Goal: Information Seeking & Learning: Find contact information

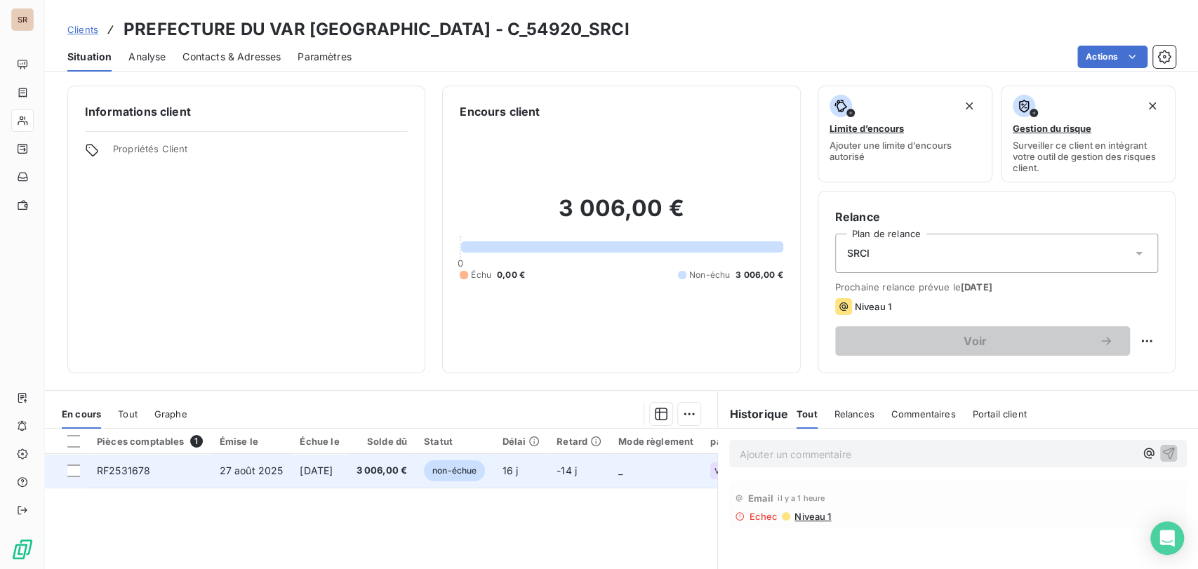
click at [128, 480] on td "RF2531678" at bounding box center [149, 471] width 123 height 34
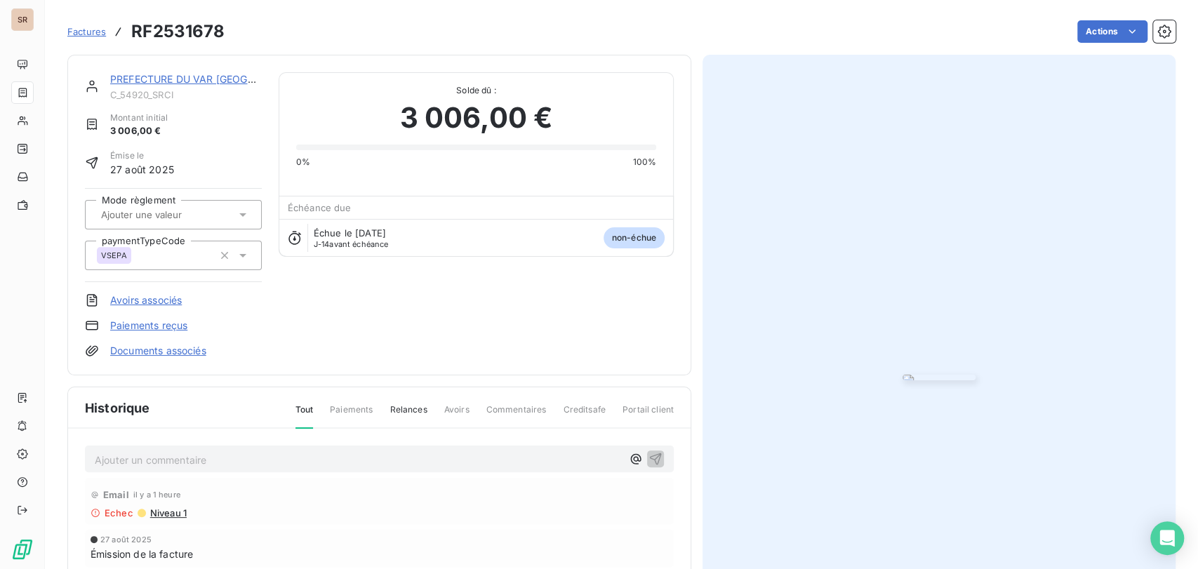
click at [129, 350] on link "Documents associés" at bounding box center [158, 351] width 96 height 14
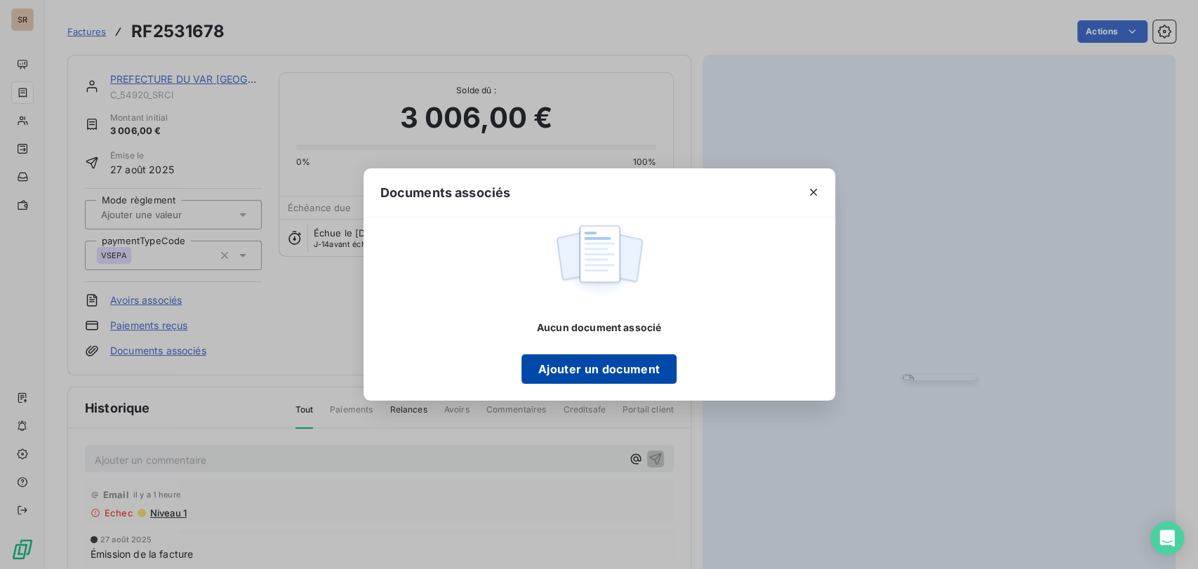
click at [603, 369] on button "Ajouter un document" at bounding box center [598, 368] width 155 height 29
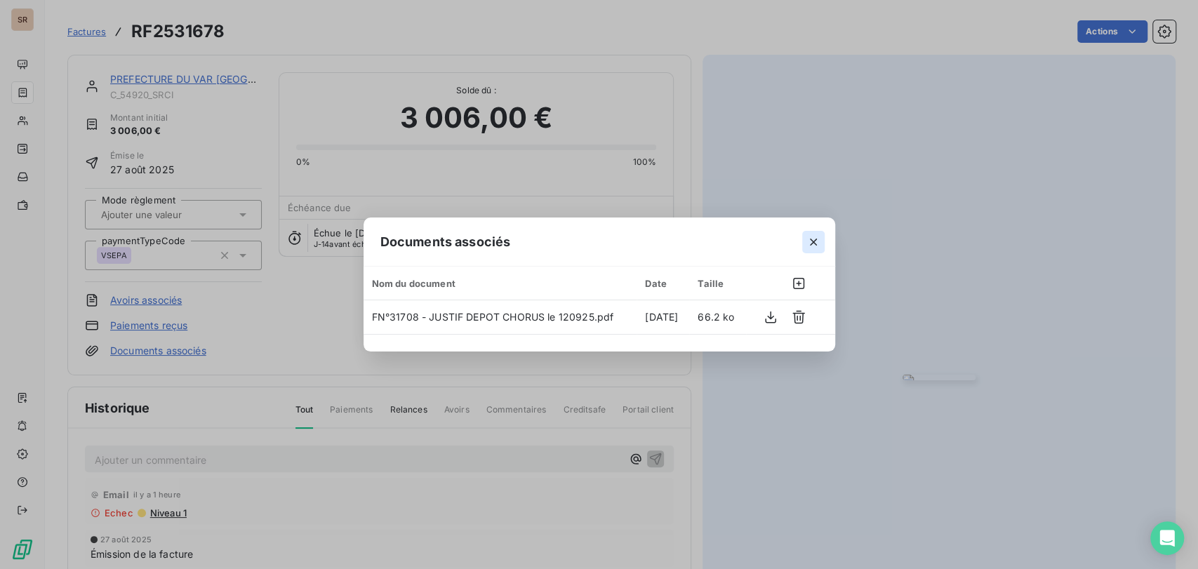
click at [815, 244] on icon "button" at bounding box center [813, 242] width 14 height 14
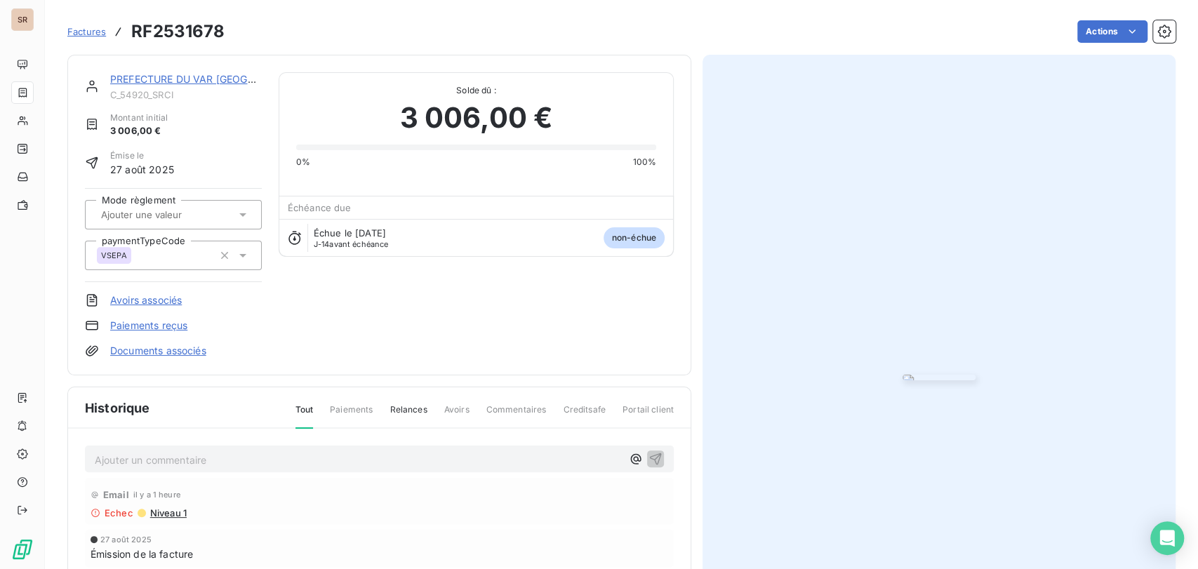
click at [147, 459] on p "Ajouter un commentaire ﻿" at bounding box center [358, 460] width 527 height 18
click at [266, 468] on div "le [DATE] @ de m barraud =" at bounding box center [379, 459] width 589 height 26
click at [274, 455] on p "le [DATE] @ de m barraud =" at bounding box center [358, 459] width 527 height 16
click at [95, 456] on span "le [DATE] @ de m barraud = l'avez-vous déposée sur chorus pro?" at bounding box center [249, 459] width 309 height 12
click at [95, 455] on p "le [DATE] @ de m barraud = l'avez-vous déposée sur chorus pro?" at bounding box center [358, 459] width 527 height 16
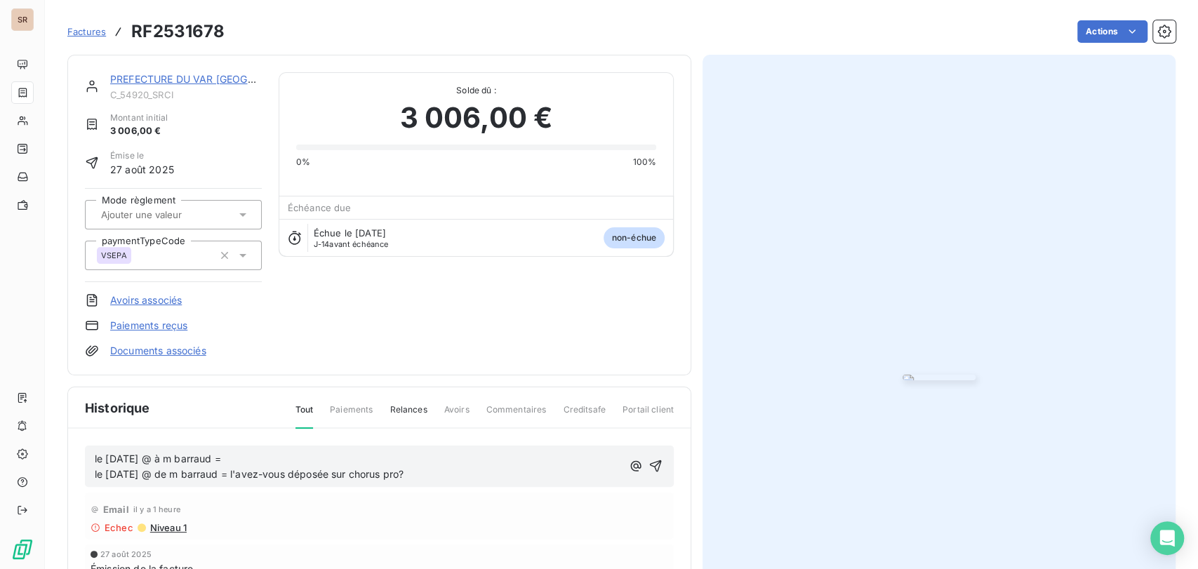
click at [246, 460] on p "le [DATE] @ à m barraud = le [DATE] @ de m barraud = l'avez-vous déposée sur ch…" at bounding box center [358, 467] width 527 height 32
click at [655, 466] on icon "button" at bounding box center [655, 466] width 14 height 14
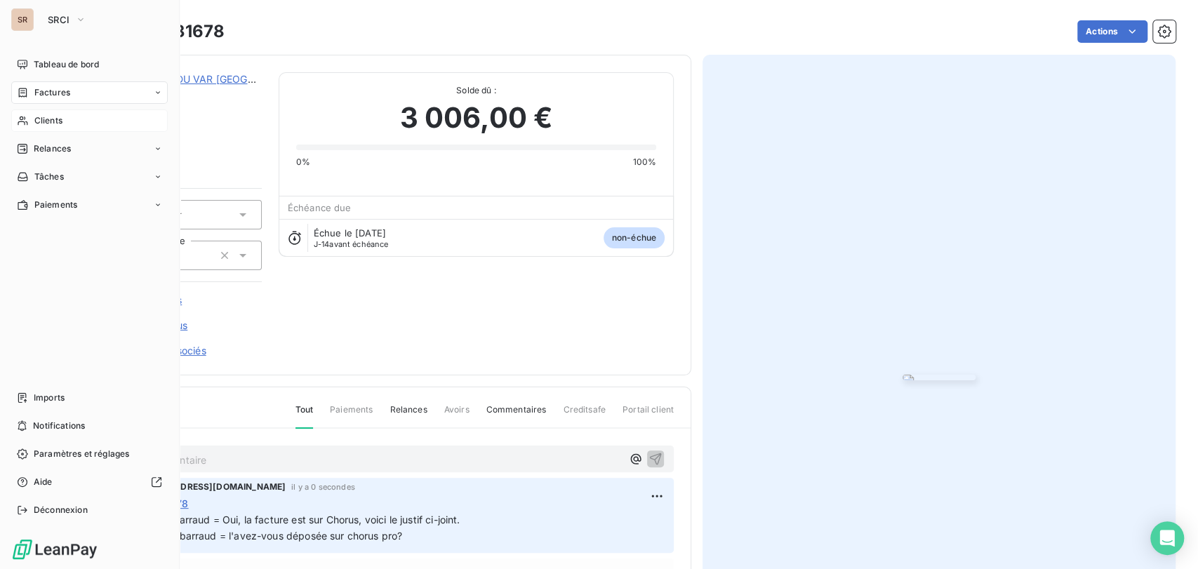
click at [55, 119] on span "Clients" at bounding box center [48, 120] width 28 height 13
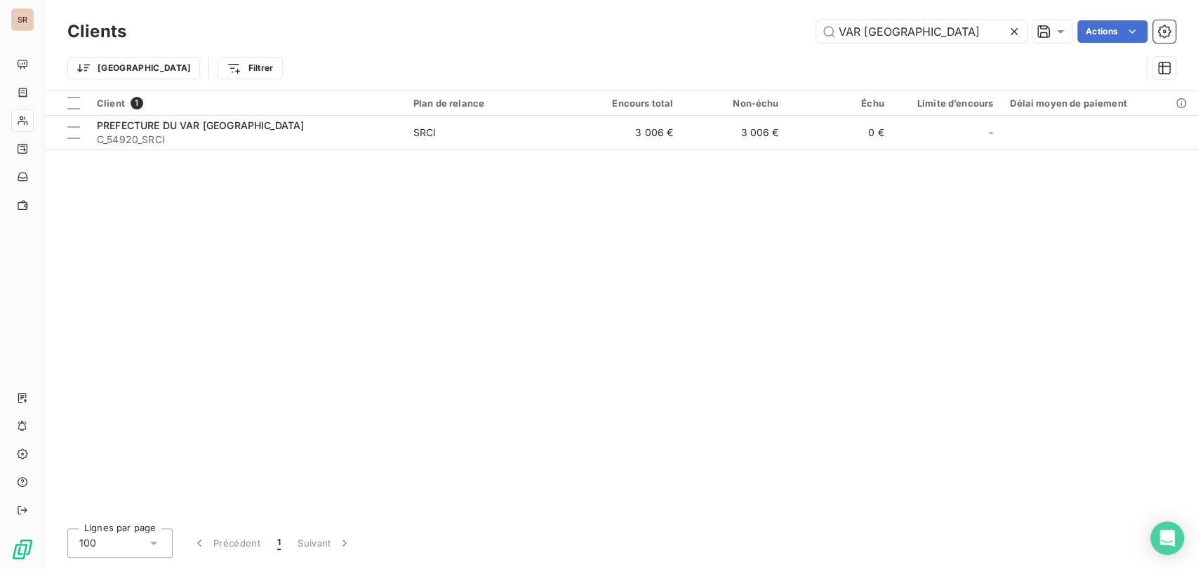
drag, startPoint x: 919, startPoint y: 26, endPoint x: 775, endPoint y: 26, distance: 144.6
click at [778, 36] on div "VAR TOULON Actions" at bounding box center [659, 31] width 1032 height 22
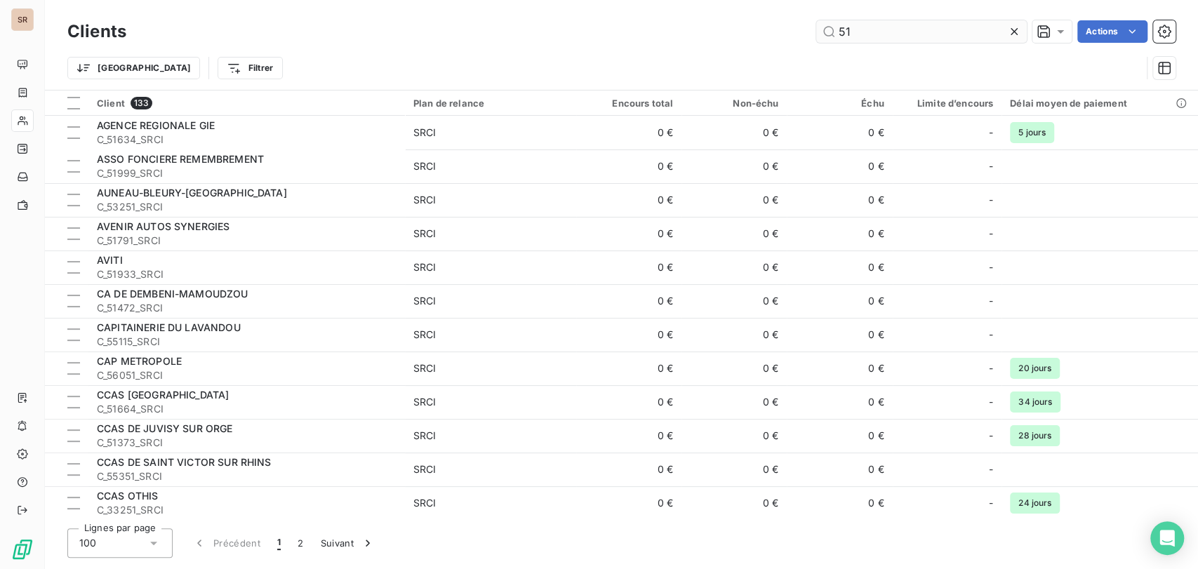
drag, startPoint x: 886, startPoint y: 31, endPoint x: 881, endPoint y: 25, distance: 8.5
click at [886, 30] on input "51" at bounding box center [921, 31] width 211 height 22
type input "5"
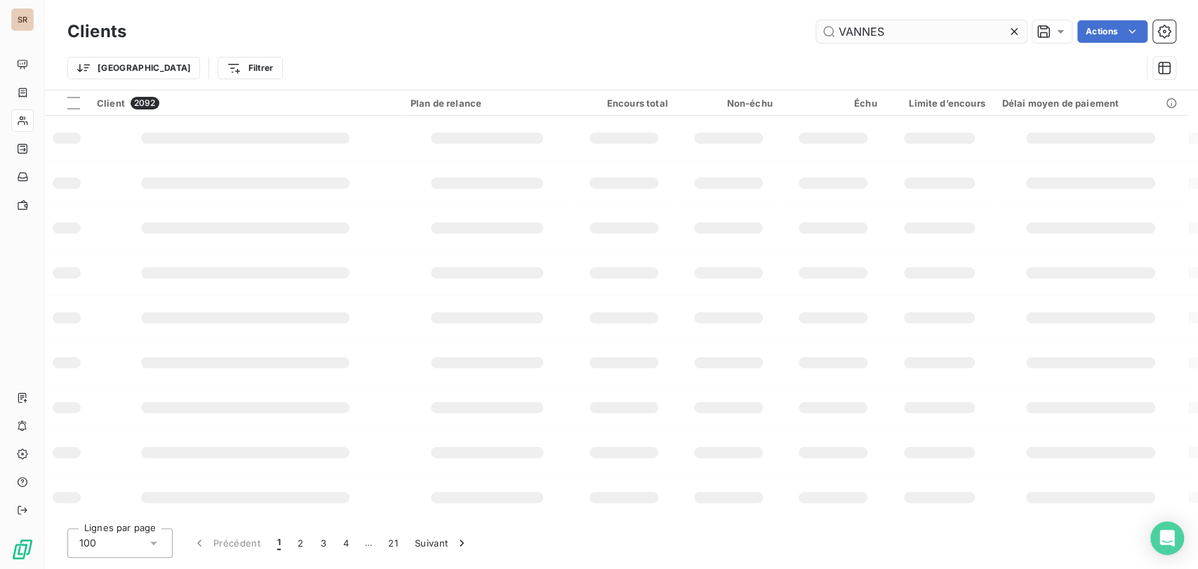
type input "VANNES"
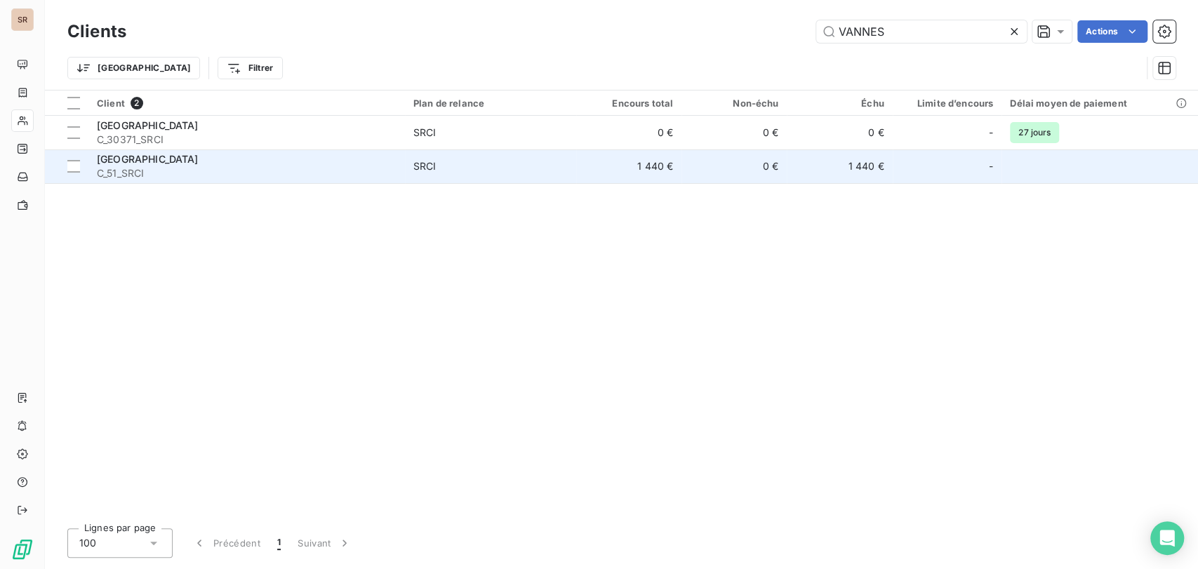
click at [102, 158] on span "[GEOGRAPHIC_DATA]" at bounding box center [148, 159] width 102 height 12
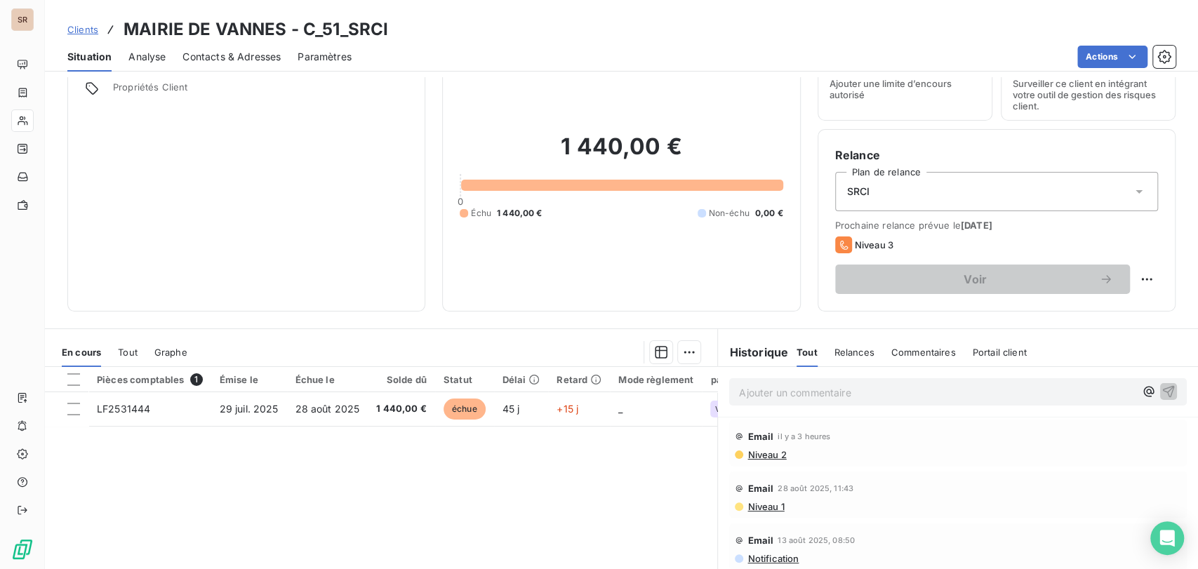
scroll to position [16, 0]
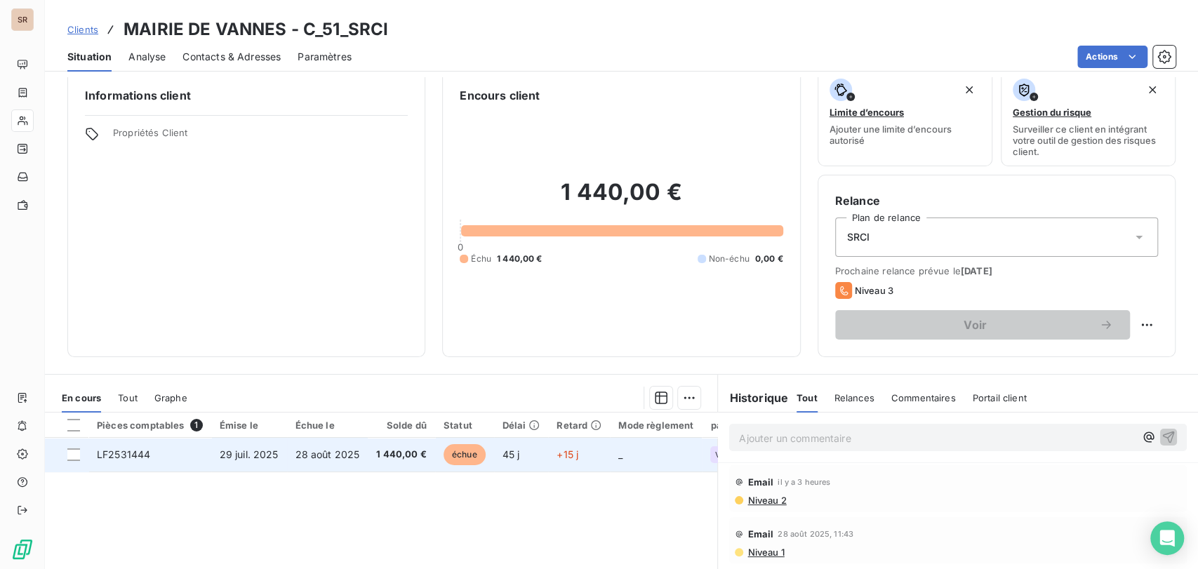
click at [109, 452] on span "LF2531444" at bounding box center [123, 454] width 53 height 12
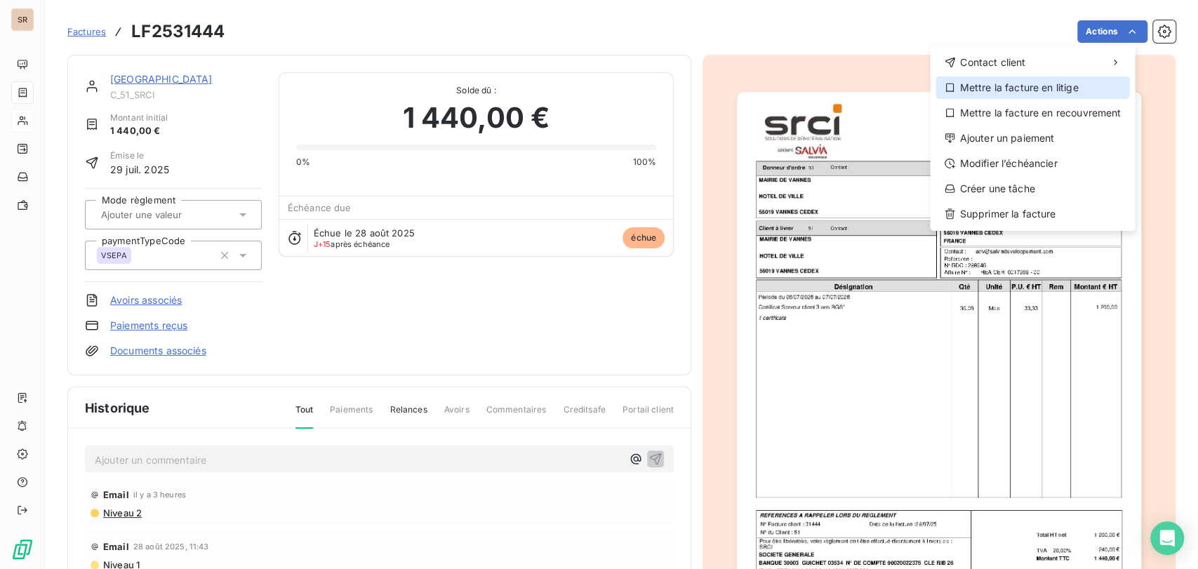
click at [995, 95] on div "Mettre la facture en litige" at bounding box center [1033, 87] width 194 height 22
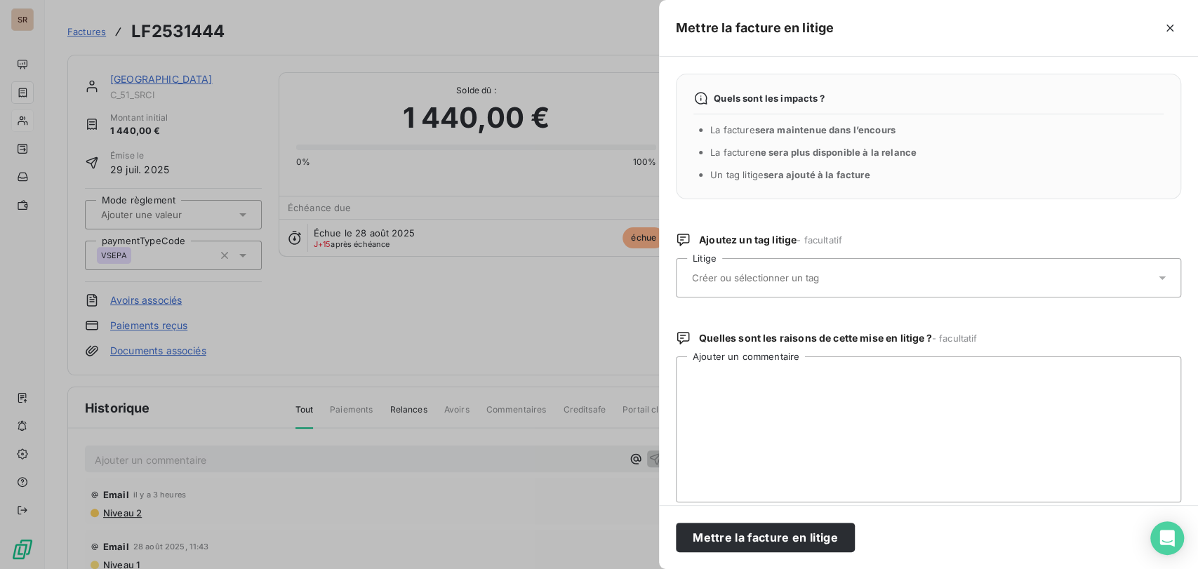
click at [1155, 277] on icon at bounding box center [1162, 278] width 14 height 14
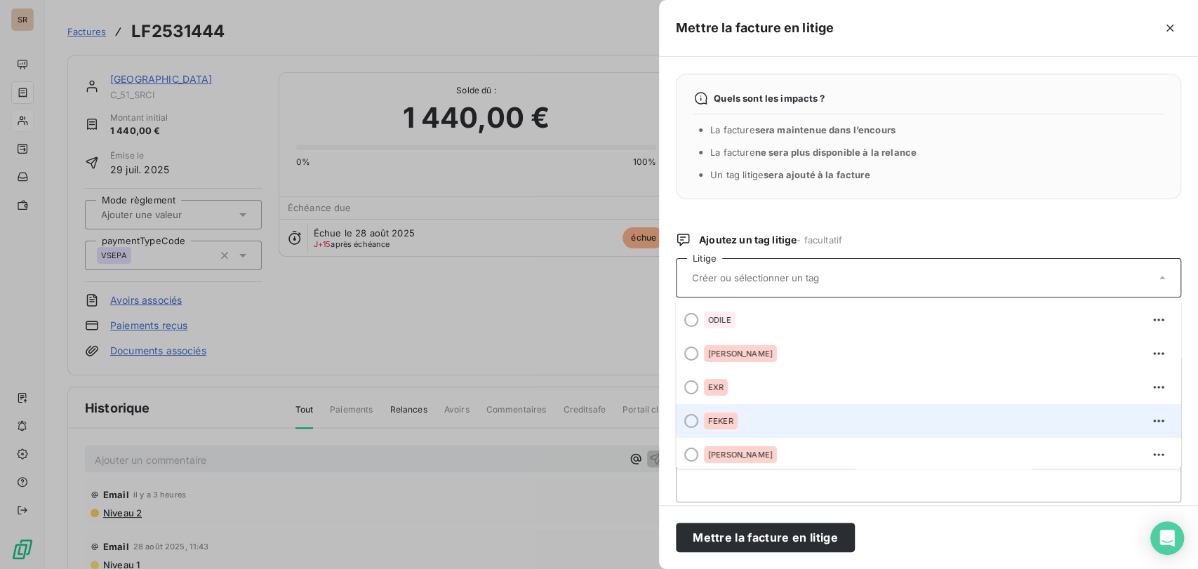
drag, startPoint x: 693, startPoint y: 420, endPoint x: 695, endPoint y: 429, distance: 9.4
click at [695, 429] on span at bounding box center [687, 421] width 22 height 34
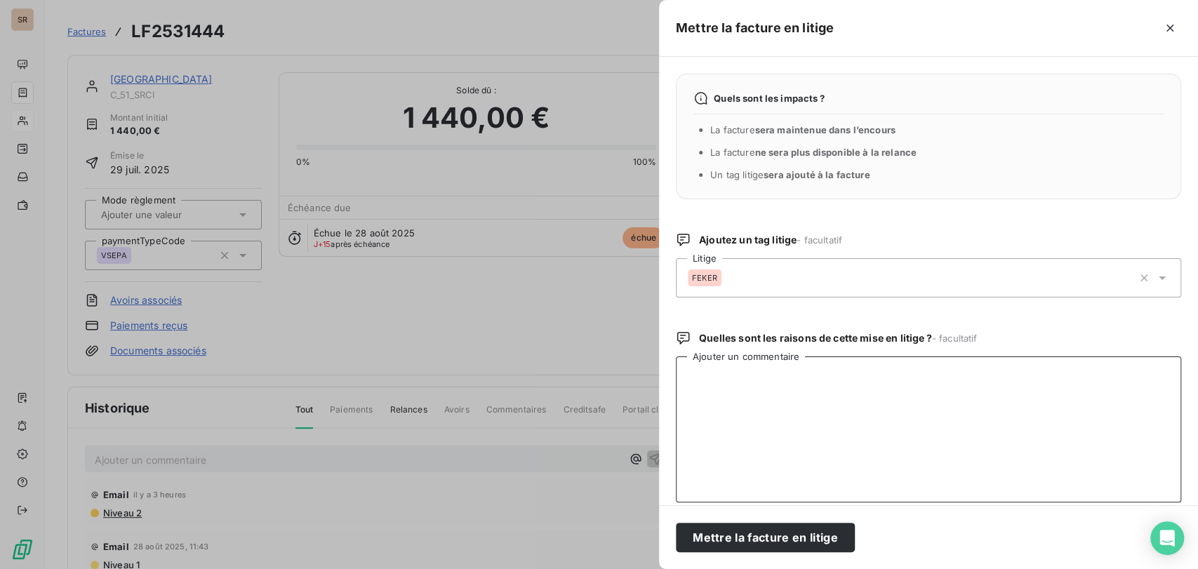
click at [691, 423] on textarea "Ajouter un commentaire" at bounding box center [928, 430] width 505 height 146
click at [898, 383] on textarea "le [DATE] @ de mme chanson =" at bounding box center [928, 430] width 505 height 146
paste textarea "Cette commande ayant été faite dans l'urgence sans devis préalable, nous sommes…"
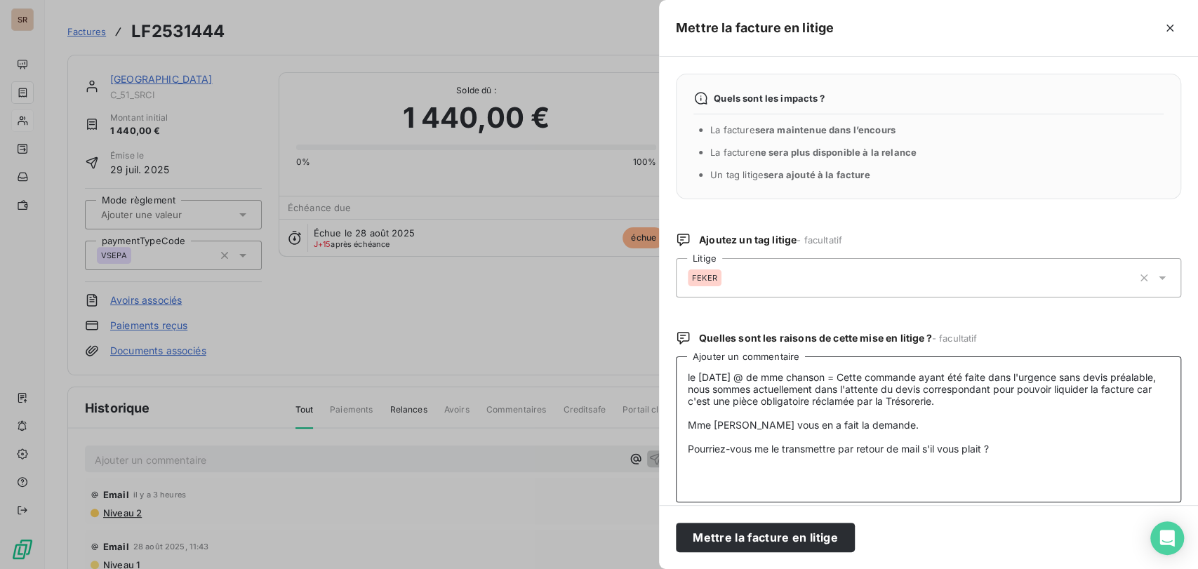
click at [697, 438] on textarea "le [DATE] @ de mme chanson = Cette commande ayant été faite dans l'urgence sans…" at bounding box center [928, 430] width 505 height 146
click at [695, 415] on textarea "le [DATE] @ de mme chanson = Cette commande ayant été faite dans l'urgence sans…" at bounding box center [928, 430] width 505 height 146
click at [702, 441] on textarea "le [DATE] @ de mme chanson = Cette commande ayant été faite dans l'urgence sans…" at bounding box center [928, 430] width 505 height 146
click at [686, 378] on textarea "le [DATE] @ de mme chanson = Cette commande ayant été faite dans l'urgence sans…" at bounding box center [928, 430] width 505 height 146
click at [684, 370] on textarea "le [DATE] @ de mme chanson = Cette commande ayant été faite dans l'urgence sans…" at bounding box center [928, 430] width 505 height 146
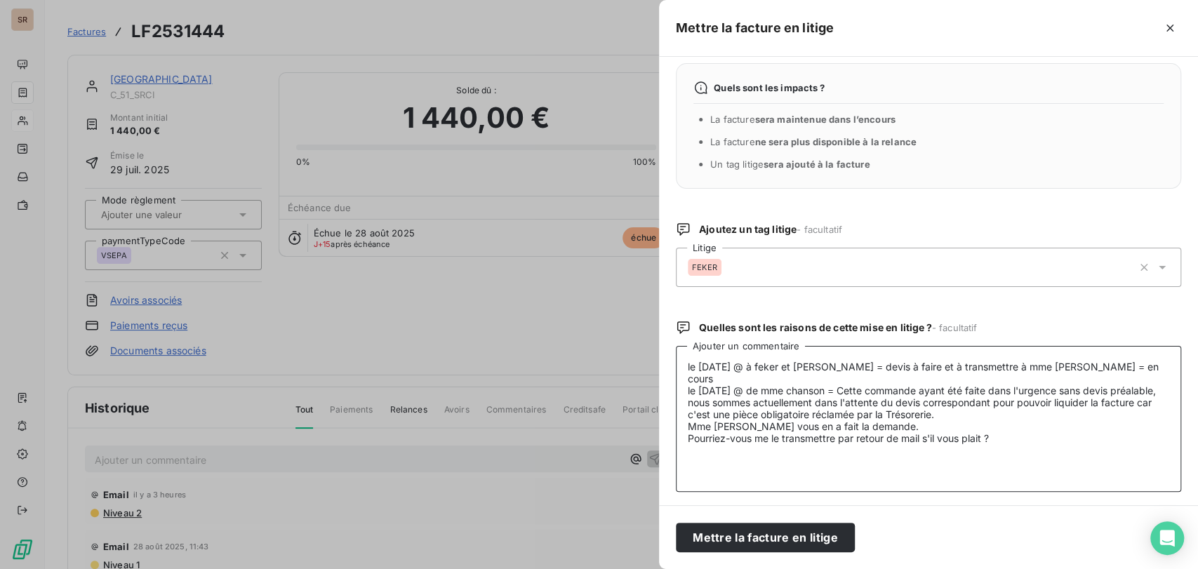
scroll to position [13, 0]
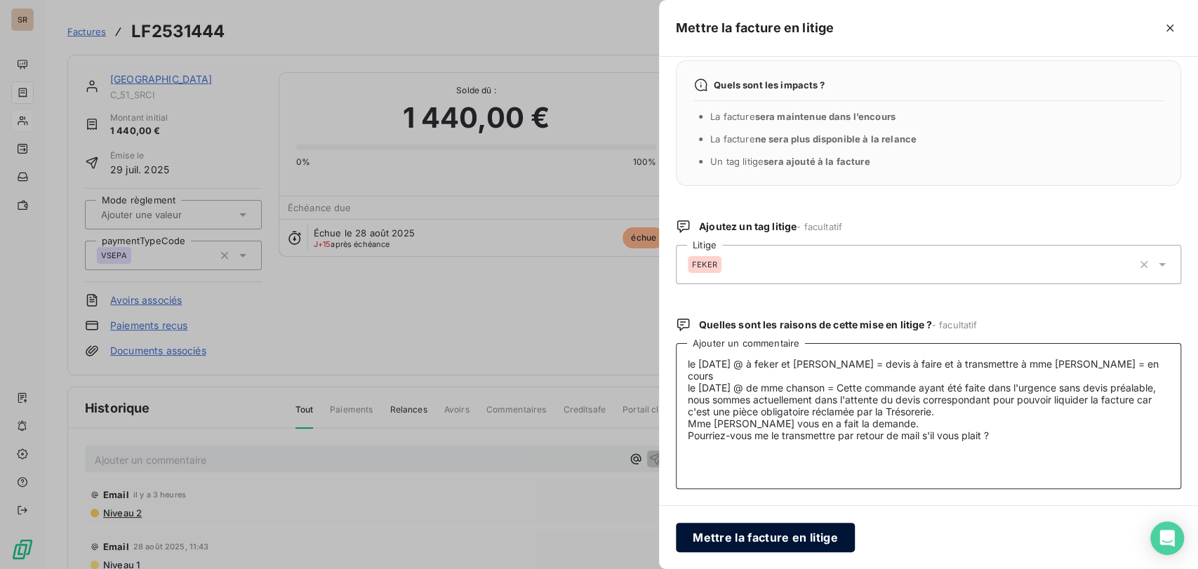
type textarea "le [DATE] @ à feker et [PERSON_NAME] = devis à faire et à transmettre à mme [PE…"
click at [738, 531] on button "Mettre la facture en litige" at bounding box center [765, 537] width 179 height 29
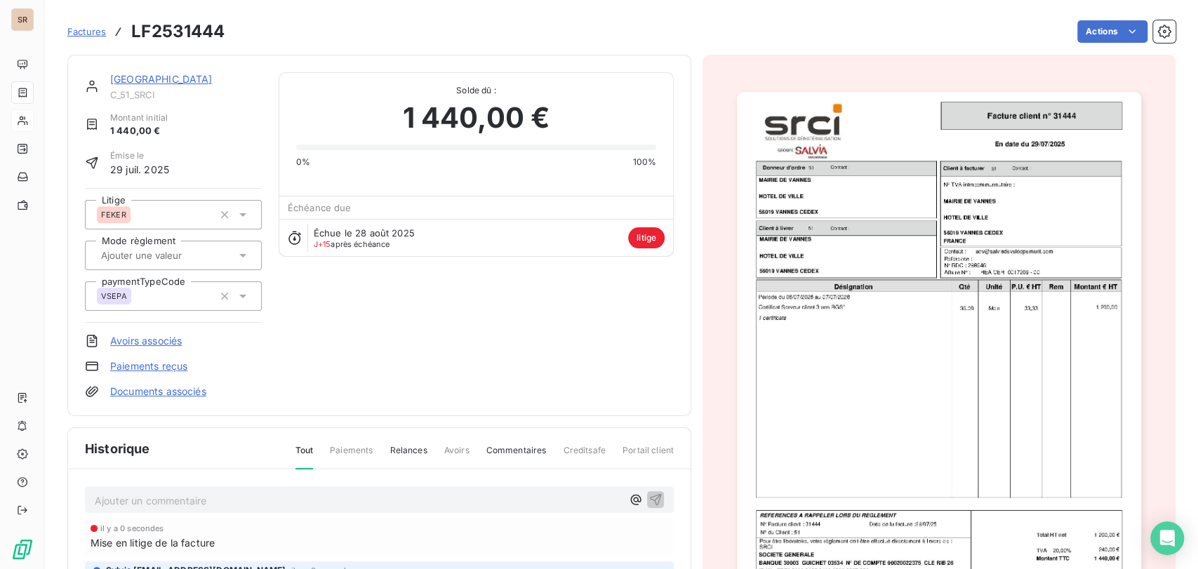
click at [931, 243] on img "button" at bounding box center [939, 377] width 404 height 571
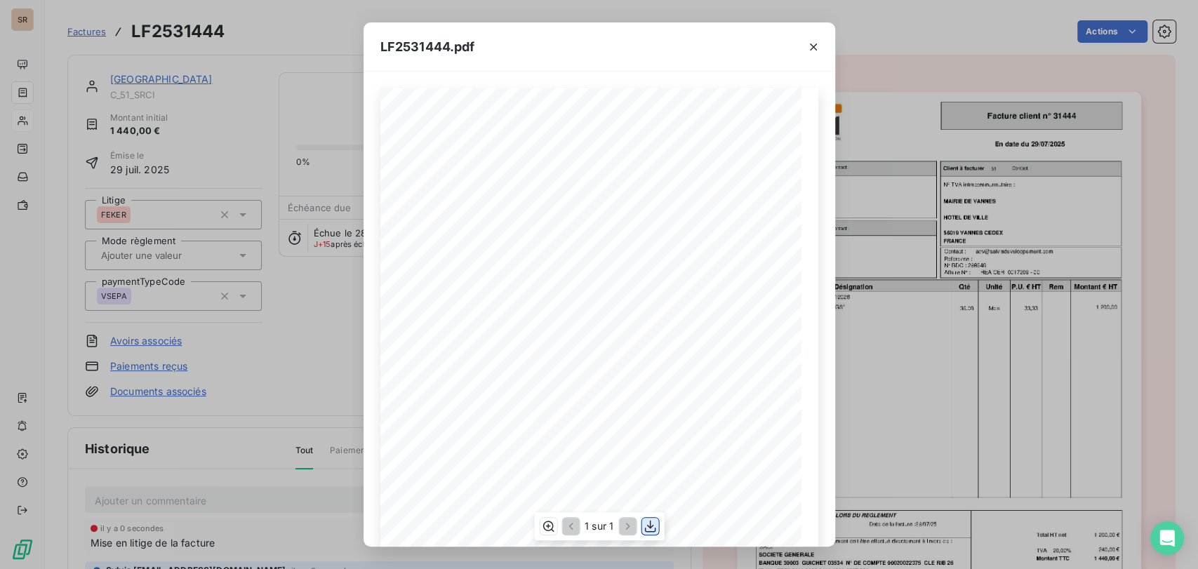
click at [648, 529] on icon "button" at bounding box center [650, 526] width 14 height 14
drag, startPoint x: 814, startPoint y: 48, endPoint x: 797, endPoint y: 46, distance: 16.9
click at [814, 48] on icon "button" at bounding box center [813, 47] width 7 height 7
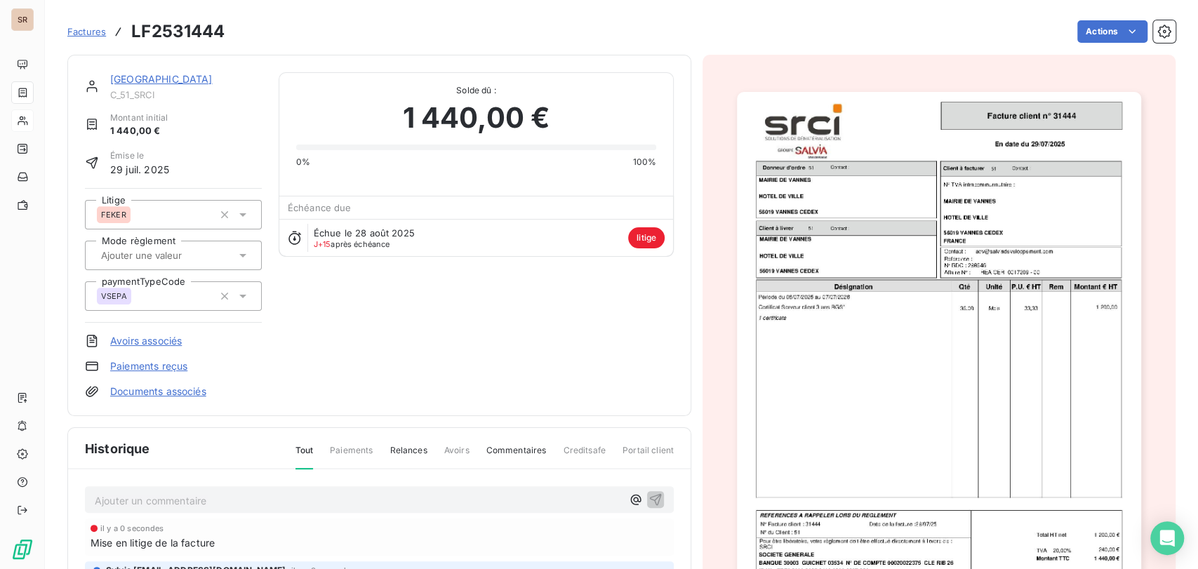
click at [168, 81] on link "[GEOGRAPHIC_DATA]" at bounding box center [161, 79] width 102 height 12
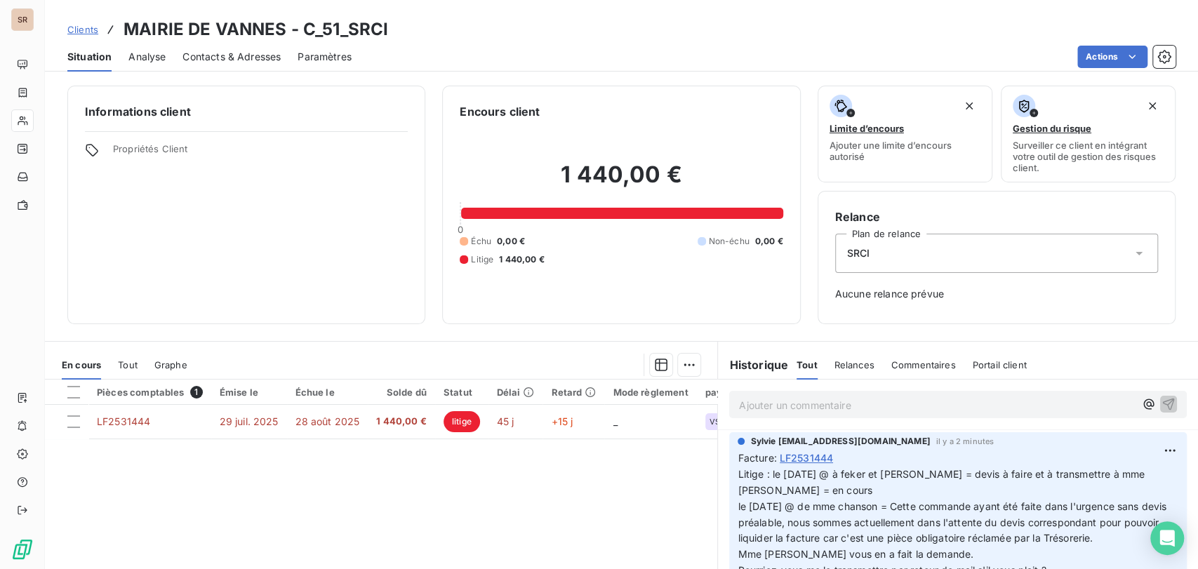
click at [223, 60] on span "Contacts & Adresses" at bounding box center [231, 57] width 98 height 14
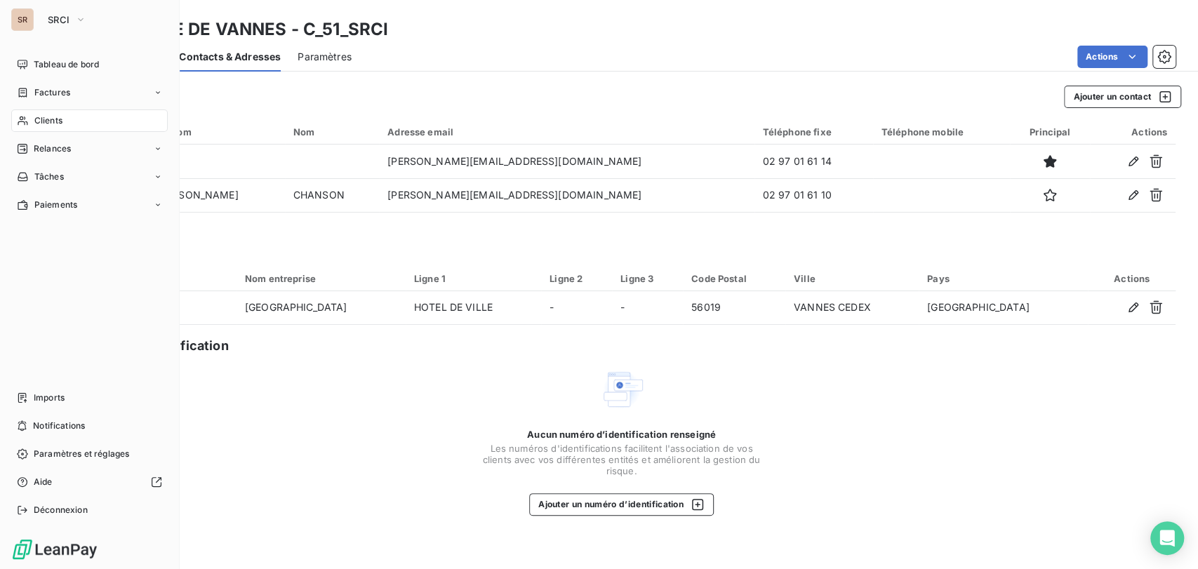
click at [34, 119] on span "Clients" at bounding box center [48, 120] width 28 height 13
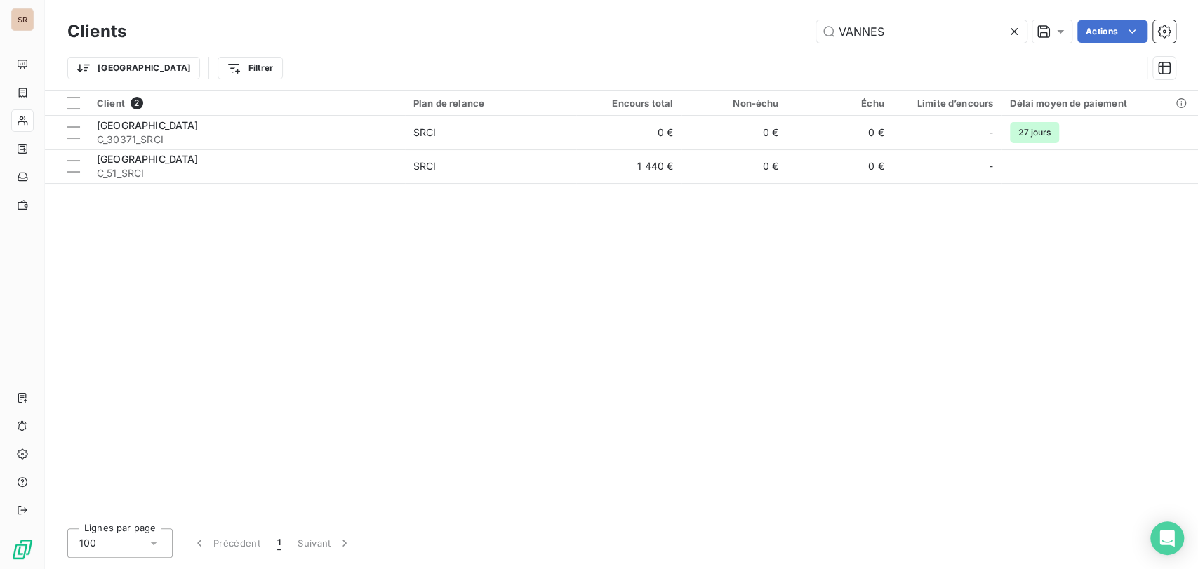
drag, startPoint x: 898, startPoint y: 23, endPoint x: 757, endPoint y: 34, distance: 142.2
click at [761, 34] on div "VANNES Actions" at bounding box center [659, 31] width 1032 height 22
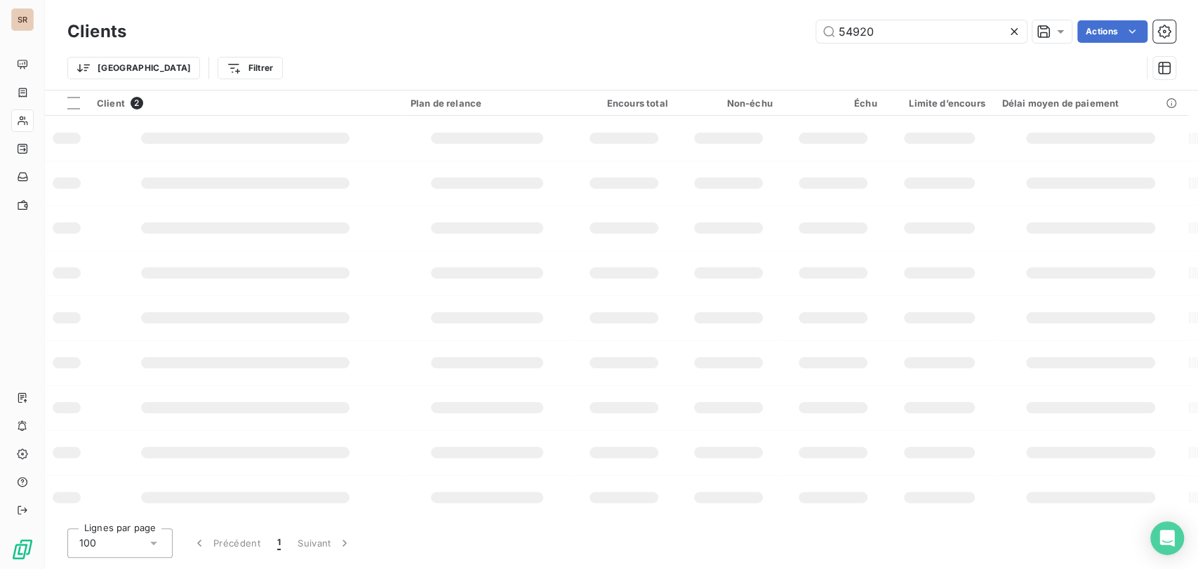
type input "54920"
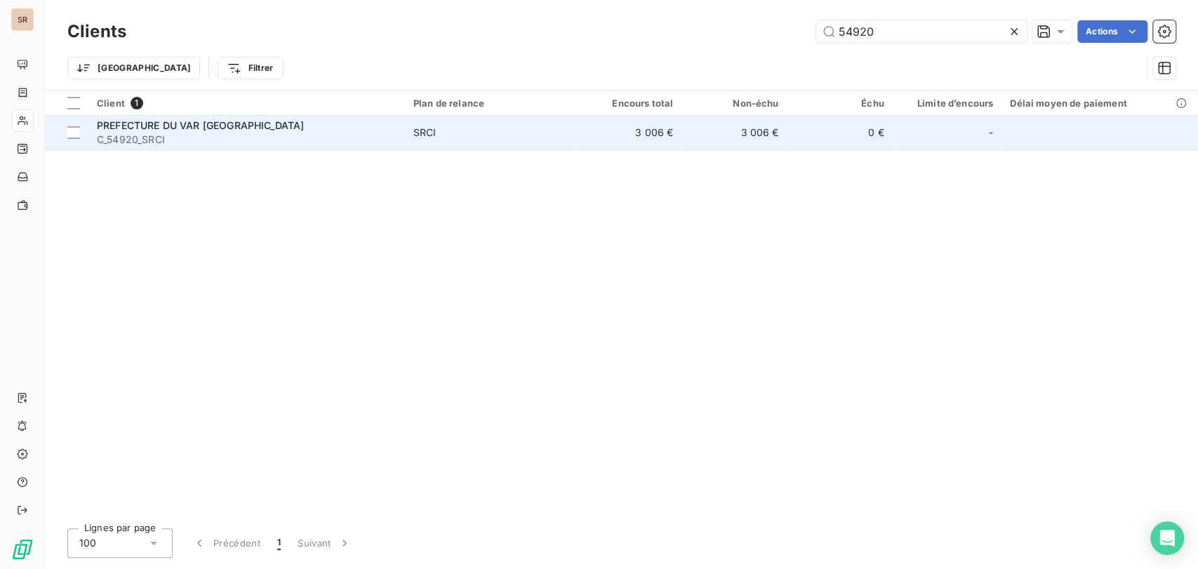
click at [165, 125] on span "PREFECTURE DU VAR [GEOGRAPHIC_DATA]" at bounding box center [200, 125] width 207 height 12
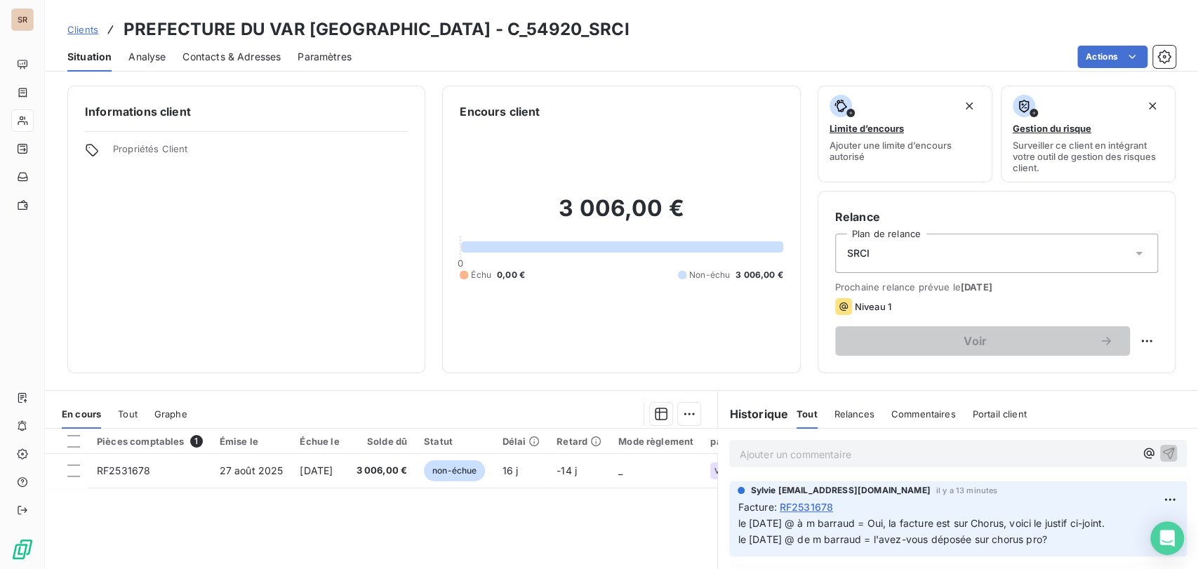
click at [249, 58] on span "Contacts & Adresses" at bounding box center [231, 57] width 98 height 14
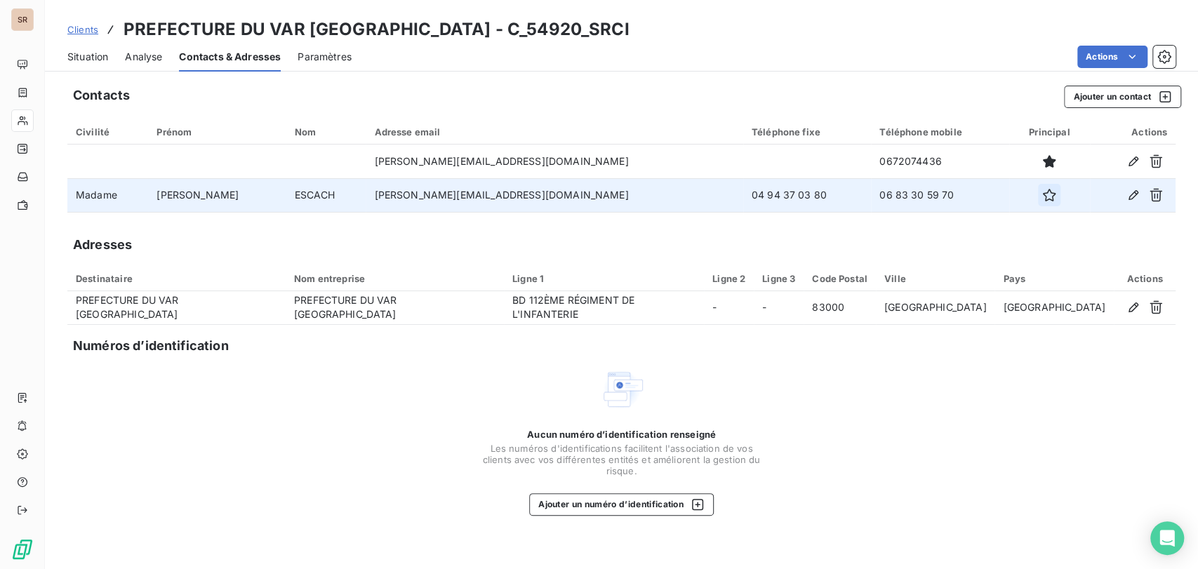
click at [1038, 202] on button "button" at bounding box center [1049, 195] width 22 height 22
click at [95, 55] on span "Situation" at bounding box center [87, 57] width 41 height 14
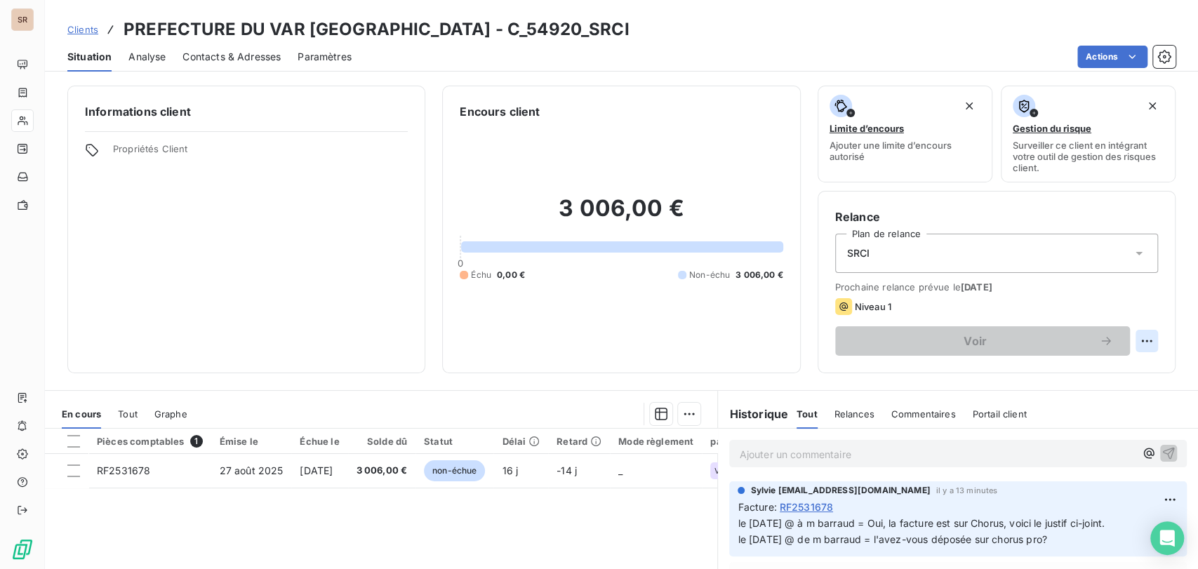
click at [1141, 342] on html "SR Clients PREFECTURE DU VAR [GEOGRAPHIC_DATA] - C_54920_SRCI Situation Analyse…" at bounding box center [599, 284] width 1198 height 569
click at [1074, 363] on div "Replanifier cette action" at bounding box center [1077, 372] width 126 height 22
select select "8"
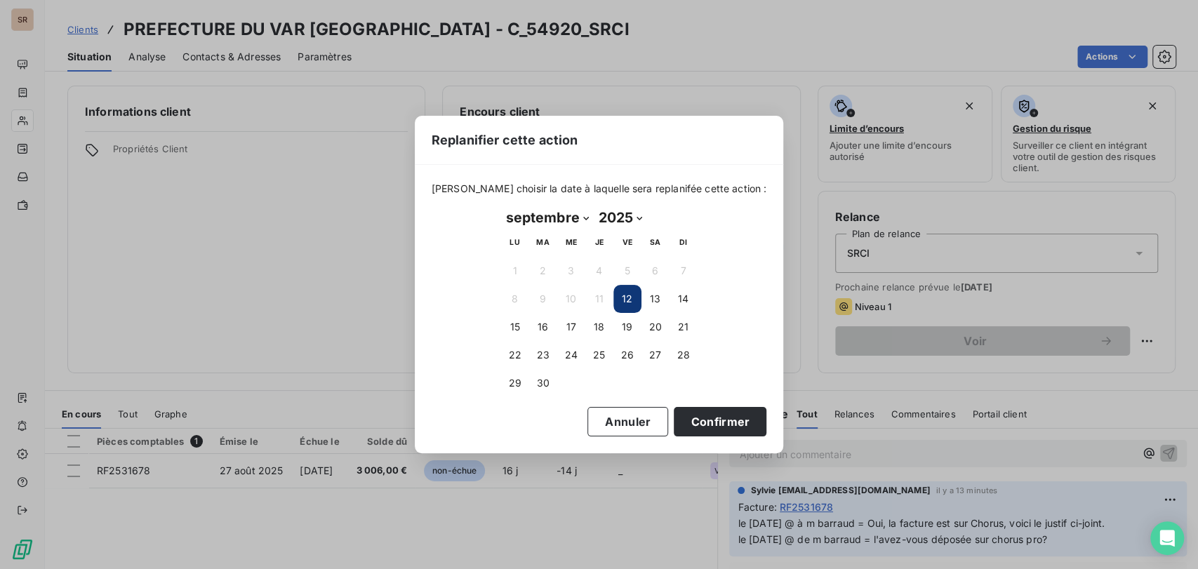
click at [626, 292] on button "12" at bounding box center [627, 299] width 28 height 28
click at [712, 420] on button "Confirmer" at bounding box center [720, 421] width 93 height 29
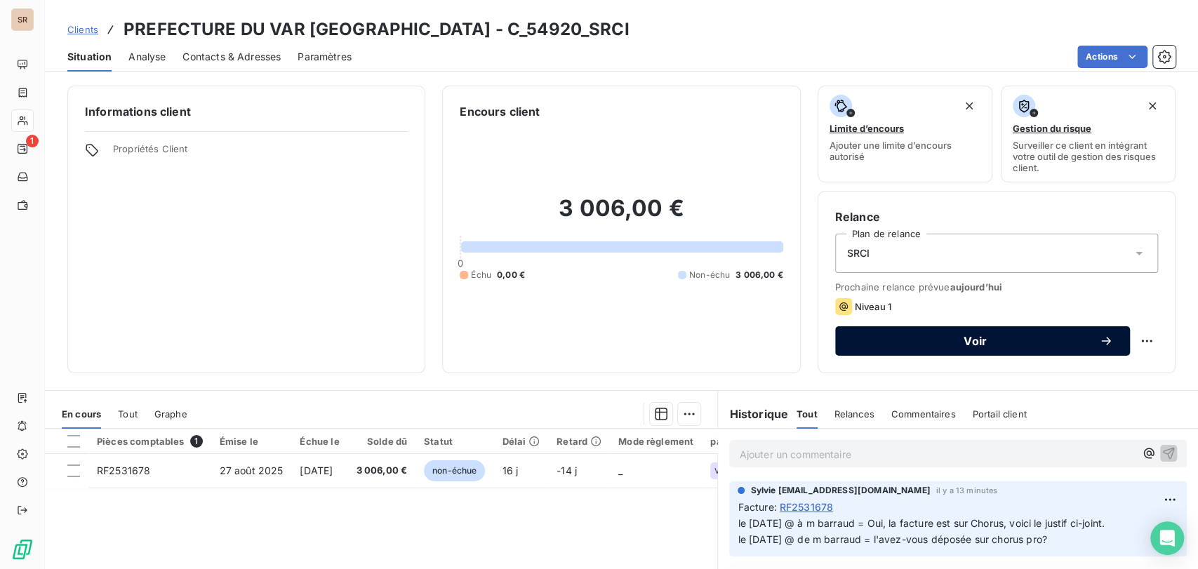
click at [936, 341] on span "Voir" at bounding box center [975, 340] width 247 height 11
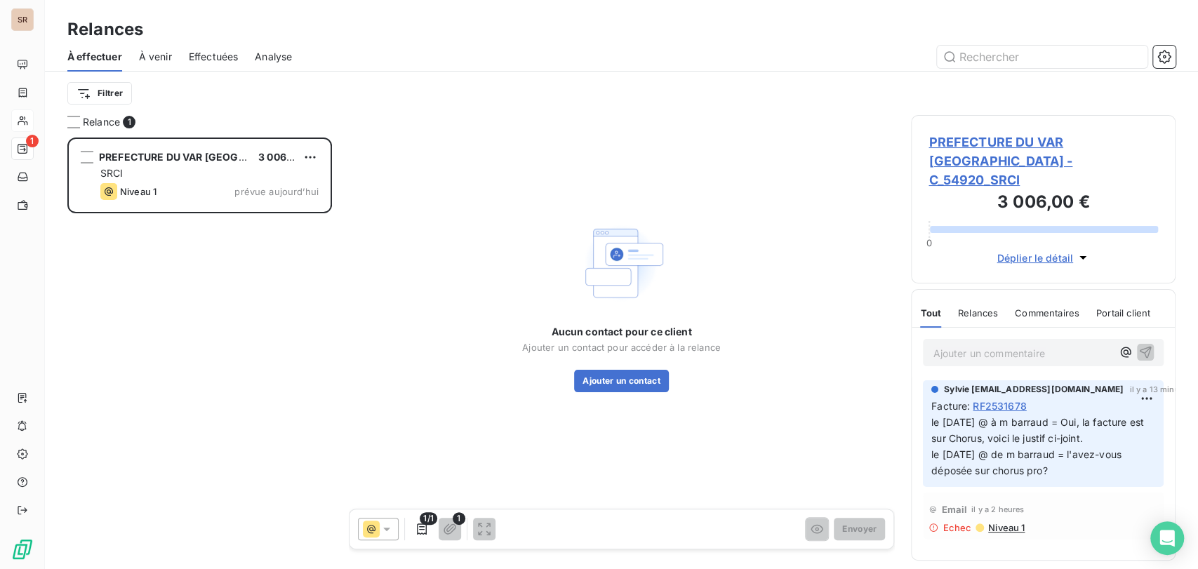
scroll to position [419, 253]
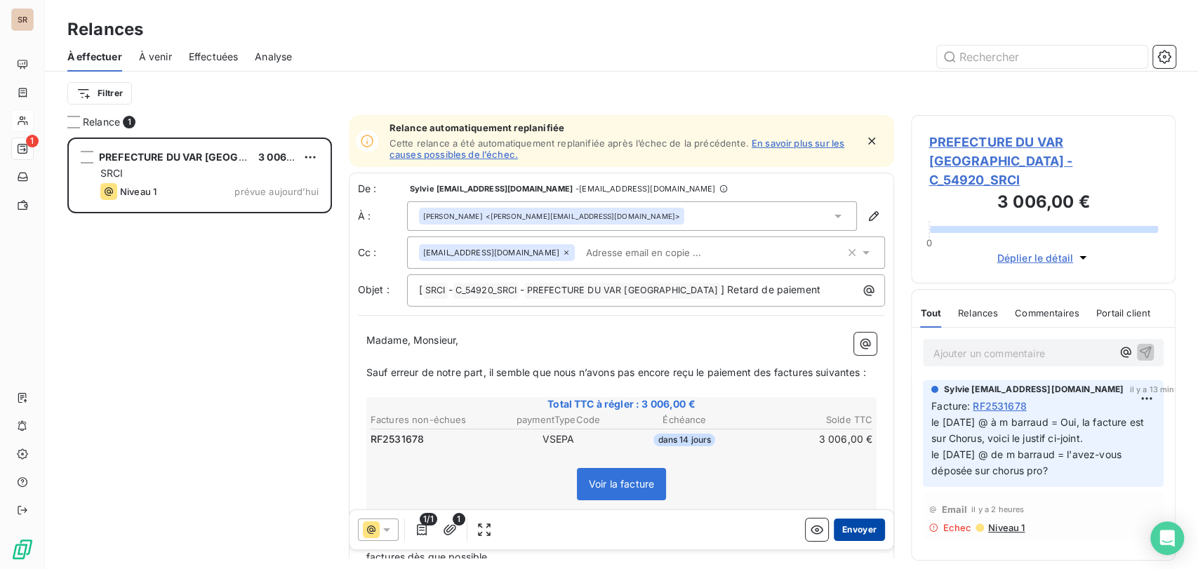
click at [841, 531] on button "Envoyer" at bounding box center [859, 529] width 51 height 22
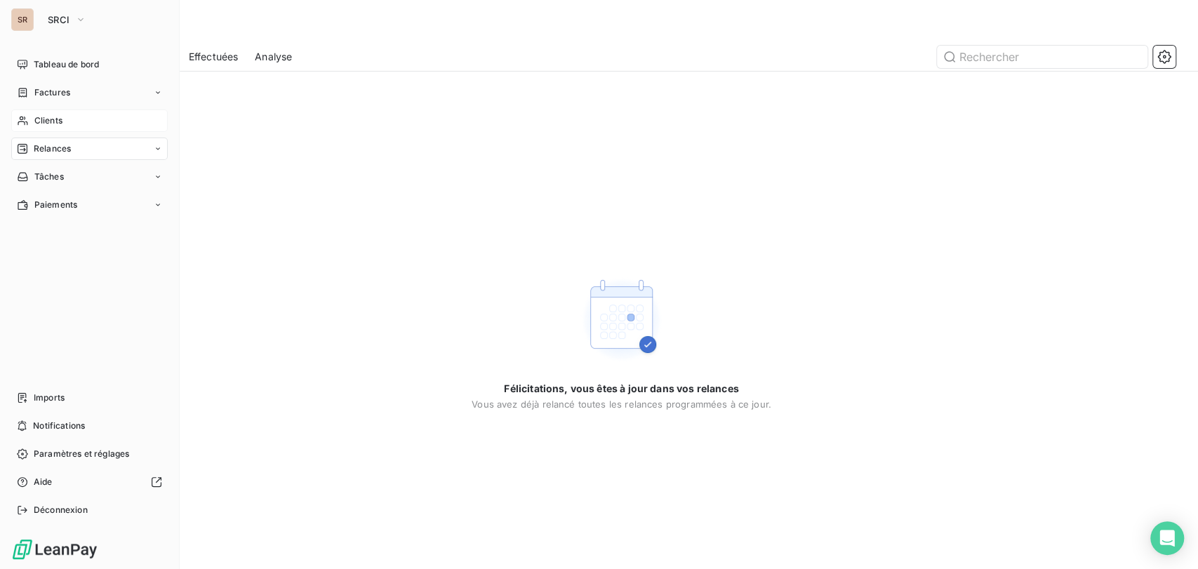
click at [50, 114] on span "Clients" at bounding box center [48, 120] width 28 height 13
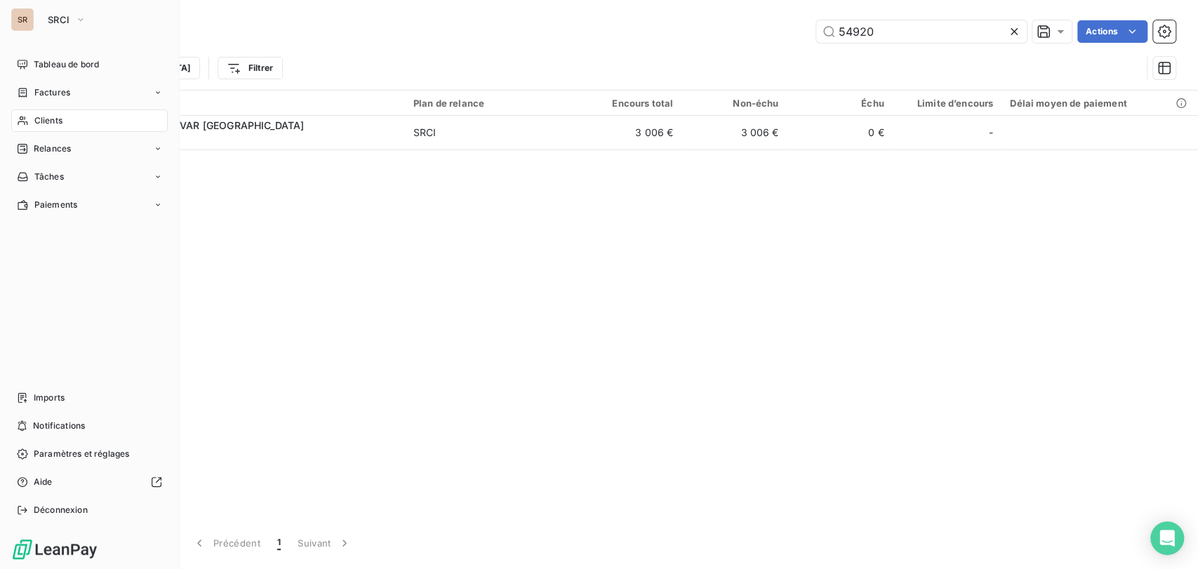
click at [60, 122] on span "Clients" at bounding box center [48, 120] width 28 height 13
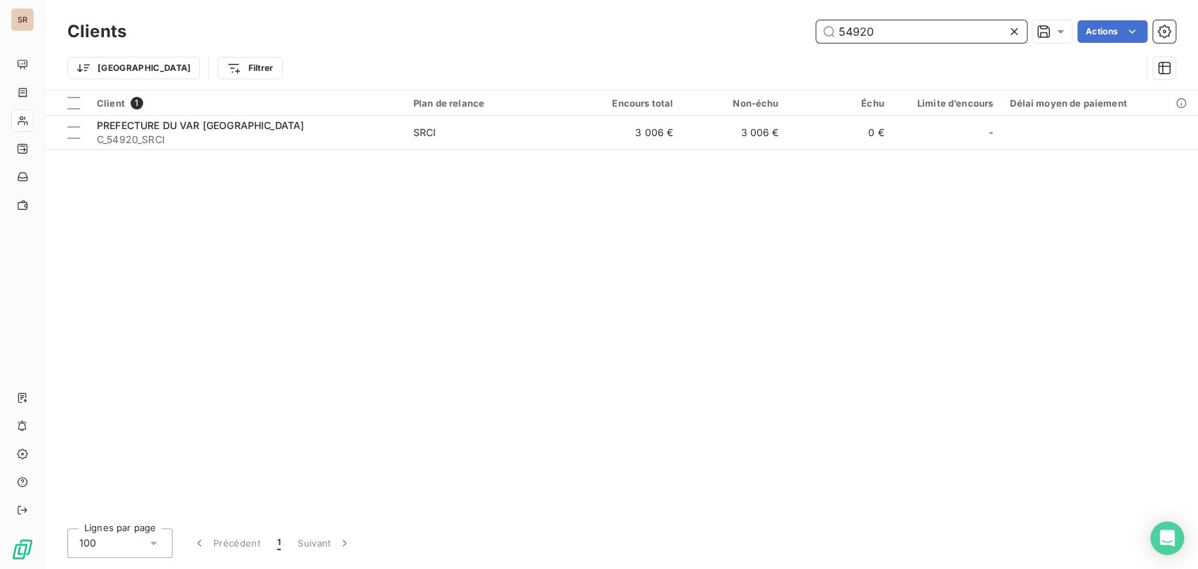
drag, startPoint x: 879, startPoint y: 28, endPoint x: 768, endPoint y: 32, distance: 111.0
click at [769, 32] on div "54920 Actions" at bounding box center [659, 31] width 1032 height 22
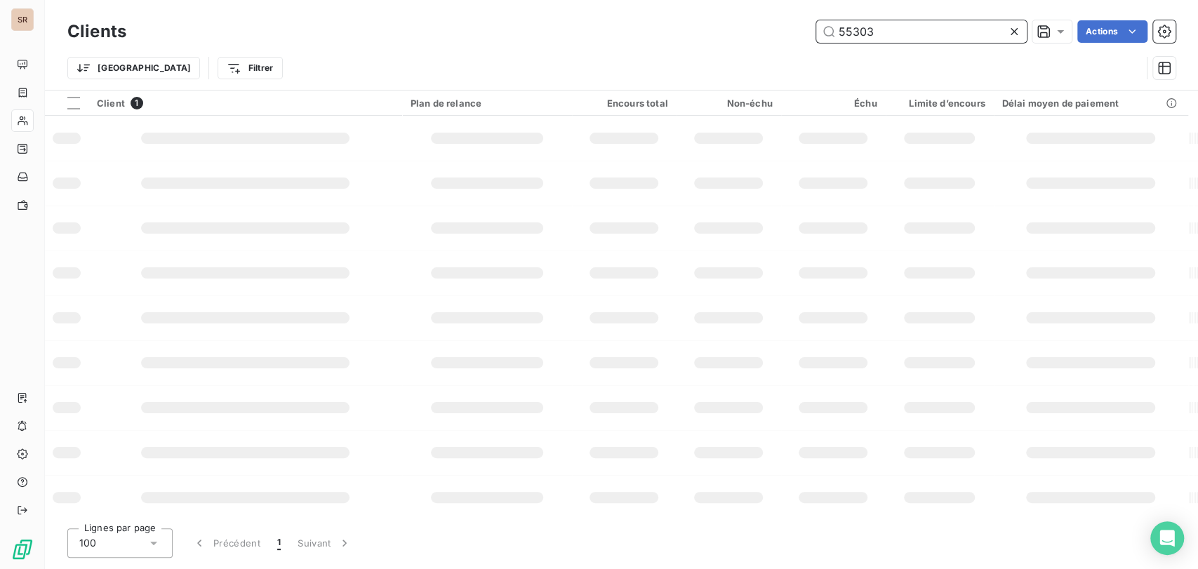
type input "55303"
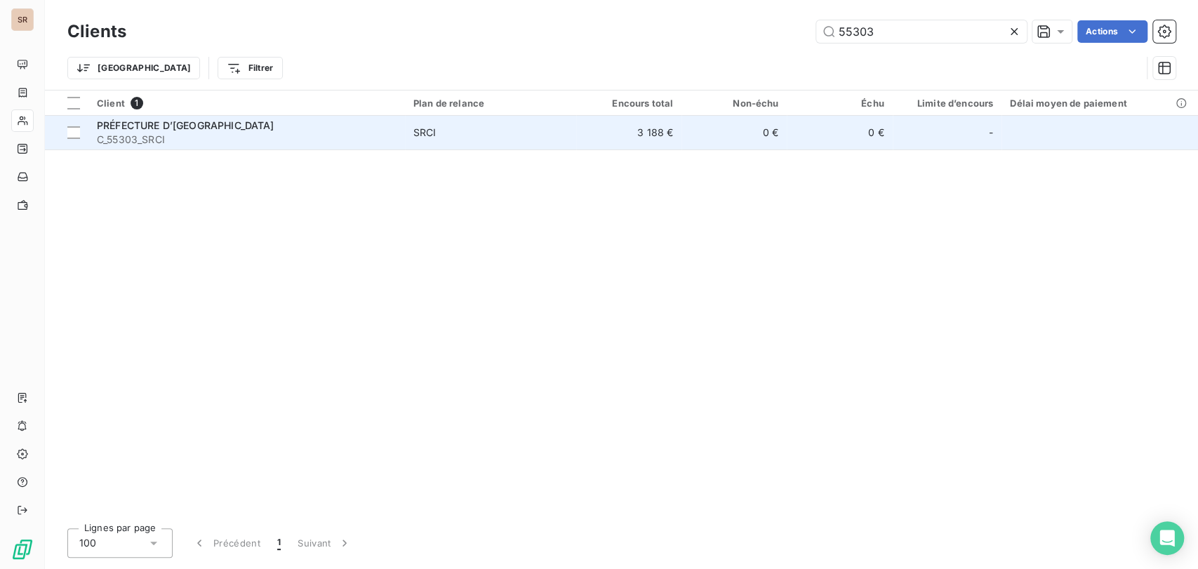
click at [156, 138] on span "C_55303_SRCI" at bounding box center [247, 140] width 300 height 14
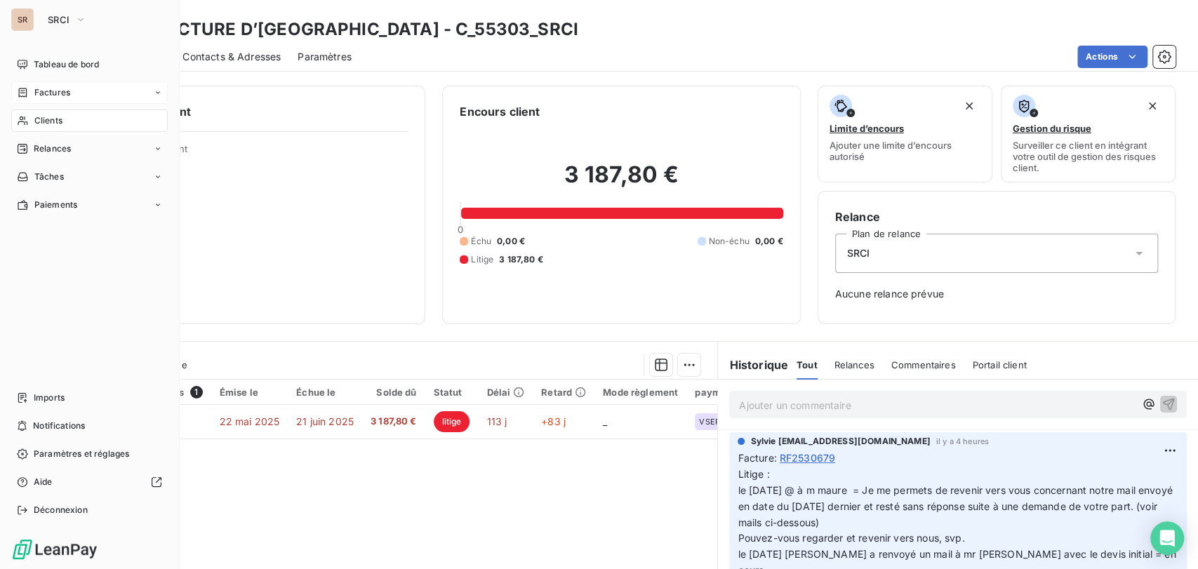
click at [27, 95] on icon at bounding box center [23, 92] width 12 height 11
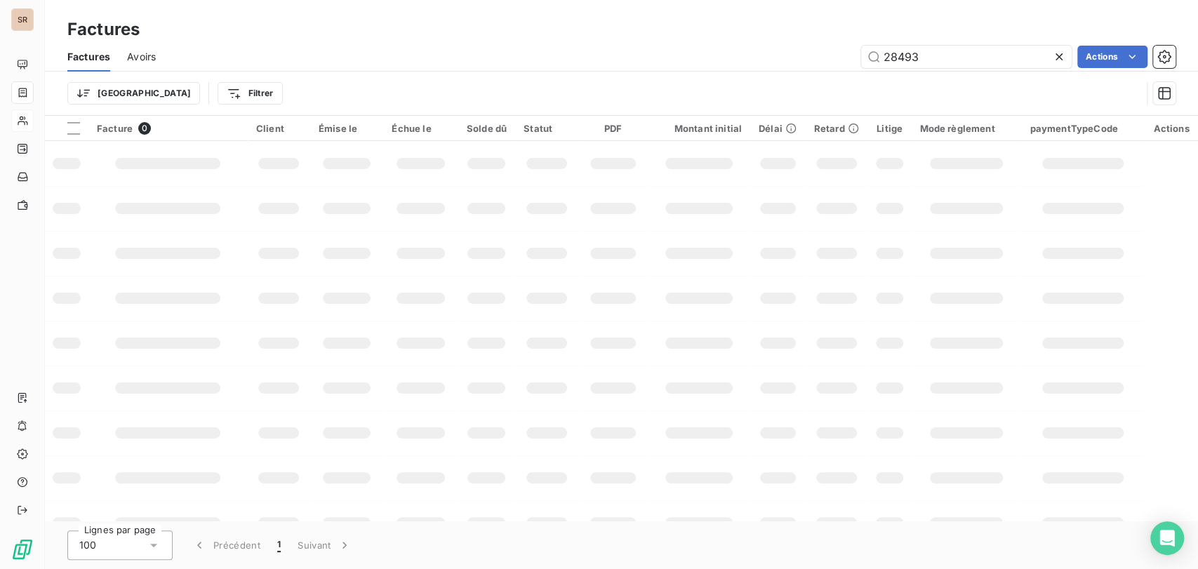
drag, startPoint x: 927, startPoint y: 55, endPoint x: 805, endPoint y: 69, distance: 122.8
click at [805, 69] on div "Factures Avoirs 28493 Actions" at bounding box center [621, 56] width 1153 height 29
type input "30857"
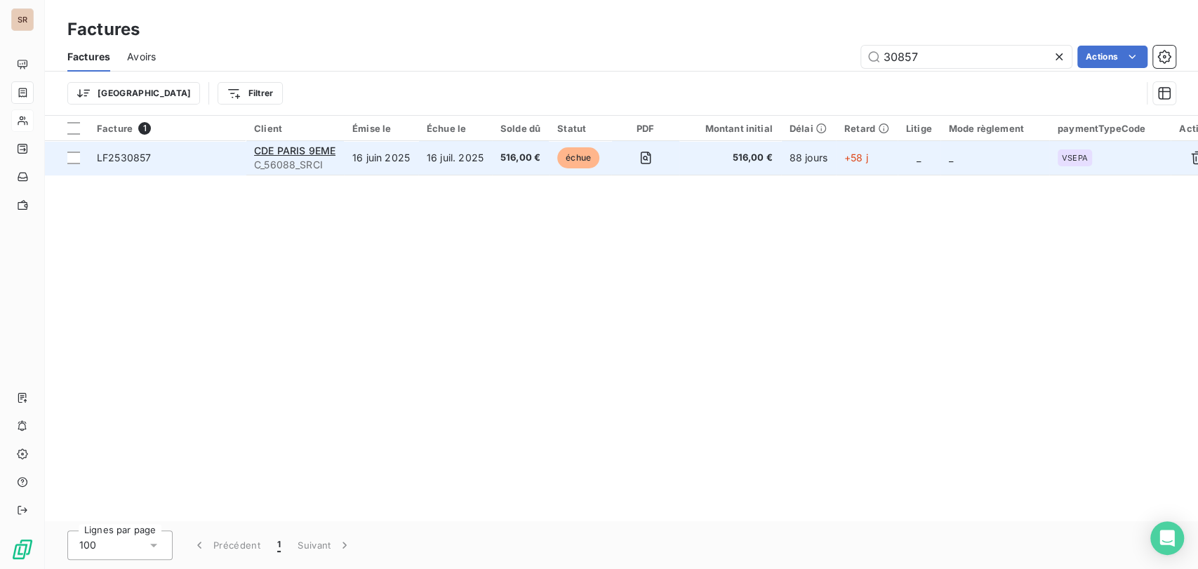
click at [131, 159] on span "LF2530857" at bounding box center [124, 158] width 54 height 12
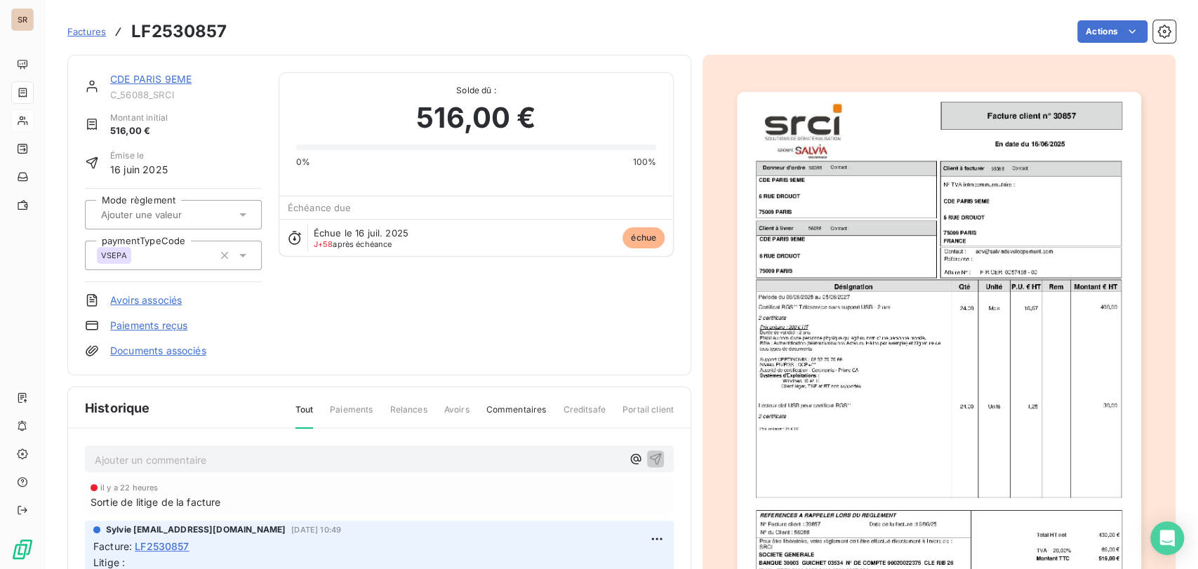
click at [187, 351] on link "Documents associés" at bounding box center [158, 351] width 96 height 14
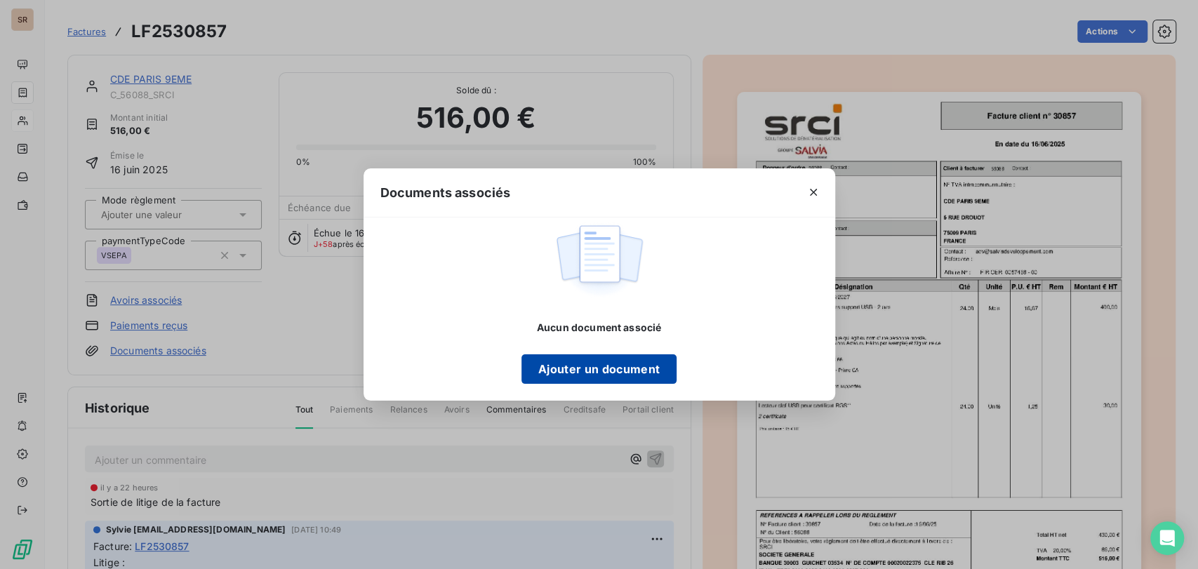
click at [620, 359] on button "Ajouter un document" at bounding box center [598, 368] width 155 height 29
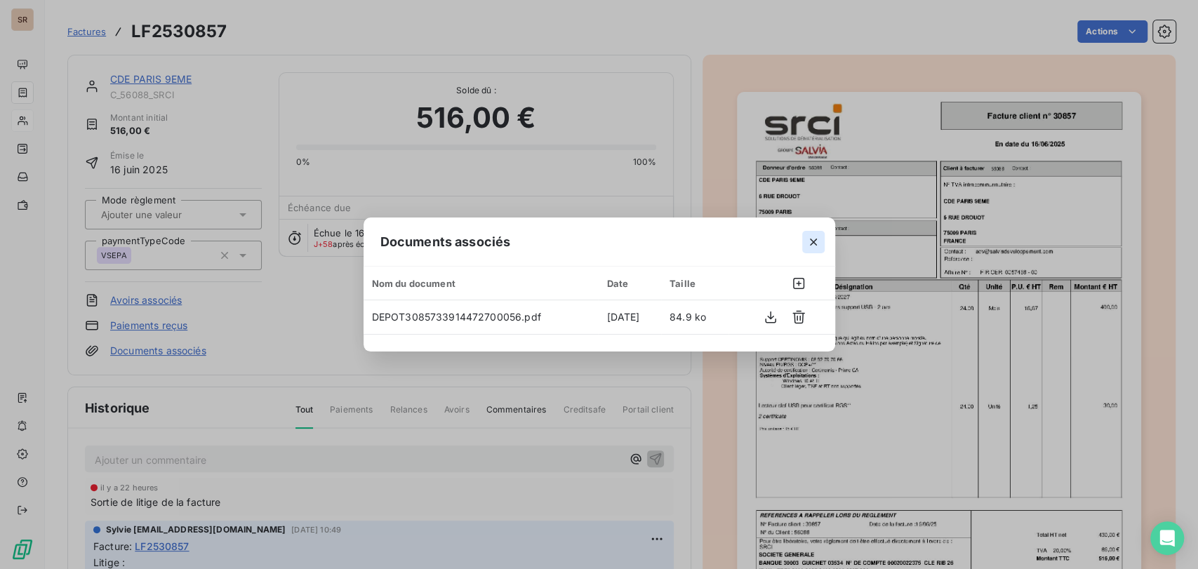
click at [811, 235] on icon "button" at bounding box center [813, 242] width 14 height 14
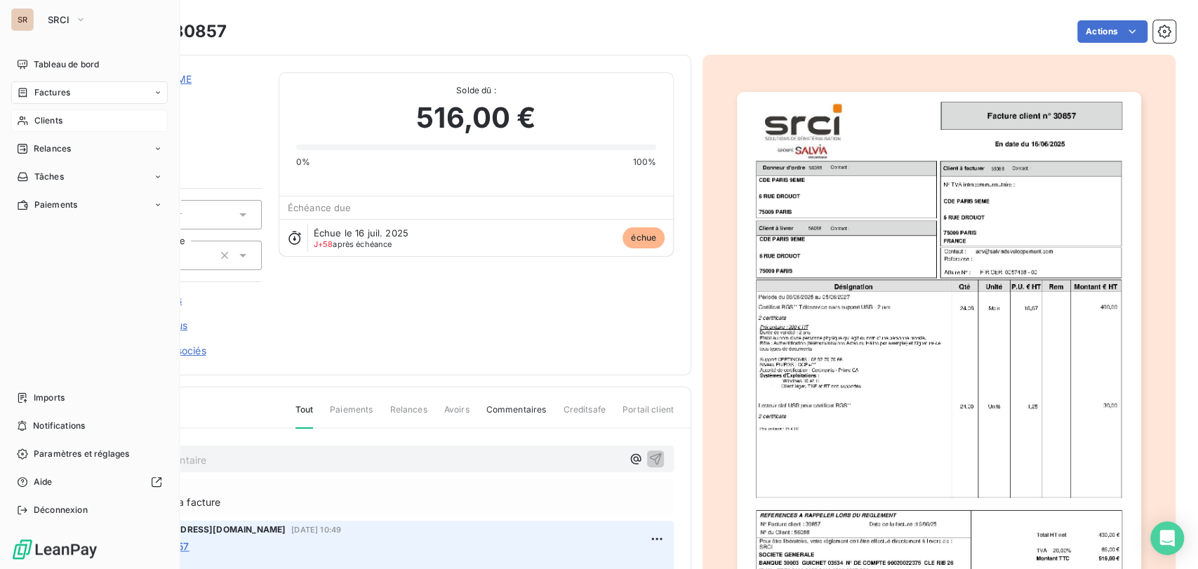
click at [46, 116] on span "Clients" at bounding box center [48, 120] width 28 height 13
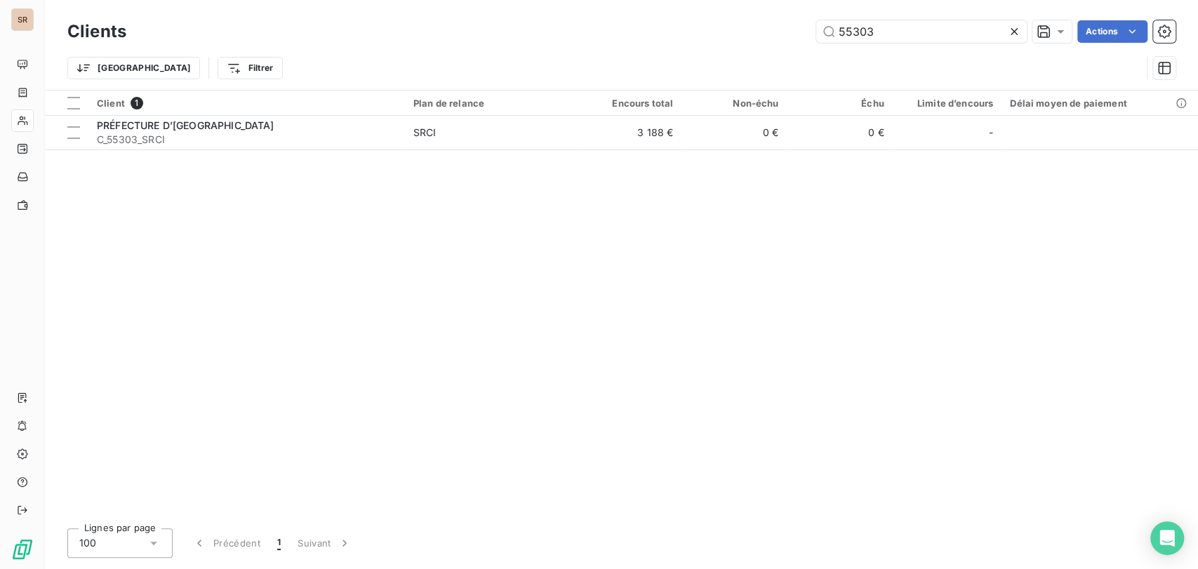
drag, startPoint x: 891, startPoint y: 26, endPoint x: 771, endPoint y: 25, distance: 120.7
click at [776, 25] on div "55303 Actions" at bounding box center [659, 31] width 1032 height 22
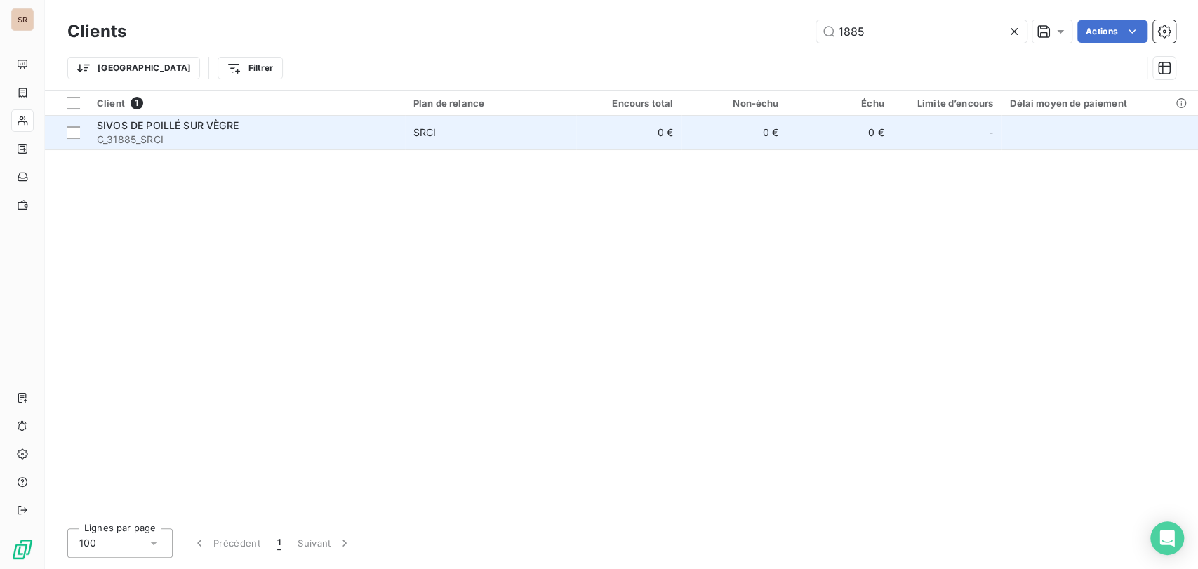
type input "1885"
click at [140, 131] on div "SIVOS DE POILLÉ SUR VÈGRE" at bounding box center [247, 126] width 300 height 14
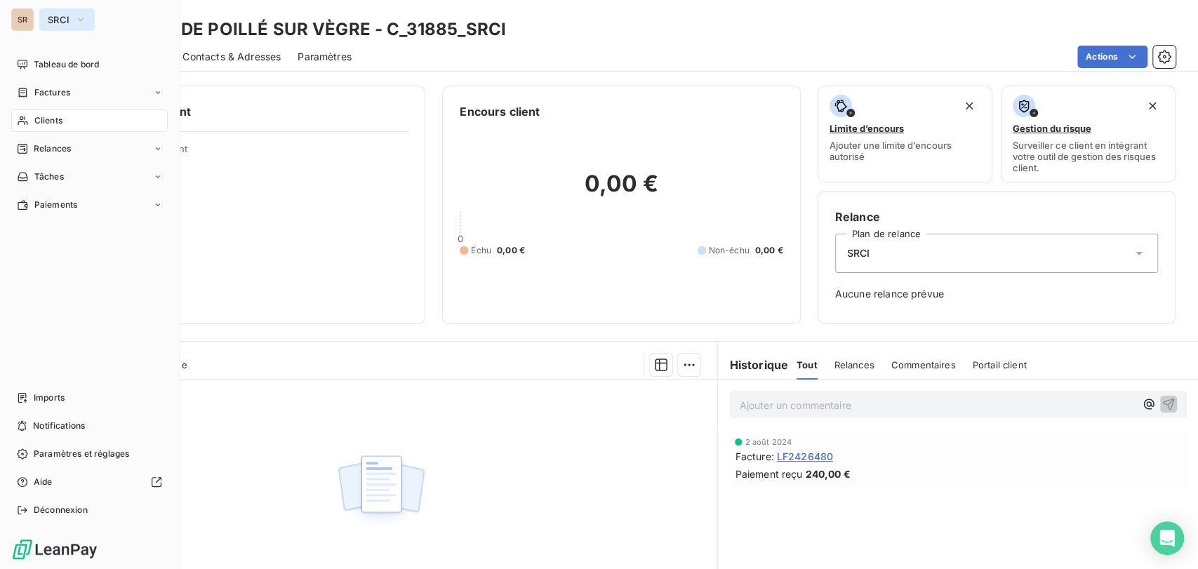
click at [76, 21] on icon "button" at bounding box center [80, 20] width 11 height 14
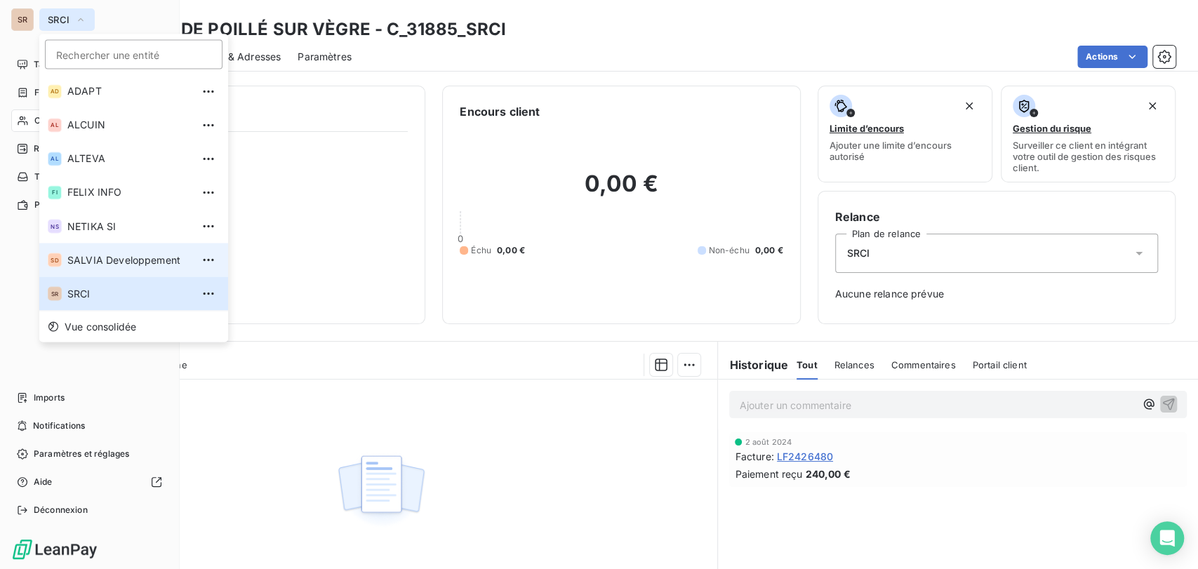
click at [67, 262] on span "SALVIA Developpement" at bounding box center [129, 260] width 124 height 14
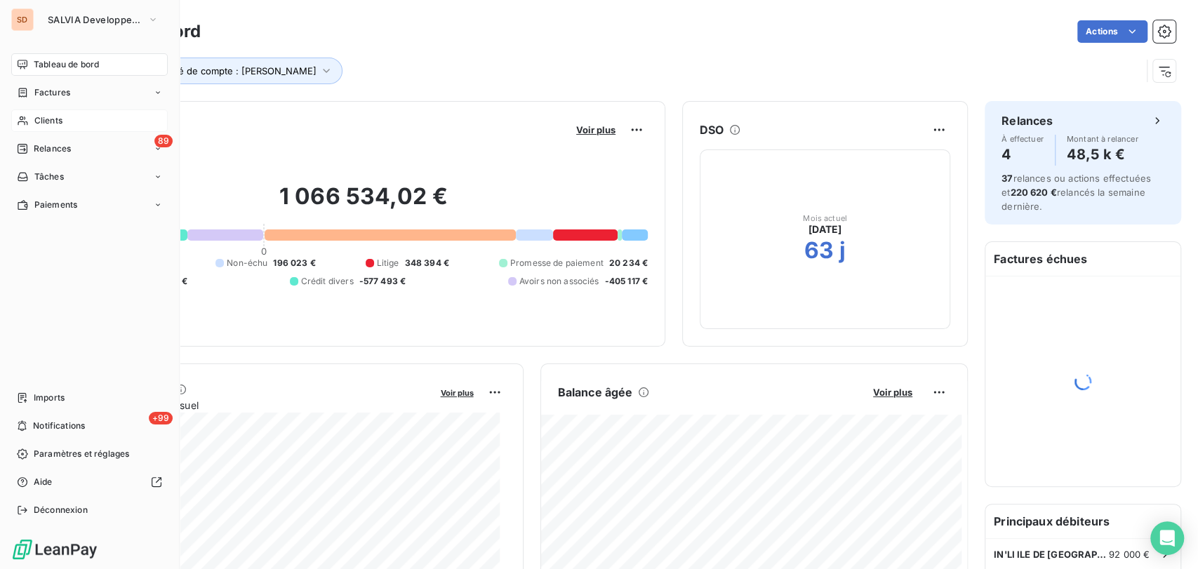
click at [48, 123] on span "Clients" at bounding box center [48, 120] width 28 height 13
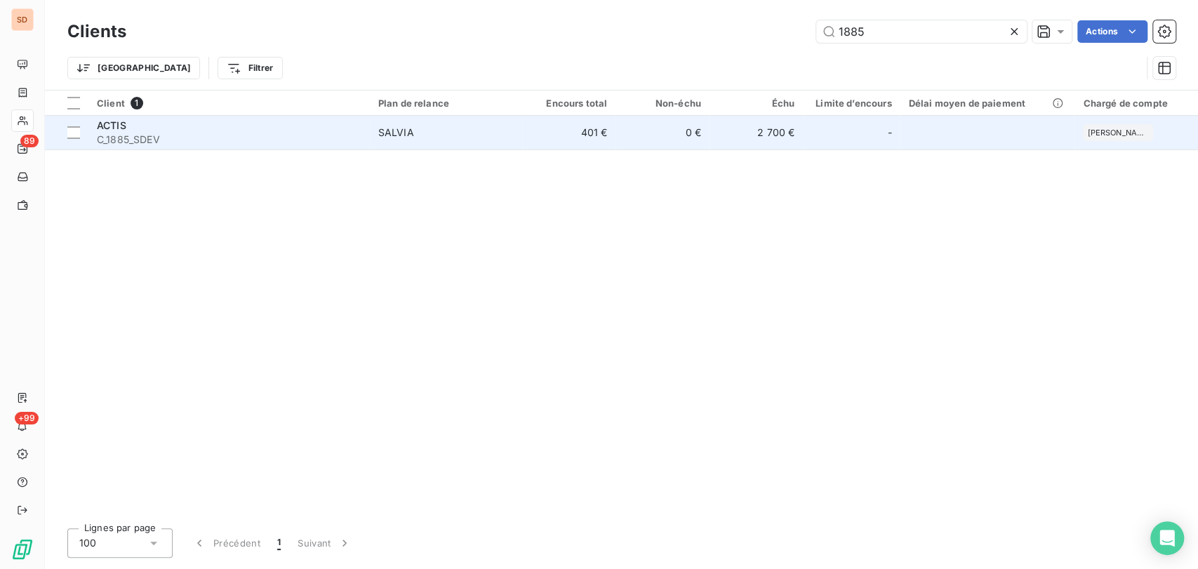
click at [99, 128] on span "ACTIS" at bounding box center [111, 125] width 29 height 12
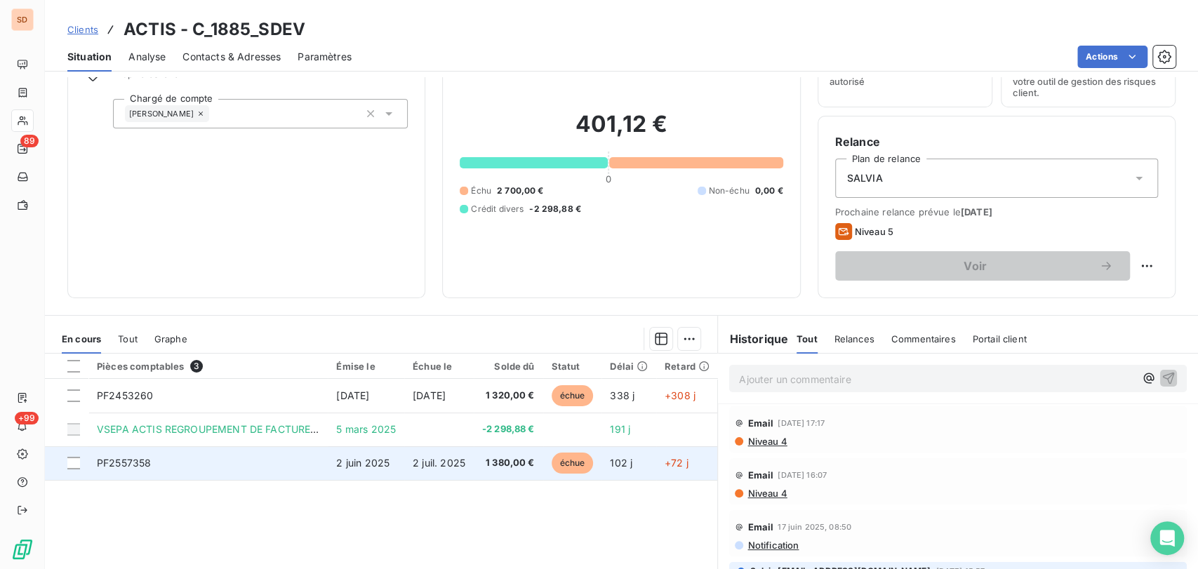
scroll to position [156, 0]
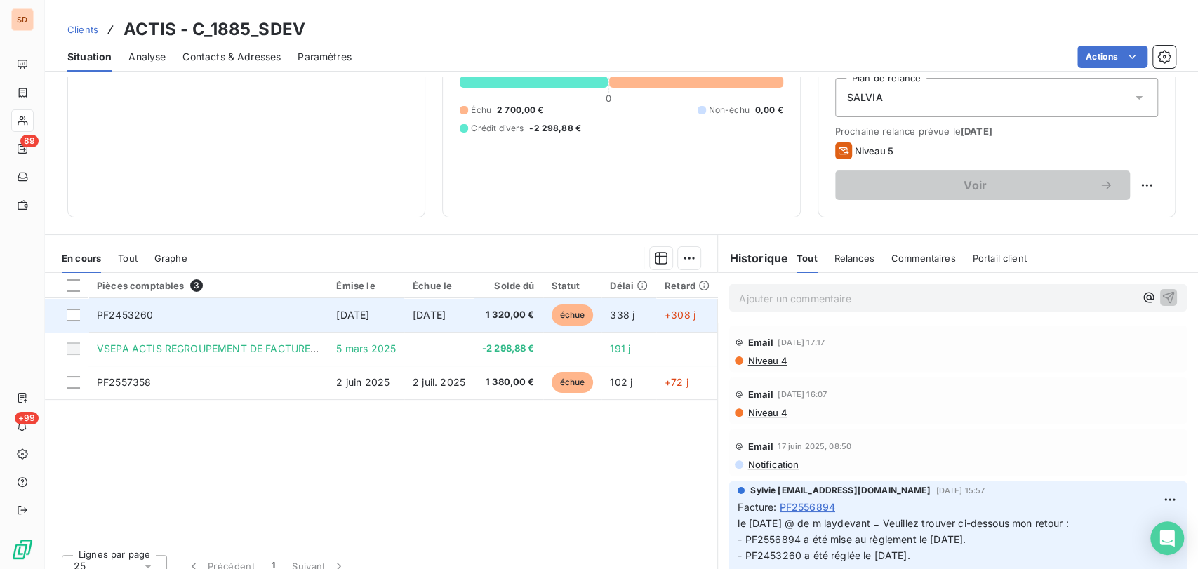
click at [128, 311] on span "PF2453260" at bounding box center [125, 315] width 56 height 12
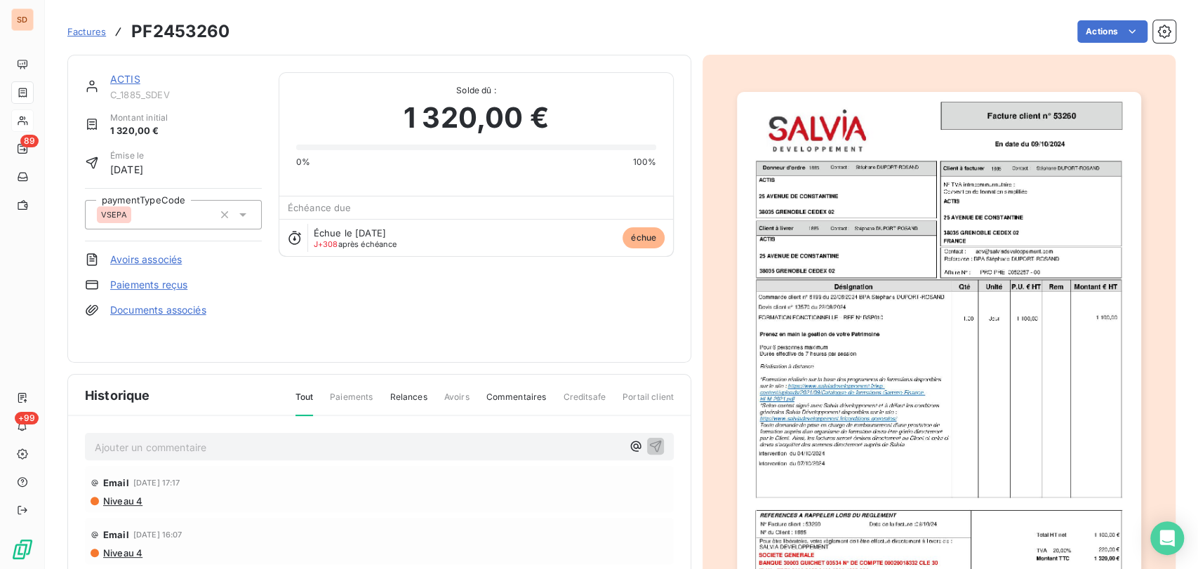
click at [145, 439] on p "Ajouter un commentaire ﻿" at bounding box center [358, 448] width 527 height 18
click at [225, 439] on p "le [DATE] @ de" at bounding box center [358, 447] width 527 height 16
click at [265, 439] on p "le [DATE] @ de mr laydevant =" at bounding box center [358, 447] width 527 height 16
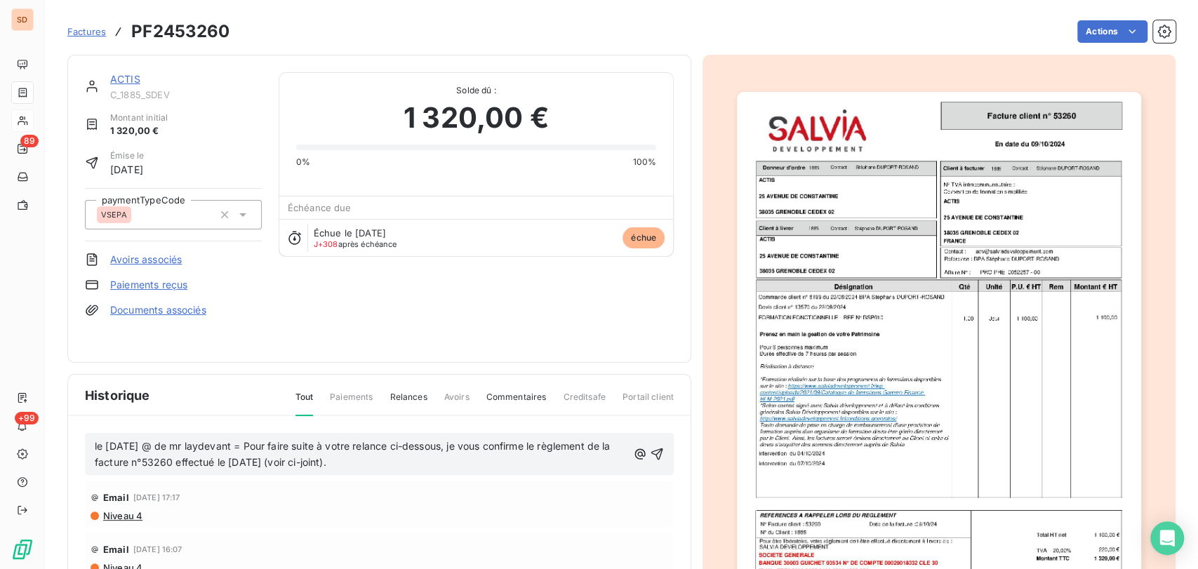
click at [646, 444] on div "le [DATE] @ de mr laydevant = Pour faire suite à votre relance ci-dessous, je v…" at bounding box center [379, 454] width 589 height 42
click at [650, 447] on icon "button" at bounding box center [657, 454] width 14 height 14
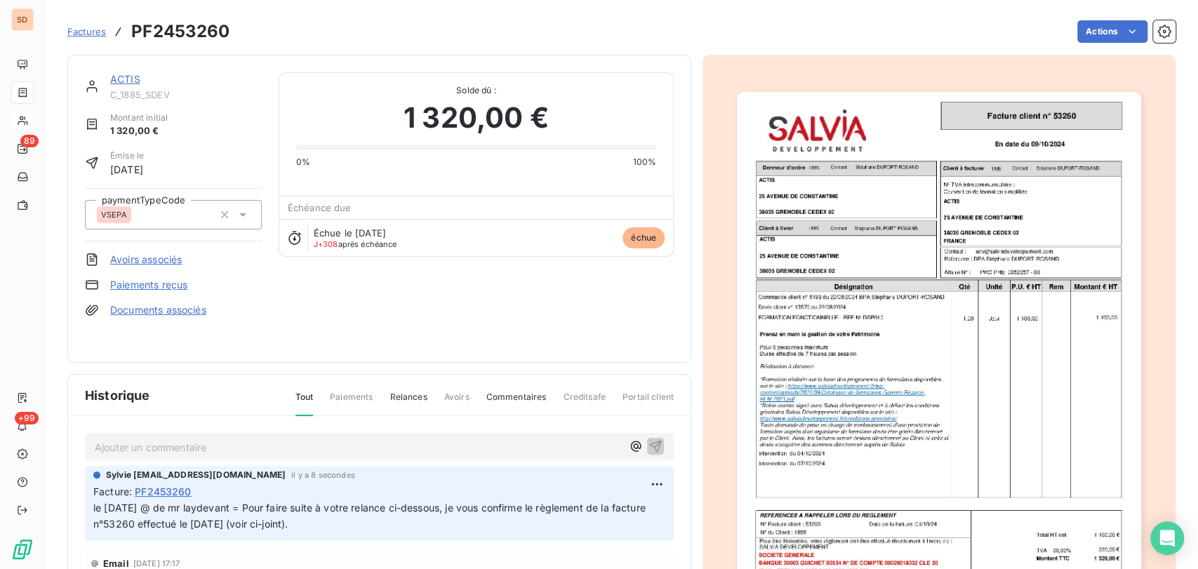
click at [152, 313] on link "Documents associés" at bounding box center [158, 310] width 96 height 14
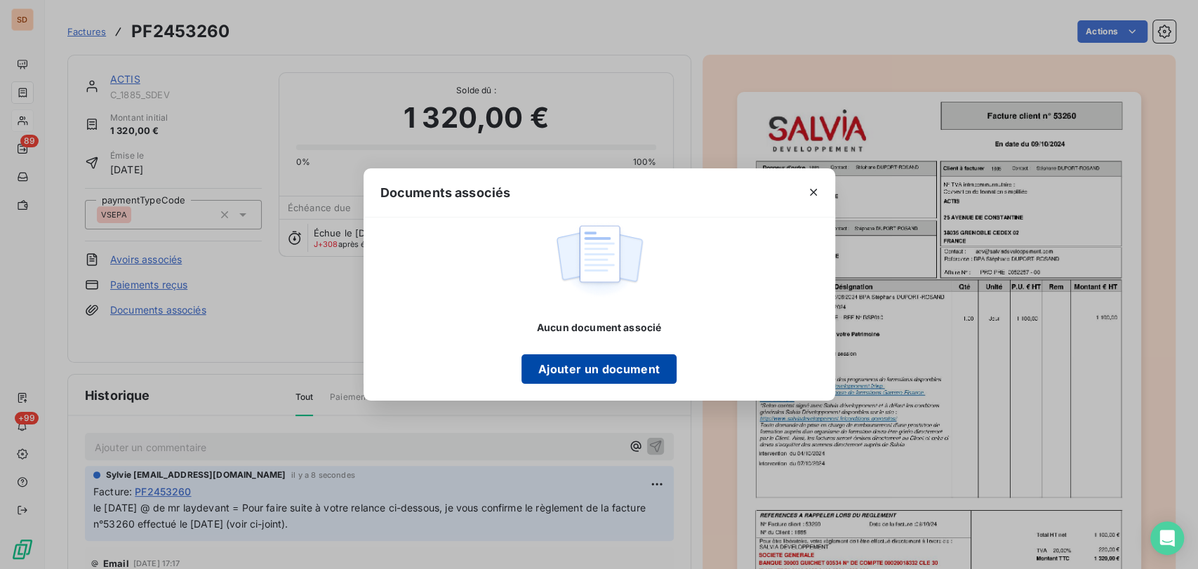
click at [563, 361] on button "Ajouter un document" at bounding box center [598, 368] width 155 height 29
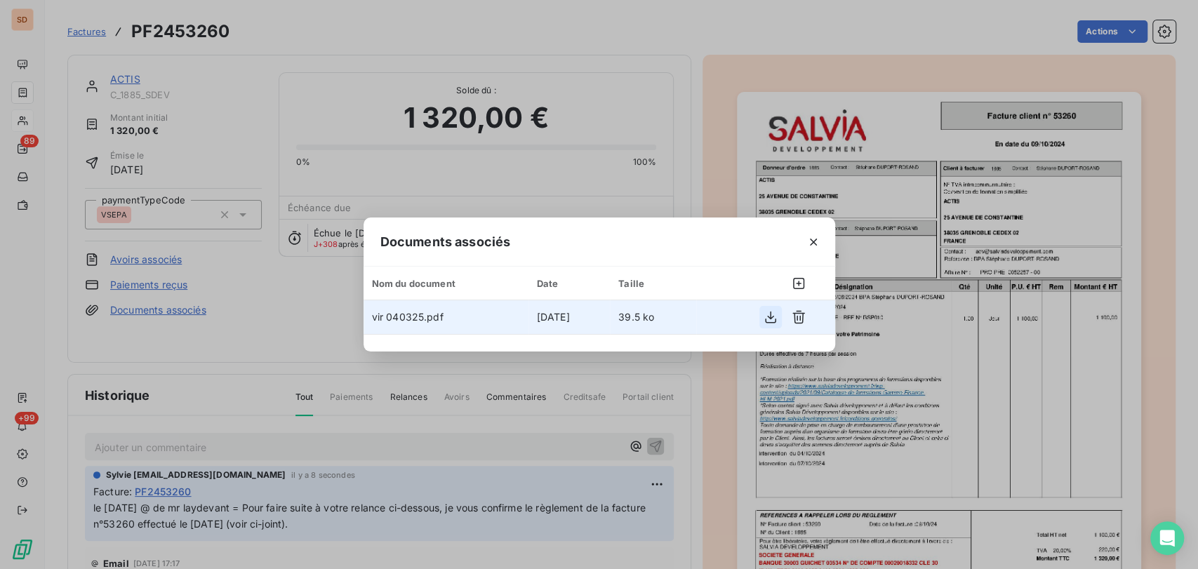
click at [769, 316] on icon "button" at bounding box center [771, 317] width 14 height 14
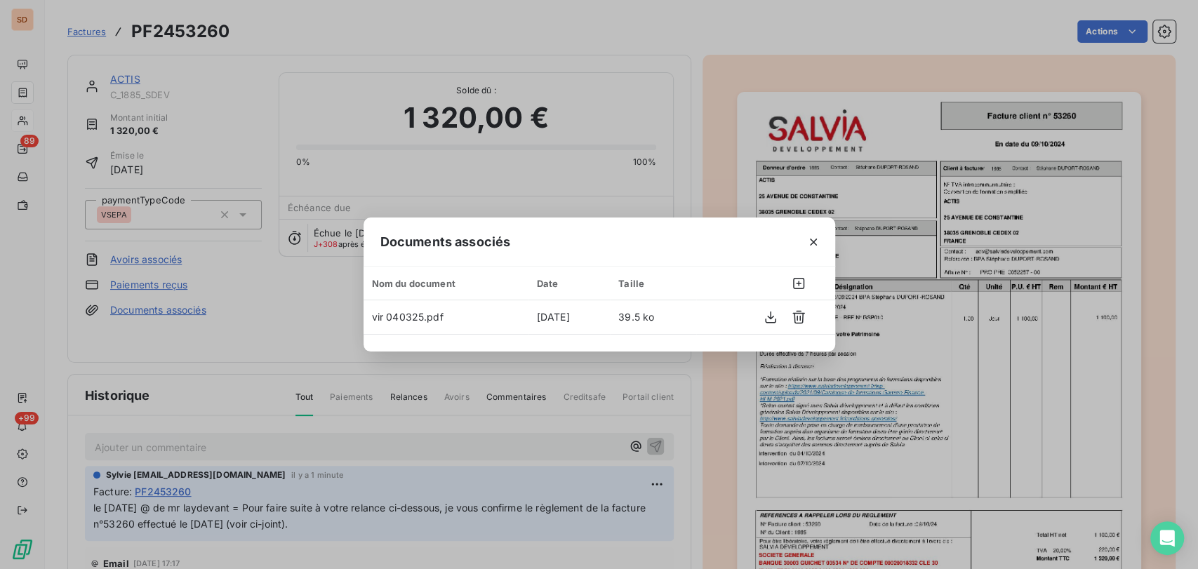
drag, startPoint x: 808, startPoint y: 244, endPoint x: 606, endPoint y: 164, distance: 217.6
click at [807, 243] on icon "button" at bounding box center [813, 242] width 14 height 14
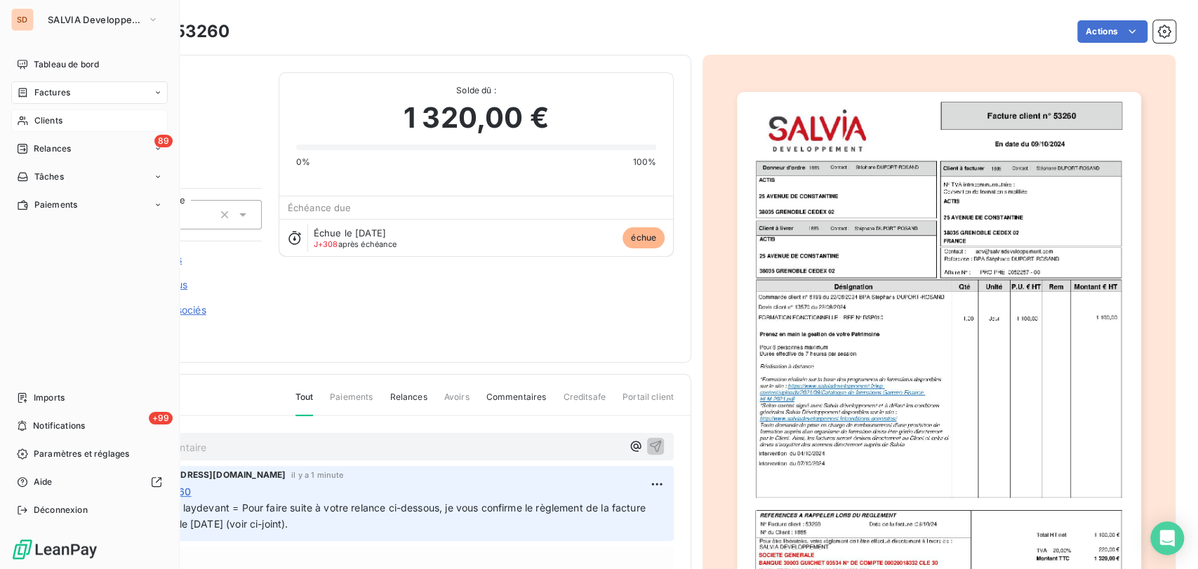
click at [34, 90] on span "Factures" at bounding box center [52, 92] width 36 height 13
click at [55, 91] on span "Factures" at bounding box center [52, 92] width 36 height 13
click at [65, 120] on span "Factures" at bounding box center [52, 120] width 36 height 13
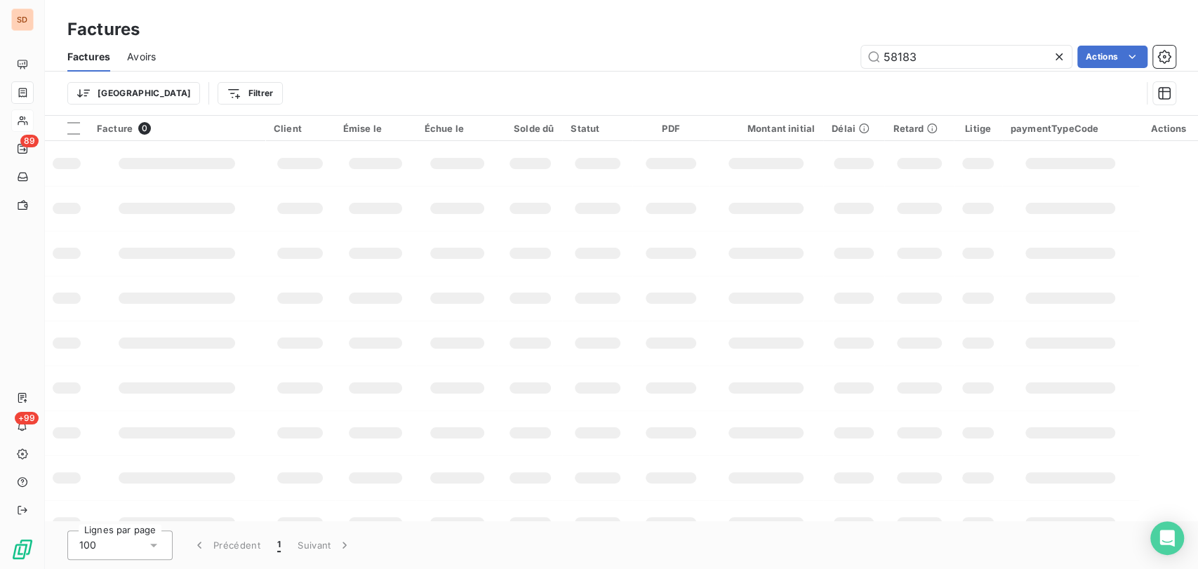
drag, startPoint x: 870, startPoint y: 58, endPoint x: 789, endPoint y: 50, distance: 81.8
click at [792, 61] on div "58183 Actions" at bounding box center [674, 57] width 1003 height 22
type input "54935"
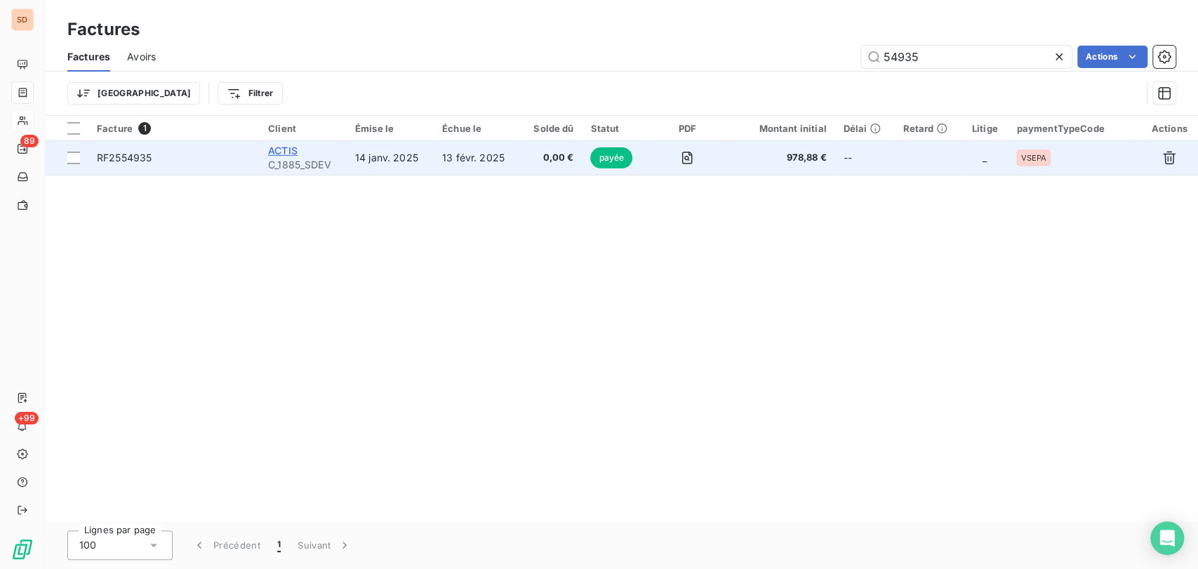
click at [275, 151] on span "ACTIS" at bounding box center [282, 151] width 29 height 12
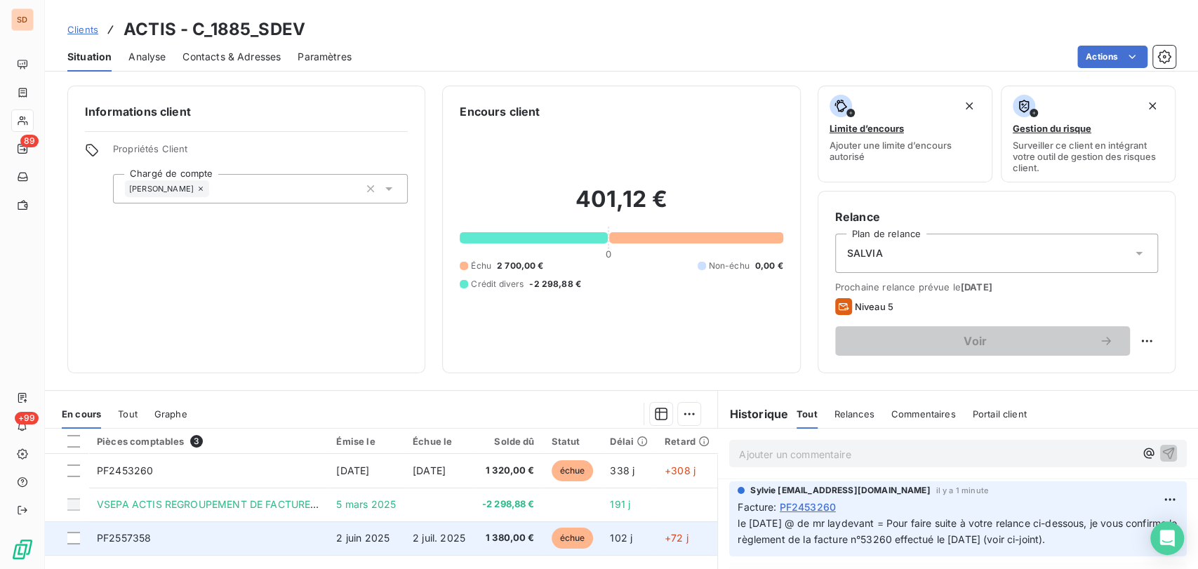
click at [124, 541] on span "PF2557358" at bounding box center [124, 538] width 54 height 12
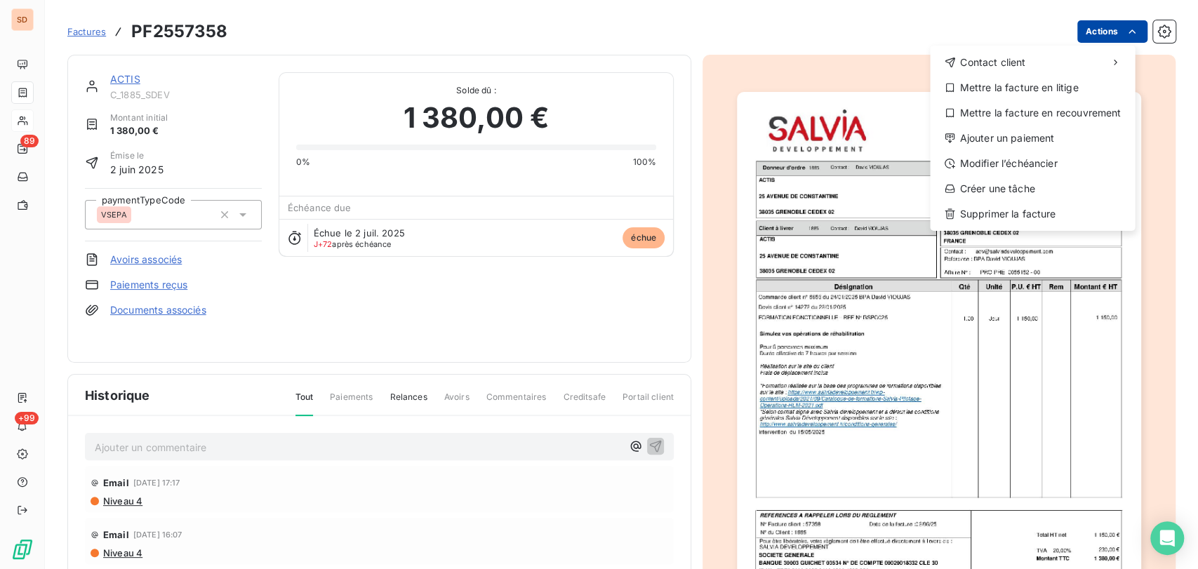
click at [1109, 32] on html "SD 89 +99 Factures PF2557358 Actions Contact client Mettre la facture en litige…" at bounding box center [599, 284] width 1198 height 569
click at [1041, 94] on div "Mettre la facture en litige" at bounding box center [1033, 87] width 194 height 22
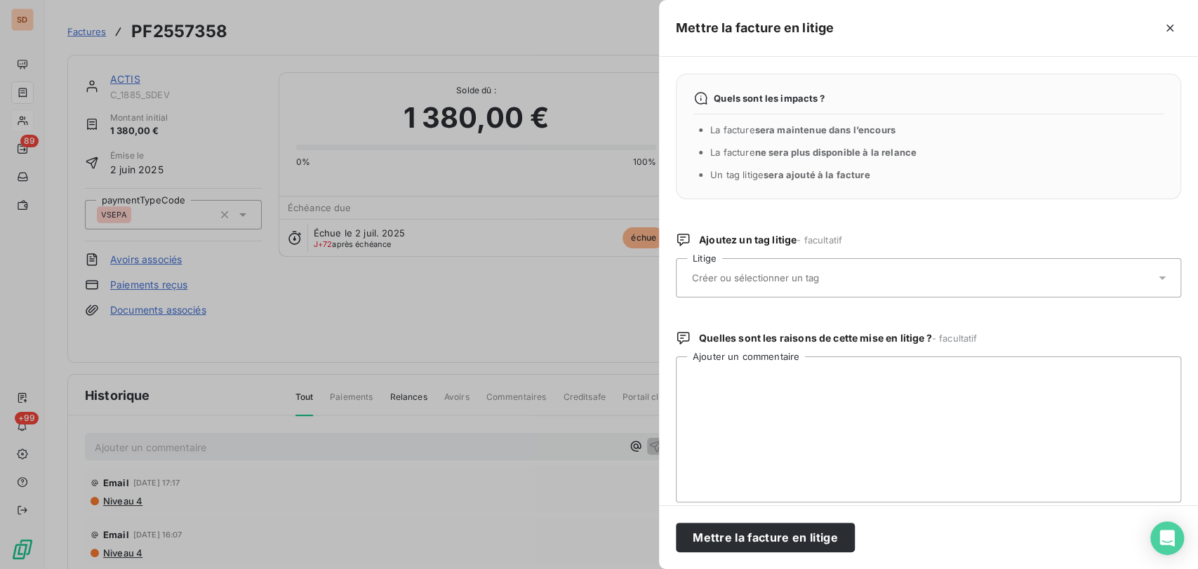
click at [1155, 275] on icon at bounding box center [1162, 278] width 14 height 14
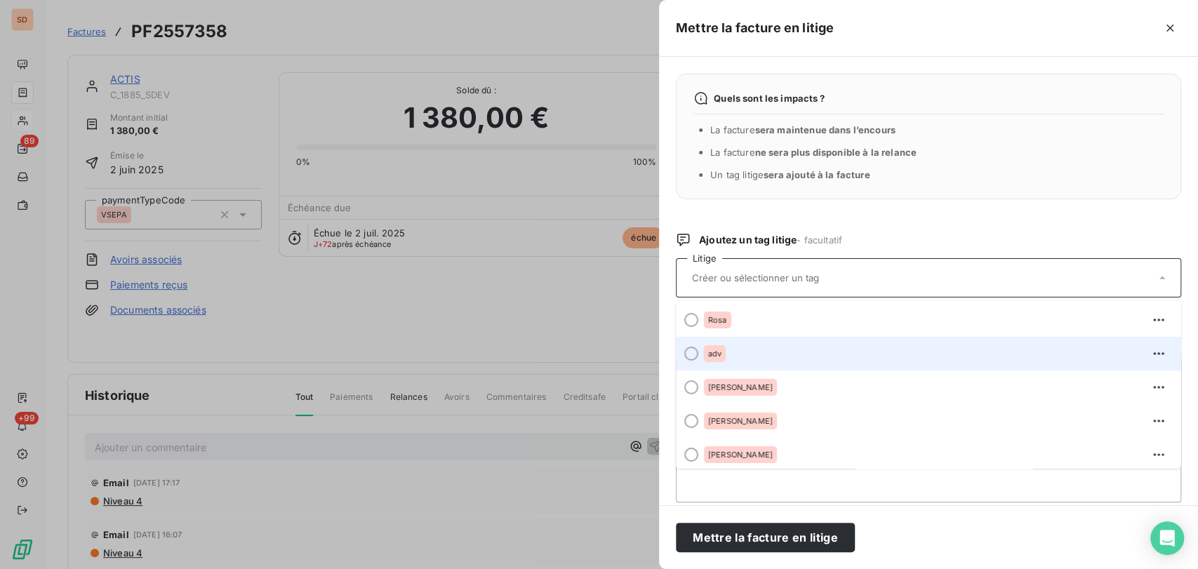
click at [688, 349] on div at bounding box center [691, 354] width 14 height 14
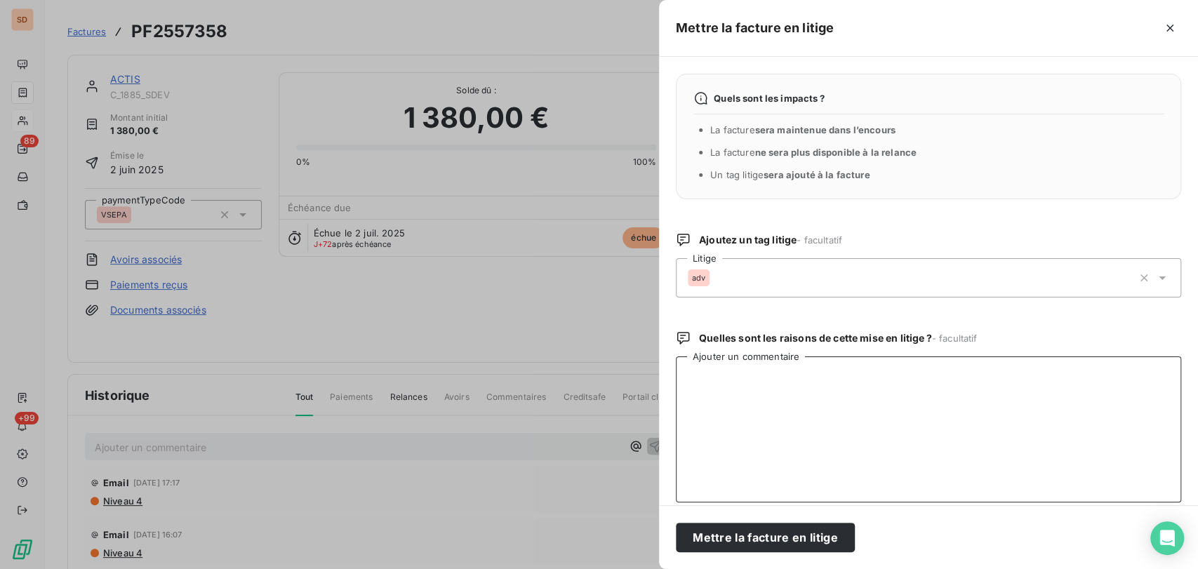
click at [694, 366] on textarea "Ajouter un commentaire" at bounding box center [928, 430] width 505 height 146
click at [866, 389] on textarea "le [DATE] @ à laure pour dépôt chorus le [DATE] @ de mr laydevant =" at bounding box center [928, 430] width 505 height 146
paste textarea "En rechange, la facture n°57358 n’a pas été déposée sur chorus (voir ci-dessous…"
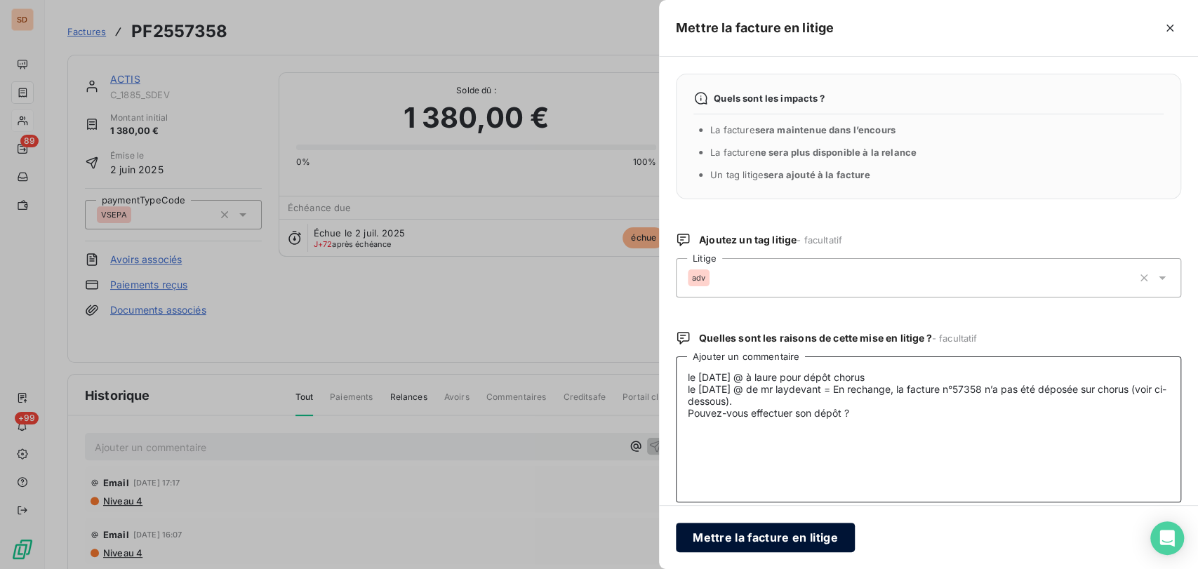
type textarea "le [DATE] @ à laure pour dépôt chorus le [DATE] @ de mr laydevant = En rechange…"
click at [797, 540] on button "Mettre la facture en litige" at bounding box center [765, 537] width 179 height 29
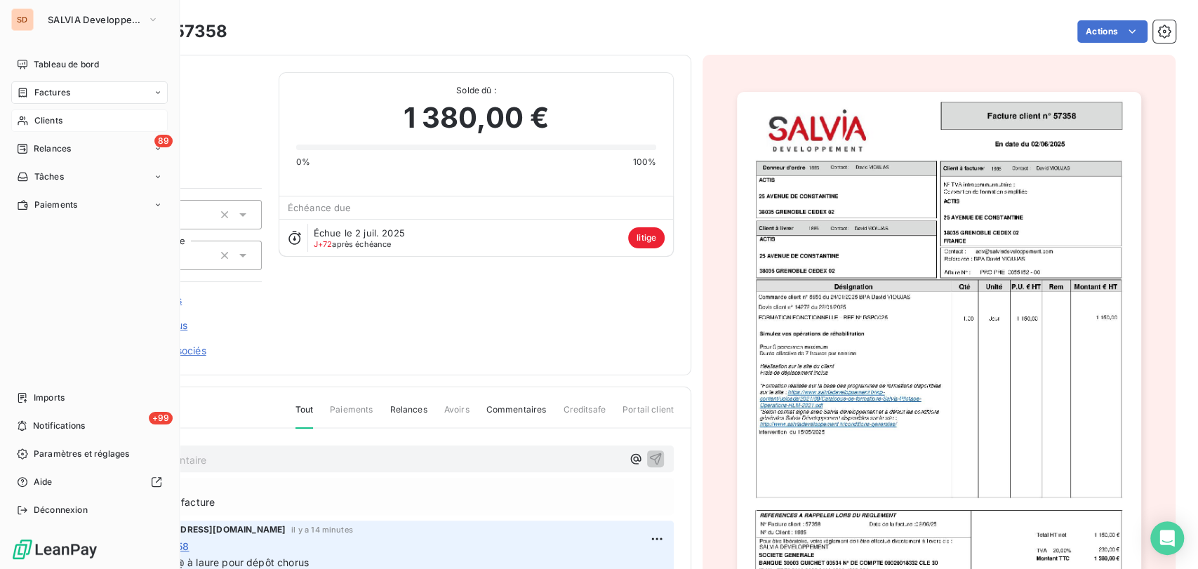
click at [39, 117] on span "Clients" at bounding box center [48, 120] width 28 height 13
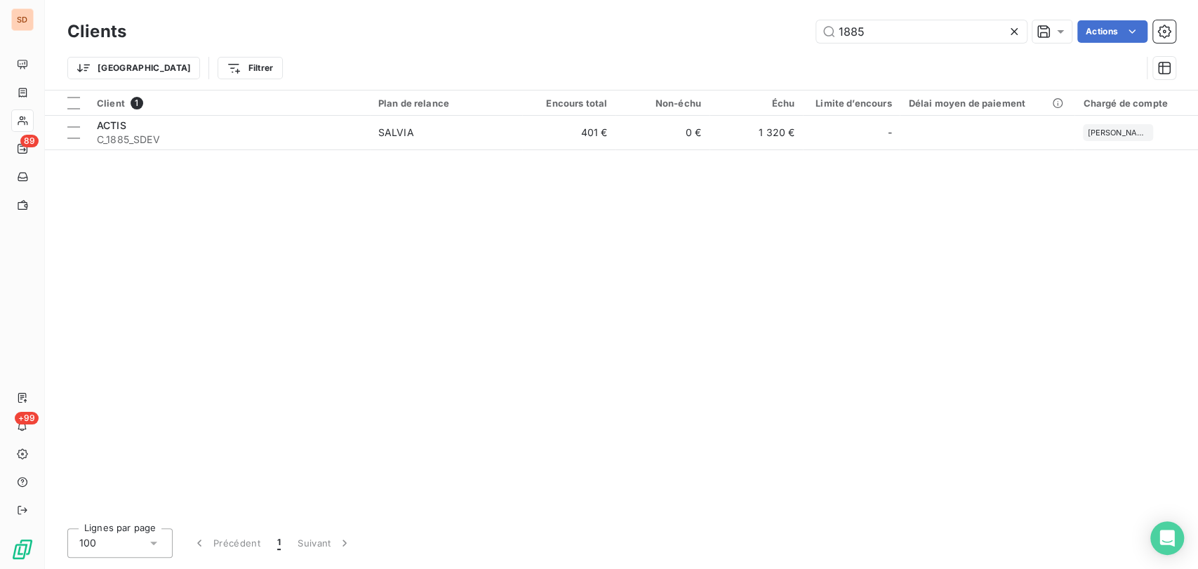
drag, startPoint x: 873, startPoint y: 27, endPoint x: 764, endPoint y: 30, distance: 108.8
click at [770, 33] on div "1885 Actions" at bounding box center [659, 31] width 1032 height 22
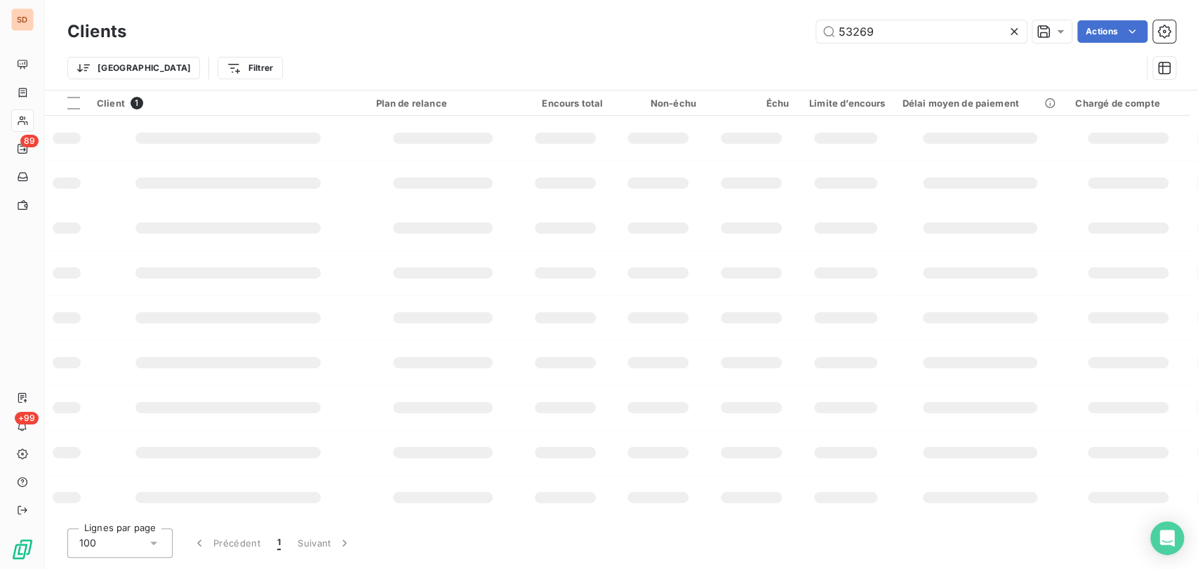
type input "53269"
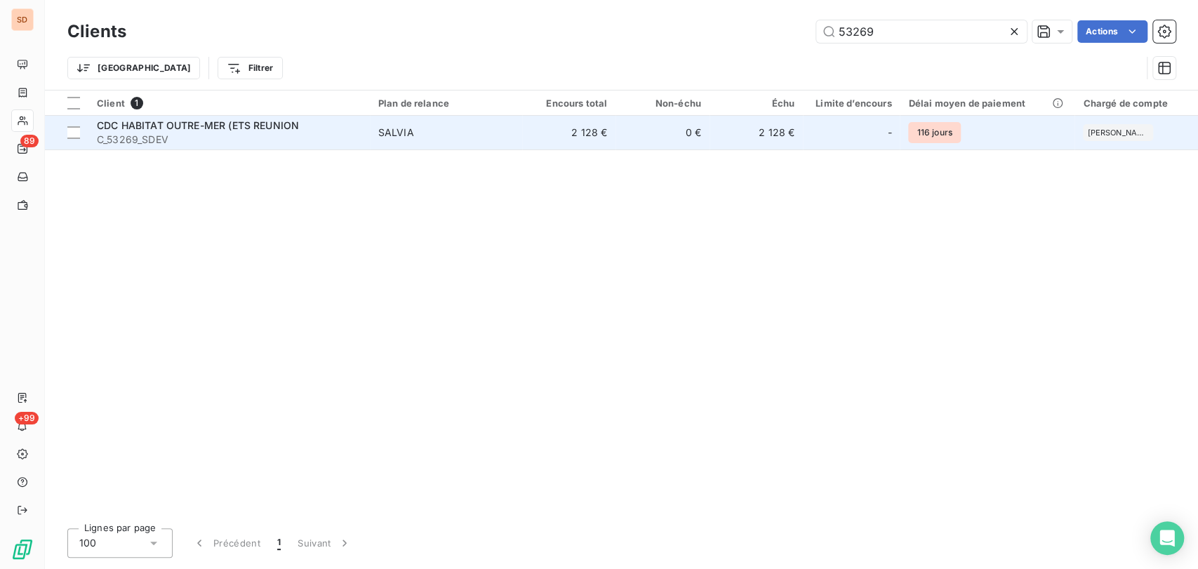
click at [137, 128] on span "CDC HABITAT OUTRE-MER (ETS REUNION" at bounding box center [198, 125] width 202 height 12
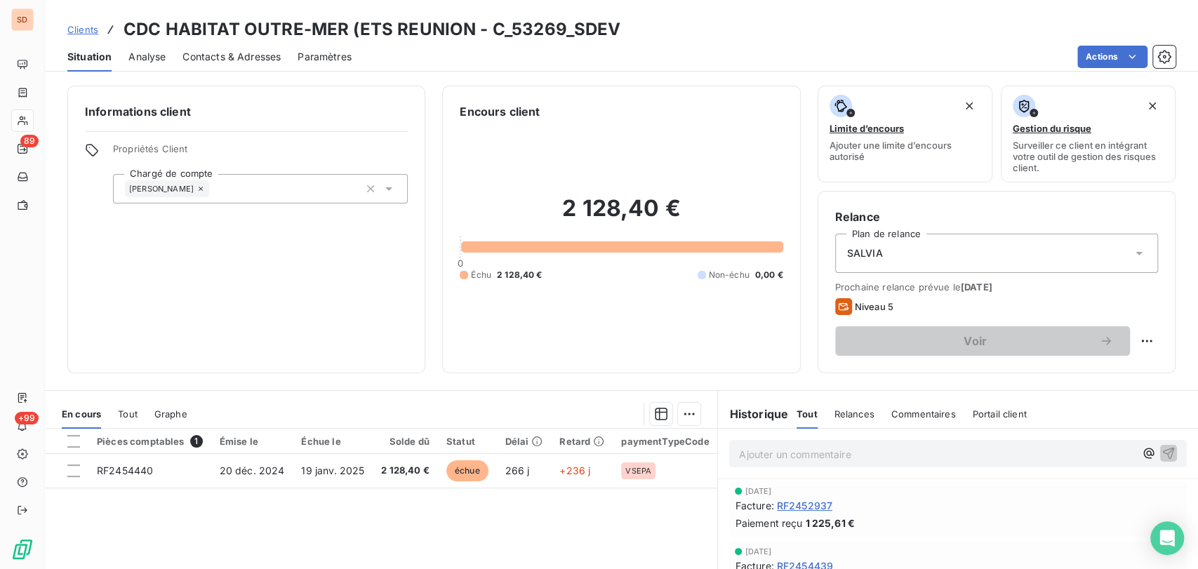
click at [130, 417] on span "Tout" at bounding box center [128, 413] width 20 height 11
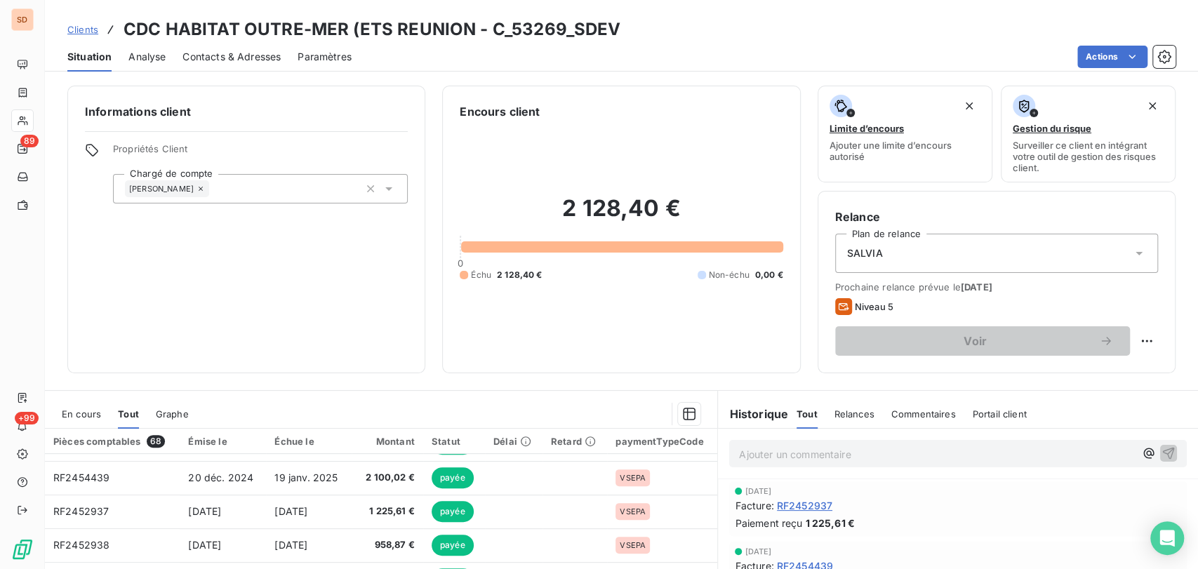
scroll to position [467, 0]
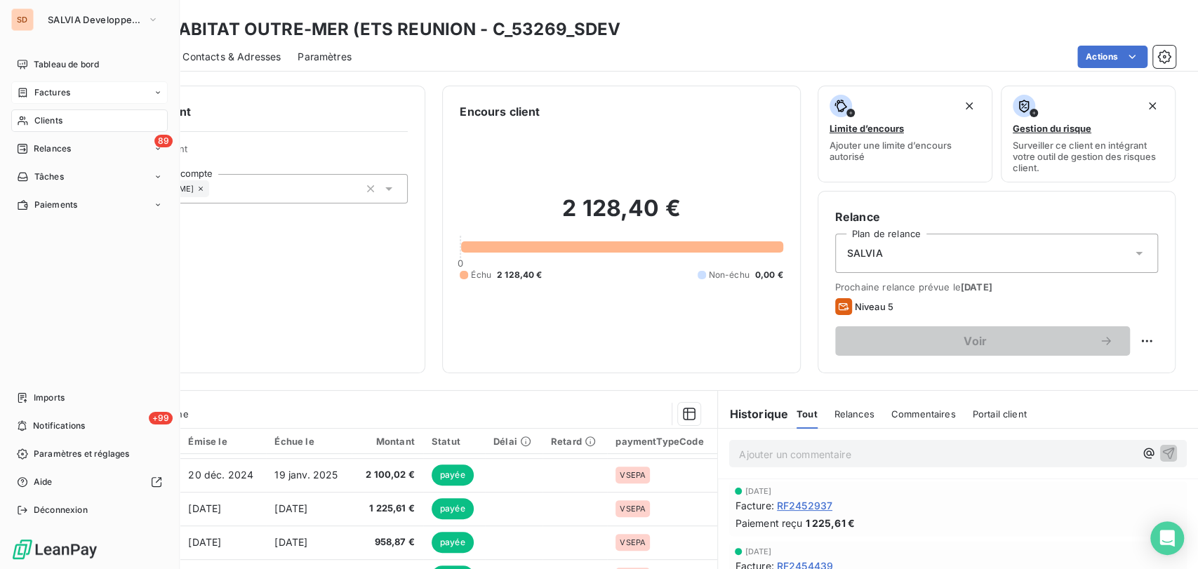
click at [28, 95] on div "Factures" at bounding box center [43, 92] width 53 height 13
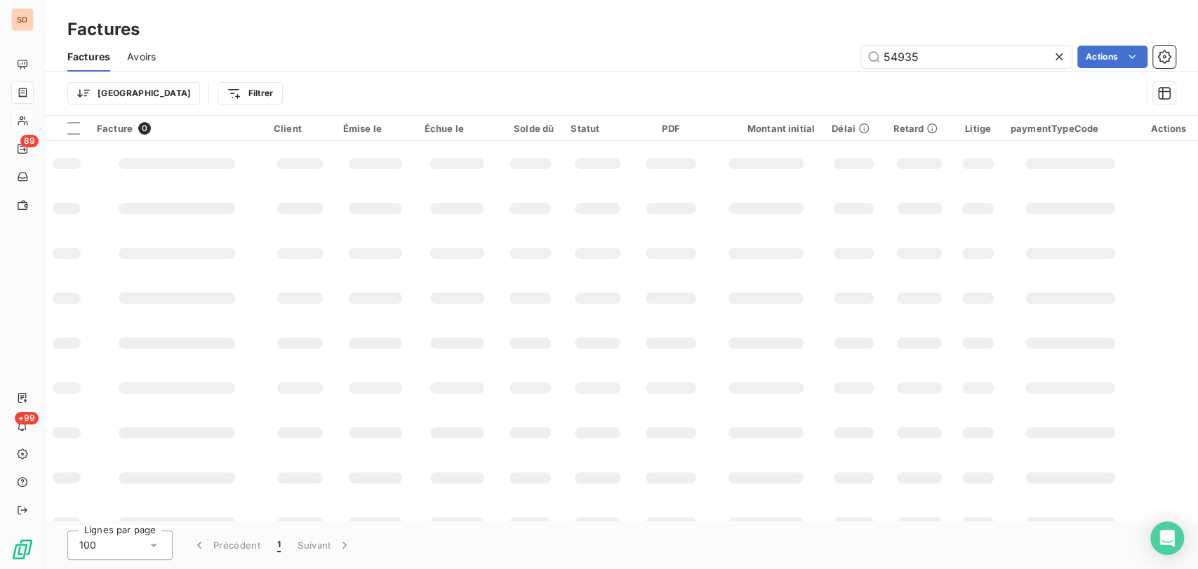
drag, startPoint x: 918, startPoint y: 58, endPoint x: 831, endPoint y: 57, distance: 87.0
click at [836, 59] on div "54935 Actions" at bounding box center [674, 57] width 1003 height 22
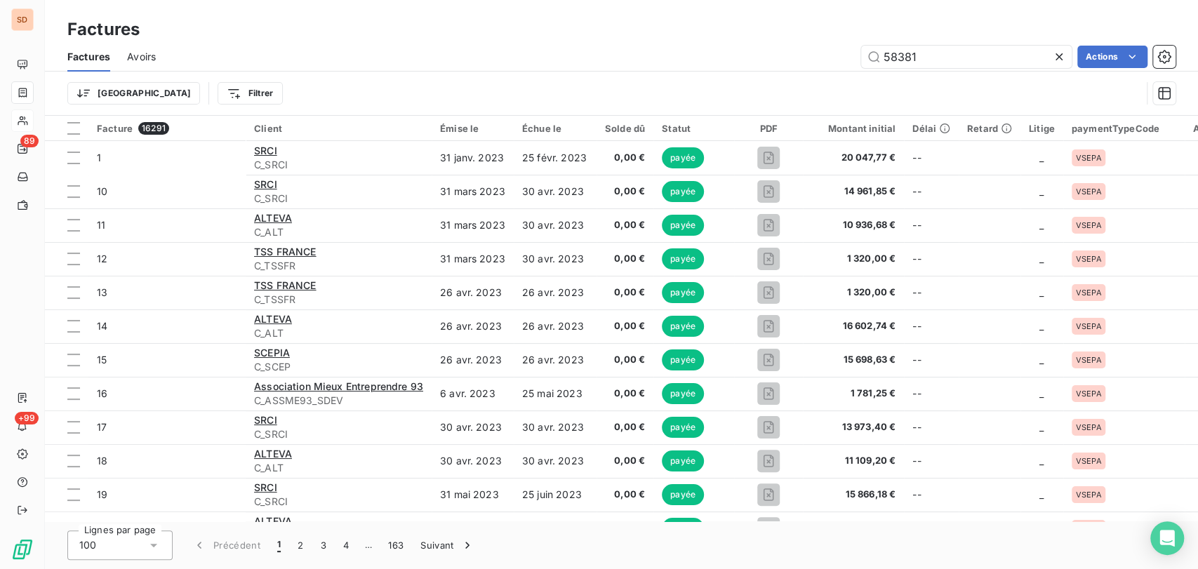
type input "58381"
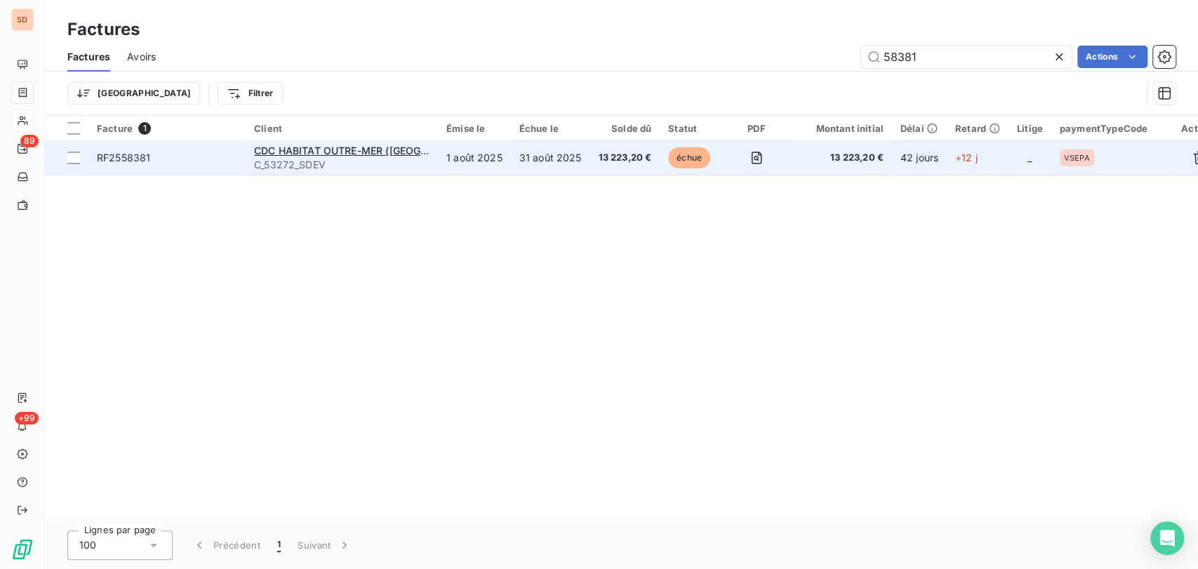
click at [118, 157] on span "RF2558381" at bounding box center [123, 158] width 53 height 12
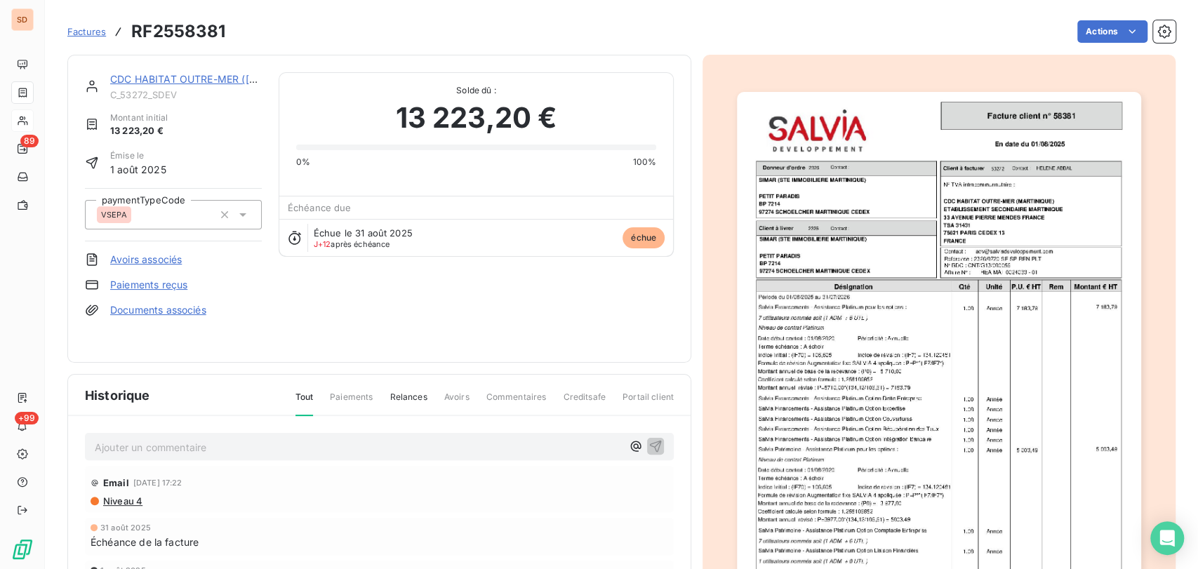
click at [182, 439] on p "Ajouter un commentaire ﻿" at bounding box center [358, 448] width 527 height 18
click at [303, 439] on p "le [DATE] @ de [PERSON_NAME] =" at bounding box center [358, 447] width 527 height 16
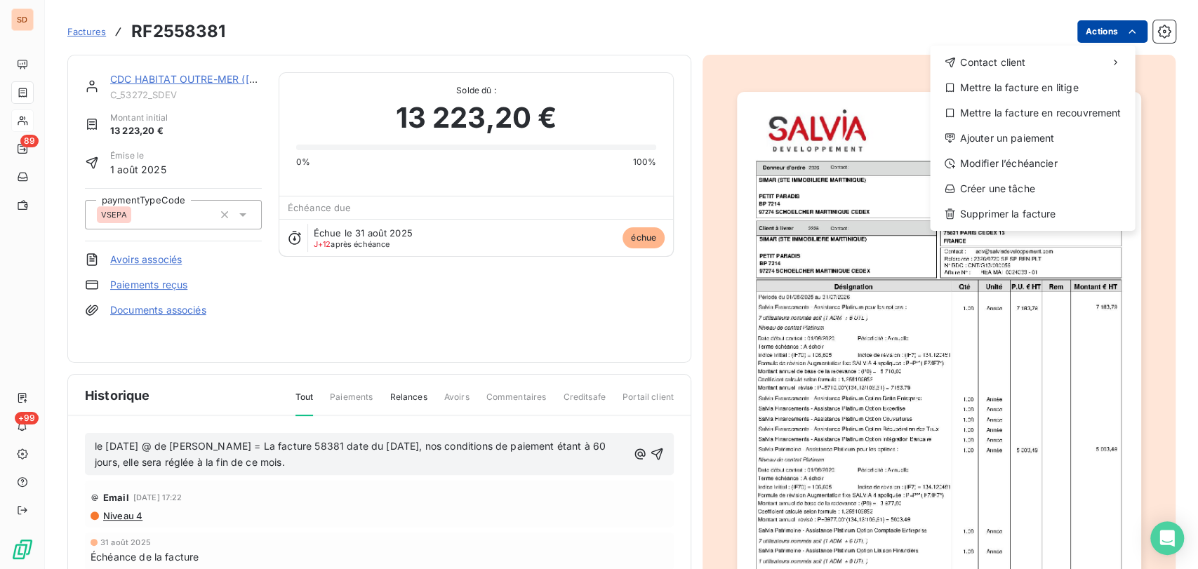
click at [1089, 33] on html "SD 89 +99 Factures RF2558381 Actions Contact client Mettre la facture en litige…" at bounding box center [599, 284] width 1198 height 569
click at [1011, 136] on div "Ajouter un paiement" at bounding box center [1033, 138] width 194 height 22
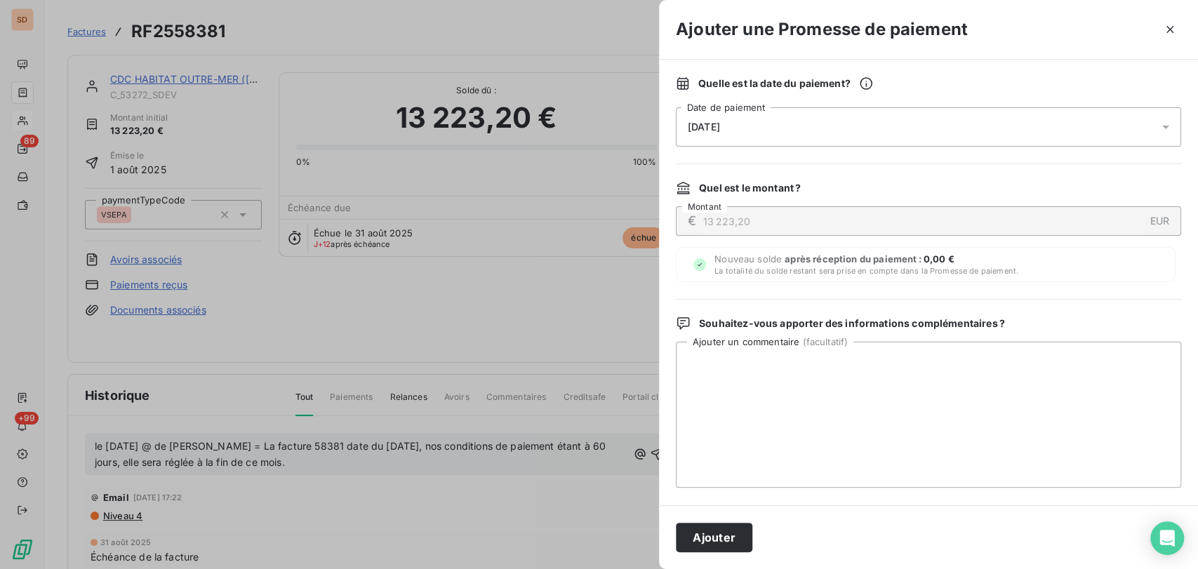
click at [1162, 126] on icon at bounding box center [1165, 128] width 7 height 4
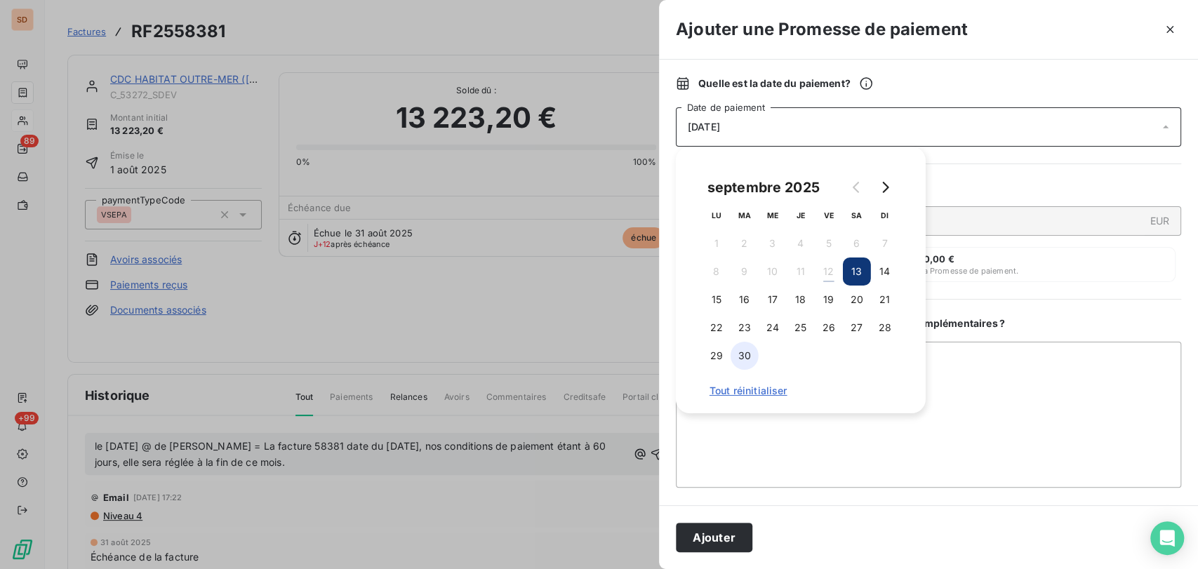
click at [744, 356] on button "30" at bounding box center [745, 356] width 28 height 28
click at [881, 185] on icon "Go to next month" at bounding box center [884, 187] width 11 height 11
click at [825, 237] on button "3" at bounding box center [829, 243] width 28 height 28
click at [735, 531] on button "Ajouter" at bounding box center [714, 537] width 76 height 29
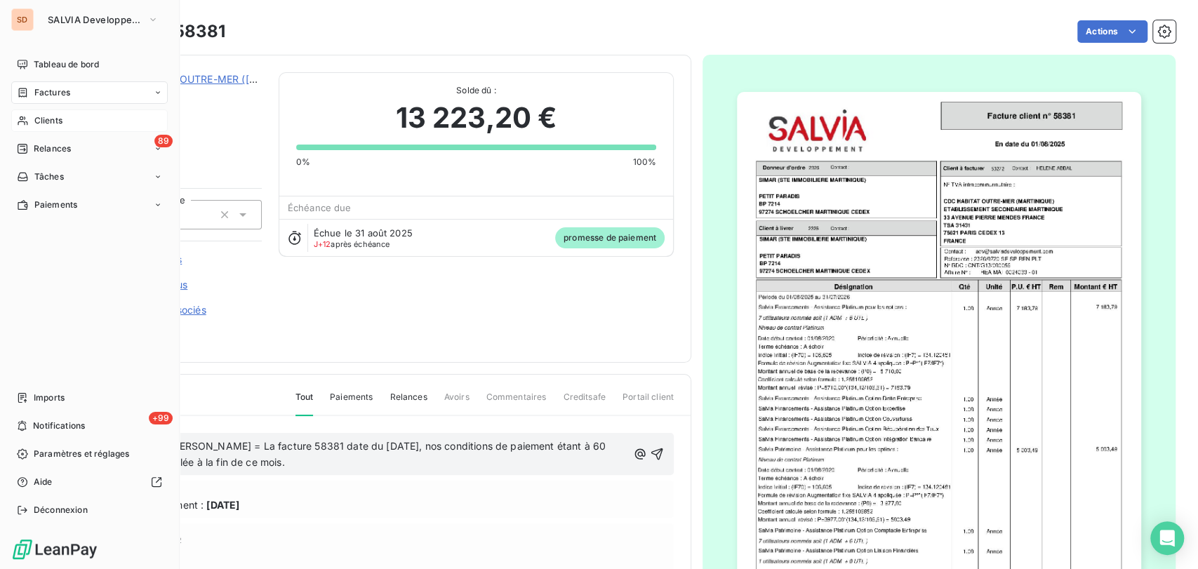
click at [46, 88] on span "Factures" at bounding box center [52, 92] width 36 height 13
click at [67, 95] on span "Factures" at bounding box center [52, 92] width 36 height 13
click at [69, 98] on span "Factures" at bounding box center [52, 92] width 36 height 13
click at [69, 123] on div "Factures" at bounding box center [98, 120] width 140 height 22
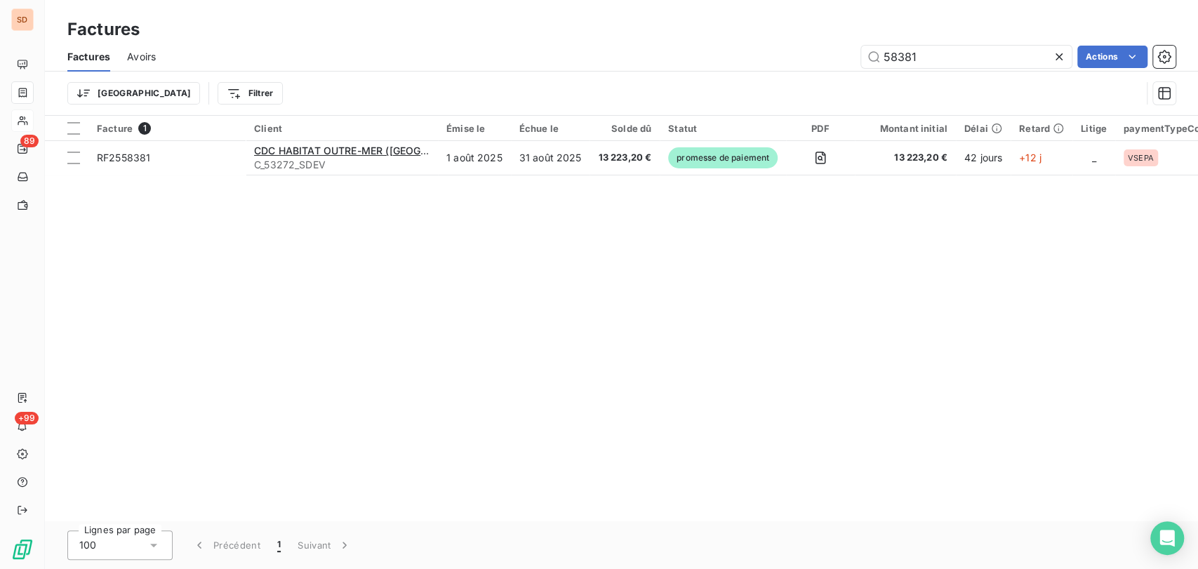
drag, startPoint x: 922, startPoint y: 51, endPoint x: 827, endPoint y: 56, distance: 95.6
click at [831, 58] on div "58381 Actions" at bounding box center [674, 57] width 1003 height 22
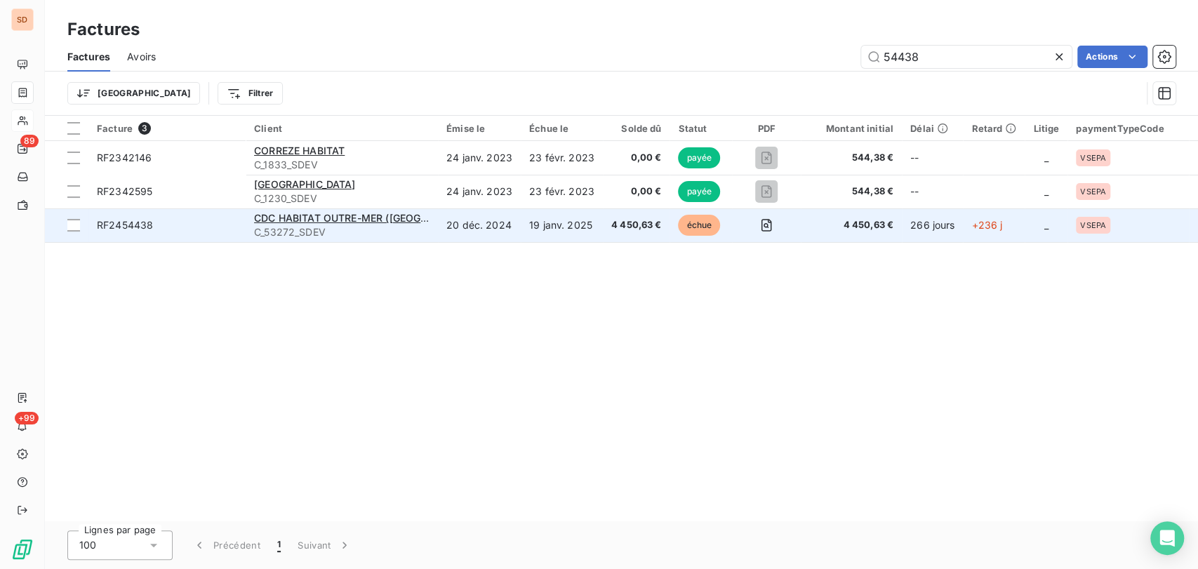
type input "54438"
click at [128, 222] on span "RF2454438" at bounding box center [125, 225] width 56 height 12
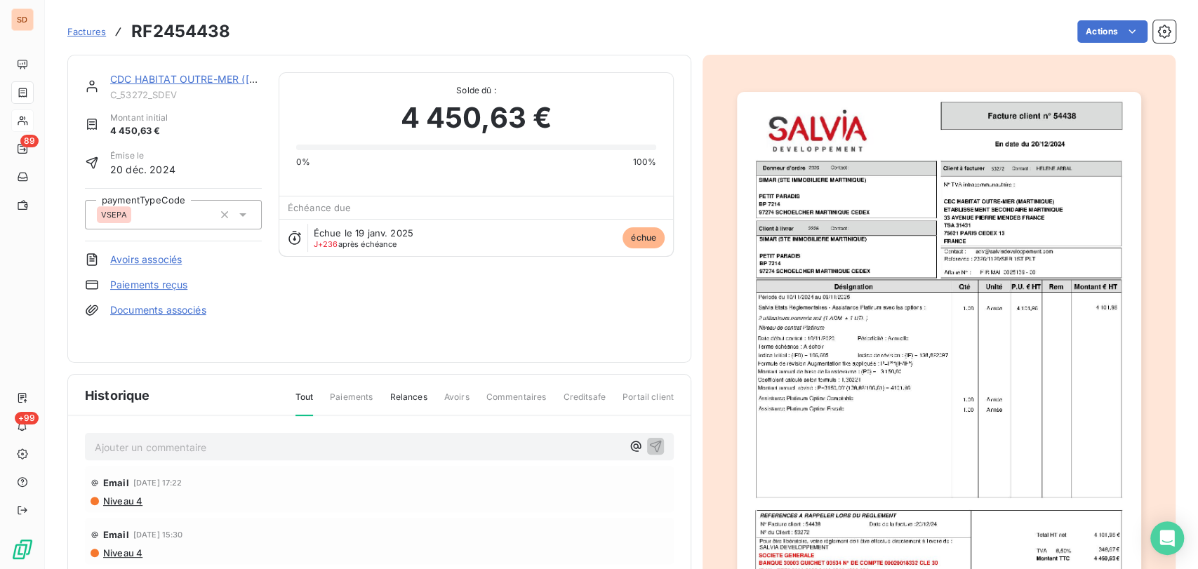
click at [164, 439] on p "Ajouter un commentaire ﻿" at bounding box center [358, 448] width 527 height 18
click at [354, 439] on p "le [DATE] @ de [PERSON_NAME] =" at bounding box center [358, 447] width 527 height 16
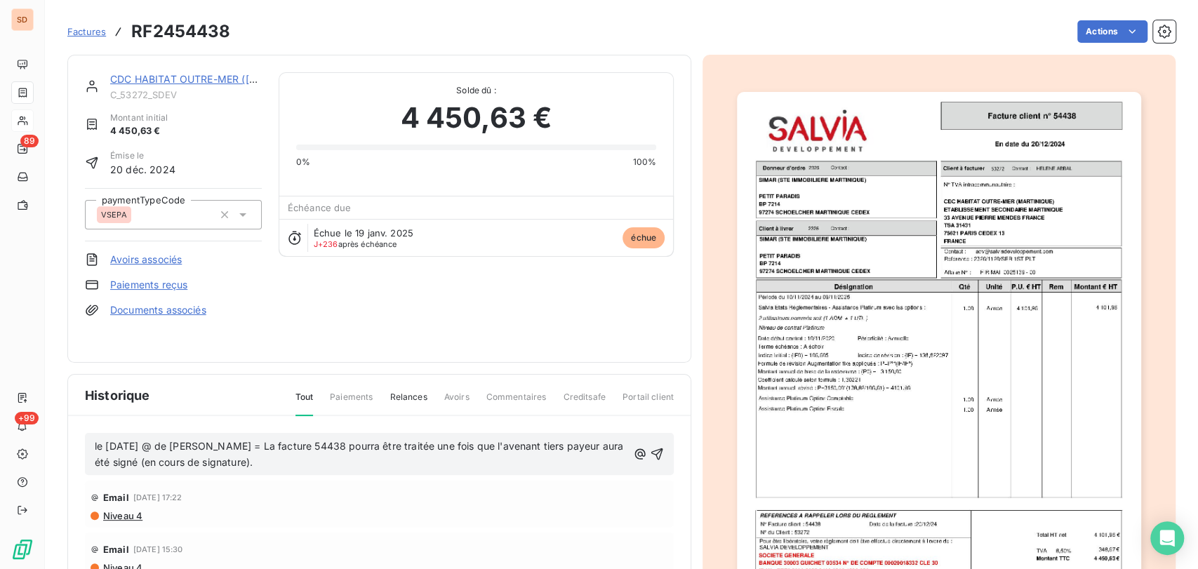
drag, startPoint x: 645, startPoint y: 445, endPoint x: 582, endPoint y: 447, distance: 62.5
click at [582, 447] on div "le [DATE] @ de [PERSON_NAME] = La facture 54438 pourra être traitée une fois qu…" at bounding box center [379, 454] width 569 height 34
drag, startPoint x: 591, startPoint y: 447, endPoint x: 587, endPoint y: 473, distance: 26.3
click at [598, 468] on div "le [DATE] @ de [PERSON_NAME] = La facture 54438 pourra être traitée une fois qu…" at bounding box center [379, 578] width 623 height 325
click at [650, 447] on icon "button" at bounding box center [657, 454] width 14 height 14
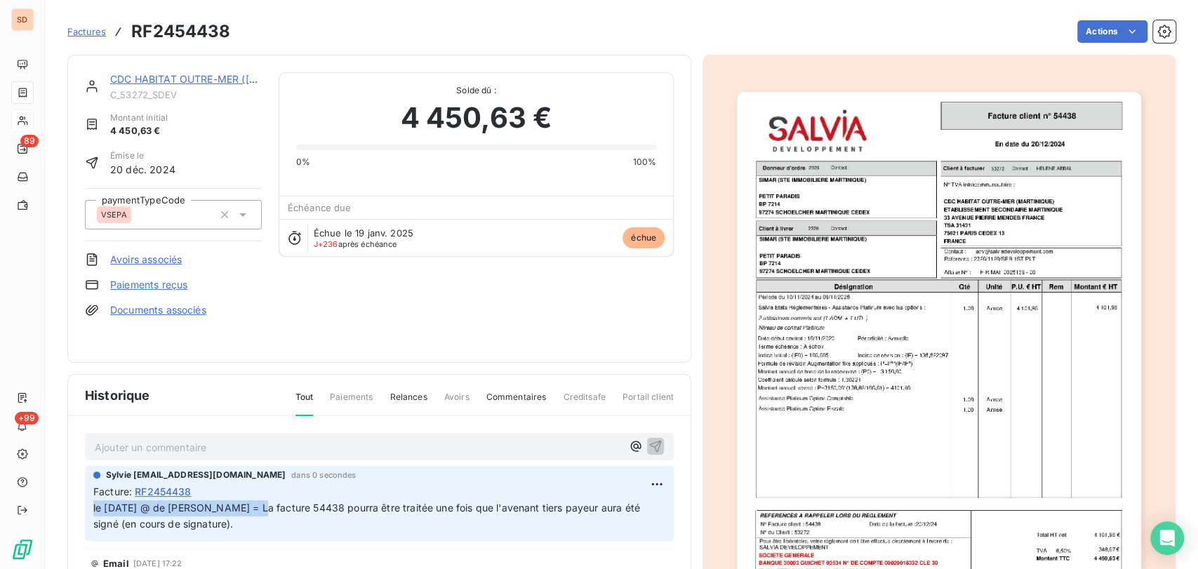
drag, startPoint x: 258, startPoint y: 498, endPoint x: 76, endPoint y: 505, distance: 182.6
click at [76, 505] on div "Ajouter un commentaire ﻿ Sylvie [EMAIL_ADDRESS][DOMAIN_NAME] dans 0 secondes Fa…" at bounding box center [379, 578] width 623 height 325
copy span "le [DATE] @ de [PERSON_NAME] ="
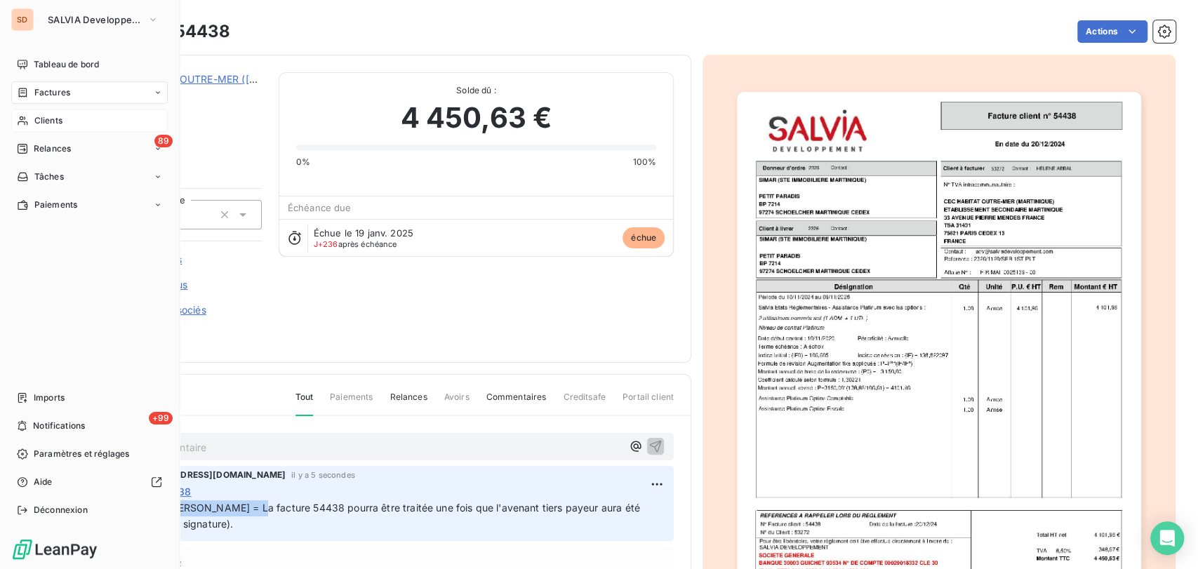
click at [34, 91] on span "Factures" at bounding box center [52, 92] width 36 height 13
click at [60, 97] on span "Factures" at bounding box center [52, 92] width 36 height 13
click at [46, 124] on span "Factures" at bounding box center [52, 120] width 36 height 13
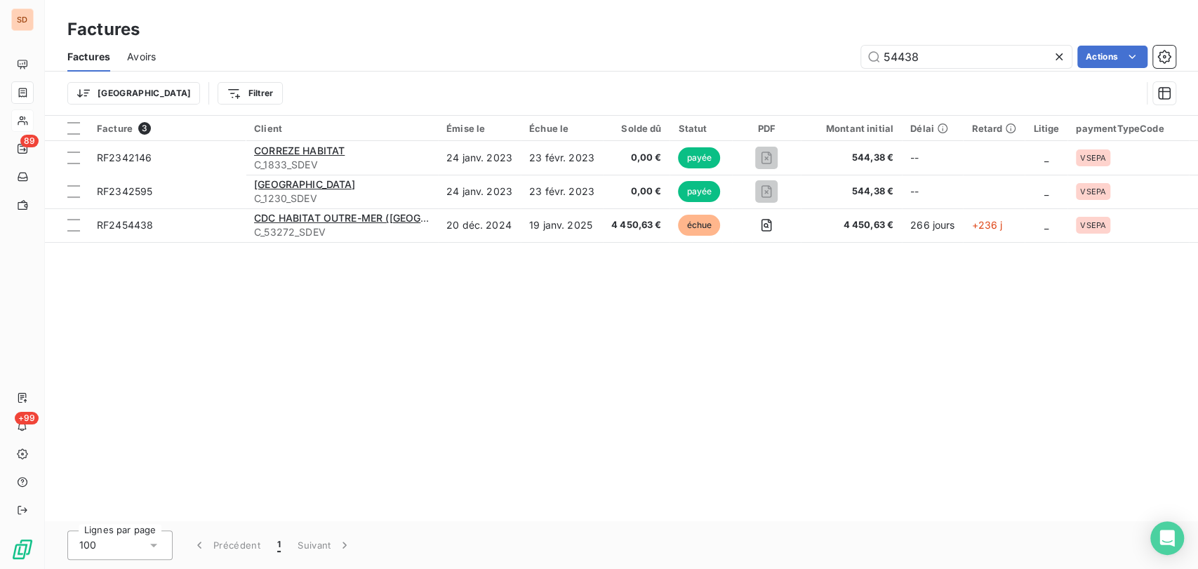
drag, startPoint x: 811, startPoint y: 58, endPoint x: 804, endPoint y: 58, distance: 7.1
click at [804, 58] on div "54438 Actions" at bounding box center [674, 57] width 1003 height 22
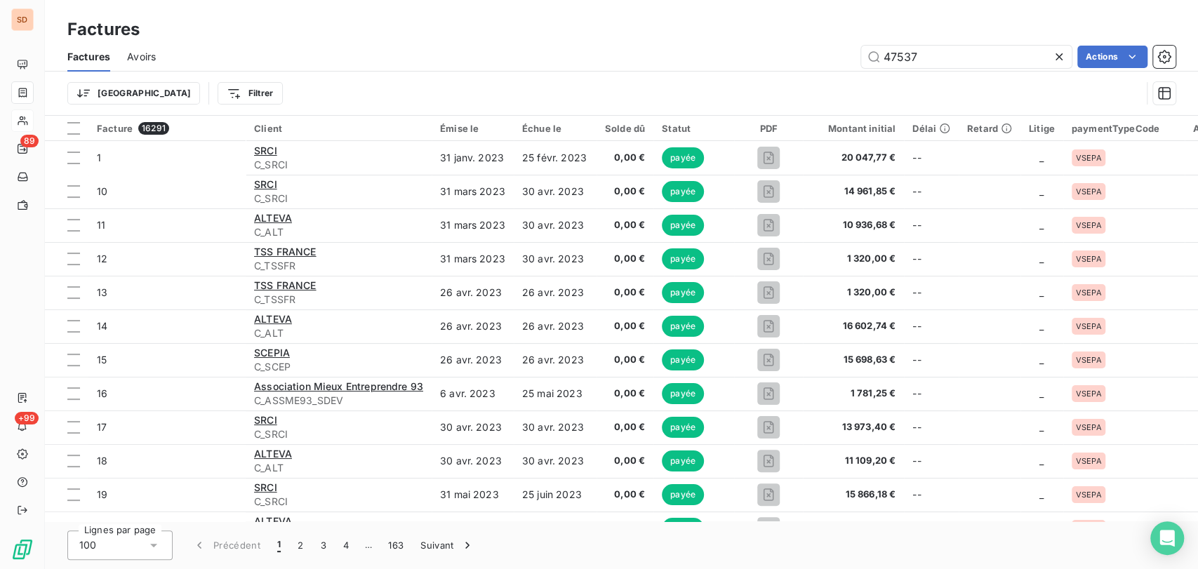
type input "47537"
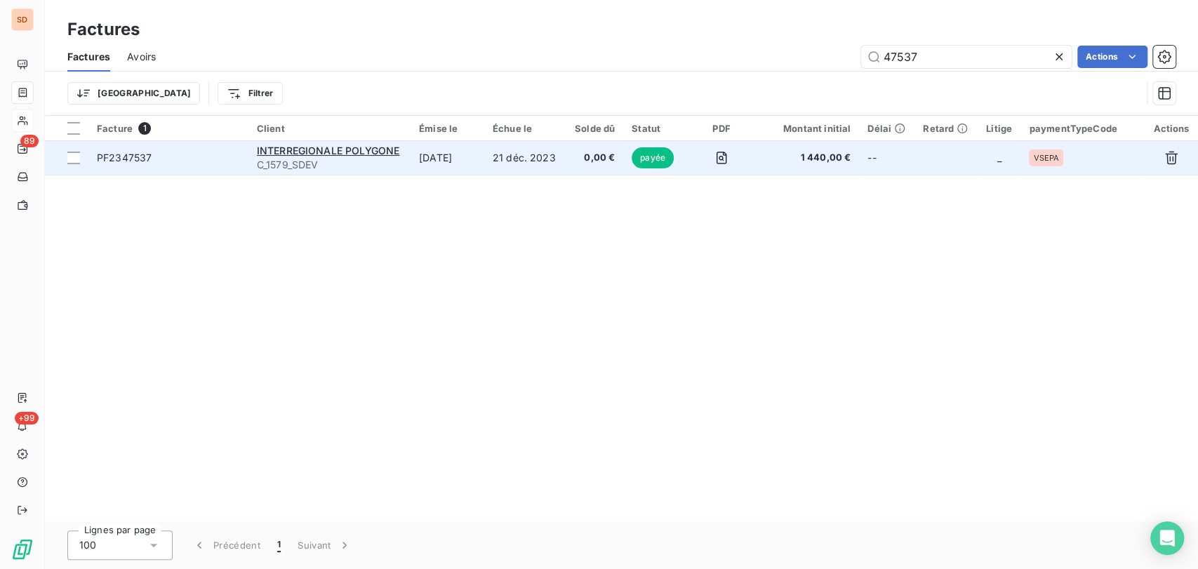
click at [124, 156] on span "PF2347537" at bounding box center [124, 158] width 55 height 12
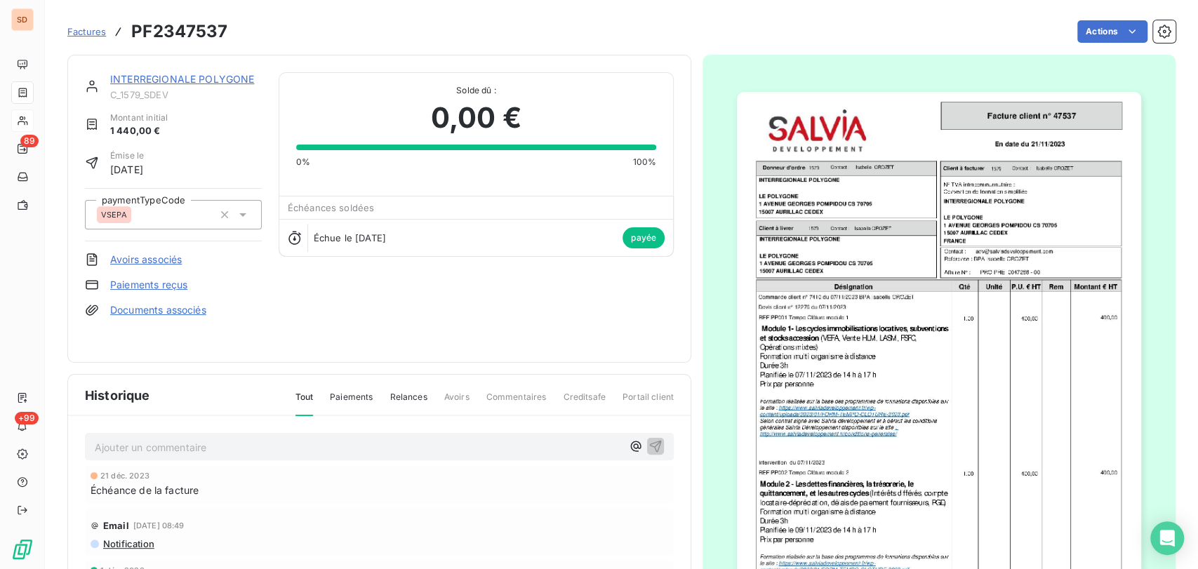
click at [221, 77] on link "INTERREGIONALE POLYGONE" at bounding box center [182, 79] width 144 height 12
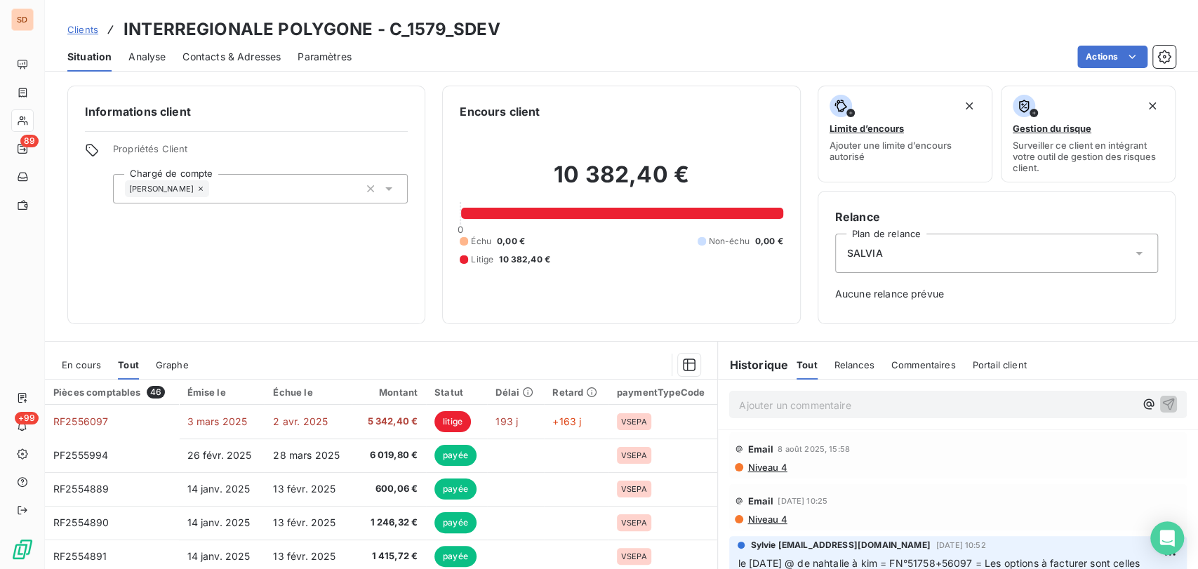
click at [74, 367] on span "En cours" at bounding box center [81, 364] width 39 height 11
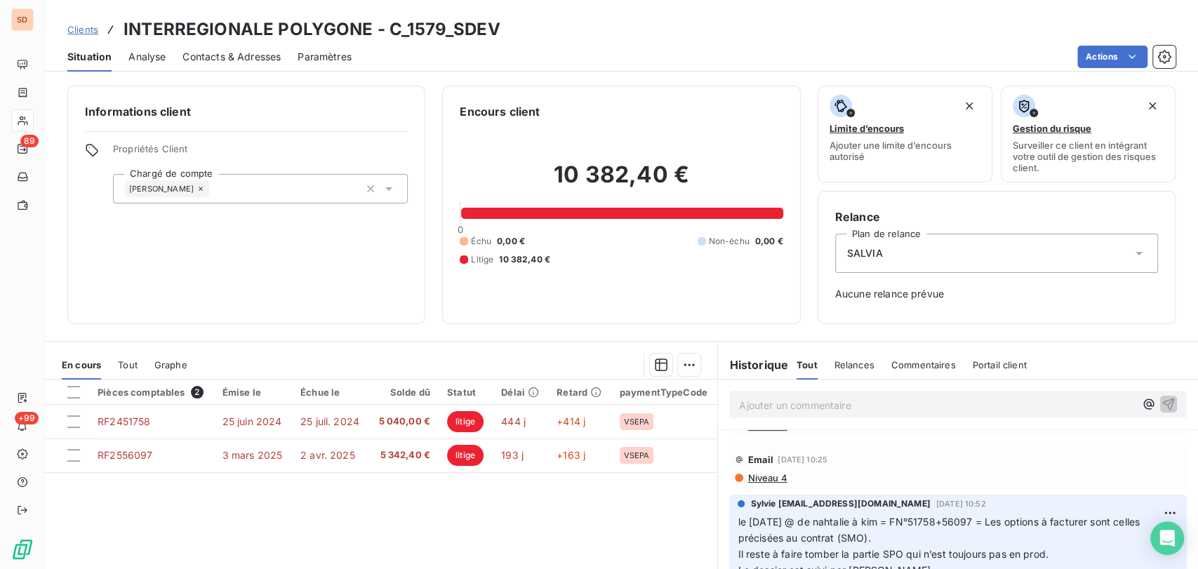
scroll to position [78, 0]
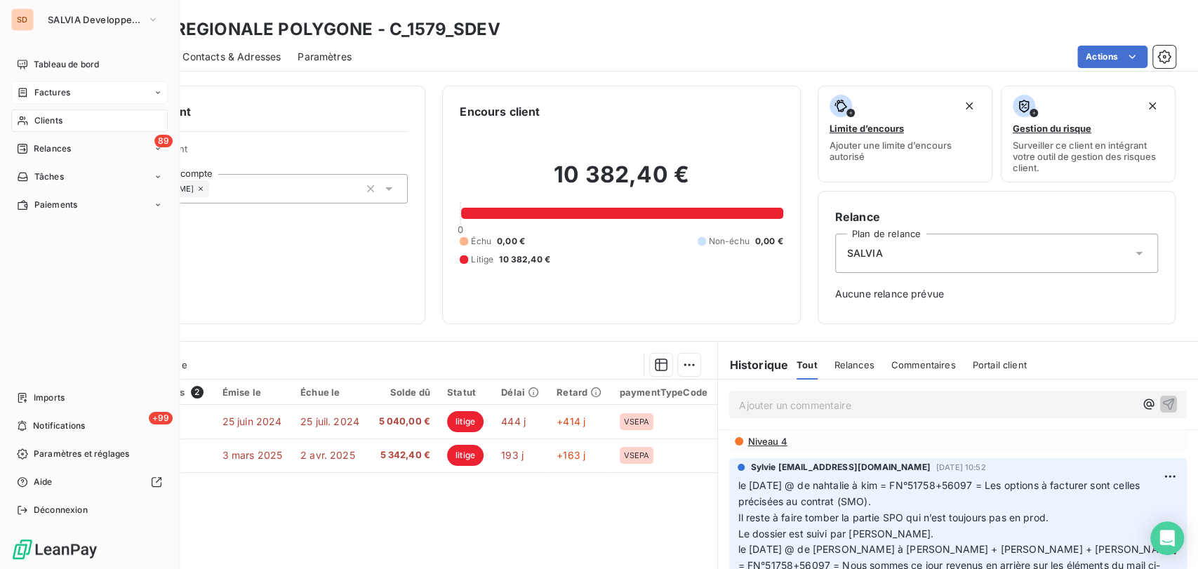
click at [50, 91] on span "Factures" at bounding box center [52, 92] width 36 height 13
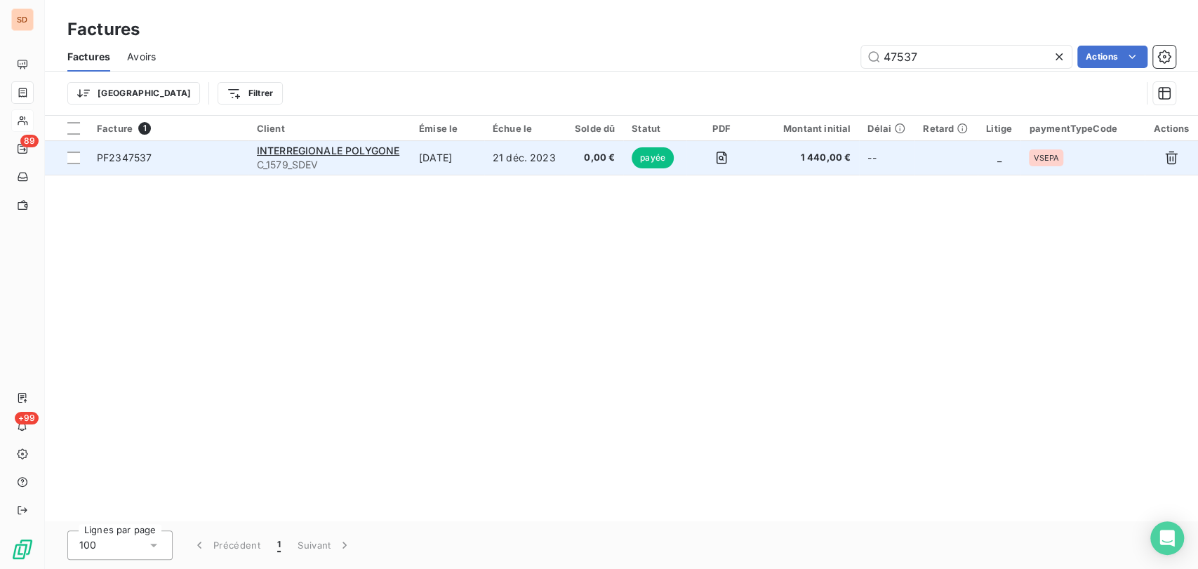
click at [116, 157] on span "PF2347537" at bounding box center [124, 158] width 55 height 12
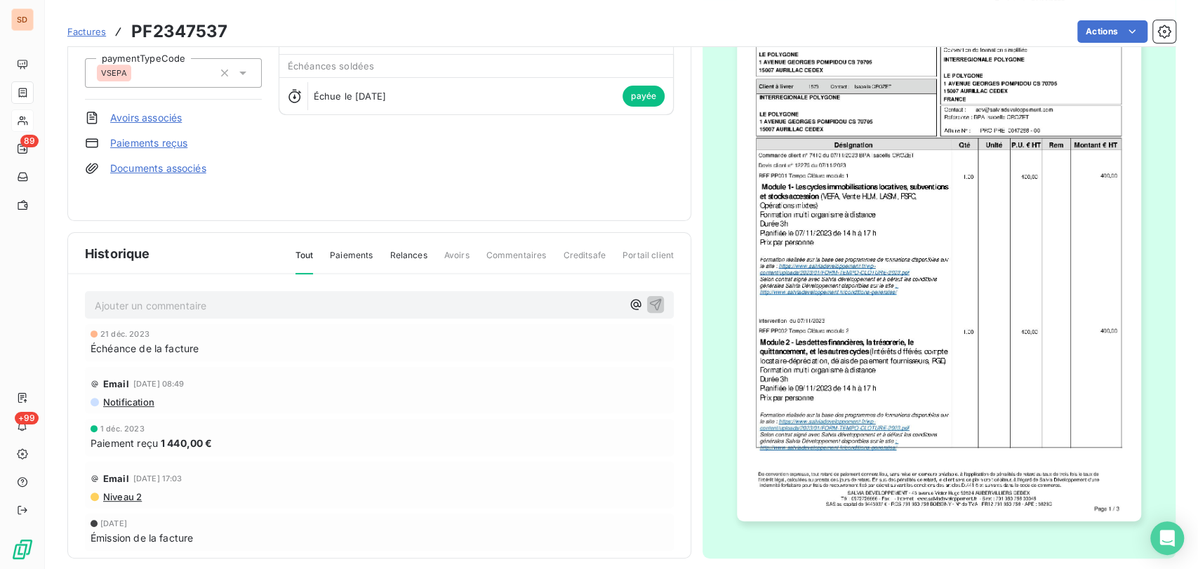
scroll to position [146, 0]
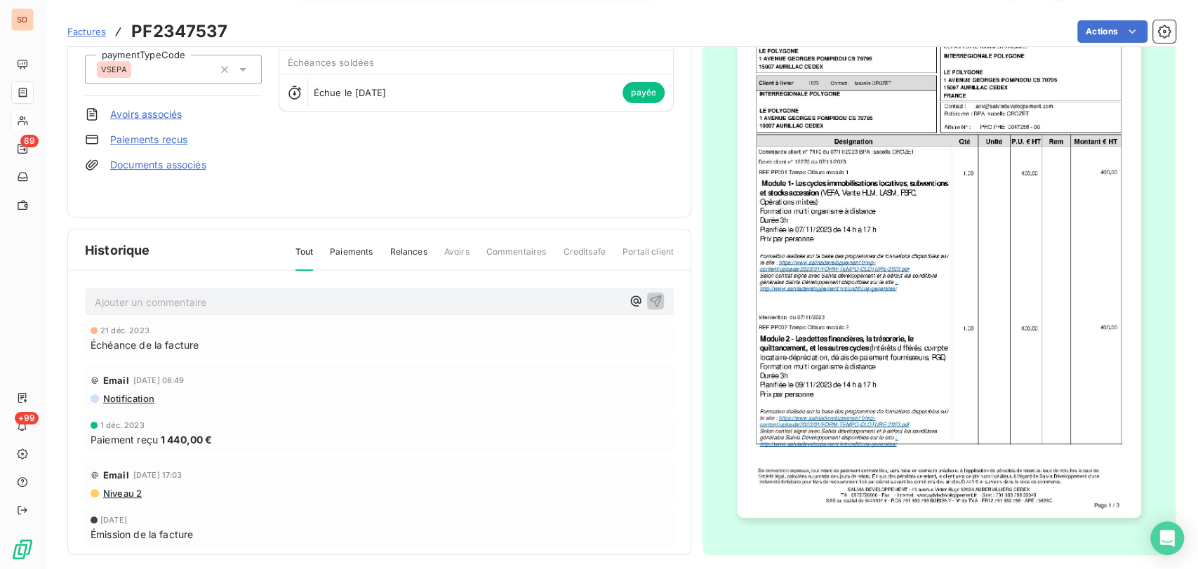
click at [875, 212] on img "button" at bounding box center [939, 232] width 404 height 571
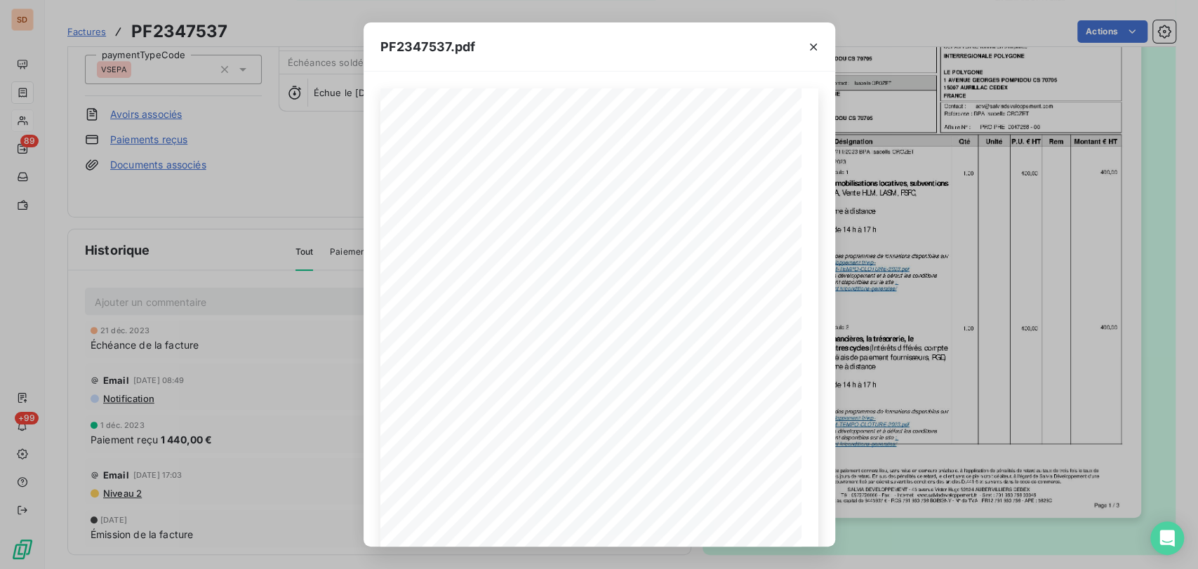
drag, startPoint x: 814, startPoint y: 44, endPoint x: 620, endPoint y: 80, distance: 197.1
click at [814, 44] on icon "button" at bounding box center [813, 47] width 14 height 14
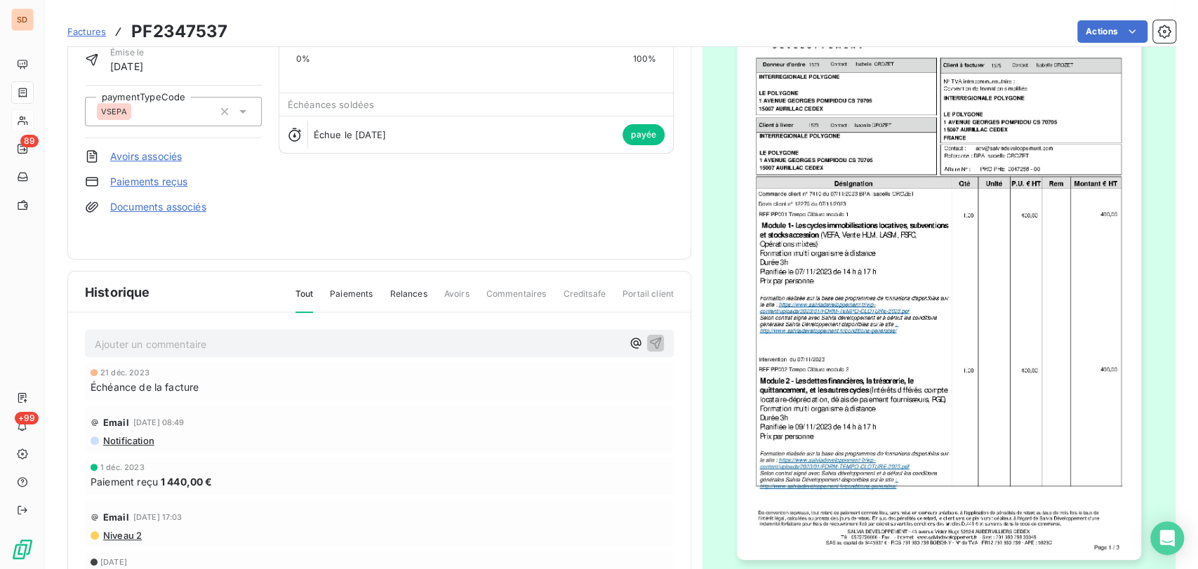
scroll to position [0, 0]
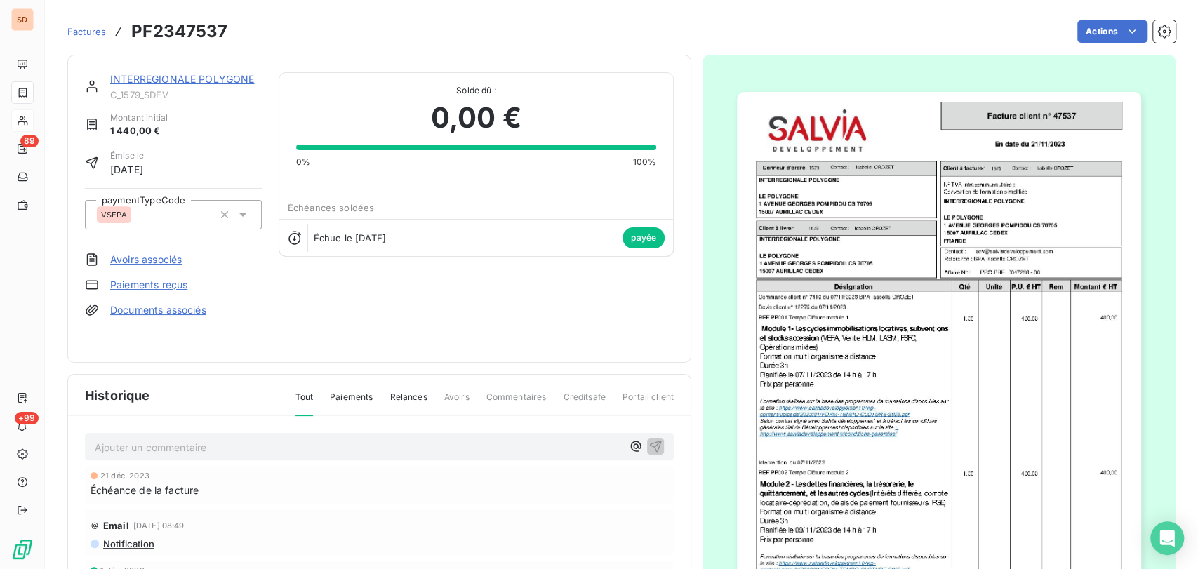
click at [178, 78] on link "INTERREGIONALE POLYGONE" at bounding box center [182, 79] width 144 height 12
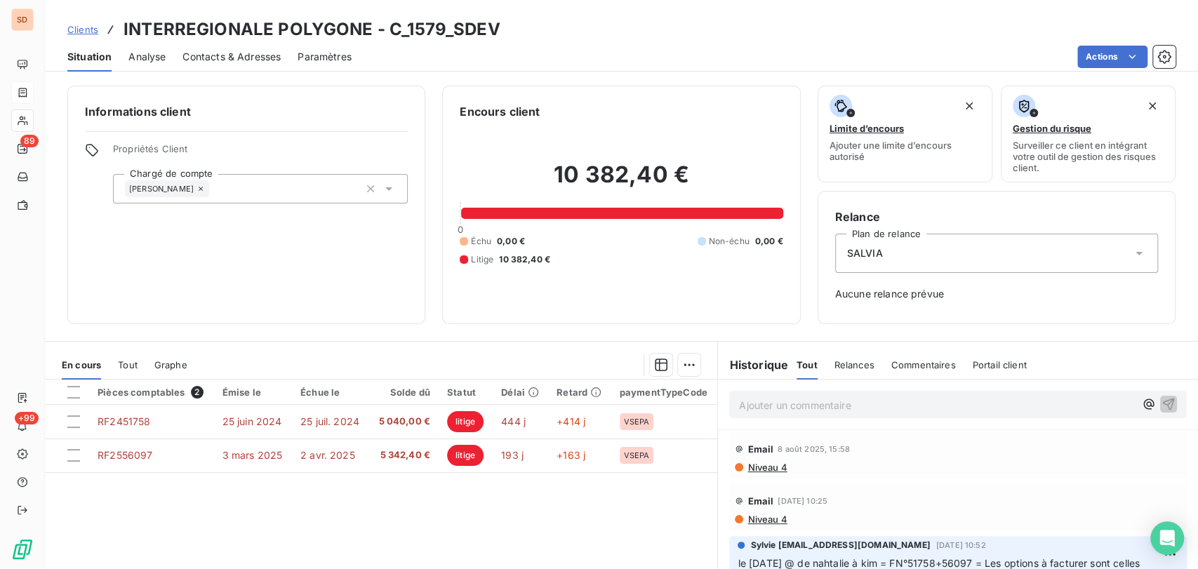
click at [241, 60] on span "Contacts & Adresses" at bounding box center [231, 57] width 98 height 14
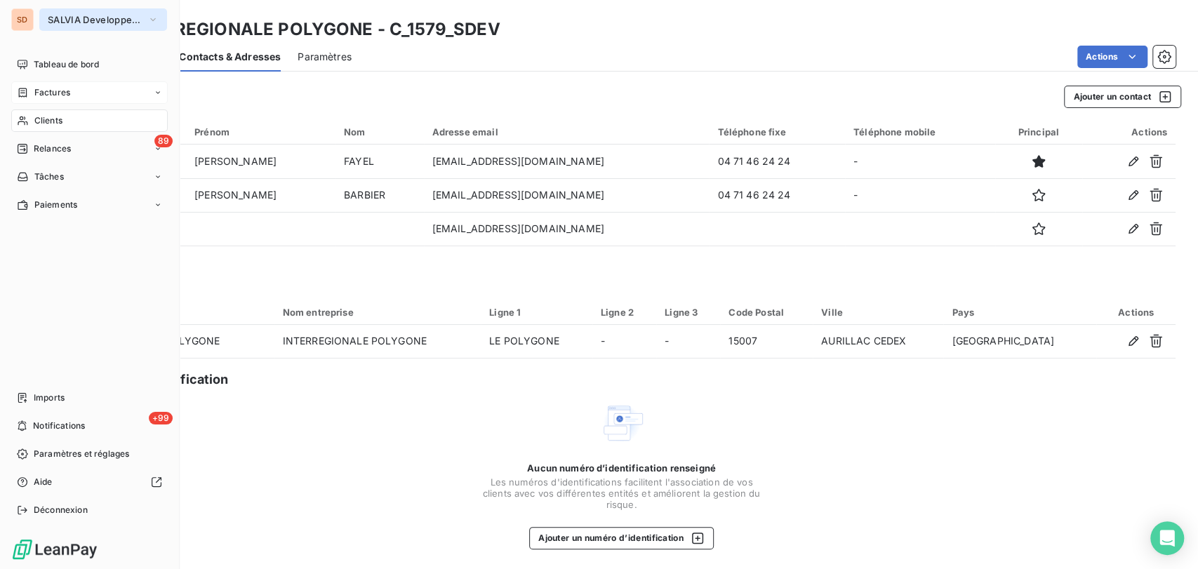
click at [157, 15] on icon "button" at bounding box center [152, 20] width 11 height 14
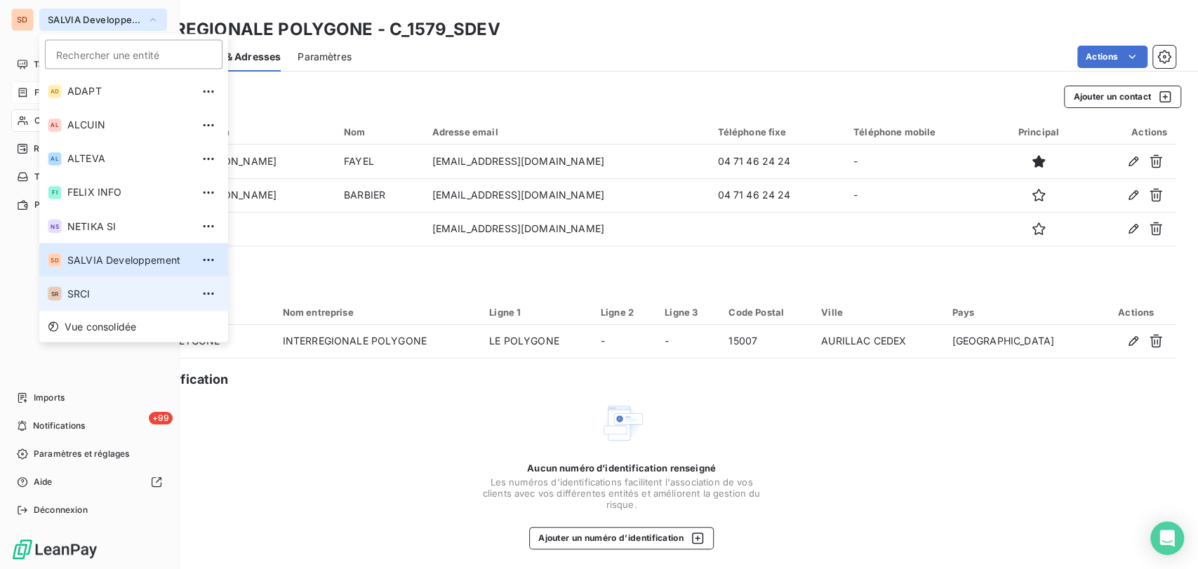
click at [124, 298] on span "SRCI" at bounding box center [129, 293] width 124 height 14
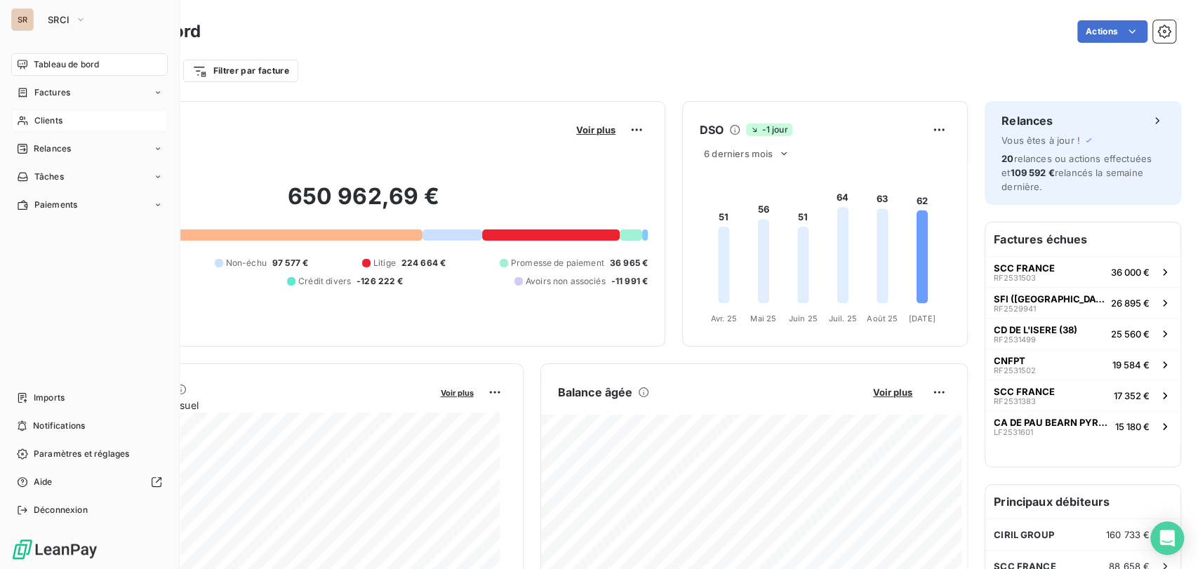
click at [28, 114] on div "Clients" at bounding box center [89, 120] width 157 height 22
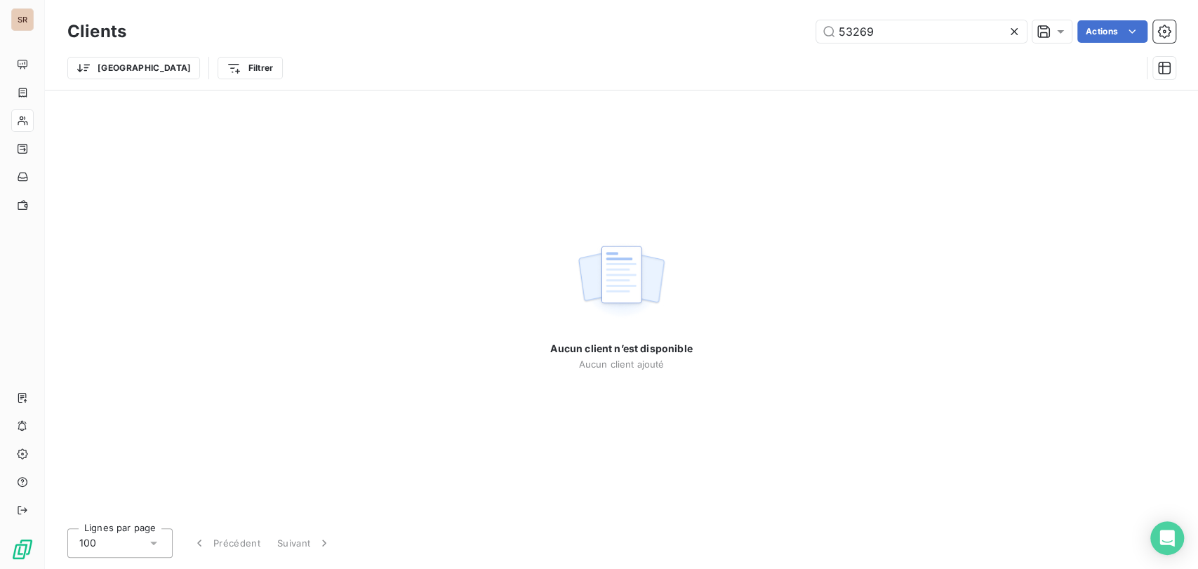
drag, startPoint x: 880, startPoint y: 27, endPoint x: 781, endPoint y: 35, distance: 99.3
click at [783, 35] on div "53269 Actions" at bounding box center [659, 31] width 1032 height 22
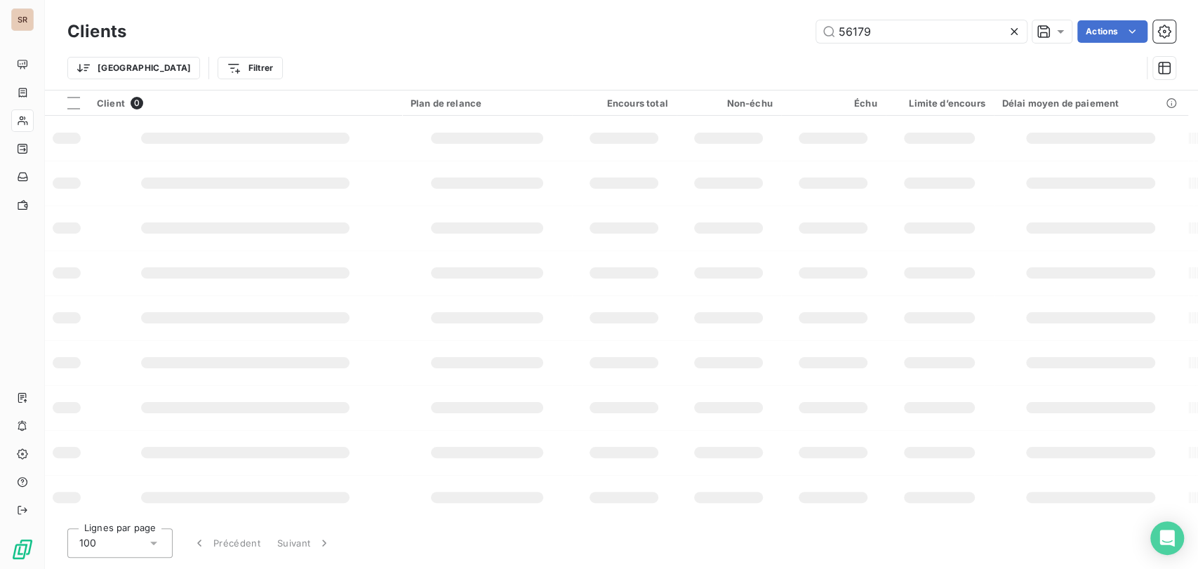
type input "56179"
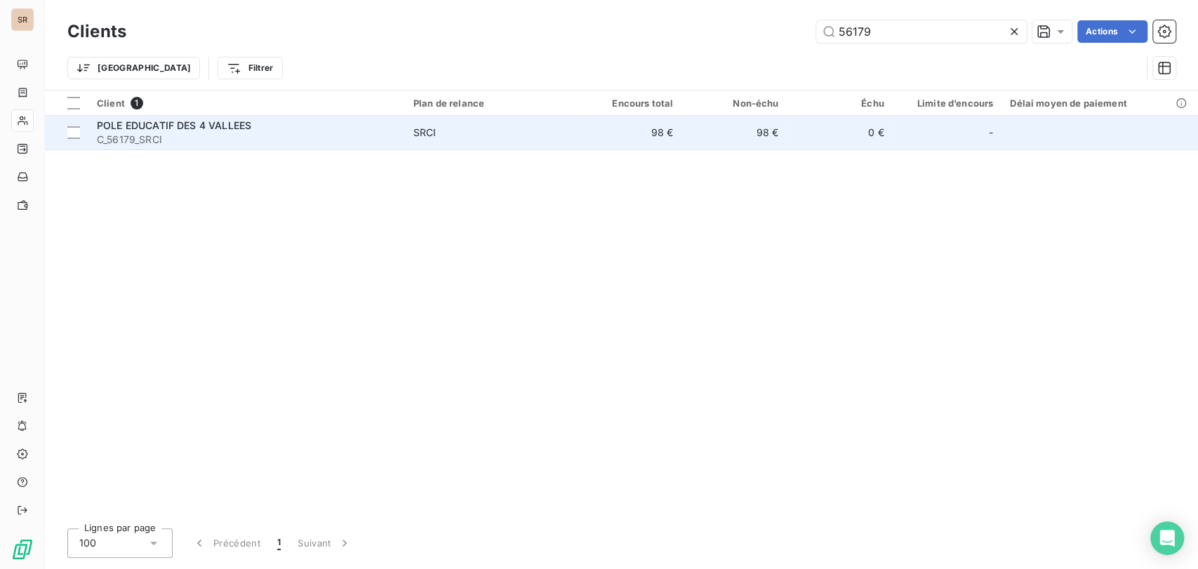
click at [116, 133] on span "C_56179_SRCI" at bounding box center [247, 140] width 300 height 14
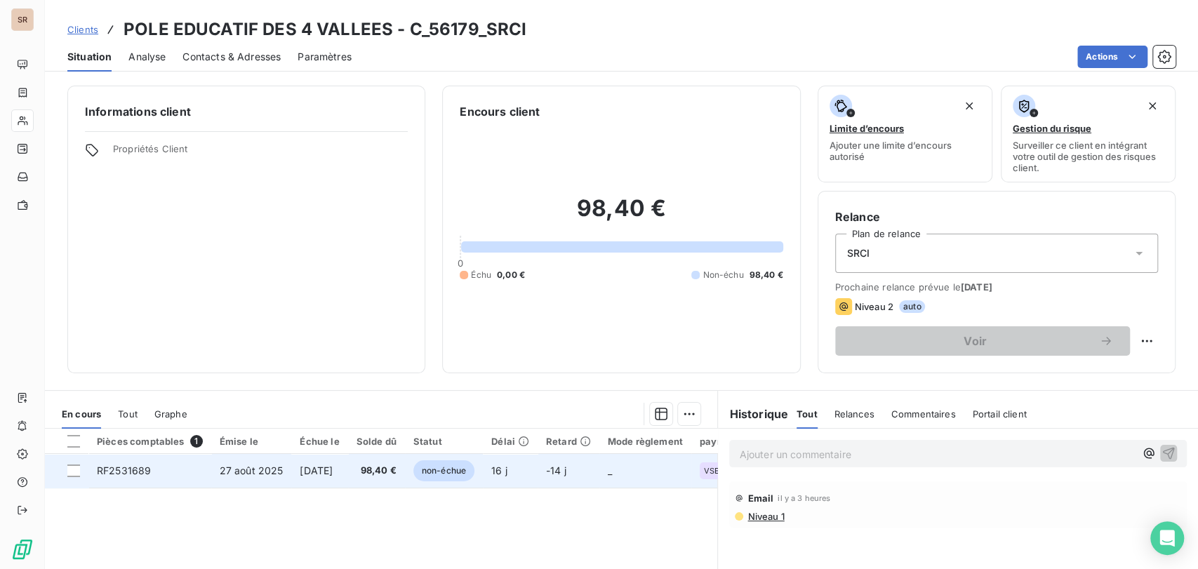
click at [131, 474] on span "RF2531689" at bounding box center [124, 471] width 54 height 12
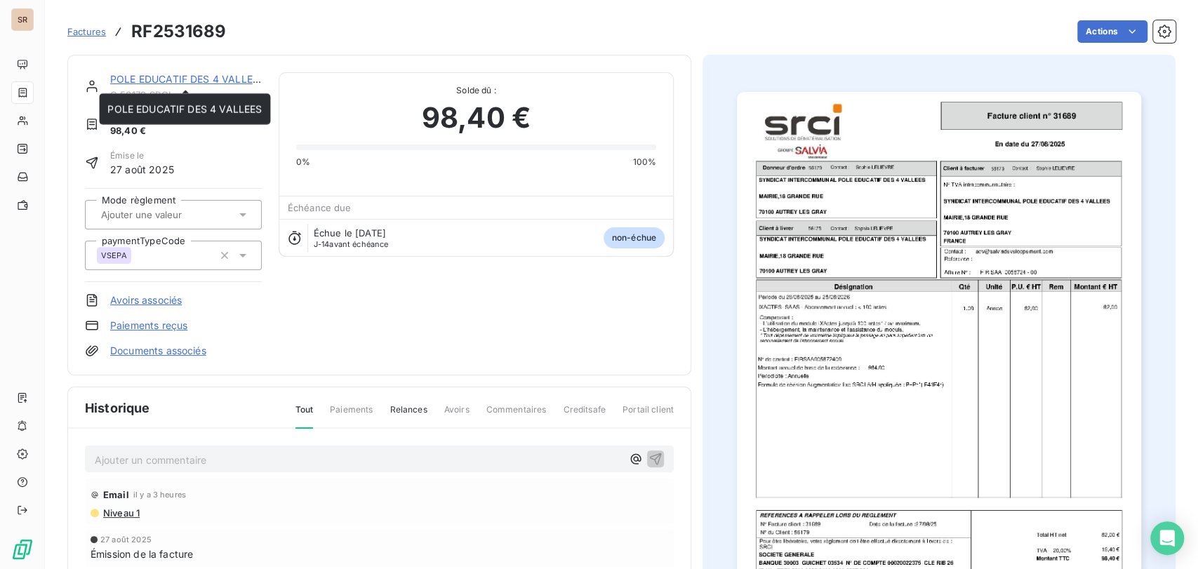
click at [197, 74] on link "POLE EDUCATIF DES 4 VALLEES" at bounding box center [187, 79] width 154 height 12
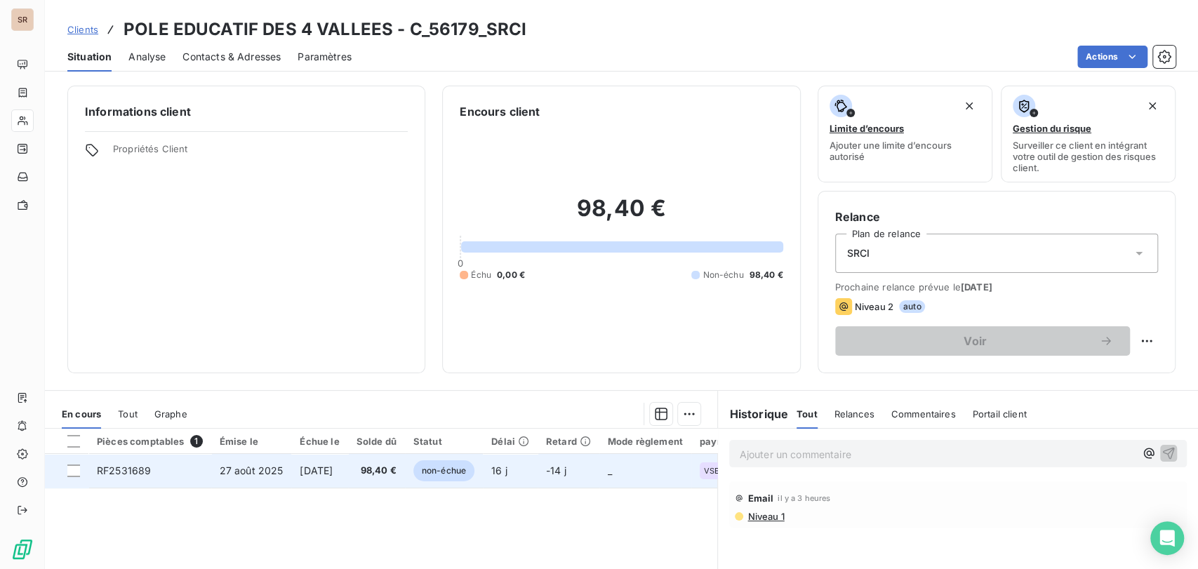
click at [119, 475] on span "RF2531689" at bounding box center [124, 471] width 54 height 12
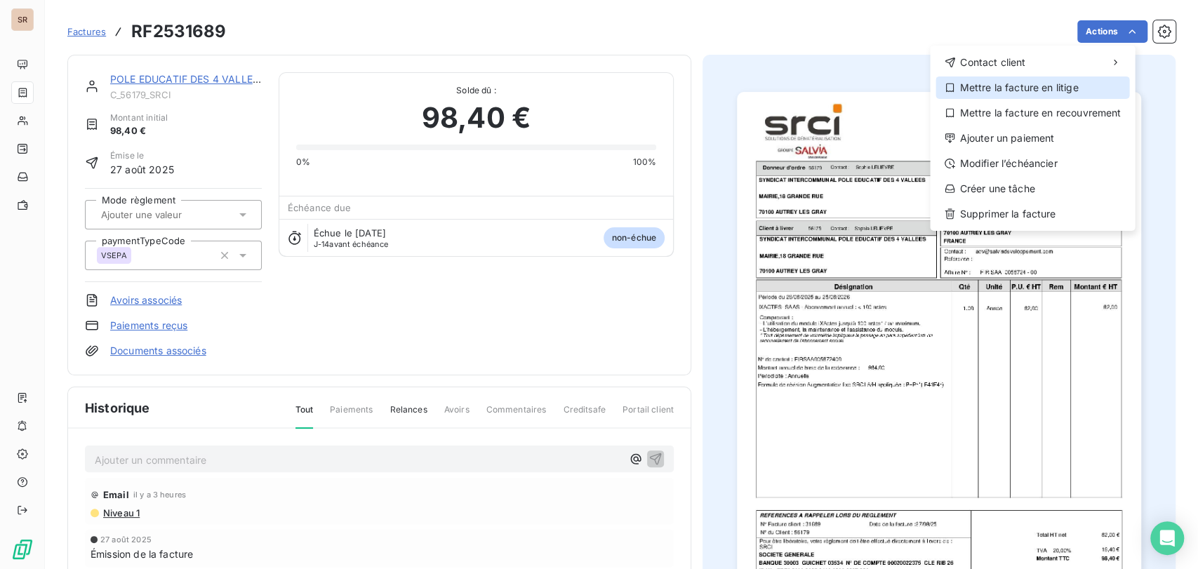
click at [1005, 86] on div "Mettre la facture en litige" at bounding box center [1033, 87] width 194 height 22
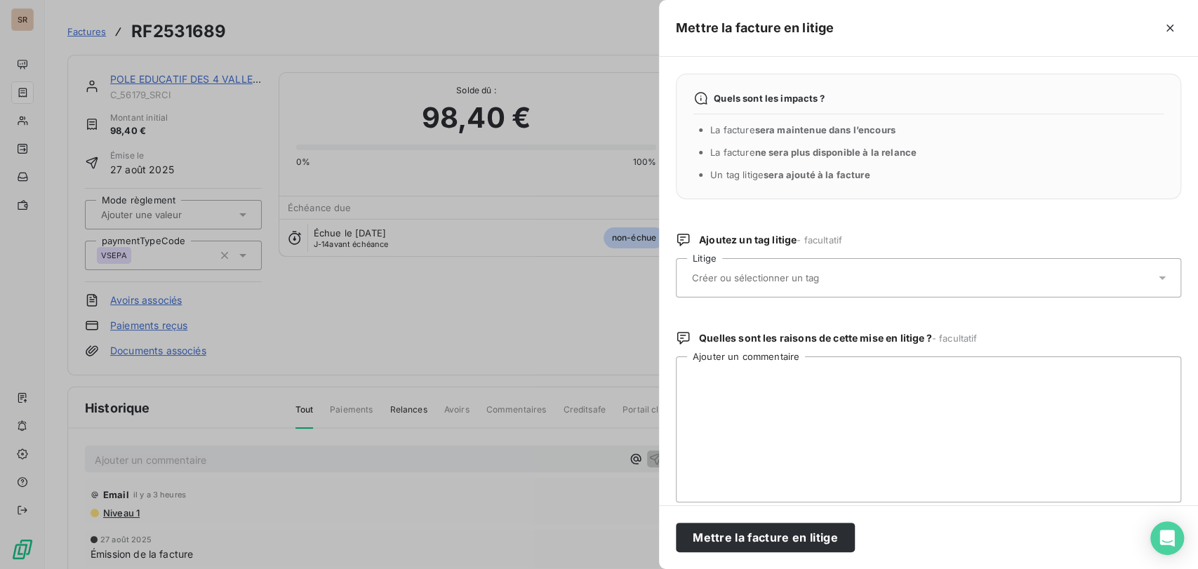
click at [1155, 279] on icon at bounding box center [1162, 278] width 14 height 14
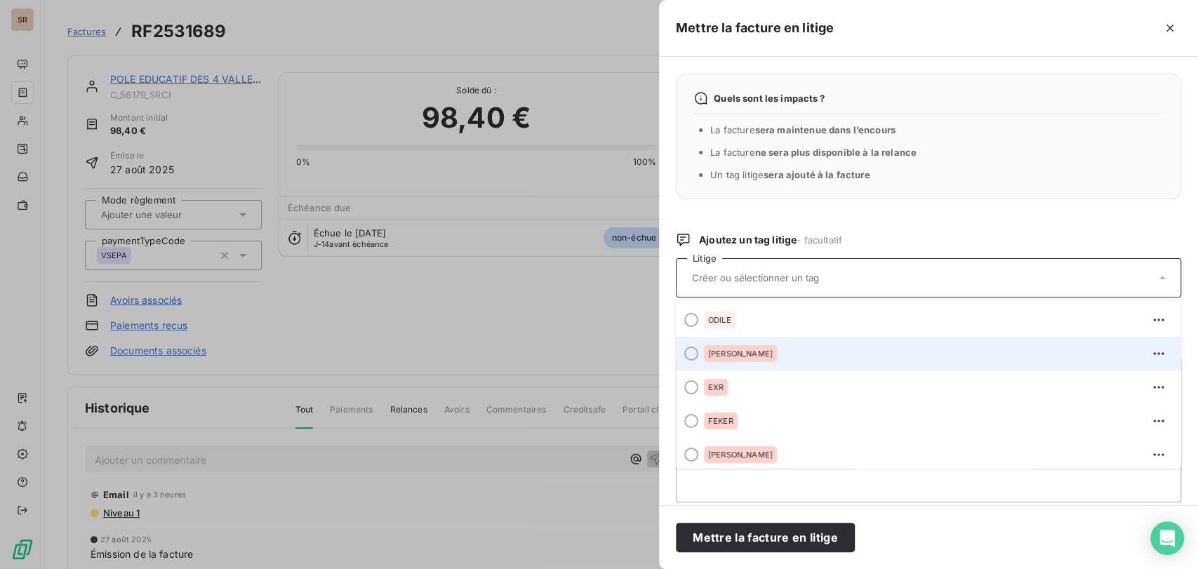
click at [684, 352] on div at bounding box center [691, 354] width 14 height 14
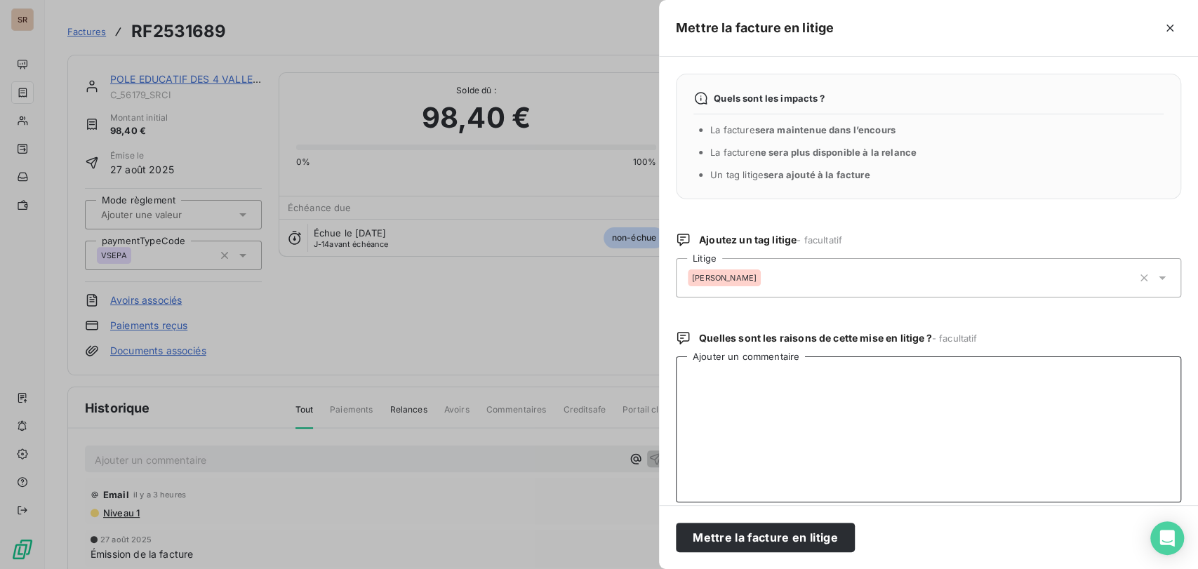
click at [725, 409] on textarea "Ajouter un commentaire" at bounding box center [928, 430] width 505 height 146
click at [838, 399] on textarea "le [DATE] @ à alex = pour vérif et avoir/refact = en cours le [DATE] @ de syndi…" at bounding box center [928, 430] width 505 height 146
paste textarea "Comme indiqué dans les échanges avec la commerciale. Nous avons demandé le débu…"
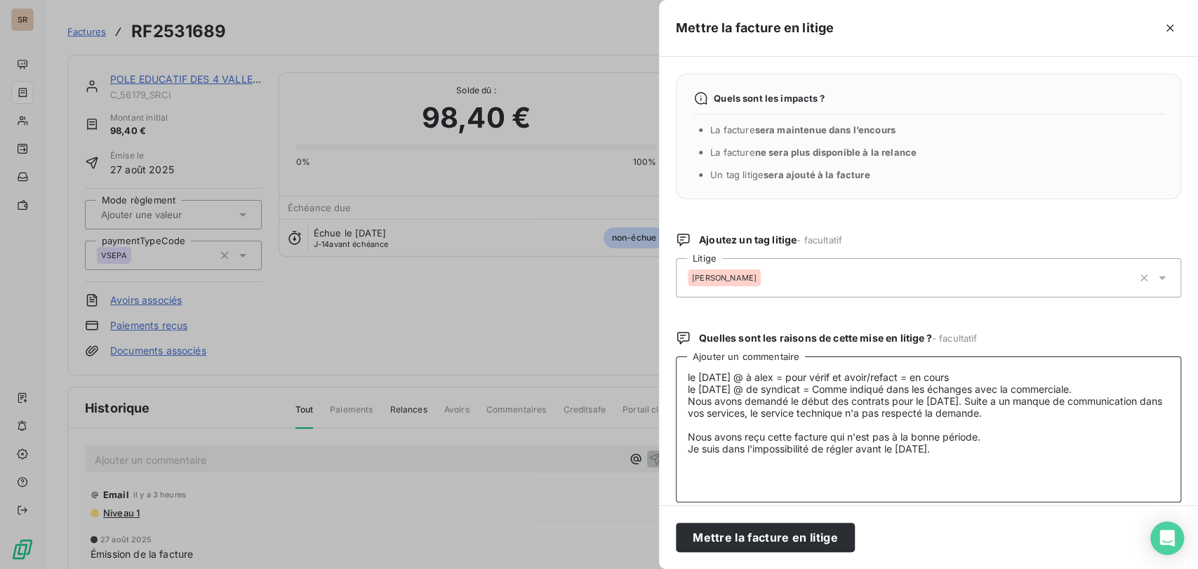
click at [709, 420] on textarea "le [DATE] @ à alex = pour vérif et avoir/refact = en cours le [DATE] @ de syndi…" at bounding box center [928, 430] width 505 height 146
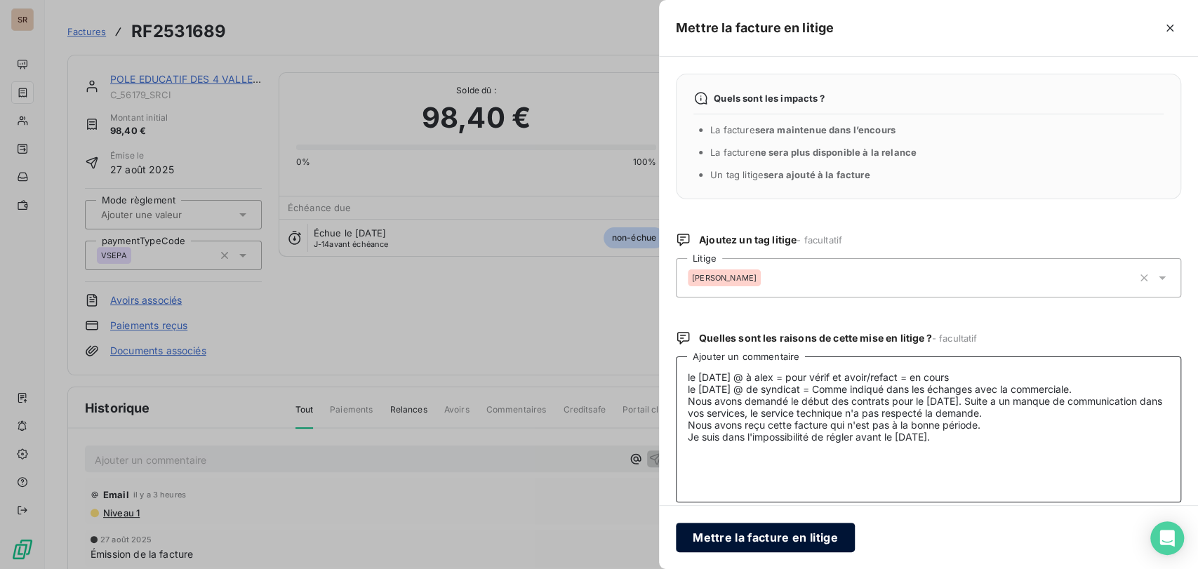
type textarea "le [DATE] @ à alex = pour vérif et avoir/refact = en cours le [DATE] @ de syndi…"
click at [761, 540] on button "Mettre la facture en litige" at bounding box center [765, 537] width 179 height 29
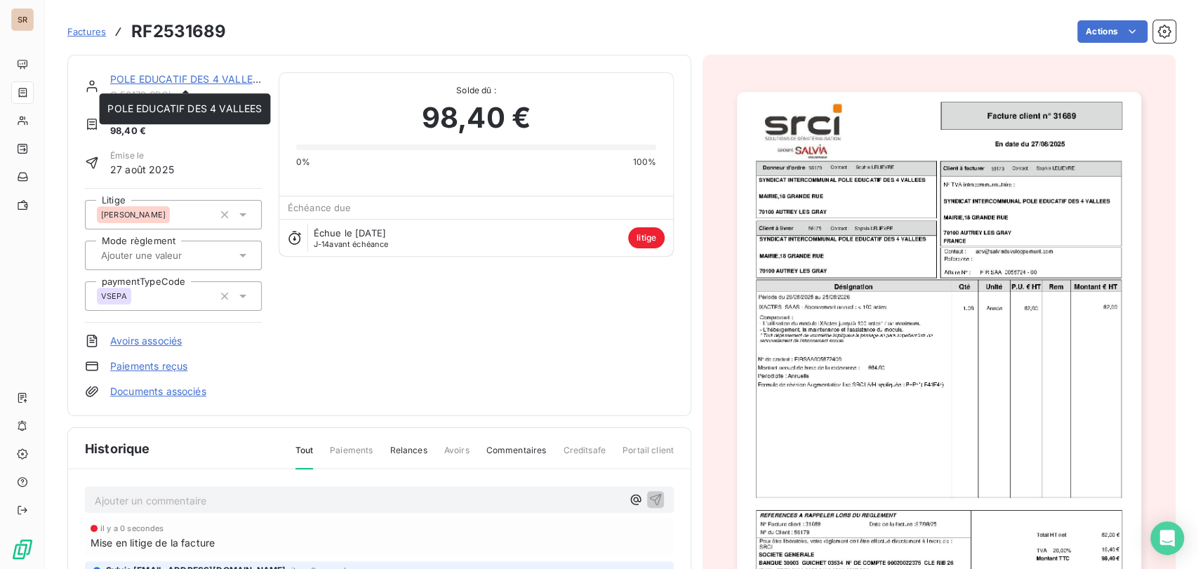
click at [185, 80] on link "POLE EDUCATIF DES 4 VALLEES" at bounding box center [187, 79] width 154 height 12
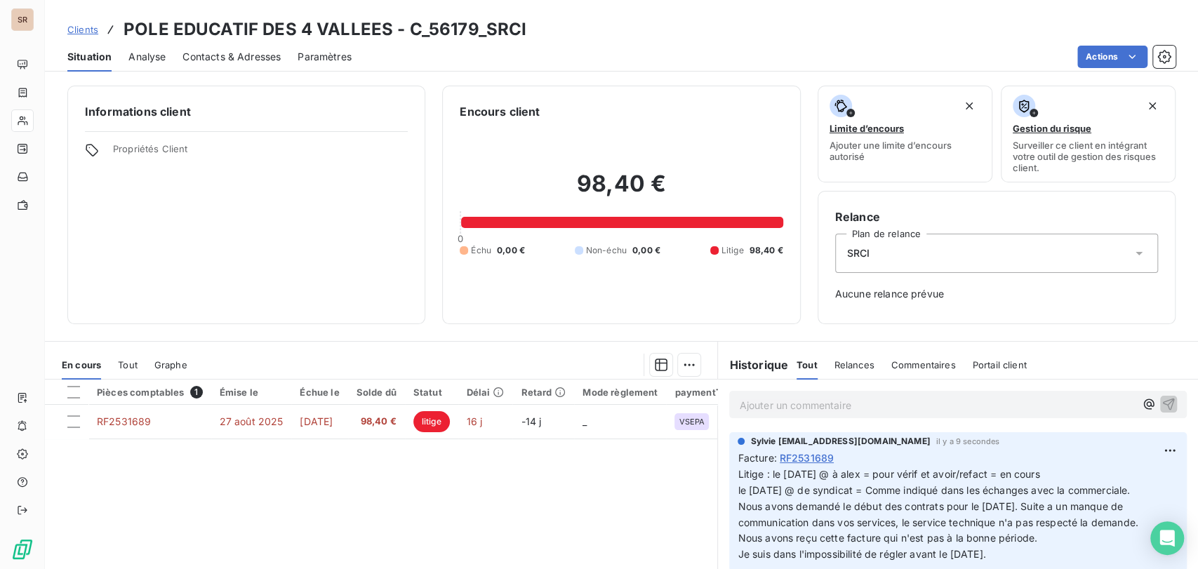
click at [248, 64] on div "Contacts & Adresses" at bounding box center [231, 56] width 98 height 29
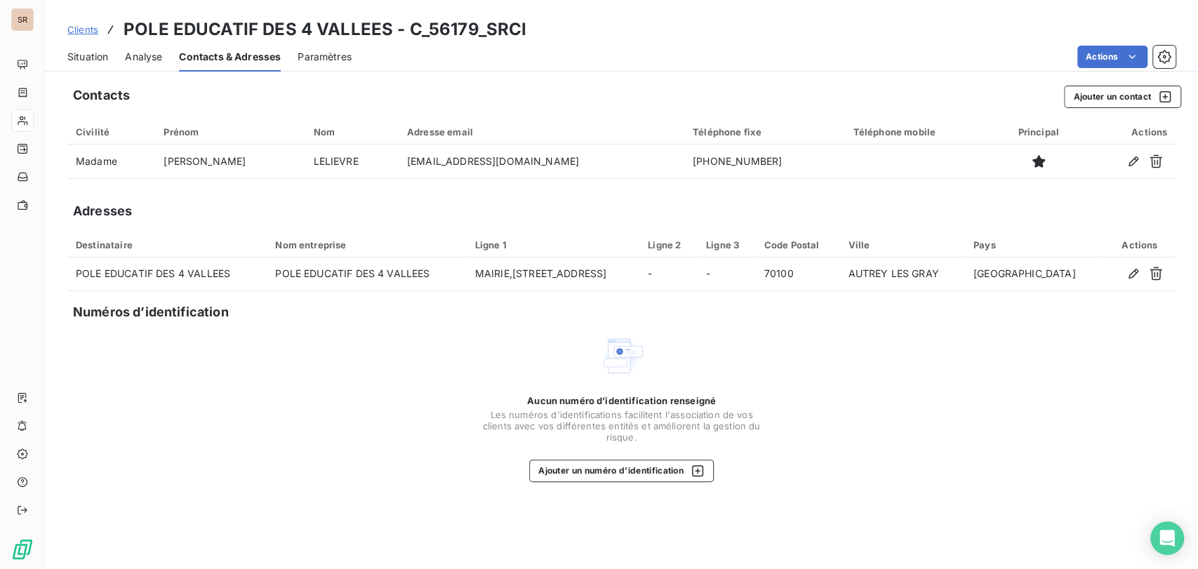
click at [78, 50] on span "Situation" at bounding box center [87, 57] width 41 height 14
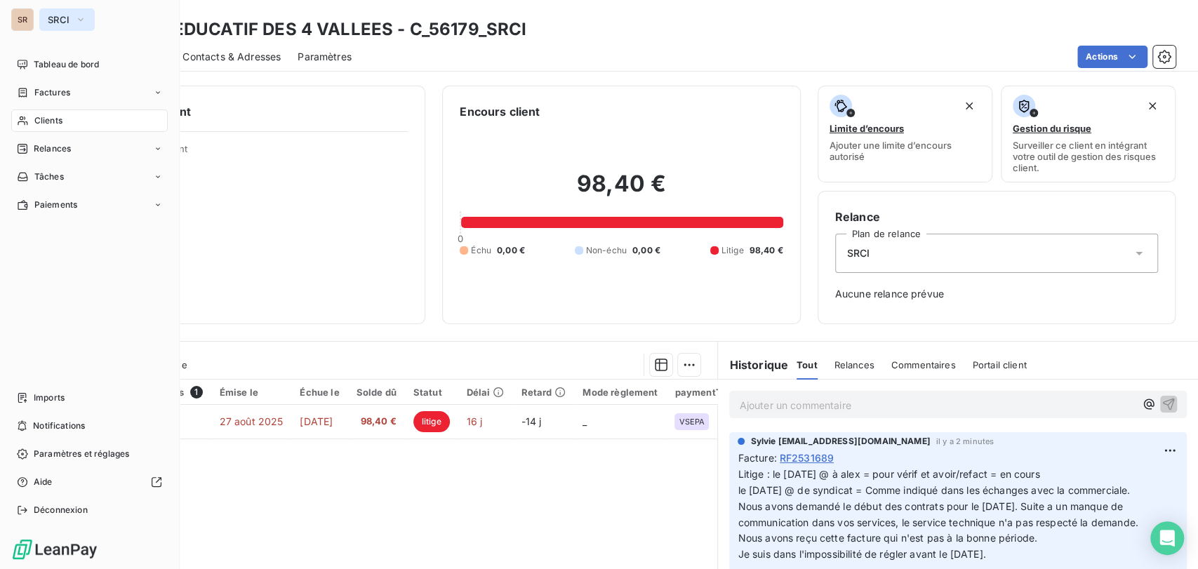
click at [88, 16] on button "SRCI" at bounding box center [66, 19] width 55 height 22
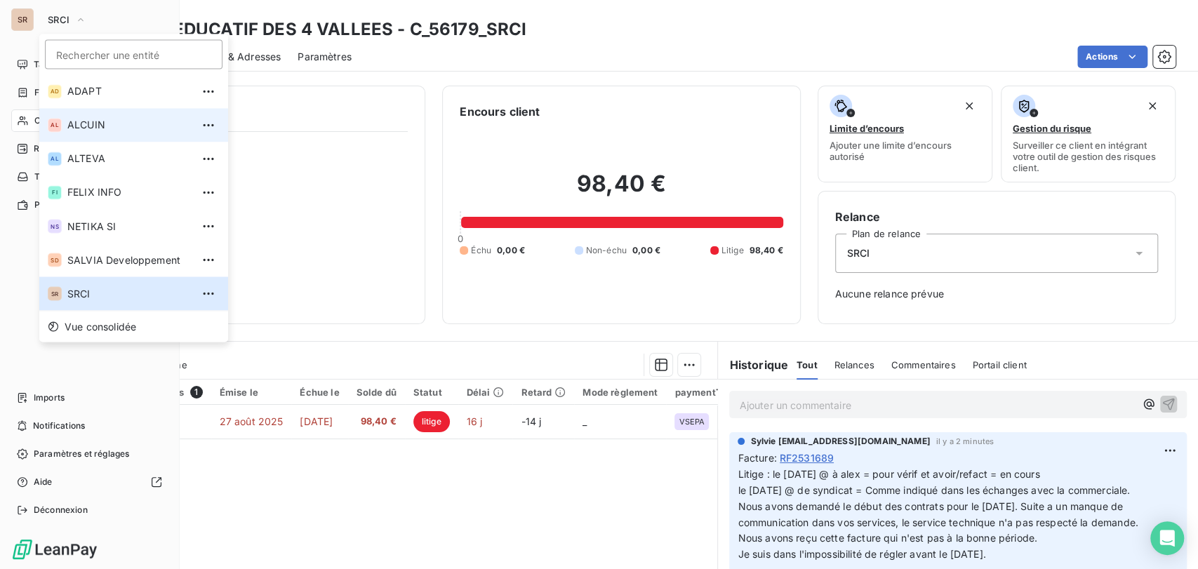
click at [79, 122] on span "ALCUIN" at bounding box center [129, 125] width 124 height 14
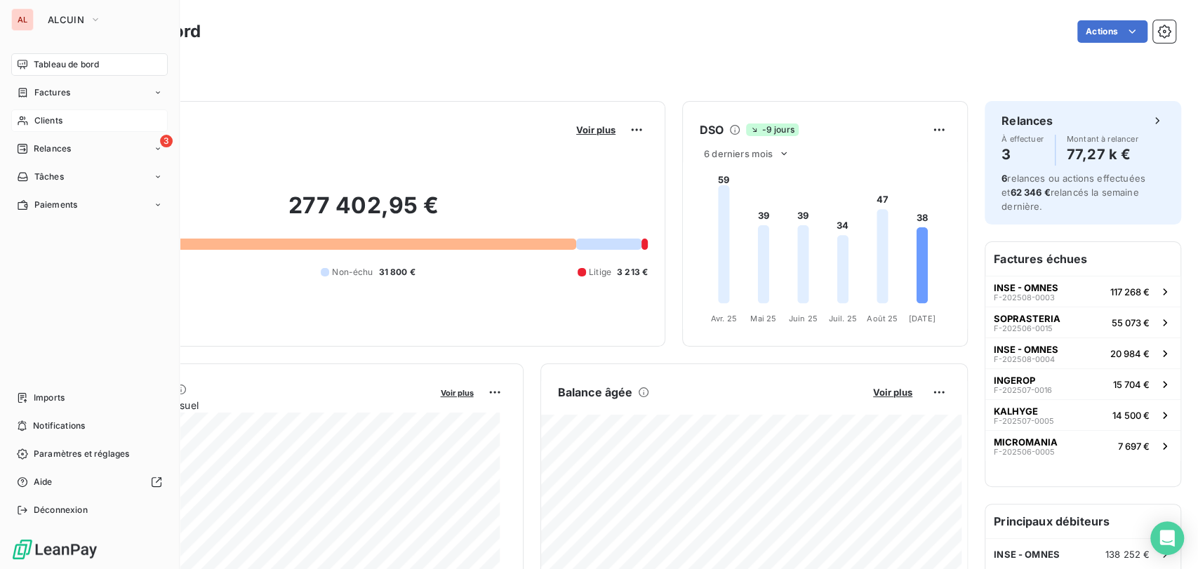
click at [50, 122] on span "Clients" at bounding box center [48, 120] width 28 height 13
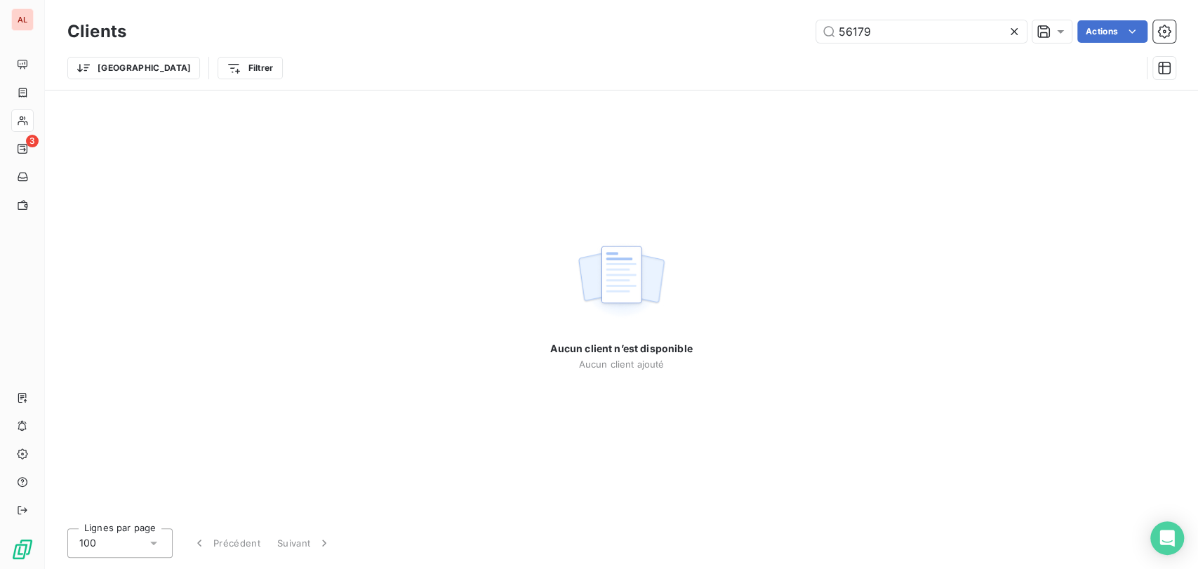
drag, startPoint x: 879, startPoint y: 32, endPoint x: 756, endPoint y: 40, distance: 123.1
click at [760, 41] on div "56179 Actions" at bounding box center [659, 31] width 1032 height 22
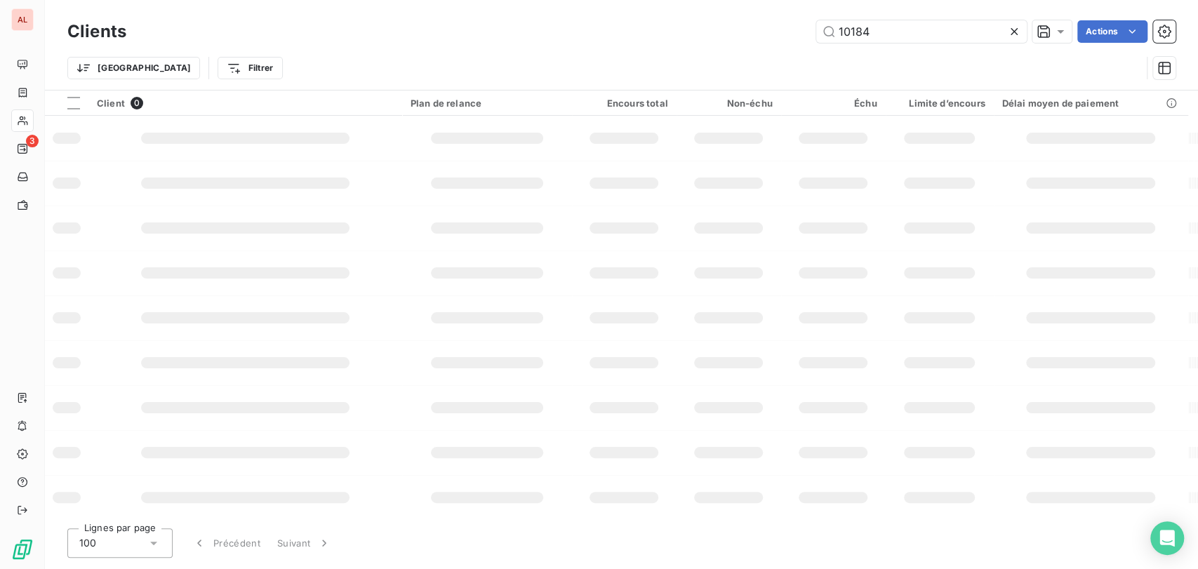
type input "10184"
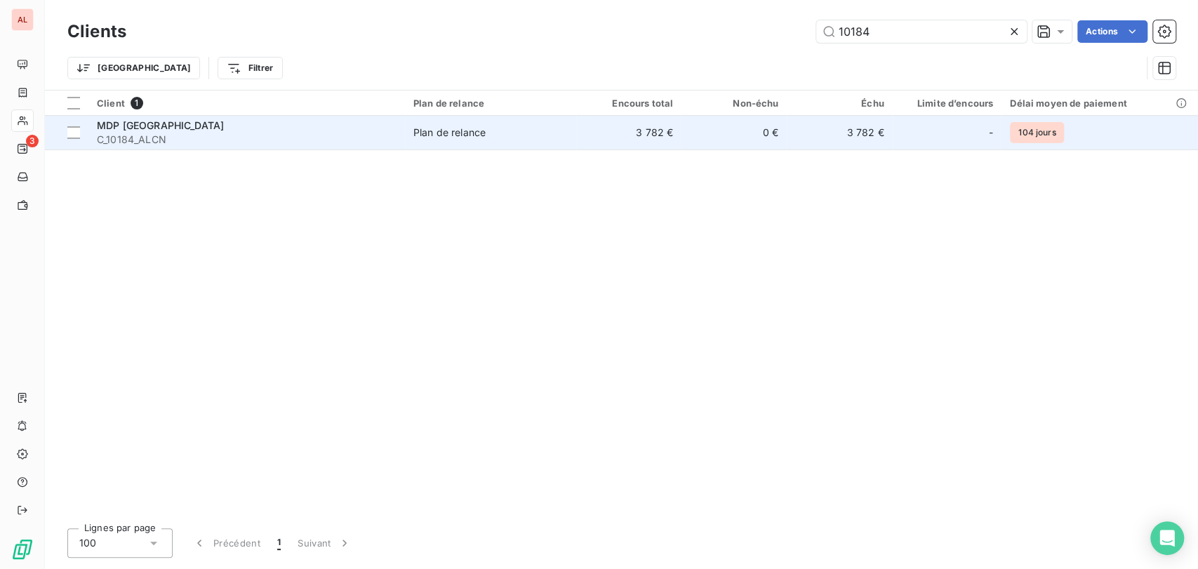
click at [129, 125] on span "MDP [GEOGRAPHIC_DATA]" at bounding box center [160, 125] width 127 height 12
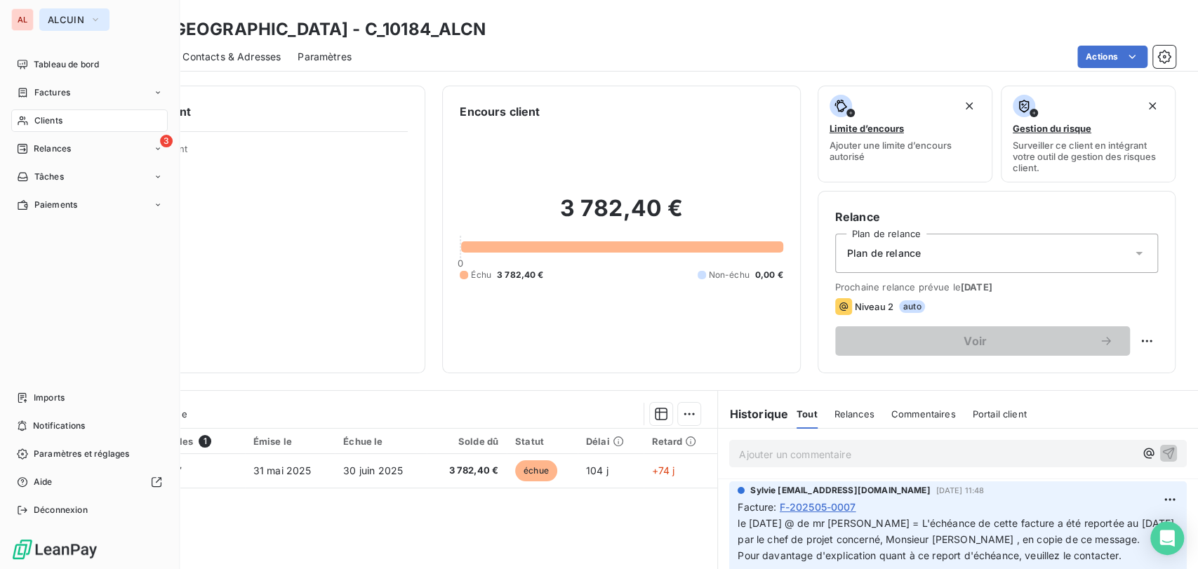
click at [95, 11] on button "ALCUIN" at bounding box center [74, 19] width 70 height 22
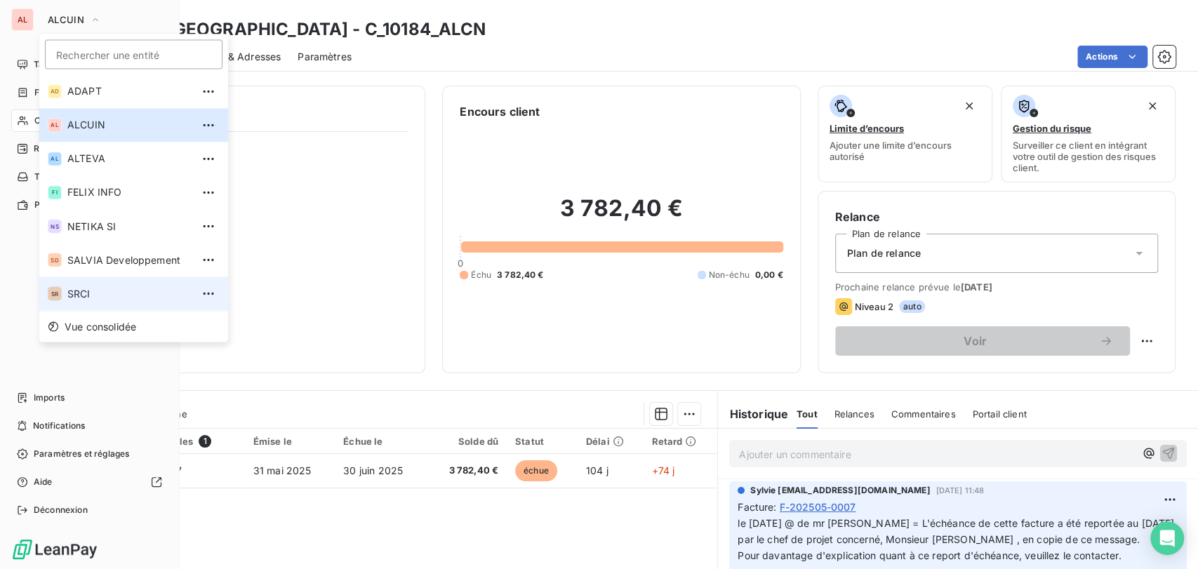
click at [102, 296] on span "SRCI" at bounding box center [129, 293] width 124 height 14
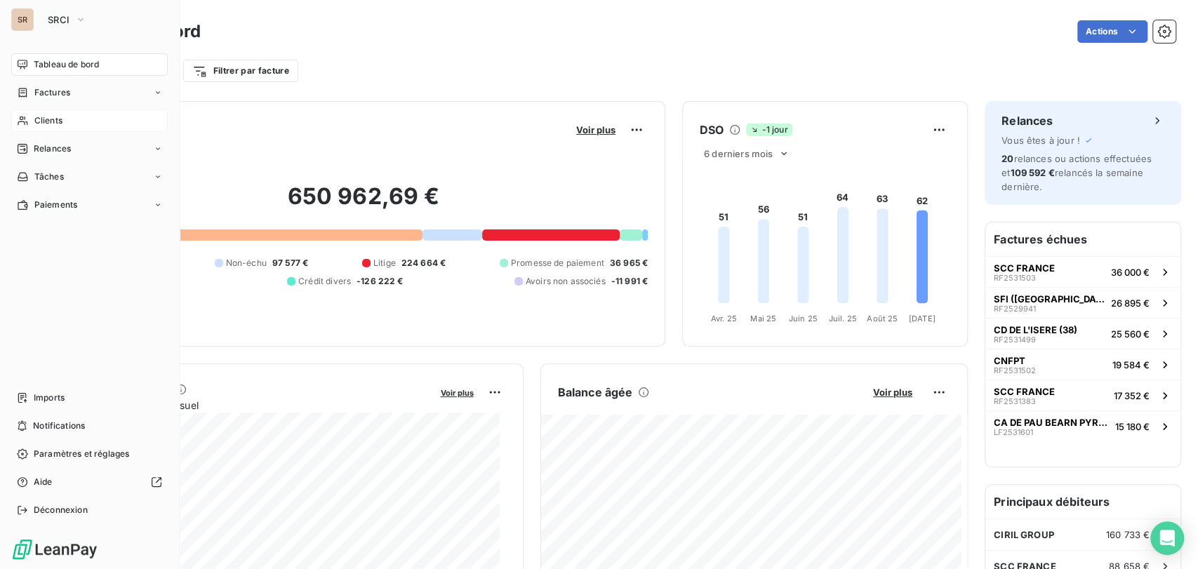
click at [27, 128] on div "Clients" at bounding box center [89, 120] width 157 height 22
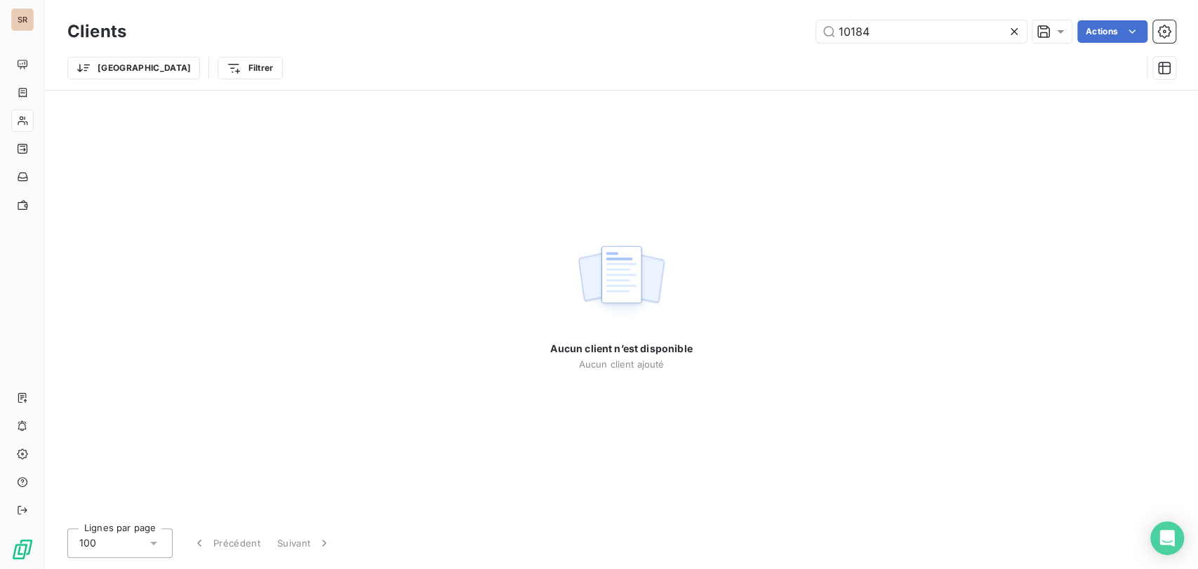
drag, startPoint x: 879, startPoint y: 34, endPoint x: 799, endPoint y: 34, distance: 79.3
click at [806, 37] on div "10184 Actions" at bounding box center [659, 31] width 1032 height 22
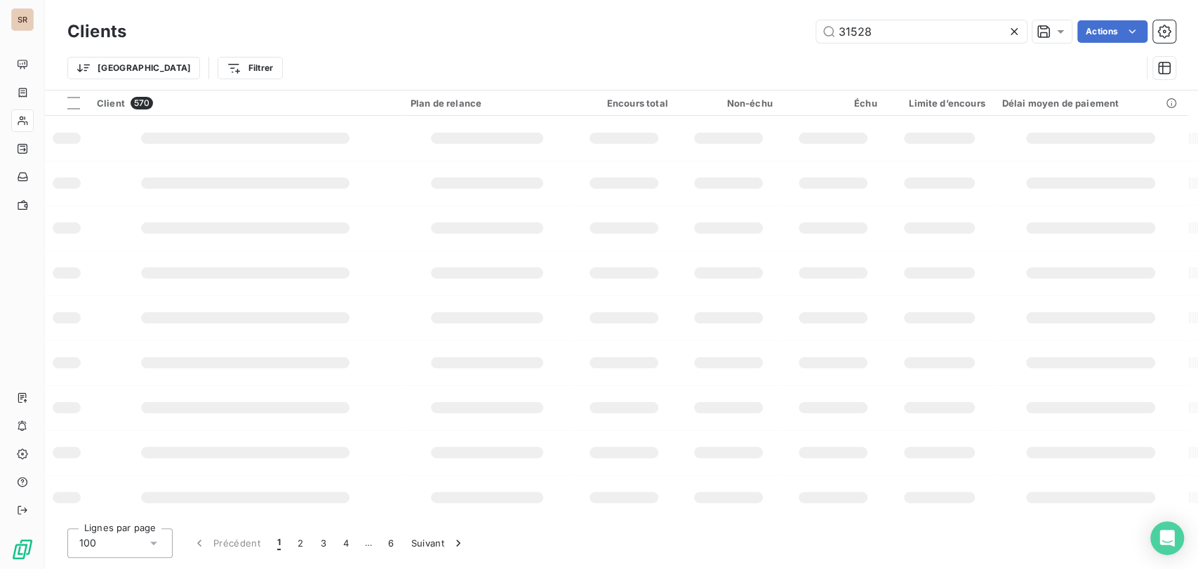
type input "31528"
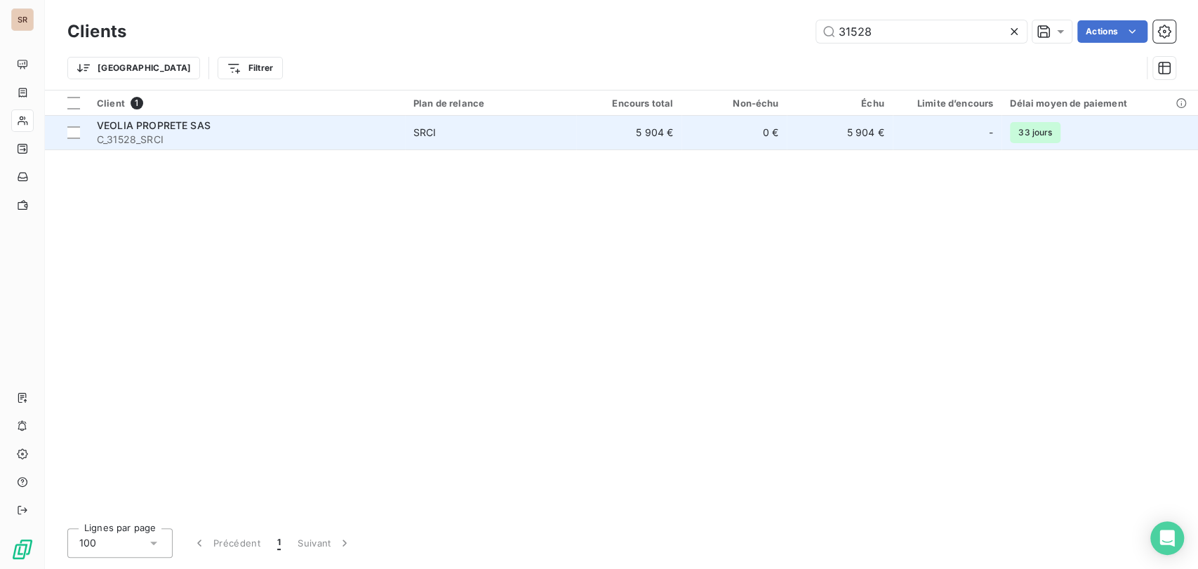
click at [170, 131] on div "VEOLIA PROPRETE SAS" at bounding box center [247, 126] width 300 height 14
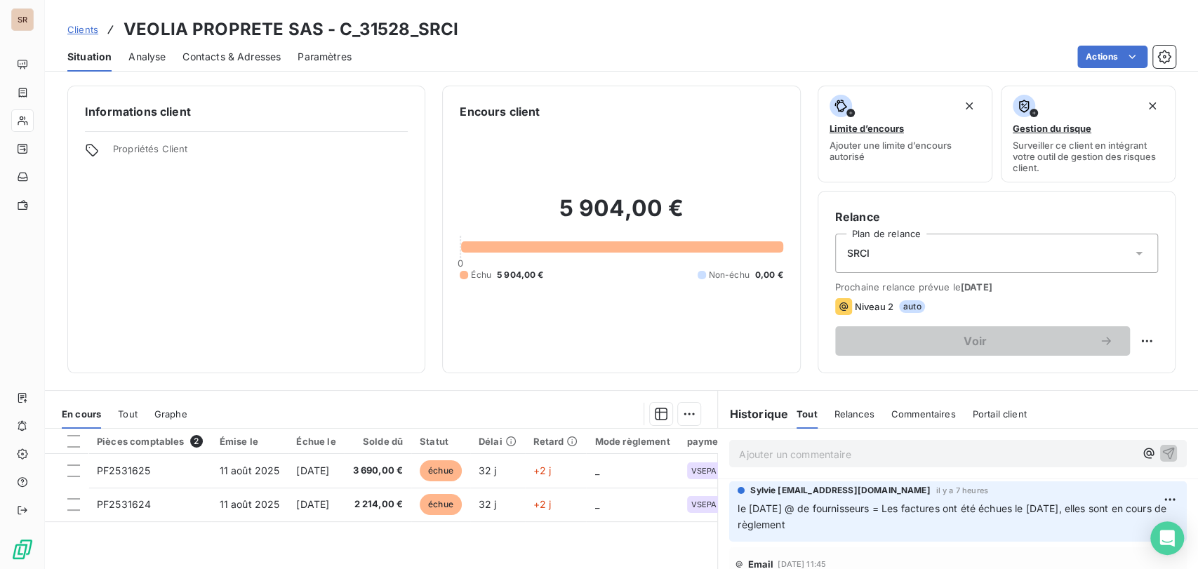
click at [215, 59] on span "Contacts & Adresses" at bounding box center [231, 57] width 98 height 14
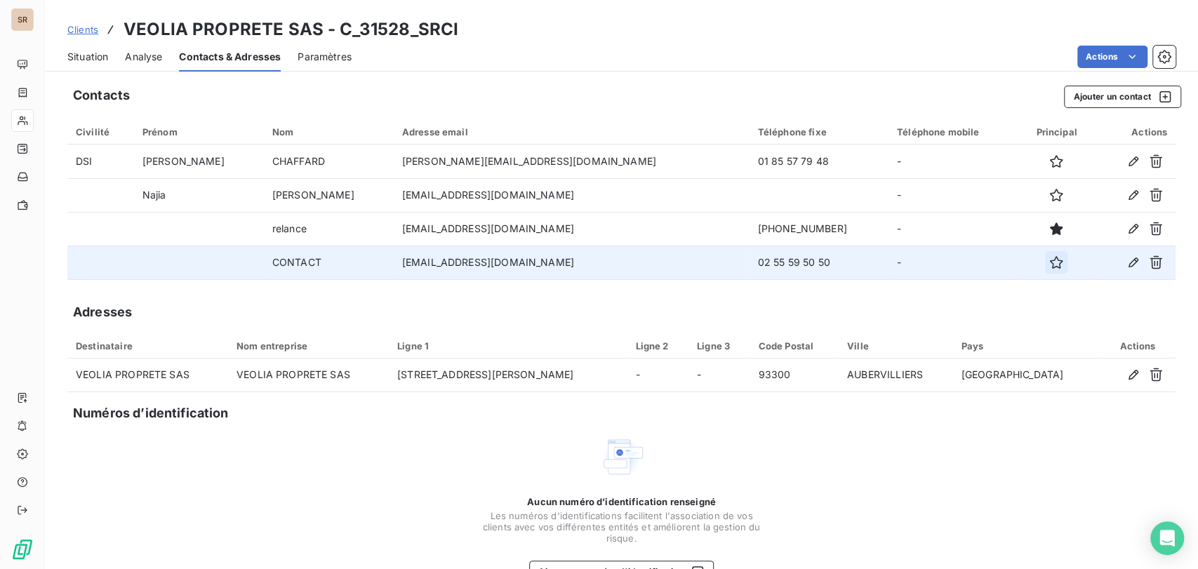
click at [1045, 269] on button "button" at bounding box center [1056, 262] width 22 height 22
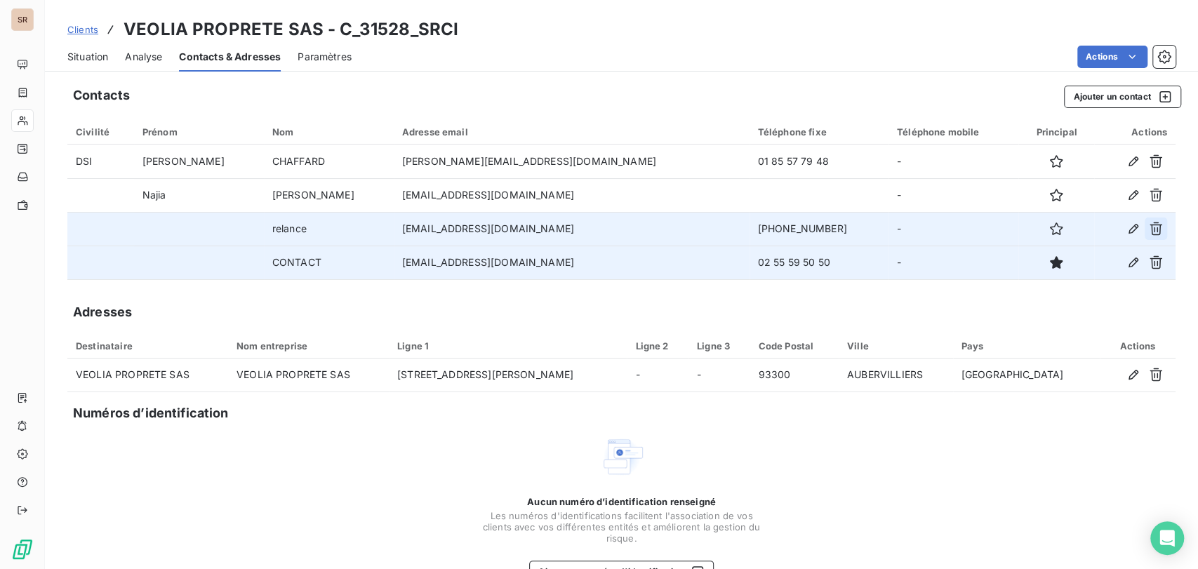
click at [1149, 233] on icon "button" at bounding box center [1156, 229] width 14 height 14
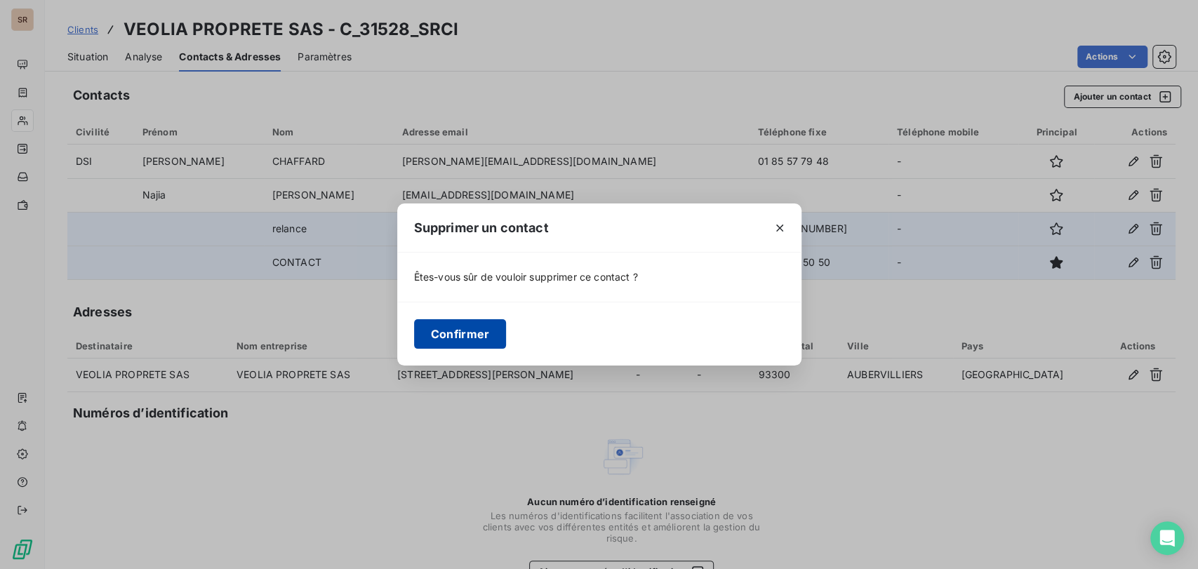
click at [420, 325] on button "Confirmer" at bounding box center [460, 333] width 93 height 29
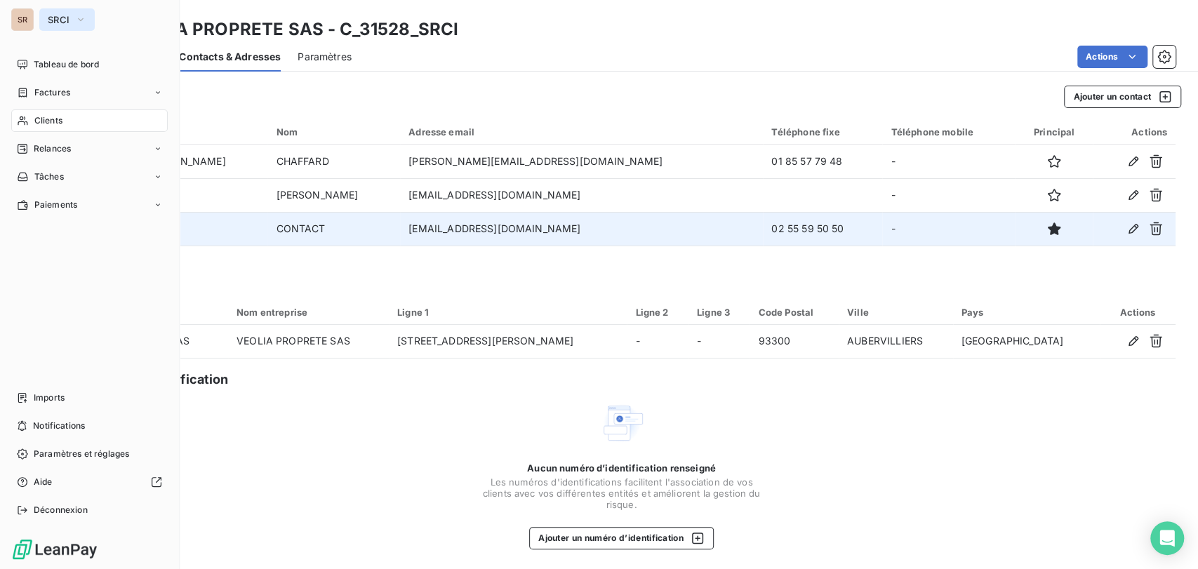
click at [75, 13] on icon "button" at bounding box center [80, 20] width 11 height 14
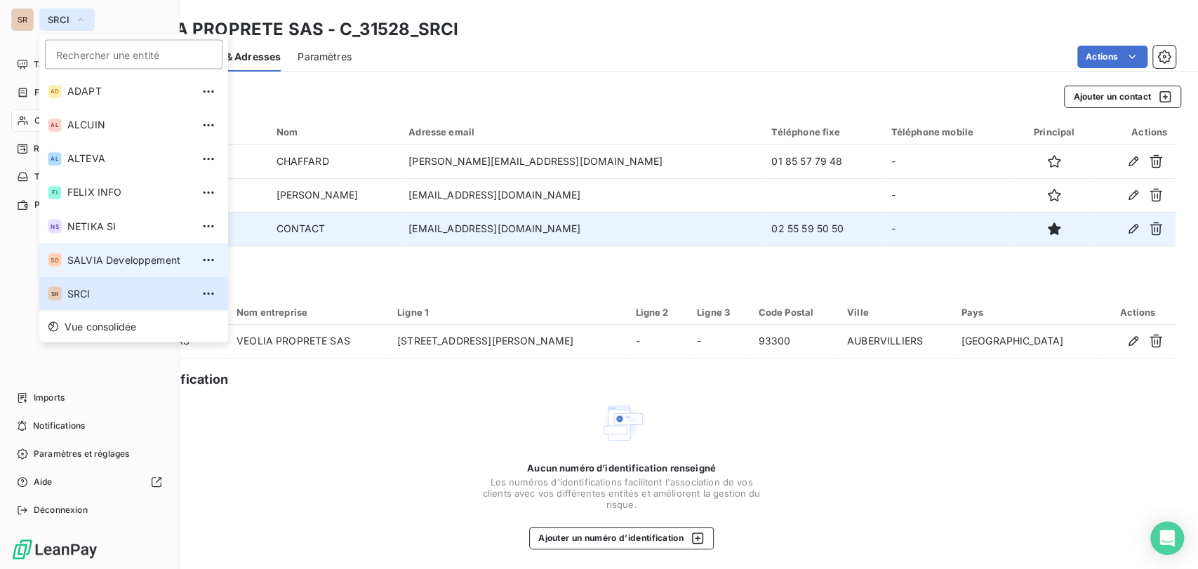
click at [87, 259] on span "SALVIA Developpement" at bounding box center [129, 260] width 124 height 14
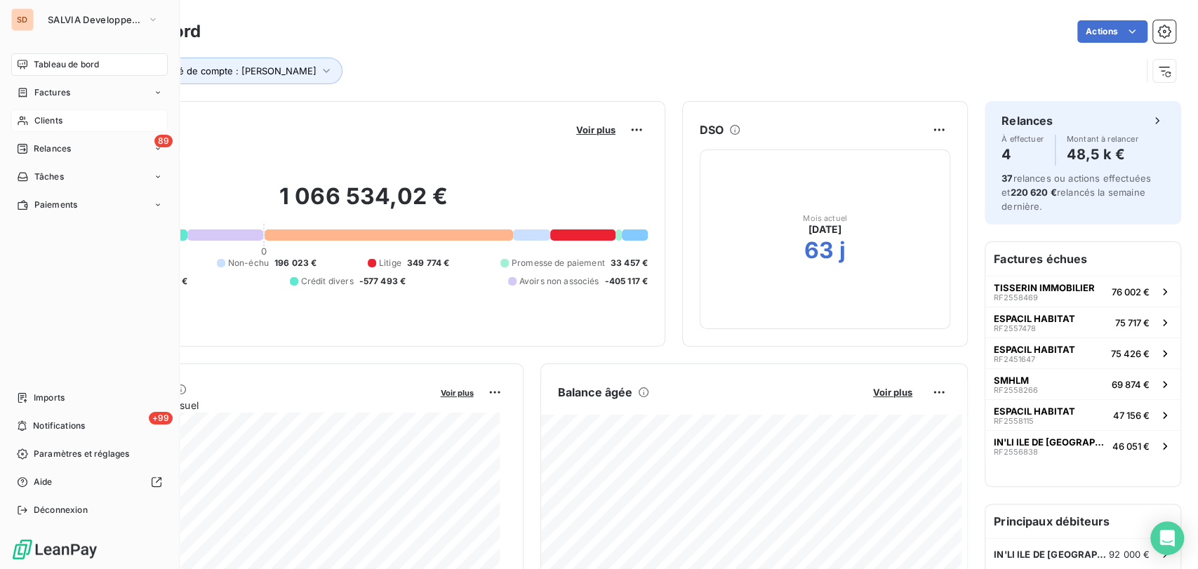
click at [53, 120] on span "Clients" at bounding box center [48, 120] width 28 height 13
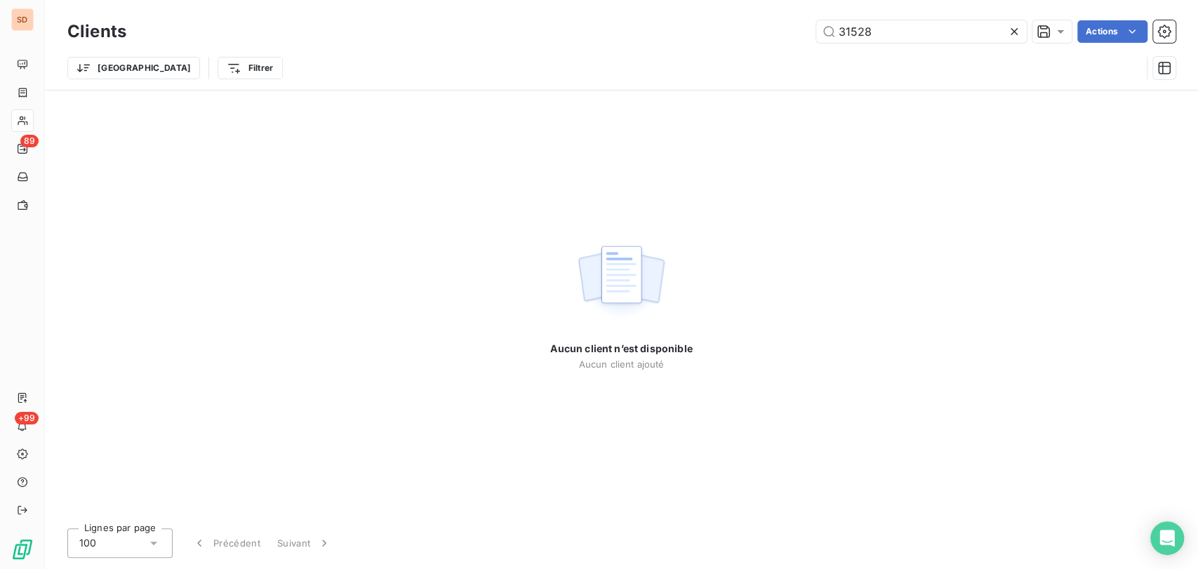
drag, startPoint x: 879, startPoint y: 35, endPoint x: 745, endPoint y: 45, distance: 134.4
click at [745, 45] on div "Clients 31528 Actions" at bounding box center [621, 31] width 1108 height 29
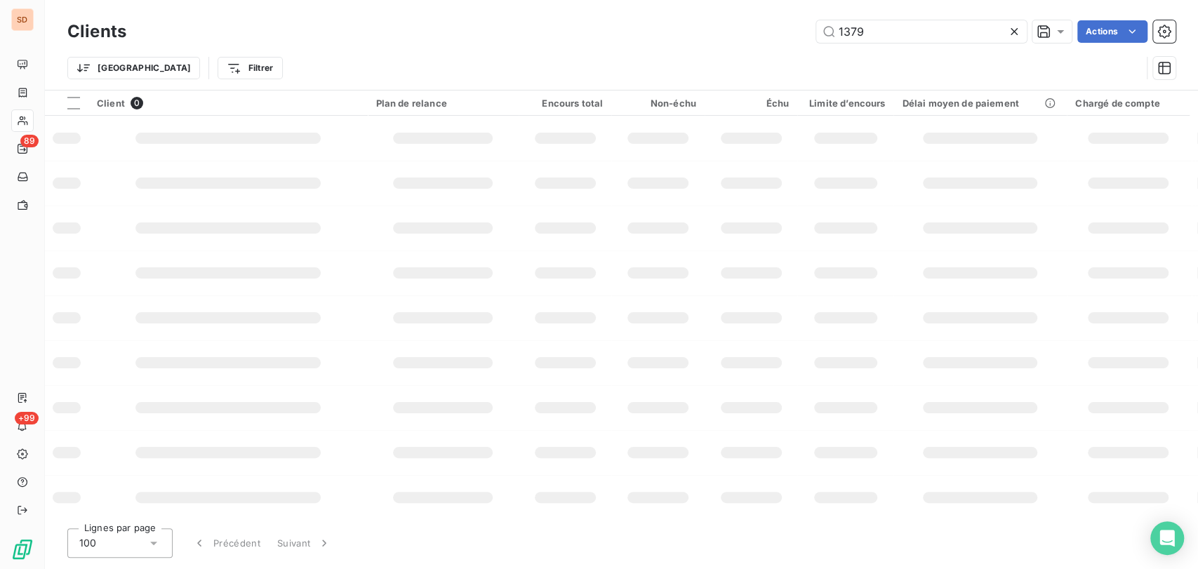
type input "1379"
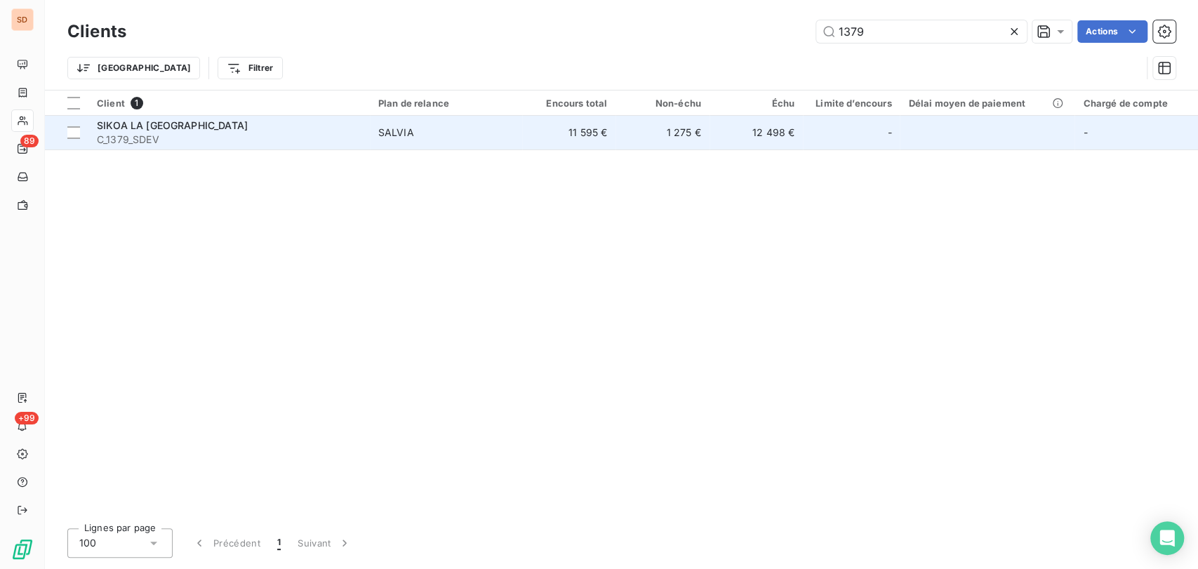
click at [113, 125] on span "SIKOA LA [GEOGRAPHIC_DATA]" at bounding box center [172, 125] width 151 height 12
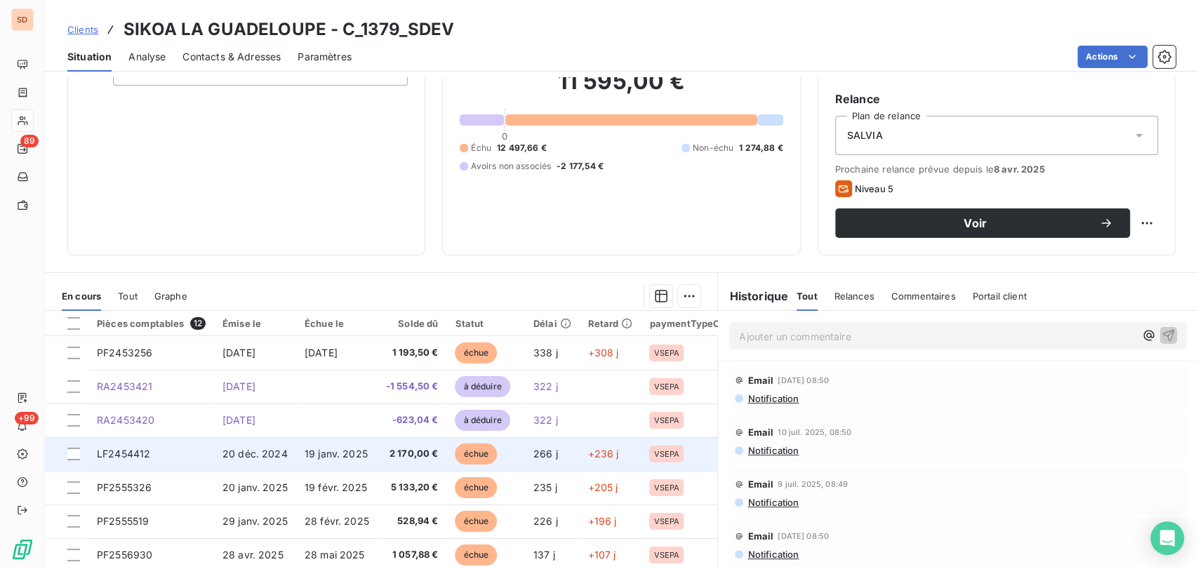
scroll to position [94, 0]
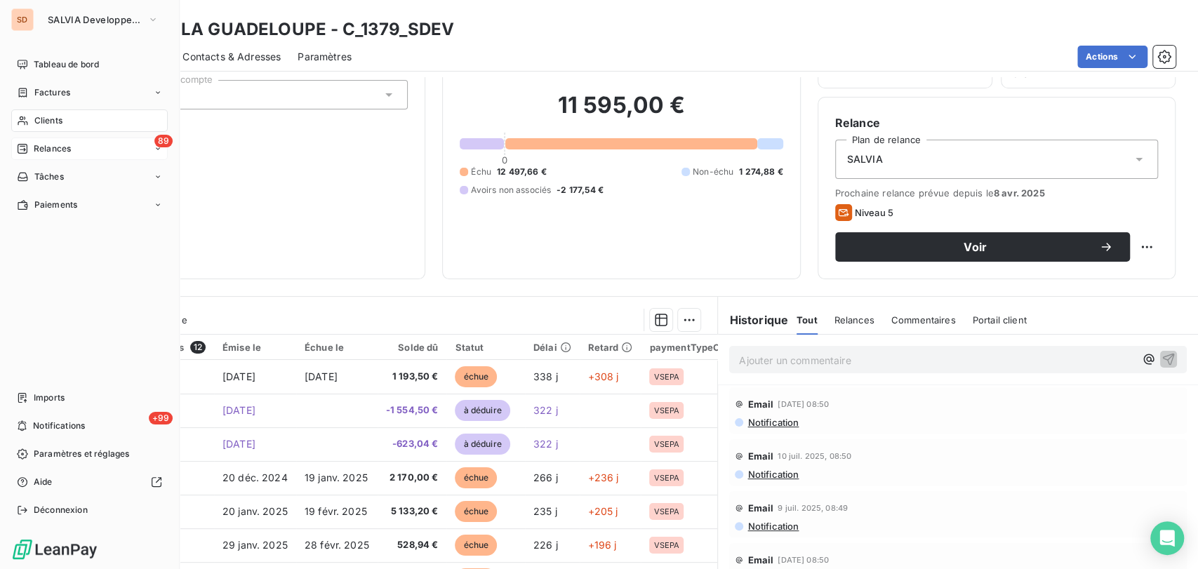
click at [43, 142] on span "Relances" at bounding box center [52, 148] width 37 height 13
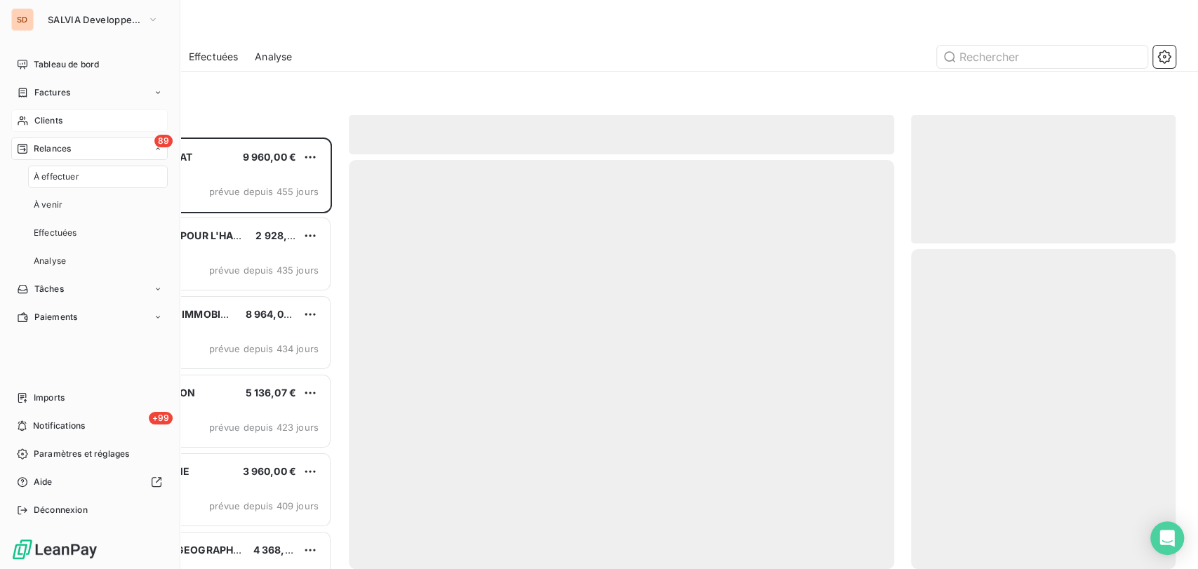
scroll to position [419, 253]
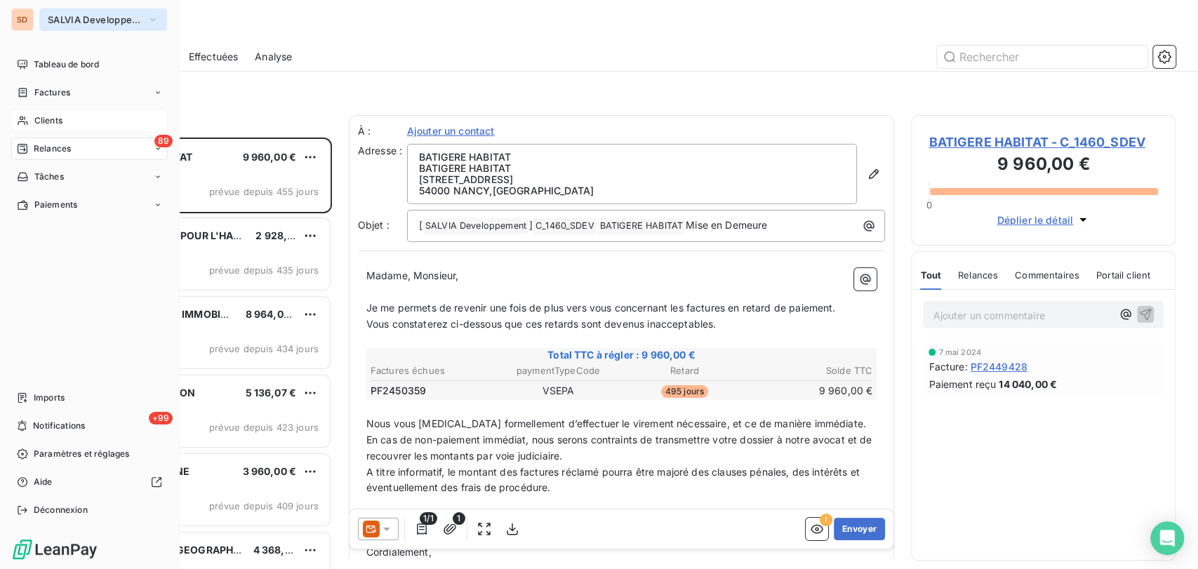
click at [151, 22] on icon "button" at bounding box center [152, 20] width 11 height 14
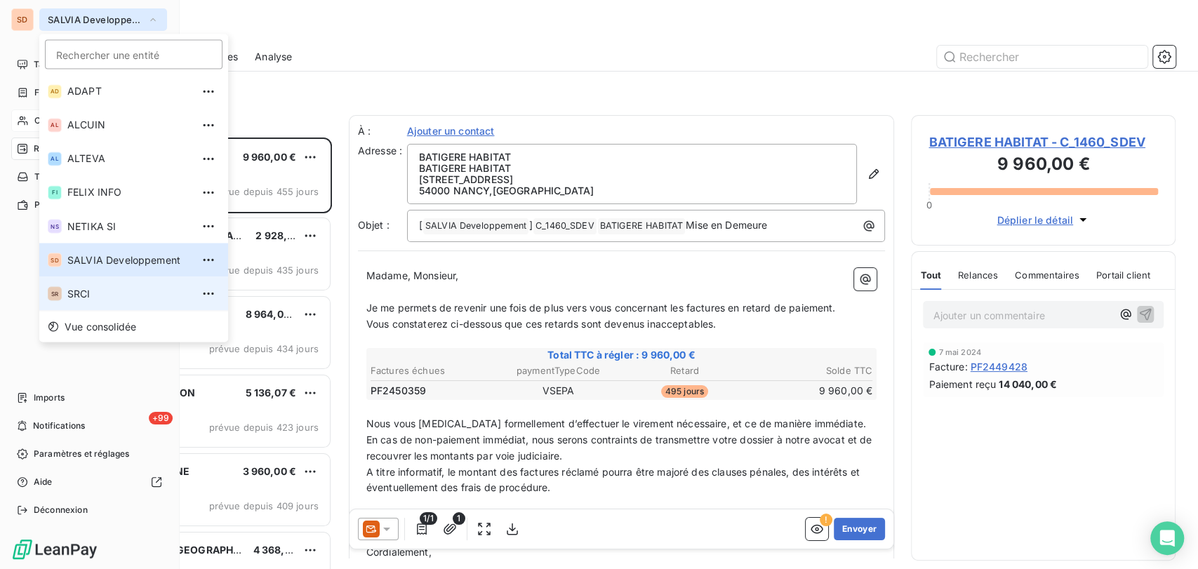
click at [122, 294] on span "SRCI" at bounding box center [129, 293] width 124 height 14
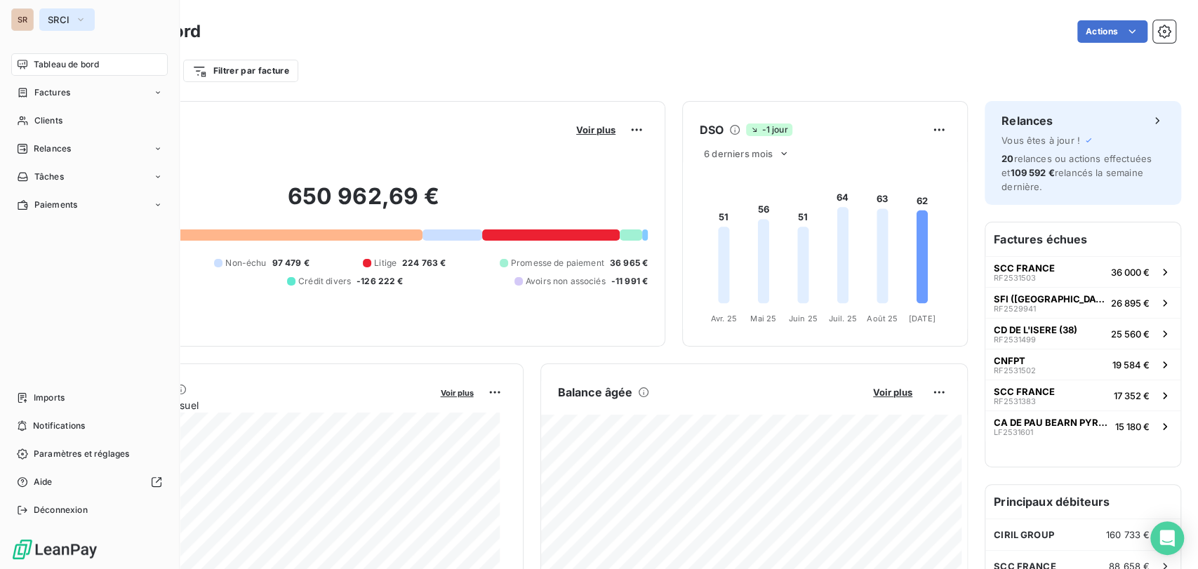
click at [82, 16] on icon "button" at bounding box center [80, 20] width 11 height 14
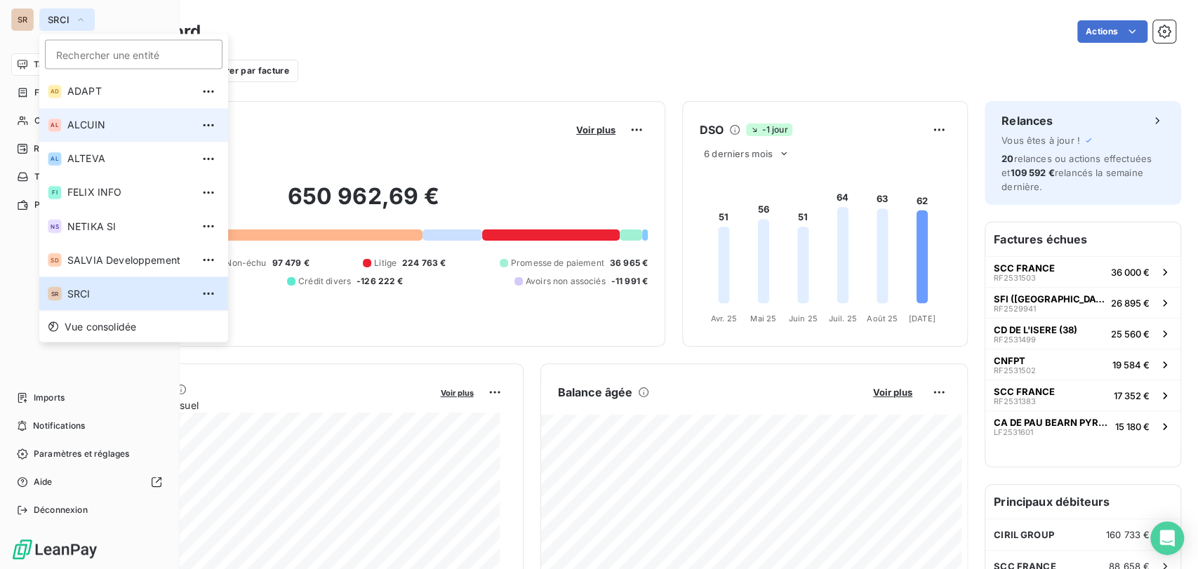
click at [100, 120] on span "ALCUIN" at bounding box center [129, 125] width 124 height 14
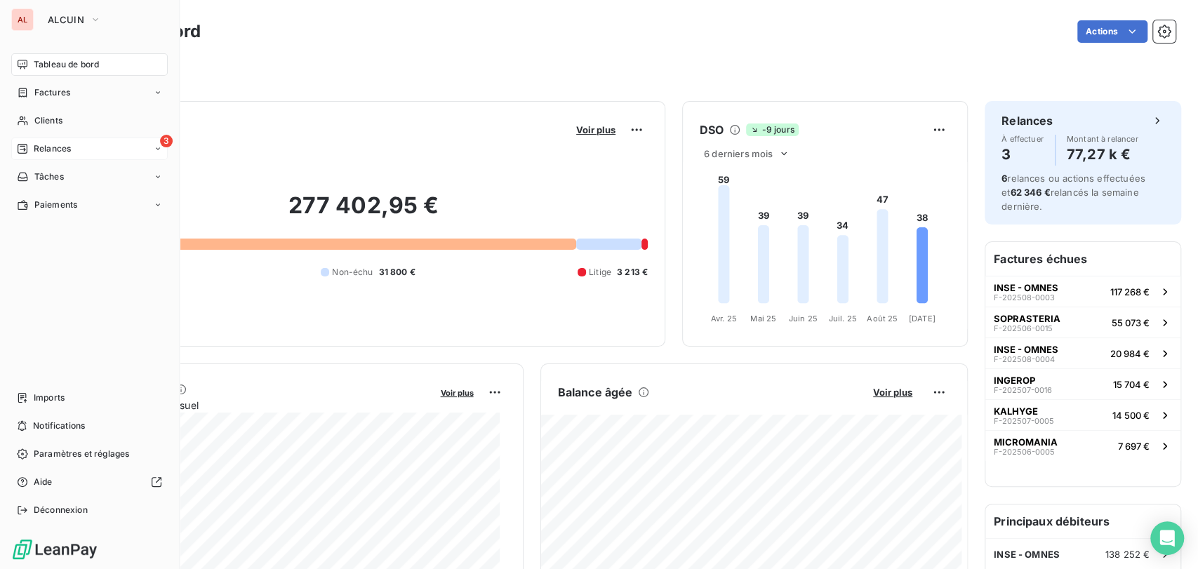
click at [89, 144] on div "3 Relances" at bounding box center [89, 149] width 157 height 22
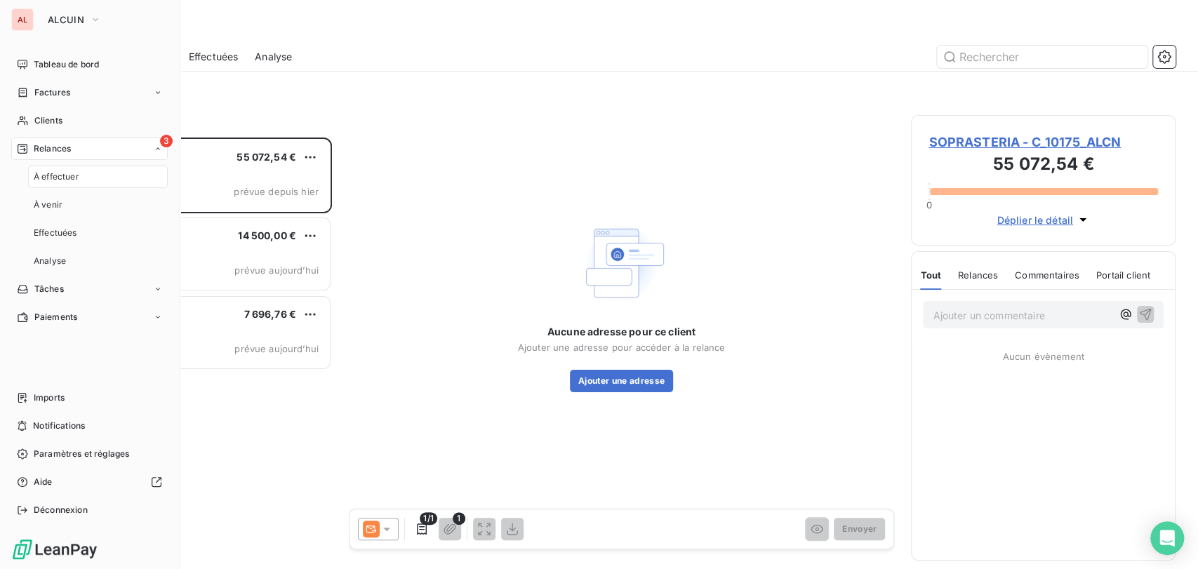
scroll to position [419, 253]
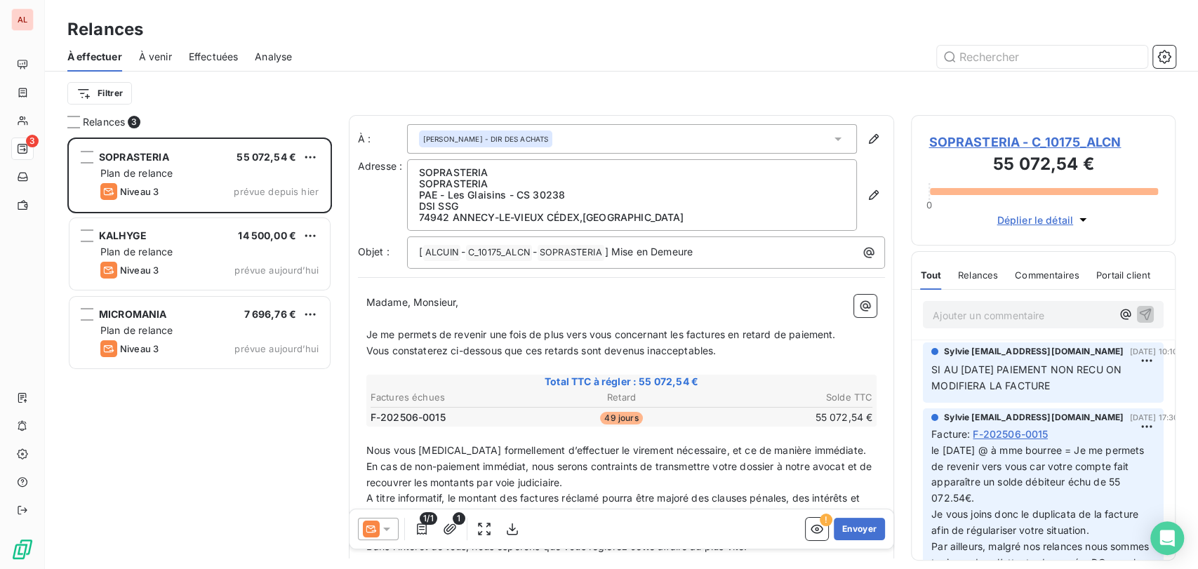
click at [994, 142] on span "SOPRASTERIA - C_10175_ALCN" at bounding box center [1042, 142] width 229 height 19
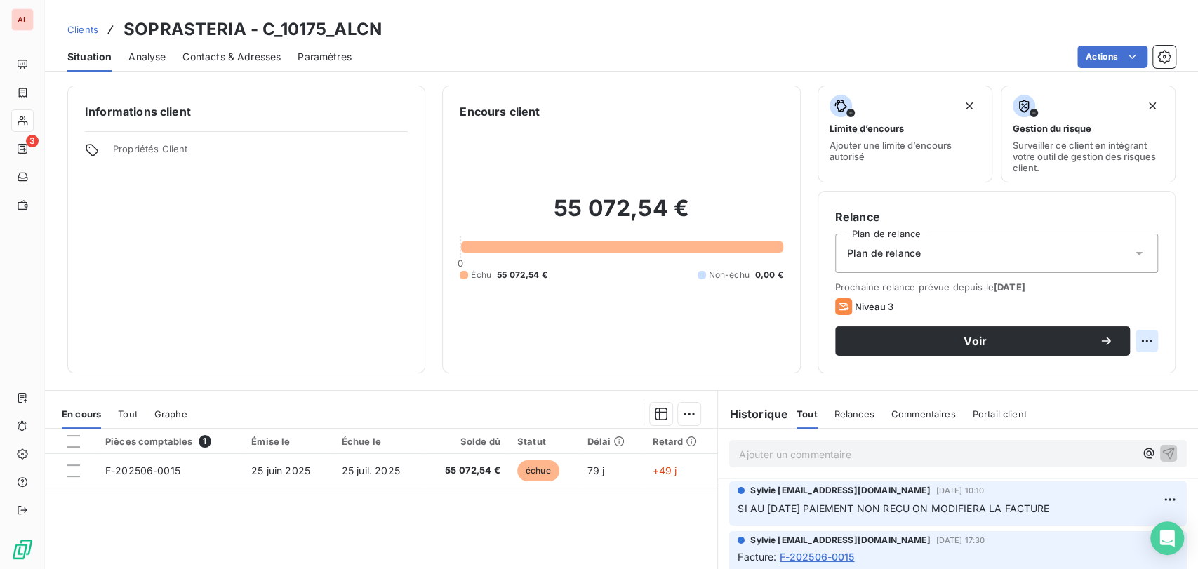
click at [1129, 342] on html "AL 3 Clients SOPRASTERIA - C_10175_ALCN Situation Analyse Contacts & Adresses P…" at bounding box center [599, 284] width 1198 height 569
click at [1104, 372] on div "Replanifier cette action" at bounding box center [1077, 372] width 126 height 22
select select "8"
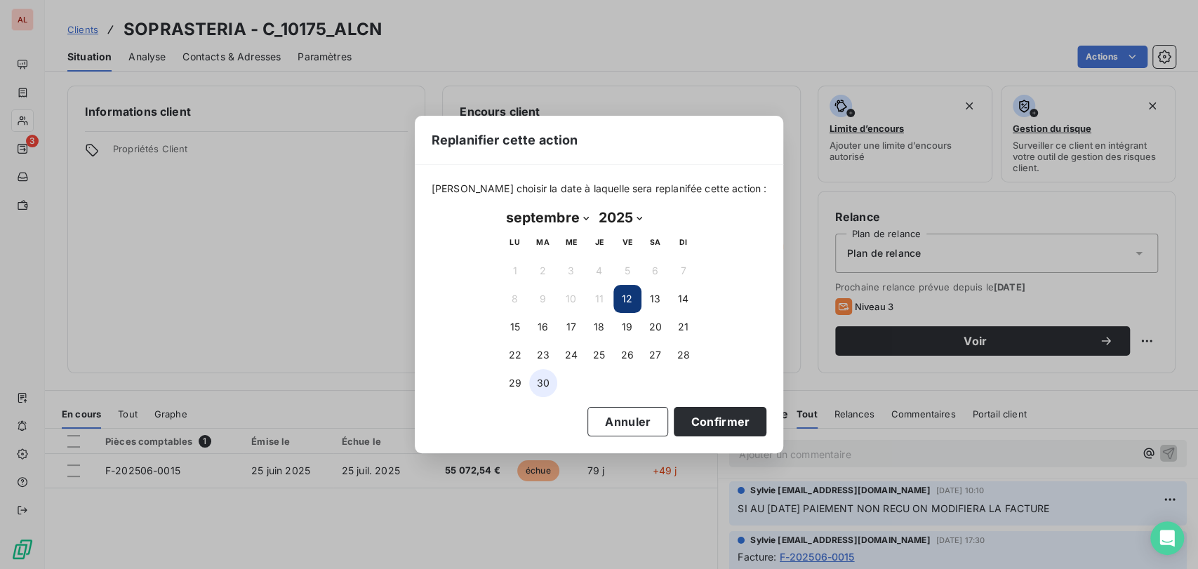
click at [535, 371] on button "30" at bounding box center [543, 383] width 28 height 28
click at [700, 411] on button "Confirmer" at bounding box center [720, 421] width 93 height 29
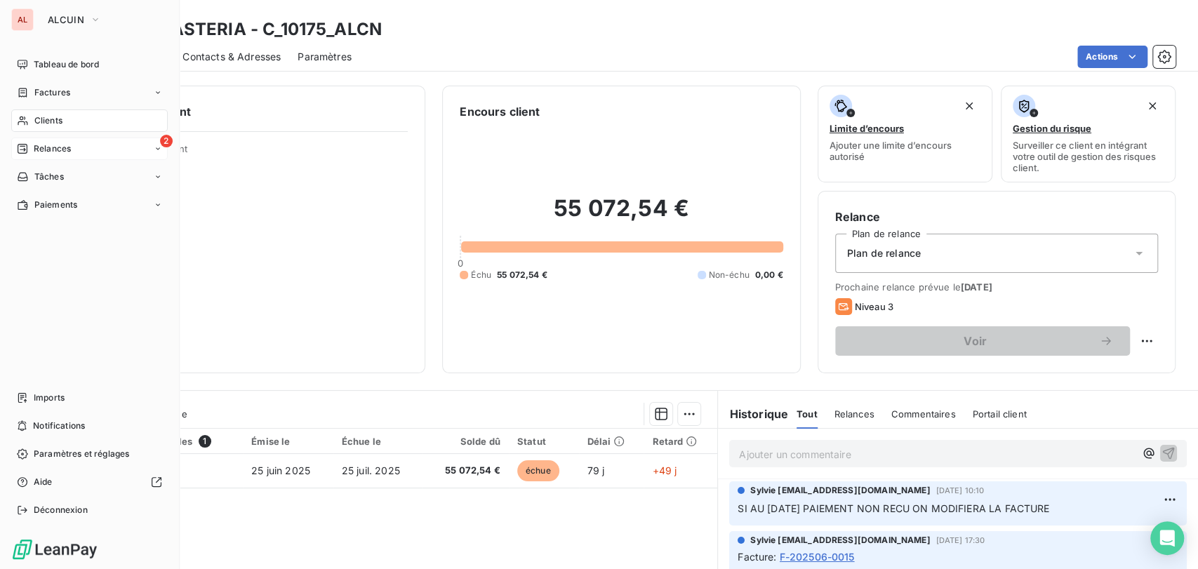
click at [50, 153] on span "Relances" at bounding box center [52, 148] width 37 height 13
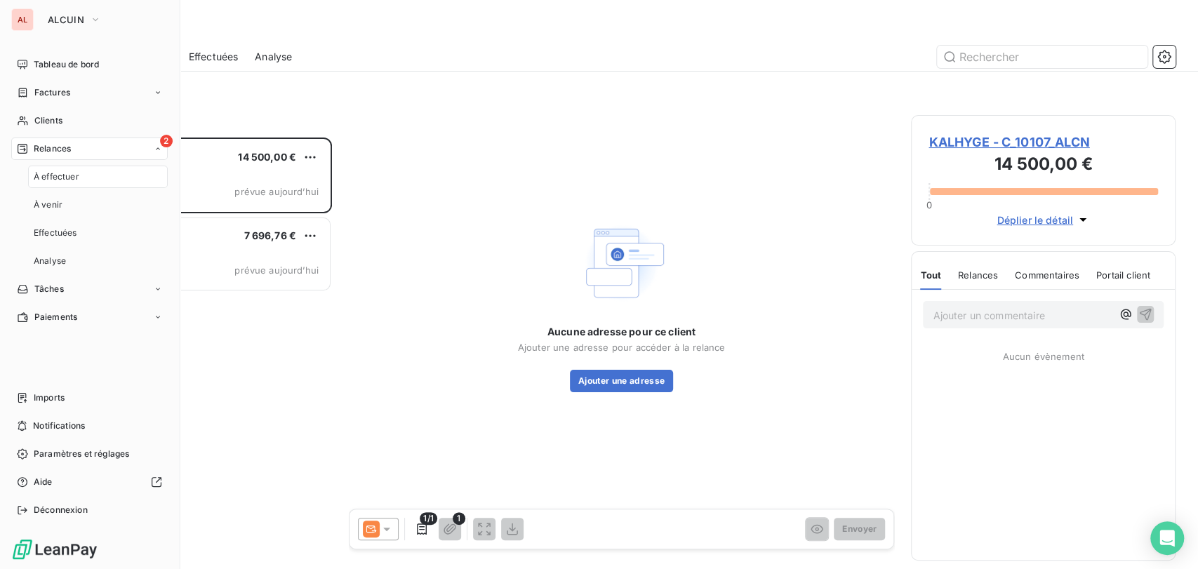
scroll to position [419, 253]
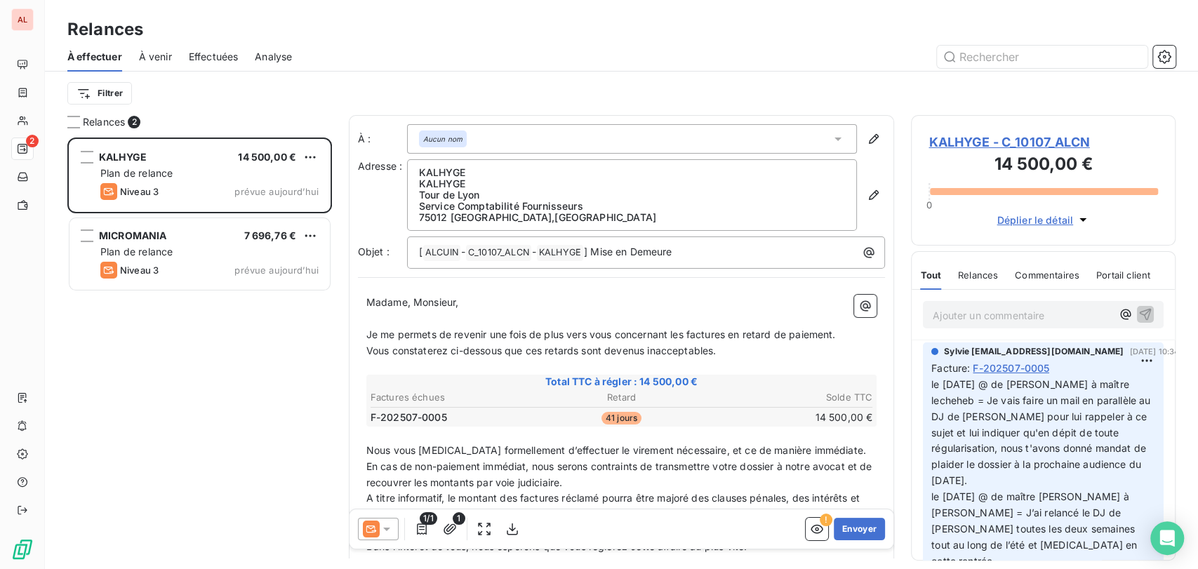
click at [952, 145] on span "KALHYGE - C_10107_ALCN" at bounding box center [1042, 142] width 229 height 19
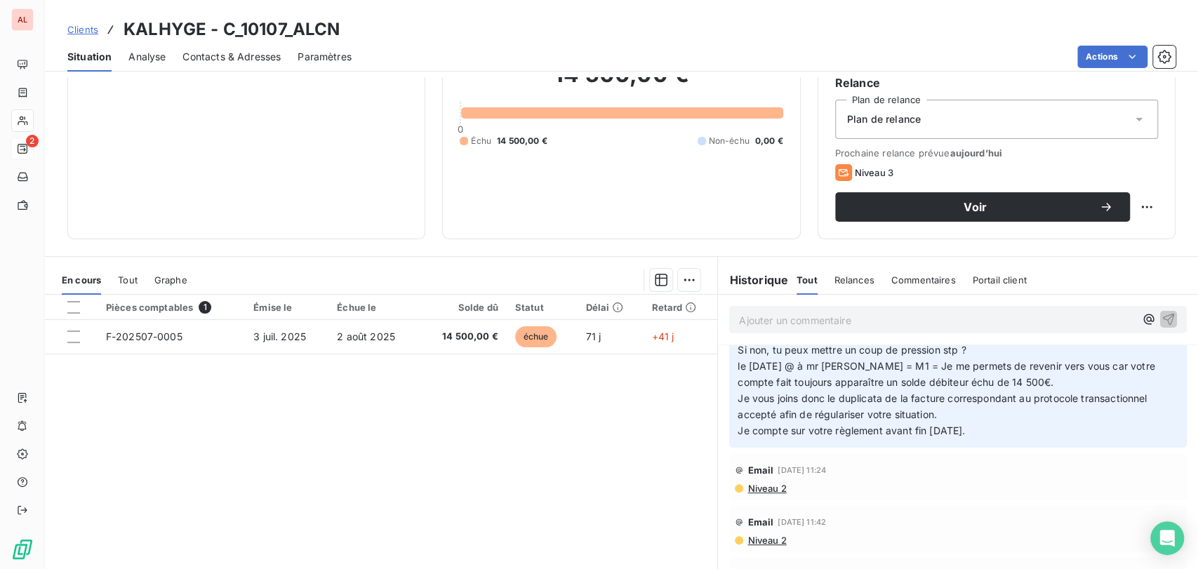
scroll to position [234, 0]
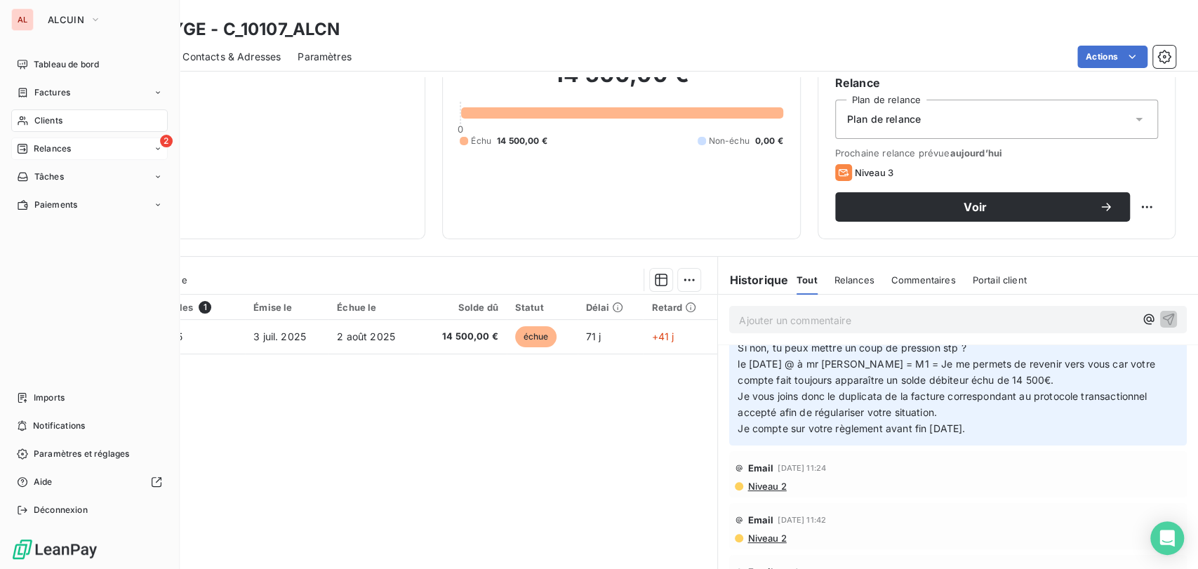
click at [28, 150] on div "Relances" at bounding box center [44, 148] width 54 height 13
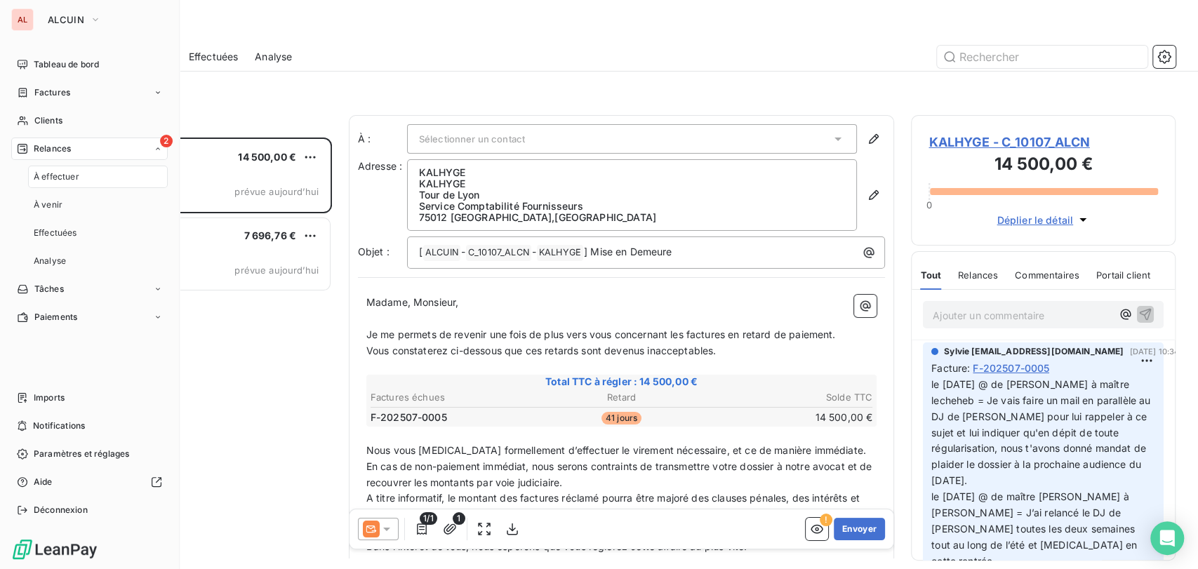
scroll to position [419, 253]
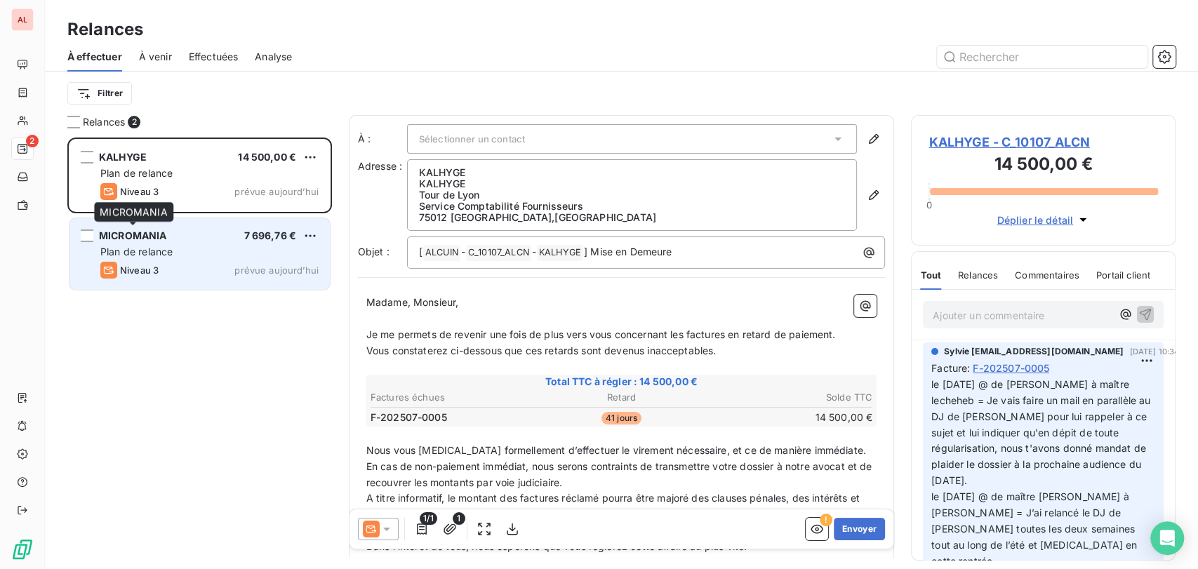
click at [145, 243] on div "MICROMANIA" at bounding box center [133, 236] width 68 height 14
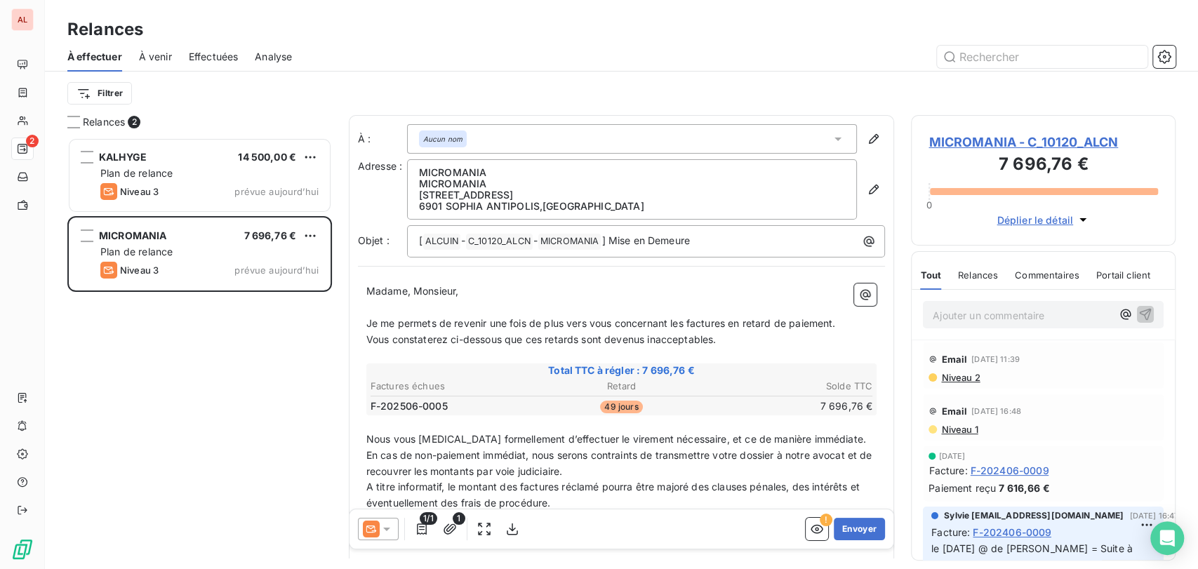
click at [387, 524] on icon at bounding box center [387, 529] width 14 height 14
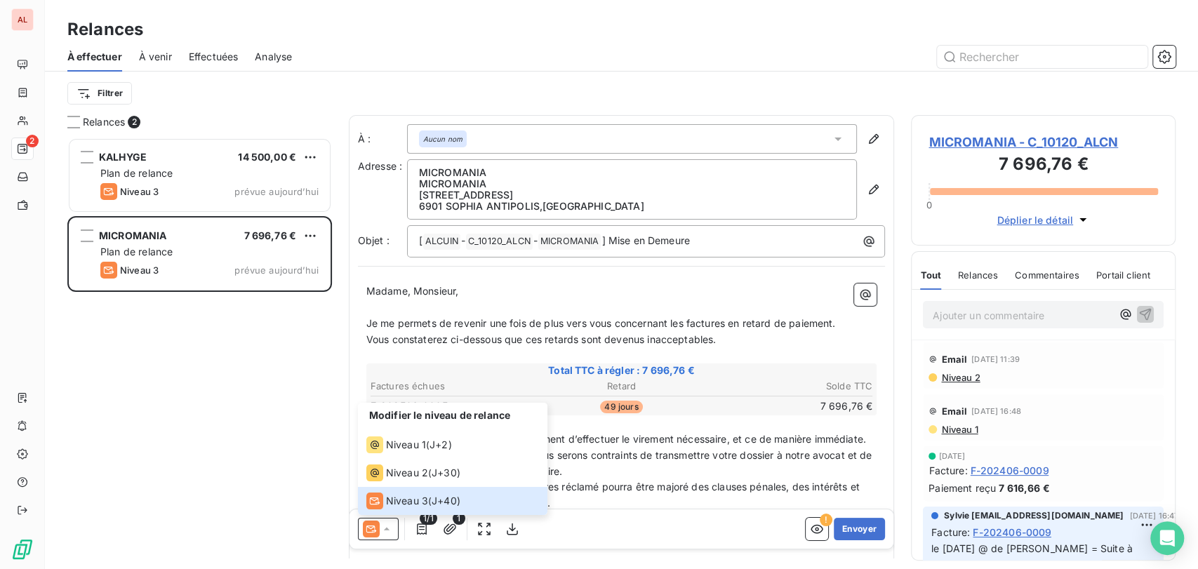
scroll to position [78, 0]
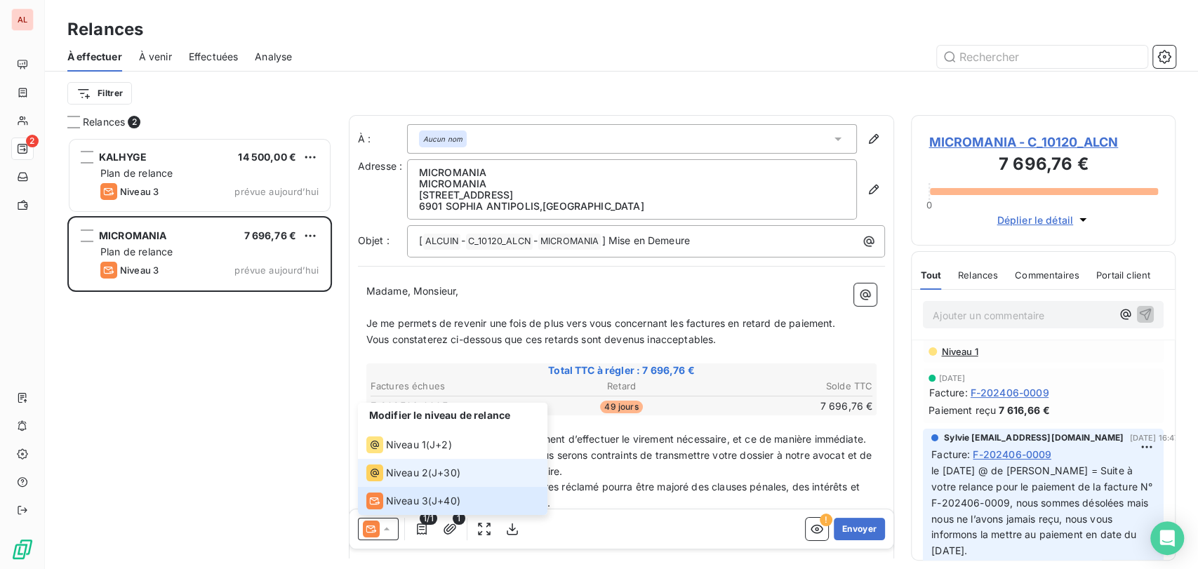
click at [385, 472] on div "Niveau 2" at bounding box center [397, 473] width 62 height 17
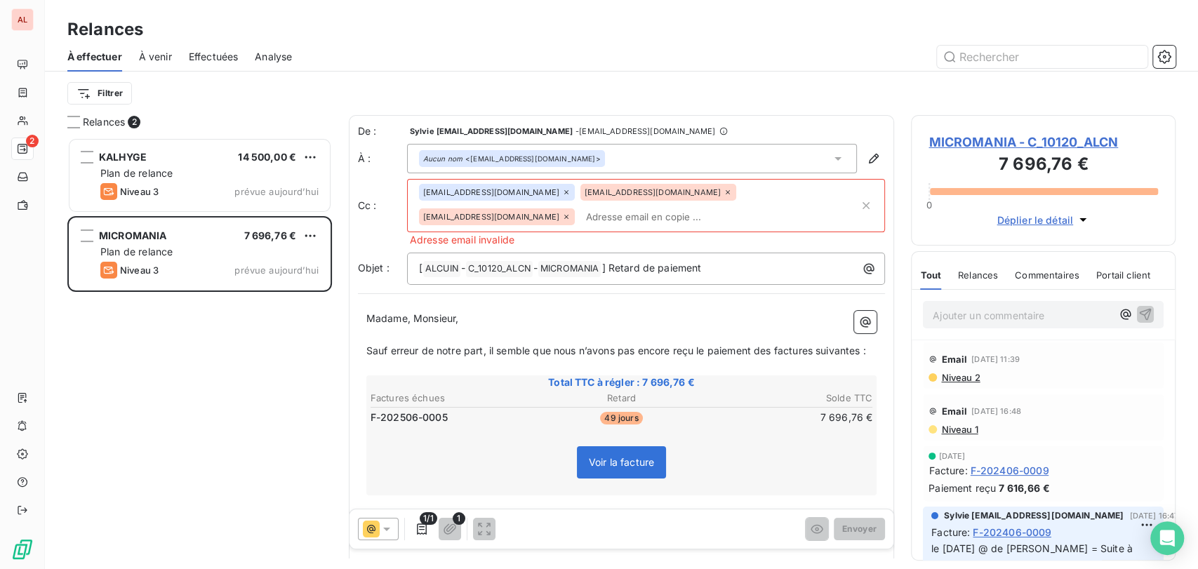
click at [571, 213] on icon at bounding box center [566, 217] width 8 height 8
click at [724, 197] on icon at bounding box center [728, 192] width 8 height 8
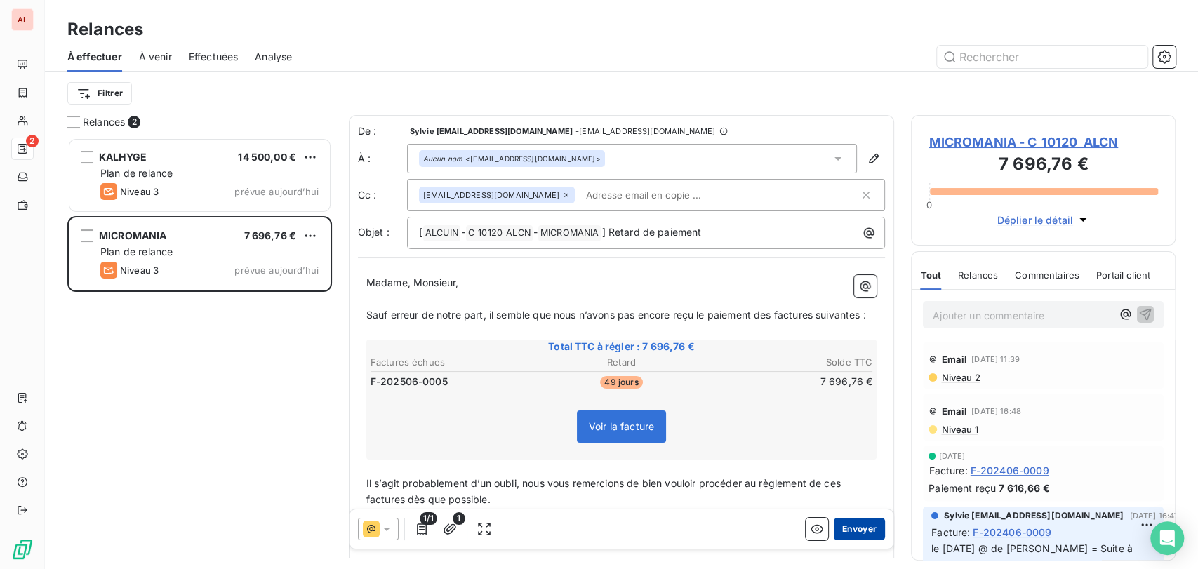
click at [842, 528] on button "Envoyer" at bounding box center [859, 529] width 51 height 22
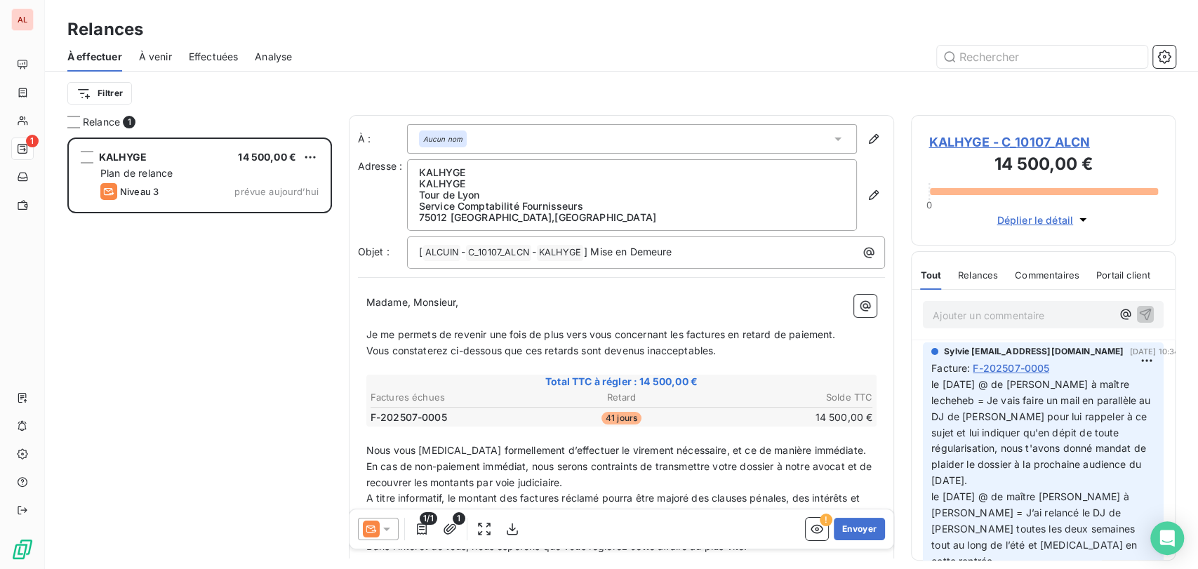
click at [949, 149] on span "KALHYGE - C_10107_ALCN" at bounding box center [1042, 142] width 229 height 19
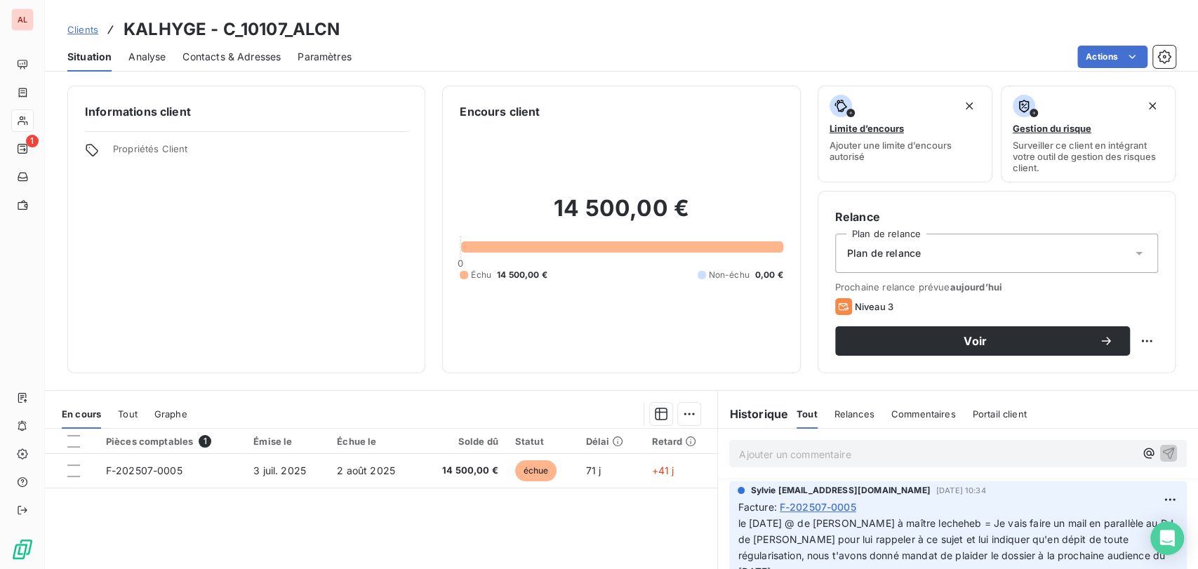
click at [201, 55] on span "Contacts & Adresses" at bounding box center [231, 57] width 98 height 14
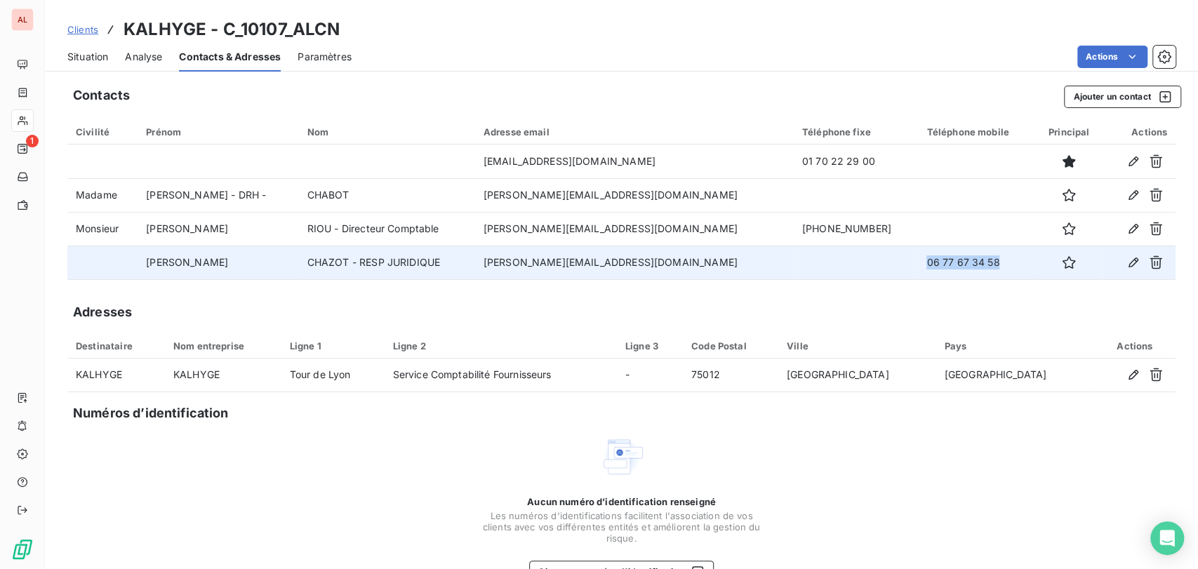
drag, startPoint x: 940, startPoint y: 265, endPoint x: 863, endPoint y: 265, distance: 77.2
click at [918, 265] on td "06 77 67 34 58" at bounding box center [976, 263] width 116 height 34
copy td "06 77 67 34 58"
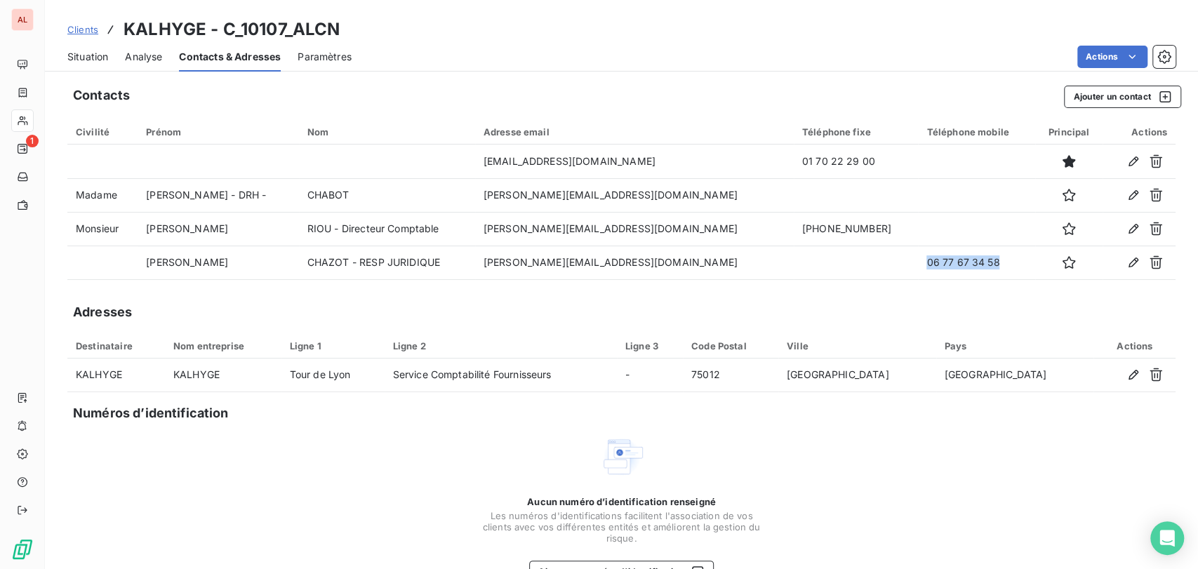
click at [84, 58] on span "Situation" at bounding box center [87, 57] width 41 height 14
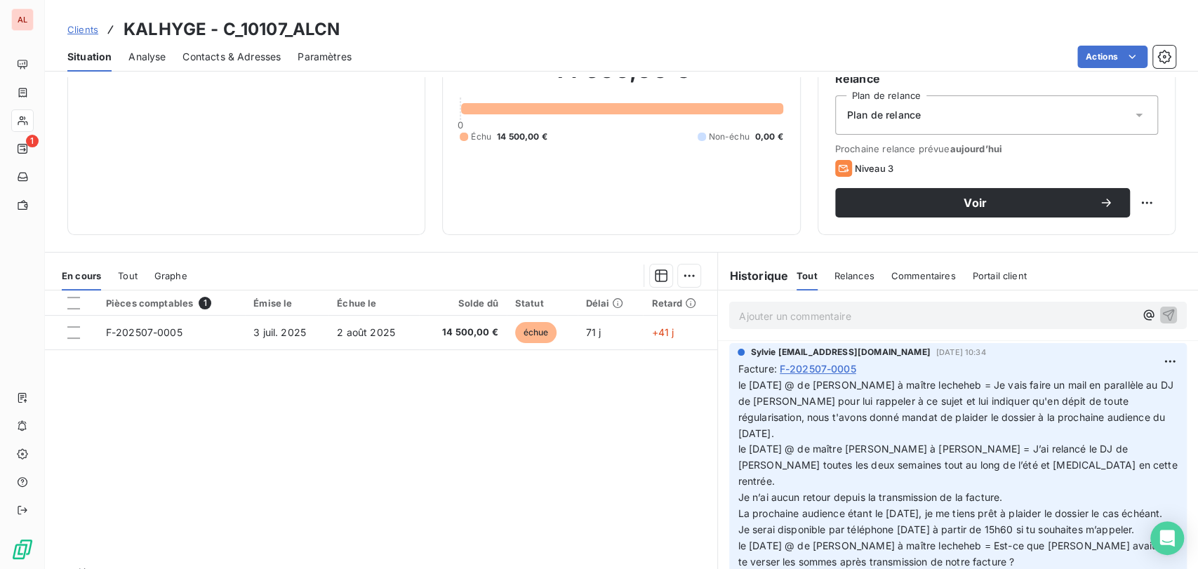
scroll to position [140, 0]
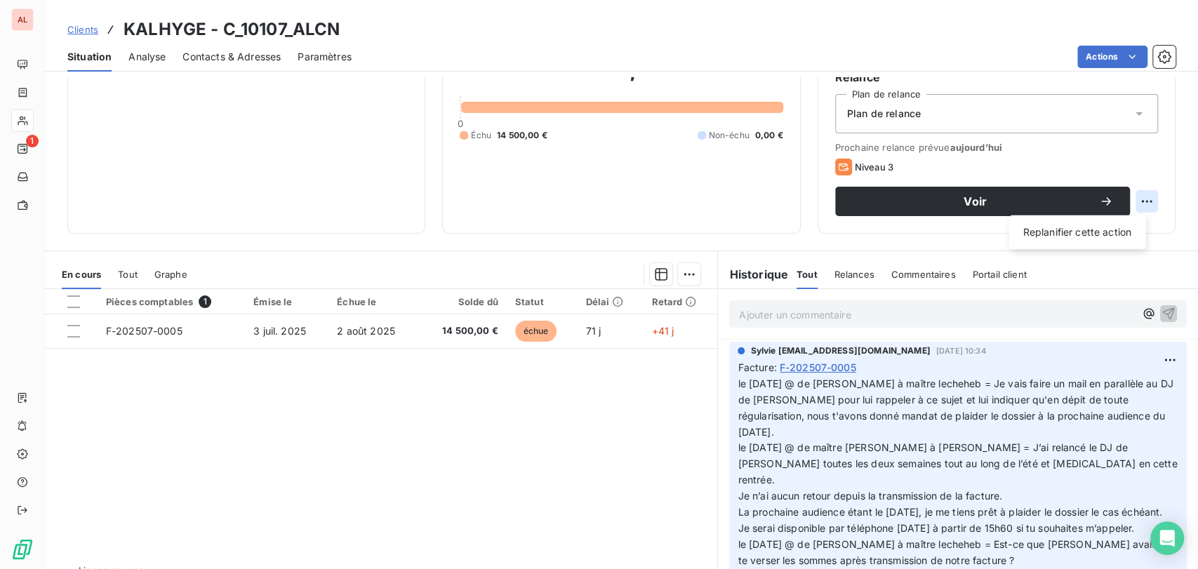
click at [1137, 194] on html "AL 1 Clients KALHYGE - C_10107_ALCN Situation Analyse Contacts & Adresses Param…" at bounding box center [599, 284] width 1198 height 569
click at [1058, 230] on div "Replanifier cette action" at bounding box center [1077, 232] width 126 height 22
select select "8"
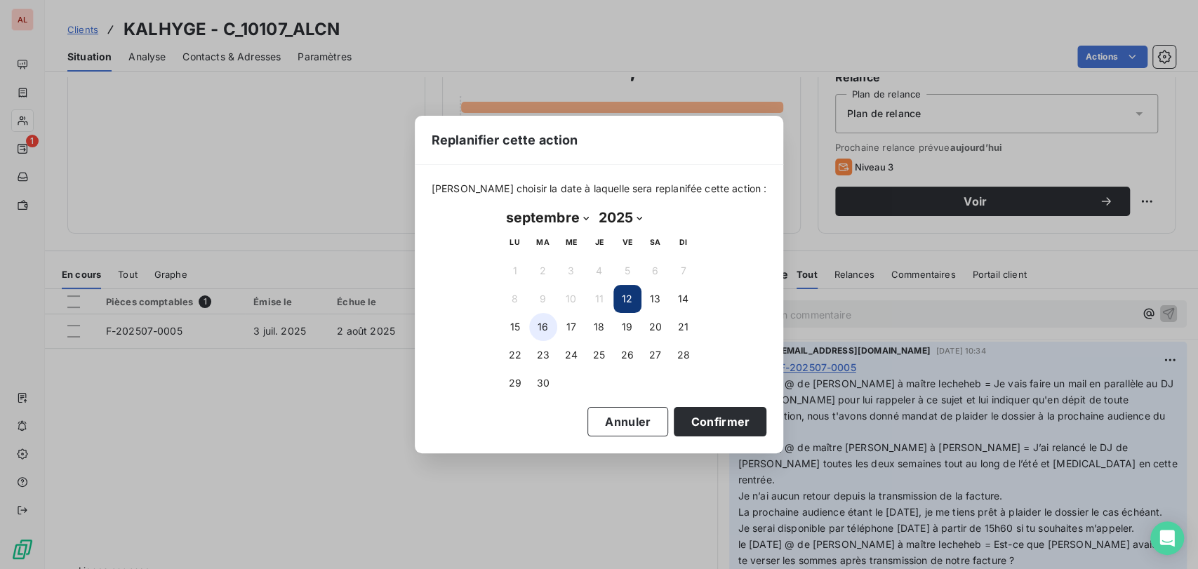
click at [540, 327] on button "16" at bounding box center [543, 327] width 28 height 28
click at [691, 423] on button "Confirmer" at bounding box center [720, 421] width 93 height 29
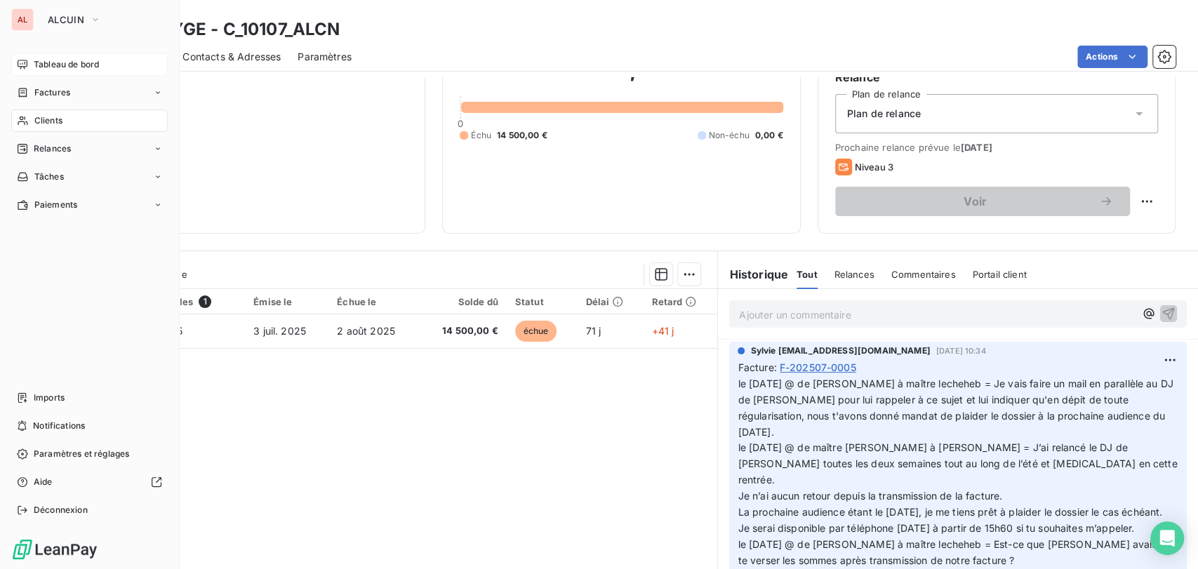
click at [34, 58] on span "Tableau de bord" at bounding box center [66, 64] width 65 height 13
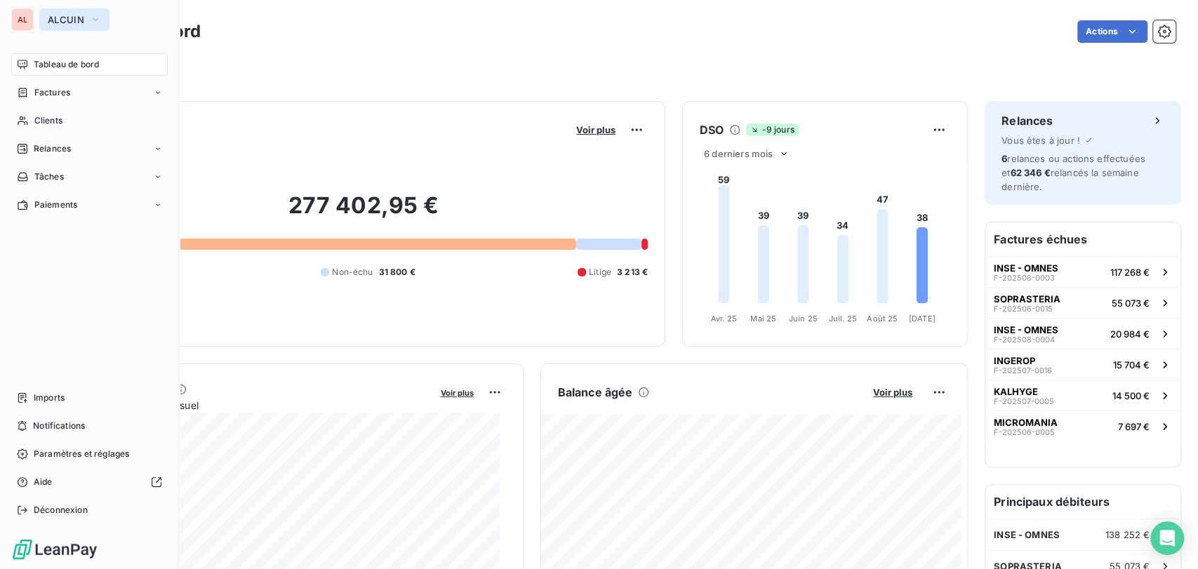
click at [98, 14] on icon "button" at bounding box center [95, 20] width 11 height 14
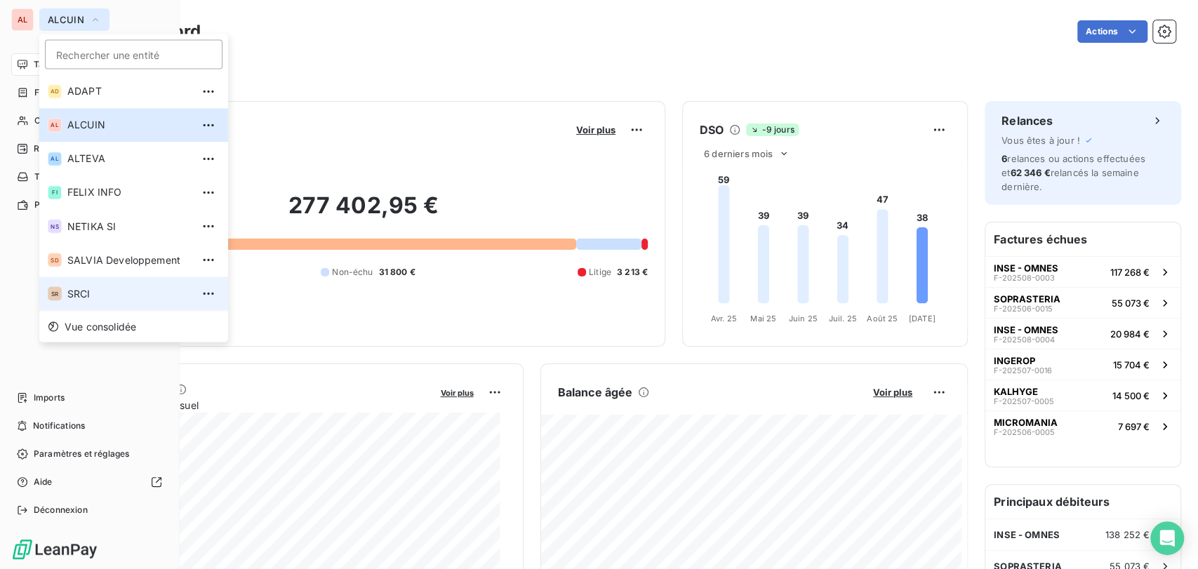
click at [90, 289] on span "SRCI" at bounding box center [129, 293] width 124 height 14
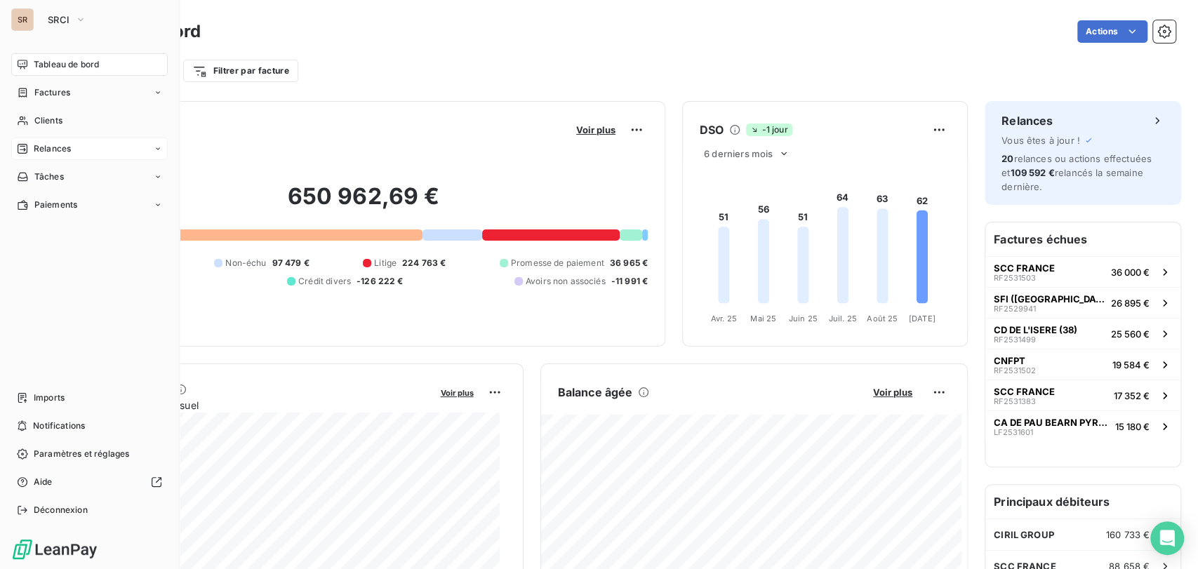
click at [44, 148] on span "Relances" at bounding box center [52, 148] width 37 height 13
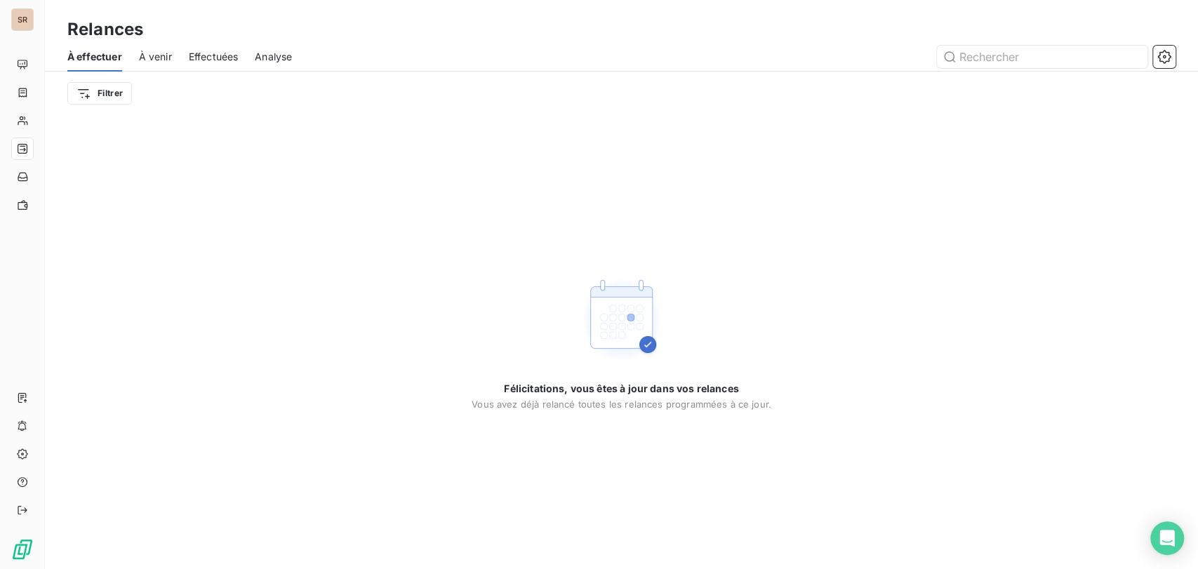
click at [154, 61] on span "À venir" at bounding box center [155, 57] width 33 height 14
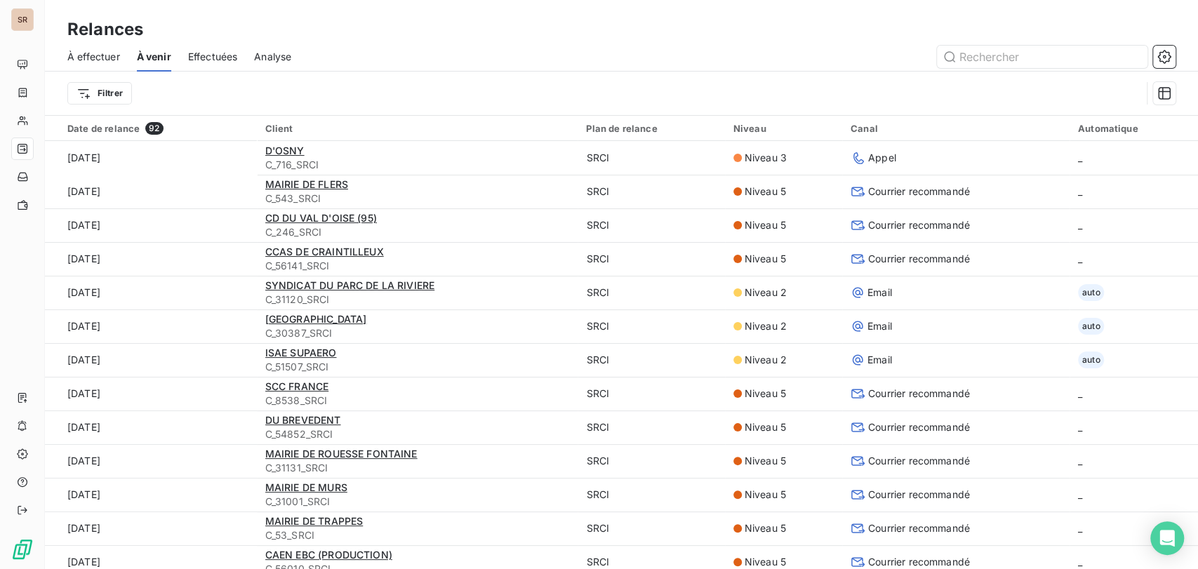
click at [211, 52] on span "Effectuées" at bounding box center [213, 57] width 50 height 14
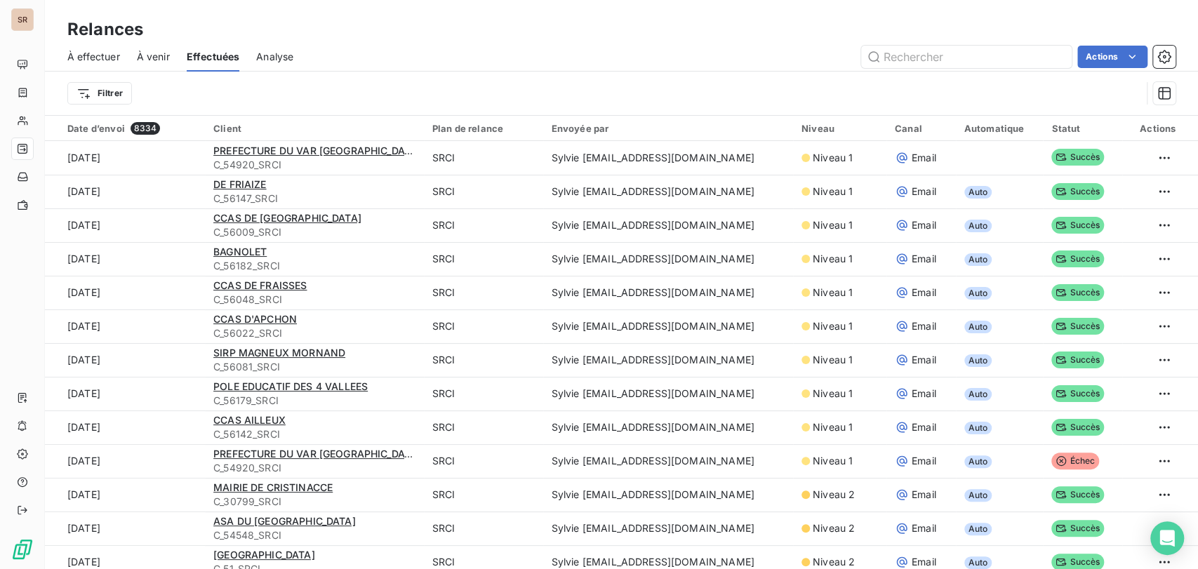
click at [258, 55] on span "Analyse" at bounding box center [274, 57] width 37 height 14
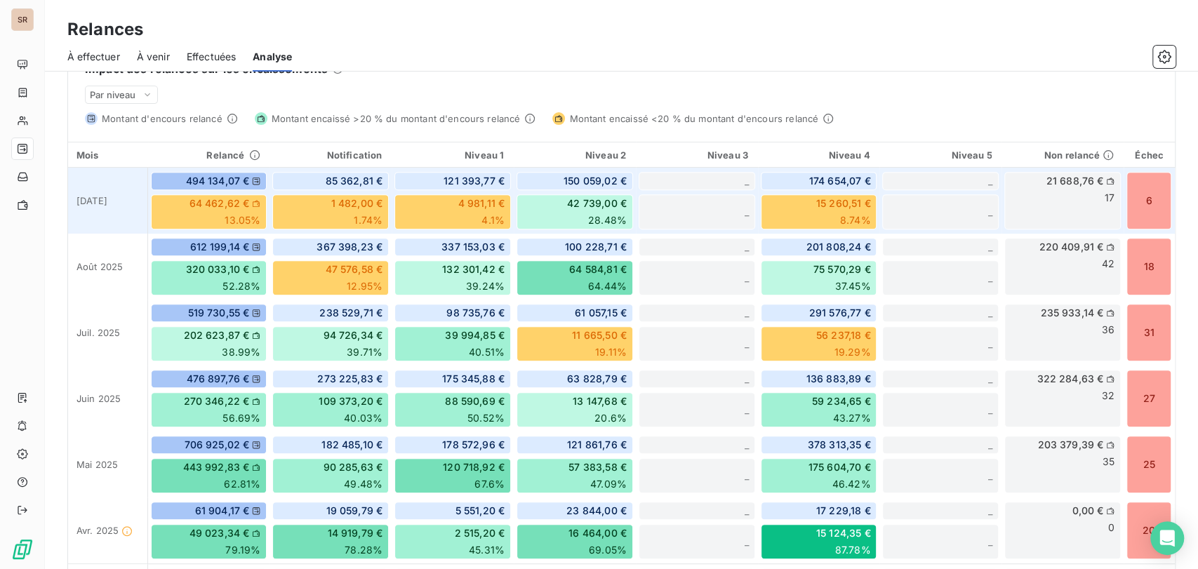
scroll to position [390, 0]
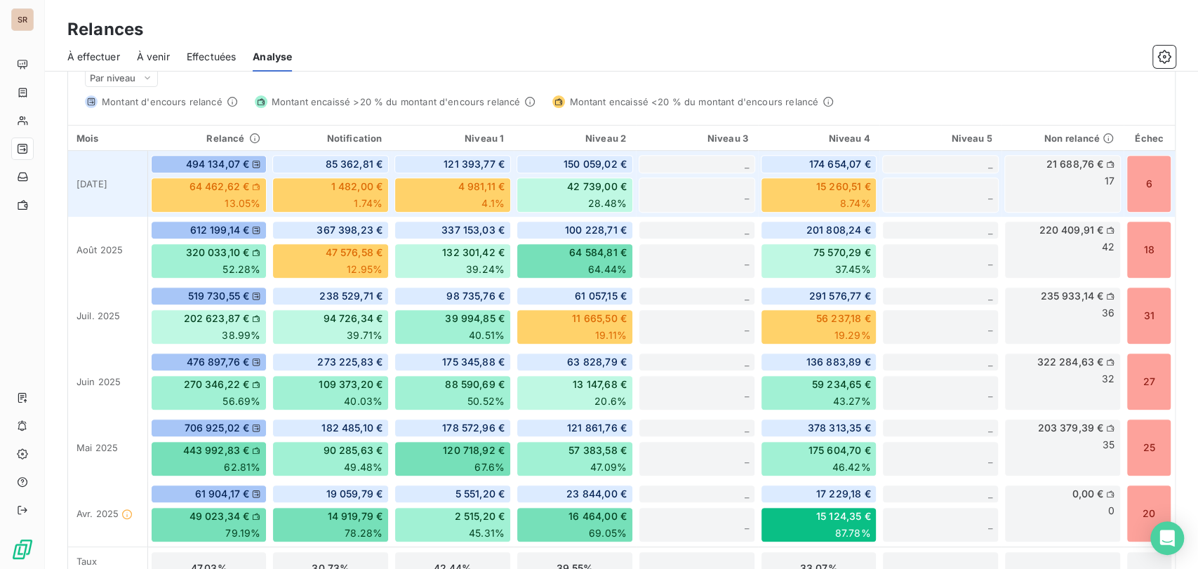
click at [1145, 180] on div "6" at bounding box center [1148, 184] width 45 height 58
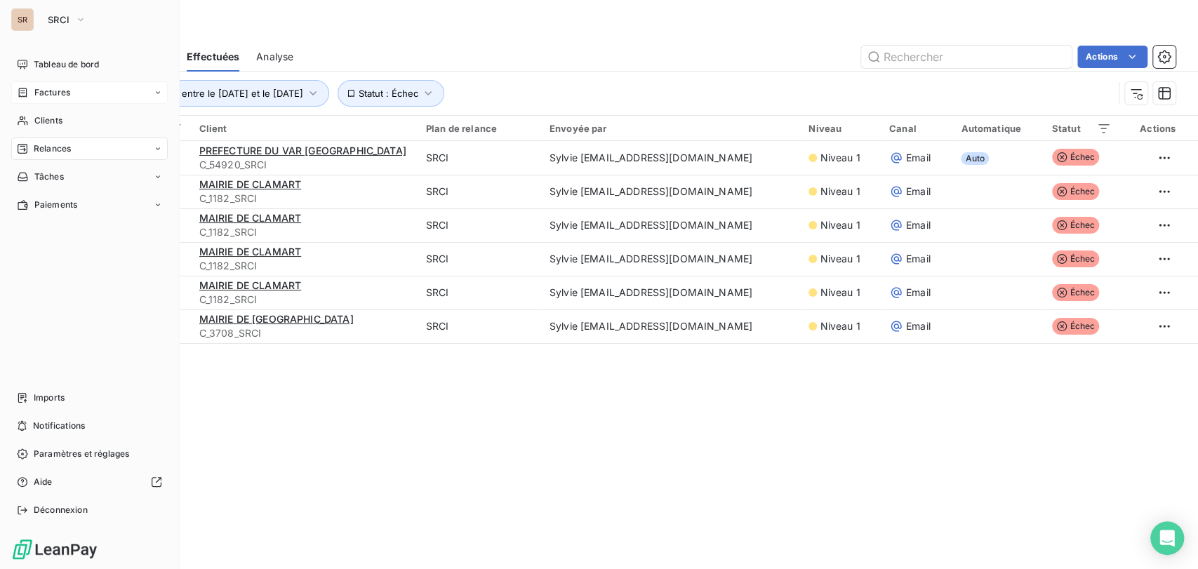
click at [42, 95] on span "Factures" at bounding box center [52, 92] width 36 height 13
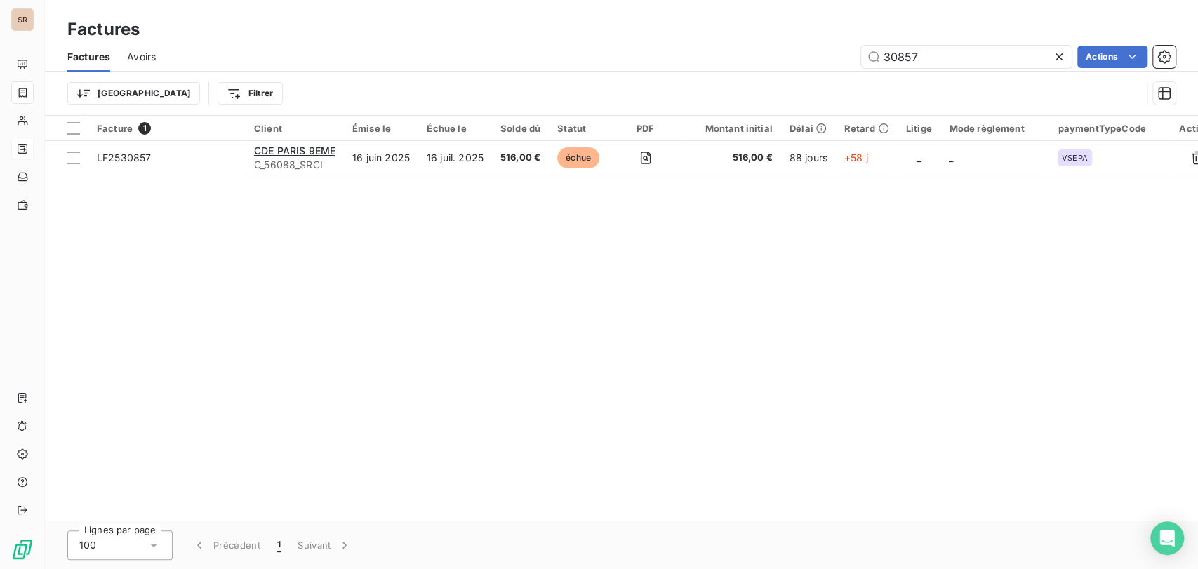
drag, startPoint x: 921, startPoint y: 58, endPoint x: 852, endPoint y: 51, distance: 69.8
click at [861, 54] on input "30857" at bounding box center [966, 57] width 211 height 22
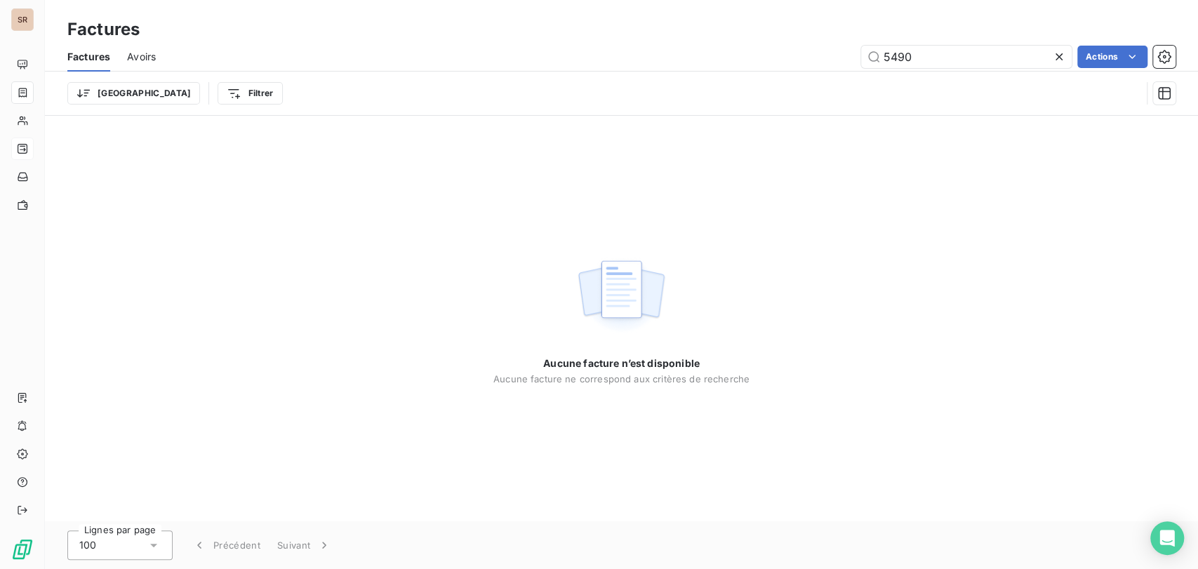
type input "549"
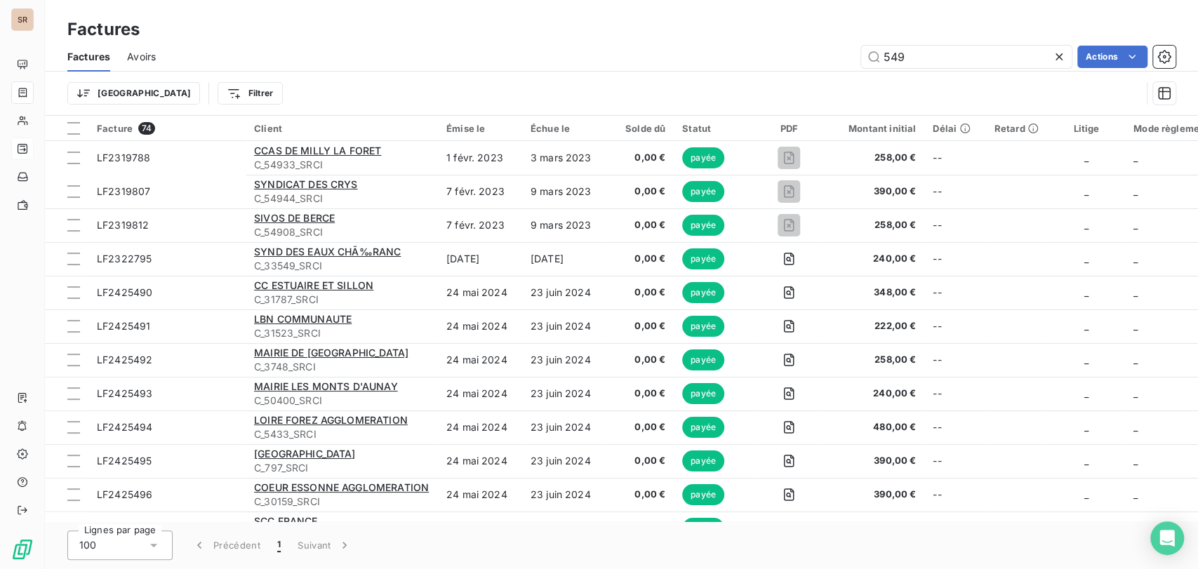
drag, startPoint x: 911, startPoint y: 59, endPoint x: 842, endPoint y: 62, distance: 68.9
click at [842, 62] on div "549 Actions" at bounding box center [674, 57] width 1003 height 22
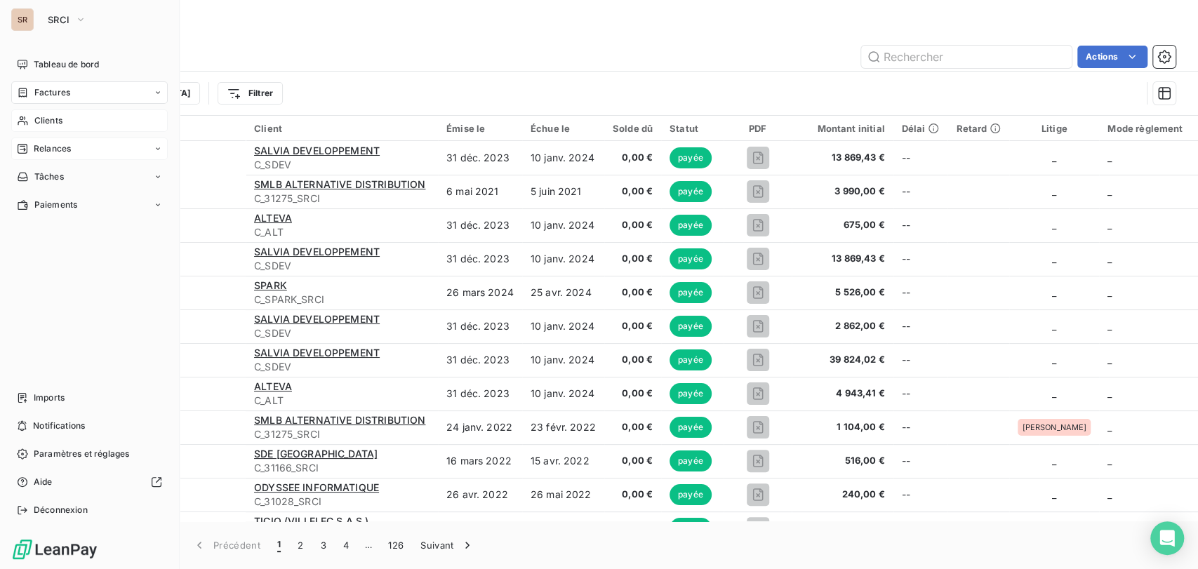
click at [27, 116] on icon at bounding box center [23, 120] width 12 height 11
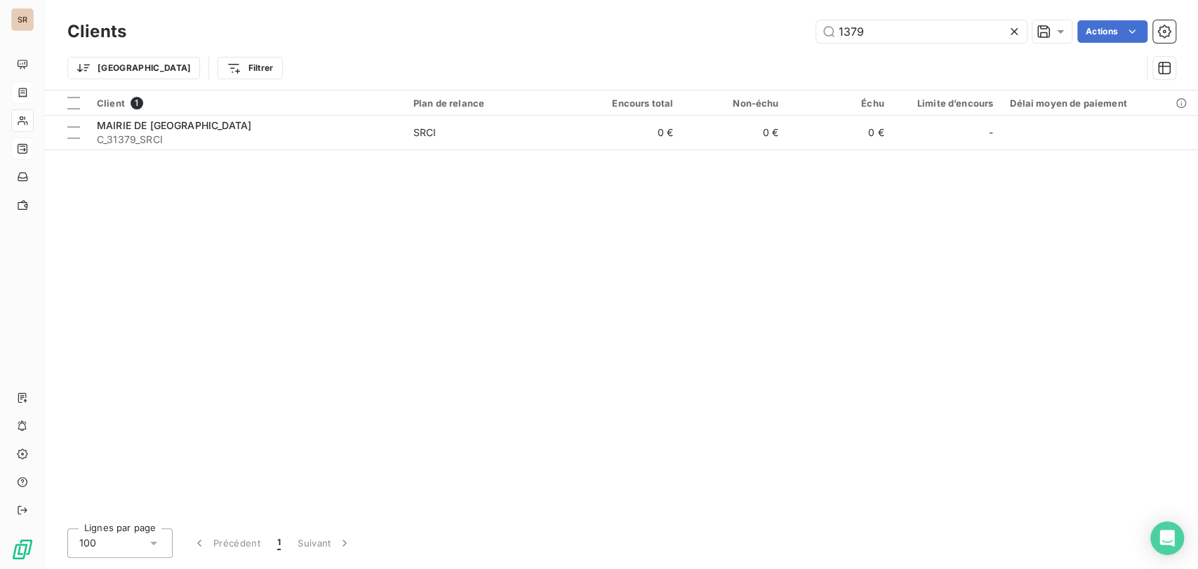
drag, startPoint x: 848, startPoint y: 31, endPoint x: 799, endPoint y: 26, distance: 49.4
click at [801, 29] on div "1379 Actions" at bounding box center [659, 31] width 1032 height 22
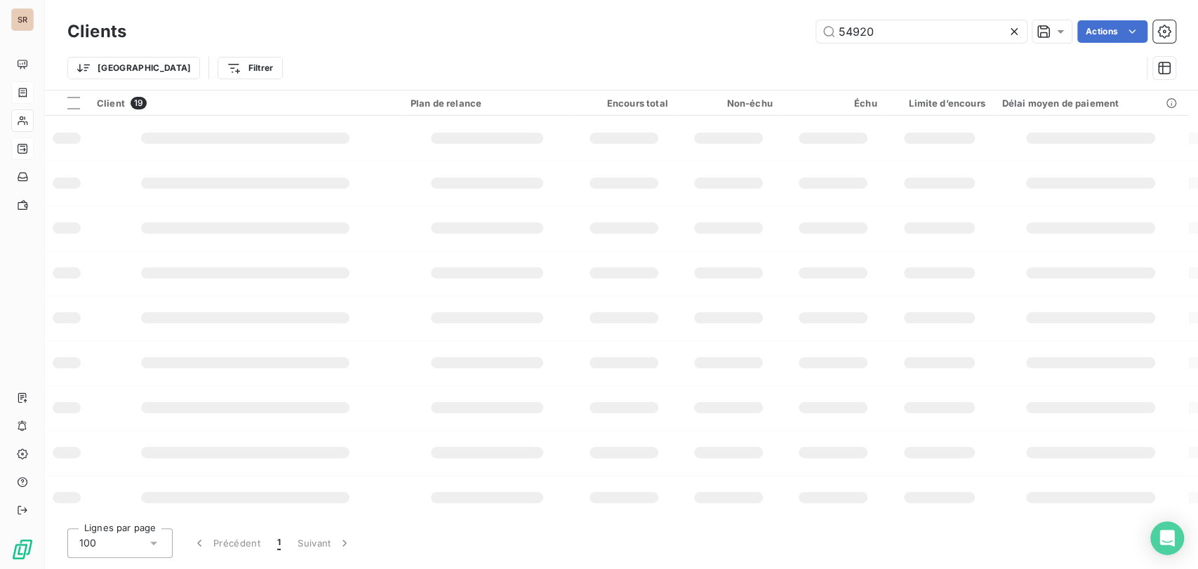
type input "54920"
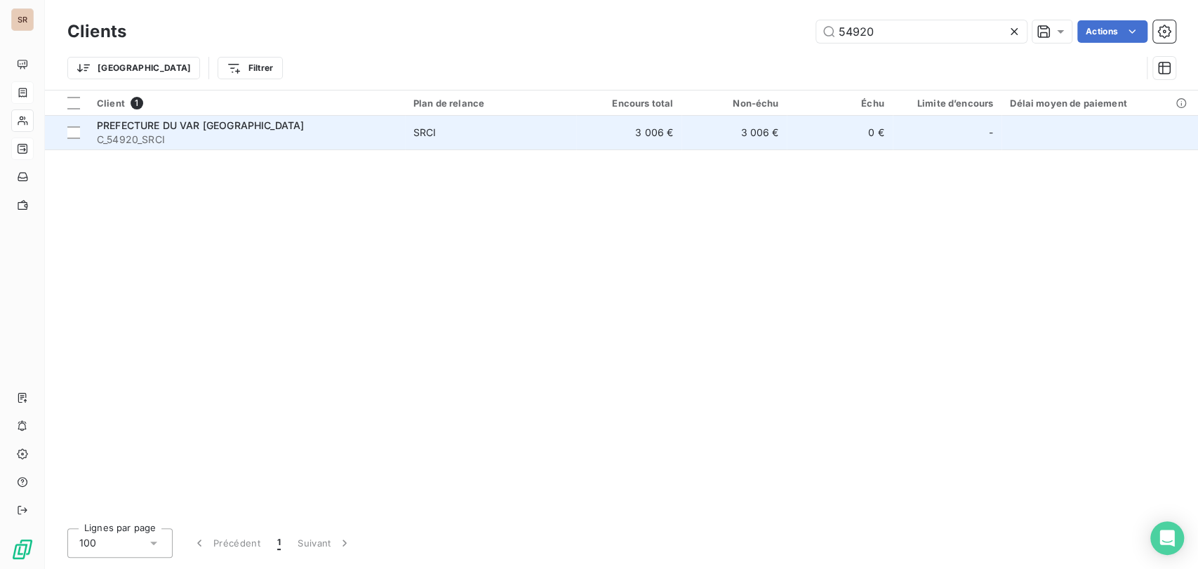
click at [142, 122] on span "PREFECTURE DU VAR [GEOGRAPHIC_DATA]" at bounding box center [200, 125] width 207 height 12
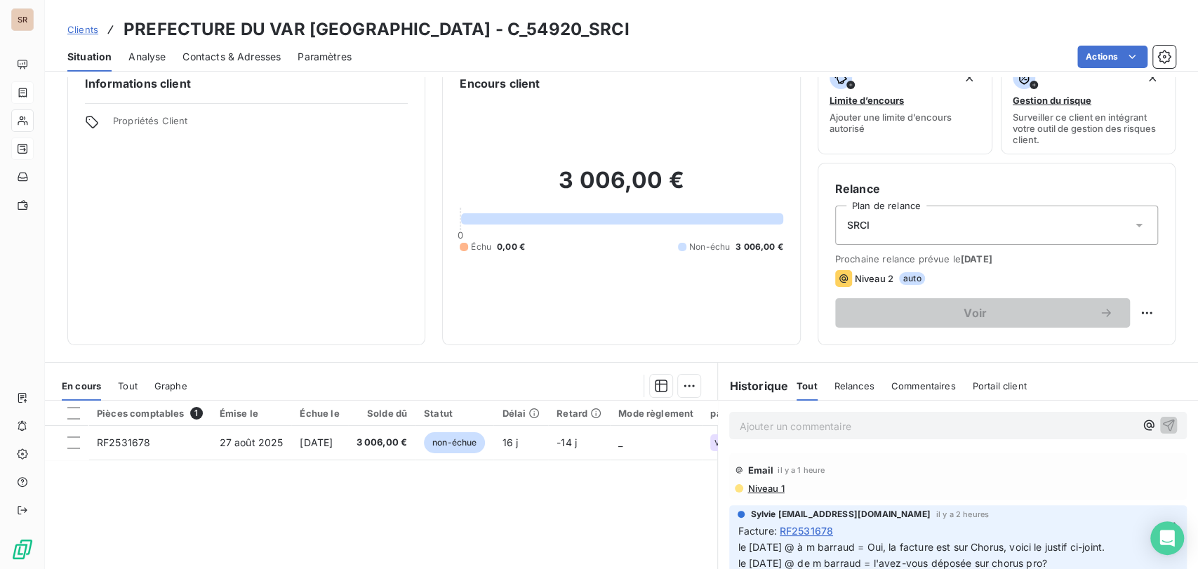
scroll to position [78, 0]
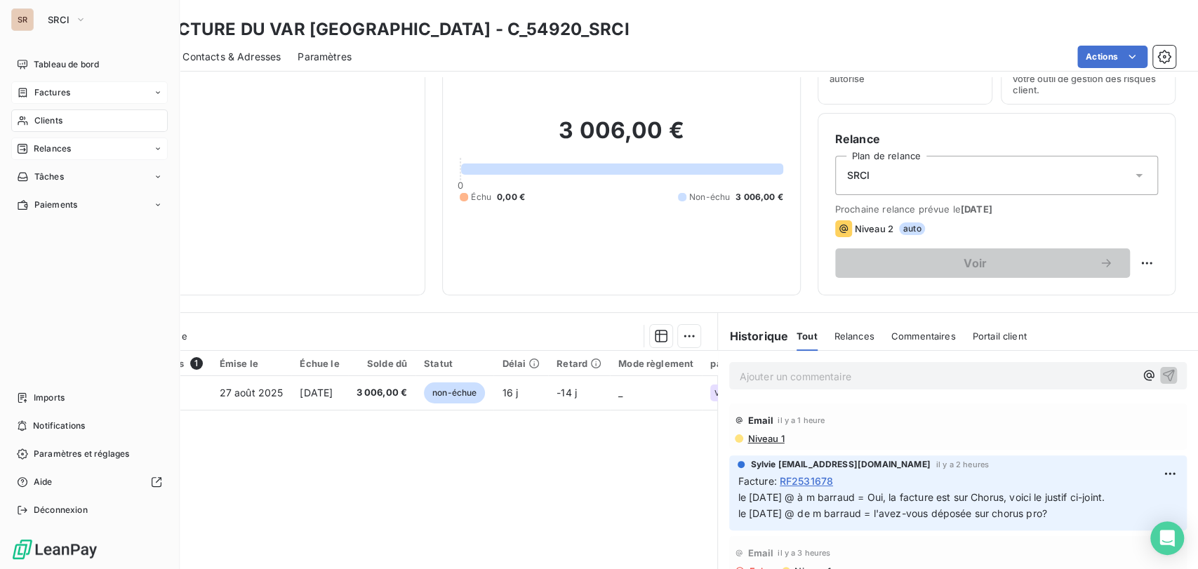
click at [58, 147] on span "Relances" at bounding box center [52, 148] width 37 height 13
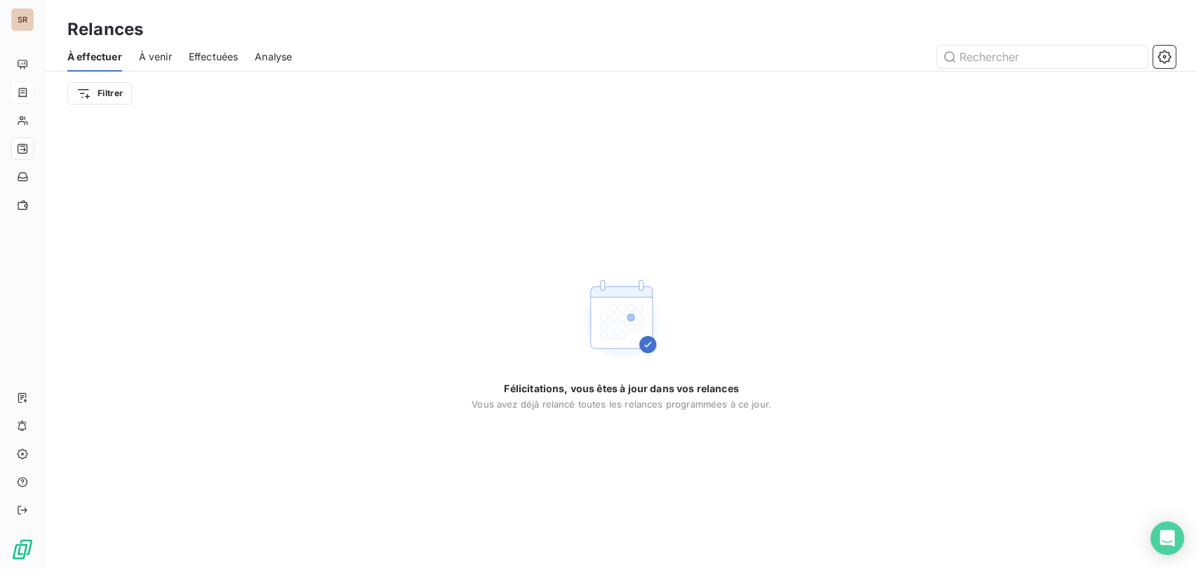
click at [272, 51] on span "Analyse" at bounding box center [273, 57] width 37 height 14
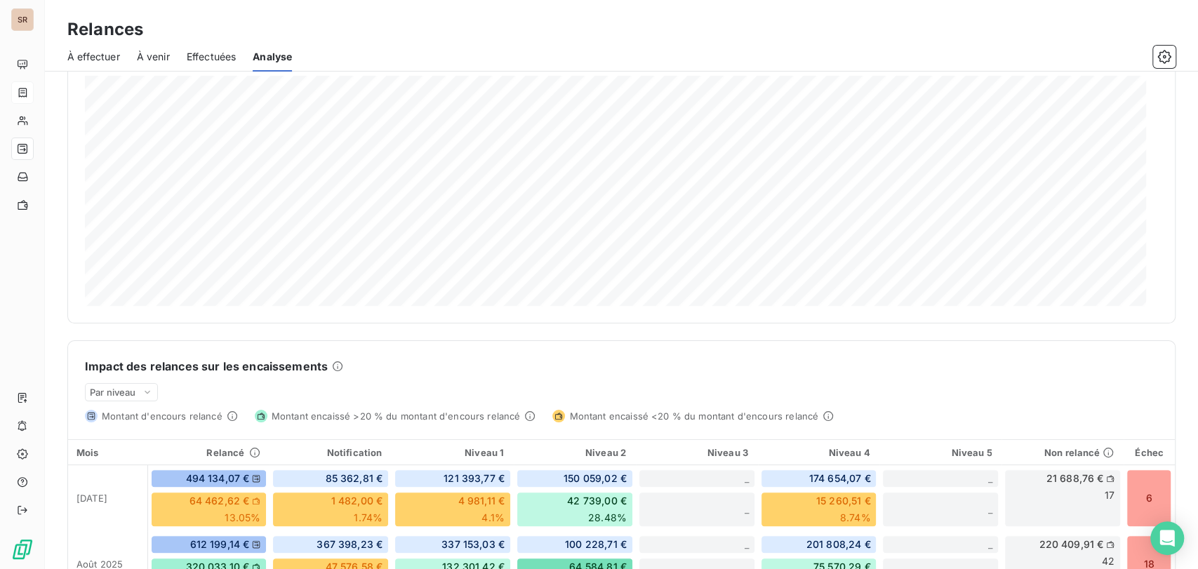
scroll to position [78, 0]
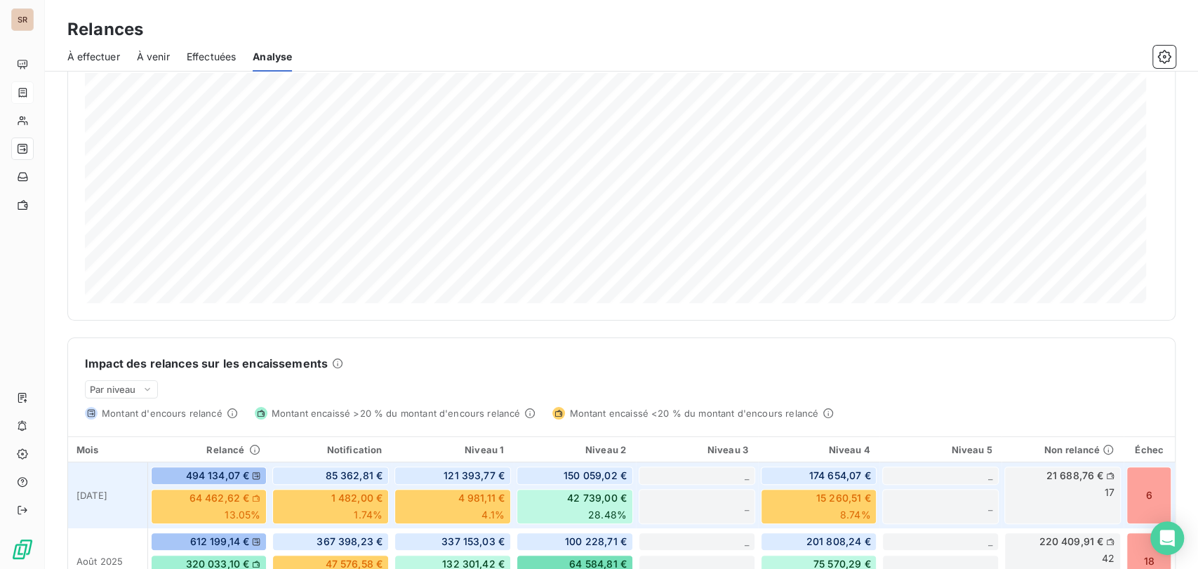
click at [1136, 486] on div "6" at bounding box center [1148, 496] width 45 height 58
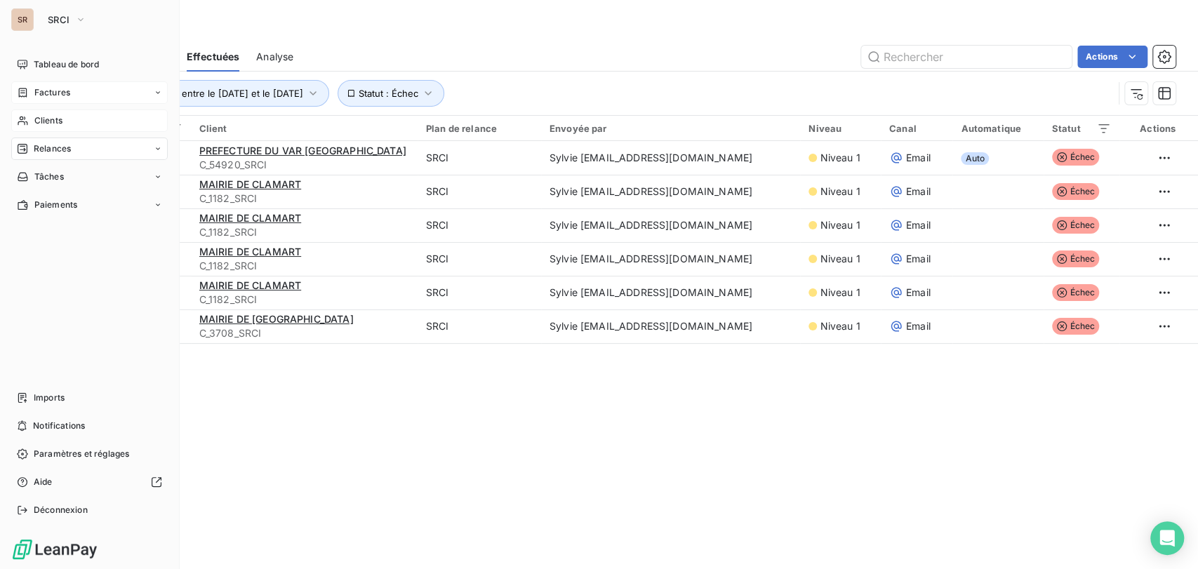
click at [39, 122] on span "Clients" at bounding box center [48, 120] width 28 height 13
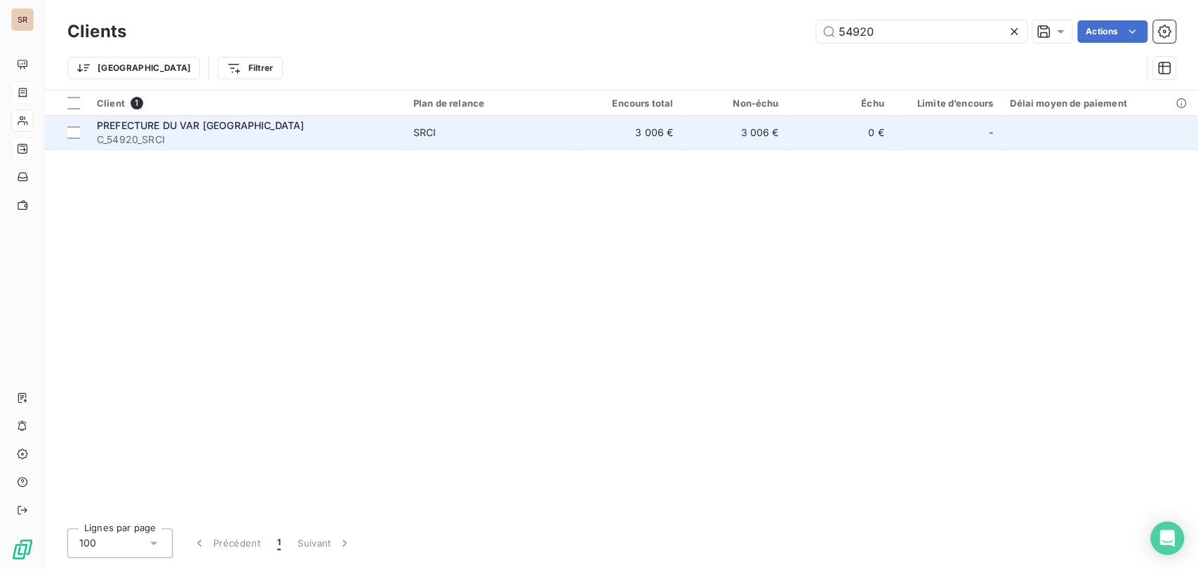
click at [112, 139] on span "C_54920_SRCI" at bounding box center [247, 140] width 300 height 14
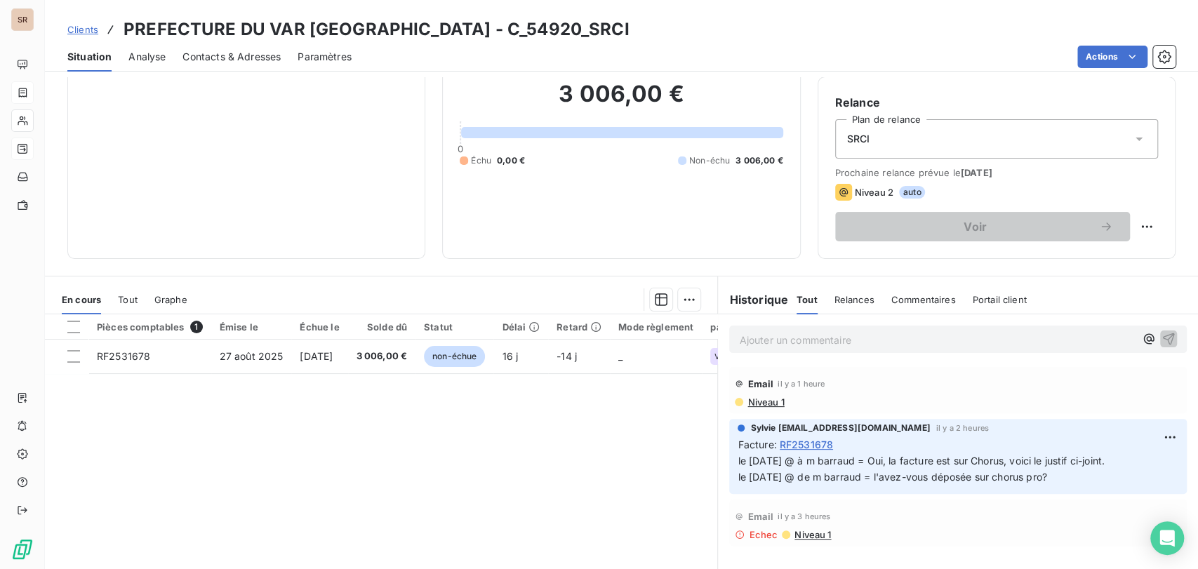
scroll to position [164, 0]
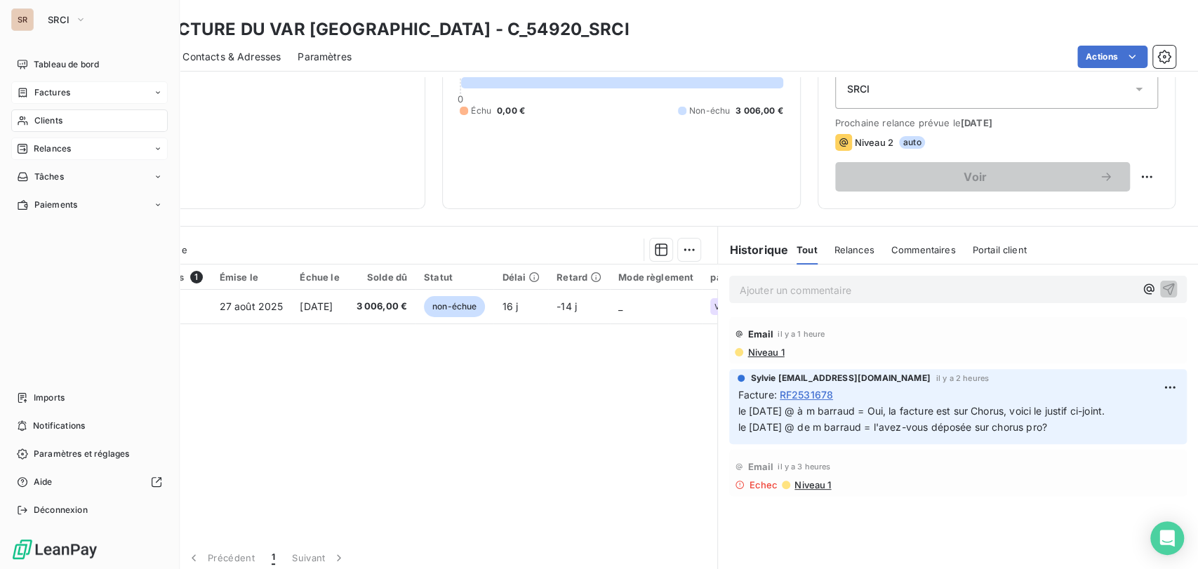
click at [42, 124] on span "Clients" at bounding box center [48, 120] width 28 height 13
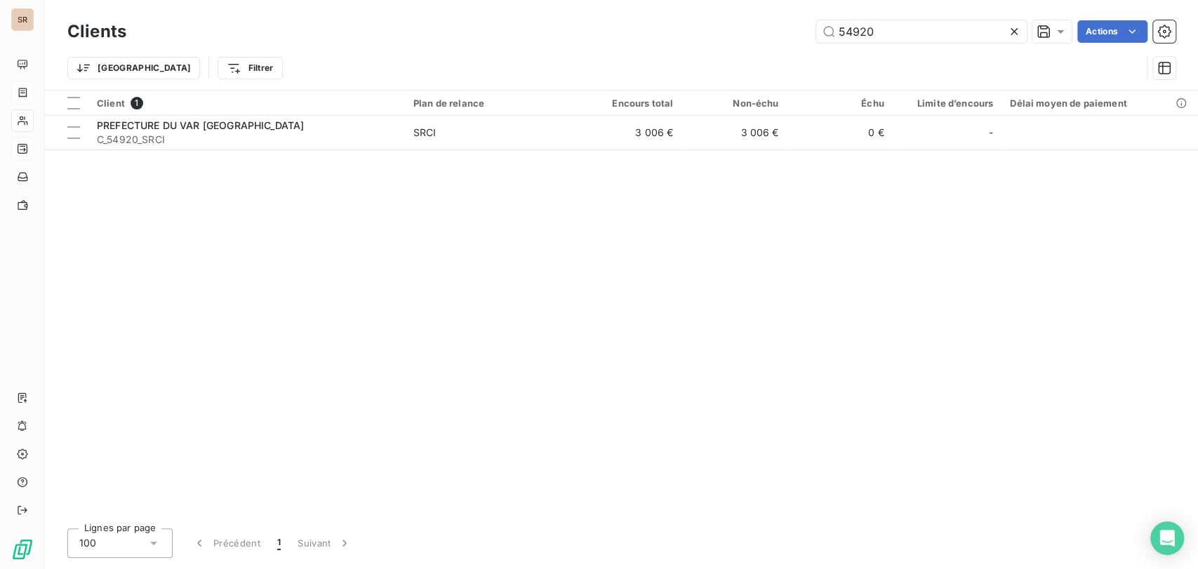
drag, startPoint x: 843, startPoint y: 29, endPoint x: 797, endPoint y: 20, distance: 47.3
click at [808, 29] on div "54920 Actions" at bounding box center [659, 31] width 1032 height 22
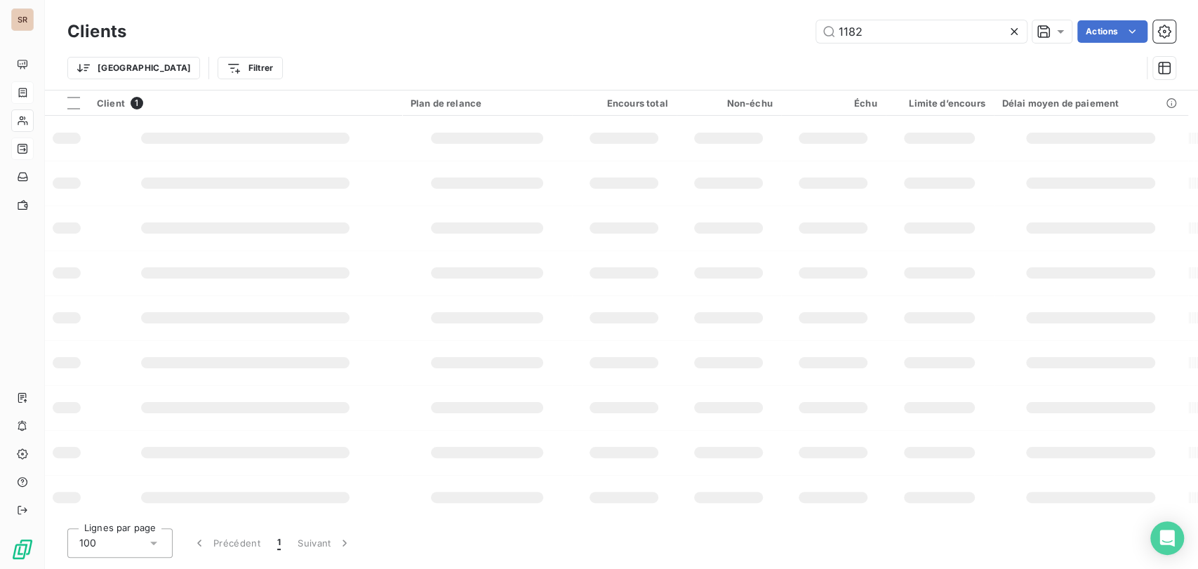
type input "1182"
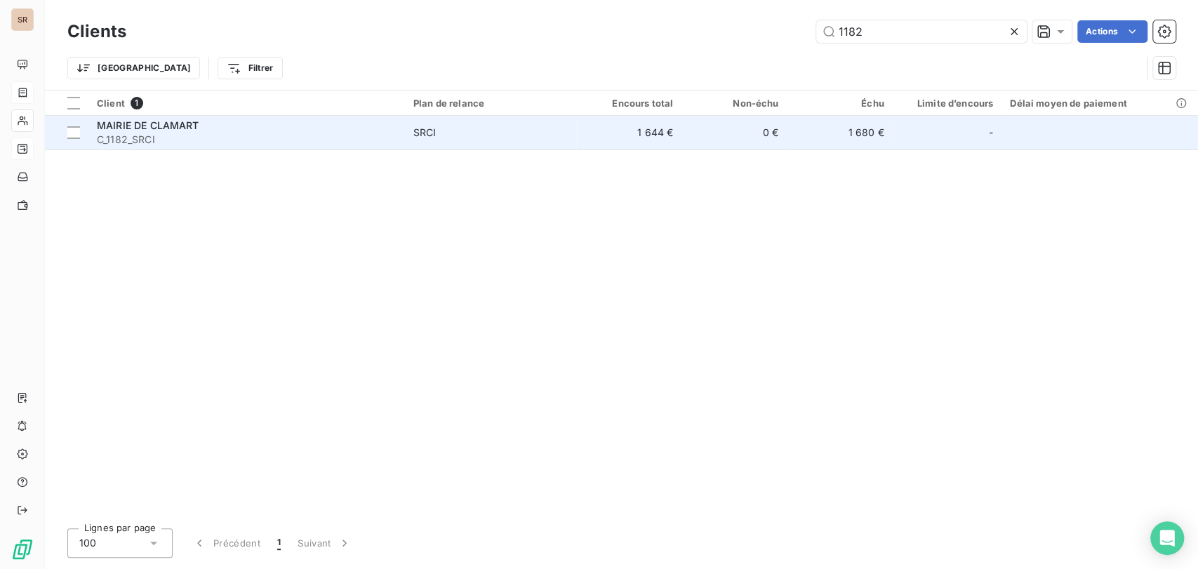
click at [162, 133] on span "C_1182_SRCI" at bounding box center [247, 140] width 300 height 14
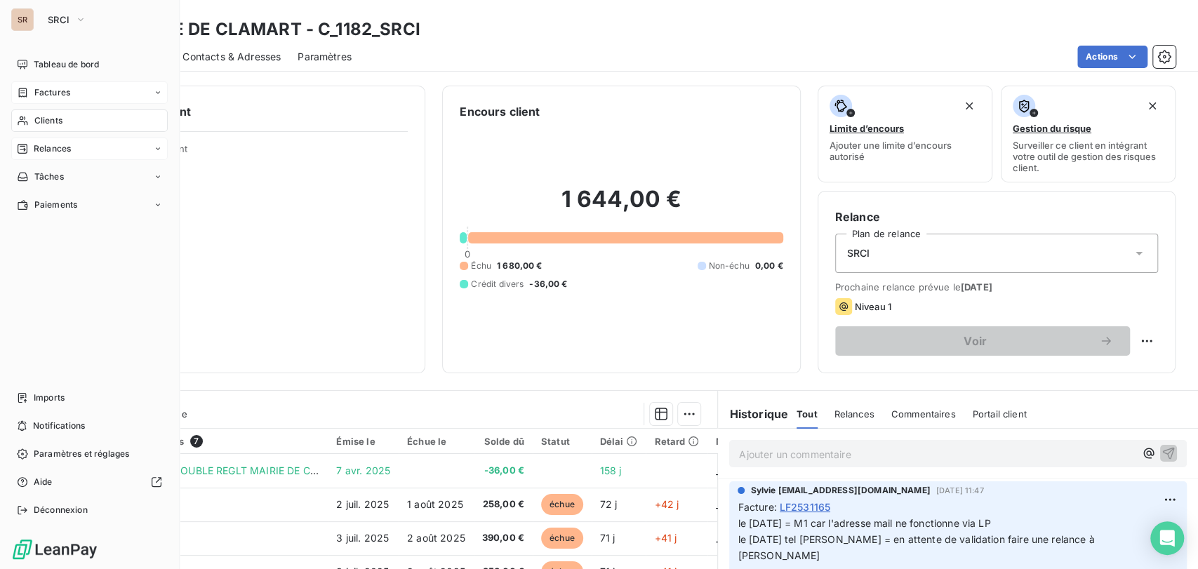
click at [35, 122] on span "Clients" at bounding box center [48, 120] width 28 height 13
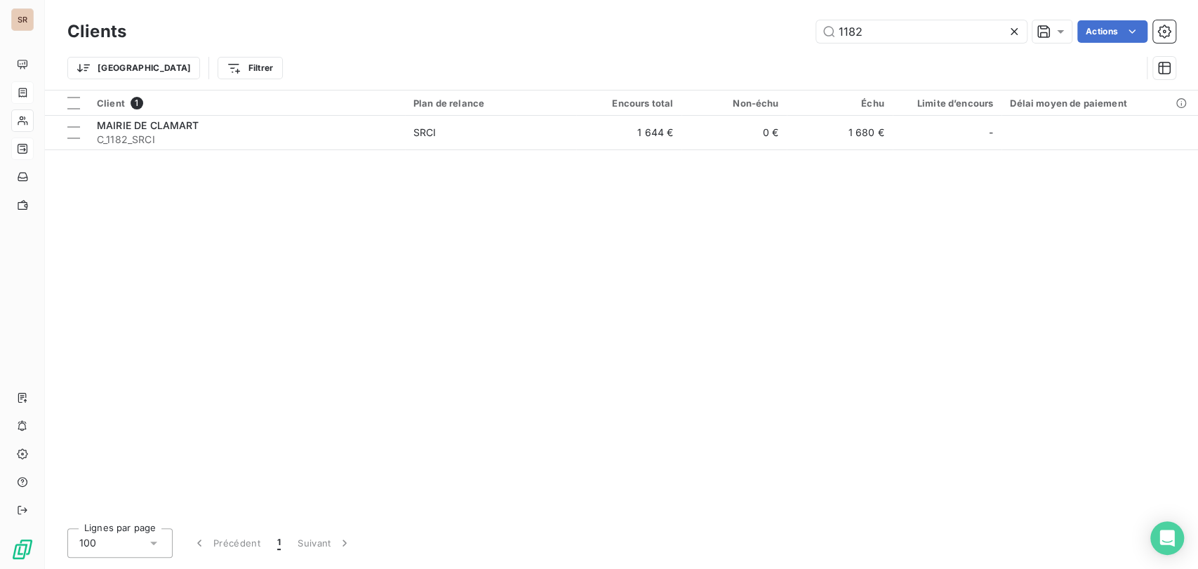
drag, startPoint x: 803, startPoint y: 35, endPoint x: 773, endPoint y: 27, distance: 30.7
click at [780, 35] on div "1182 Actions" at bounding box center [659, 31] width 1032 height 22
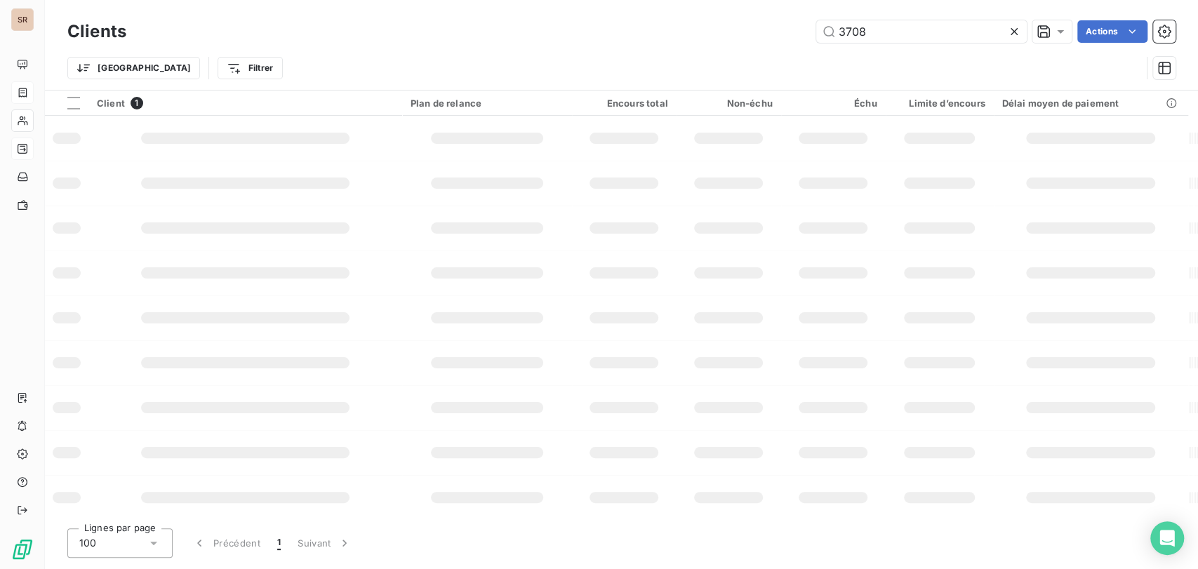
type input "3708"
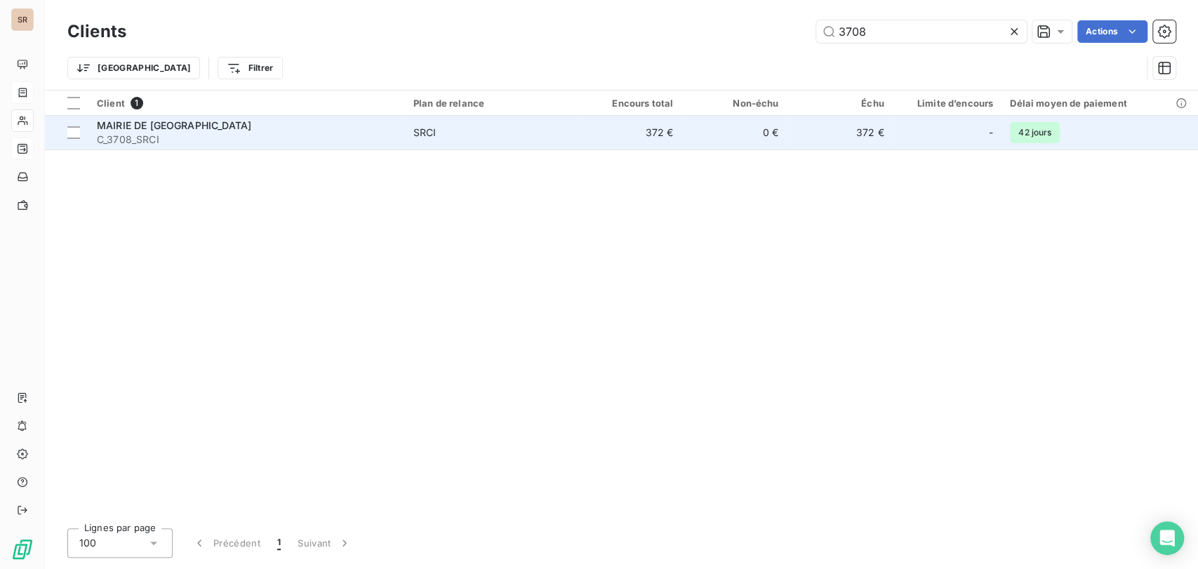
click at [159, 130] on span "MAIRIE DE [GEOGRAPHIC_DATA]" at bounding box center [174, 125] width 154 height 12
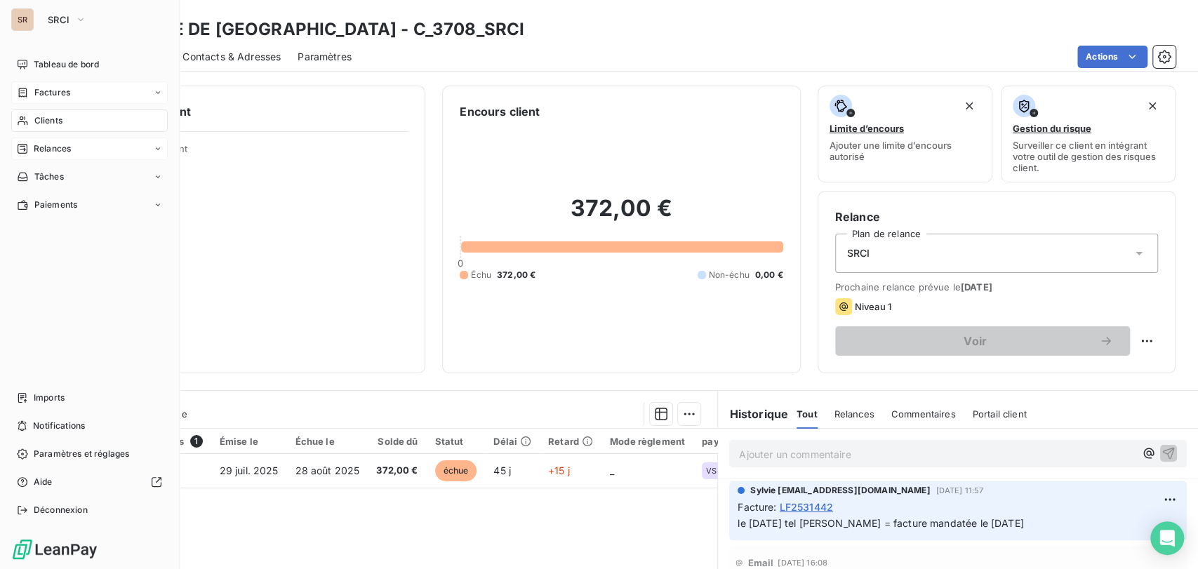
click at [61, 147] on span "Relances" at bounding box center [52, 148] width 37 height 13
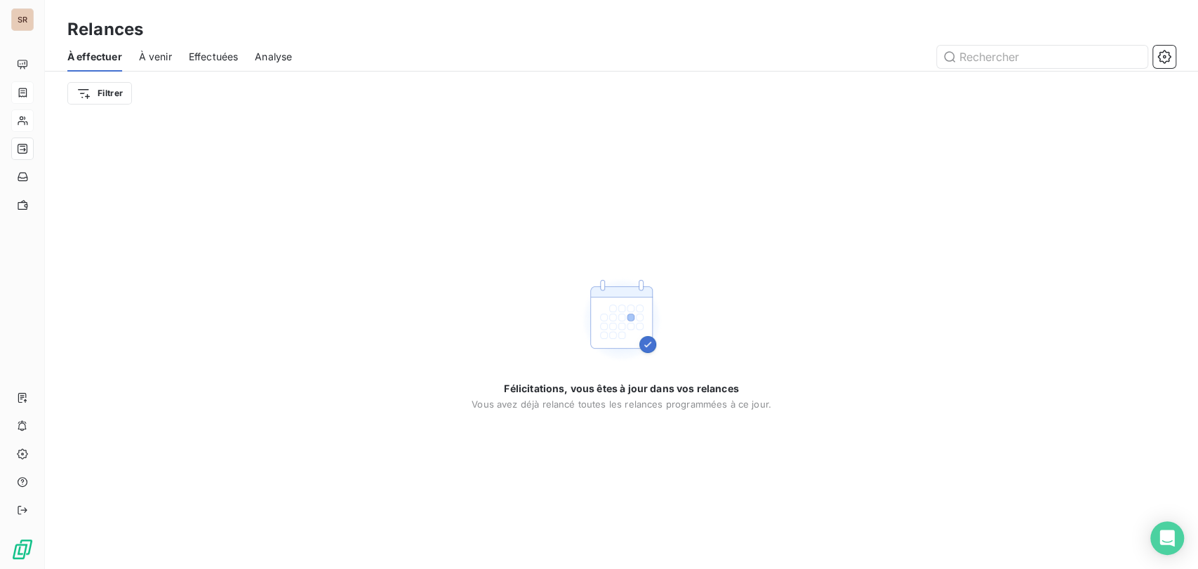
click at [290, 55] on span "Analyse" at bounding box center [273, 57] width 37 height 14
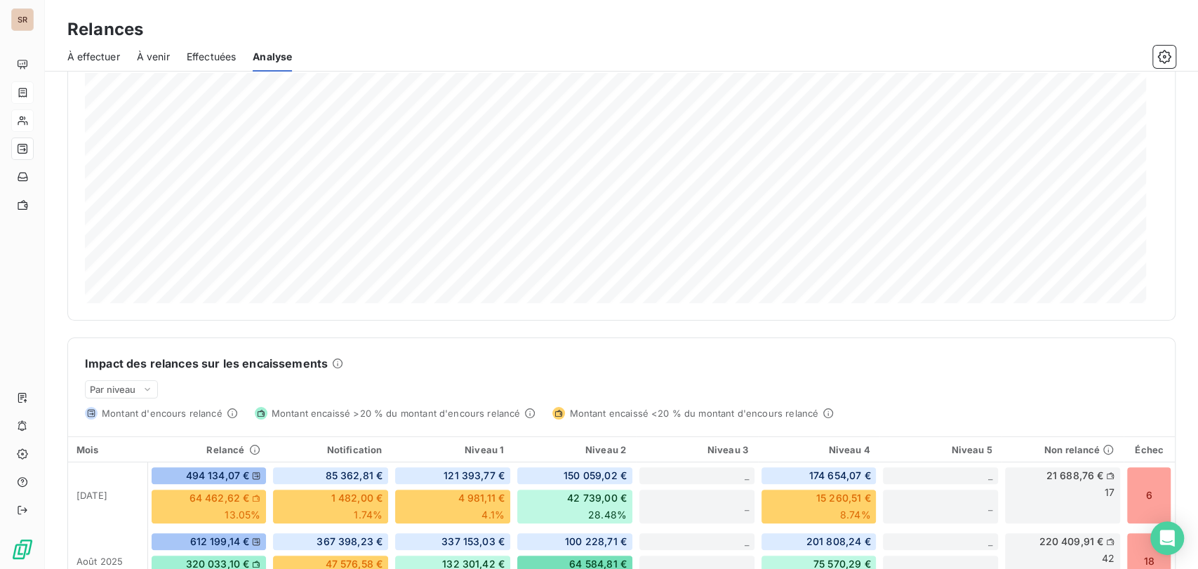
scroll to position [234, 0]
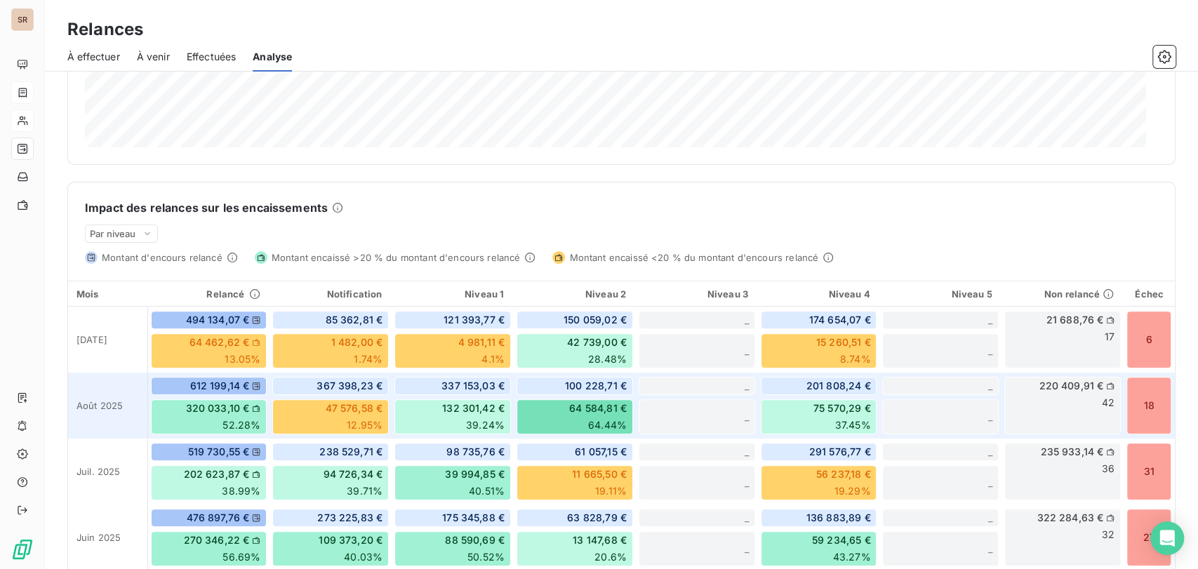
click at [1140, 400] on div "18" at bounding box center [1148, 406] width 45 height 58
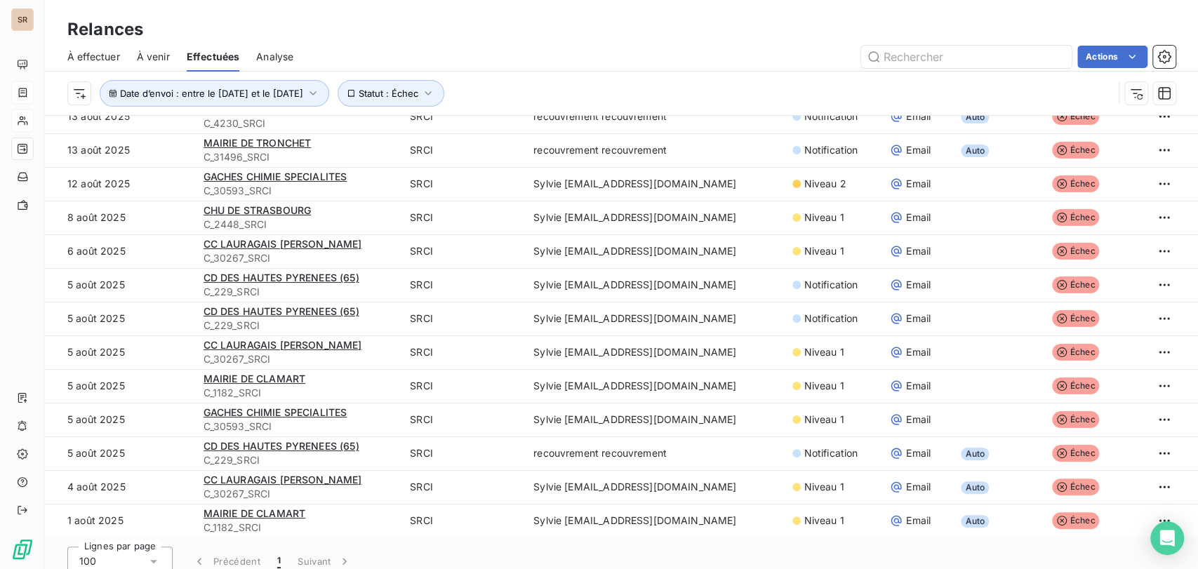
scroll to position [47, 0]
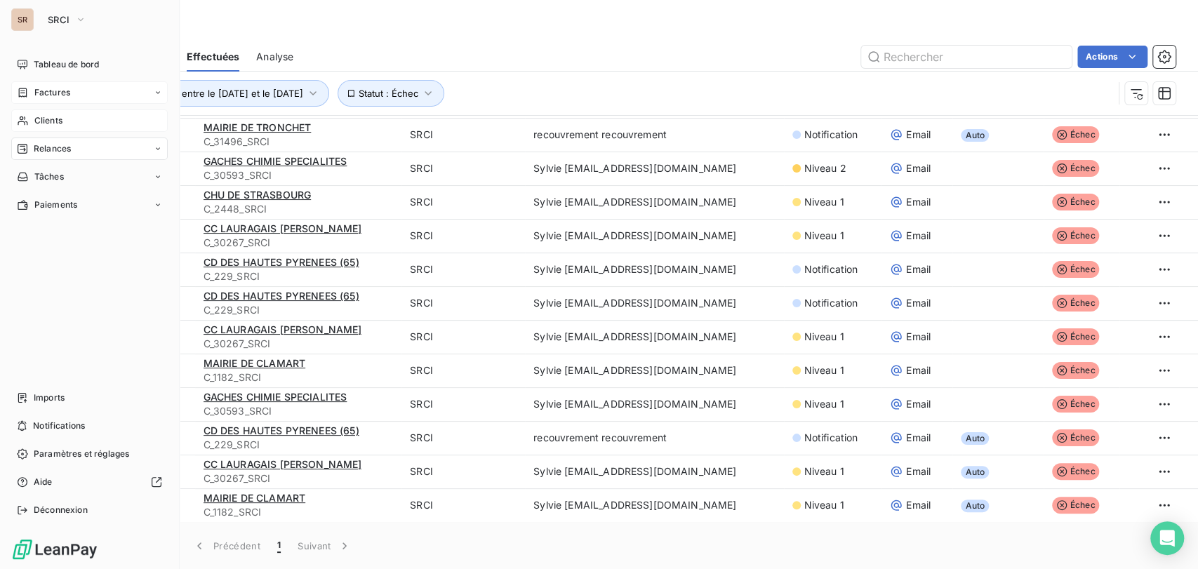
click at [37, 126] on span "Clients" at bounding box center [48, 120] width 28 height 13
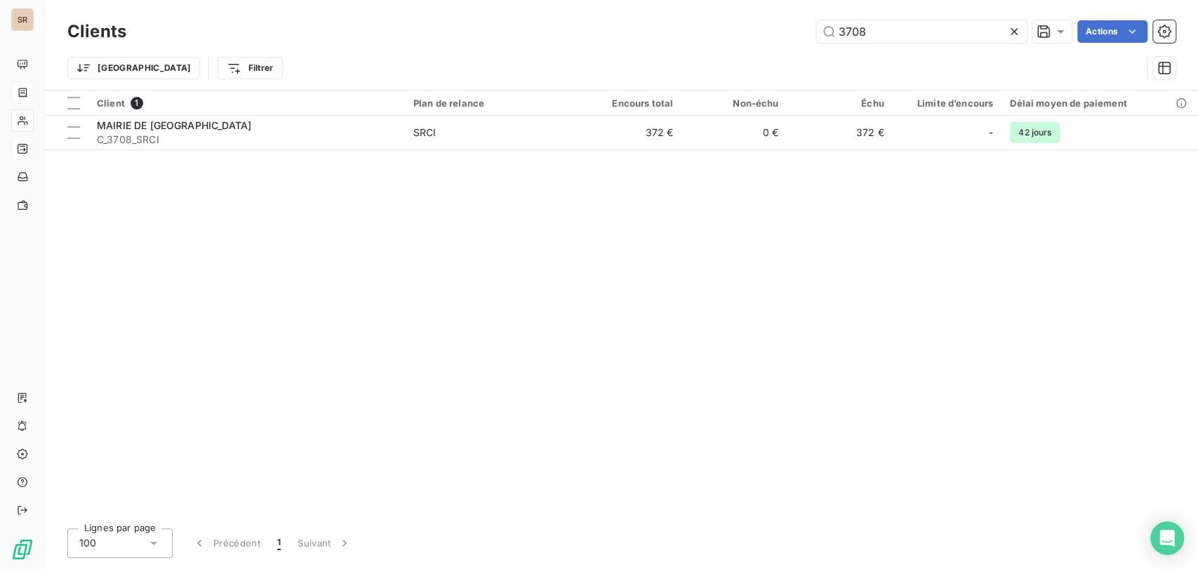
drag, startPoint x: 879, startPoint y: 20, endPoint x: 799, endPoint y: 22, distance: 80.0
click at [806, 18] on div "Clients 3708 Actions" at bounding box center [621, 31] width 1108 height 29
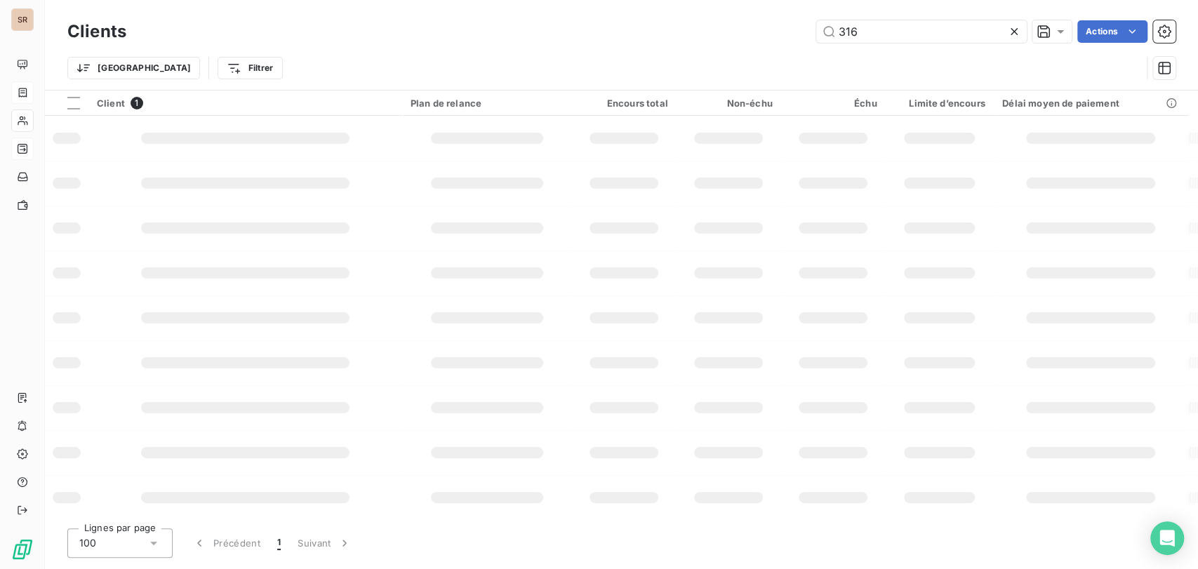
type input "316"
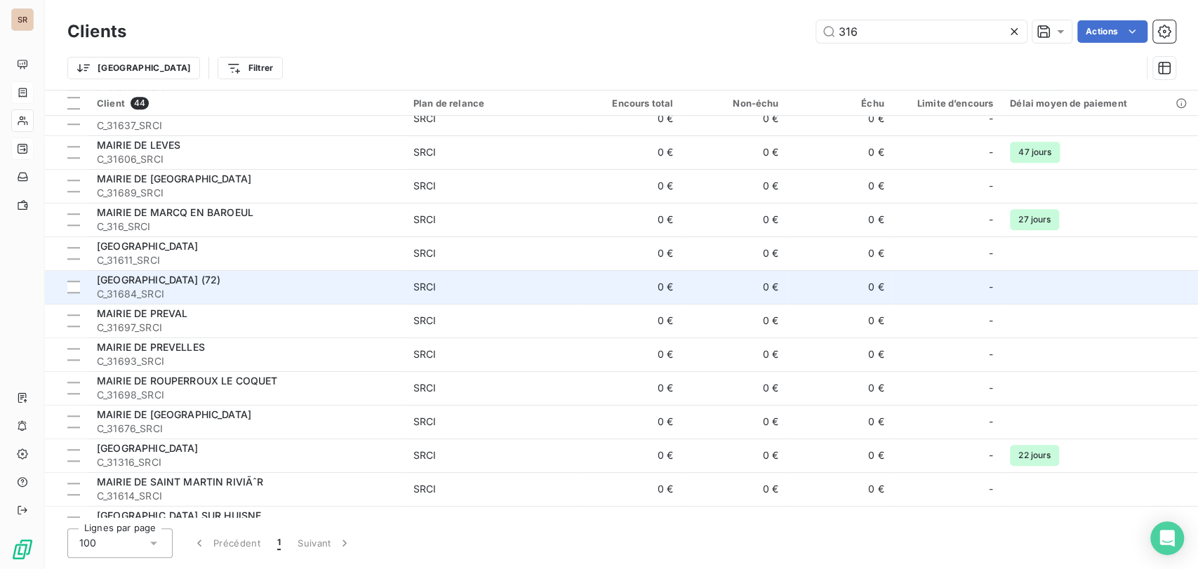
scroll to position [702, 0]
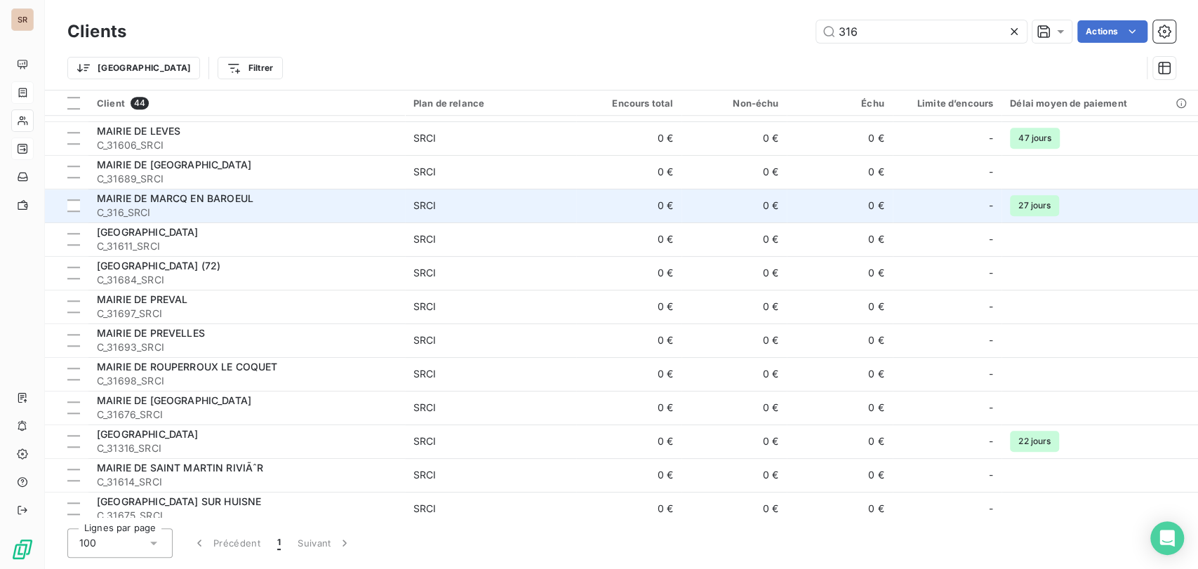
click at [123, 210] on span "C_316_SRCI" at bounding box center [247, 213] width 300 height 14
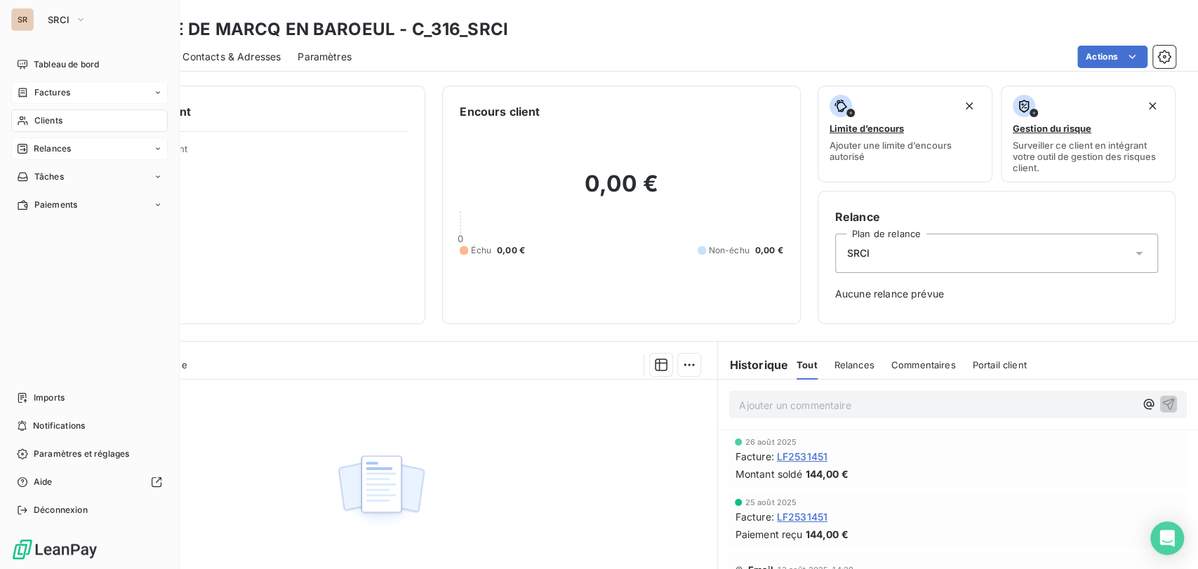
click at [34, 119] on span "Clients" at bounding box center [48, 120] width 28 height 13
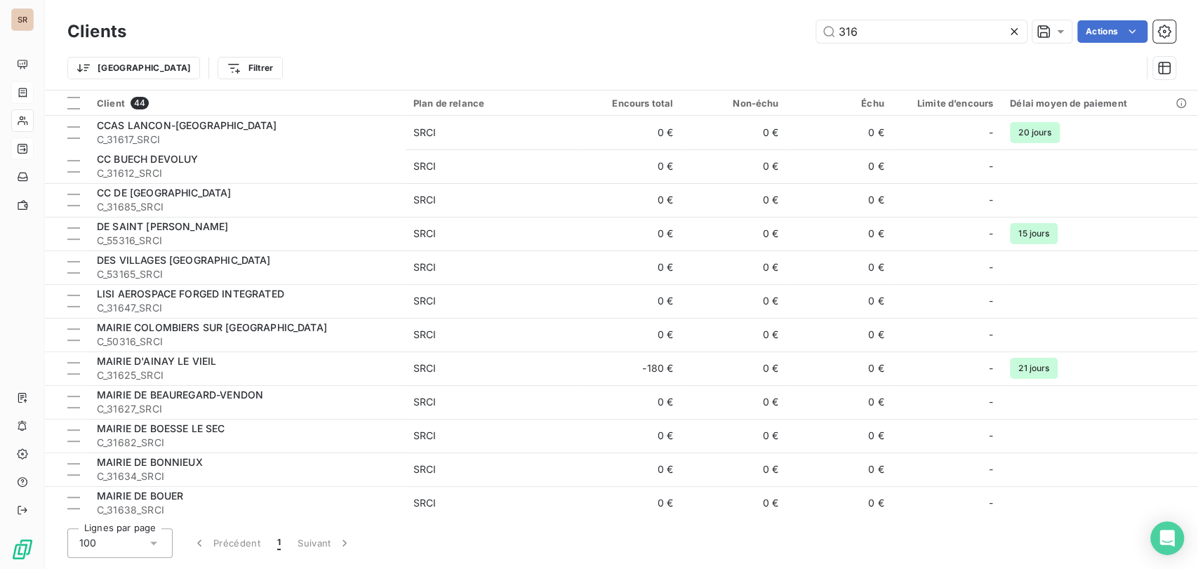
click at [784, 25] on div "316 Actions" at bounding box center [659, 31] width 1032 height 22
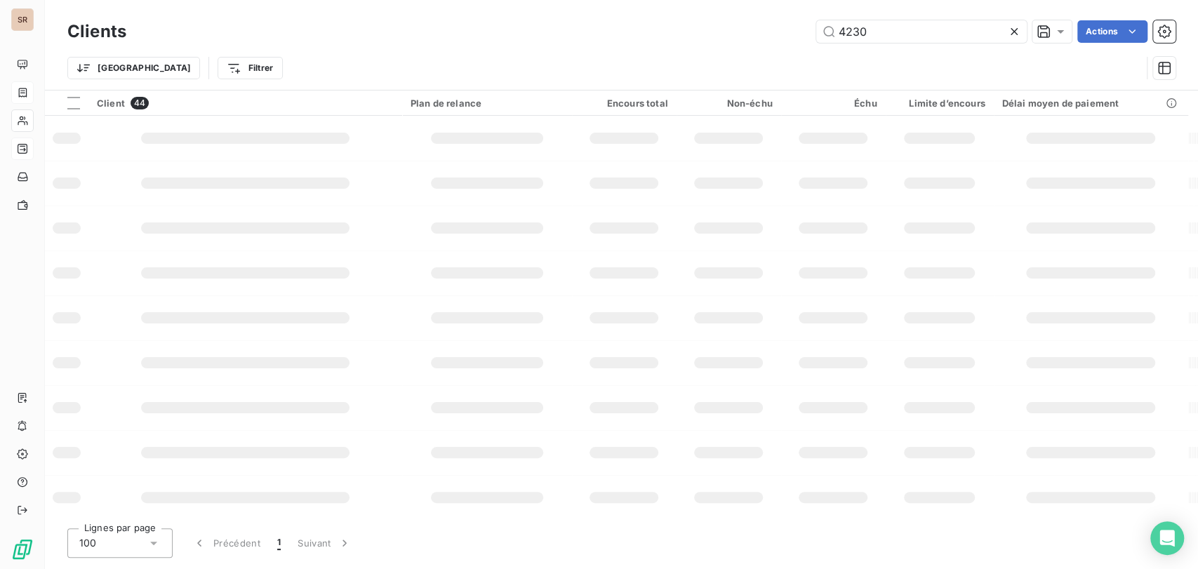
type input "4230"
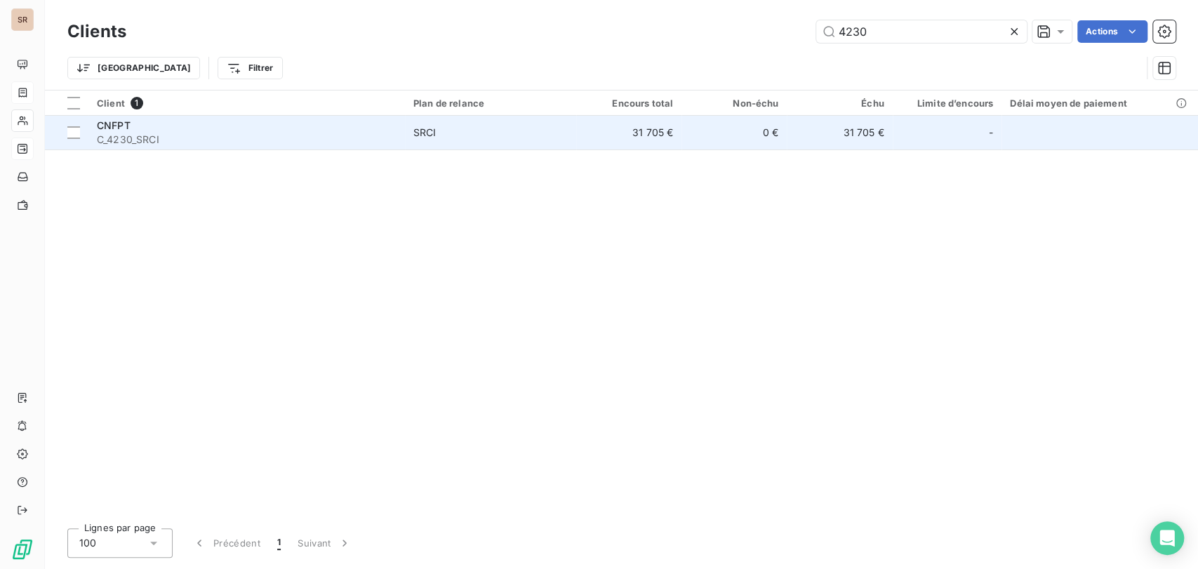
click at [112, 131] on div "CNFPT" at bounding box center [247, 126] width 300 height 14
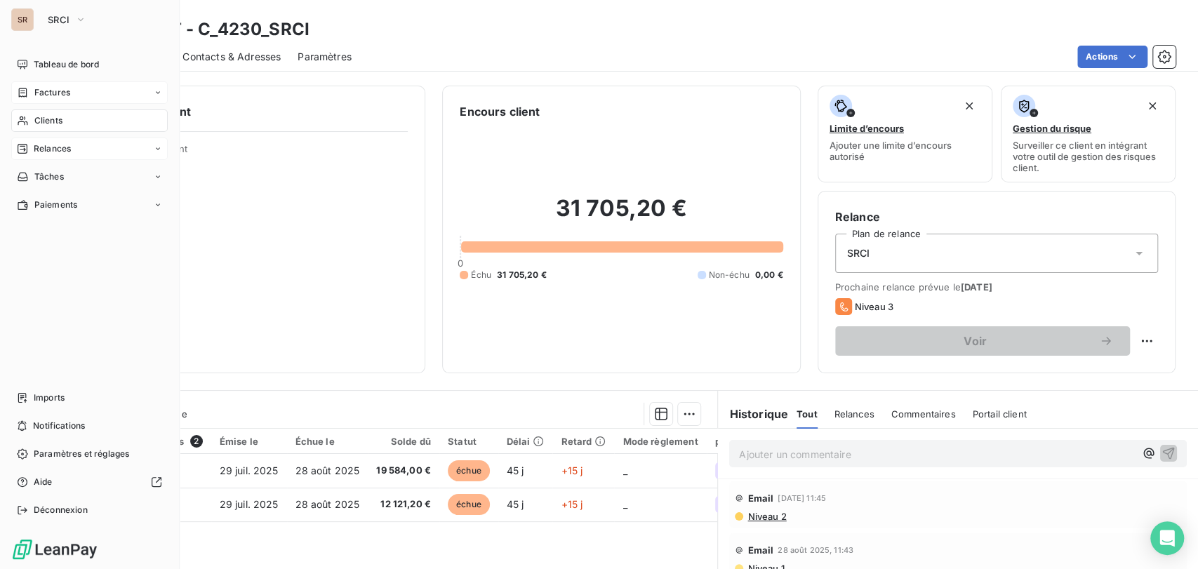
click at [35, 119] on span "Clients" at bounding box center [48, 120] width 28 height 13
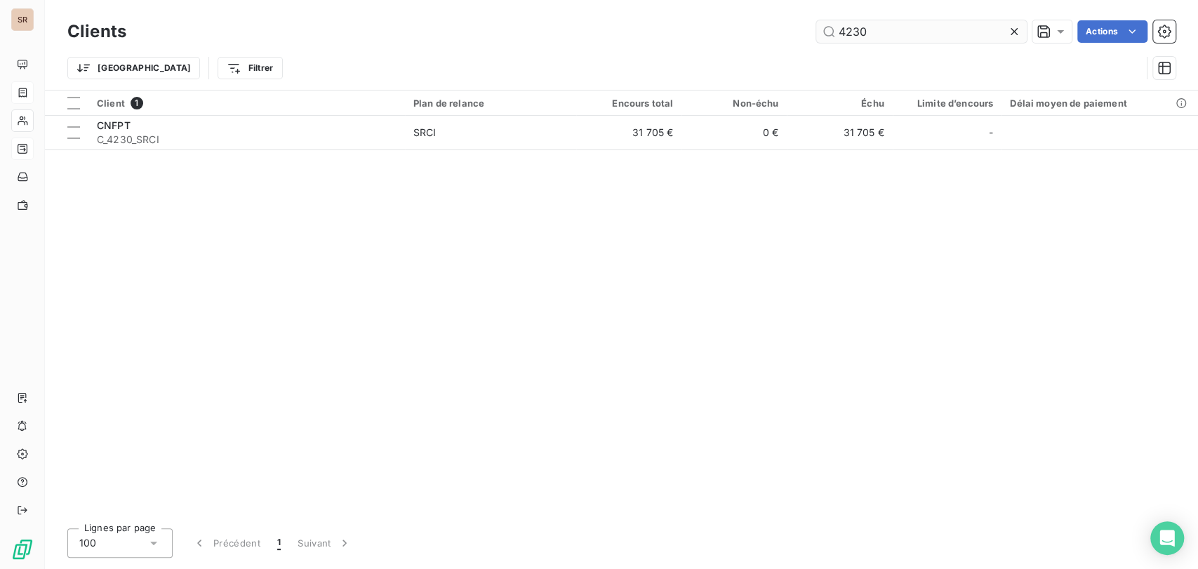
drag, startPoint x: 865, startPoint y: 32, endPoint x: 824, endPoint y: 29, distance: 41.5
click at [824, 29] on input "4230" at bounding box center [921, 31] width 211 height 22
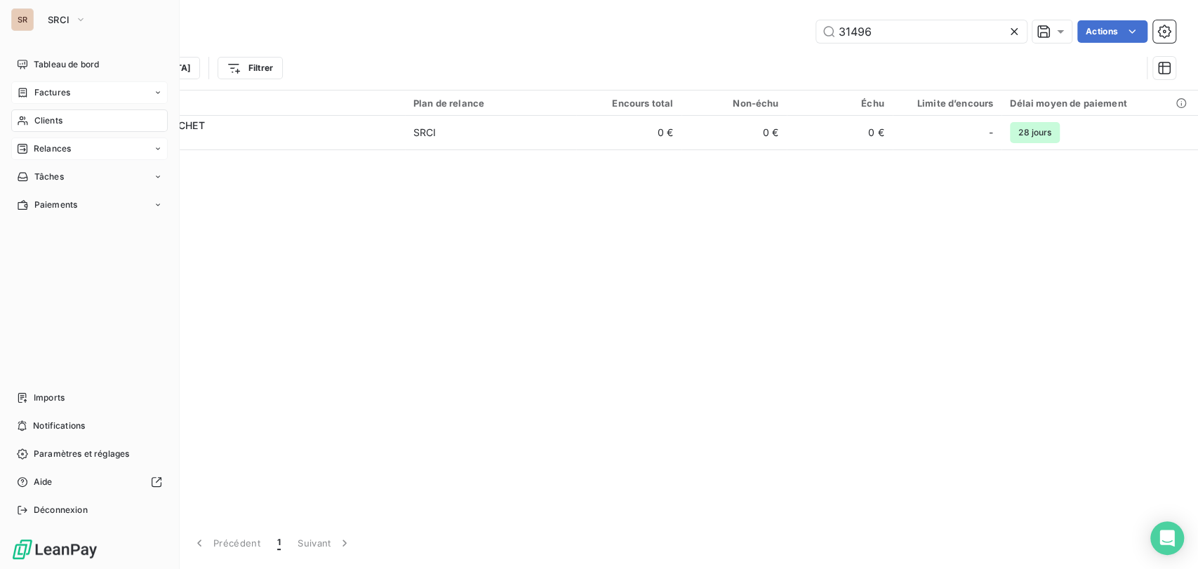
drag, startPoint x: 41, startPoint y: 123, endPoint x: 67, endPoint y: 123, distance: 26.7
click at [51, 122] on span "Clients" at bounding box center [48, 120] width 28 height 13
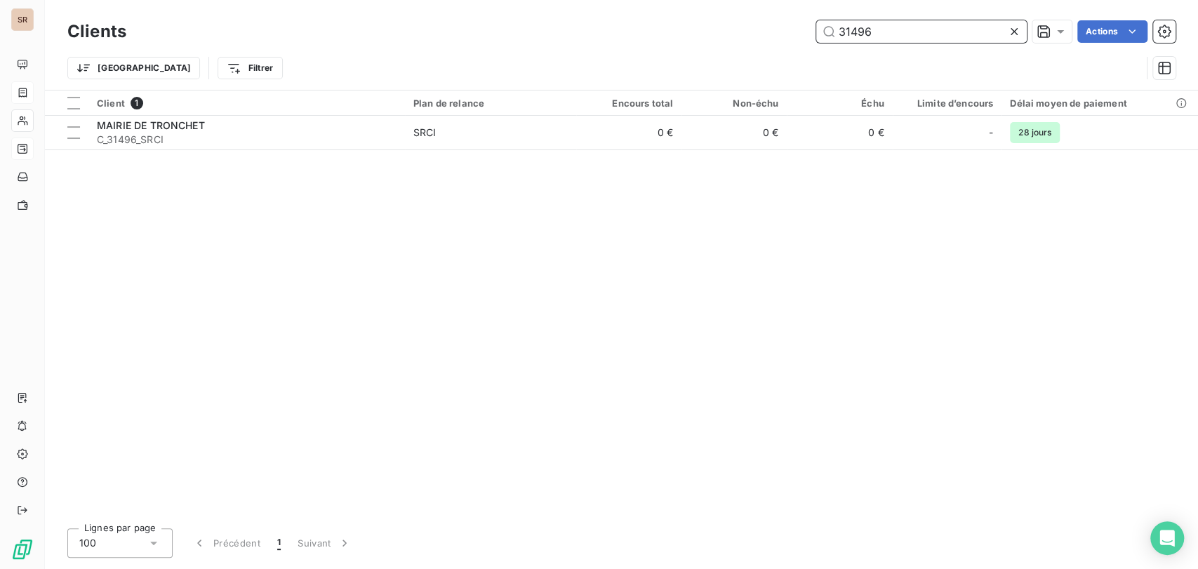
drag, startPoint x: 881, startPoint y: 27, endPoint x: 777, endPoint y: 41, distance: 105.6
click at [780, 42] on div "31496 Actions" at bounding box center [659, 31] width 1032 height 22
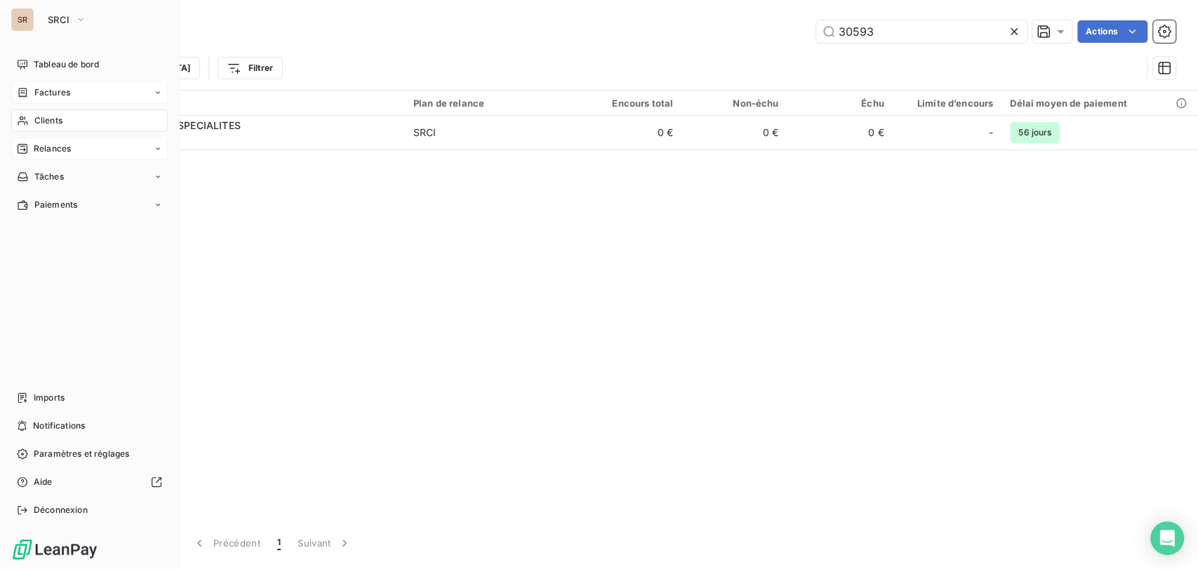
click at [39, 121] on span "Clients" at bounding box center [48, 120] width 28 height 13
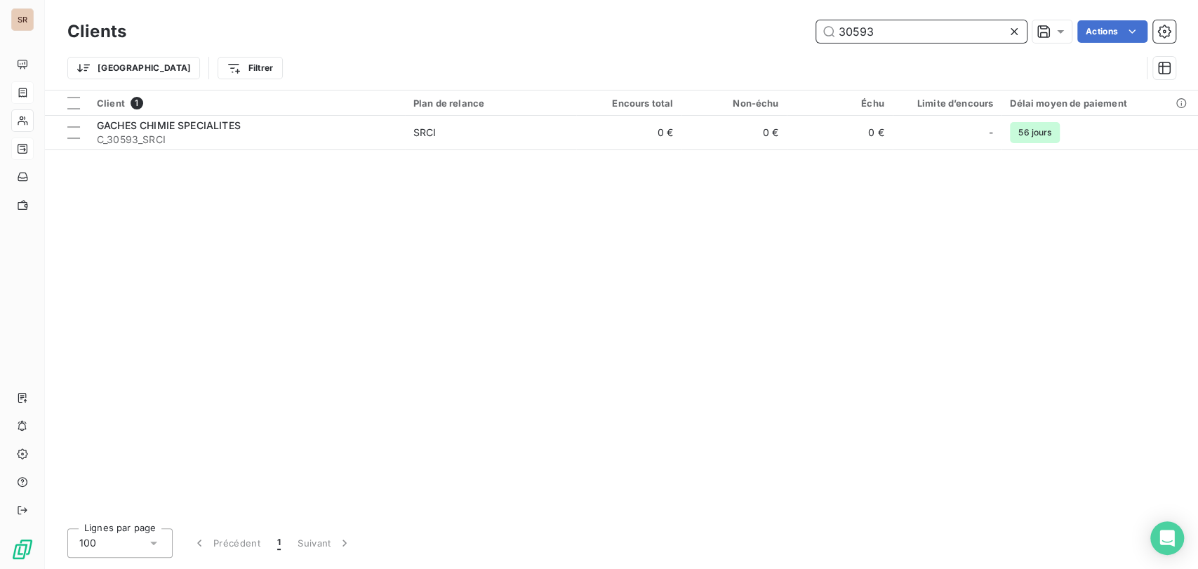
drag, startPoint x: 786, startPoint y: 35, endPoint x: 780, endPoint y: 23, distance: 13.2
click at [781, 35] on div "30593 Actions" at bounding box center [659, 31] width 1032 height 22
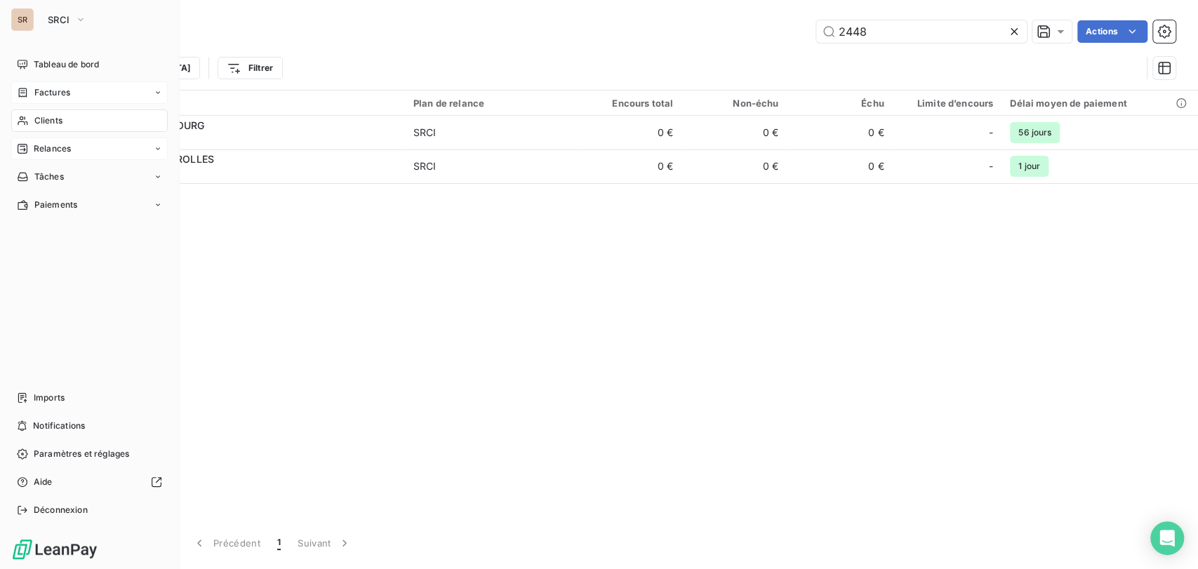
drag, startPoint x: 42, startPoint y: 121, endPoint x: 352, endPoint y: 72, distance: 313.5
click at [44, 120] on span "Clients" at bounding box center [48, 120] width 28 height 13
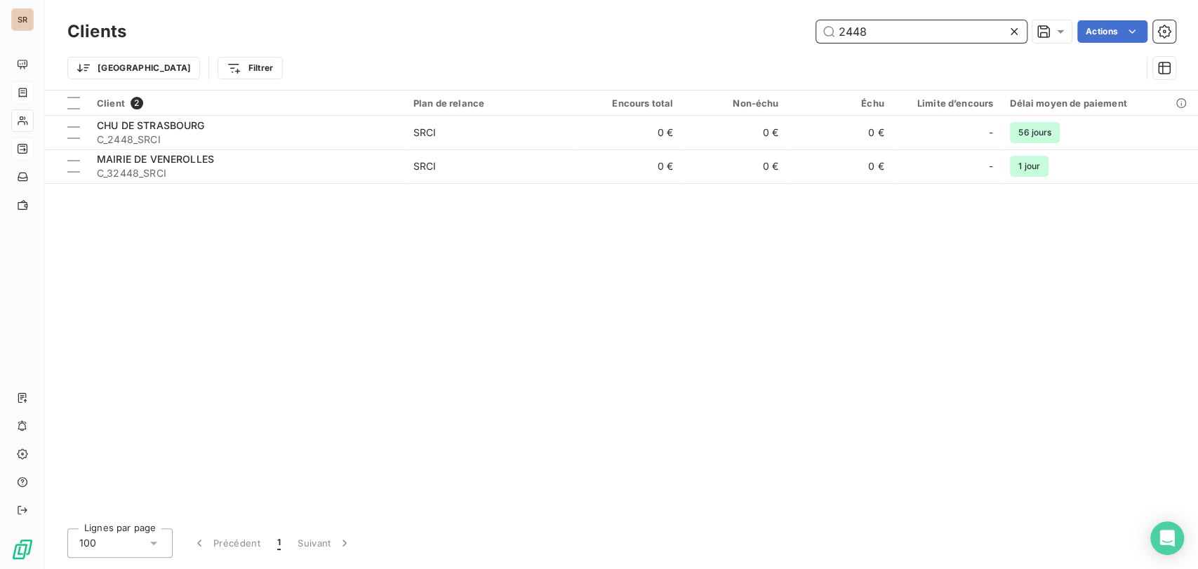
drag, startPoint x: 853, startPoint y: 25, endPoint x: 801, endPoint y: 13, distance: 52.4
click at [803, 27] on div "2448 Actions" at bounding box center [659, 31] width 1032 height 22
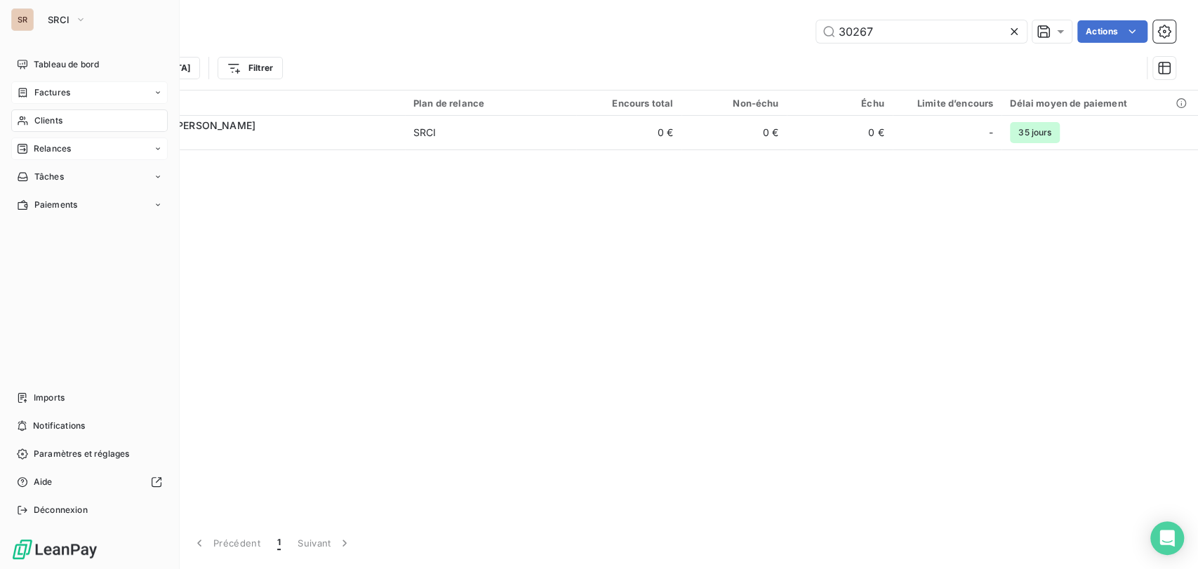
click at [53, 116] on span "Clients" at bounding box center [48, 120] width 28 height 13
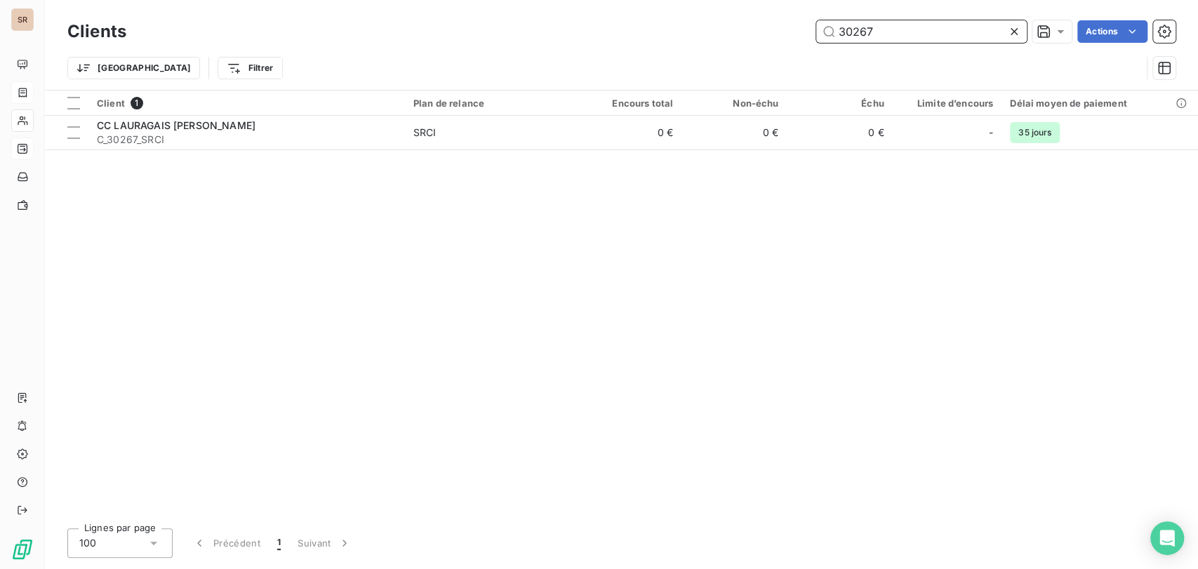
drag, startPoint x: 898, startPoint y: 32, endPoint x: 793, endPoint y: 28, distance: 104.6
click at [795, 30] on div "30267 Actions" at bounding box center [659, 31] width 1032 height 22
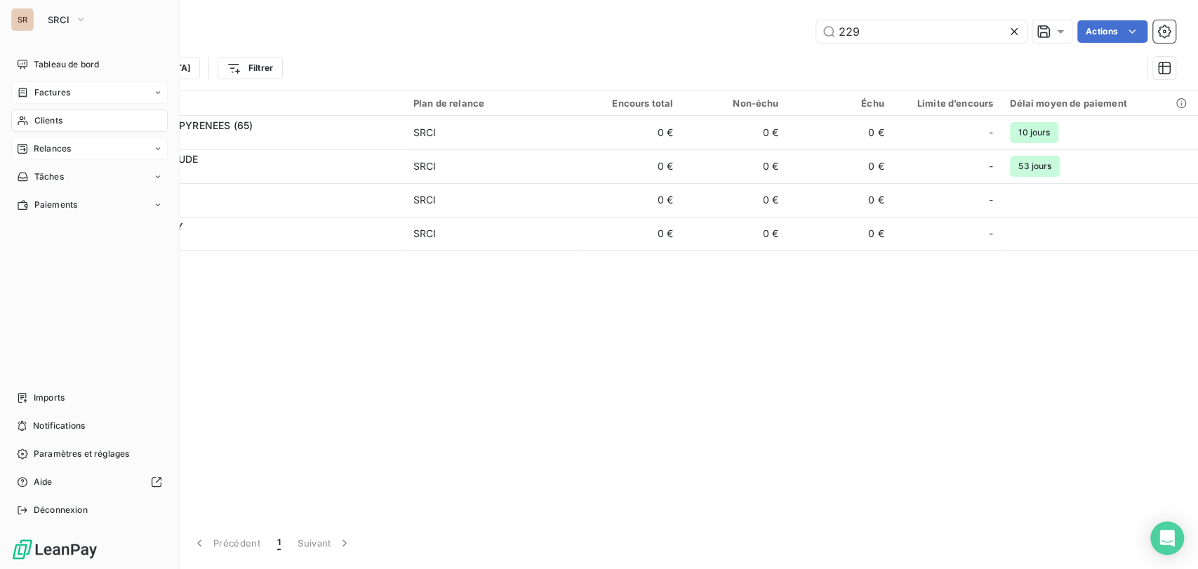
click at [64, 119] on div "Clients" at bounding box center [89, 120] width 157 height 22
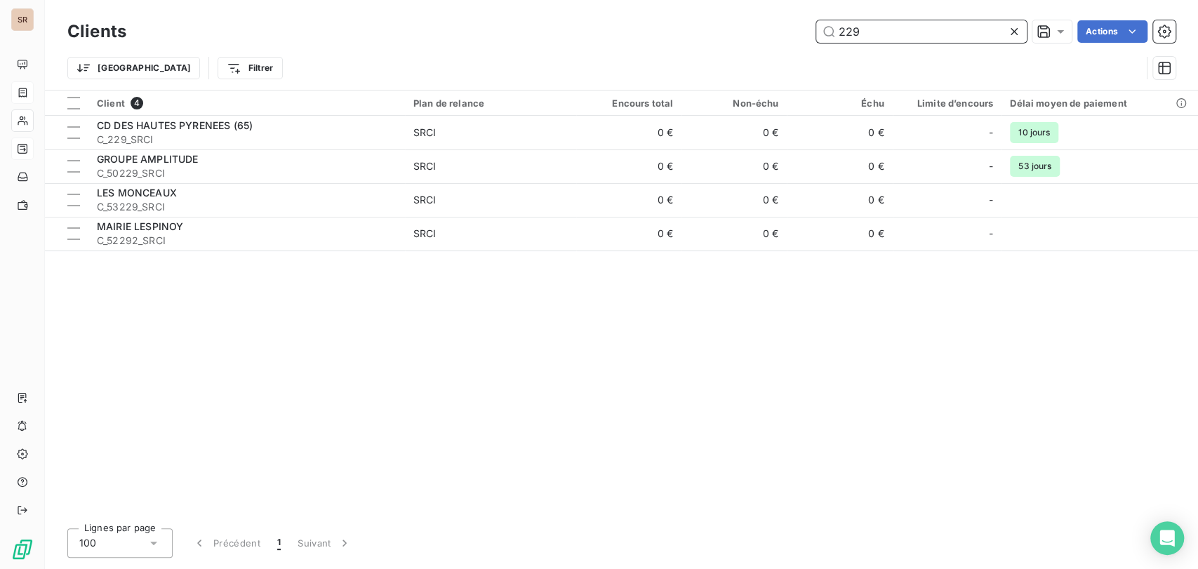
drag, startPoint x: 875, startPoint y: 31, endPoint x: 747, endPoint y: 34, distance: 128.5
click at [750, 34] on div "229 Actions" at bounding box center [659, 31] width 1032 height 22
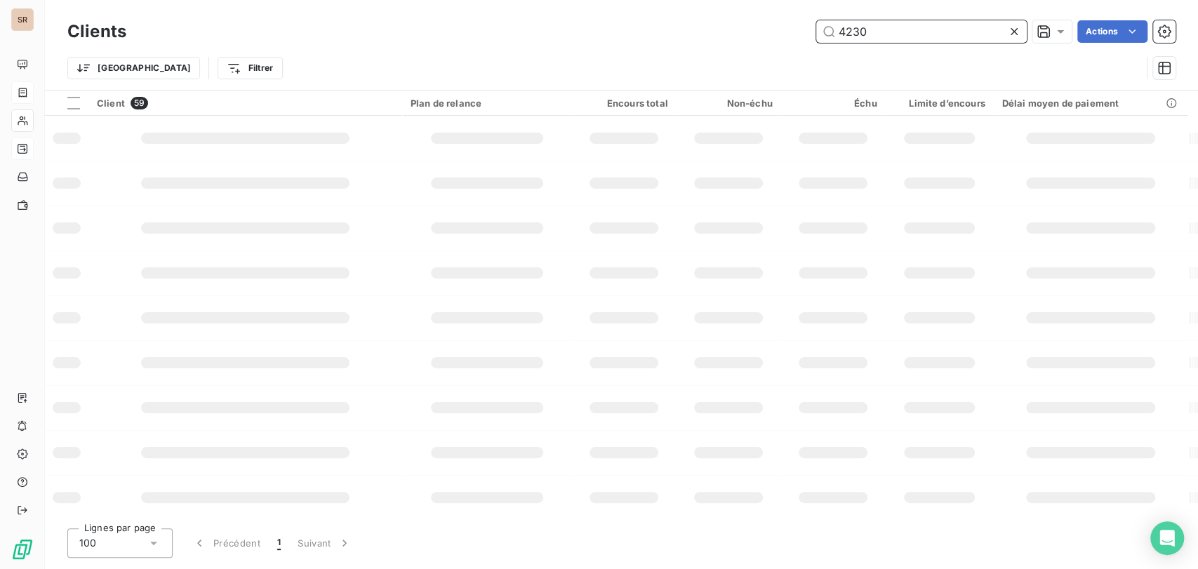
type input "4230"
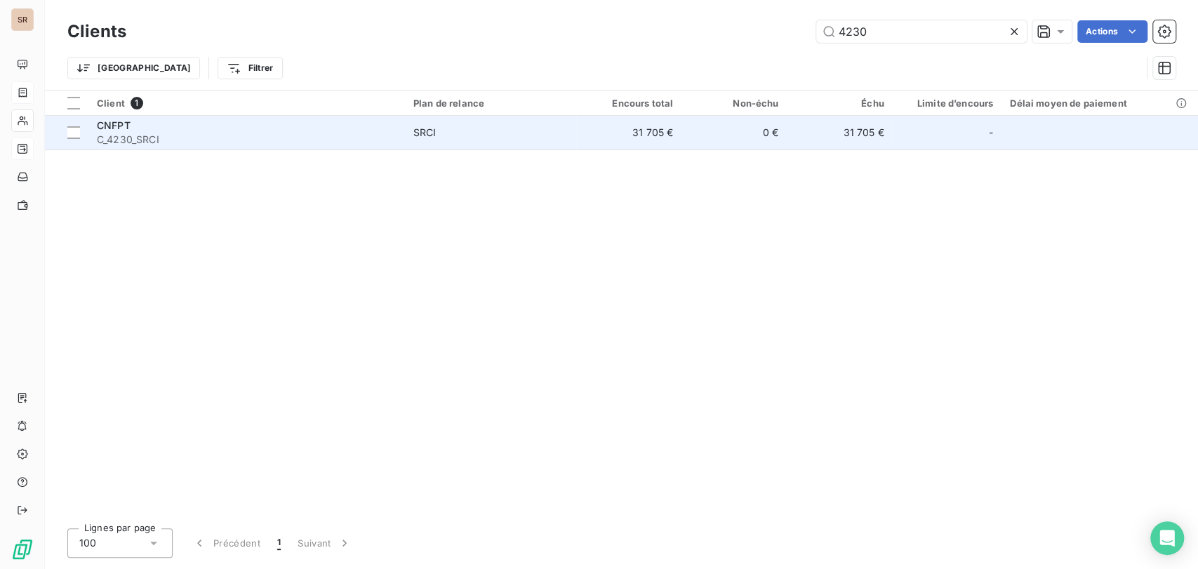
click at [130, 128] on span "CNFPT" at bounding box center [114, 125] width 34 height 12
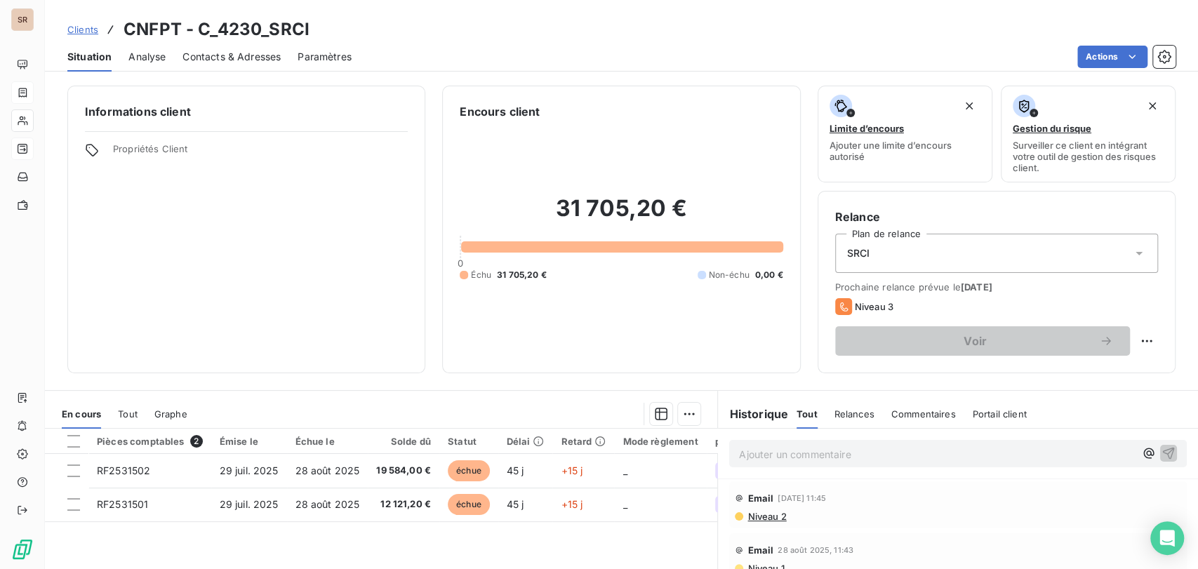
click at [232, 57] on span "Contacts & Adresses" at bounding box center [231, 57] width 98 height 14
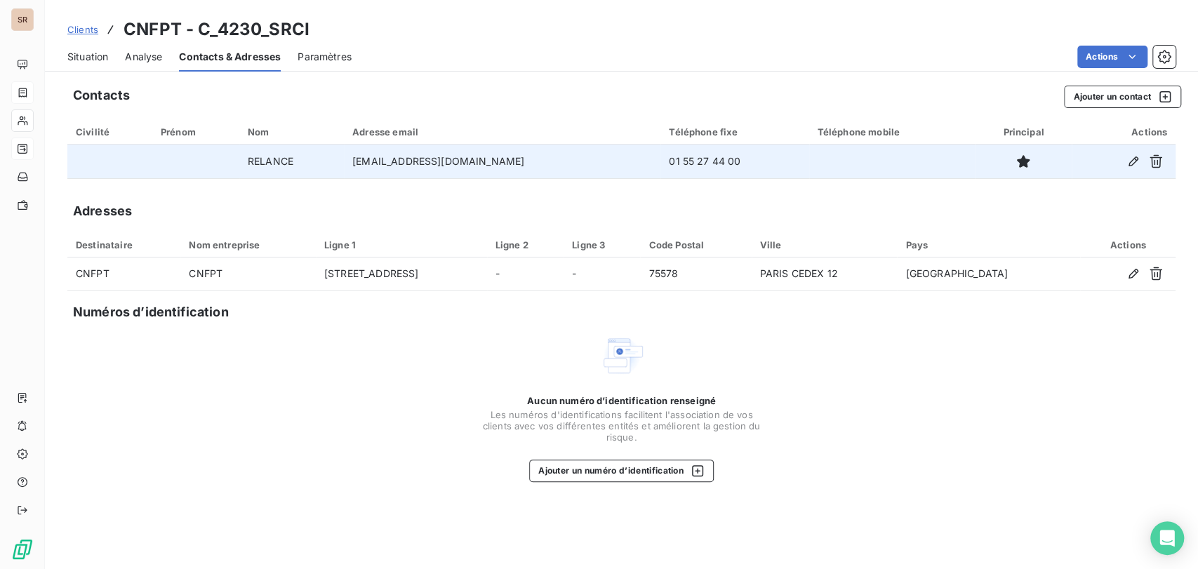
drag, startPoint x: 739, startPoint y: 159, endPoint x: 627, endPoint y: 161, distance: 111.6
click at [630, 161] on tr "RELANCE [EMAIL_ADDRESS][DOMAIN_NAME] 01 55 27 44 00" at bounding box center [621, 162] width 1108 height 34
copy tr "01 55 27 44 00"
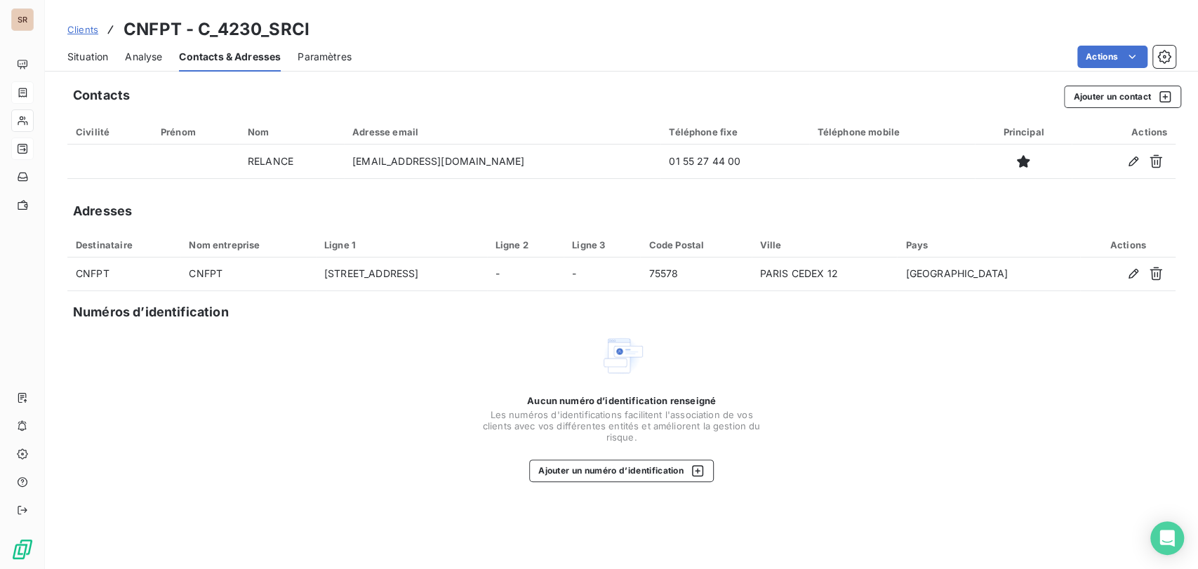
click at [92, 56] on span "Situation" at bounding box center [87, 57] width 41 height 14
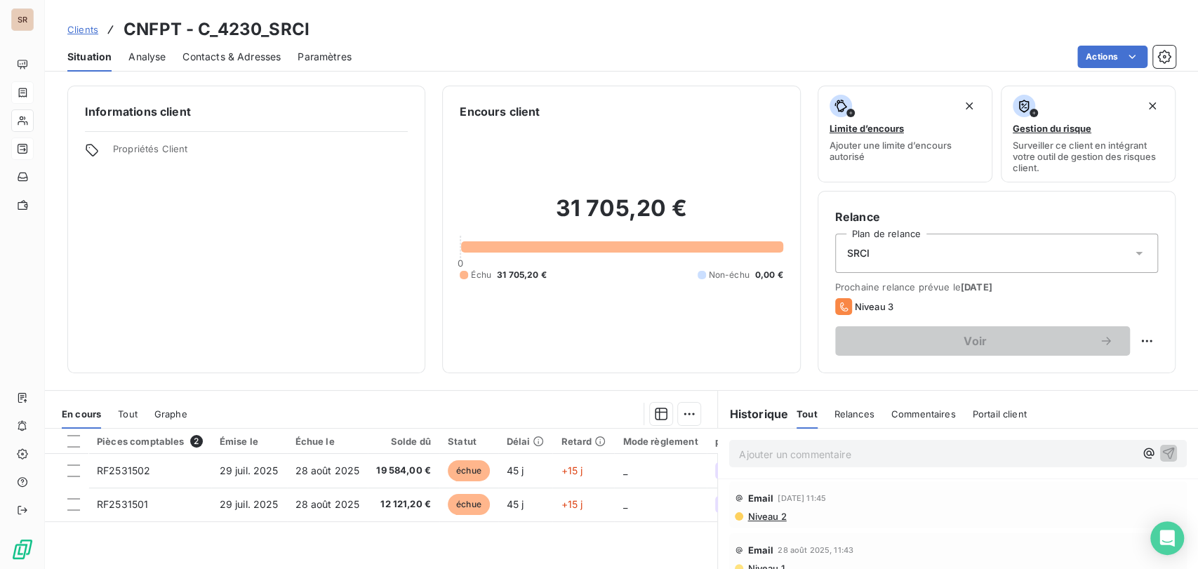
click at [205, 55] on span "Contacts & Adresses" at bounding box center [231, 57] width 98 height 14
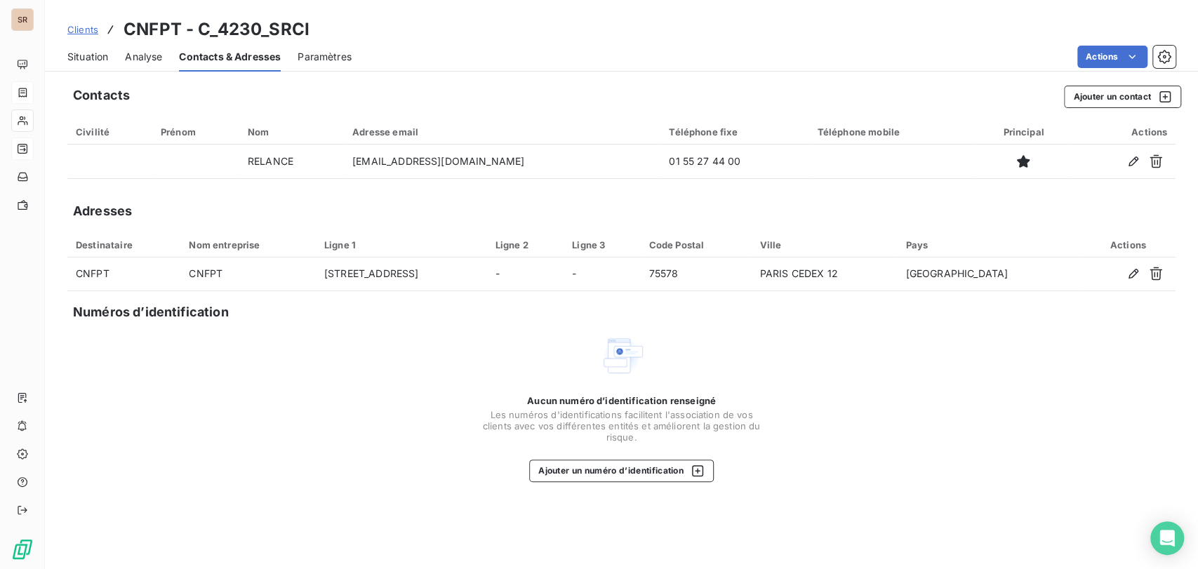
click at [80, 61] on span "Situation" at bounding box center [87, 57] width 41 height 14
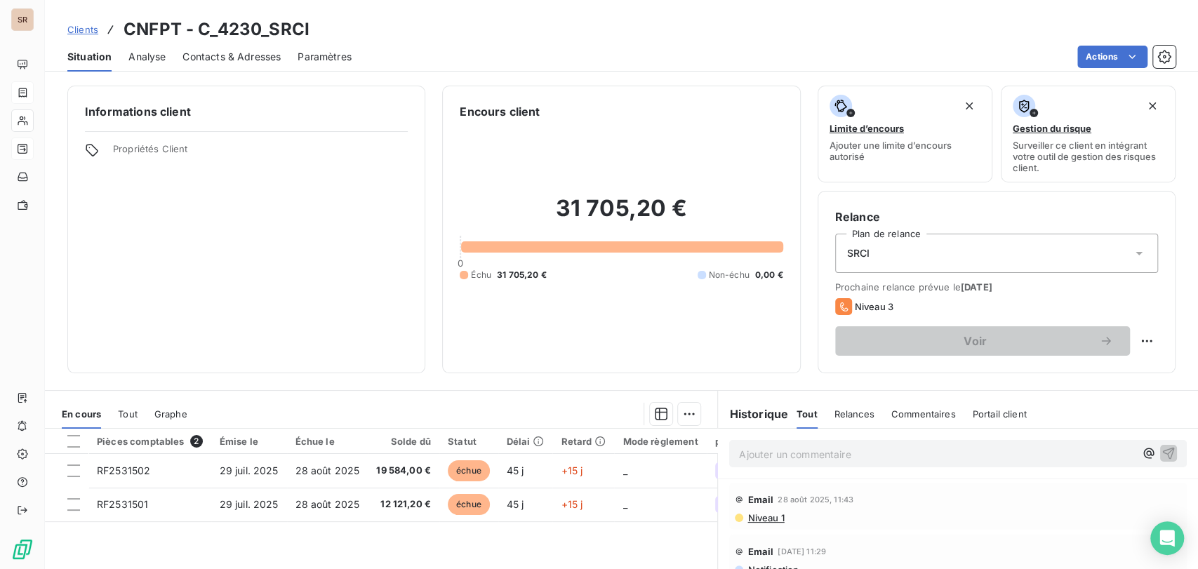
scroll to position [78, 0]
click at [232, 62] on span "Contacts & Adresses" at bounding box center [231, 57] width 98 height 14
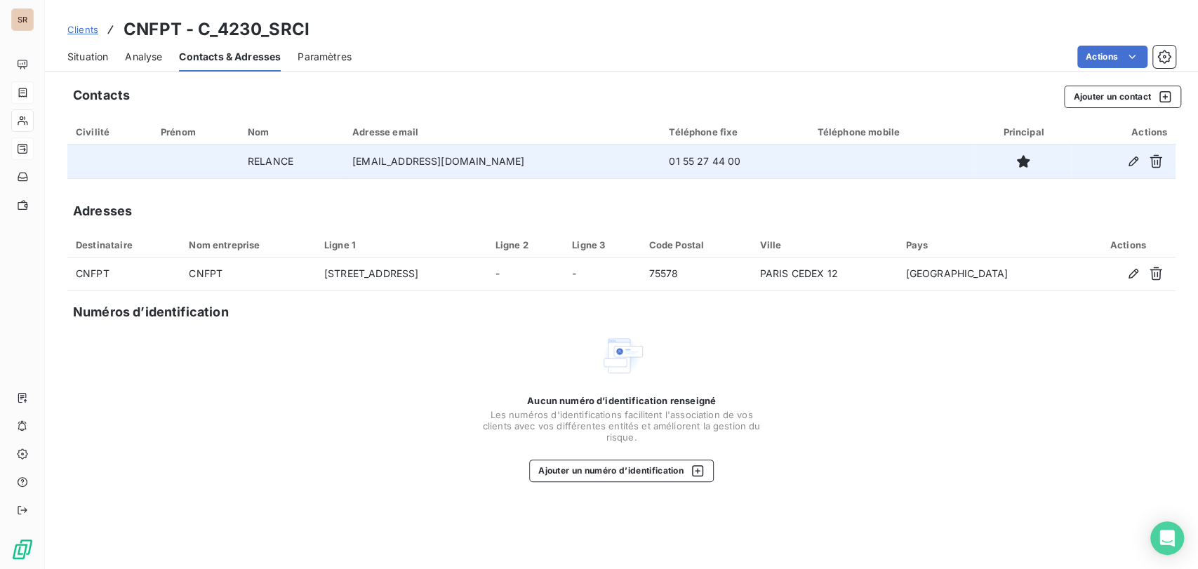
drag, startPoint x: 530, startPoint y: 161, endPoint x: 343, endPoint y: 166, distance: 186.7
click at [344, 166] on td "[EMAIL_ADDRESS][DOMAIN_NAME]" at bounding box center [502, 162] width 317 height 34
copy td "[EMAIL_ADDRESS][DOMAIN_NAME]"
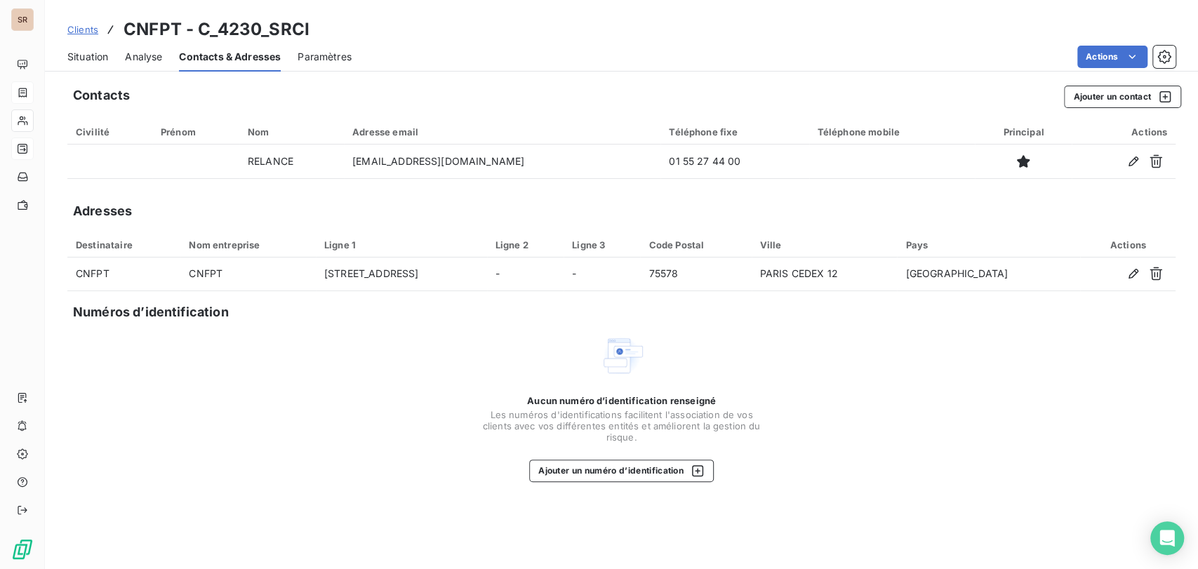
click at [82, 57] on span "Situation" at bounding box center [87, 57] width 41 height 14
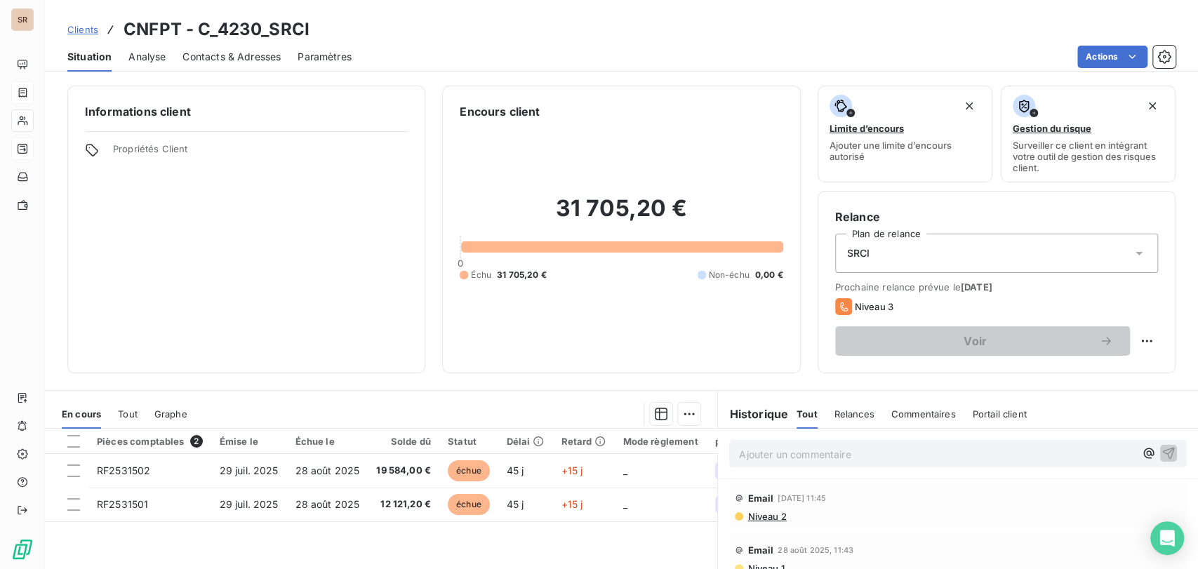
click at [754, 451] on p "Ajouter un commentaire ﻿" at bounding box center [937, 455] width 396 height 18
click at [1161, 446] on icon "button" at bounding box center [1168, 453] width 14 height 14
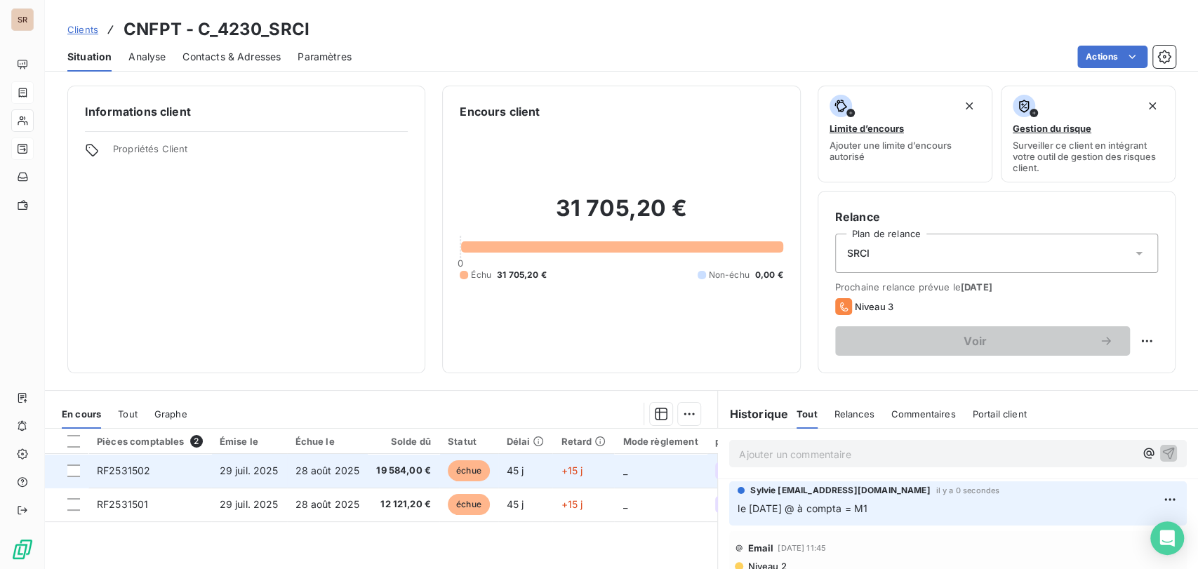
click at [114, 472] on span "RF2531502" at bounding box center [123, 471] width 53 height 12
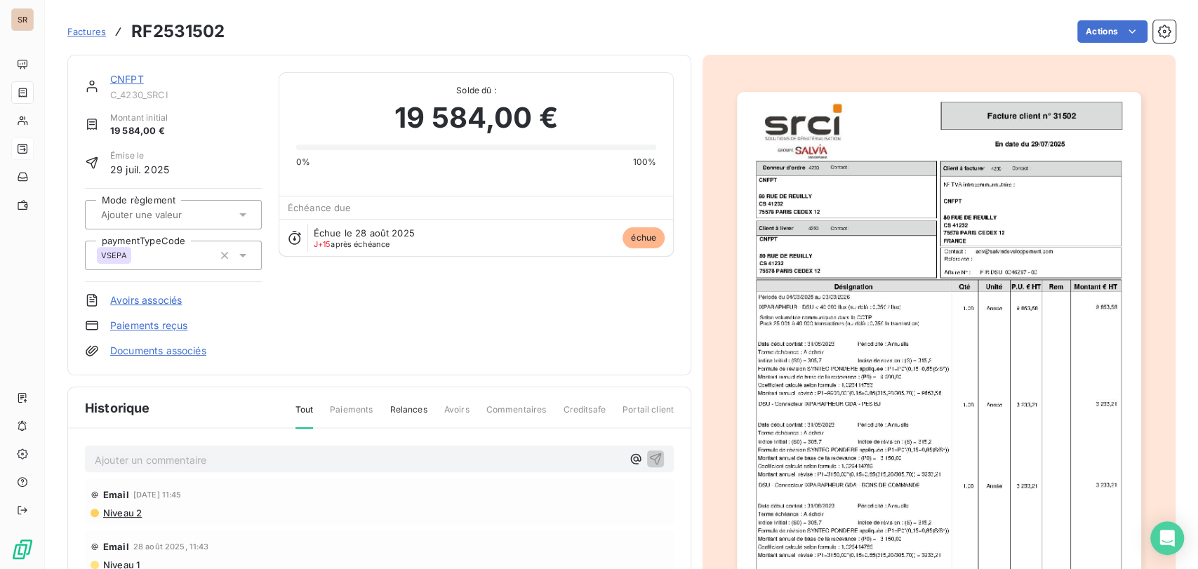
click at [871, 362] on img "button" at bounding box center [939, 377] width 404 height 571
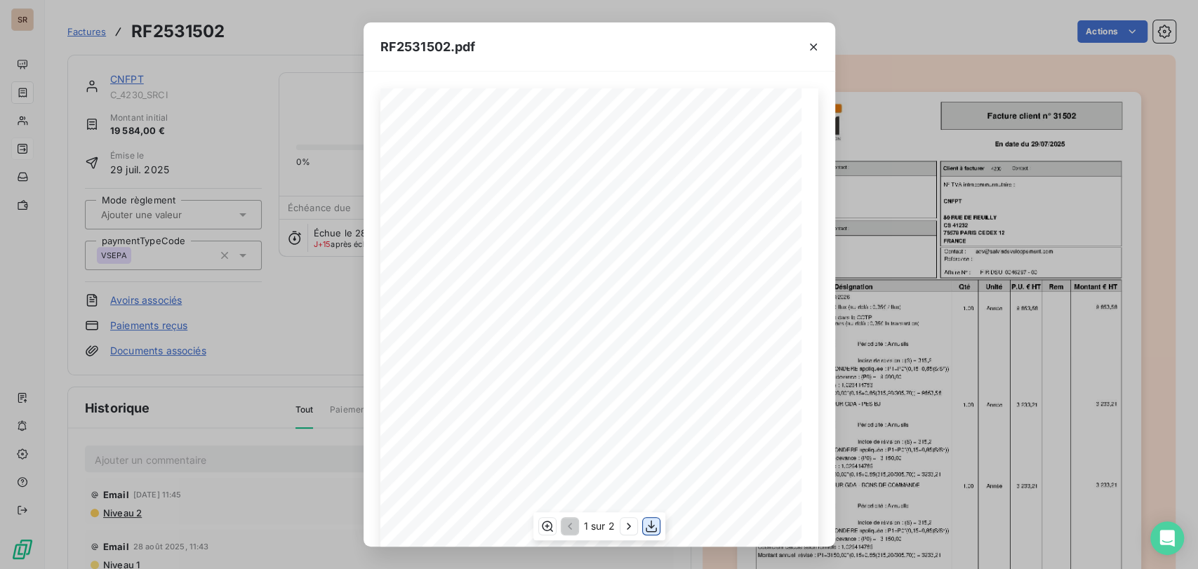
click at [650, 529] on icon "button" at bounding box center [651, 526] width 14 height 14
click at [814, 48] on icon "button" at bounding box center [813, 47] width 7 height 7
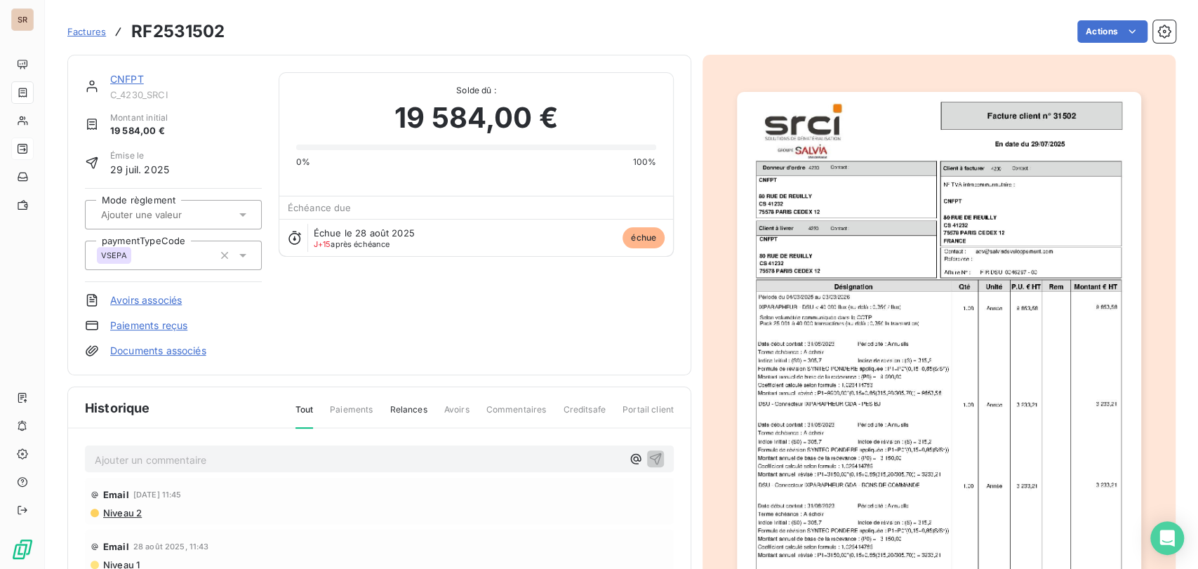
click at [124, 81] on link "CNFPT" at bounding box center [127, 79] width 34 height 12
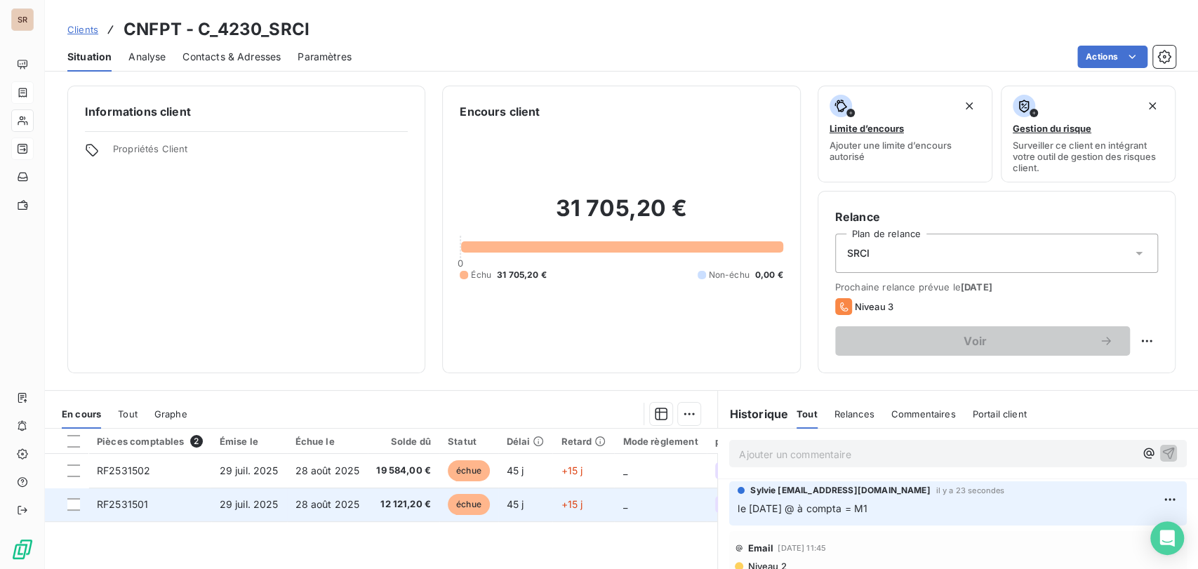
click at [118, 504] on span "RF2531501" at bounding box center [122, 504] width 51 height 12
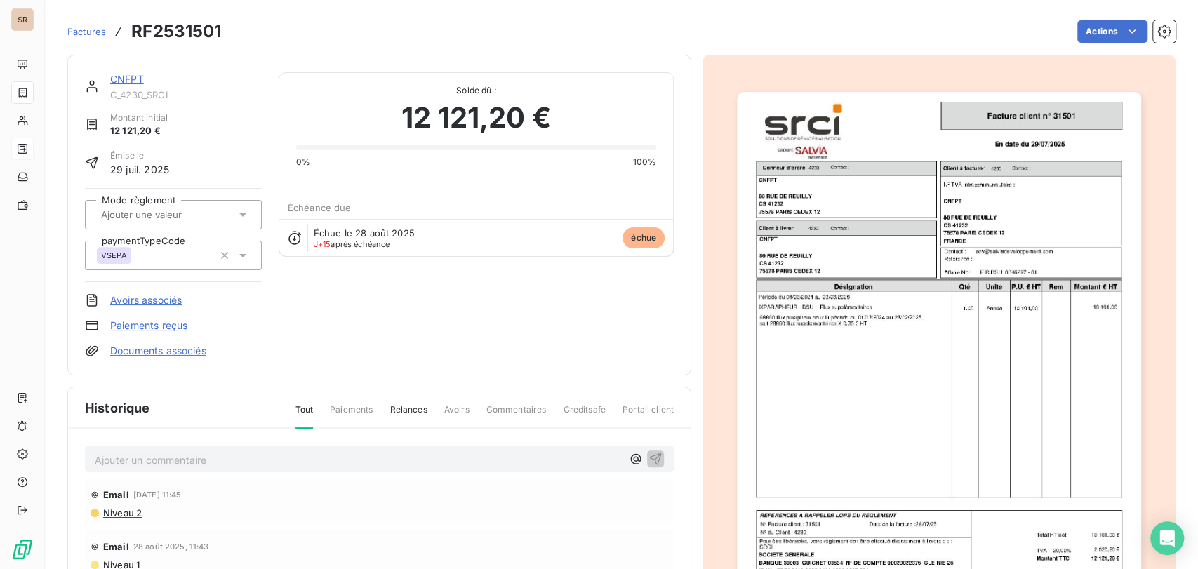
click at [855, 308] on img "button" at bounding box center [939, 377] width 404 height 571
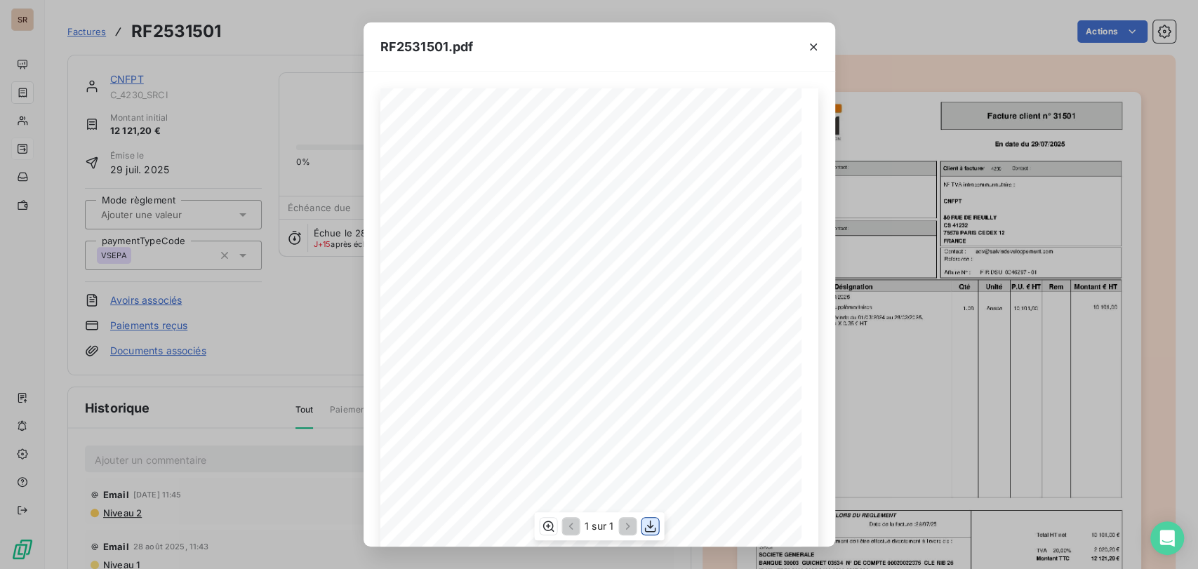
click at [646, 532] on icon "button" at bounding box center [650, 526] width 14 height 14
click at [810, 48] on icon "button" at bounding box center [813, 47] width 7 height 7
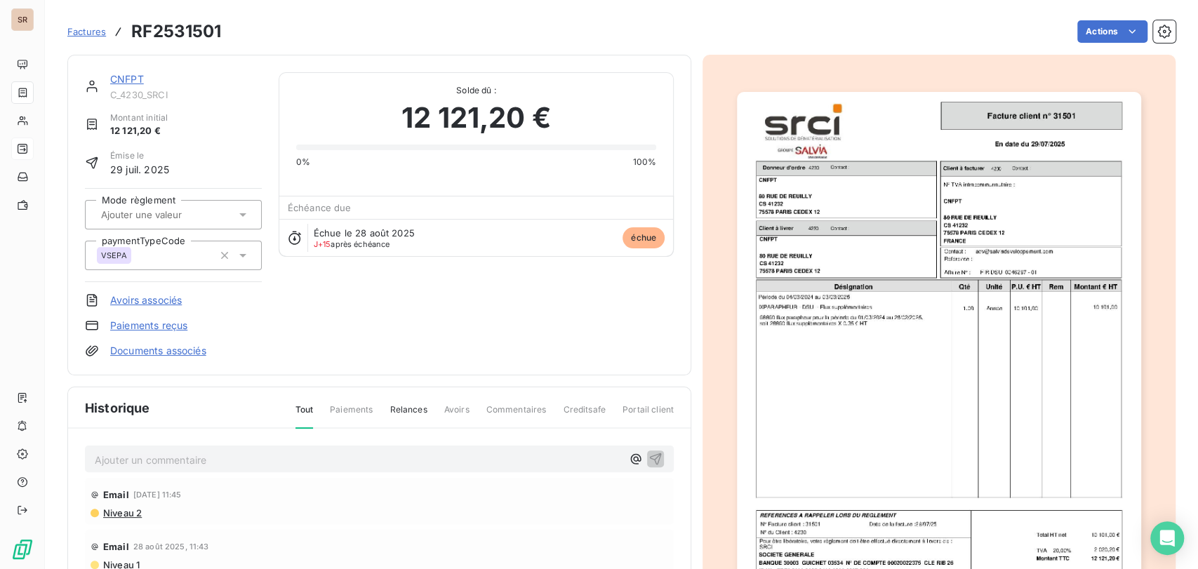
click at [114, 80] on link "CNFPT" at bounding box center [127, 79] width 34 height 12
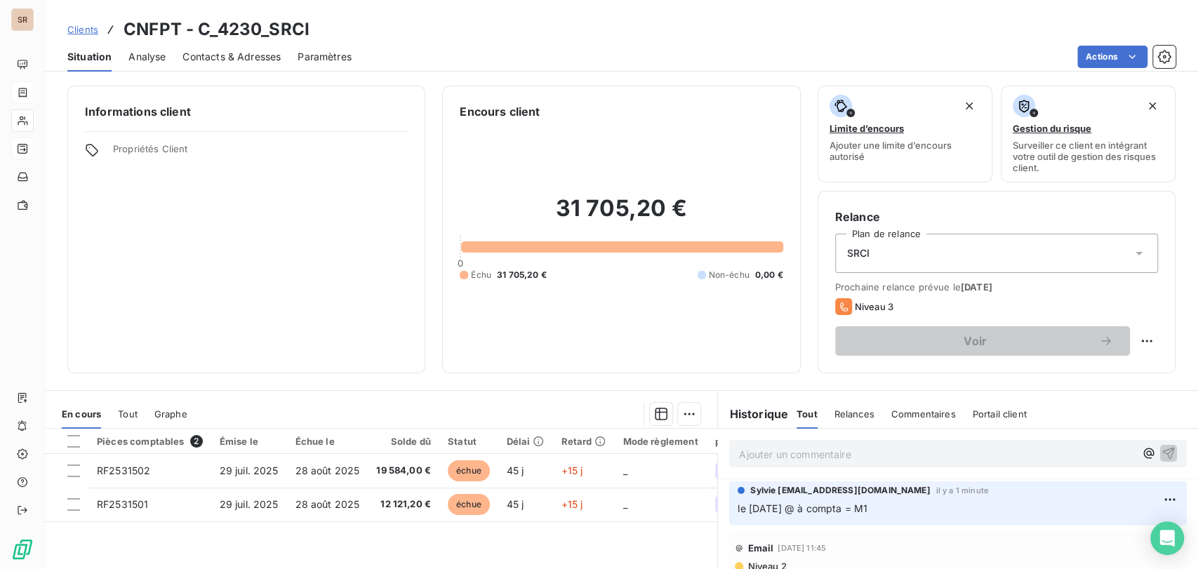
click at [235, 52] on span "Contacts & Adresses" at bounding box center [231, 57] width 98 height 14
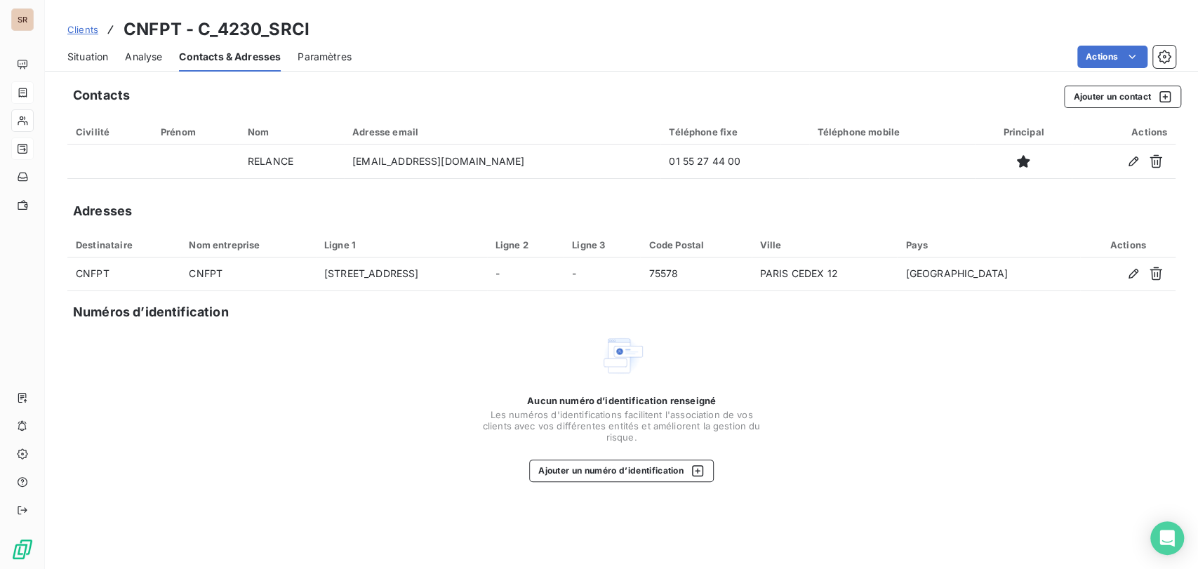
click at [80, 61] on span "Situation" at bounding box center [87, 57] width 41 height 14
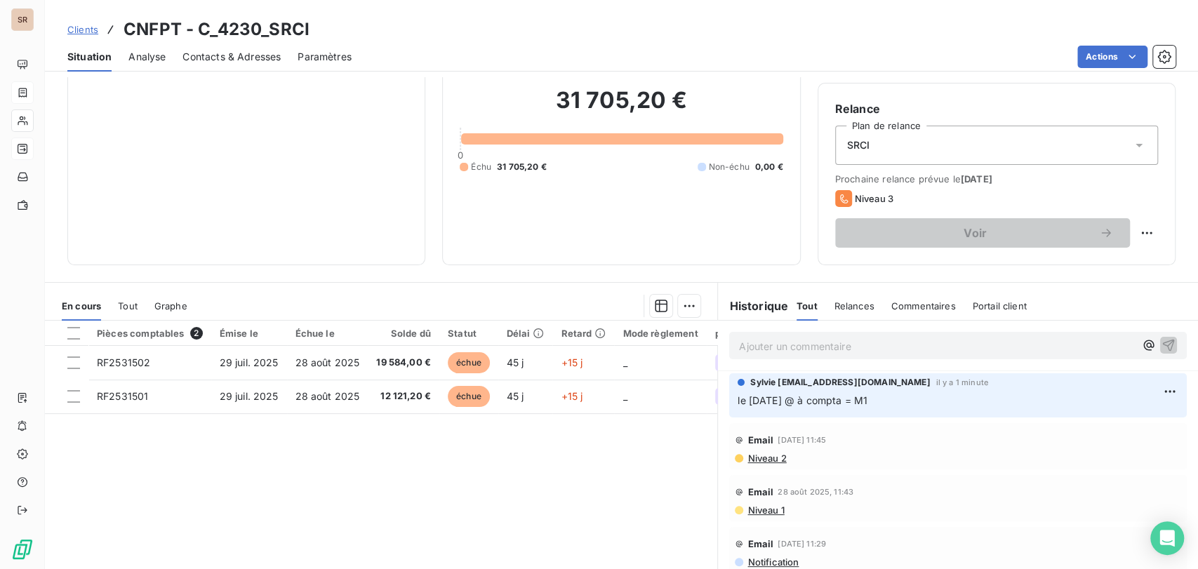
scroll to position [119, 0]
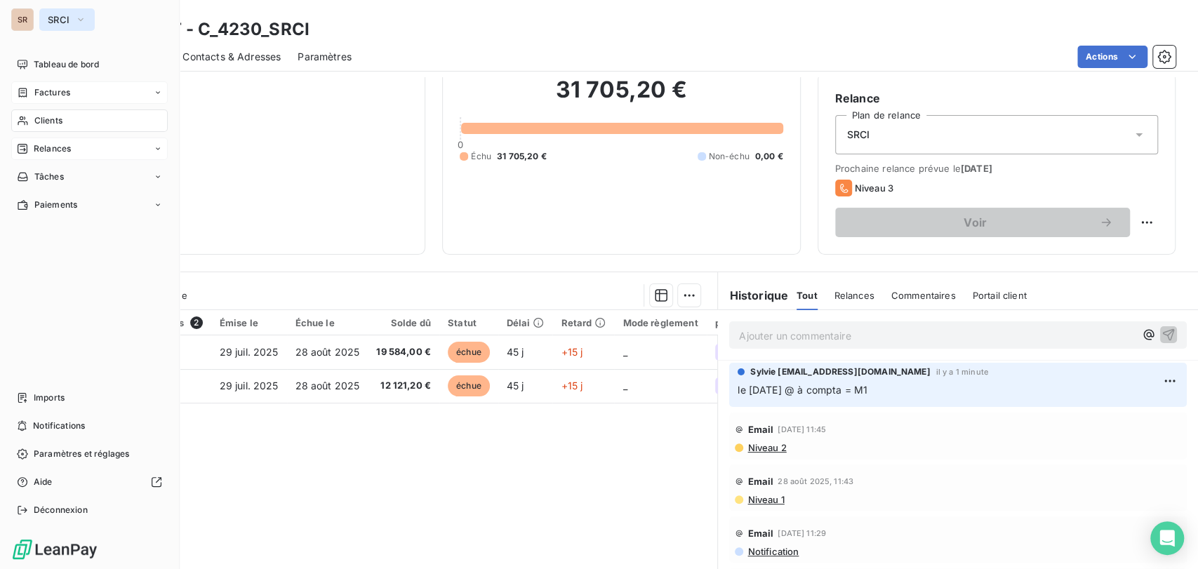
click at [79, 19] on icon "button" at bounding box center [81, 19] width 6 height 3
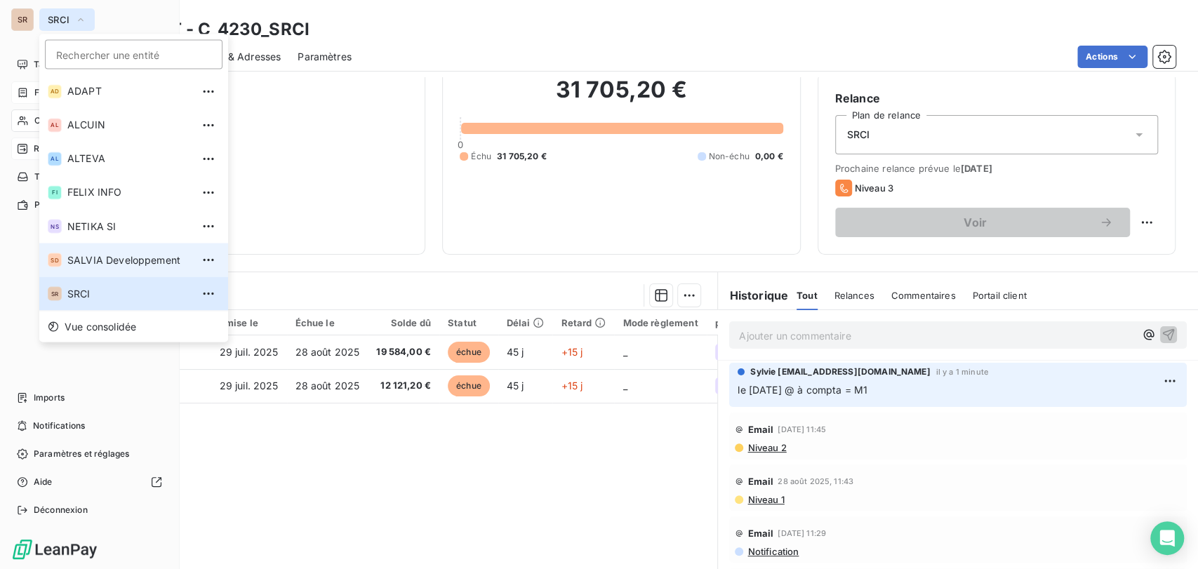
click at [86, 254] on span "SALVIA Developpement" at bounding box center [129, 260] width 124 height 14
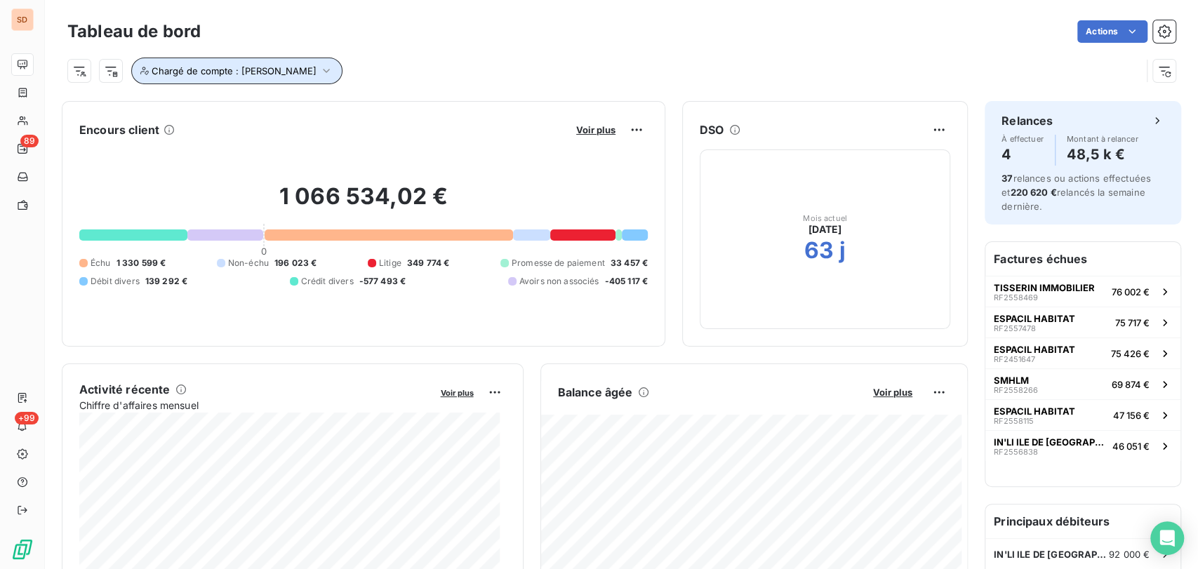
click at [319, 67] on icon "button" at bounding box center [326, 71] width 14 height 14
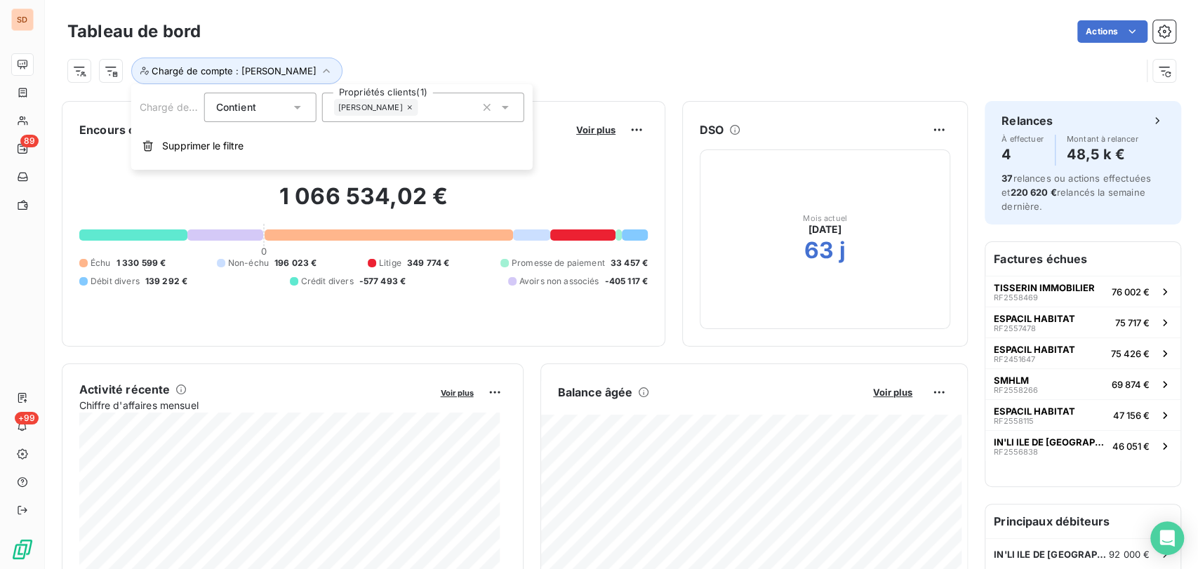
click at [500, 107] on icon at bounding box center [505, 107] width 14 height 14
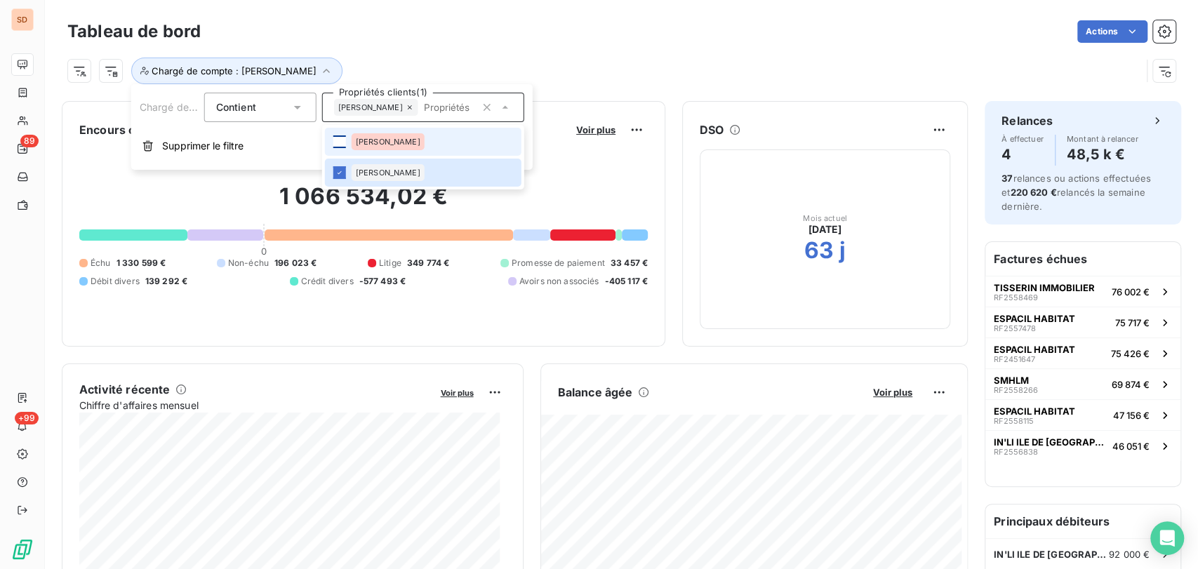
click at [342, 138] on div at bounding box center [339, 141] width 13 height 13
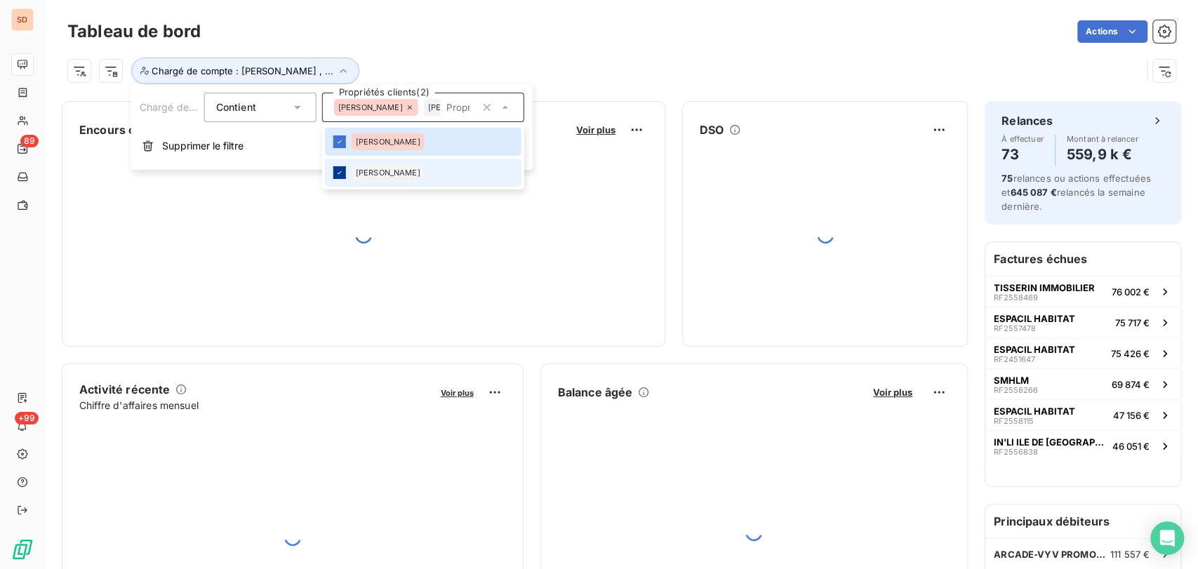
click at [335, 170] on icon at bounding box center [339, 172] width 8 height 8
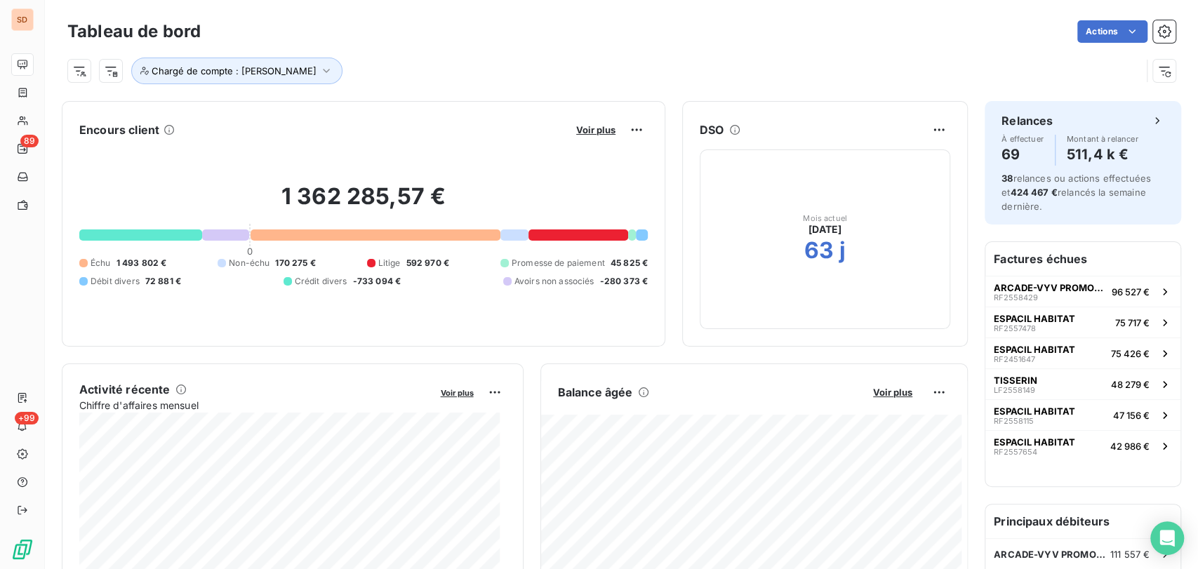
click at [618, 178] on div "1 362 285,57 € 0 Échu 1 493 802 € Non-échu 170 275 € Litige 592 970 € Promesse …" at bounding box center [363, 235] width 568 height 188
click at [319, 74] on icon "button" at bounding box center [326, 71] width 14 height 14
click at [506, 108] on icon at bounding box center [505, 108] width 7 height 4
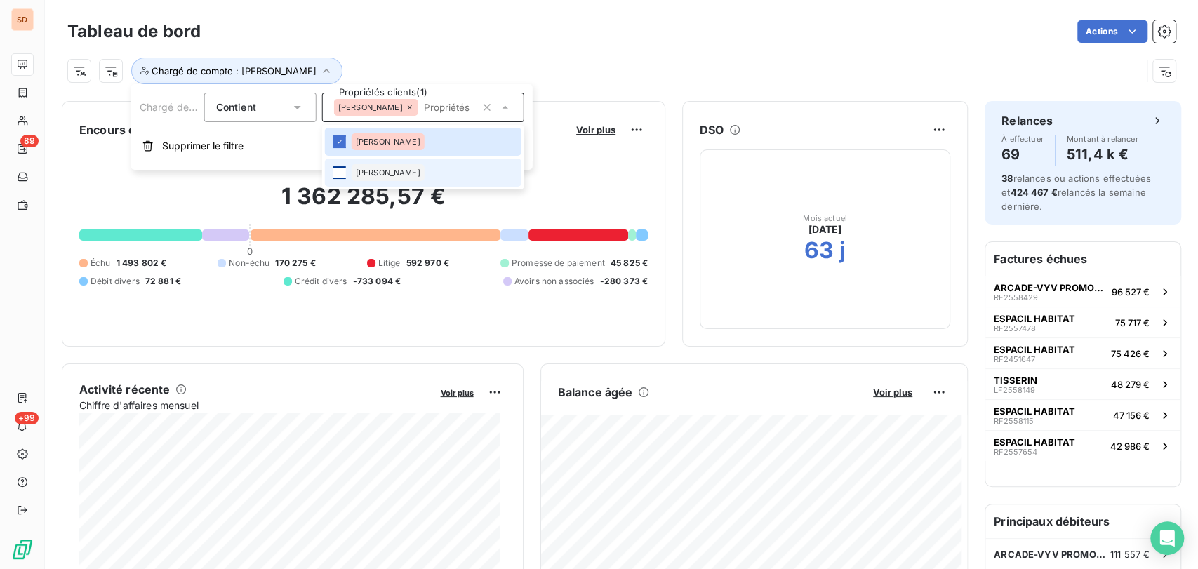
click at [338, 172] on div at bounding box center [339, 172] width 13 height 13
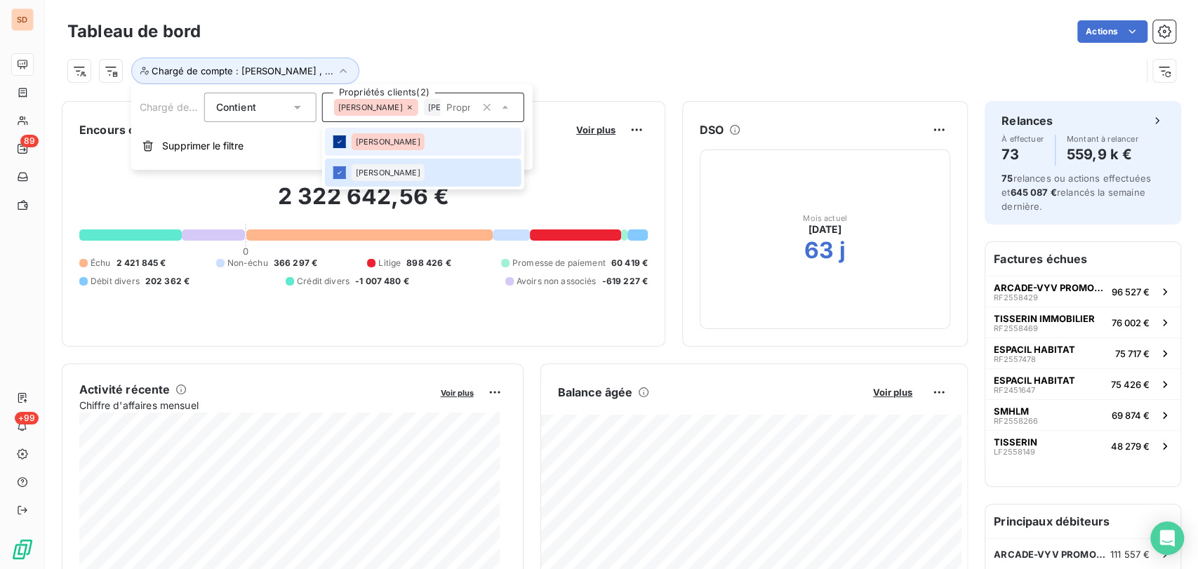
click at [338, 142] on icon at bounding box center [340, 141] width 4 height 3
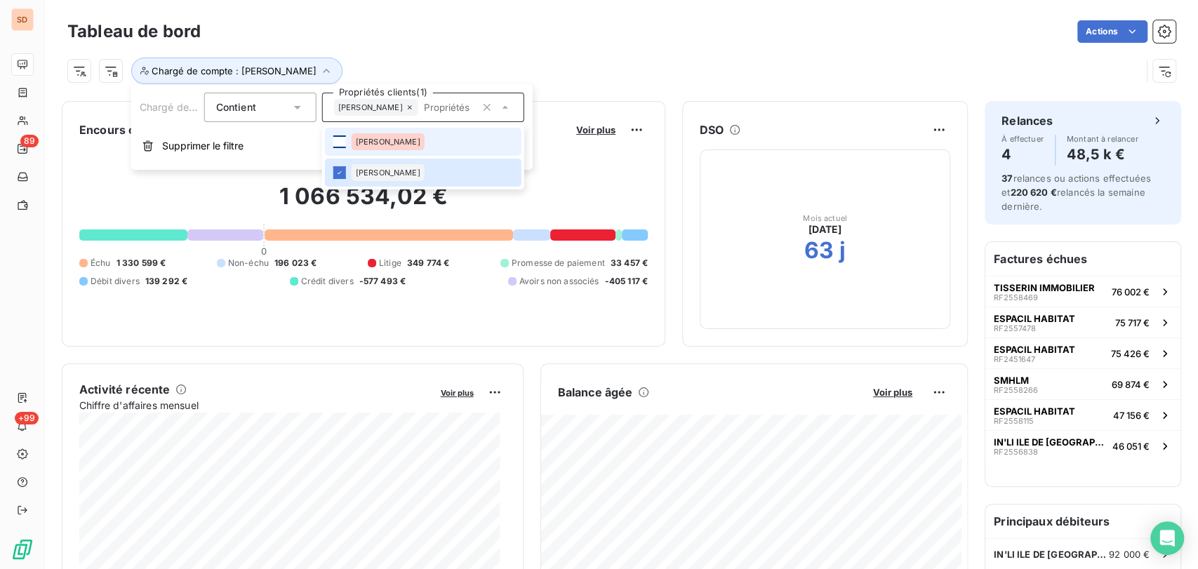
click at [582, 26] on div "Actions" at bounding box center [697, 31] width 958 height 22
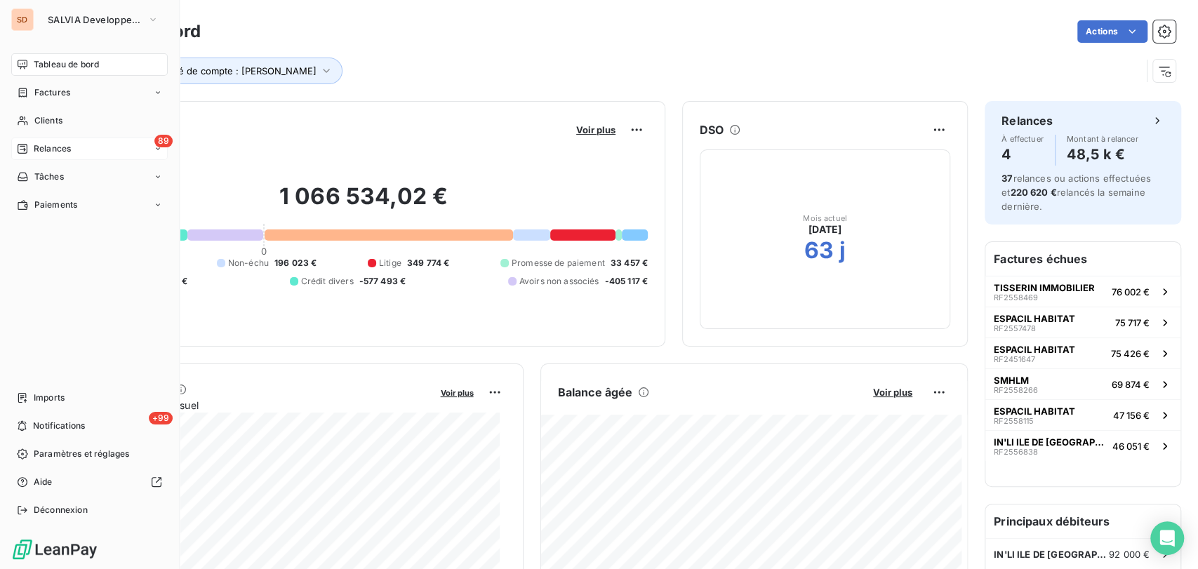
click at [62, 152] on span "Relances" at bounding box center [52, 148] width 37 height 13
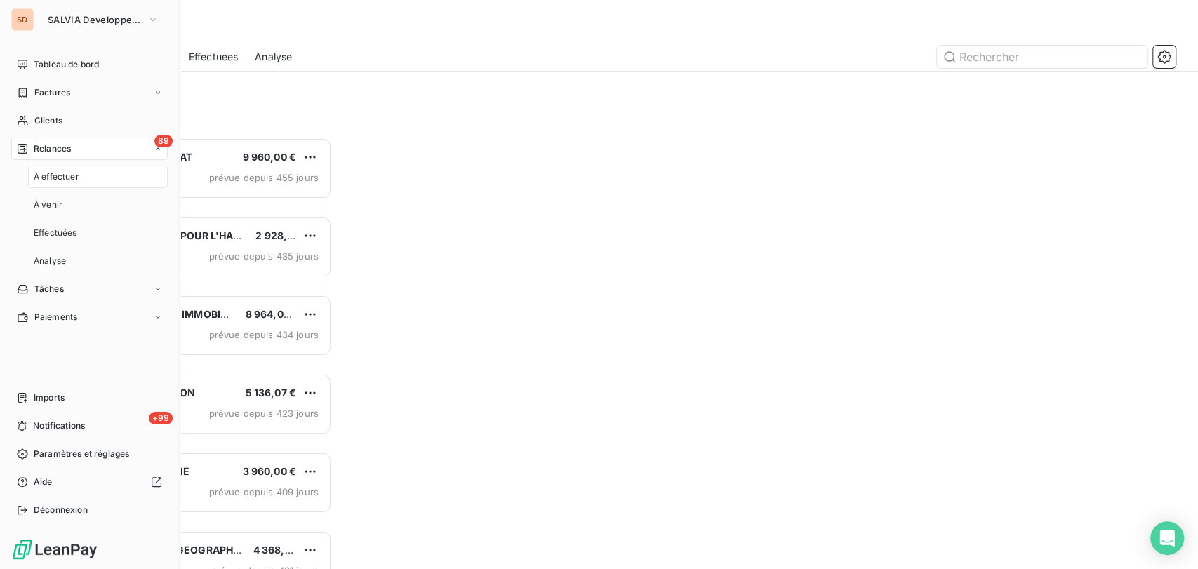
scroll to position [419, 253]
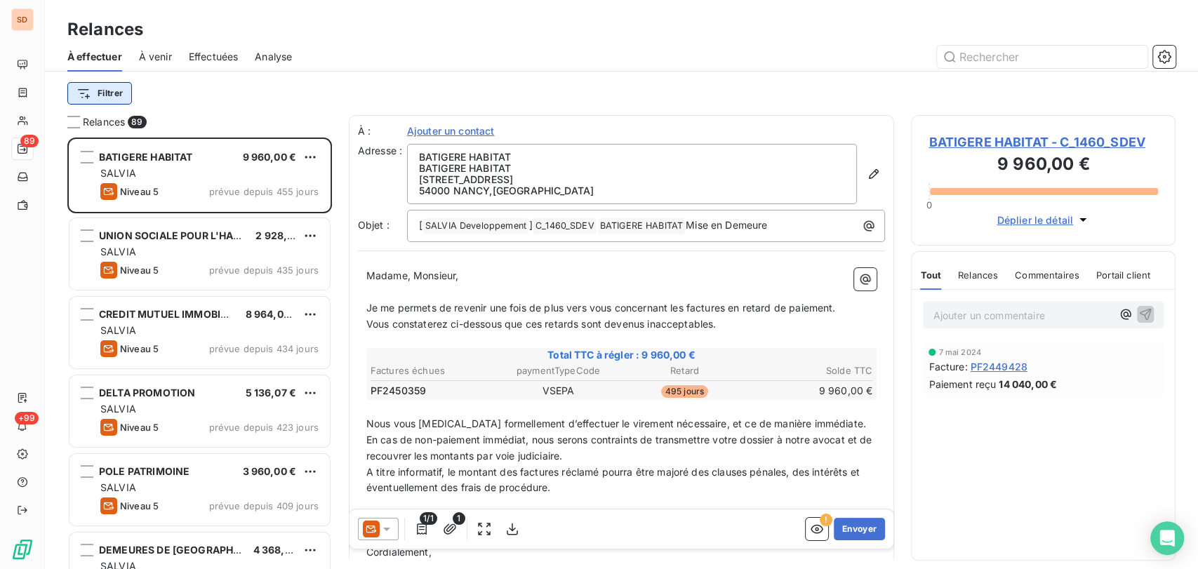
click at [125, 98] on html "SD 89 +99 Relances À effectuer À venir Effectuées Analyse Filtrer Relances 89 B…" at bounding box center [599, 284] width 1198 height 569
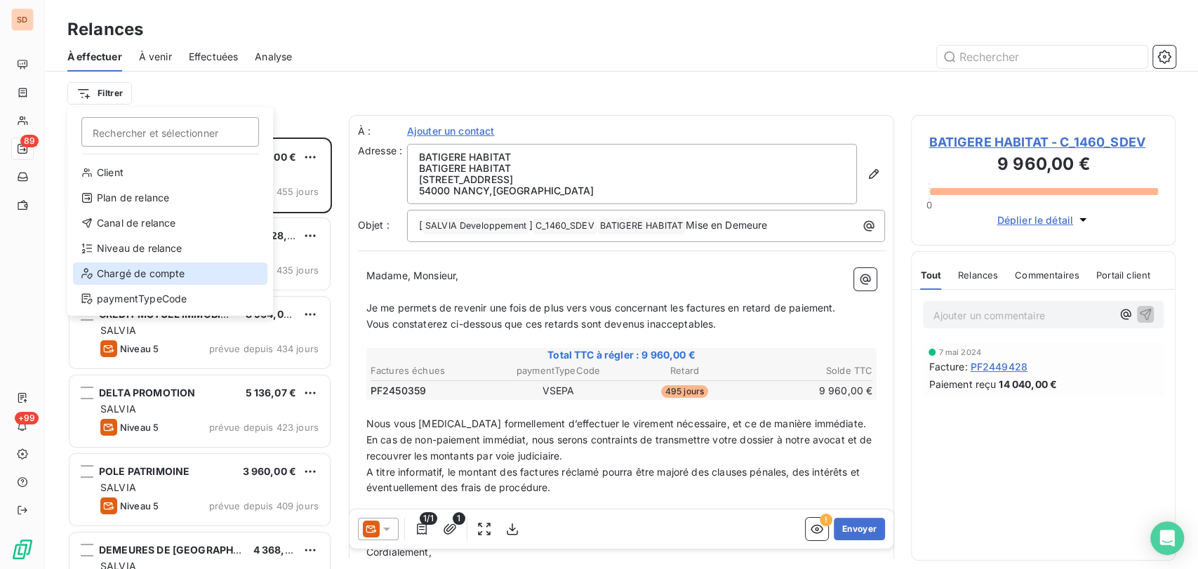
click at [158, 274] on div "Chargé de compte" at bounding box center [170, 273] width 194 height 22
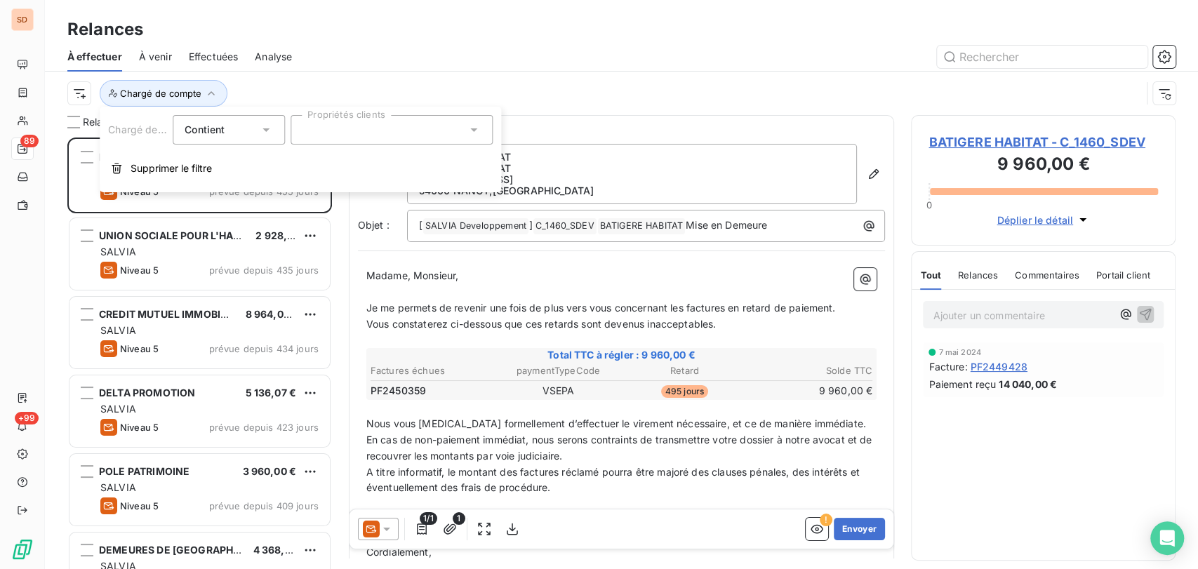
click at [471, 127] on icon at bounding box center [474, 130] width 14 height 14
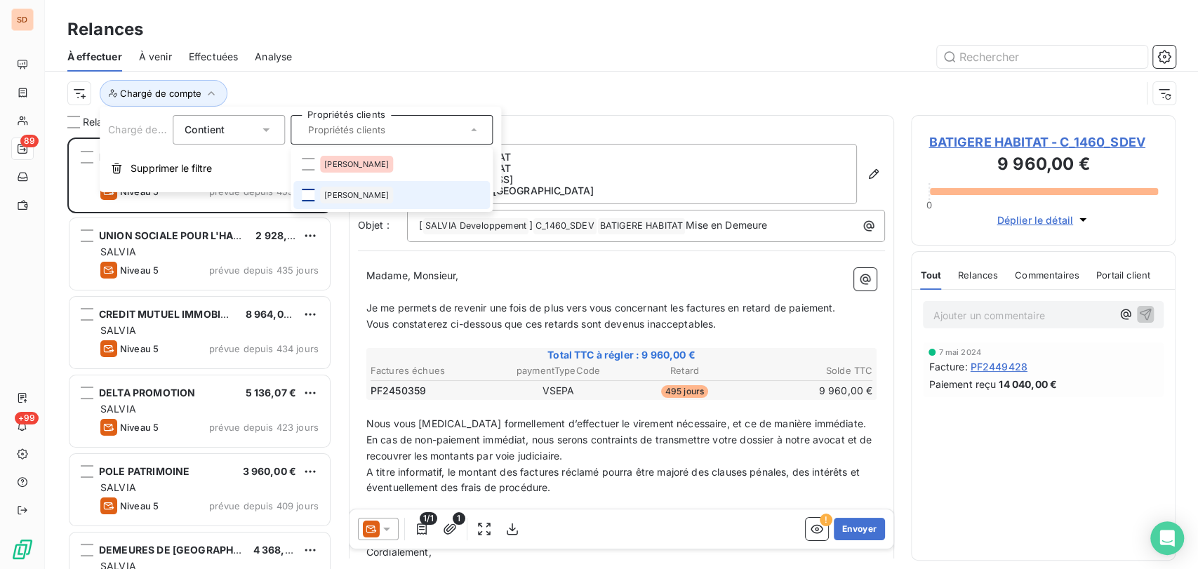
click at [308, 195] on div at bounding box center [308, 195] width 13 height 13
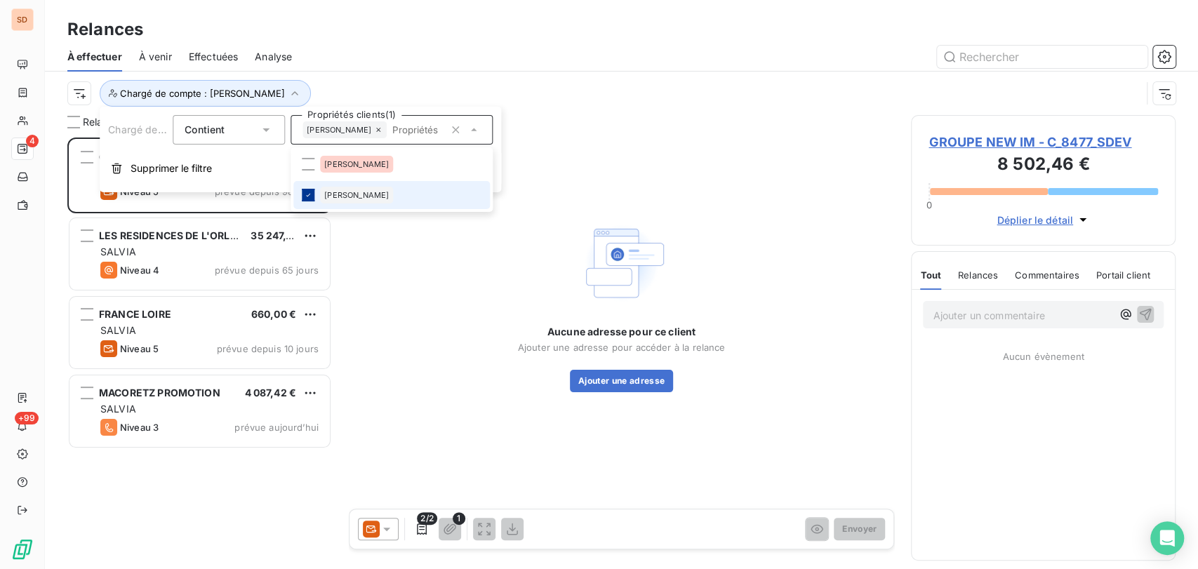
scroll to position [419, 253]
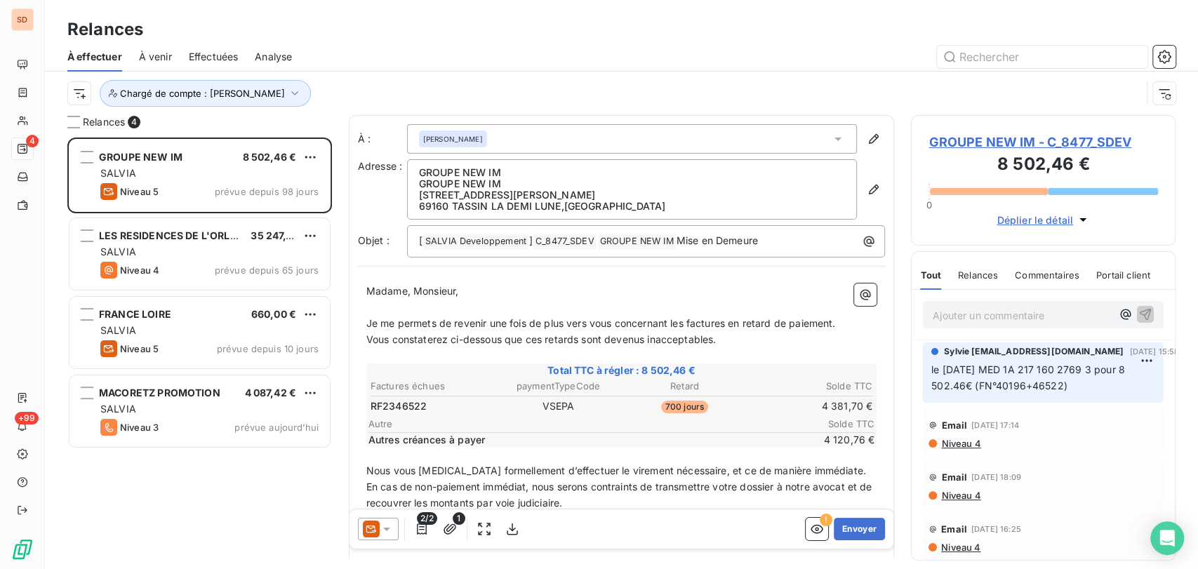
click at [552, 83] on div "Chargé de compte : [PERSON_NAME]" at bounding box center [604, 93] width 1074 height 27
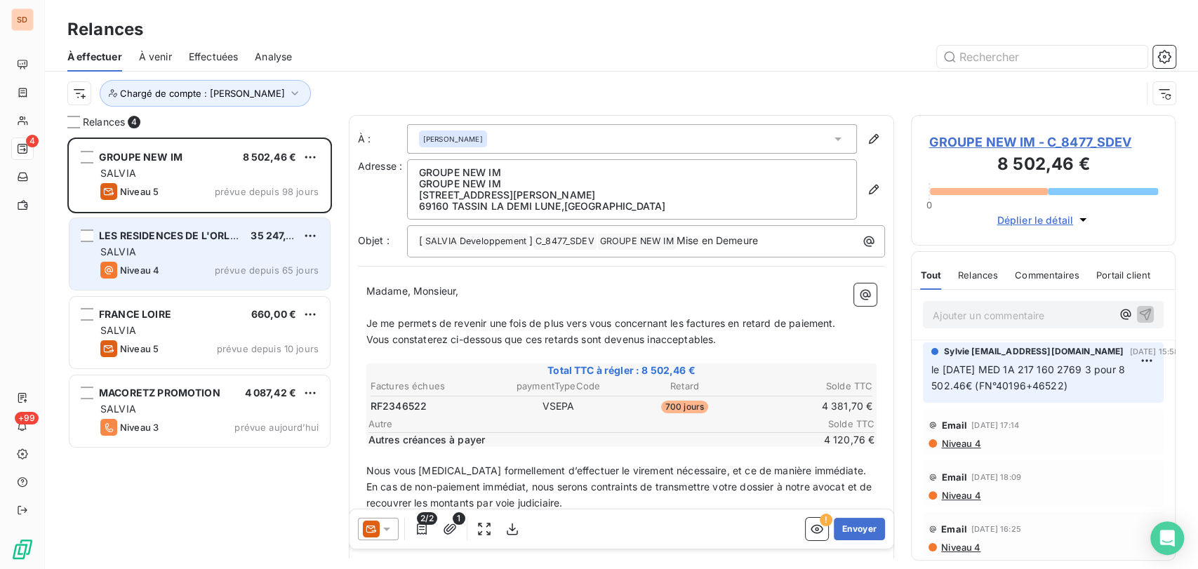
click at [222, 241] on span "LES RESIDENCES DE L'ORLEANAIS" at bounding box center [183, 235] width 168 height 12
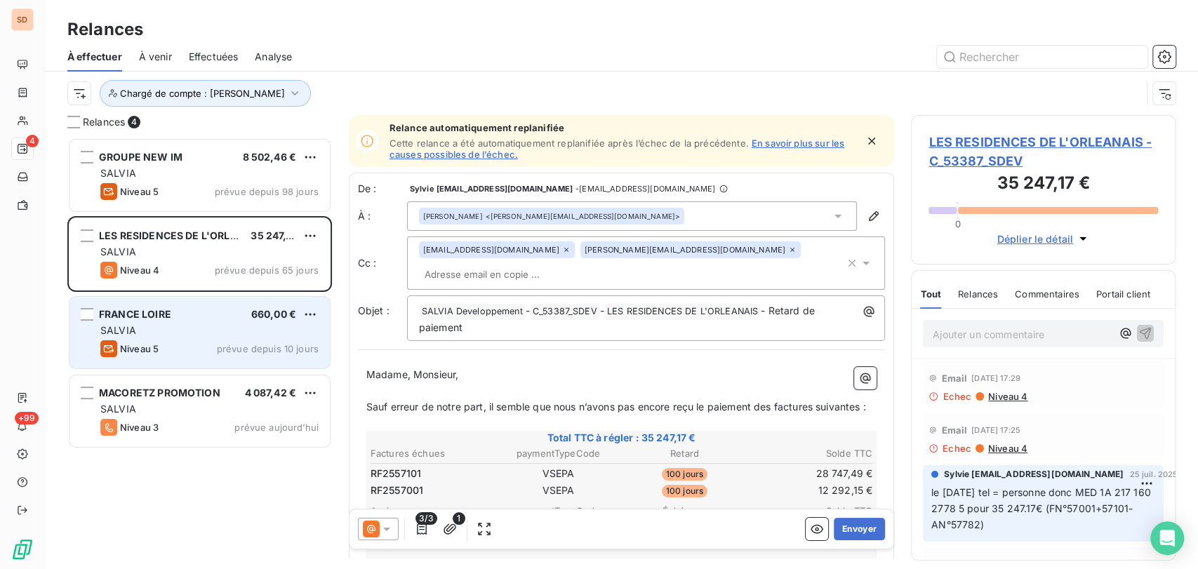
click at [166, 317] on span "FRANCE LOIRE" at bounding box center [135, 314] width 72 height 12
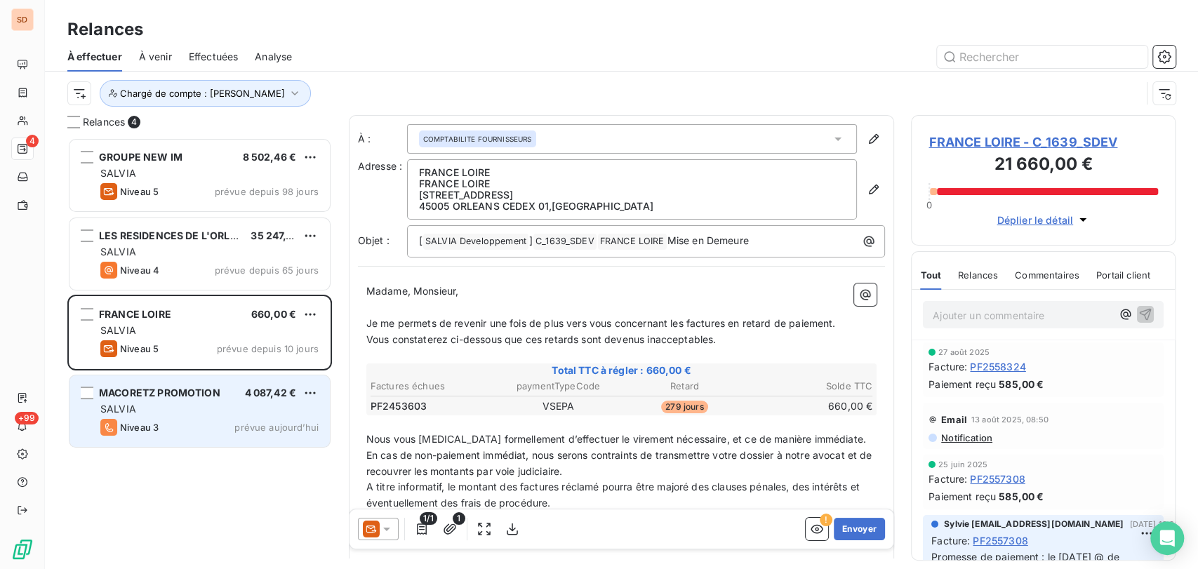
click at [147, 387] on span "MACORETZ PROMOTION" at bounding box center [159, 393] width 121 height 12
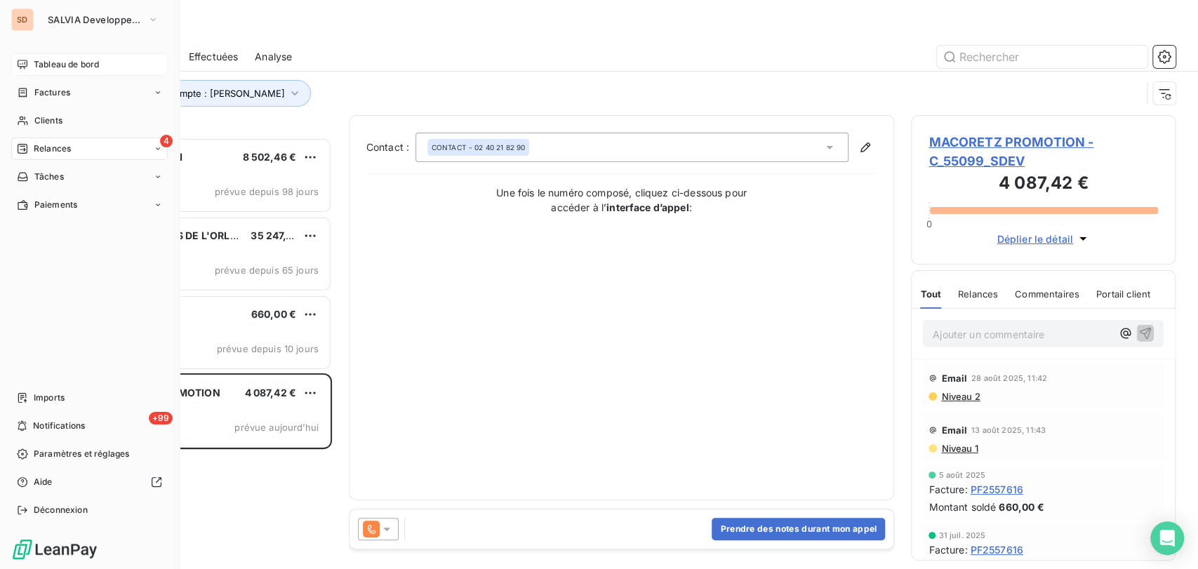
click at [48, 60] on span "Tableau de bord" at bounding box center [66, 64] width 65 height 13
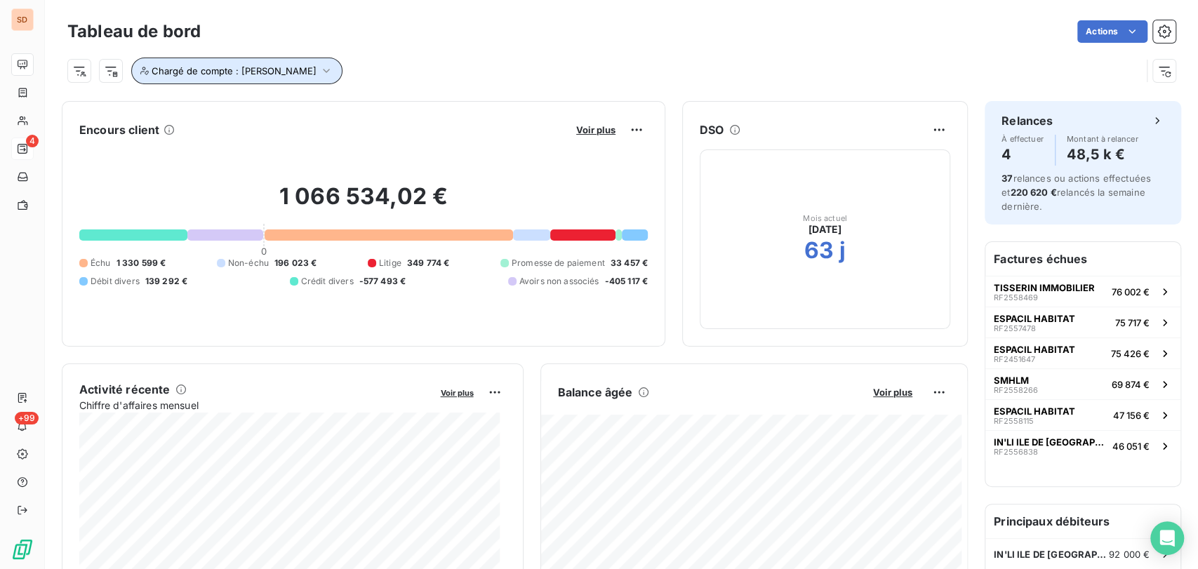
click at [319, 68] on icon "button" at bounding box center [326, 71] width 14 height 14
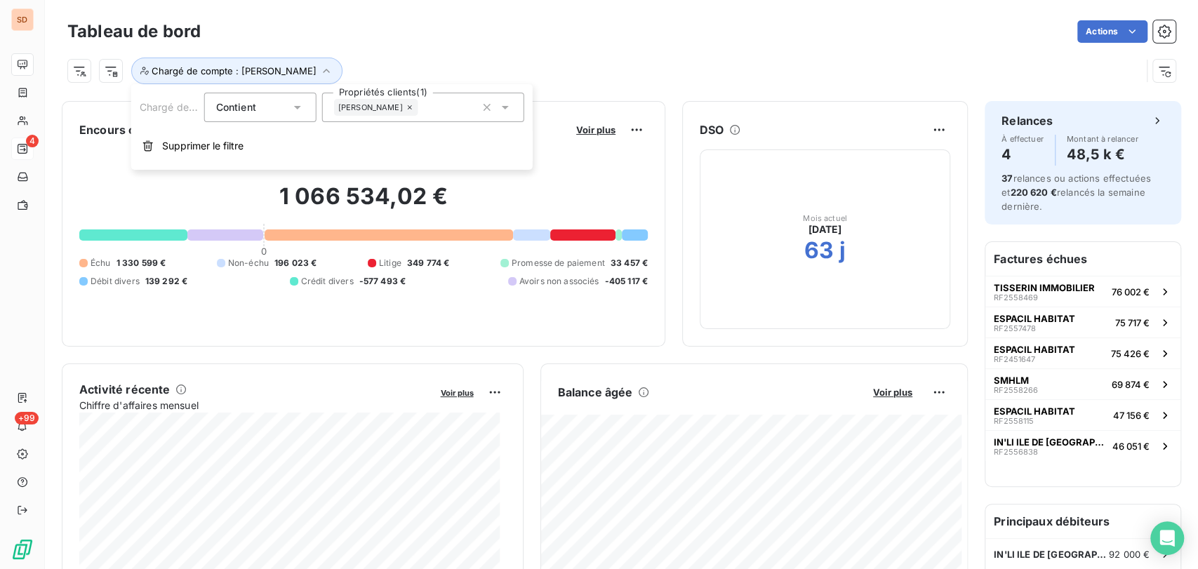
click at [503, 108] on icon at bounding box center [505, 107] width 14 height 14
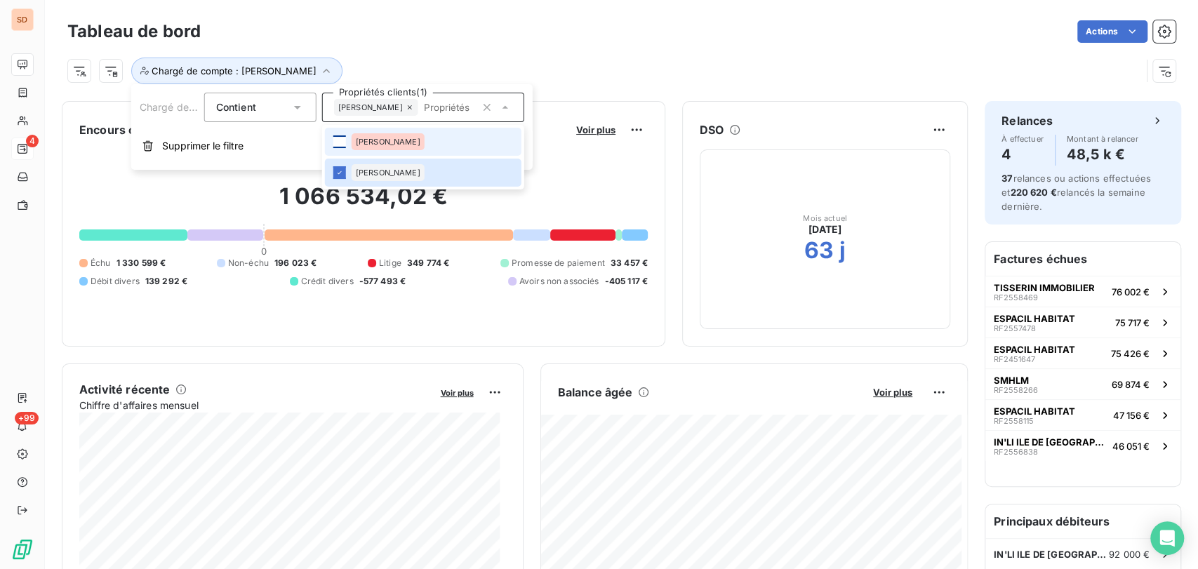
click at [340, 140] on div at bounding box center [339, 141] width 13 height 13
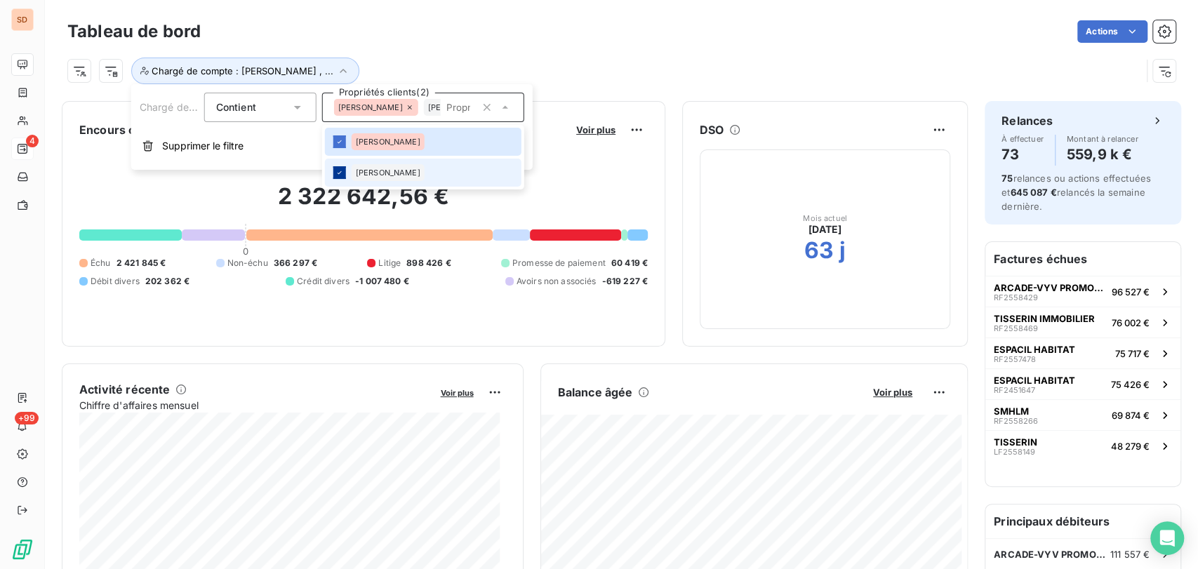
click at [340, 175] on icon at bounding box center [339, 172] width 8 height 8
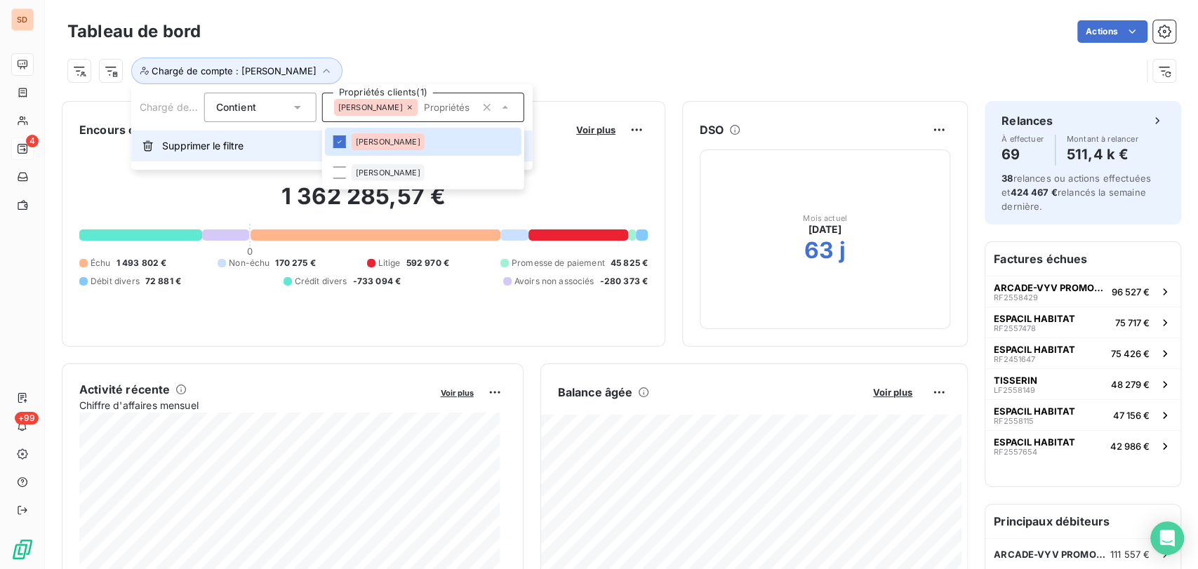
click at [169, 145] on span "Supprimer le filtre" at bounding box center [202, 146] width 81 height 14
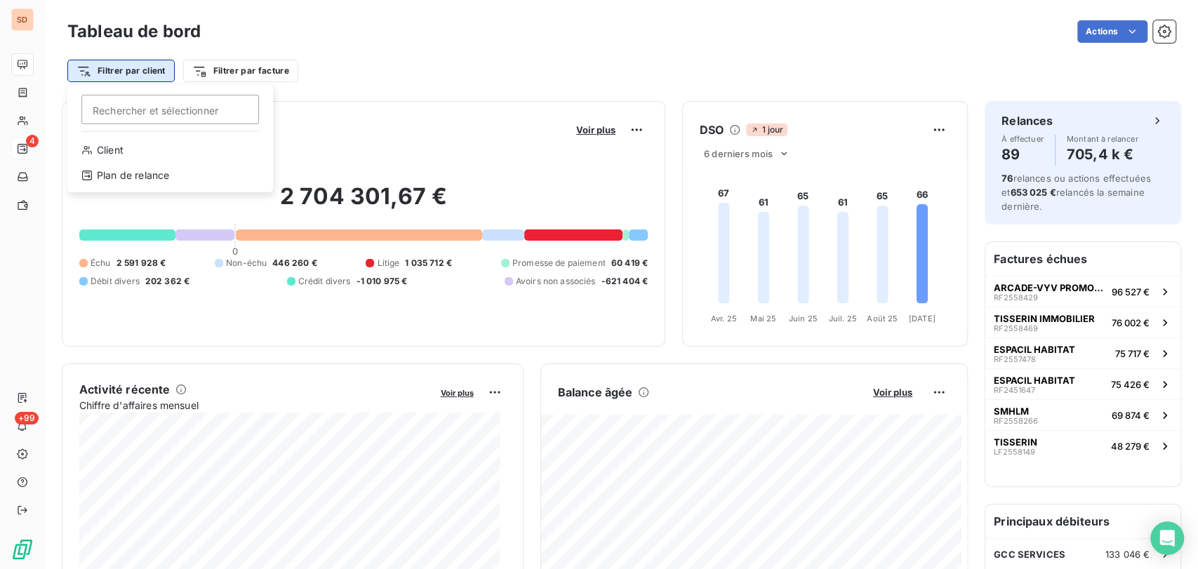
click at [148, 74] on html "SD 4 +99 Tableau de bord Actions Filtrer par client [PERSON_NAME] et sélectionn…" at bounding box center [599, 284] width 1198 height 569
click at [238, 67] on html "SD 4 +99 Tableau de bord Actions Filtrer par client [PERSON_NAME] et sélectionn…" at bounding box center [599, 284] width 1198 height 569
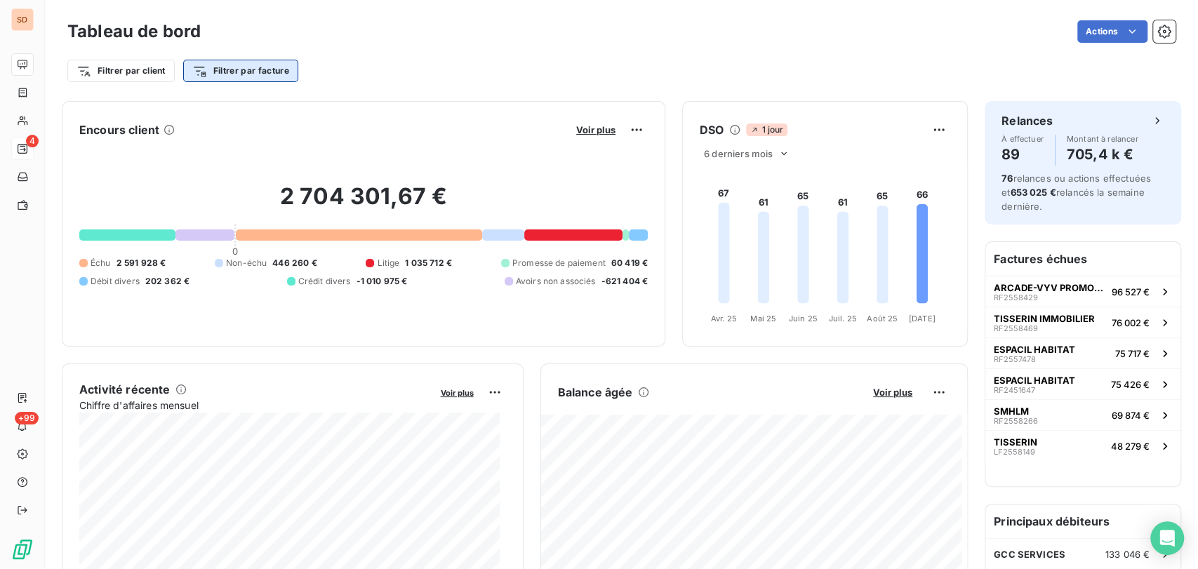
click at [249, 67] on html "SD 4 +99 Tableau de bord Actions Filtrer par client Filtrer par facture Encours…" at bounding box center [599, 284] width 1198 height 569
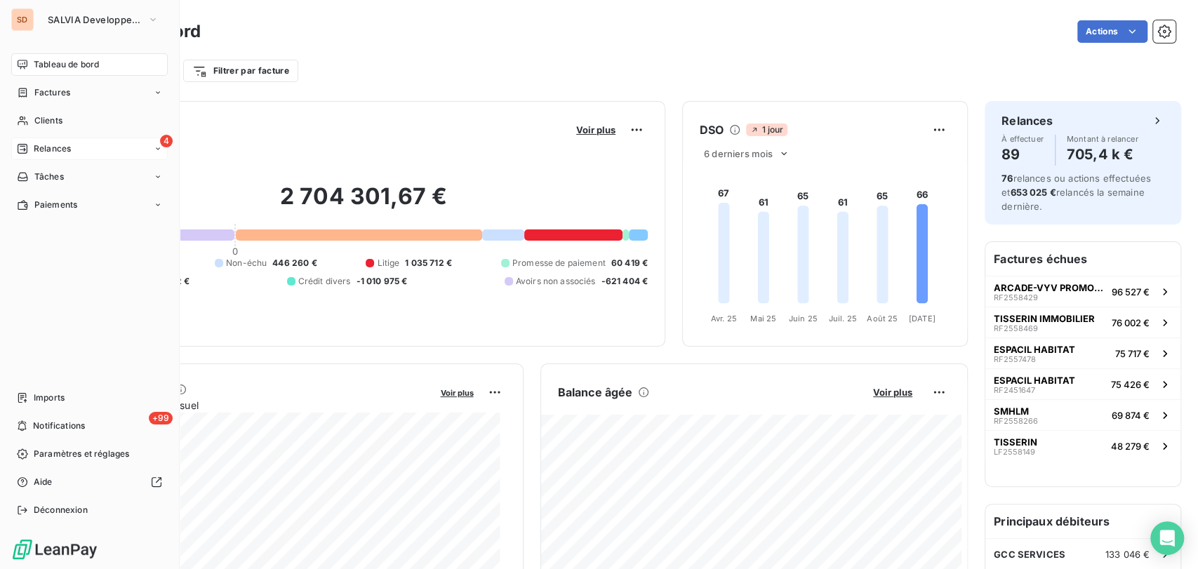
click at [31, 121] on html "SD SALVIA Developpement Tableau de bord Factures Clients 4 Relances Tâches Paie…" at bounding box center [599, 284] width 1198 height 569
click at [41, 119] on span "Clients" at bounding box center [48, 120] width 28 height 13
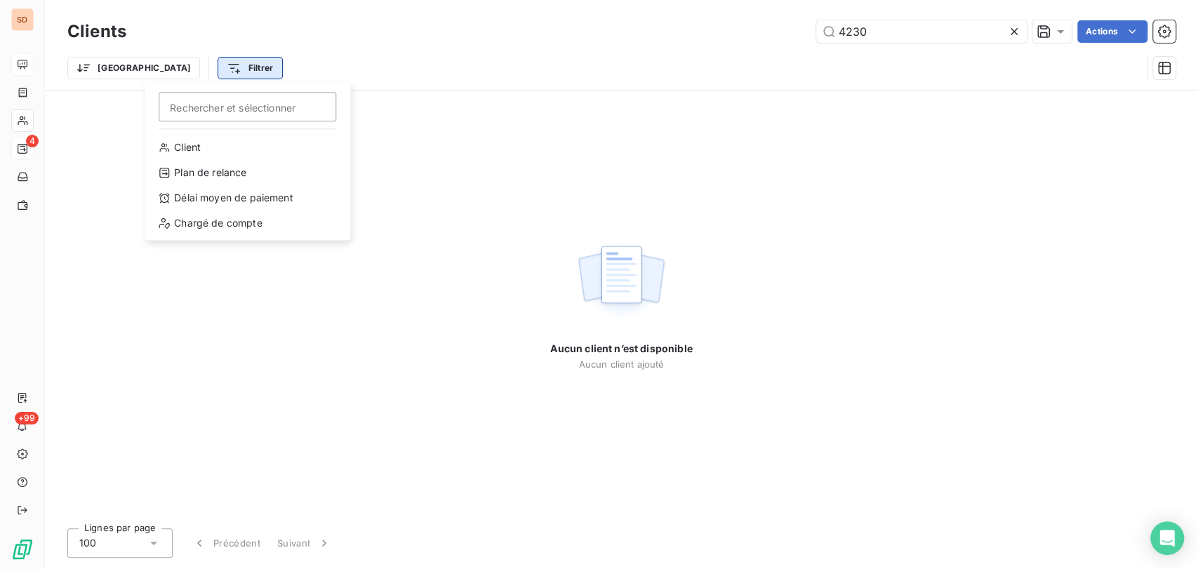
click at [201, 65] on html "SD 4 +99 Clients 4230 Actions Trier Filtrer Rechercher et sélectionner Client P…" at bounding box center [599, 284] width 1198 height 569
click at [224, 224] on div "Chargé de compte" at bounding box center [247, 223] width 194 height 22
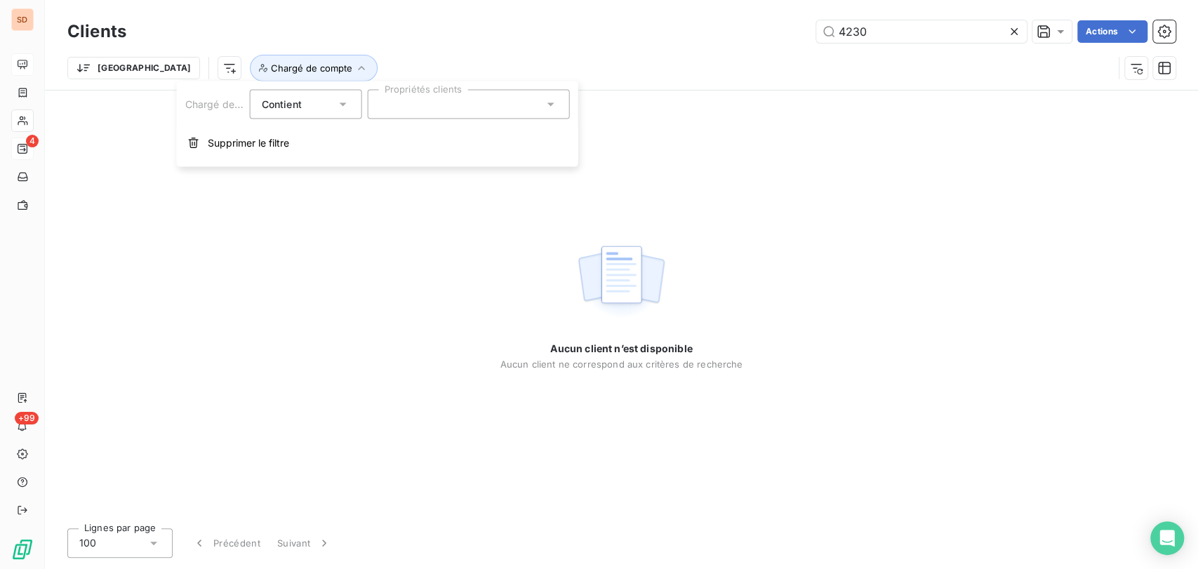
click at [560, 101] on div at bounding box center [469, 104] width 202 height 29
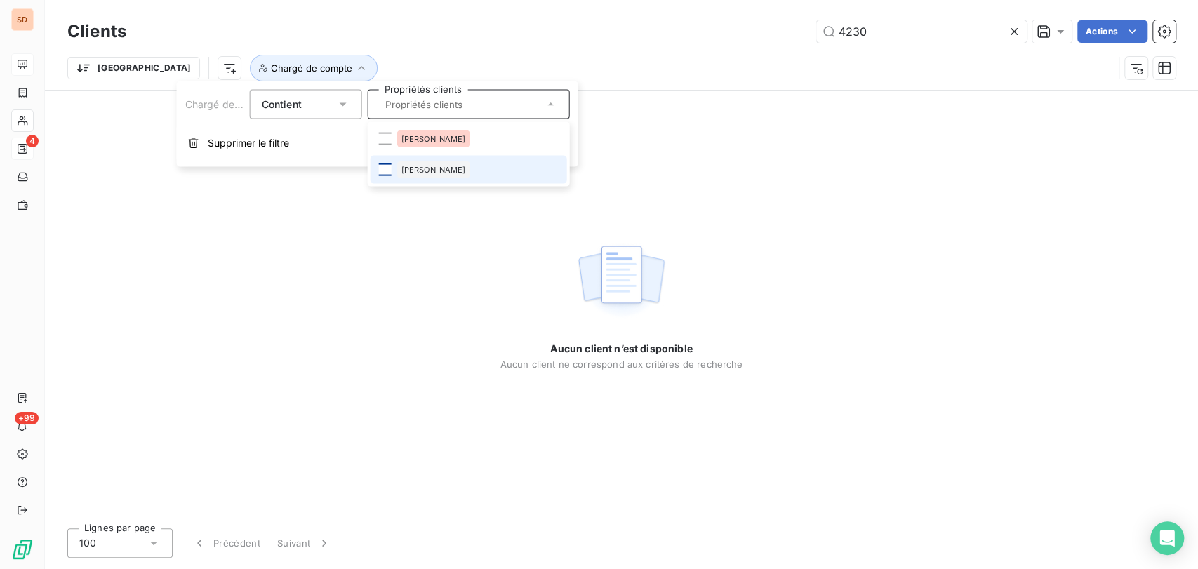
click at [382, 168] on div at bounding box center [385, 170] width 13 height 13
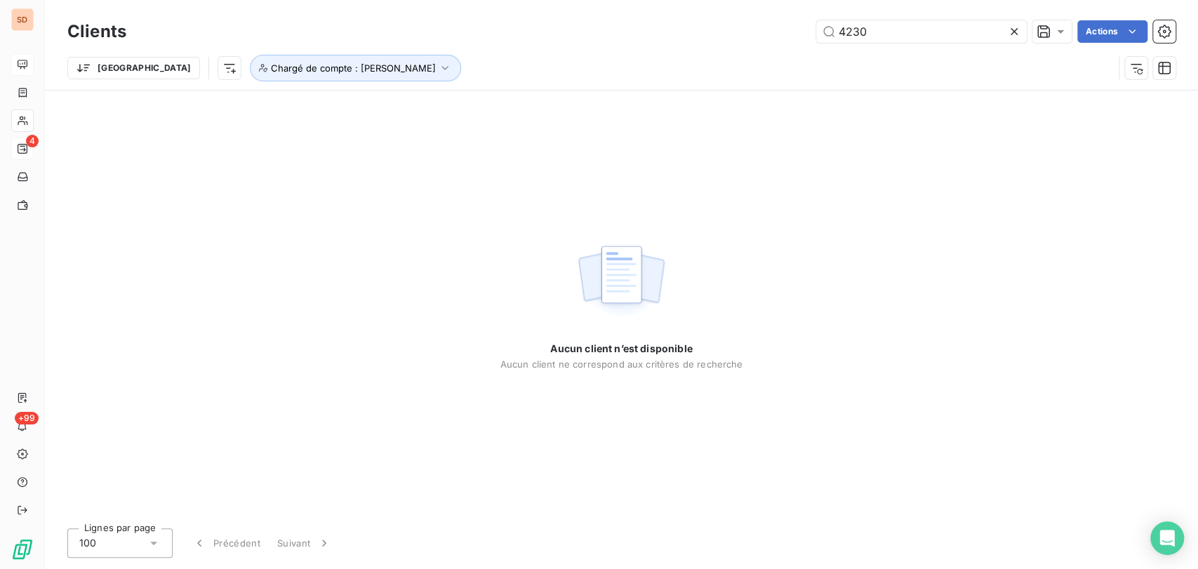
click at [623, 189] on div "Aucun client n’est disponible Aucun client ne correspond aux critères de recher…" at bounding box center [621, 304] width 243 height 427
click at [1018, 28] on icon at bounding box center [1014, 32] width 14 height 14
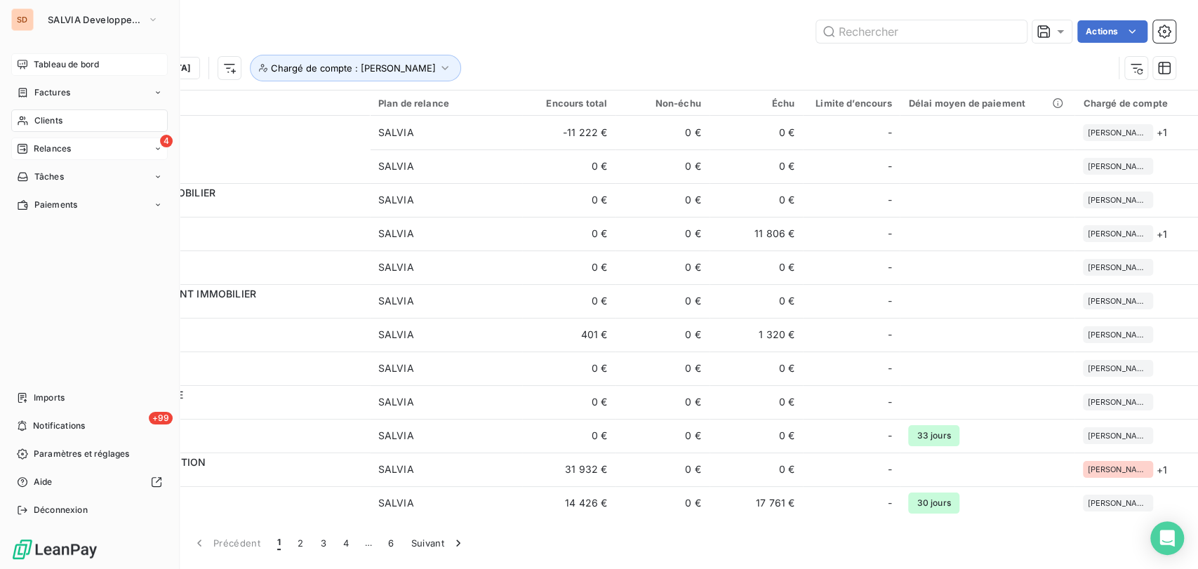
click at [60, 67] on span "Tableau de bord" at bounding box center [66, 64] width 65 height 13
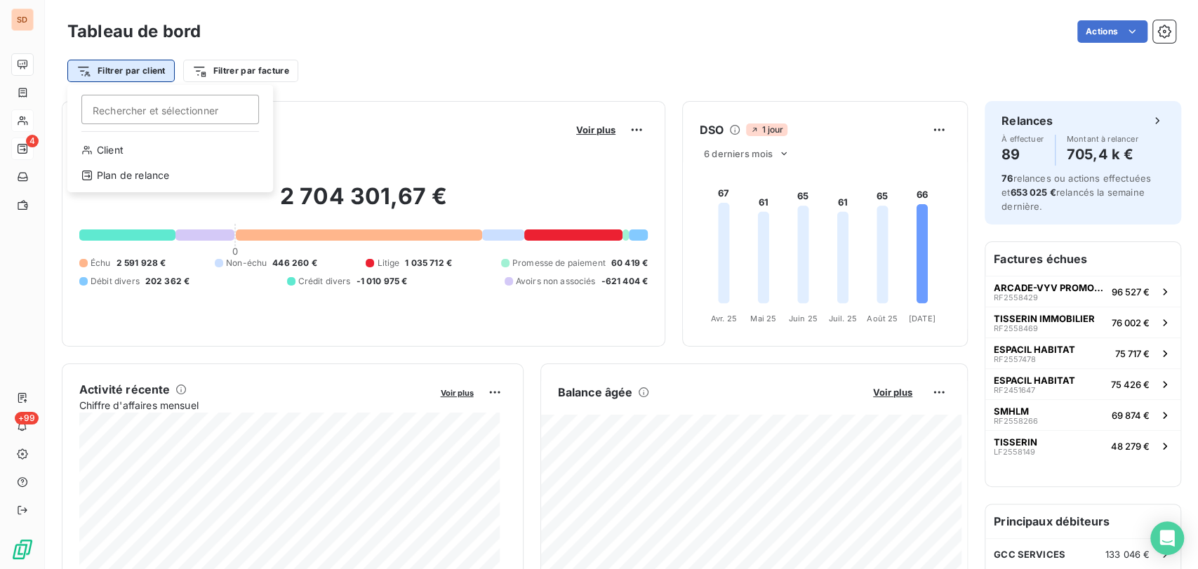
click at [163, 71] on html "SD 4 +99 Tableau de bord Actions Filtrer par client [PERSON_NAME] et sélectionn…" at bounding box center [599, 284] width 1198 height 569
click at [261, 76] on html "SD 4 +99 Tableau de bord Actions Filtrer par client [PERSON_NAME] et sélectionn…" at bounding box center [599, 284] width 1198 height 569
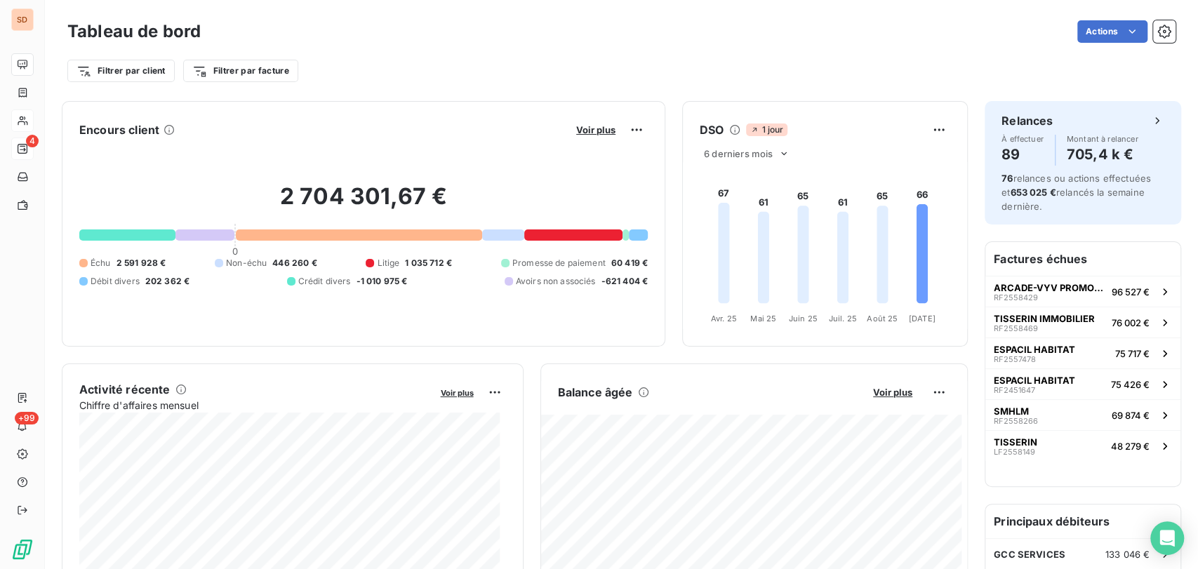
click at [261, 76] on html "SD 4 +99 Tableau de bord Actions Filtrer par client Filtrer par facture Encours…" at bounding box center [599, 284] width 1198 height 569
click at [399, 52] on html "SD 4 +99 Tableau de bord Actions Filtrer par client Filtrer par facture Recherc…" at bounding box center [599, 284] width 1198 height 569
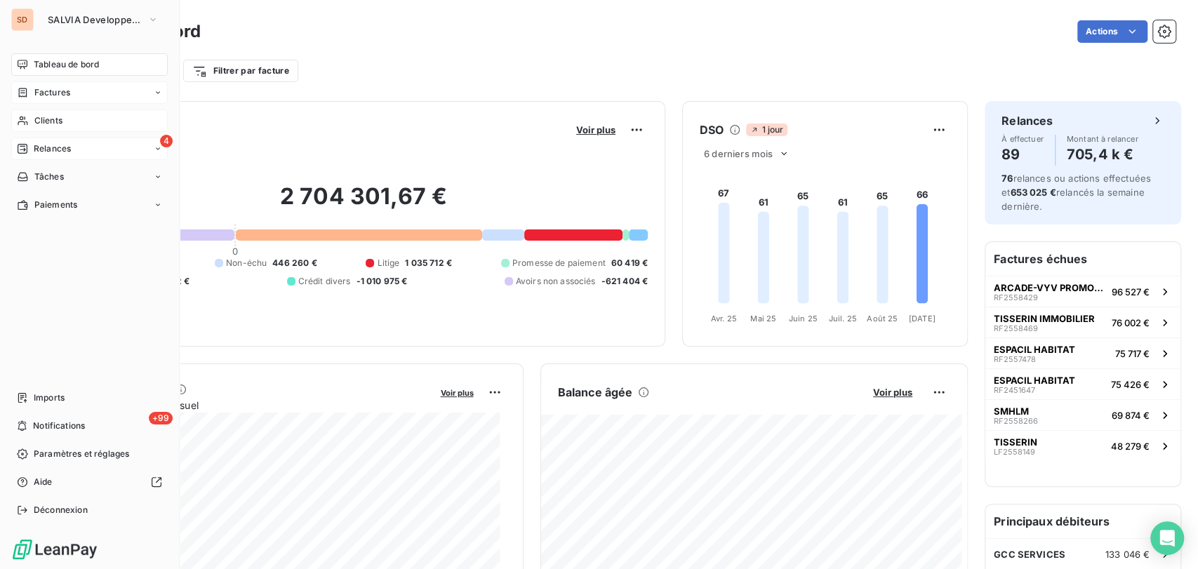
click at [45, 92] on span "Factures" at bounding box center [52, 92] width 36 height 13
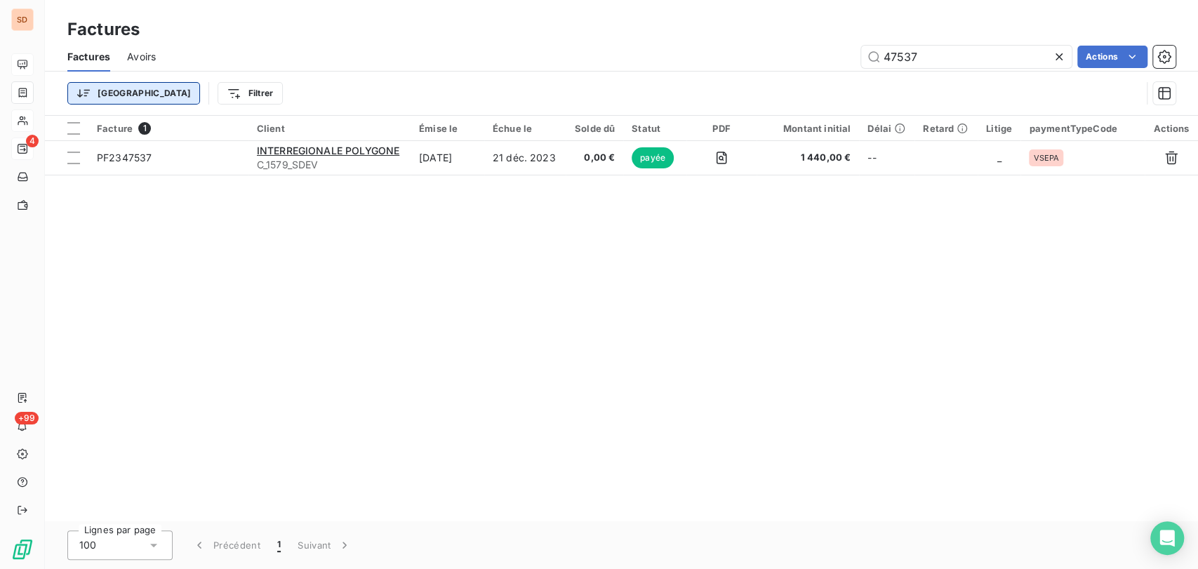
click at [108, 91] on html "SD 4 +99 Factures Factures Avoirs 47537 Actions Trier Filtrer Facture 1 Client …" at bounding box center [599, 284] width 1198 height 569
click at [182, 90] on html "SD 4 +99 Factures Factures Avoirs 47537 Actions Trier Filtrer Facture 1 Client …" at bounding box center [599, 284] width 1198 height 569
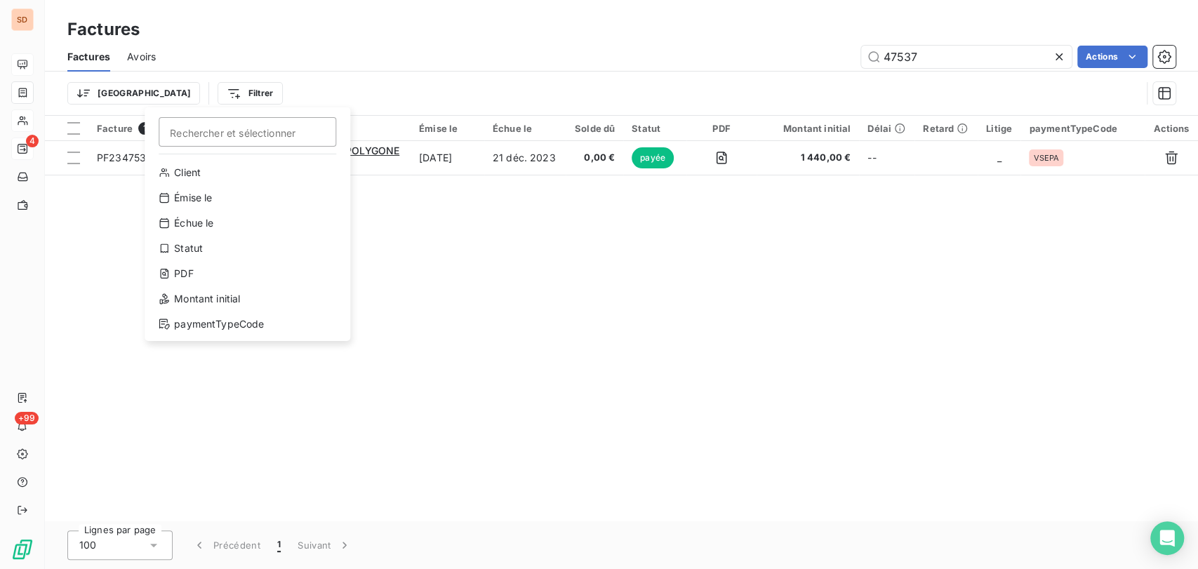
click at [182, 90] on html "SD 4 +99 Factures Factures Avoirs 47537 Actions Trier Filtrer Rechercher et sél…" at bounding box center [599, 284] width 1198 height 569
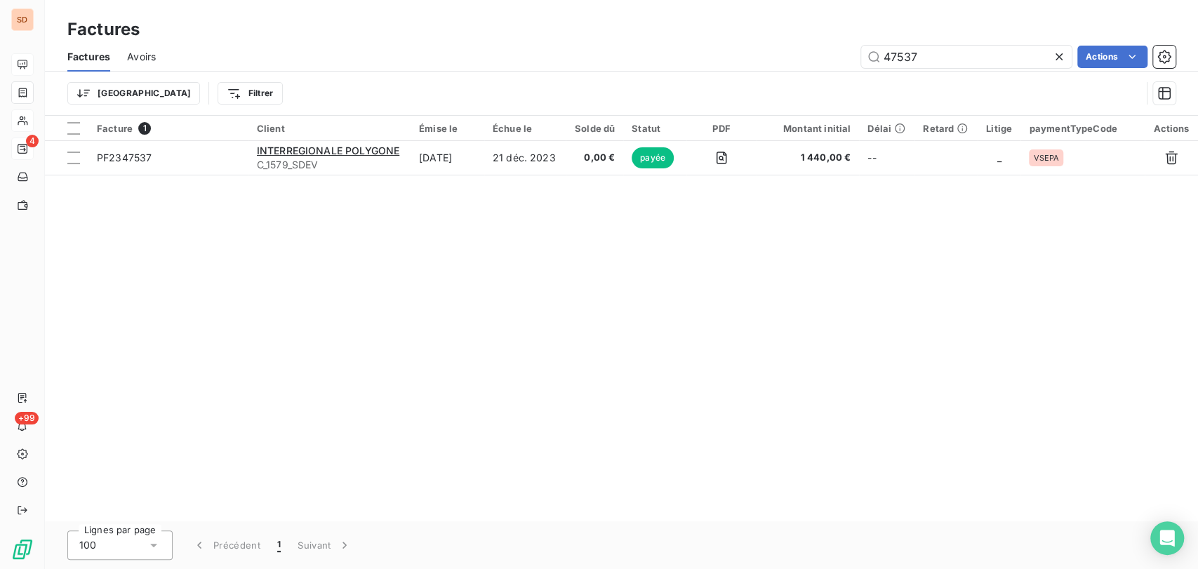
click at [333, 74] on html "SD 4 +99 Factures Factures Avoirs 47537 Actions Trier Filtrer Facture 1 Client …" at bounding box center [599, 284] width 1198 height 569
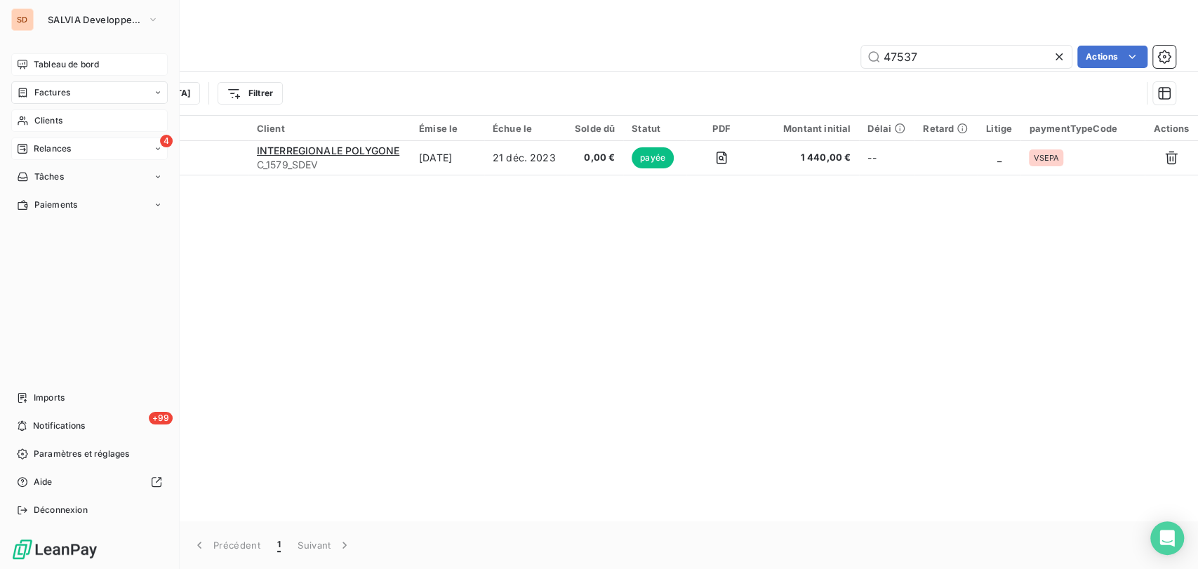
click at [52, 120] on span "Clients" at bounding box center [48, 120] width 28 height 13
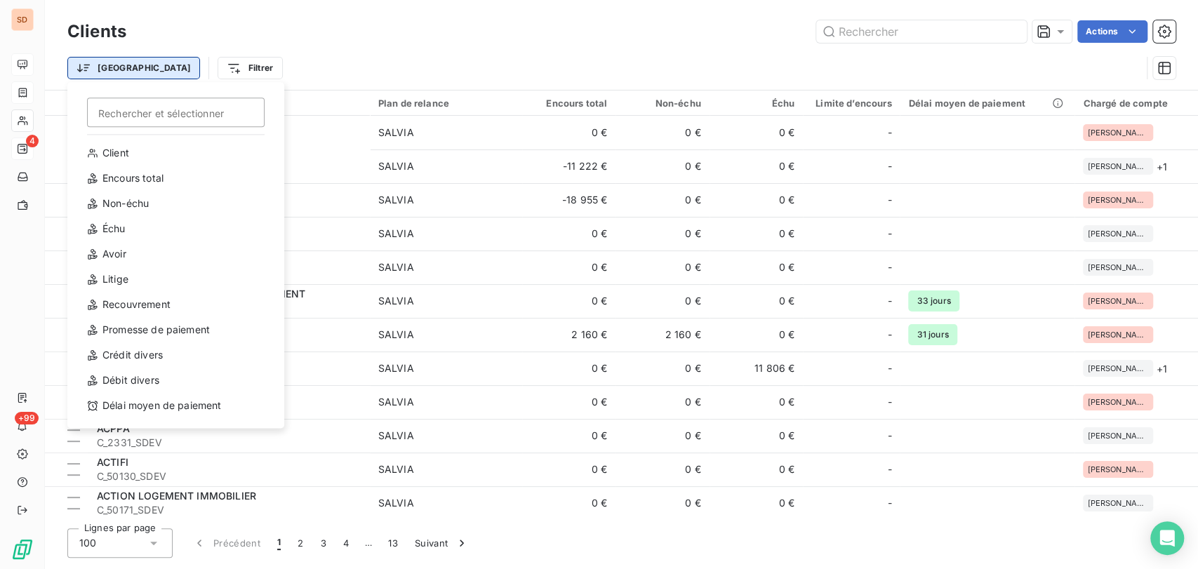
click at [114, 69] on html "SD 4 +99 Clients Actions Trier Rechercher et sélectionner Client Encours total …" at bounding box center [599, 284] width 1198 height 569
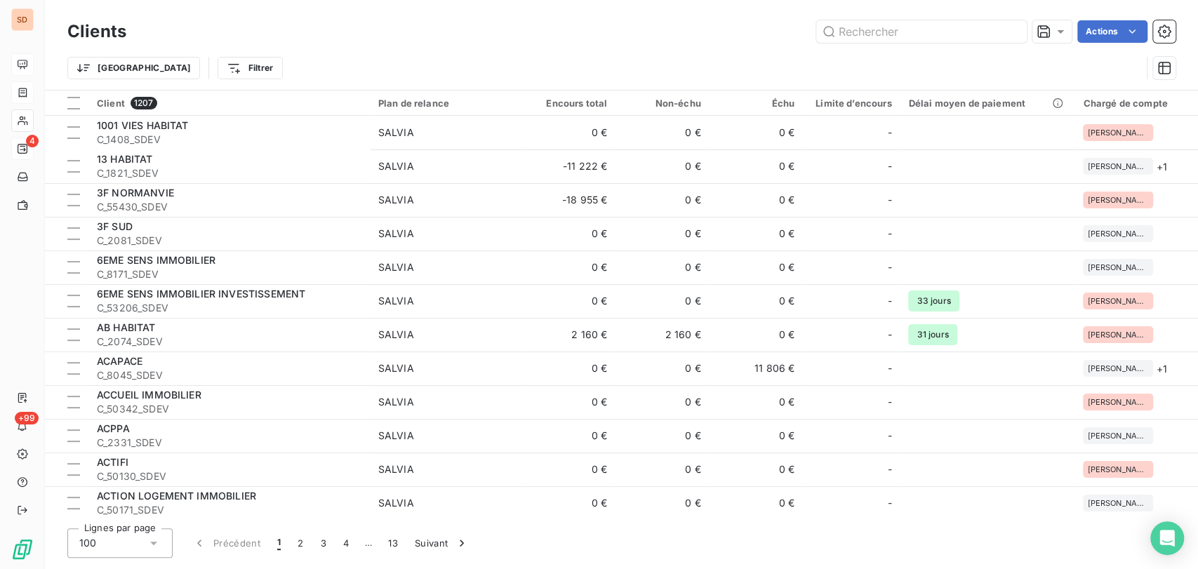
click at [172, 76] on html "SD 4 +99 Clients Actions Trier Filtrer Client 1207 Plan de relance Encours tota…" at bounding box center [599, 284] width 1198 height 569
click at [176, 63] on html "SD 4 +99 Clients Actions Trier Filtrer Client 1207 Plan de relance Encours tota…" at bounding box center [599, 284] width 1198 height 569
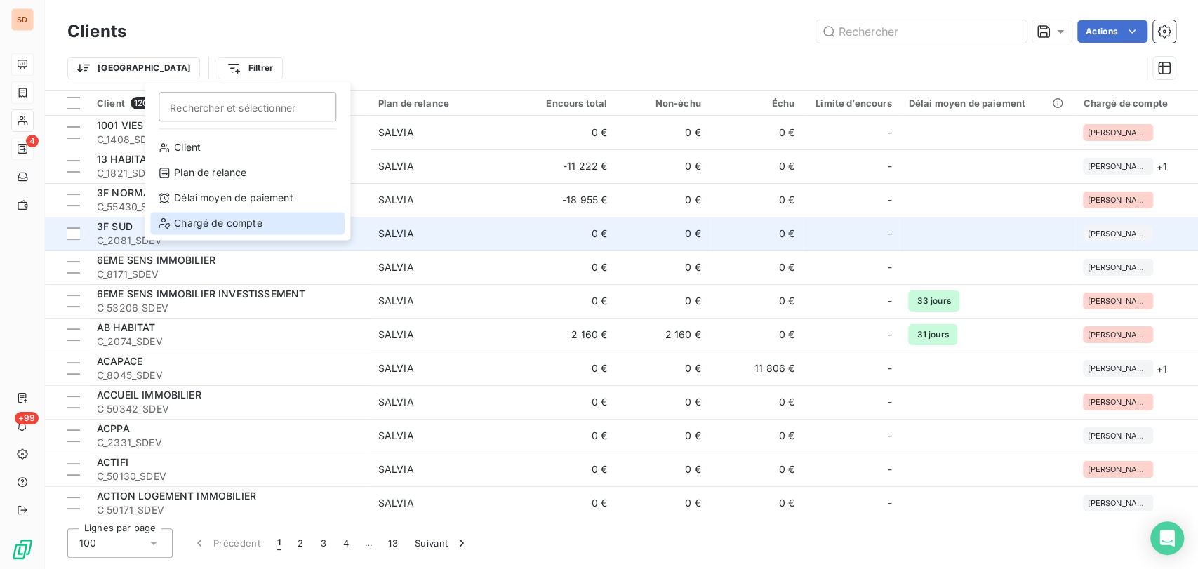
click at [180, 230] on div "Chargé de compte" at bounding box center [247, 223] width 194 height 22
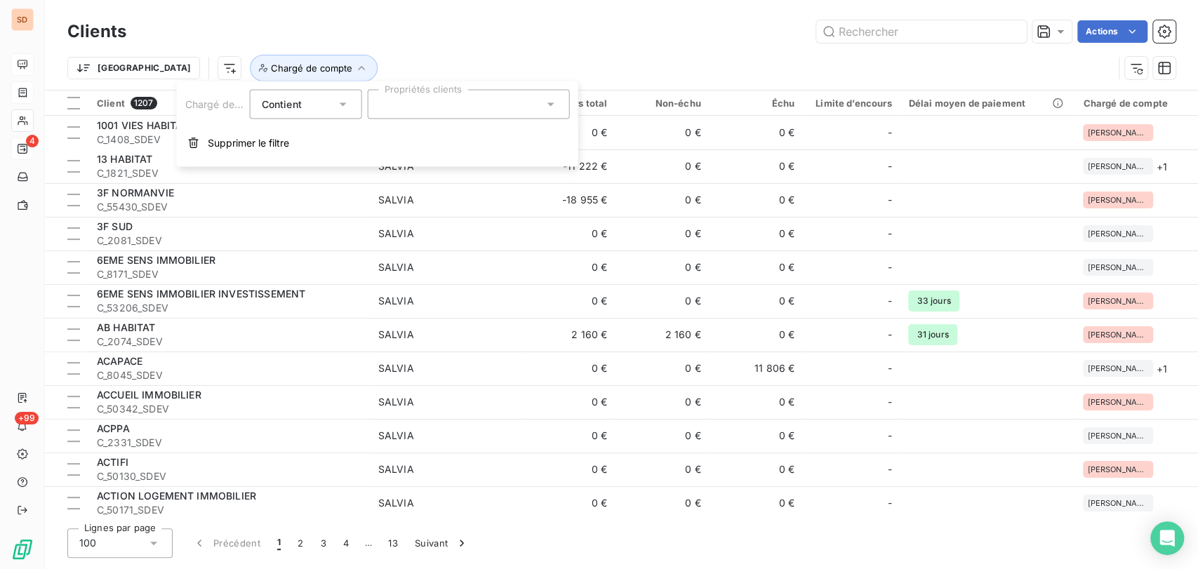
click at [552, 106] on icon at bounding box center [551, 105] width 14 height 14
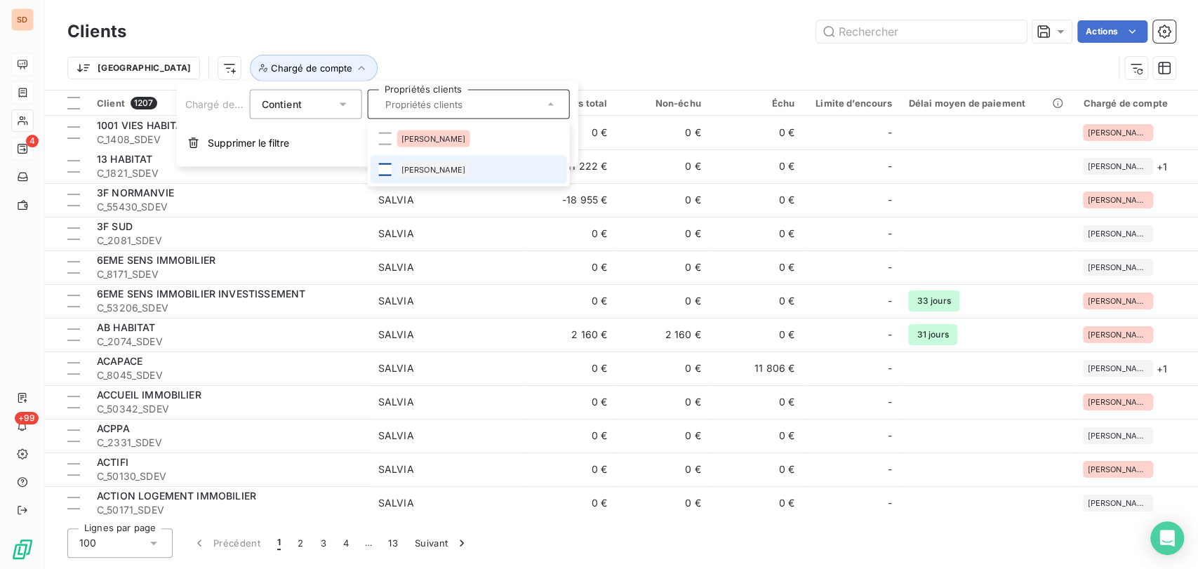
click at [382, 170] on div at bounding box center [385, 170] width 13 height 13
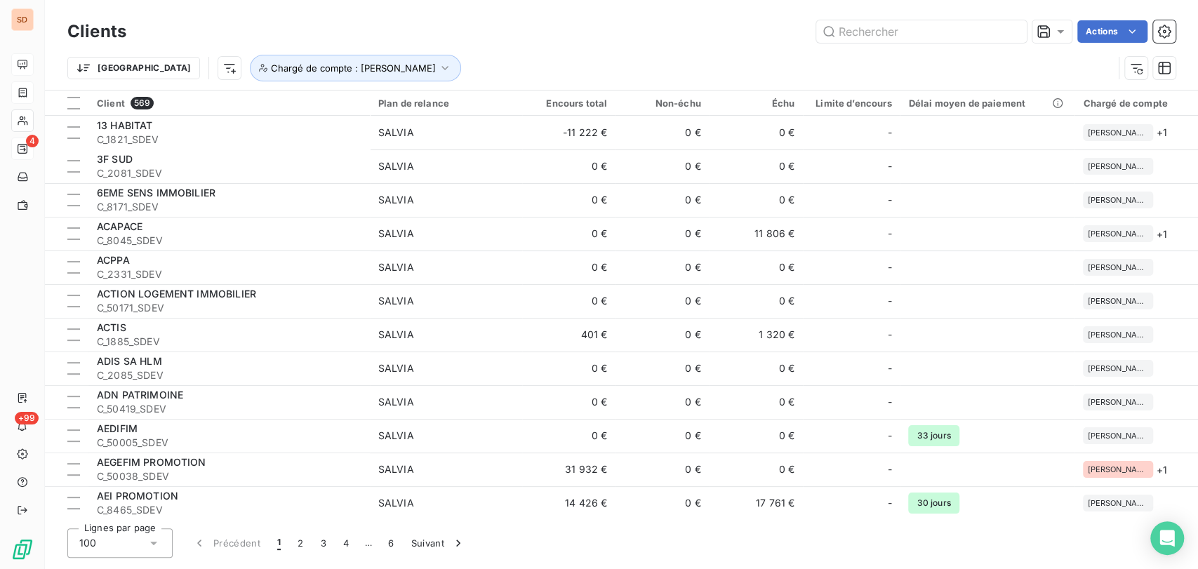
click at [380, 53] on div "Trier Chargé de compte : [PERSON_NAME]" at bounding box center [621, 68] width 1108 height 44
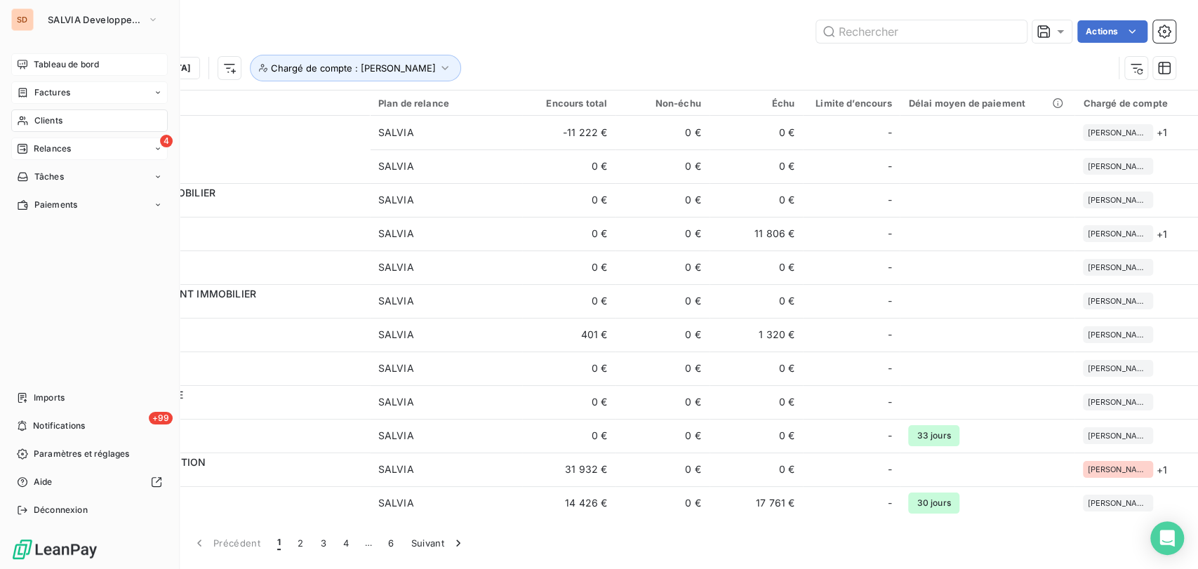
click at [46, 153] on span "Relances" at bounding box center [52, 148] width 37 height 13
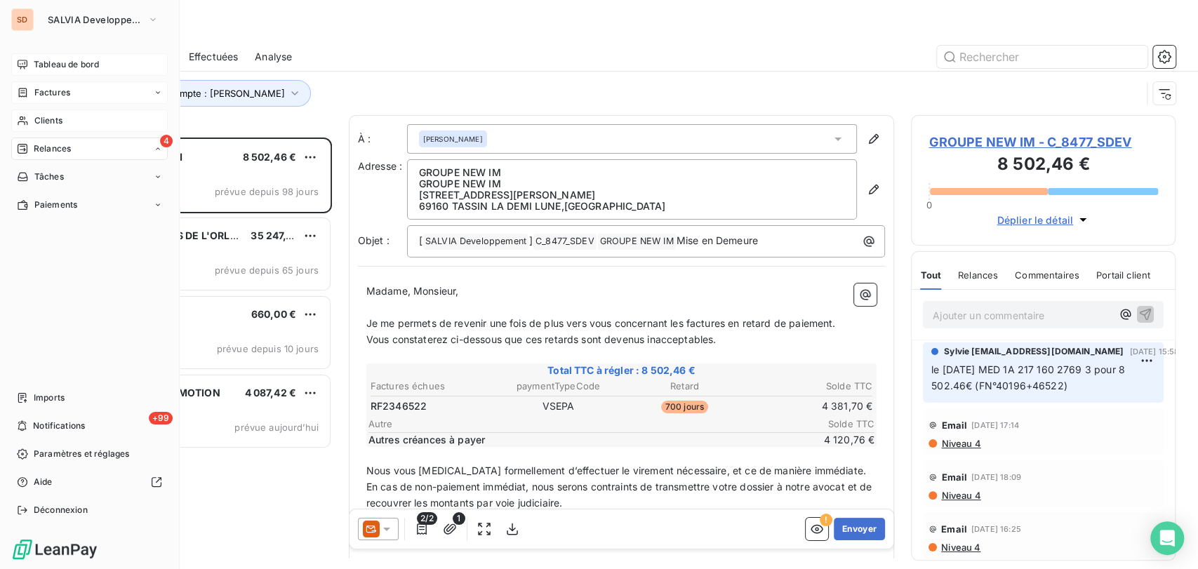
scroll to position [419, 253]
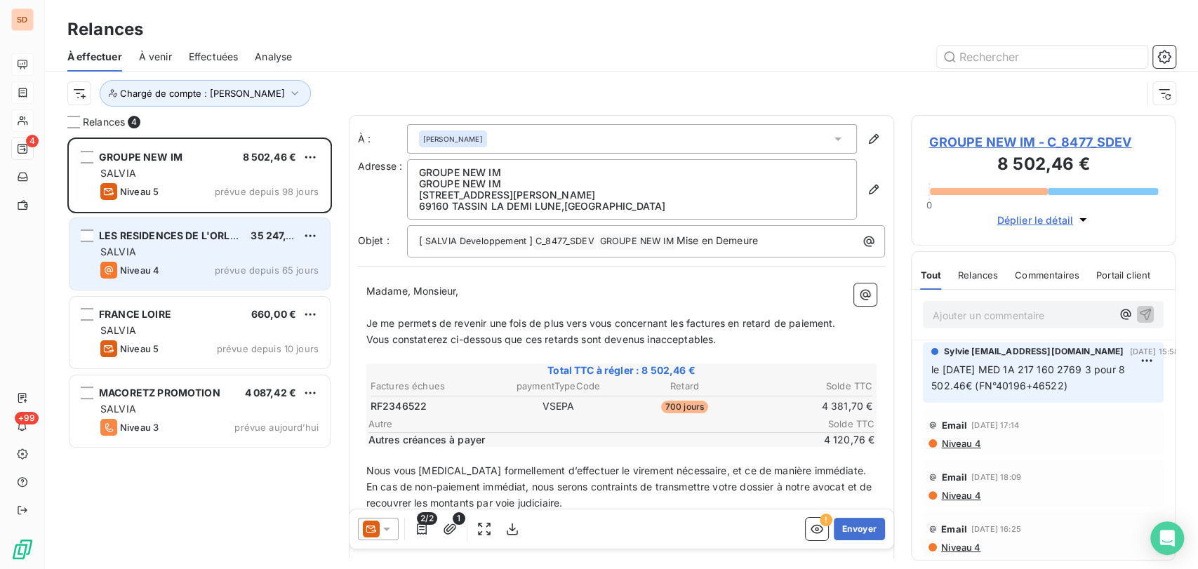
click at [131, 234] on span "LES RESIDENCES DE L'ORLEANAIS" at bounding box center [183, 235] width 168 height 12
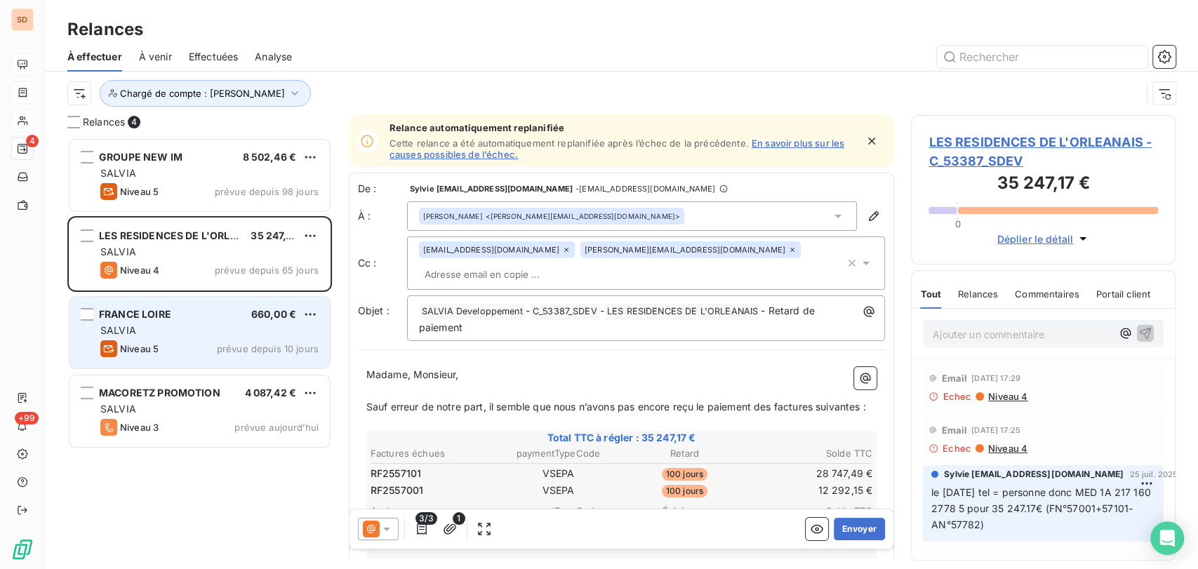
click at [147, 310] on span "FRANCE LOIRE" at bounding box center [135, 314] width 72 height 12
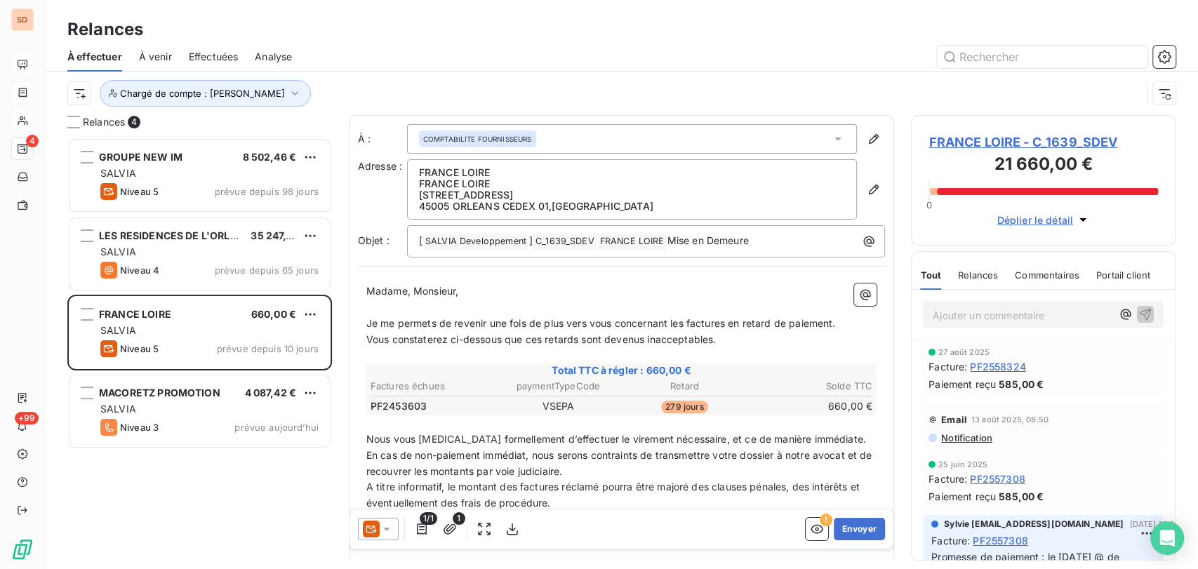
click at [954, 140] on span "FRANCE LOIRE - C_1639_SDEV" at bounding box center [1042, 142] width 229 height 19
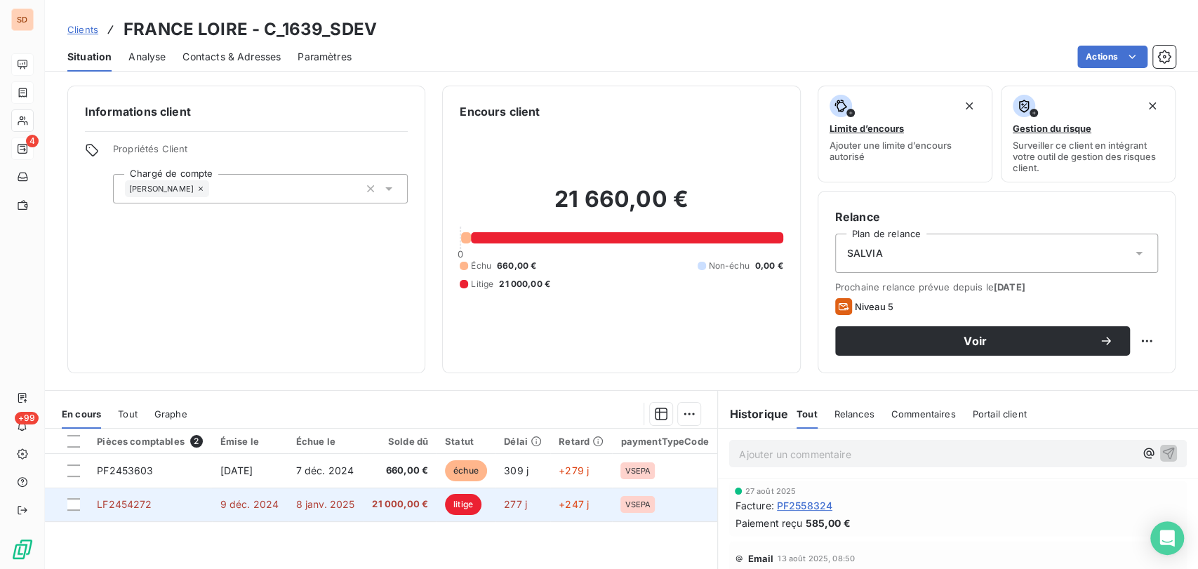
click at [152, 499] on td "LF2454272" at bounding box center [149, 505] width 123 height 34
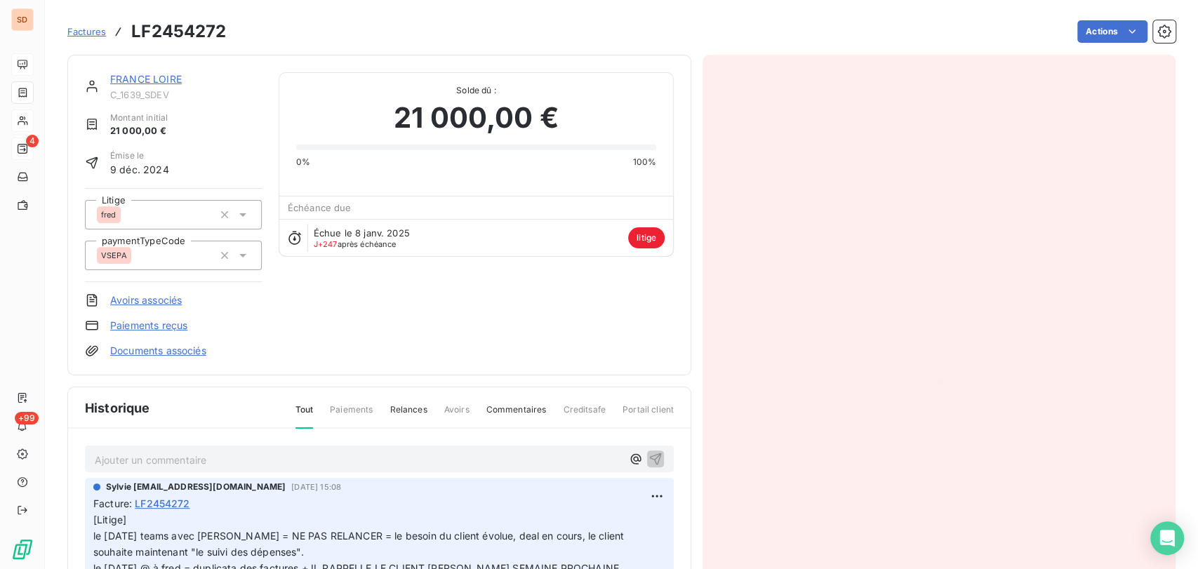
scroll to position [1, 0]
click at [138, 80] on link "FRANCE LOIRE" at bounding box center [146, 78] width 72 height 12
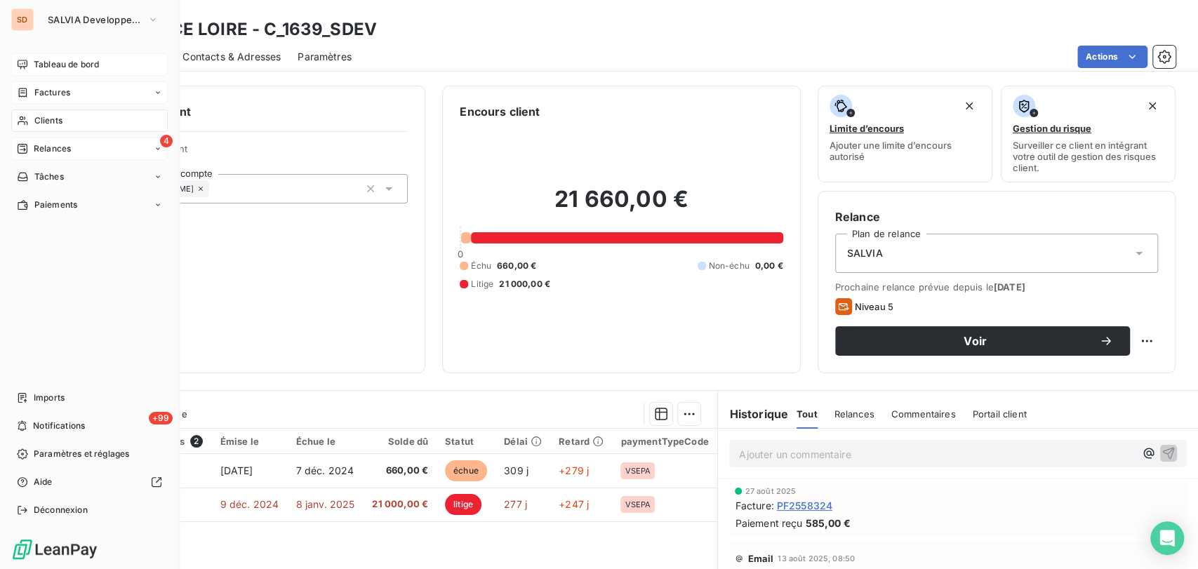
click at [38, 120] on span "Clients" at bounding box center [48, 120] width 28 height 13
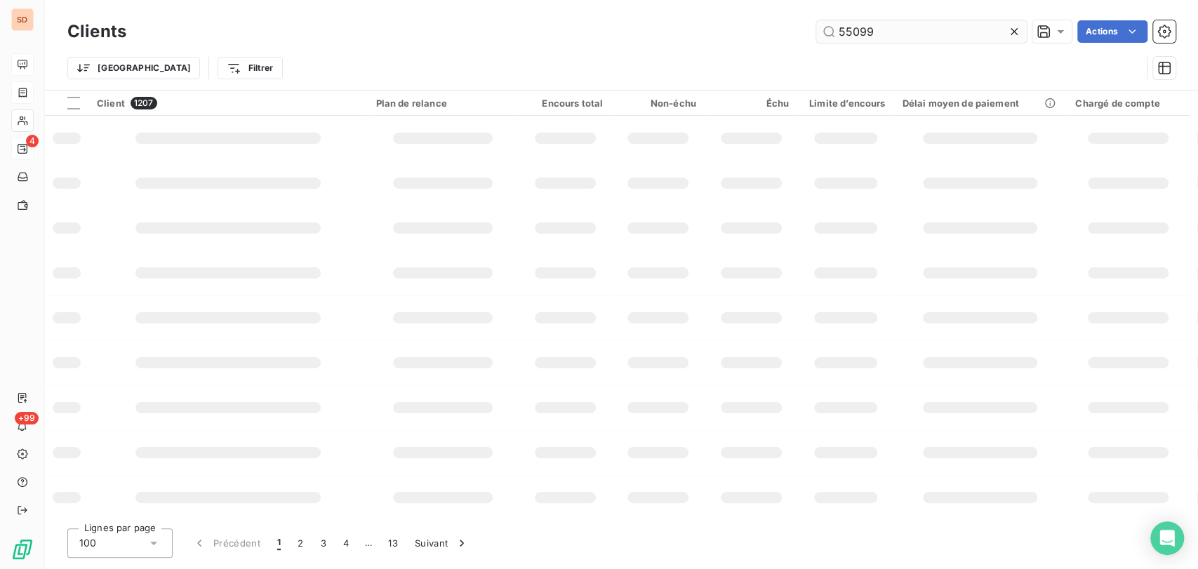
type input "55099"
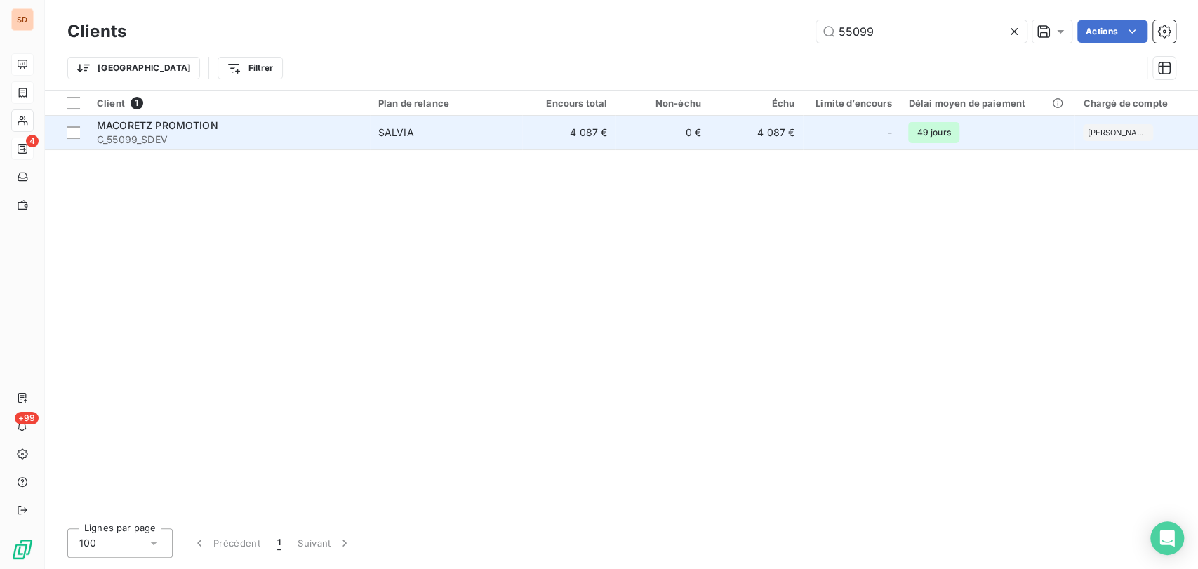
click at [133, 130] on span "MACORETZ PROMOTION" at bounding box center [157, 125] width 121 height 12
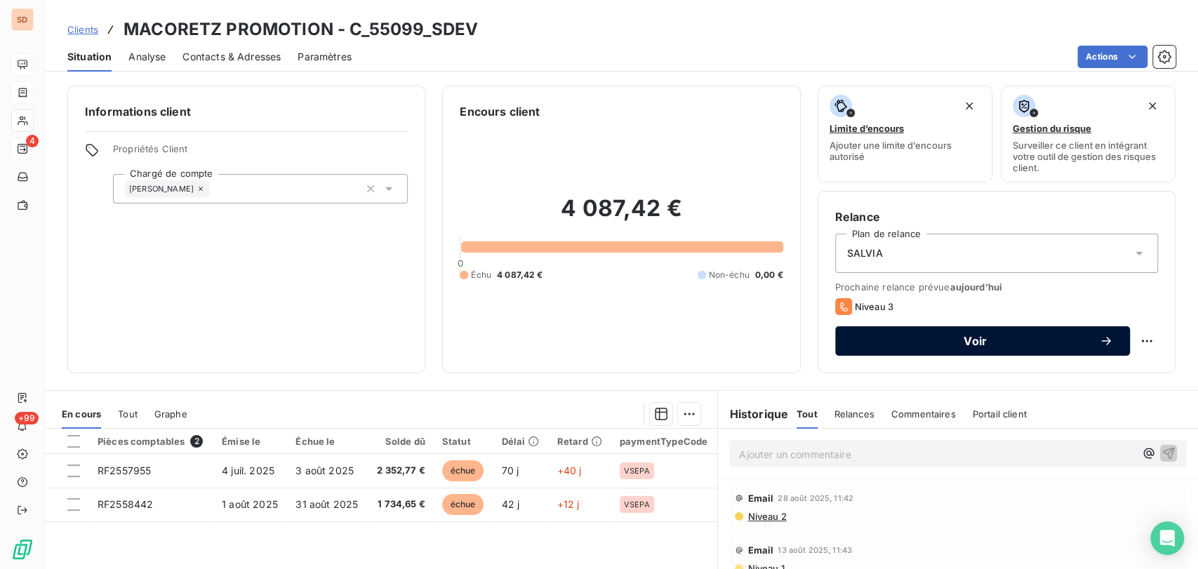
click at [1039, 348] on button "Voir" at bounding box center [982, 340] width 295 height 29
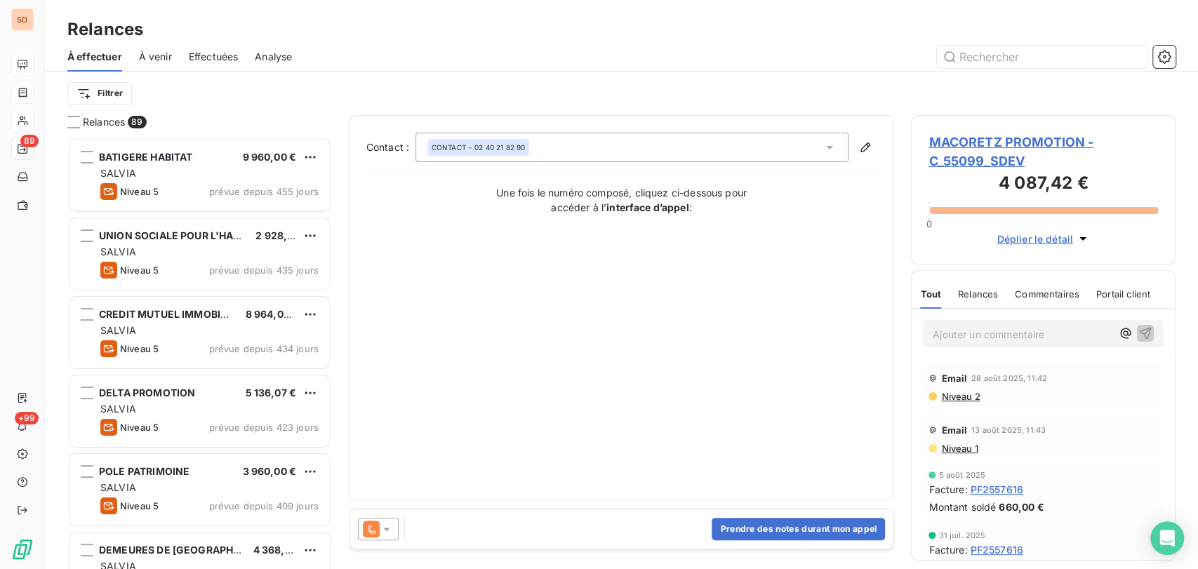
scroll to position [419, 253]
click at [391, 531] on icon at bounding box center [387, 529] width 14 height 14
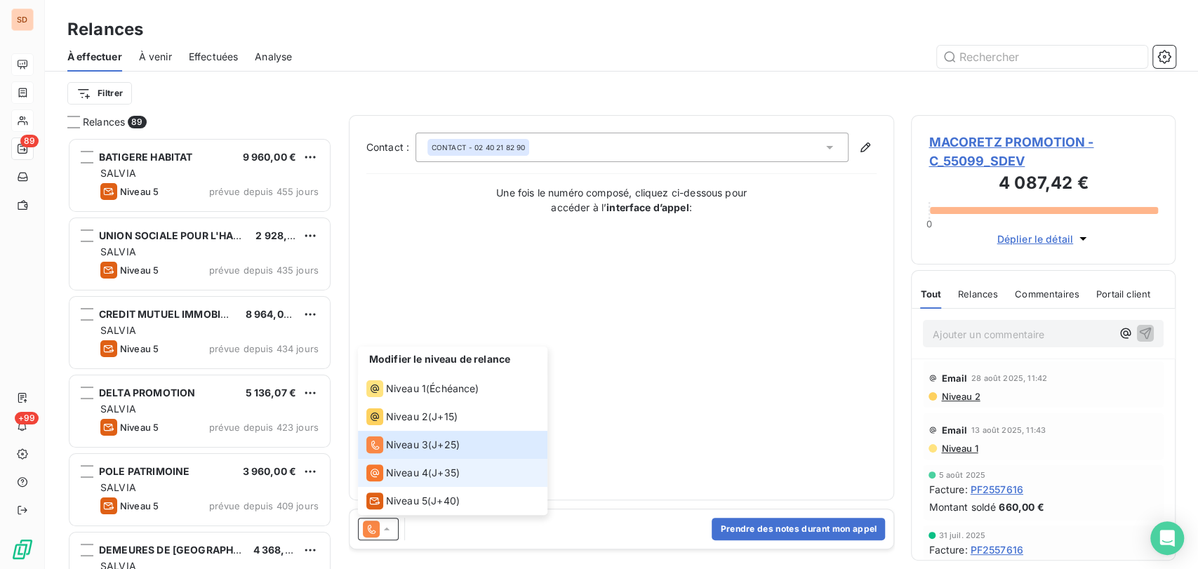
click at [400, 472] on span "Niveau 4" at bounding box center [407, 473] width 42 height 14
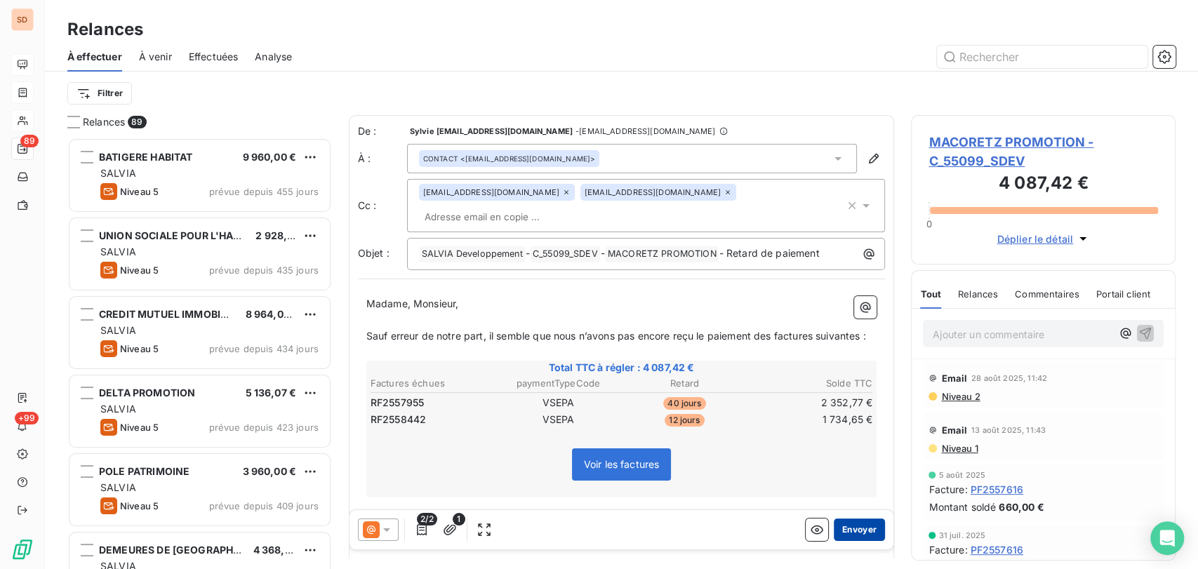
click at [851, 522] on button "Envoyer" at bounding box center [859, 529] width 51 height 22
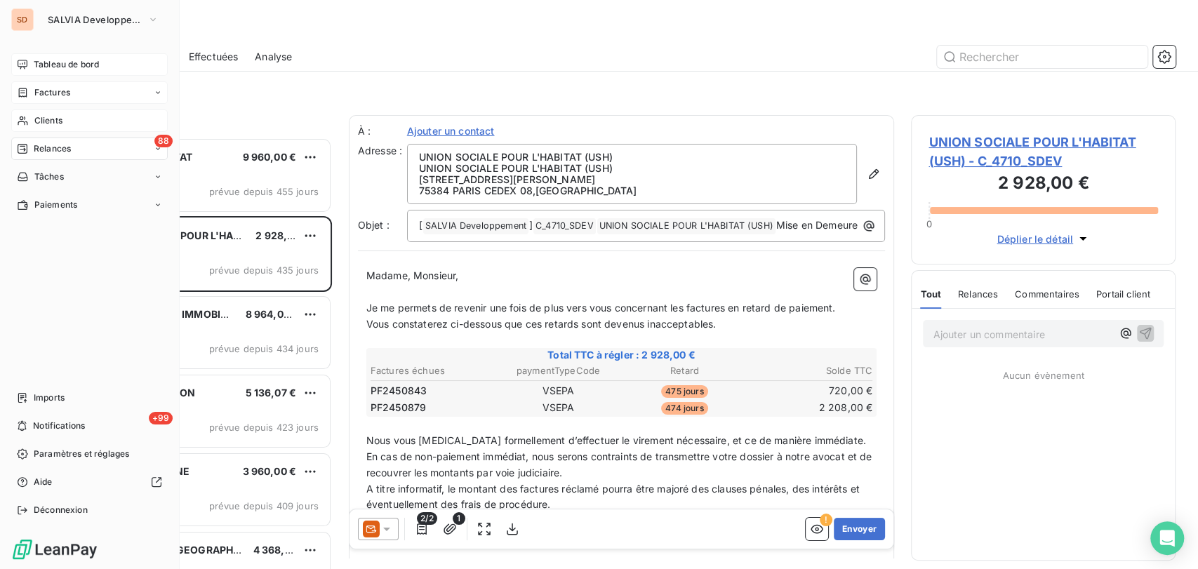
click at [35, 121] on span "Clients" at bounding box center [48, 120] width 28 height 13
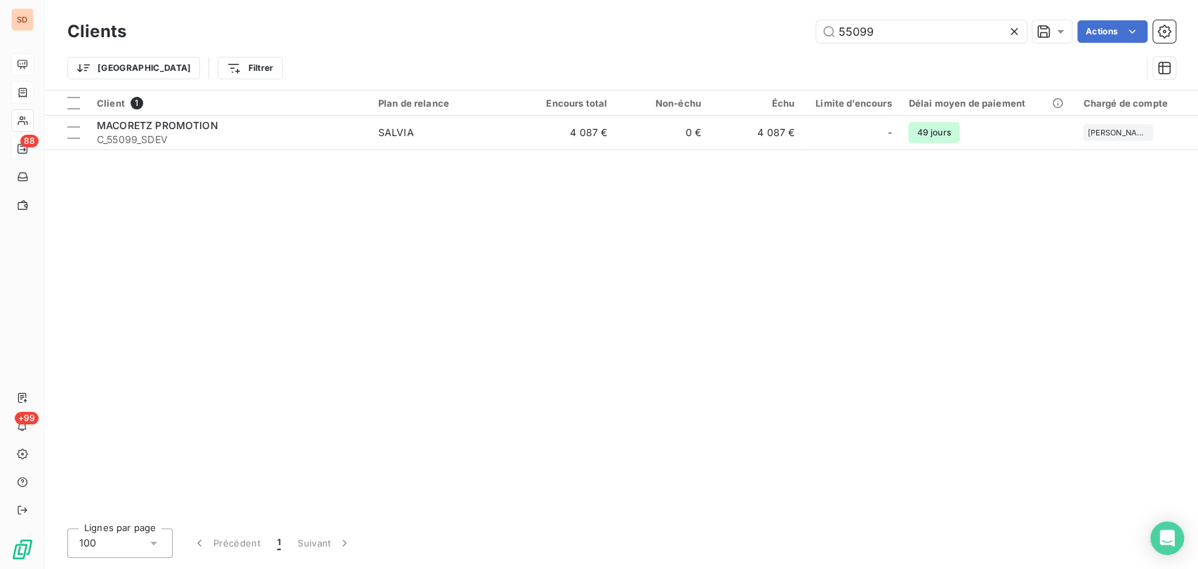
drag, startPoint x: 892, startPoint y: 32, endPoint x: 775, endPoint y: 21, distance: 117.0
click at [786, 29] on div "55099 Actions" at bounding box center [659, 31] width 1032 height 22
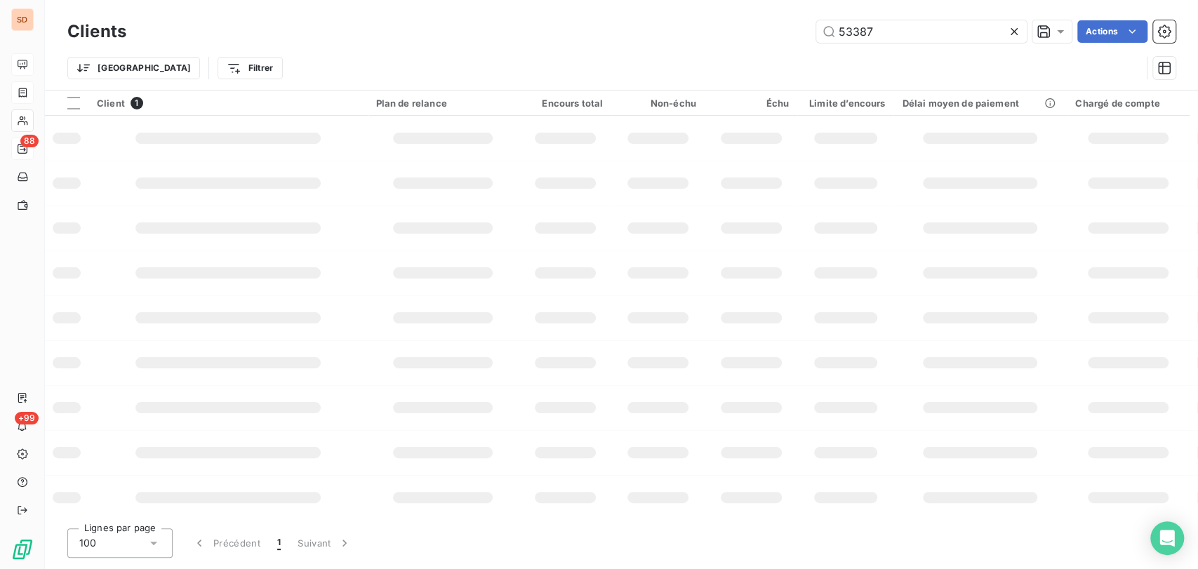
type input "53387"
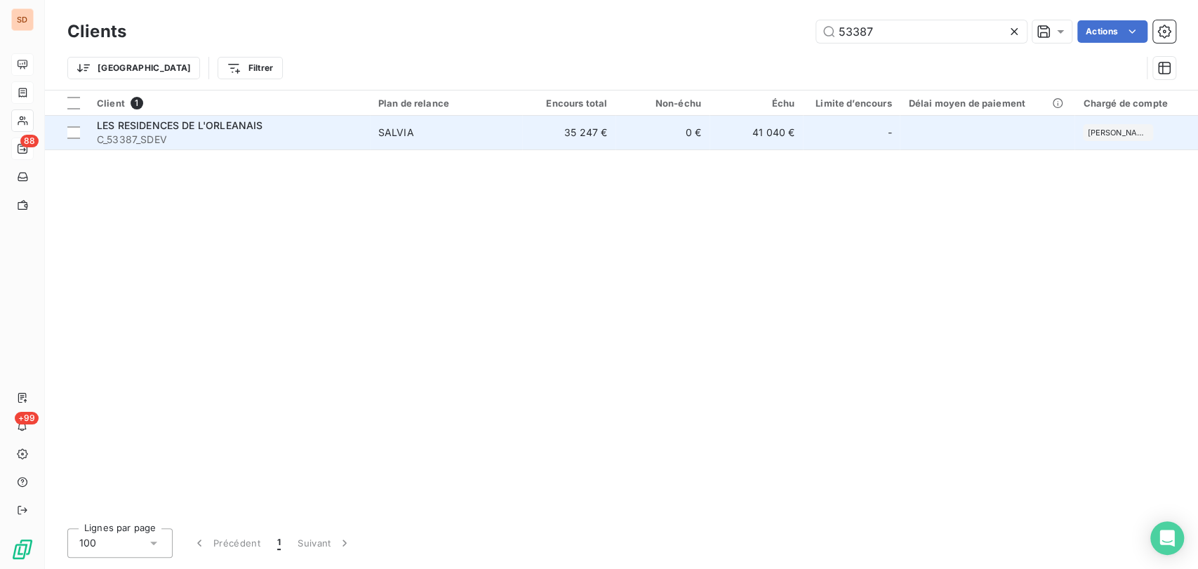
click at [146, 131] on span "LES RESIDENCES DE L'ORLEANAIS" at bounding box center [180, 125] width 166 height 12
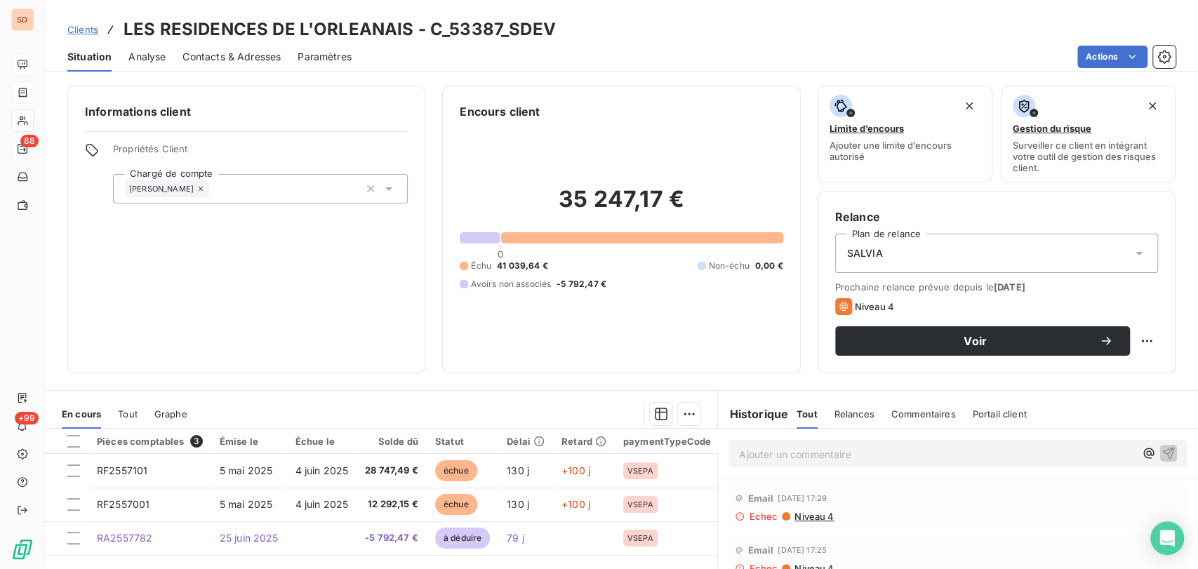
click at [236, 53] on span "Contacts & Adresses" at bounding box center [231, 57] width 98 height 14
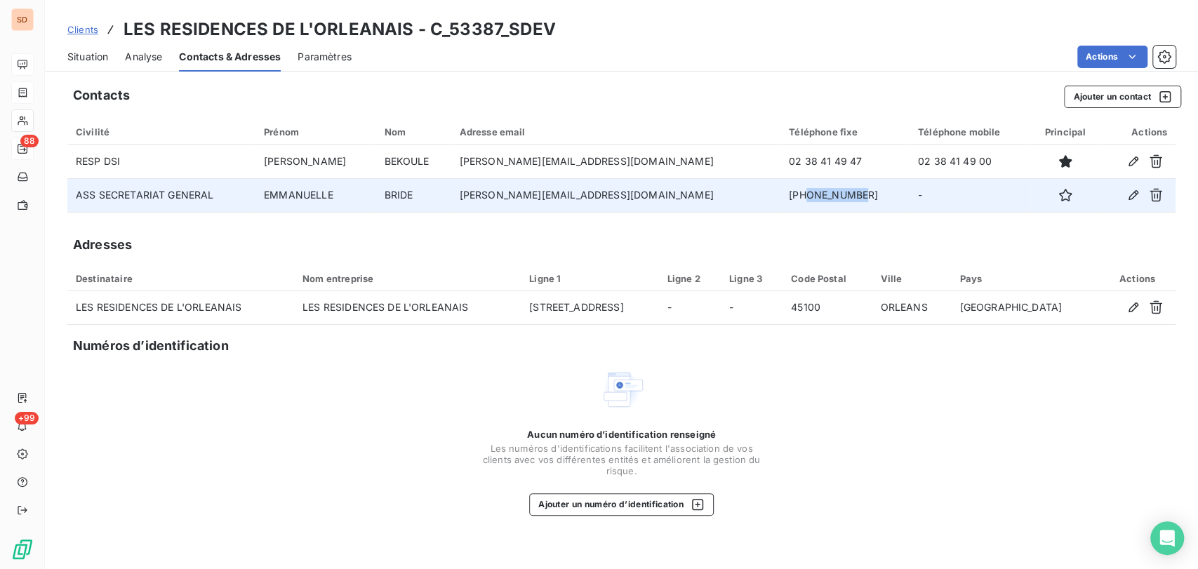
drag, startPoint x: 850, startPoint y: 197, endPoint x: 794, endPoint y: 196, distance: 55.4
click at [794, 196] on td "[PHONE_NUMBER]" at bounding box center [844, 195] width 129 height 34
copy td "238499251"
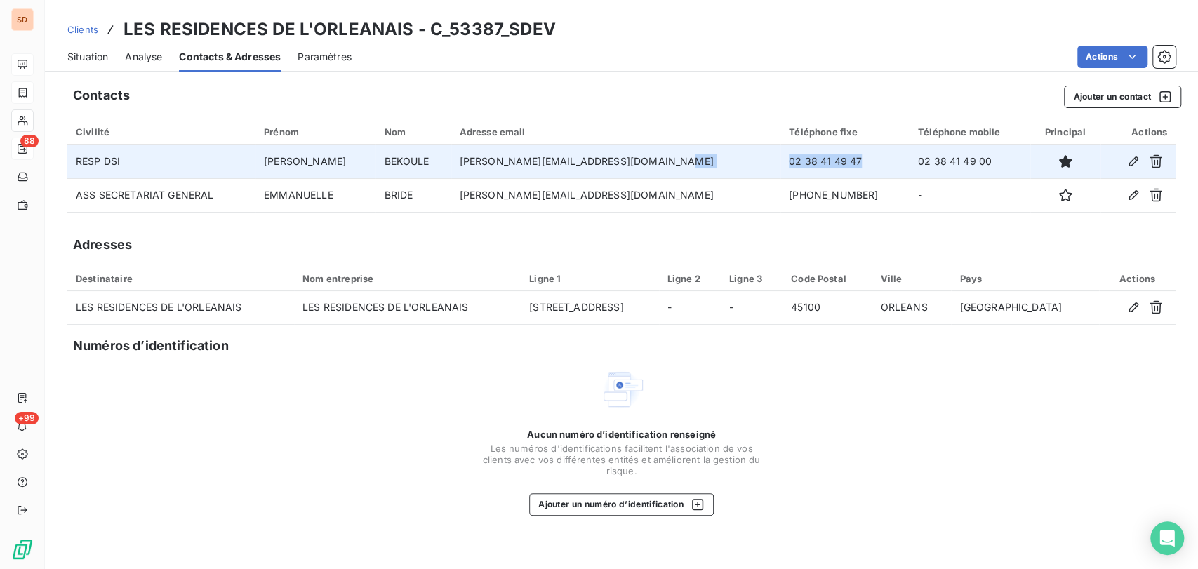
drag, startPoint x: 830, startPoint y: 163, endPoint x: 733, endPoint y: 168, distance: 97.0
click at [734, 168] on tr "RESP DSI [PERSON_NAME] [PERSON_NAME][EMAIL_ADDRESS][DOMAIN_NAME] 02 38 41 49 47…" at bounding box center [621, 162] width 1108 height 34
copy tr "02 38 41 49 47"
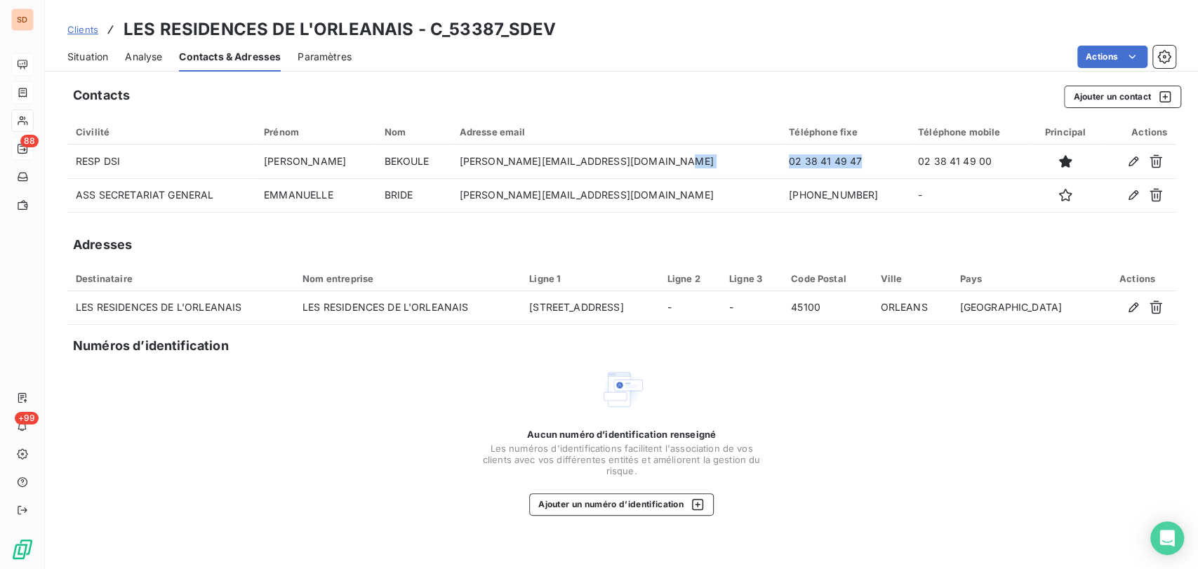
click at [91, 57] on span "Situation" at bounding box center [87, 57] width 41 height 14
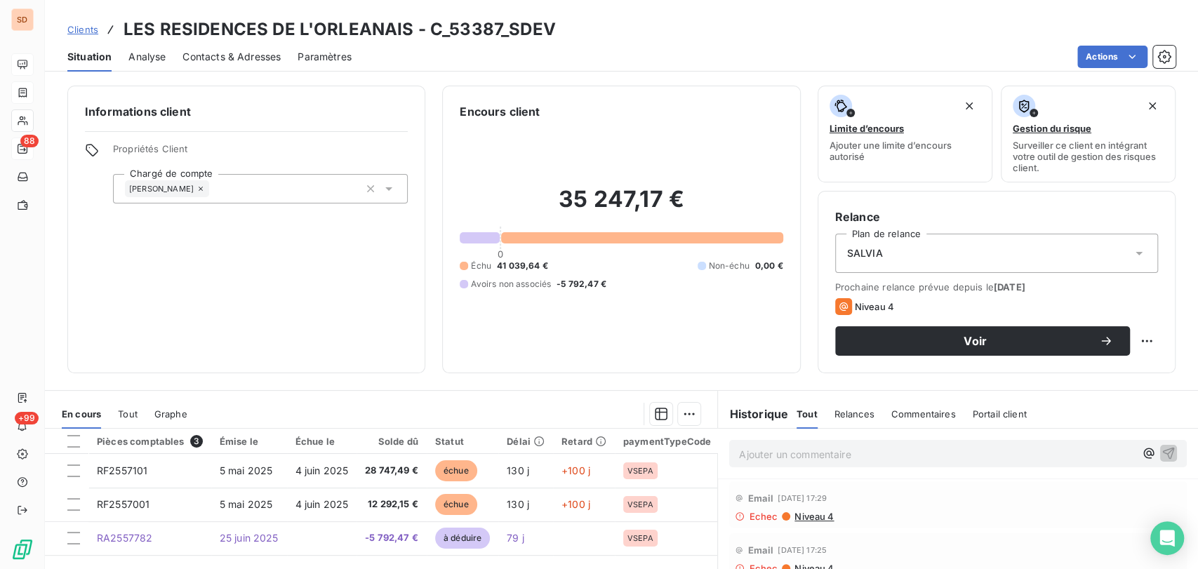
click at [239, 51] on span "Contacts & Adresses" at bounding box center [231, 57] width 98 height 14
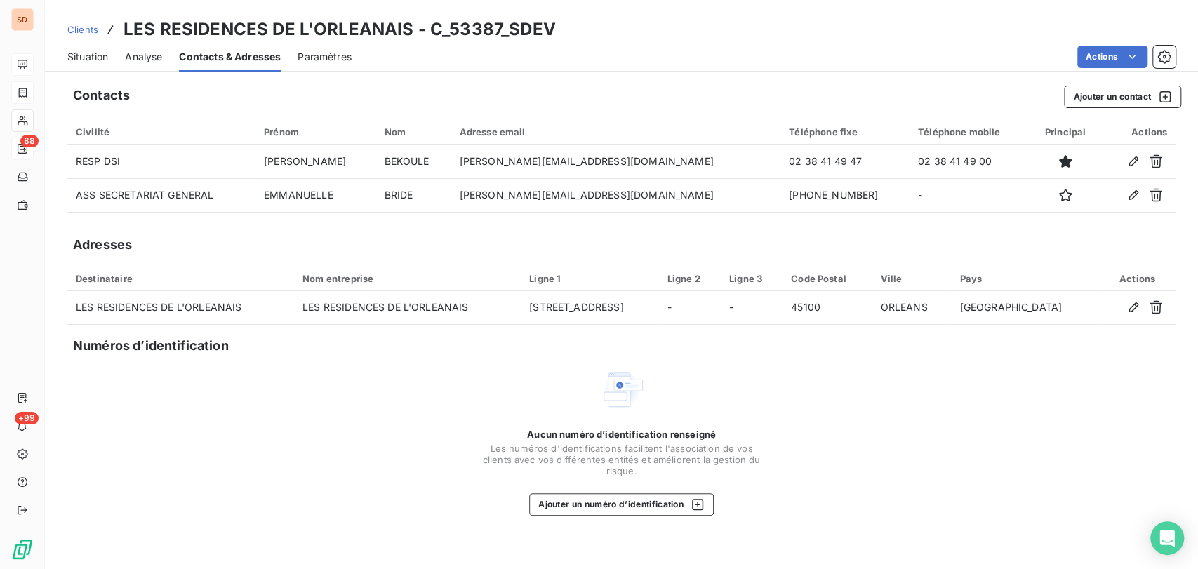
click at [77, 58] on span "Situation" at bounding box center [87, 57] width 41 height 14
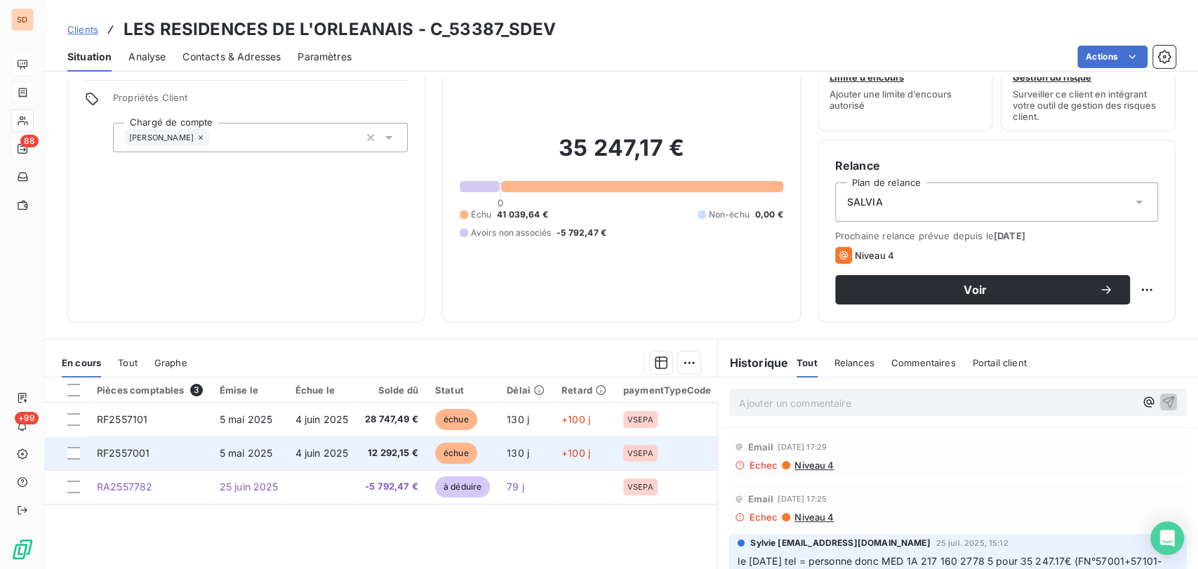
scroll to position [78, 0]
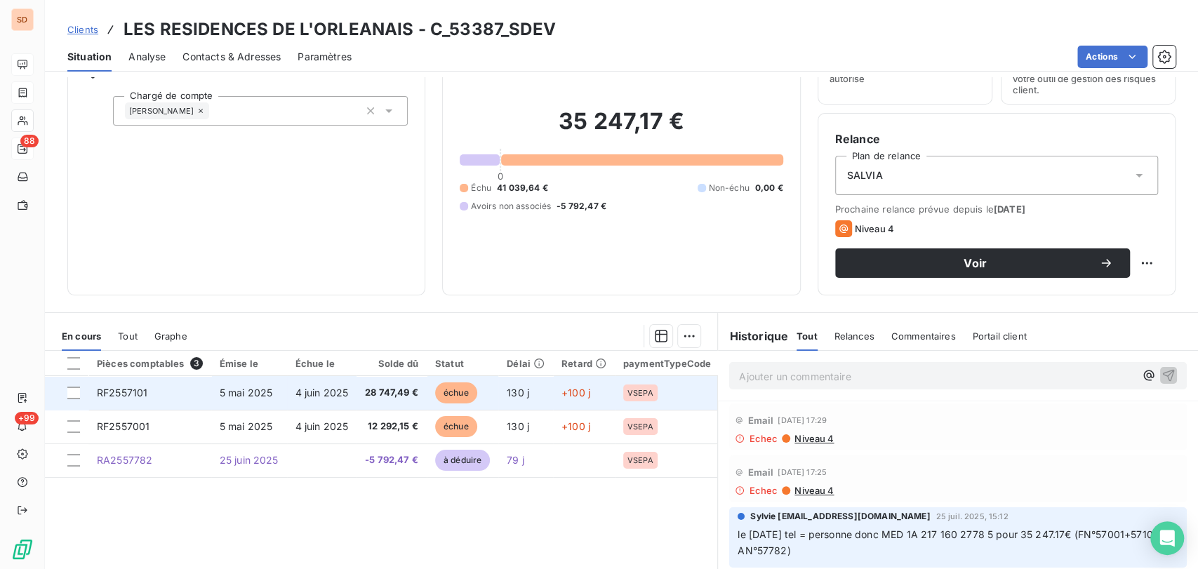
click at [127, 396] on span "RF2557101" at bounding box center [122, 393] width 51 height 12
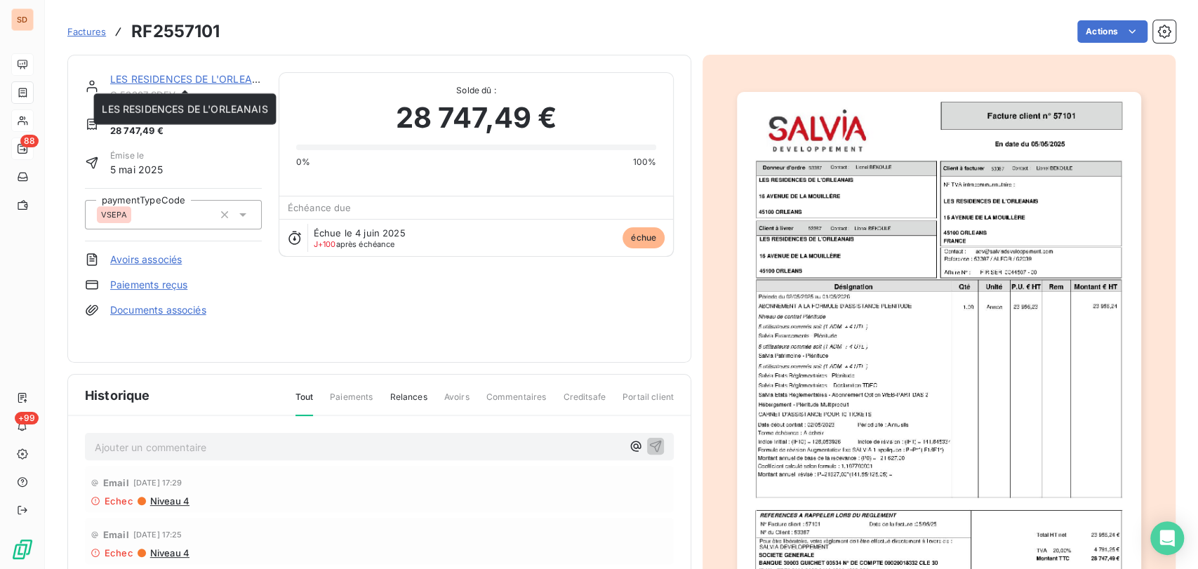
click at [137, 80] on link "LES RESIDENCES DE L'ORLEANAIS" at bounding box center [193, 79] width 166 height 12
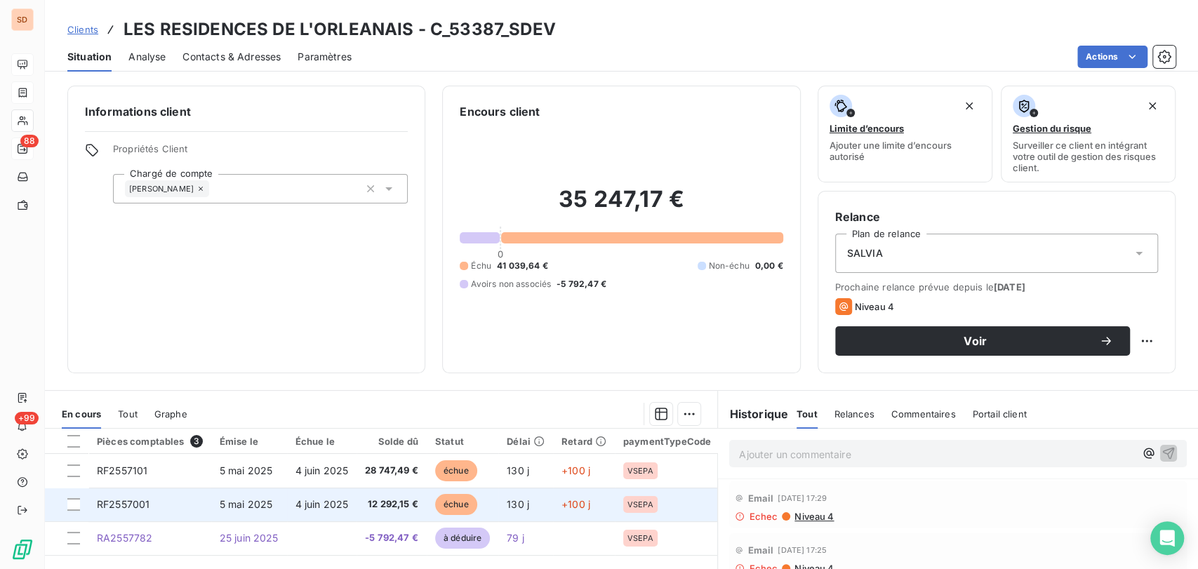
click at [136, 507] on span "RF2557001" at bounding box center [123, 504] width 53 height 12
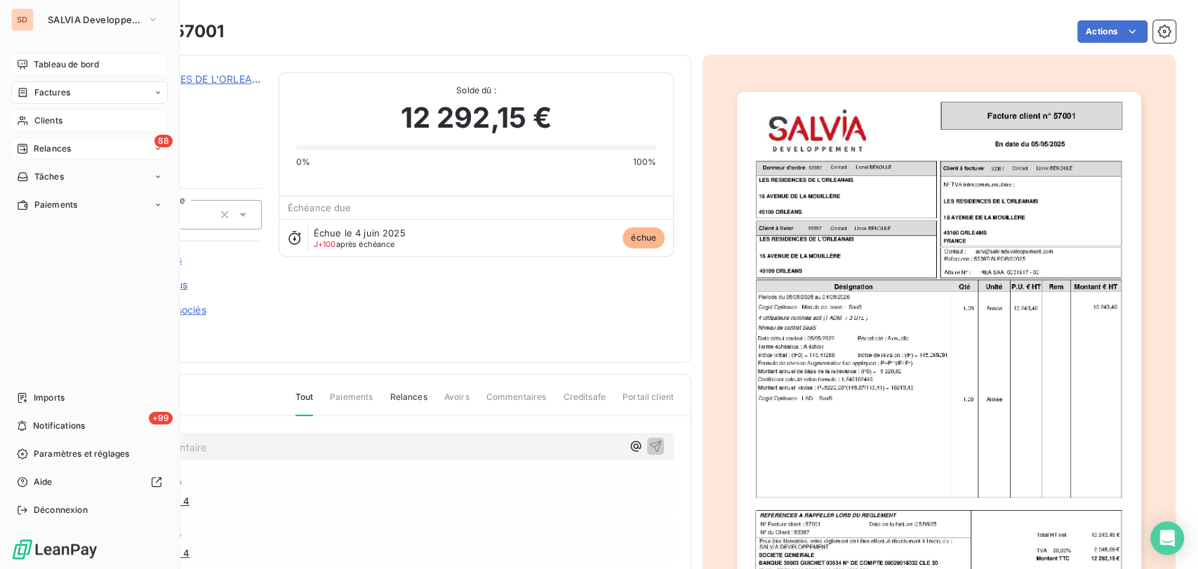
click at [36, 124] on span "Clients" at bounding box center [48, 120] width 28 height 13
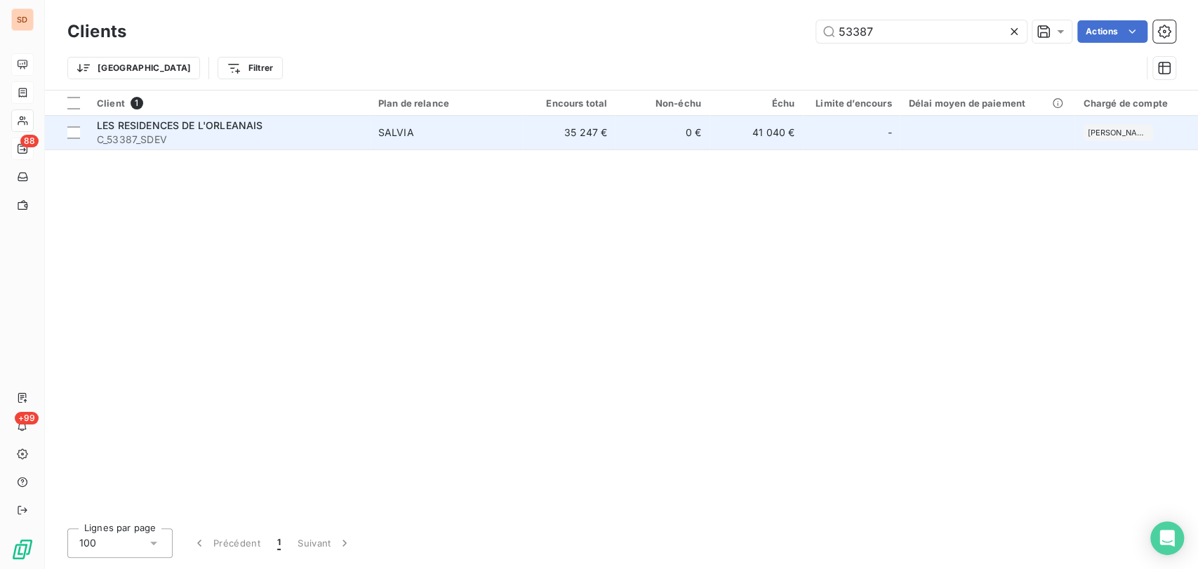
click at [126, 126] on span "LES RESIDENCES DE L'ORLEANAIS" at bounding box center [180, 125] width 166 height 12
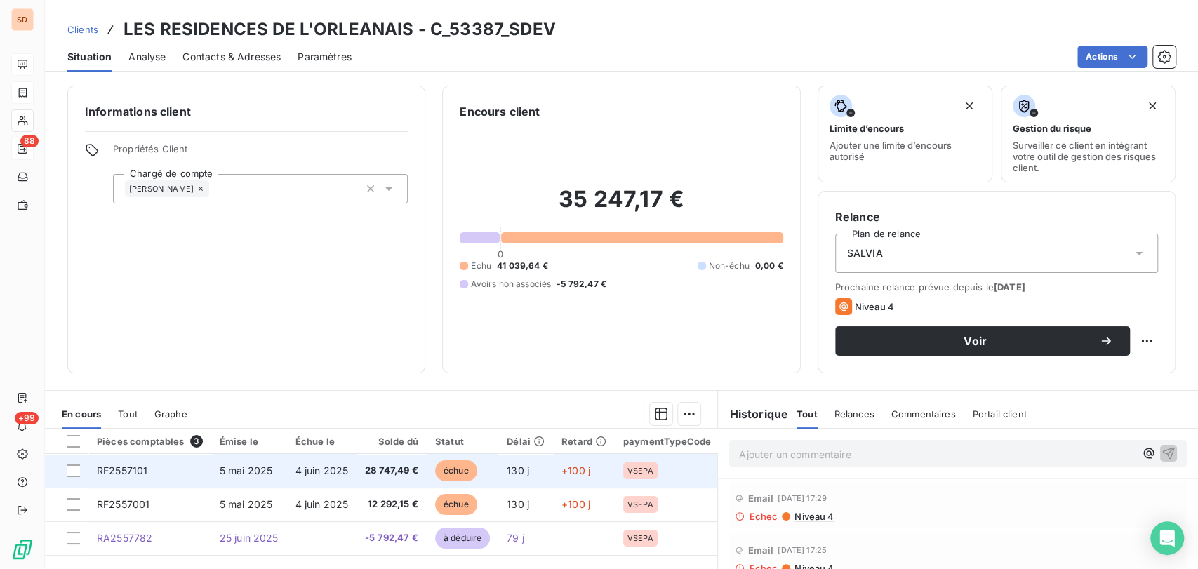
click at [124, 473] on span "RF2557101" at bounding box center [122, 471] width 51 height 12
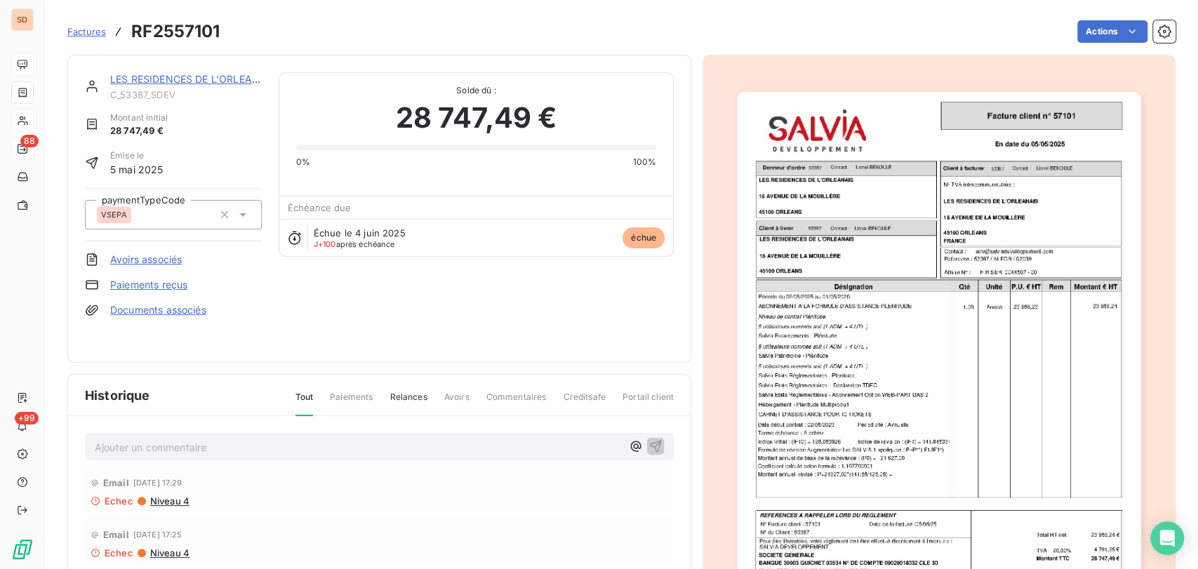
click at [826, 334] on img "button" at bounding box center [939, 377] width 404 height 571
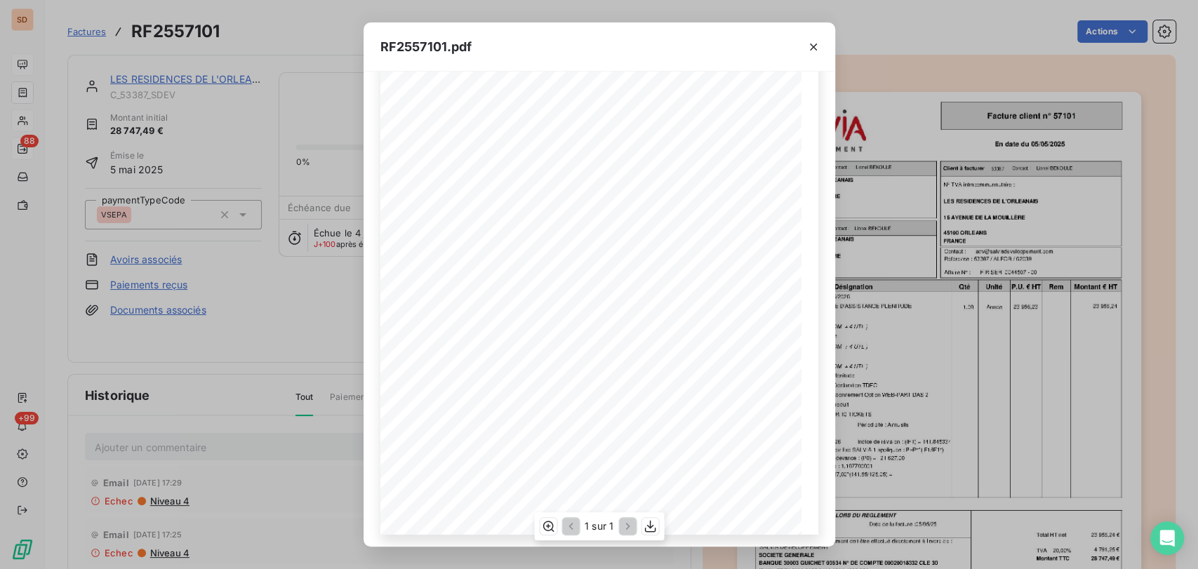
scroll to position [78, 0]
click at [815, 46] on icon "button" at bounding box center [813, 47] width 14 height 14
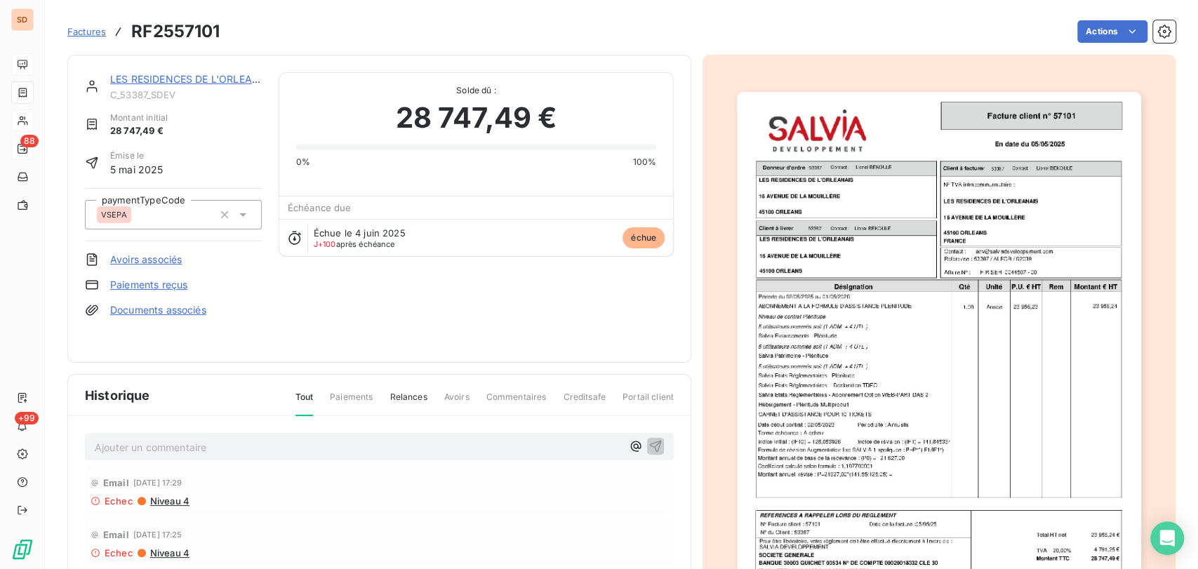
click at [190, 81] on link "LES RESIDENCES DE L'ORLEANAIS" at bounding box center [193, 79] width 166 height 12
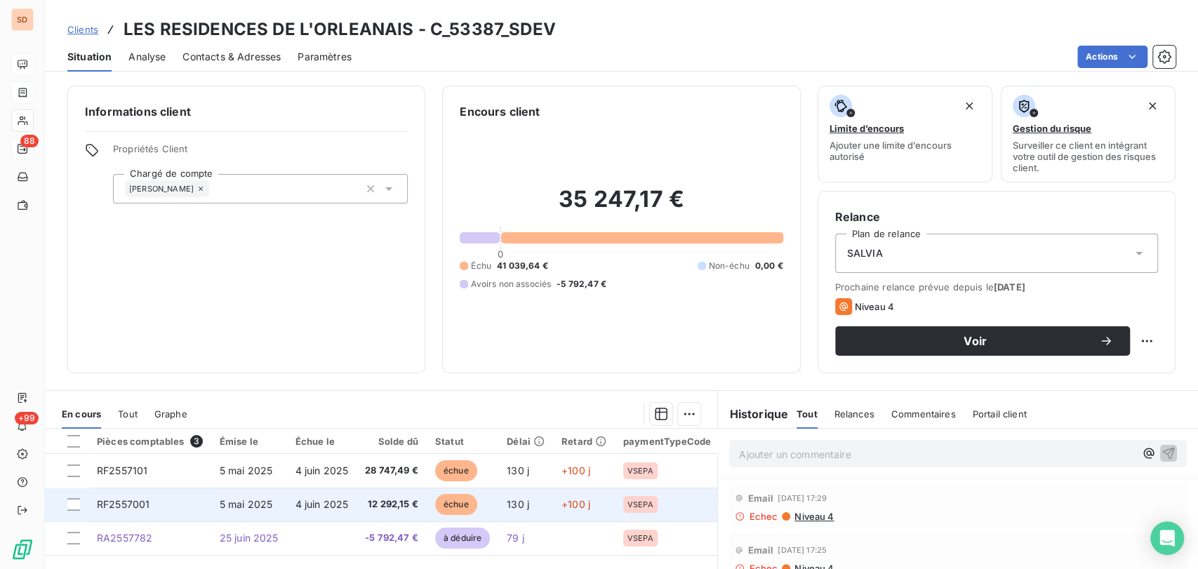
click at [130, 507] on span "RF2557001" at bounding box center [123, 504] width 53 height 12
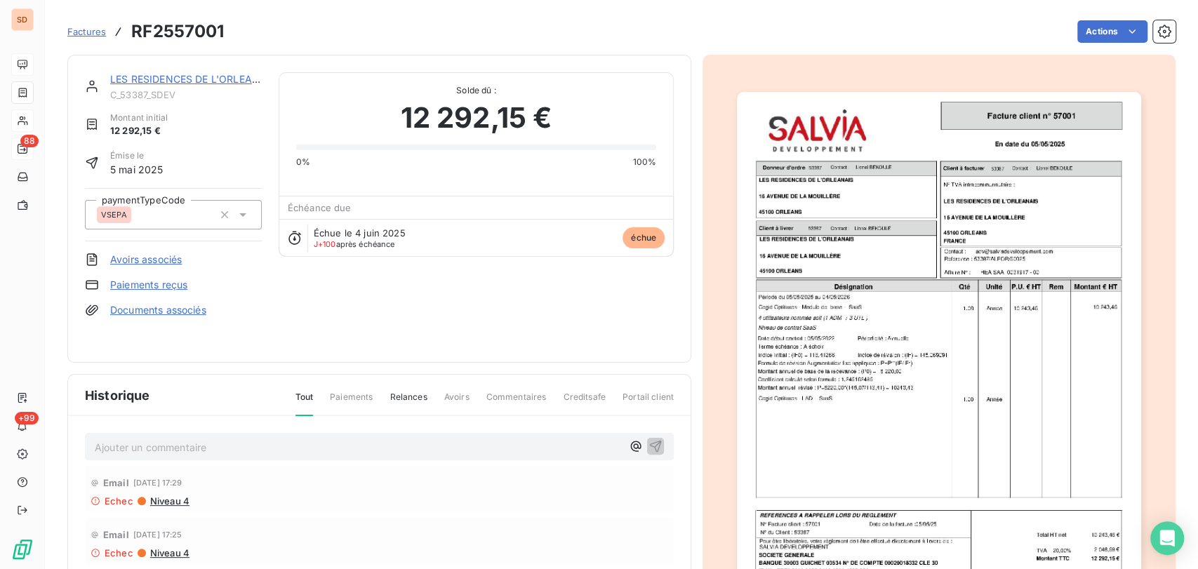
click at [820, 413] on img "button" at bounding box center [939, 377] width 404 height 571
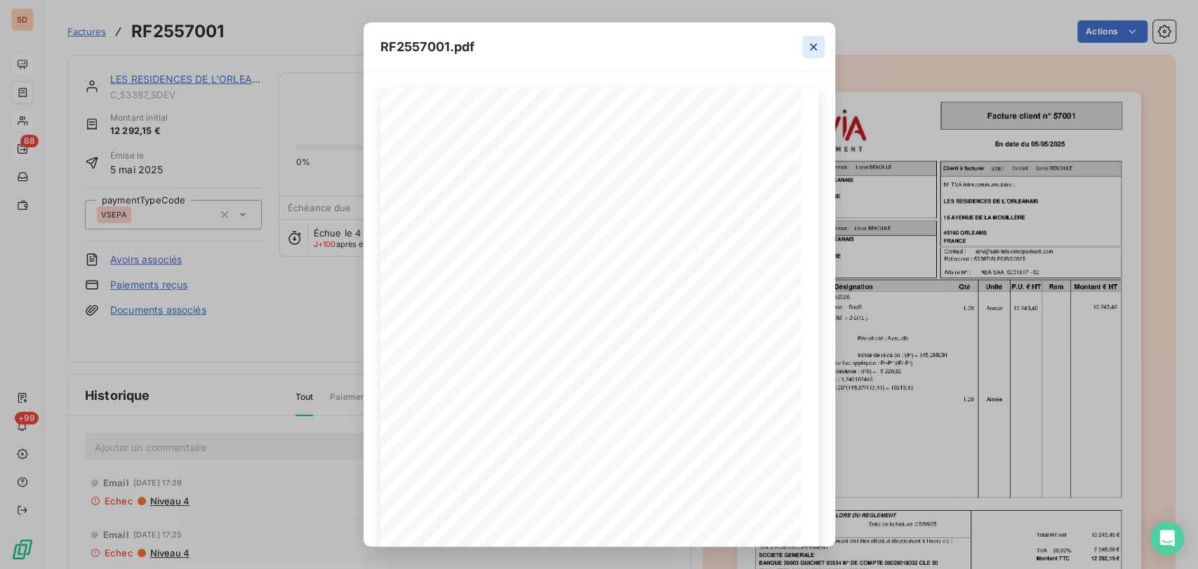
click at [811, 50] on icon "button" at bounding box center [813, 47] width 14 height 14
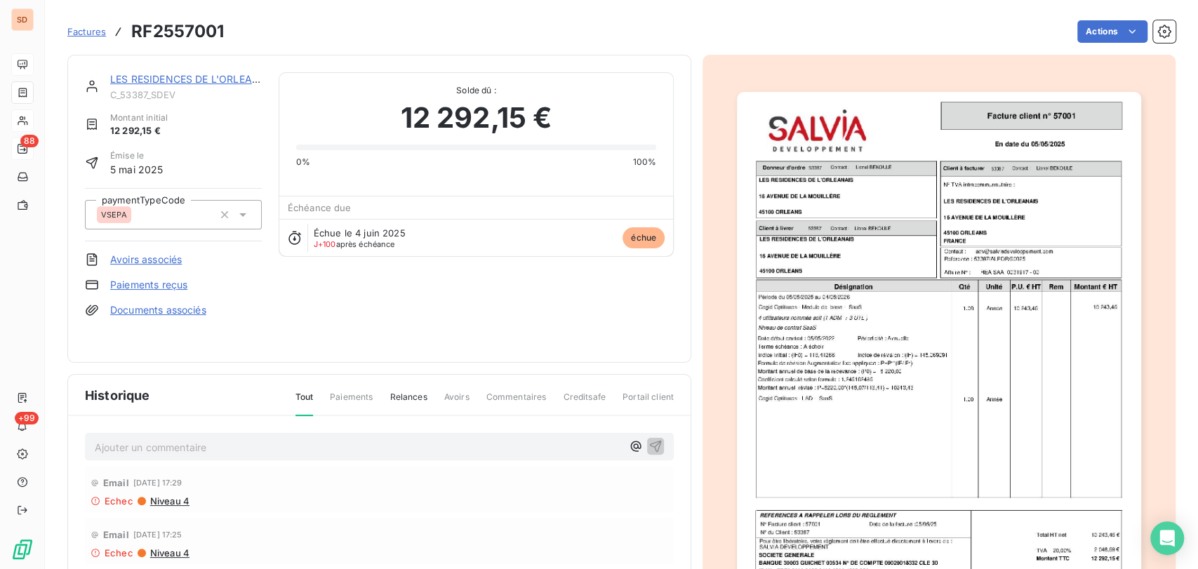
click at [186, 82] on link "LES RESIDENCES DE L'ORLEANAIS" at bounding box center [193, 79] width 166 height 12
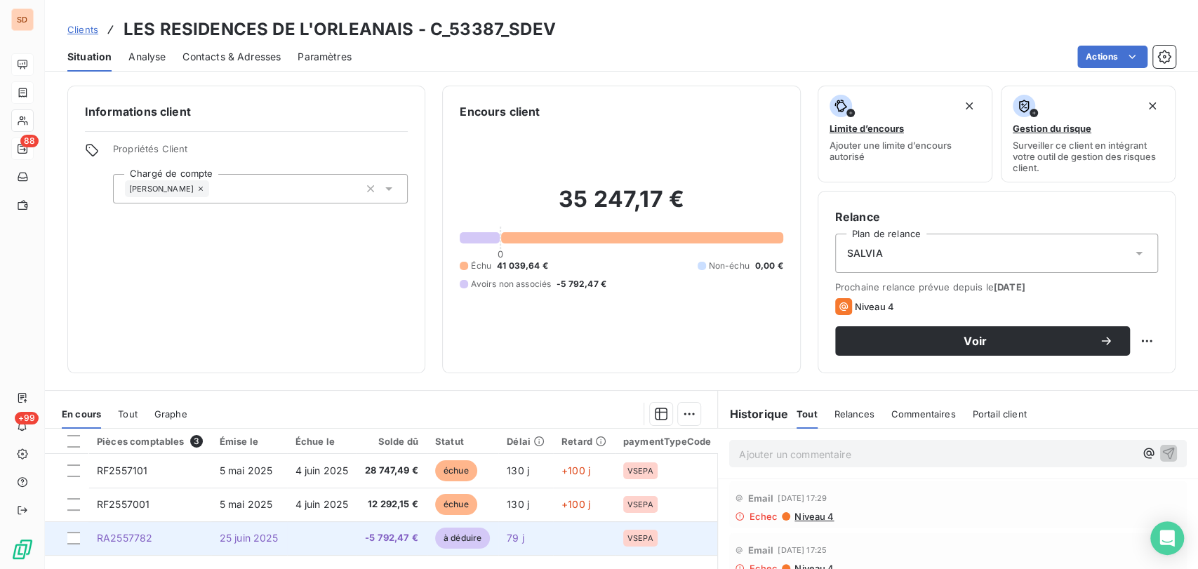
click at [132, 540] on span "RA2557782" at bounding box center [124, 538] width 55 height 12
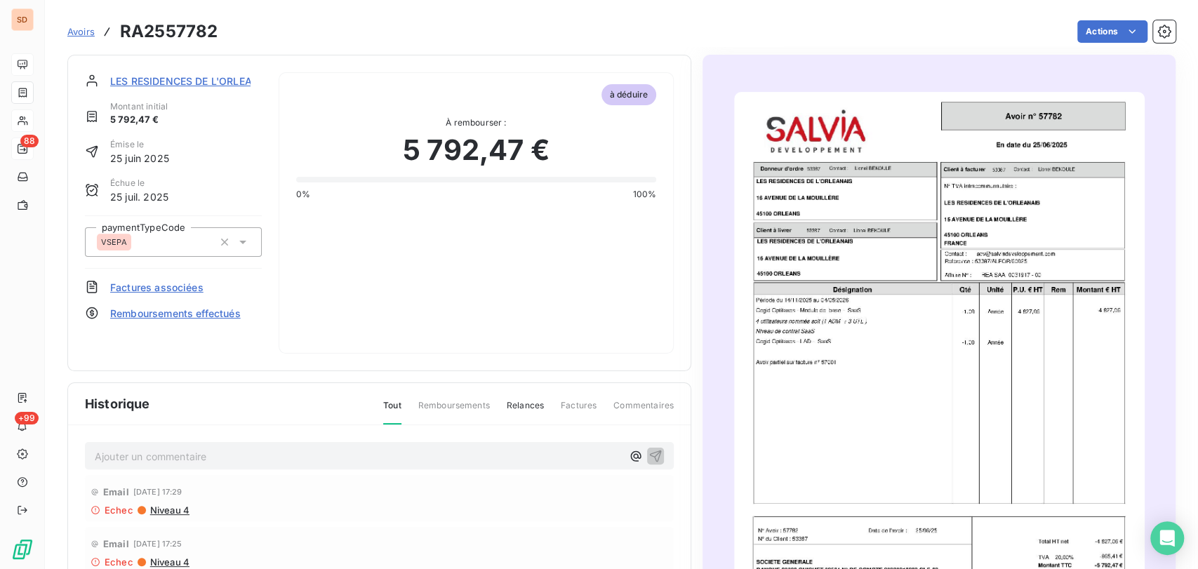
click at [846, 417] on img "button" at bounding box center [939, 382] width 411 height 580
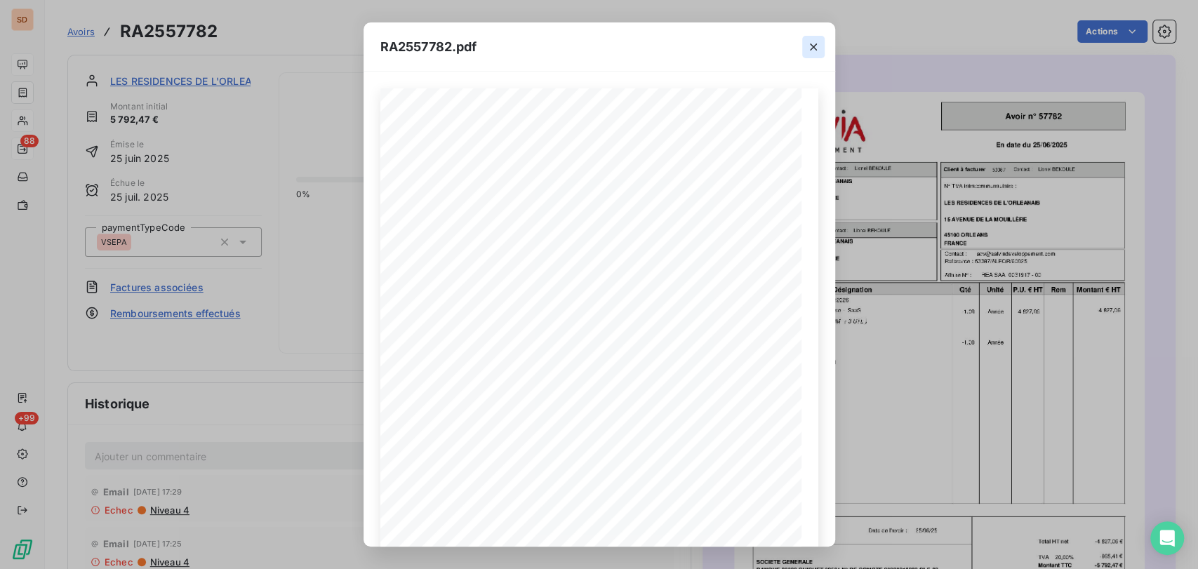
click at [814, 46] on icon "button" at bounding box center [813, 47] width 14 height 14
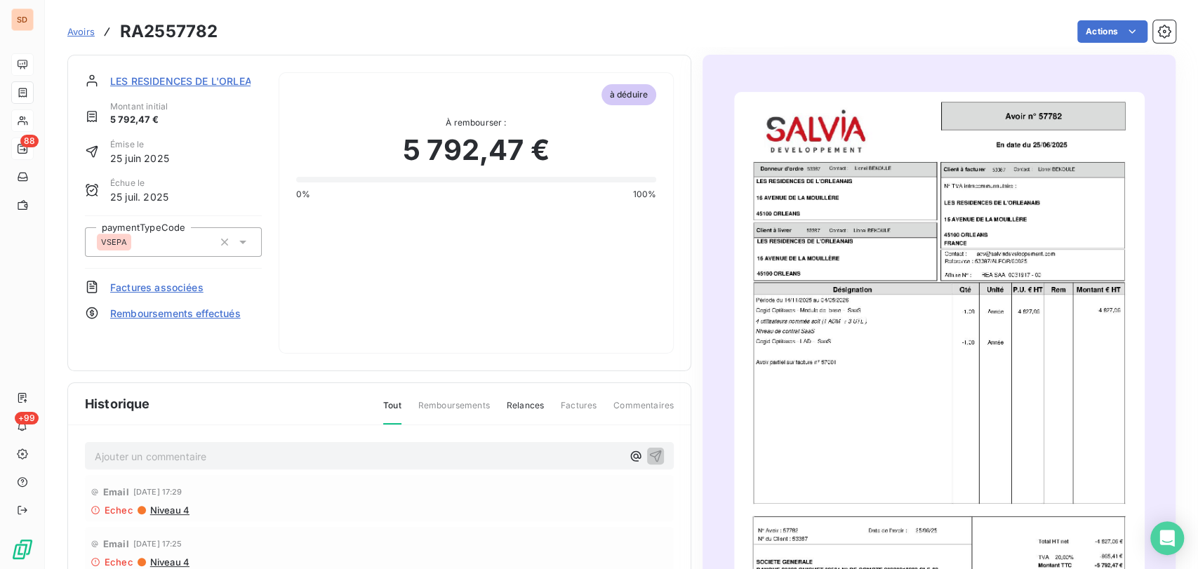
click at [199, 81] on span "LES RESIDENCES DE L'ORLEANAIS" at bounding box center [193, 81] width 166 height 15
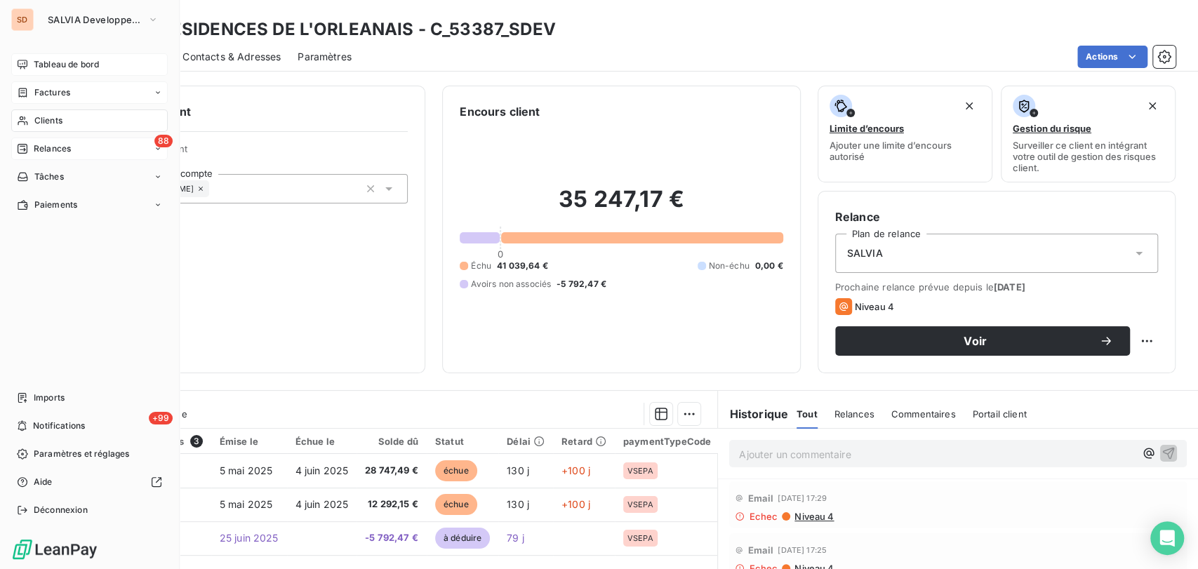
click at [44, 124] on span "Clients" at bounding box center [48, 120] width 28 height 13
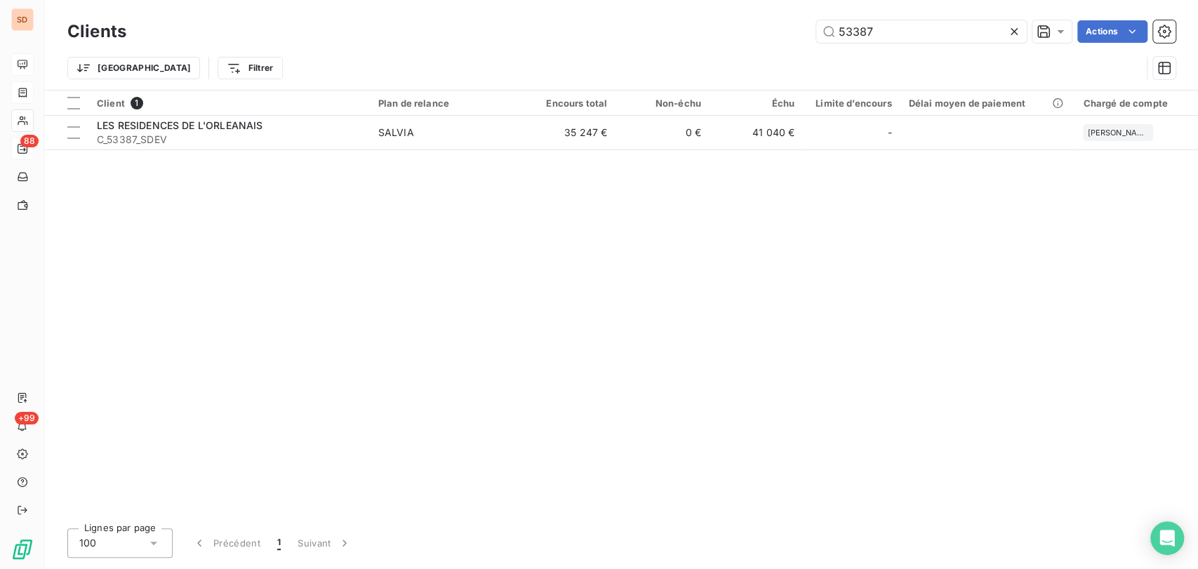
drag, startPoint x: 891, startPoint y: 35, endPoint x: 765, endPoint y: 41, distance: 125.7
click at [769, 41] on div "53387 Actions" at bounding box center [659, 31] width 1032 height 22
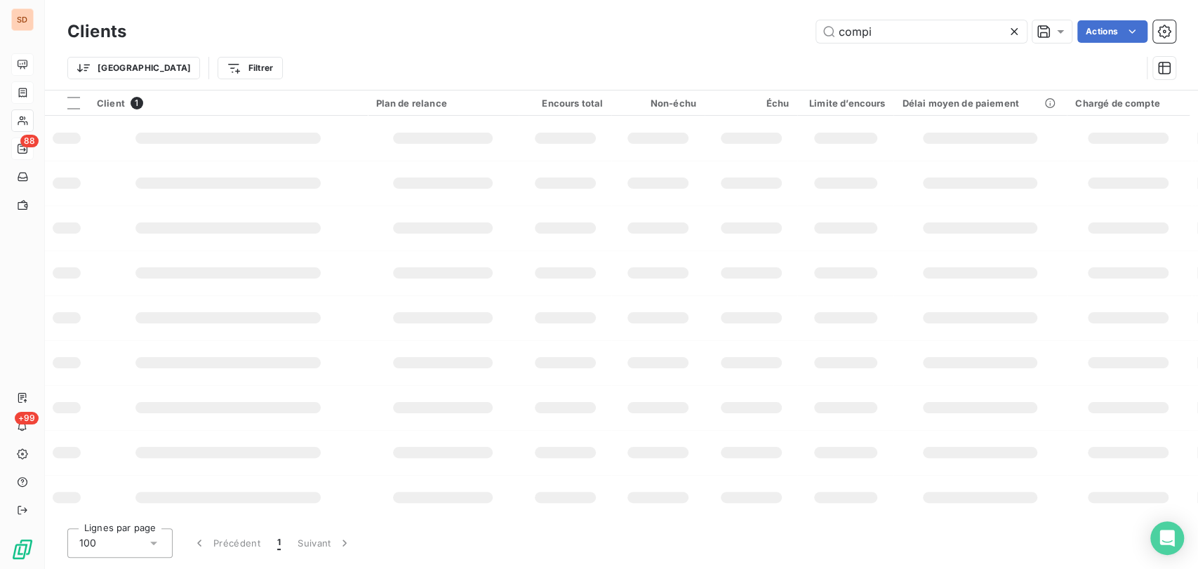
type input "compit"
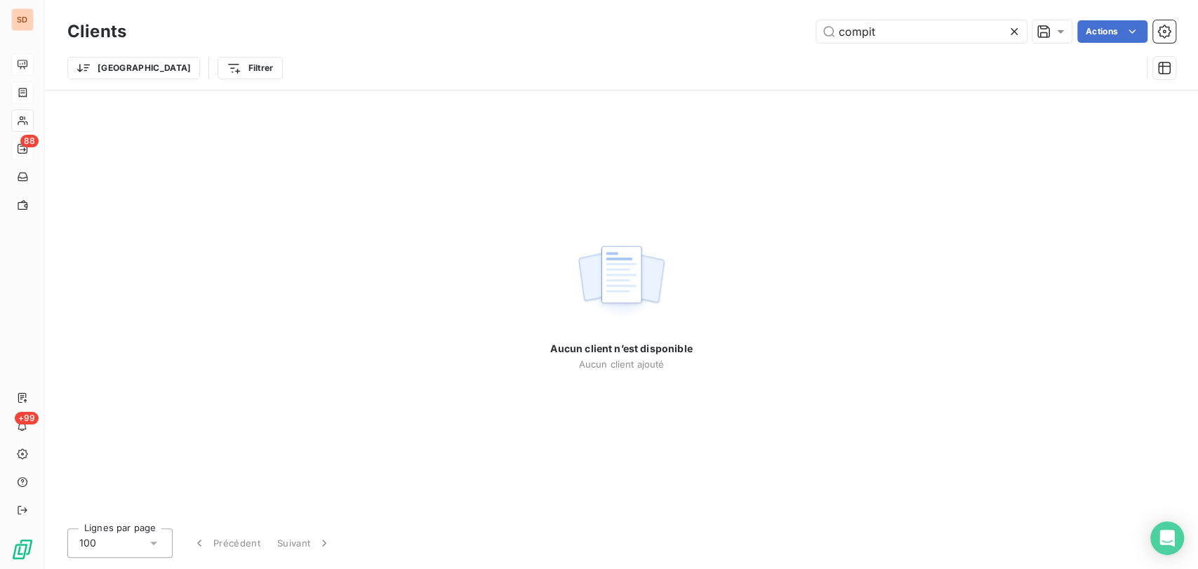
drag, startPoint x: 788, startPoint y: 22, endPoint x: 778, endPoint y: 22, distance: 9.9
click at [778, 22] on div "compit Actions" at bounding box center [659, 31] width 1032 height 22
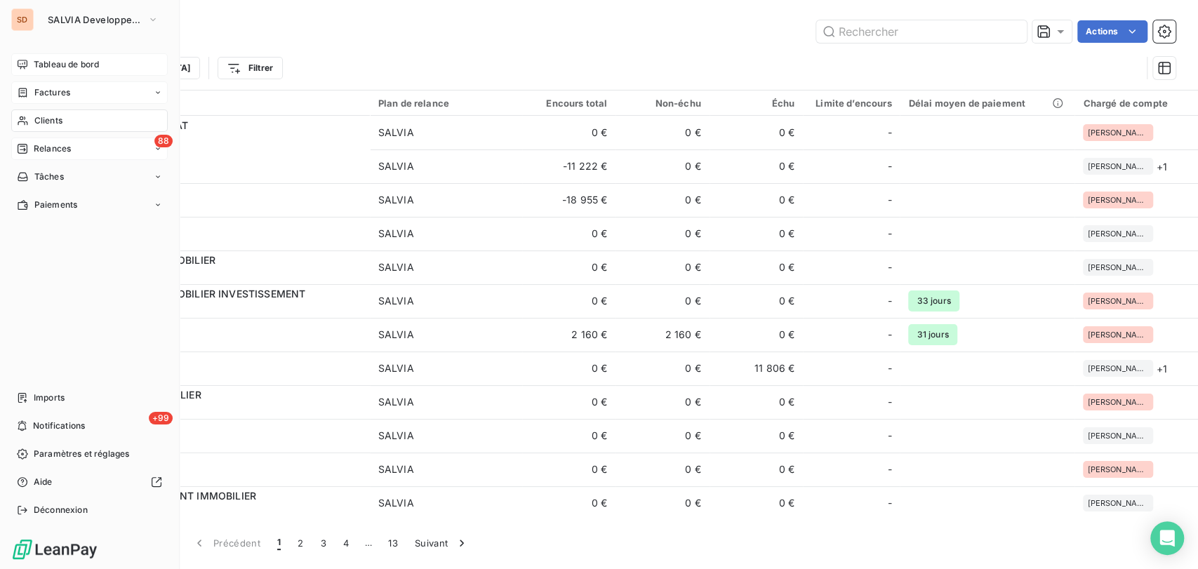
click at [53, 122] on span "Clients" at bounding box center [48, 120] width 28 height 13
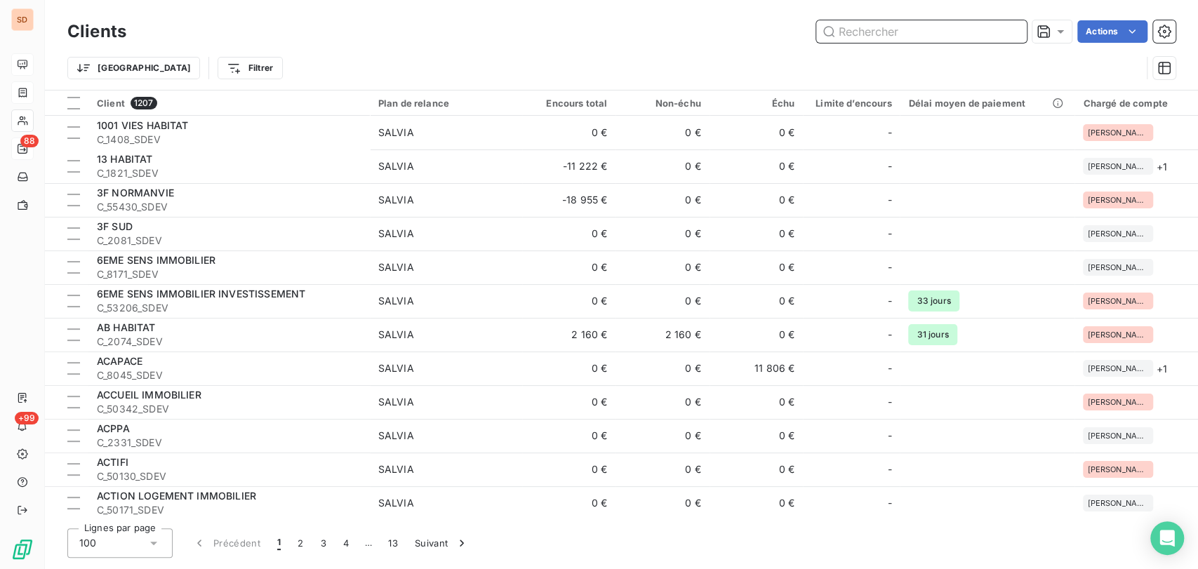
click at [843, 31] on input "text" at bounding box center [921, 31] width 211 height 22
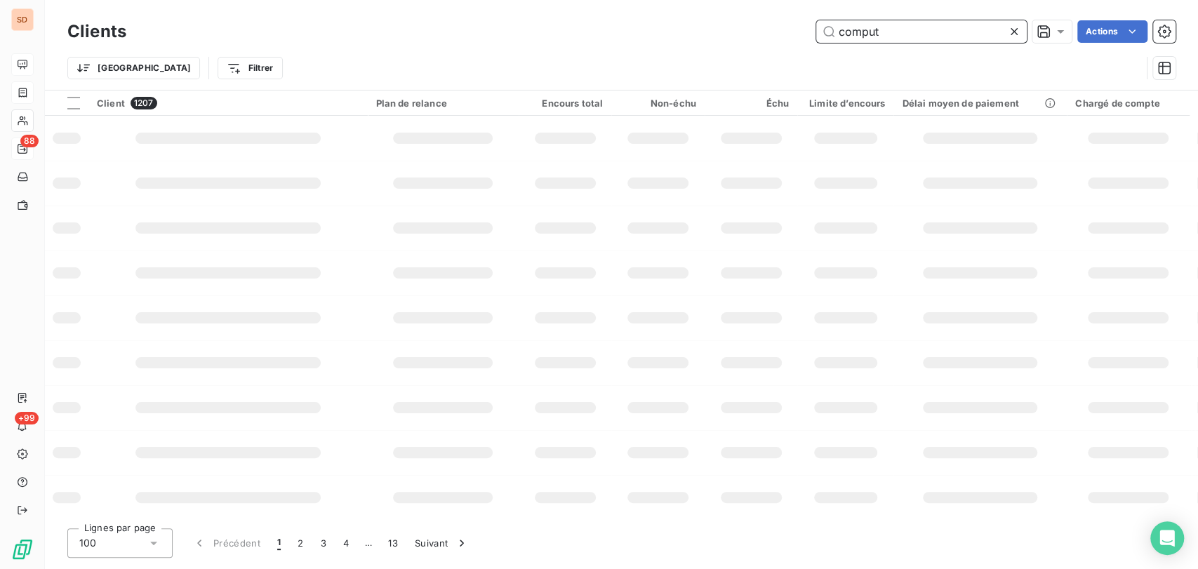
type input "computa"
drag, startPoint x: 905, startPoint y: 31, endPoint x: 797, endPoint y: 32, distance: 108.1
click at [797, 32] on div "computa Actions" at bounding box center [659, 31] width 1032 height 22
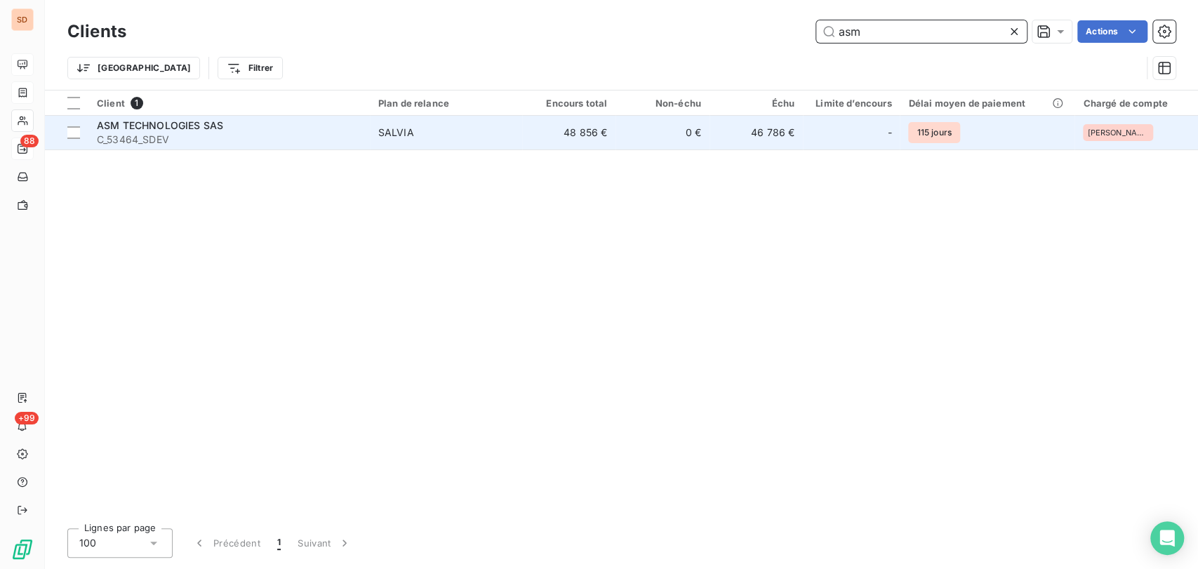
type input "asm"
click at [142, 139] on span "C_53464_SDEV" at bounding box center [229, 140] width 265 height 14
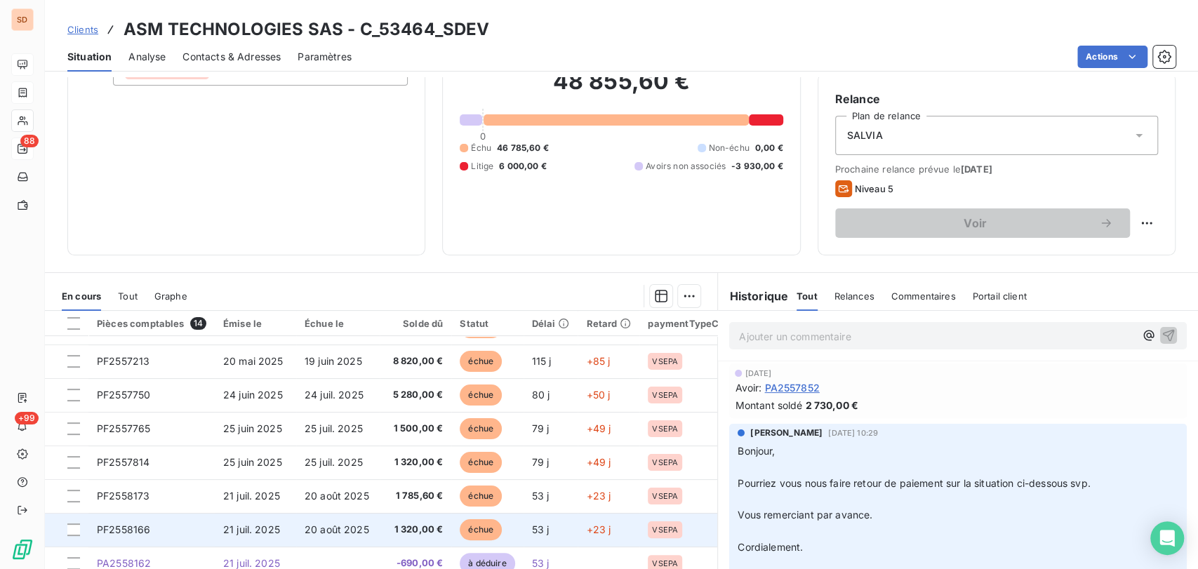
scroll to position [94, 0]
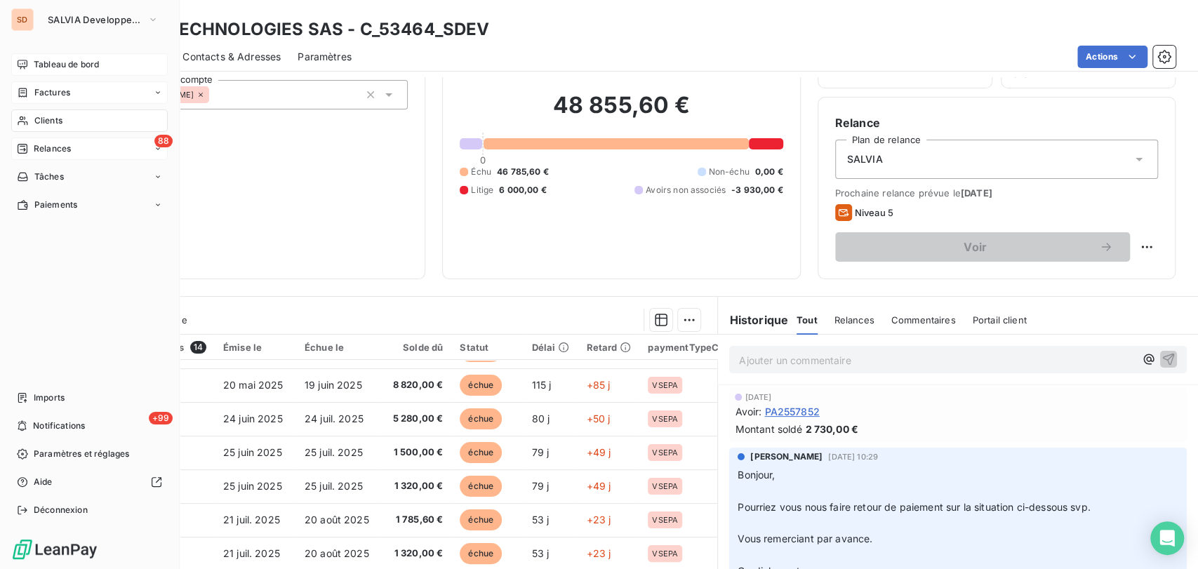
click at [33, 116] on div "Clients" at bounding box center [89, 120] width 157 height 22
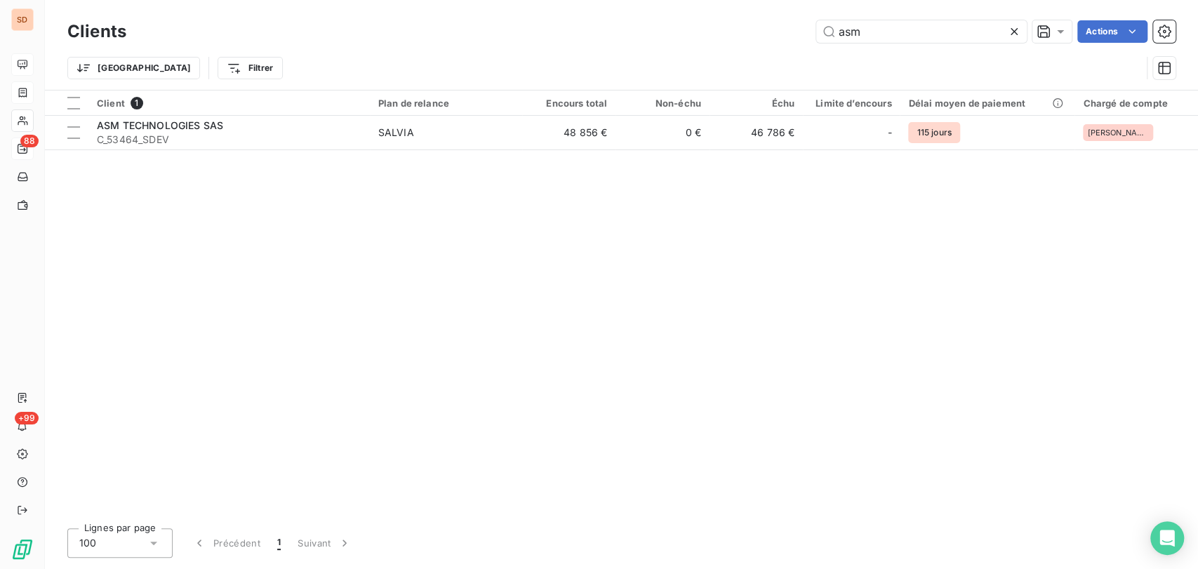
drag, startPoint x: 873, startPoint y: 28, endPoint x: 797, endPoint y: 28, distance: 75.8
click at [797, 28] on div "asm Actions" at bounding box center [659, 31] width 1032 height 22
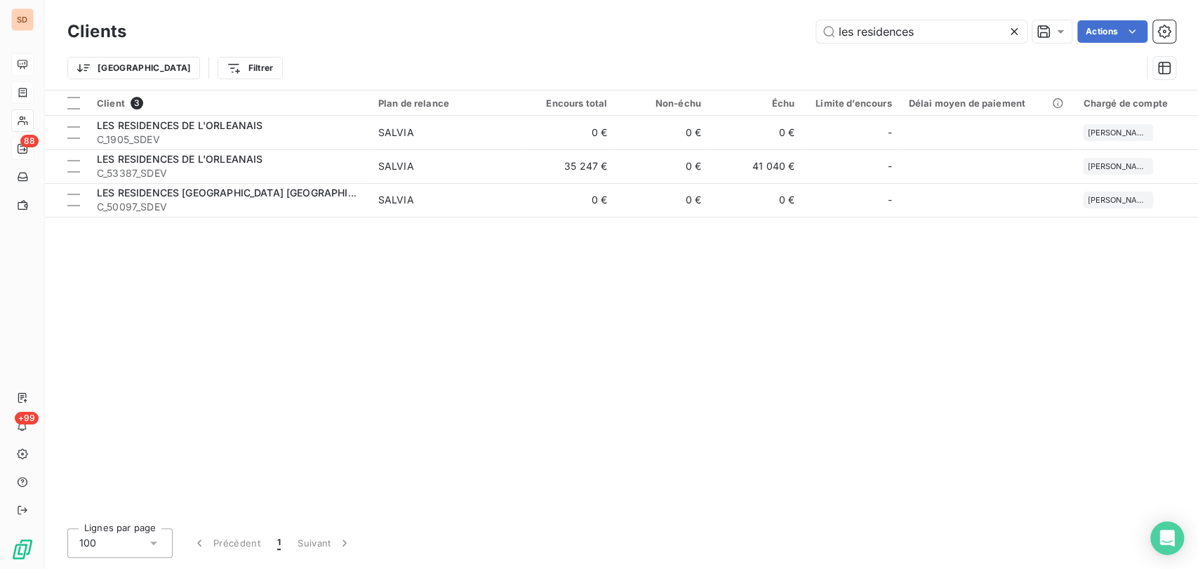
type input "les residences"
drag, startPoint x: 926, startPoint y: 26, endPoint x: 754, endPoint y: 27, distance: 171.9
click at [755, 29] on div "les residences Actions" at bounding box center [659, 31] width 1032 height 22
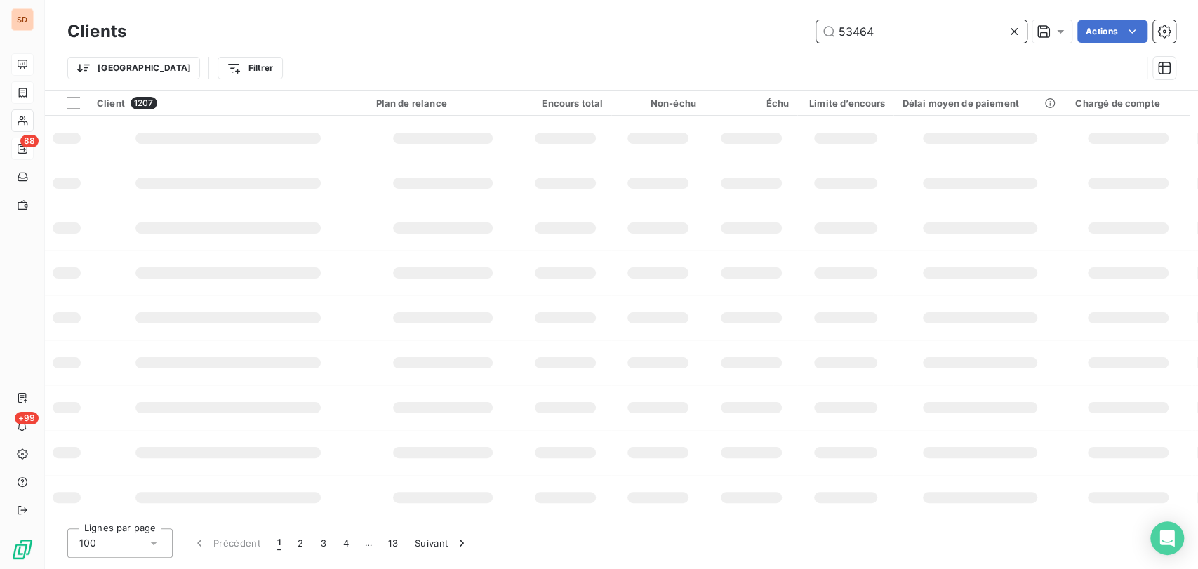
type input "53464"
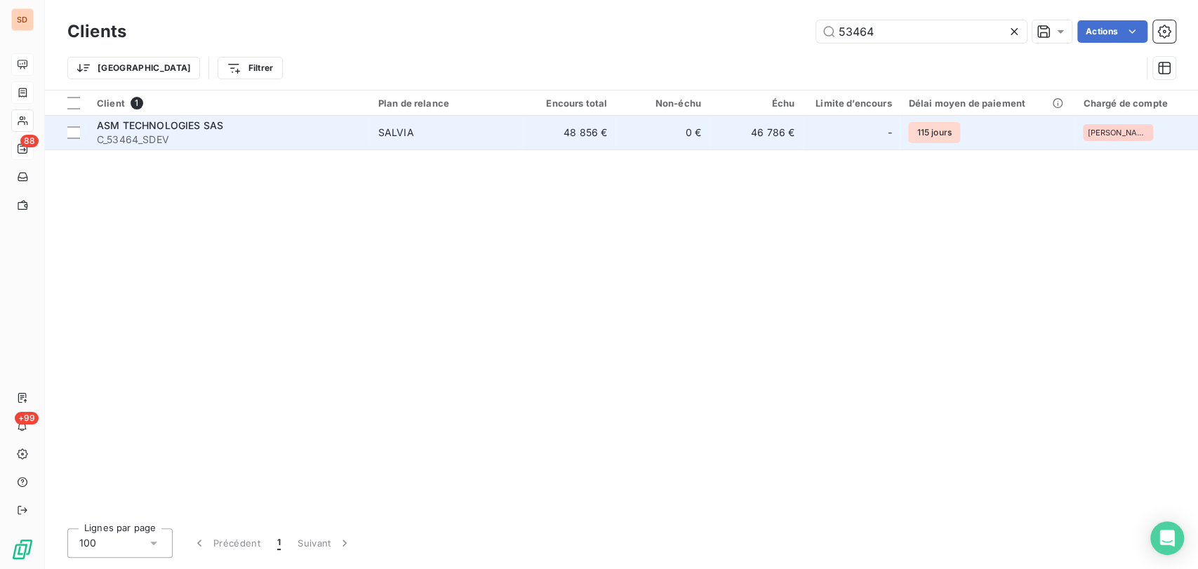
click at [133, 134] on span "C_53464_SDEV" at bounding box center [229, 140] width 265 height 14
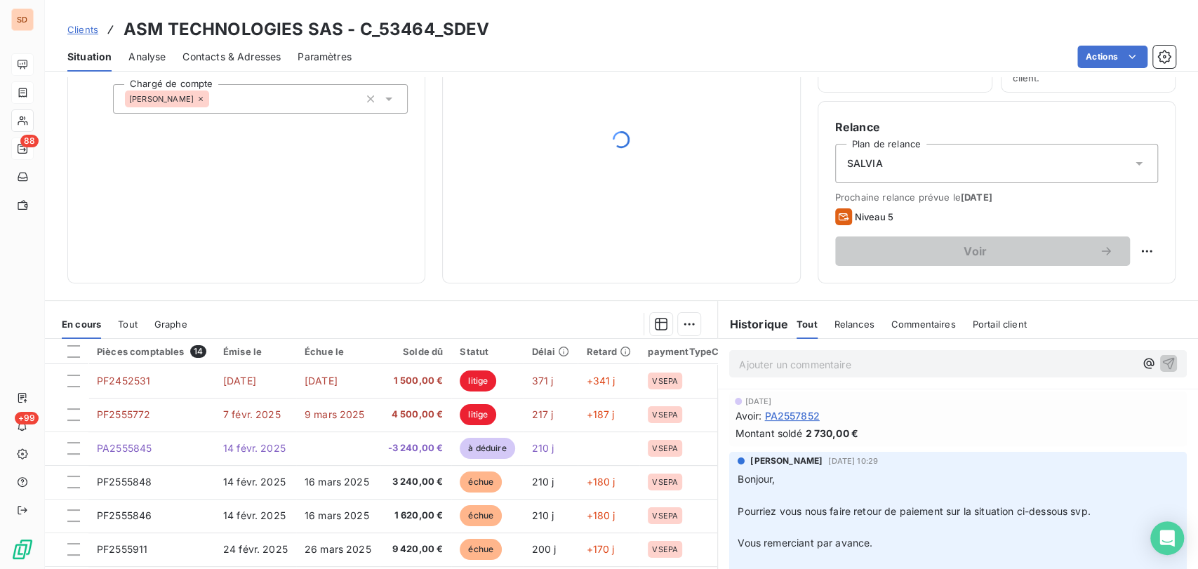
scroll to position [172, 0]
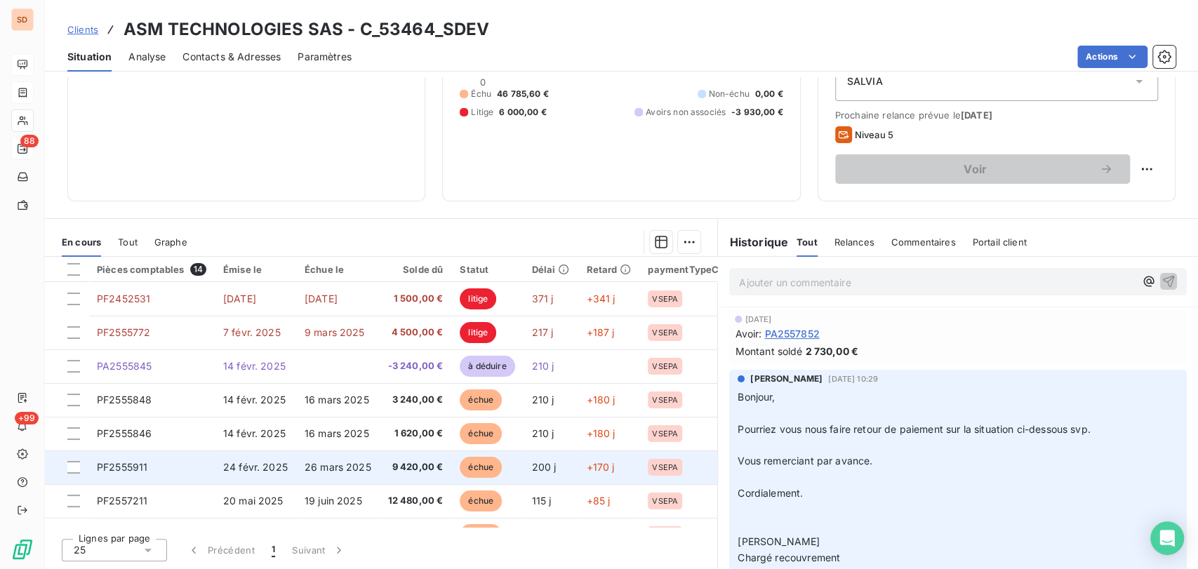
click at [133, 462] on span "PF2555911" at bounding box center [122, 467] width 51 height 12
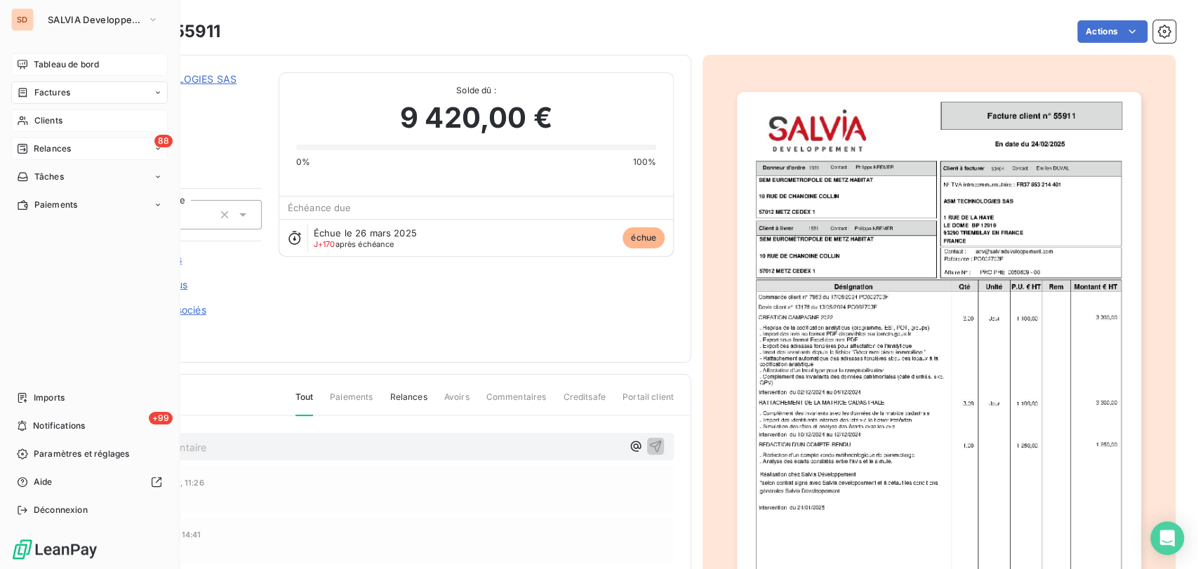
click at [28, 124] on div "Clients" at bounding box center [89, 120] width 157 height 22
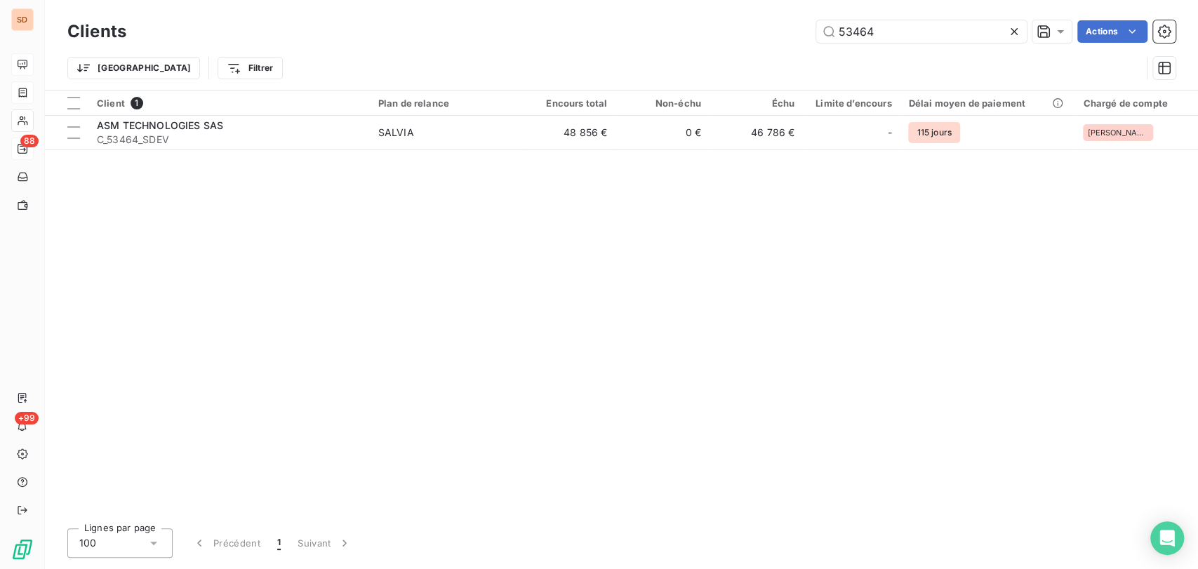
drag, startPoint x: 875, startPoint y: 31, endPoint x: 750, endPoint y: 18, distance: 126.3
click at [757, 24] on div "53464 Actions" at bounding box center [659, 31] width 1032 height 22
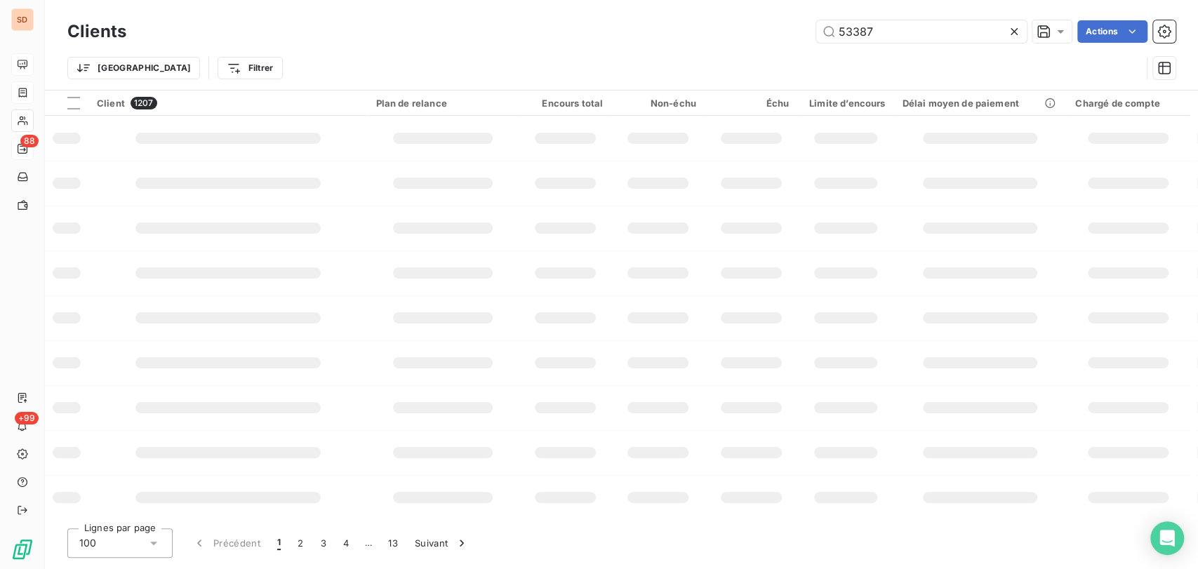
type input "53387"
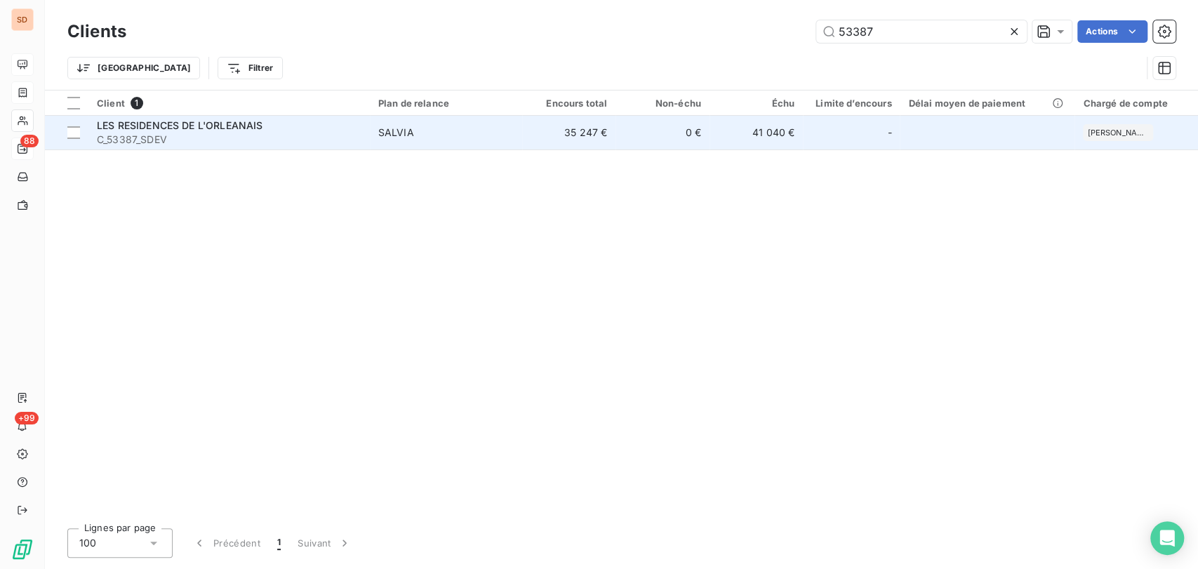
click at [142, 127] on span "LES RESIDENCES DE L'ORLEANAIS" at bounding box center [180, 125] width 166 height 12
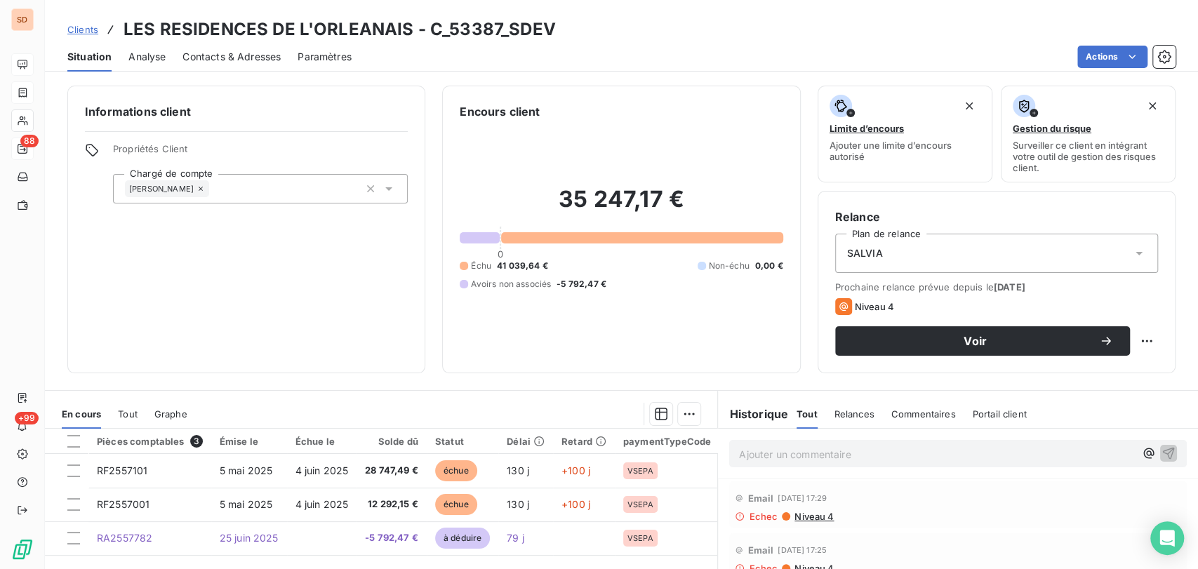
click at [225, 58] on span "Contacts & Adresses" at bounding box center [231, 57] width 98 height 14
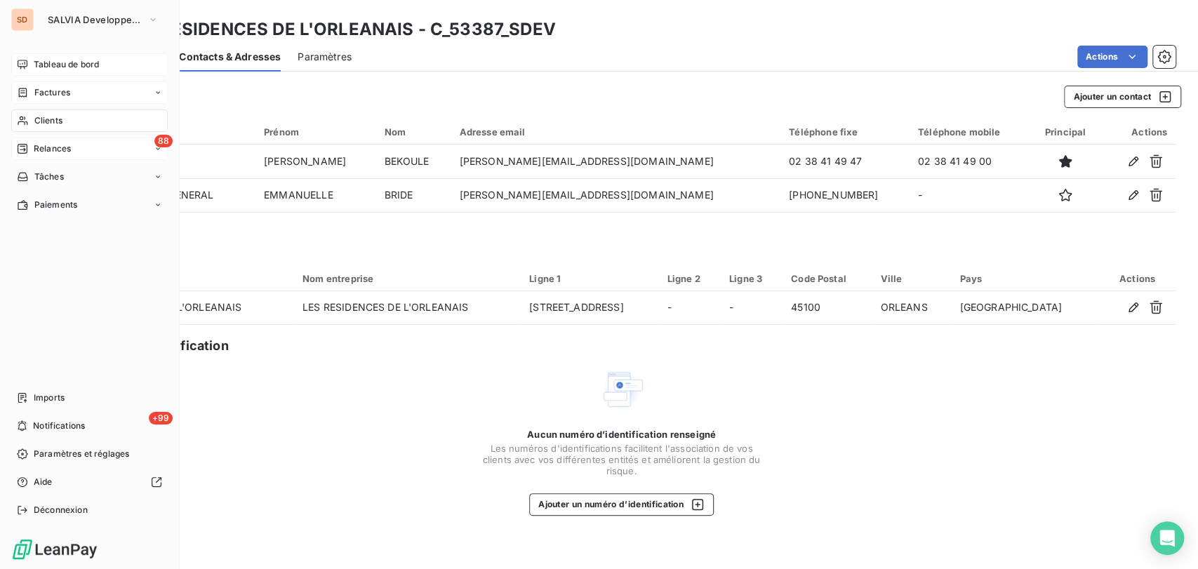
click at [38, 95] on span "Factures" at bounding box center [52, 92] width 36 height 13
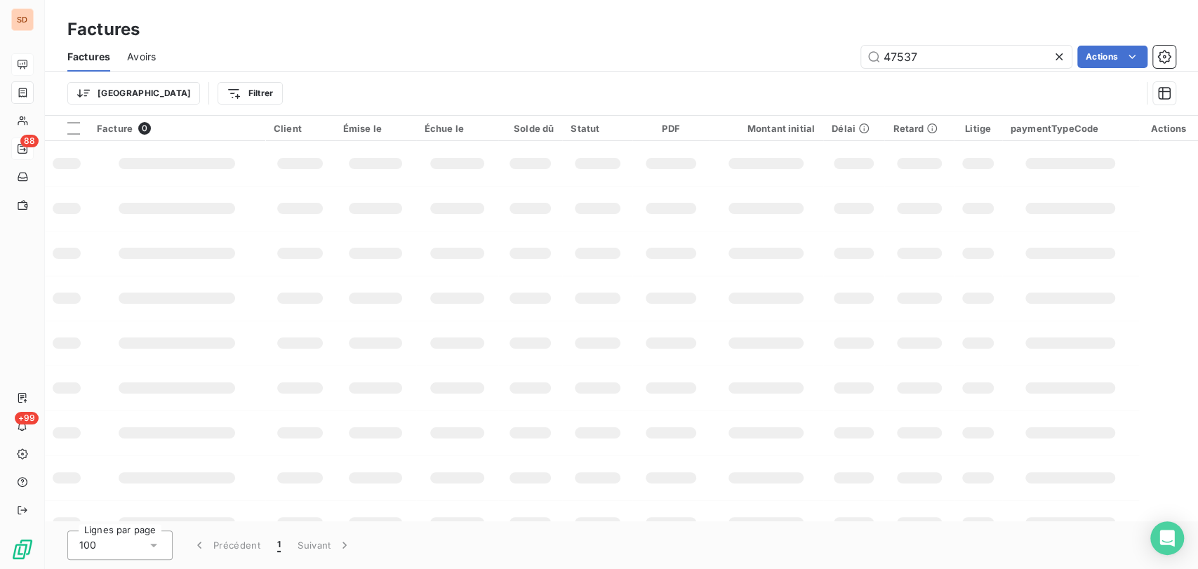
drag, startPoint x: 924, startPoint y: 55, endPoint x: 800, endPoint y: 71, distance: 124.6
click at [800, 71] on div "Factures Avoirs 47537 Actions Trier Filtrer" at bounding box center [621, 78] width 1153 height 73
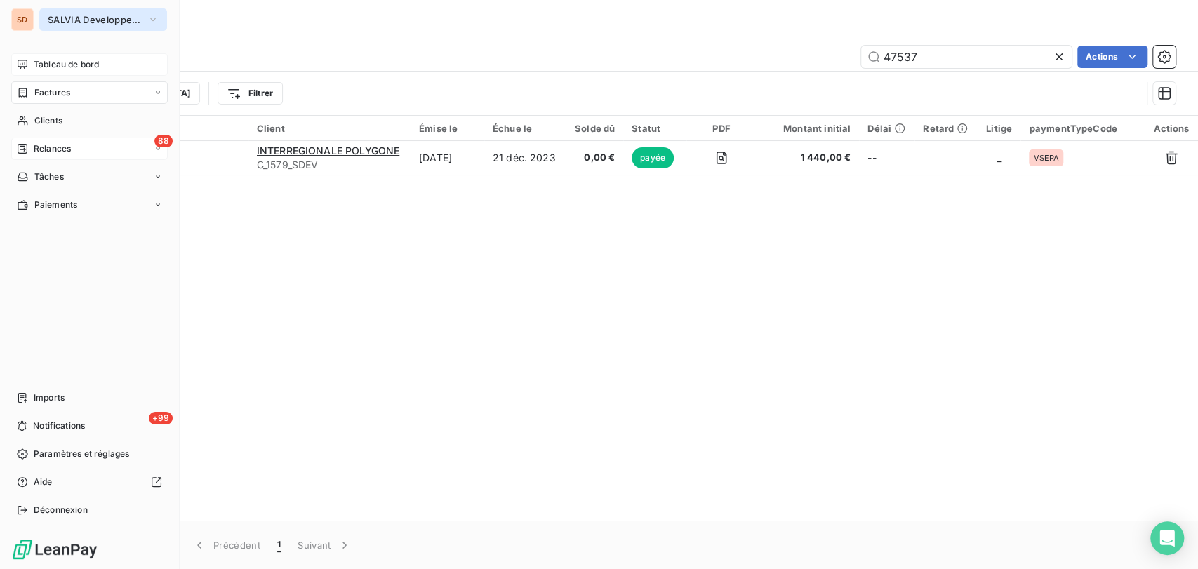
click at [151, 15] on icon "button" at bounding box center [152, 20] width 11 height 14
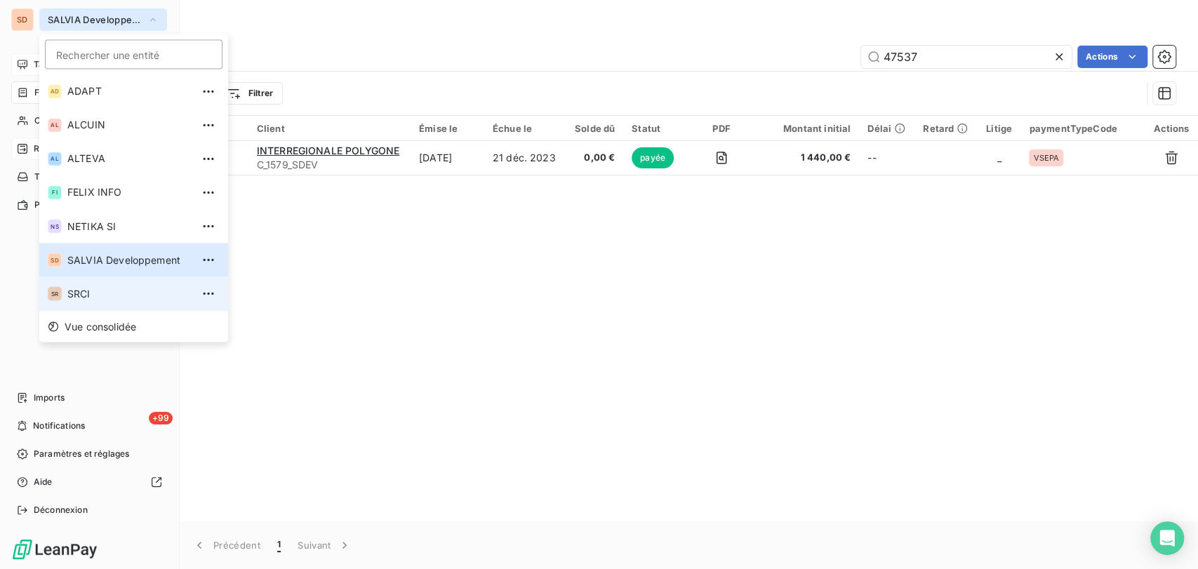
click at [79, 293] on span "SRCI" at bounding box center [129, 293] width 124 height 14
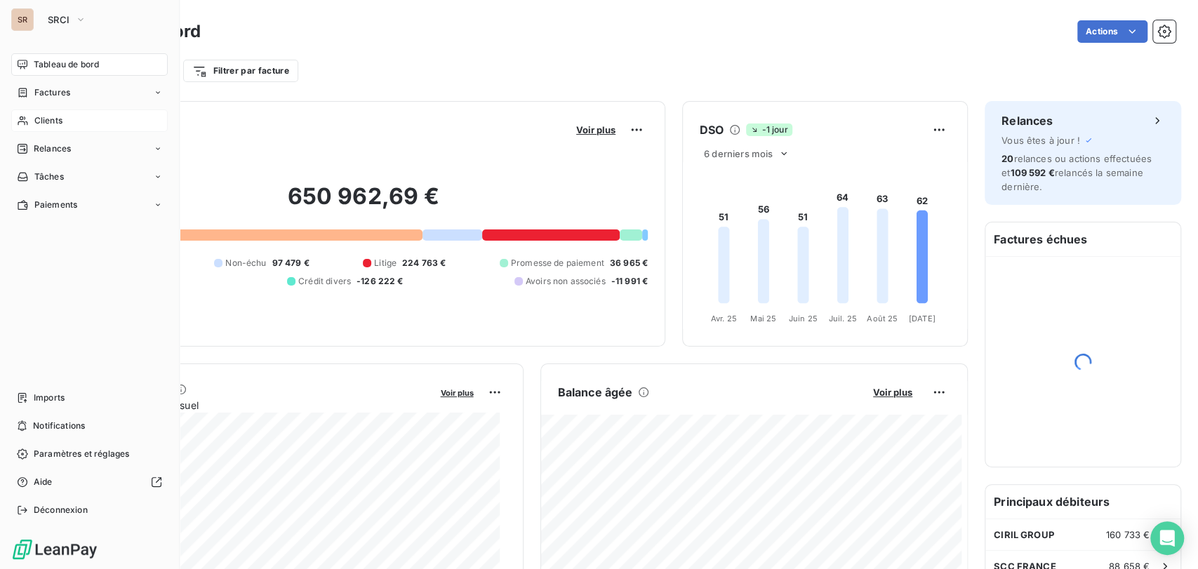
click at [50, 117] on span "Clients" at bounding box center [48, 120] width 28 height 13
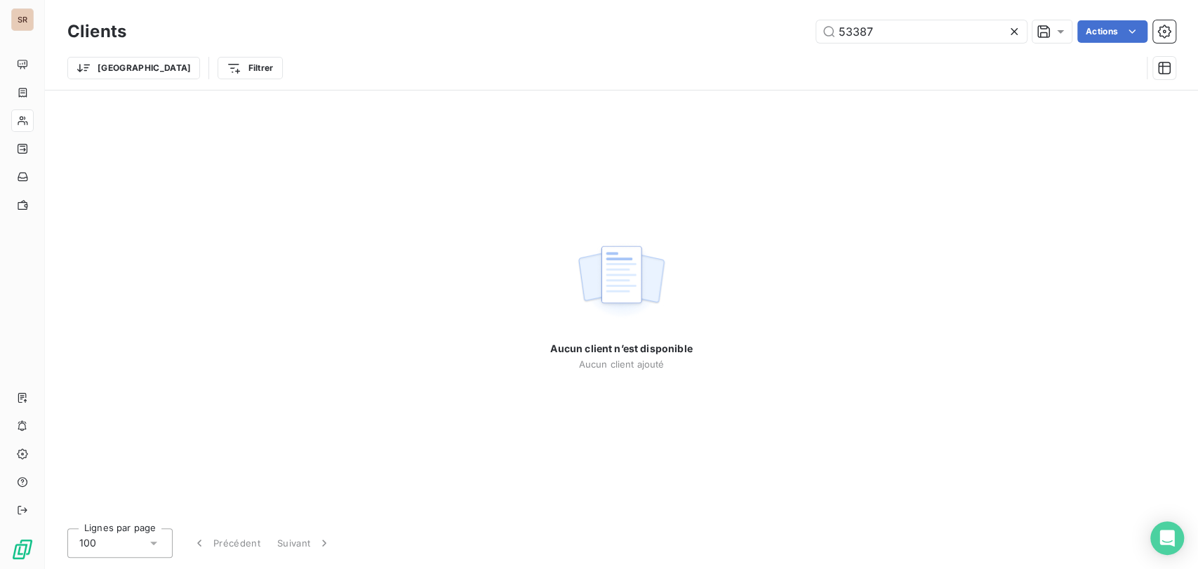
drag, startPoint x: 880, startPoint y: 27, endPoint x: 719, endPoint y: 35, distance: 161.6
click at [723, 35] on div "53387 Actions" at bounding box center [659, 31] width 1032 height 22
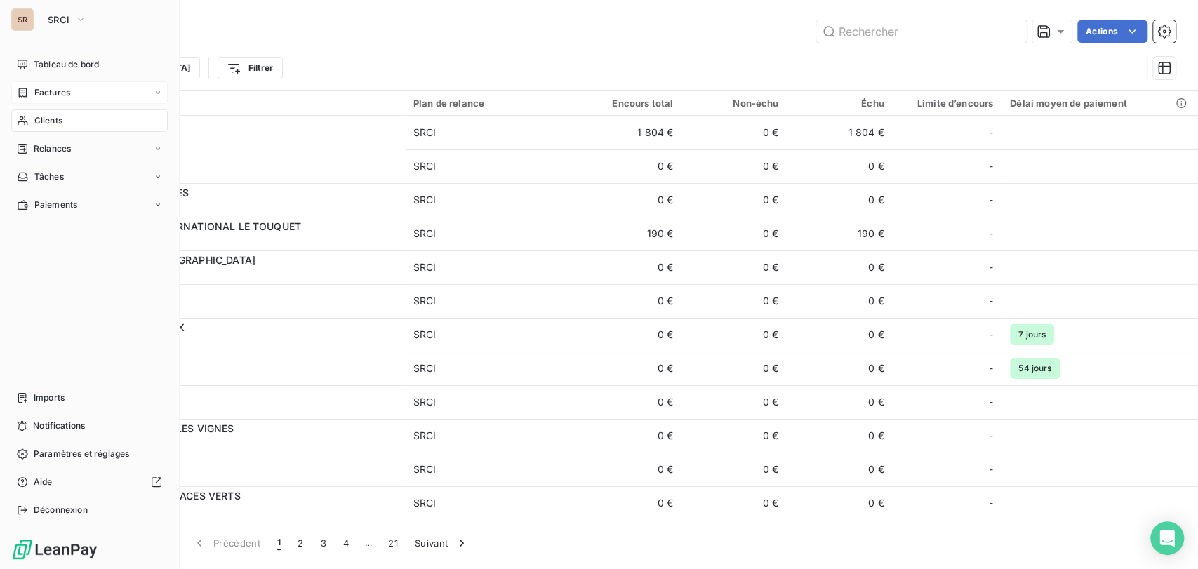
click at [36, 88] on span "Factures" at bounding box center [52, 92] width 36 height 13
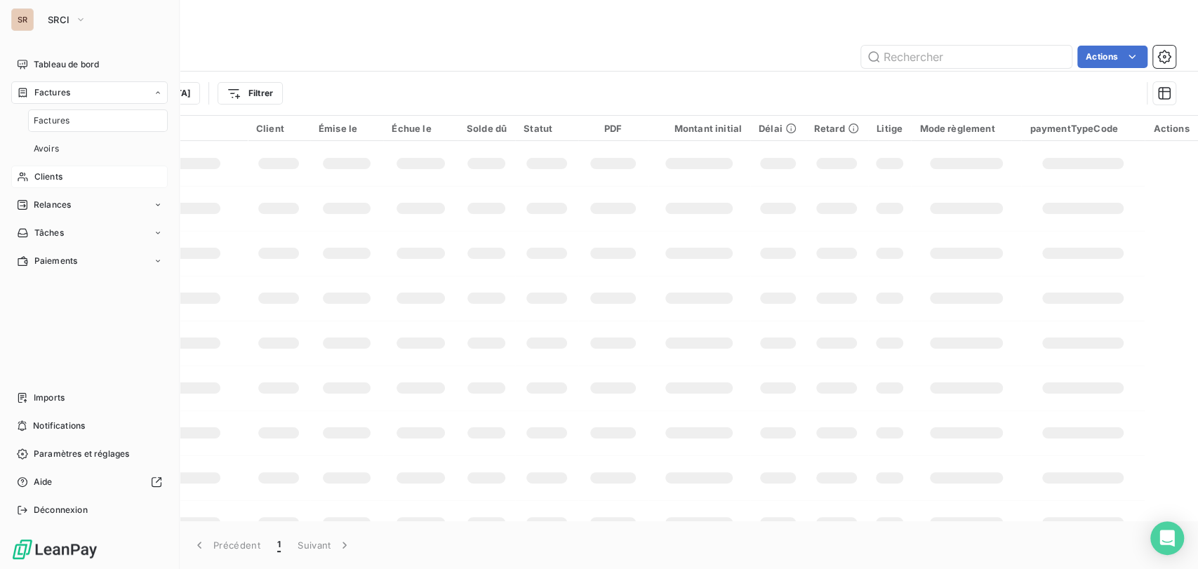
click at [54, 119] on span "Factures" at bounding box center [52, 120] width 36 height 13
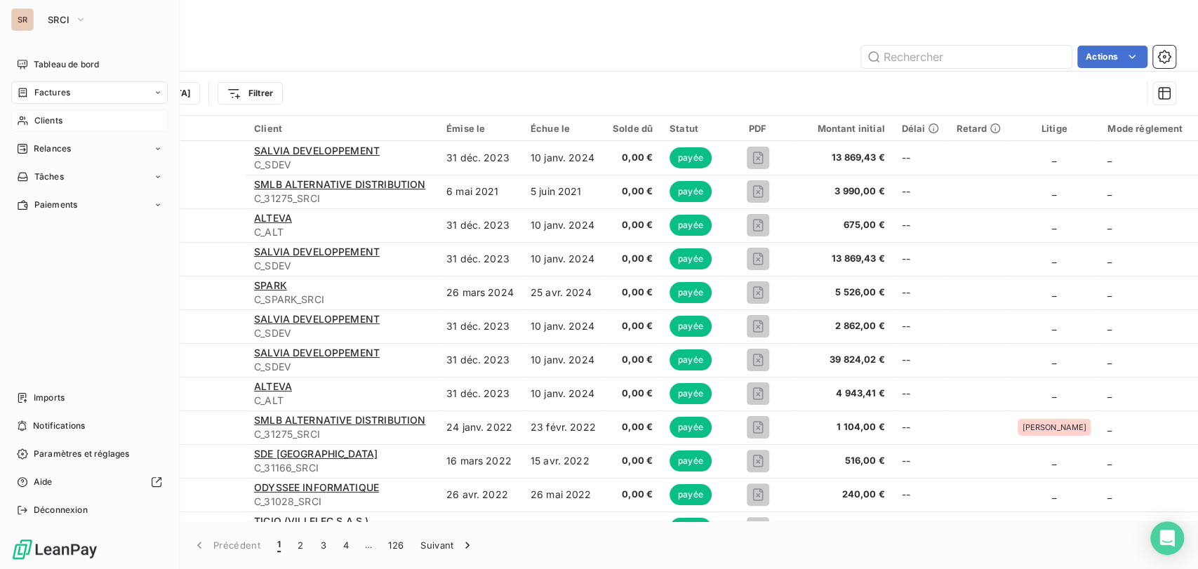
click at [27, 95] on icon at bounding box center [23, 92] width 12 height 11
click at [58, 121] on span "Factures" at bounding box center [52, 120] width 36 height 13
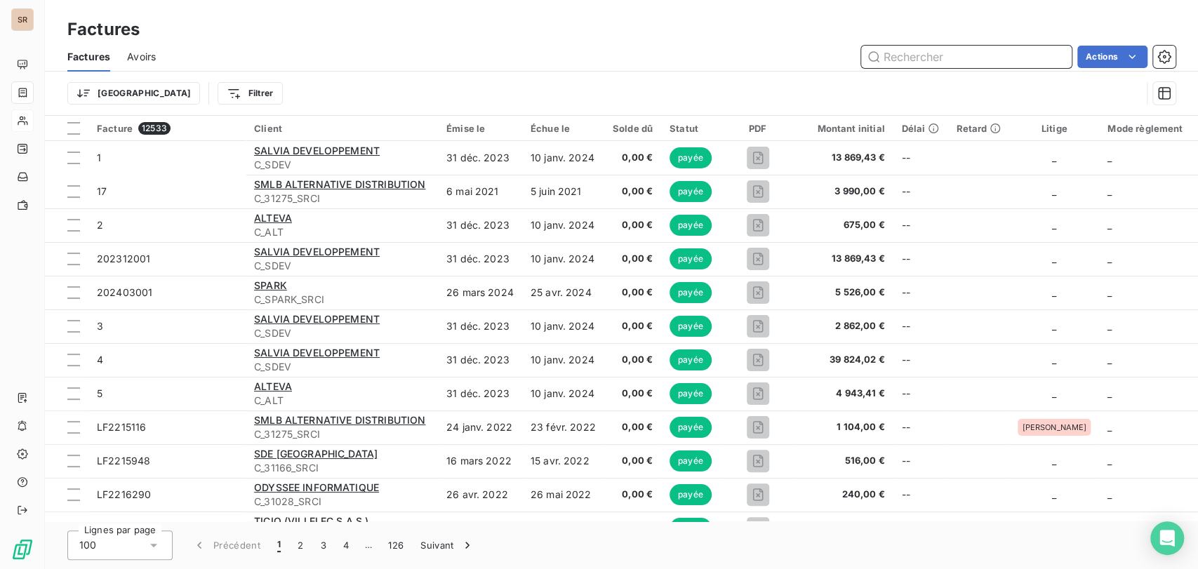
click at [892, 55] on input "text" at bounding box center [966, 57] width 211 height 22
type input "28493"
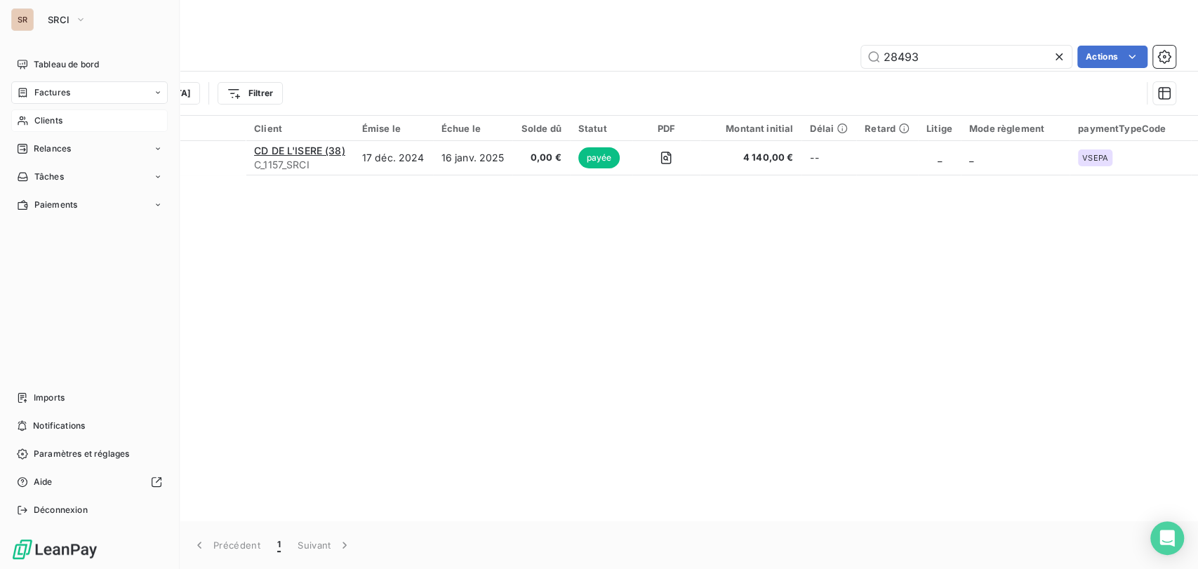
click at [58, 115] on span "Clients" at bounding box center [48, 120] width 28 height 13
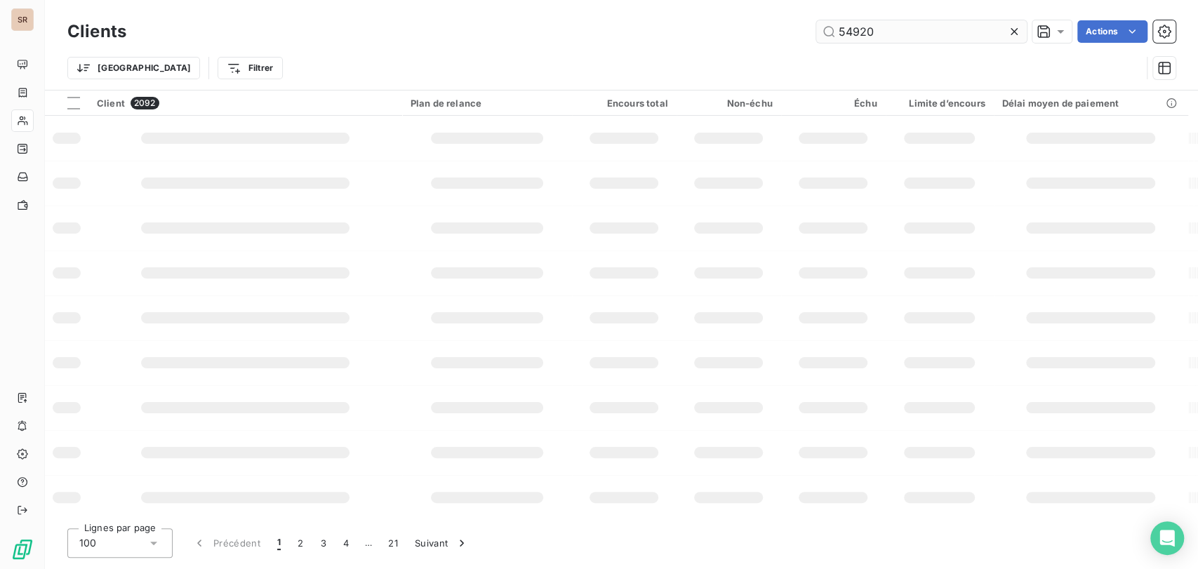
type input "54920"
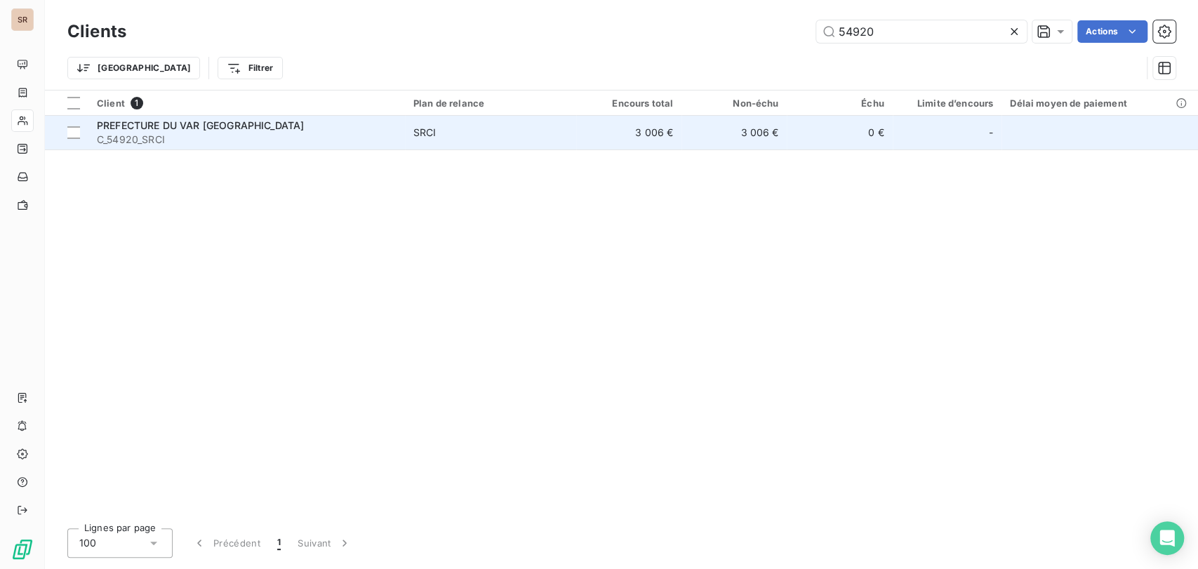
click at [162, 130] on span "PREFECTURE DU VAR [GEOGRAPHIC_DATA]" at bounding box center [200, 125] width 207 height 12
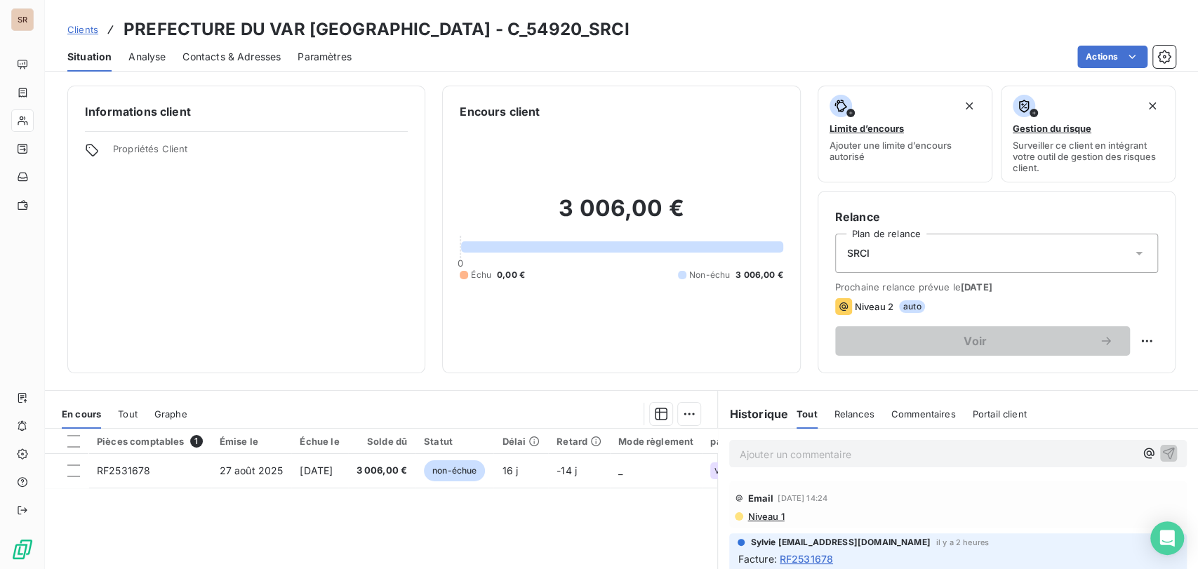
scroll to position [78, 0]
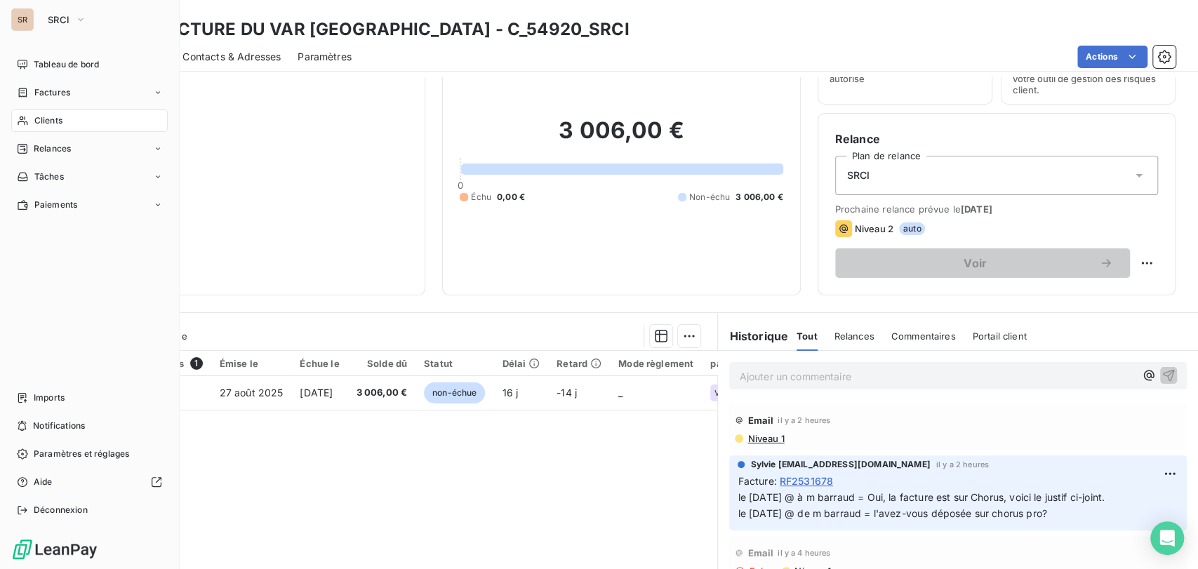
click at [52, 120] on span "Clients" at bounding box center [48, 120] width 28 height 13
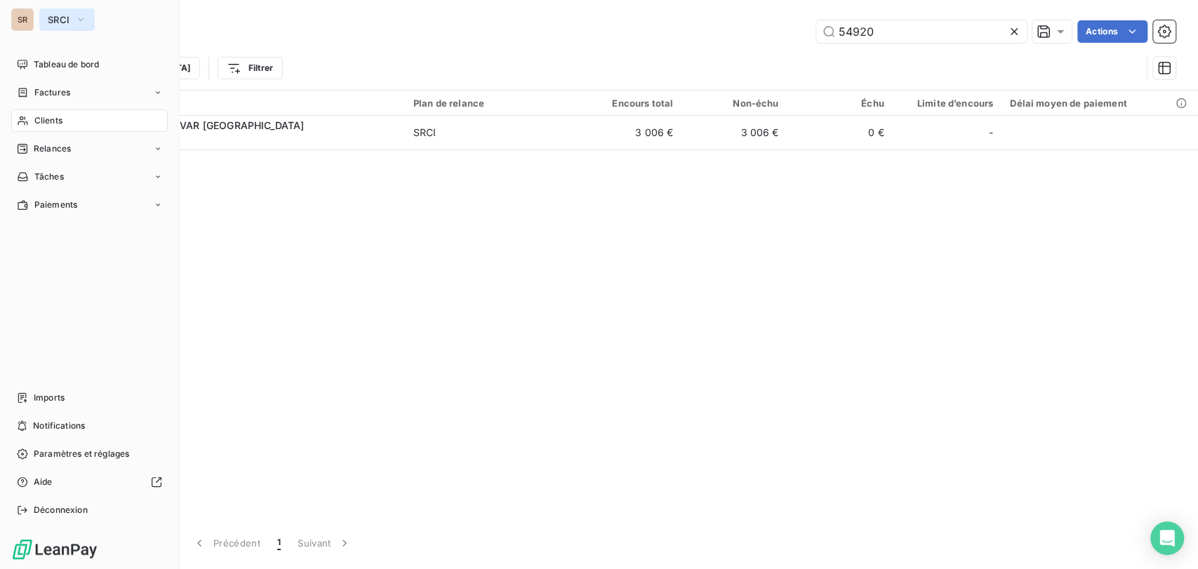
click at [87, 17] on button "SRCI" at bounding box center [66, 19] width 55 height 22
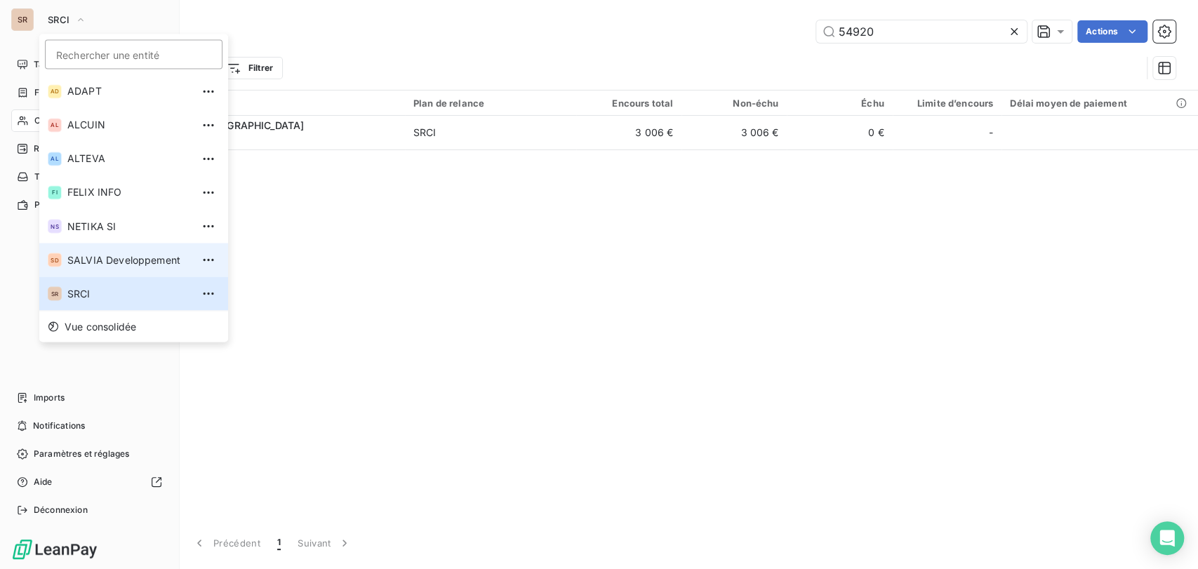
click at [95, 260] on span "SALVIA Developpement" at bounding box center [129, 260] width 124 height 14
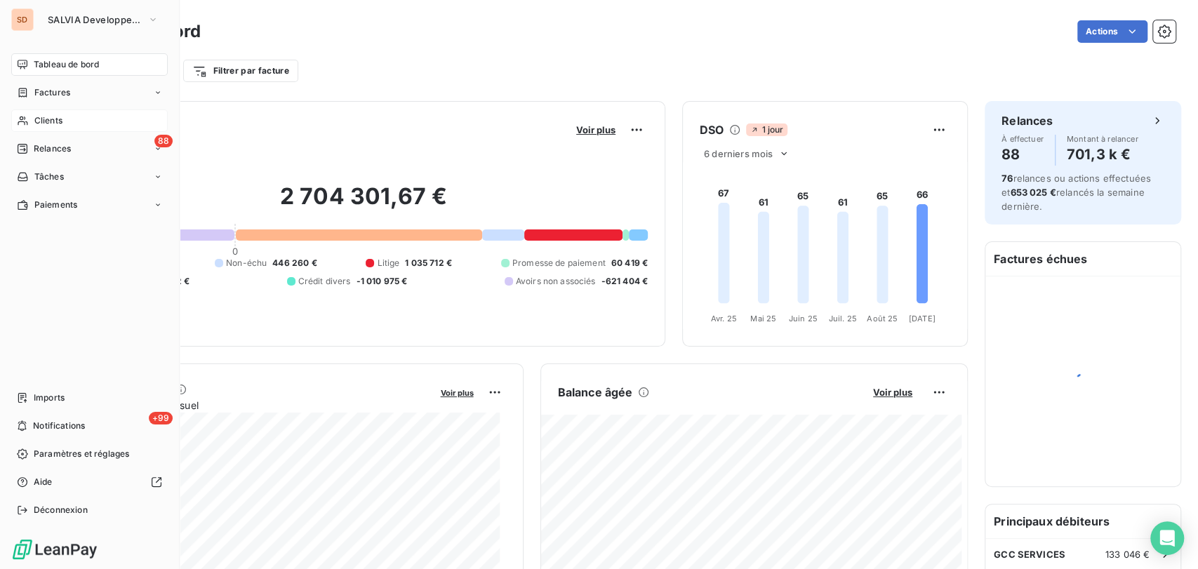
click at [52, 119] on span "Clients" at bounding box center [48, 120] width 28 height 13
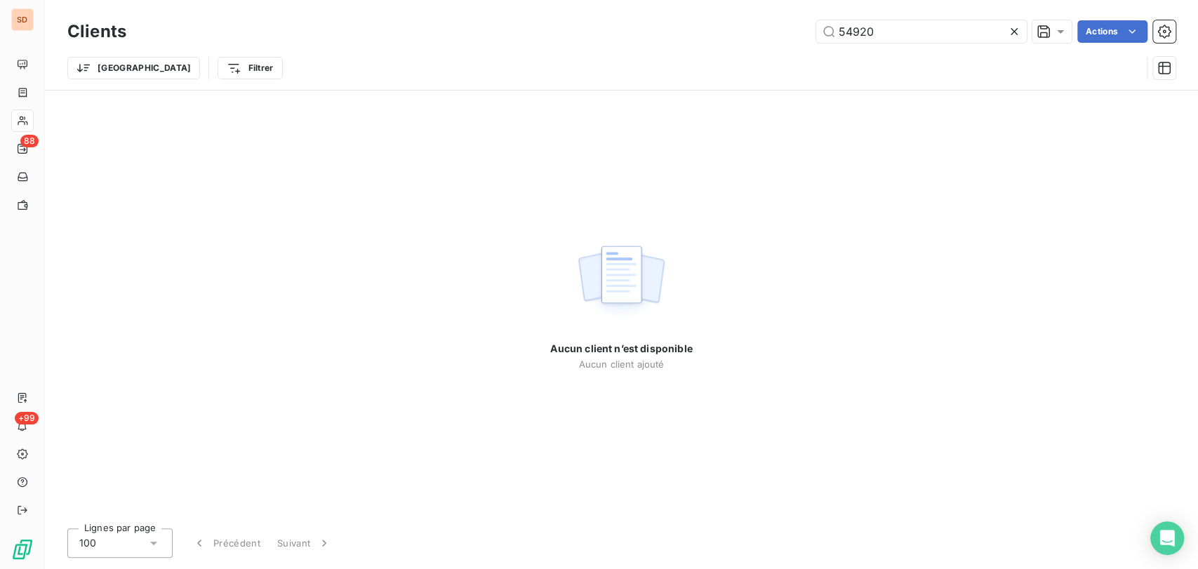
drag, startPoint x: 863, startPoint y: 32, endPoint x: 775, endPoint y: 46, distance: 88.8
click at [775, 46] on div "Clients 54920 Actions" at bounding box center [621, 31] width 1108 height 29
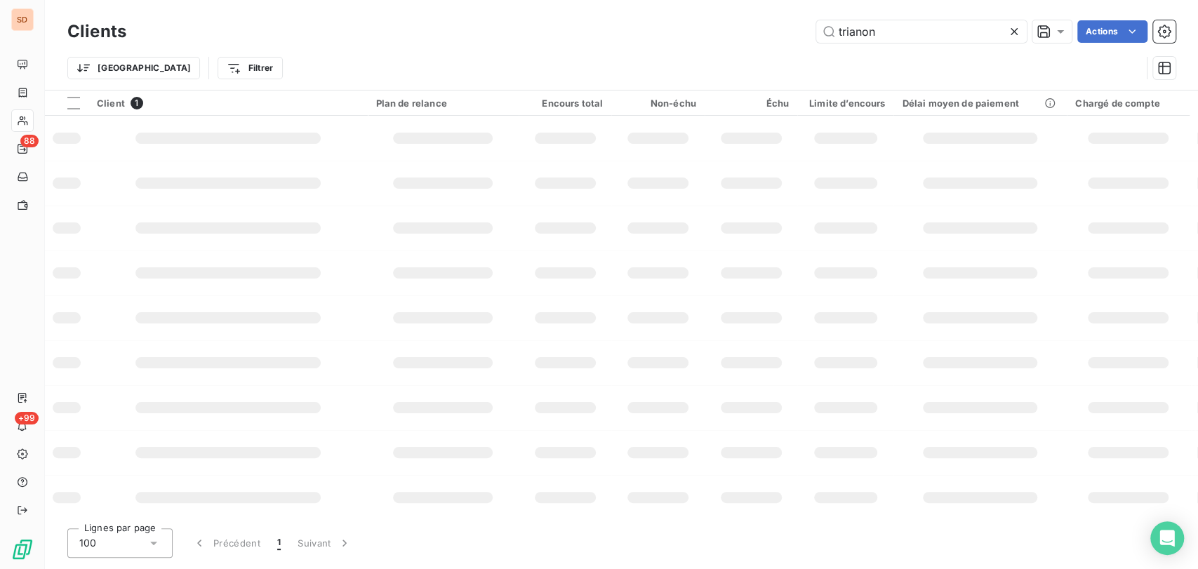
type input "trianon"
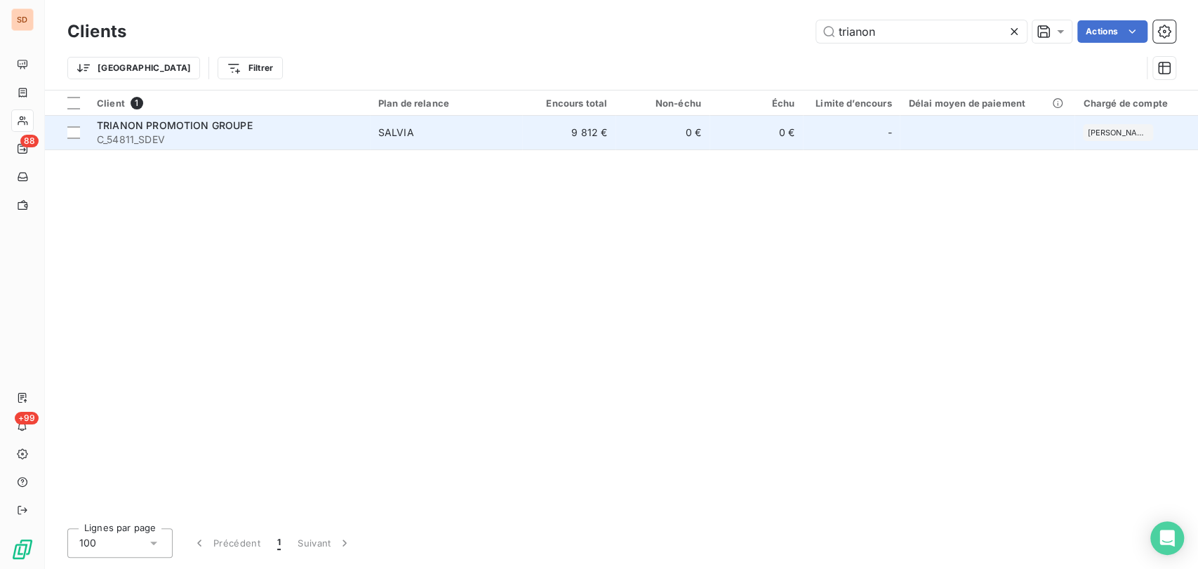
click at [137, 129] on span "TRIANON PROMOTION GROUPE" at bounding box center [175, 125] width 156 height 12
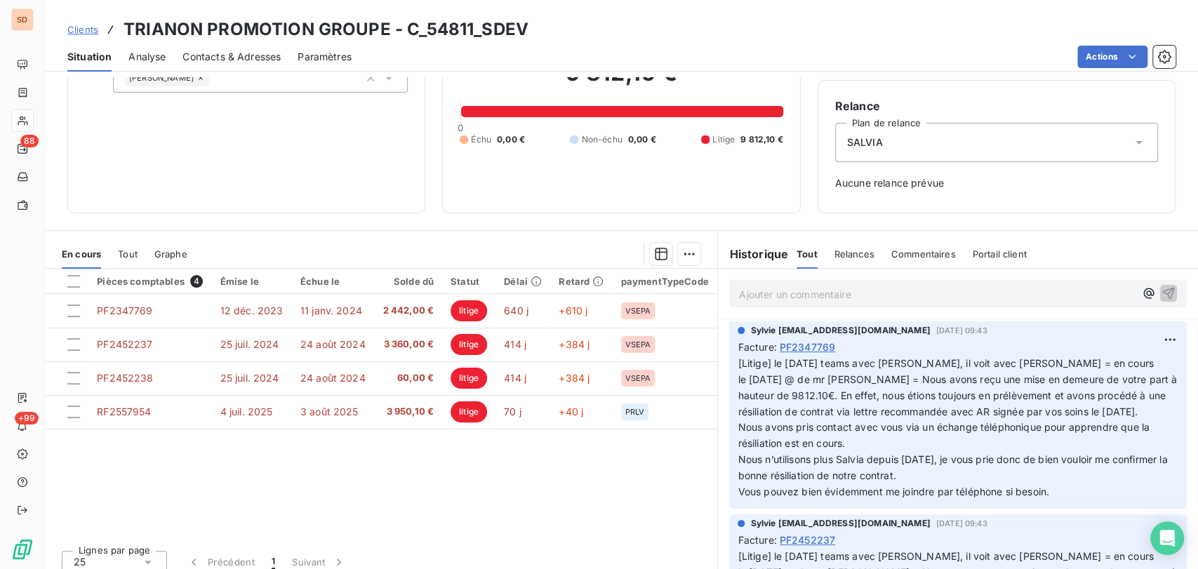
scroll to position [119, 0]
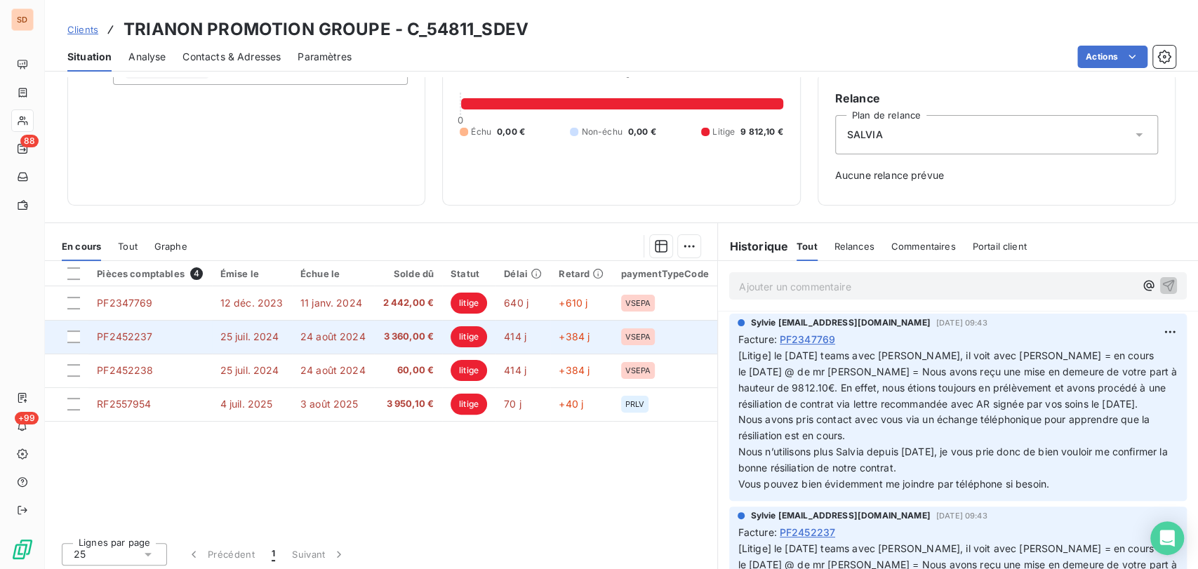
click at [116, 335] on span "PF2452237" at bounding box center [124, 337] width 55 height 12
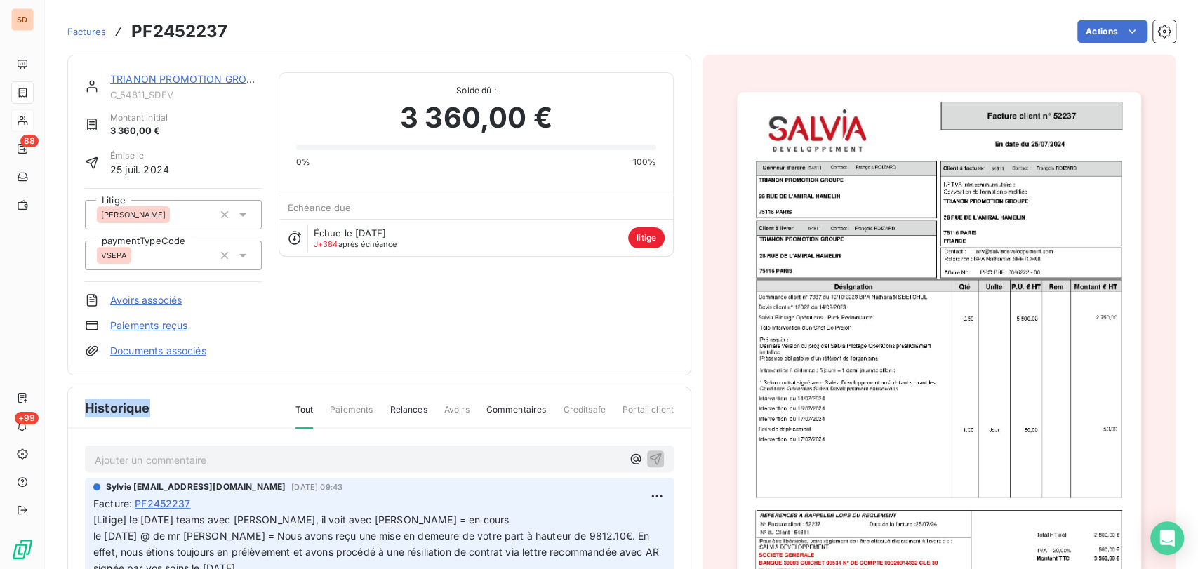
click at [856, 368] on img "button" at bounding box center [939, 377] width 404 height 571
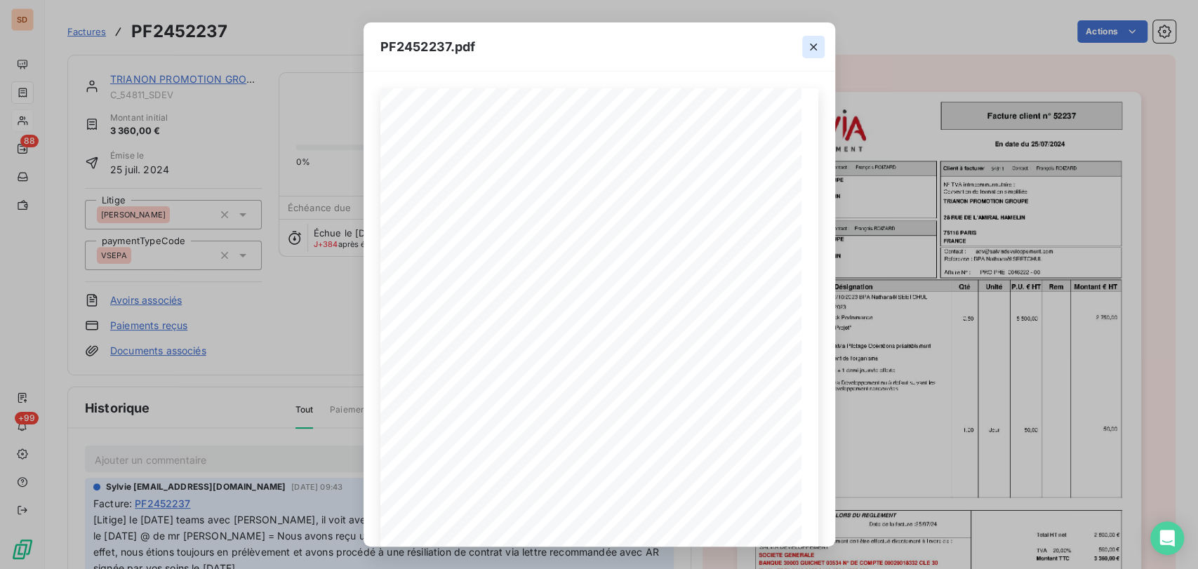
click at [812, 43] on icon "button" at bounding box center [813, 47] width 14 height 14
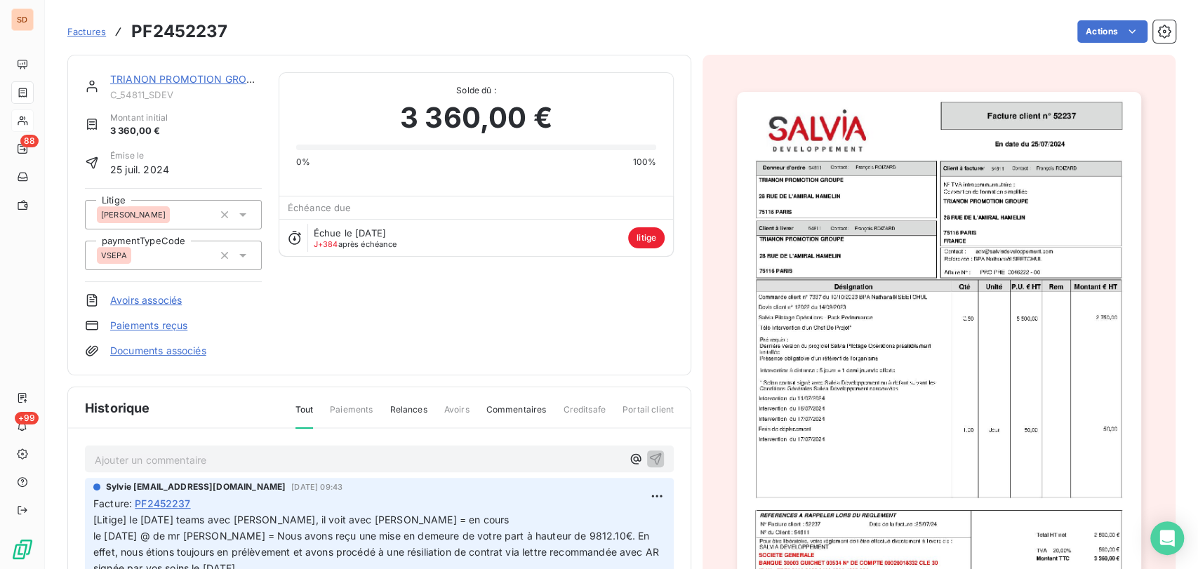
click at [198, 79] on link "TRIANON PROMOTION GROUPE" at bounding box center [188, 79] width 156 height 12
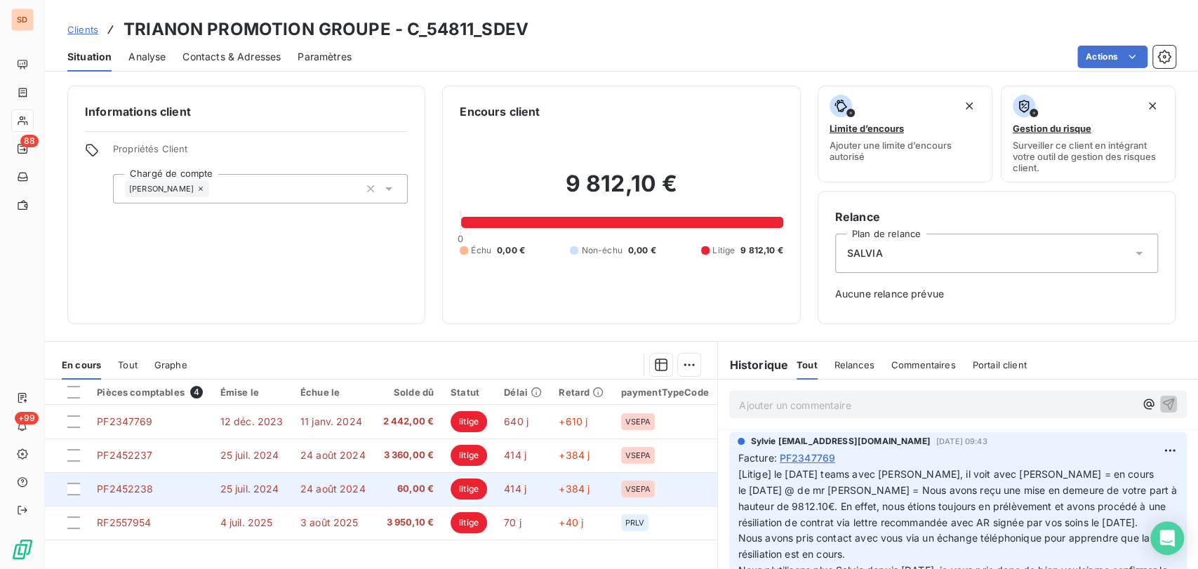
click at [140, 488] on span "PF2452238" at bounding box center [125, 489] width 56 height 12
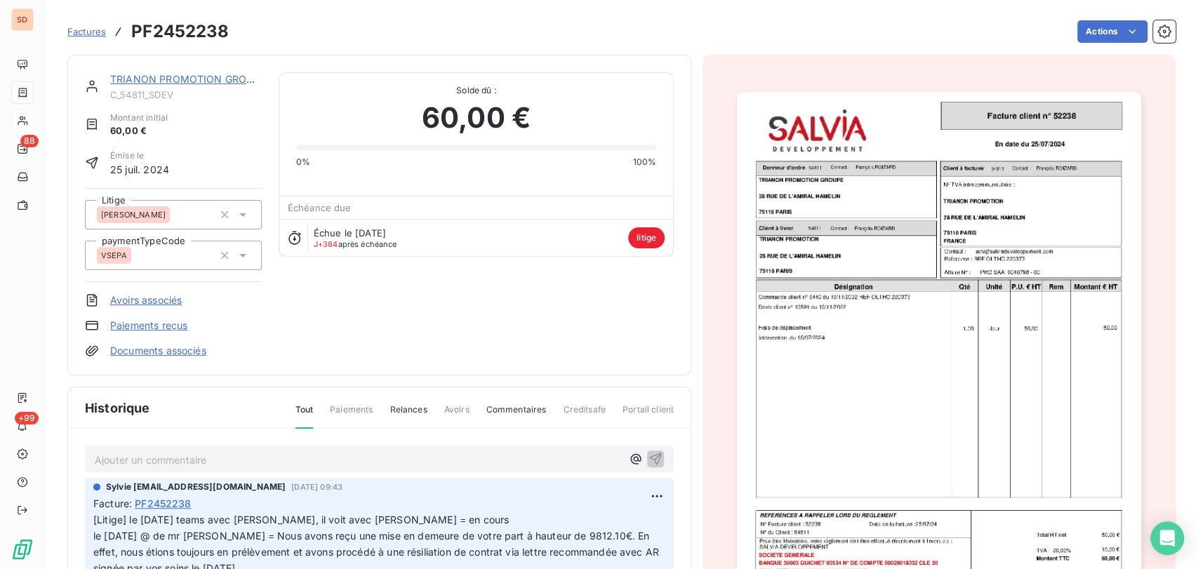
click at [842, 343] on img "button" at bounding box center [939, 377] width 404 height 571
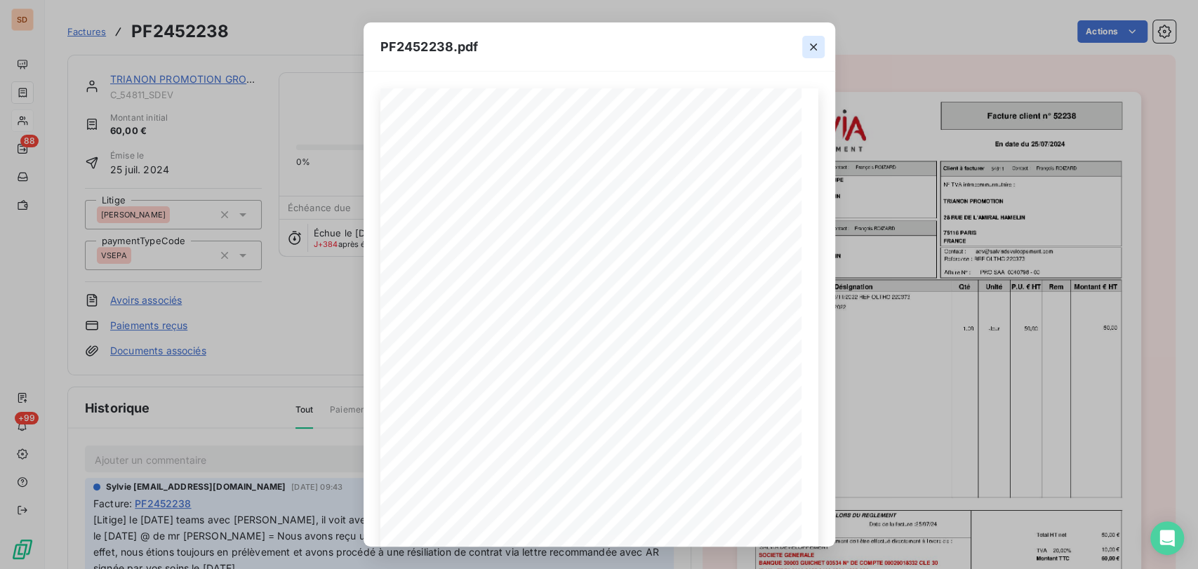
click at [815, 46] on icon "button" at bounding box center [813, 47] width 14 height 14
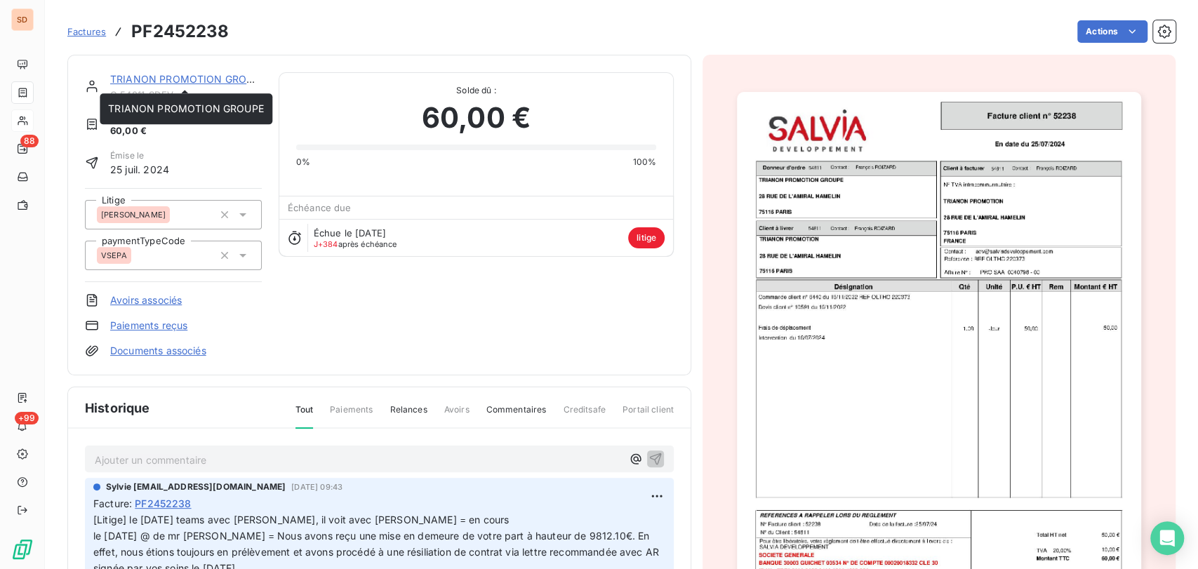
click at [218, 76] on link "TRIANON PROMOTION GROUPE" at bounding box center [188, 79] width 156 height 12
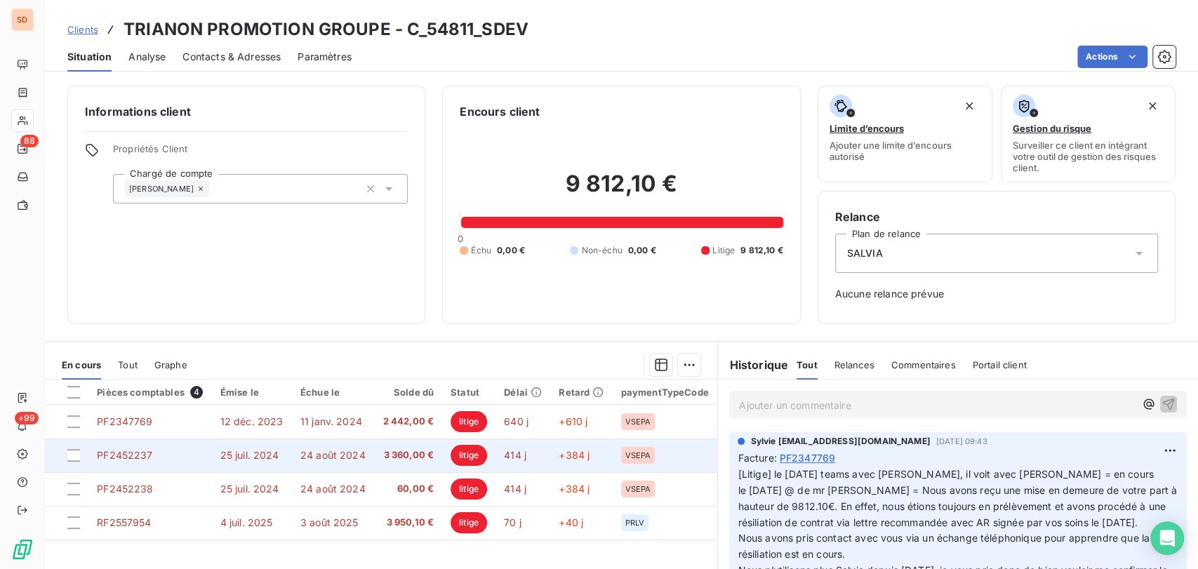
click at [140, 456] on span "PF2452237" at bounding box center [124, 455] width 55 height 12
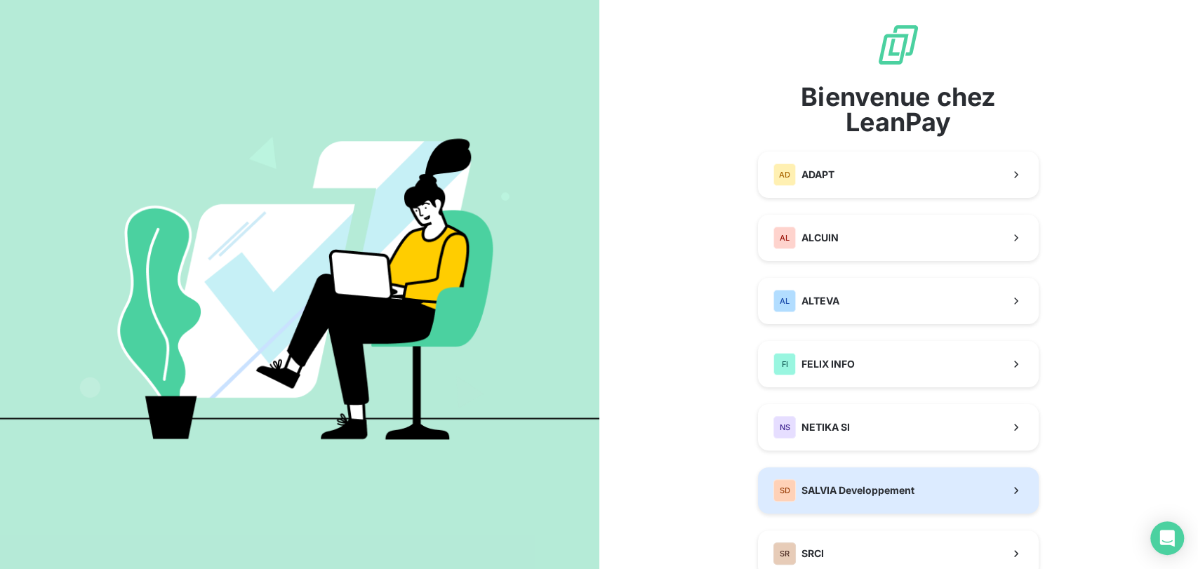
click at [848, 494] on span "SALVIA Developpement" at bounding box center [857, 491] width 113 height 14
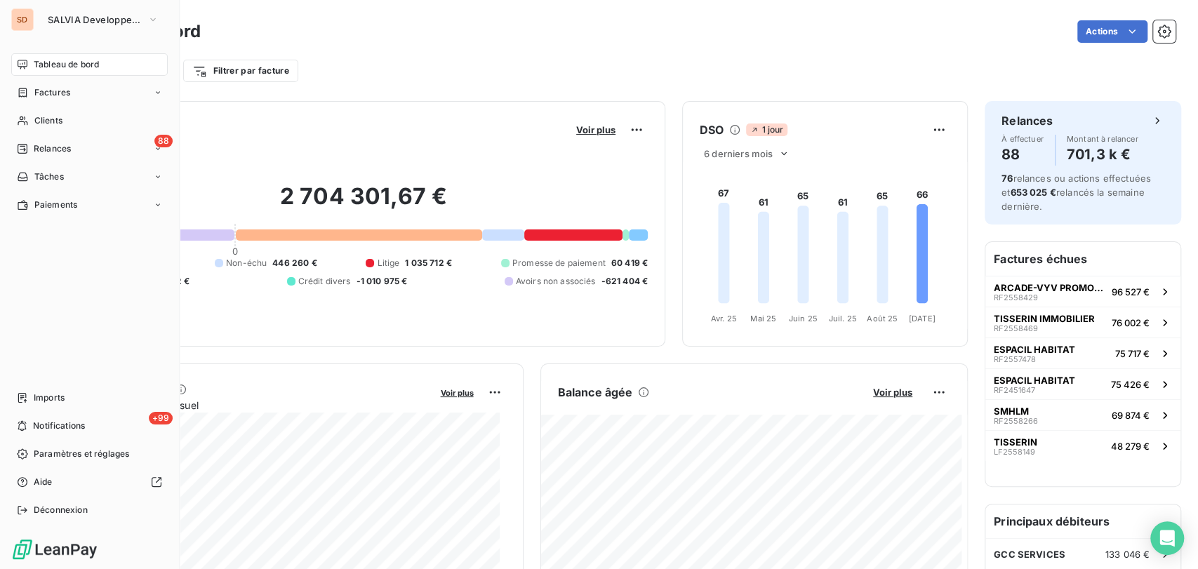
click at [39, 118] on span "Clients" at bounding box center [48, 120] width 28 height 13
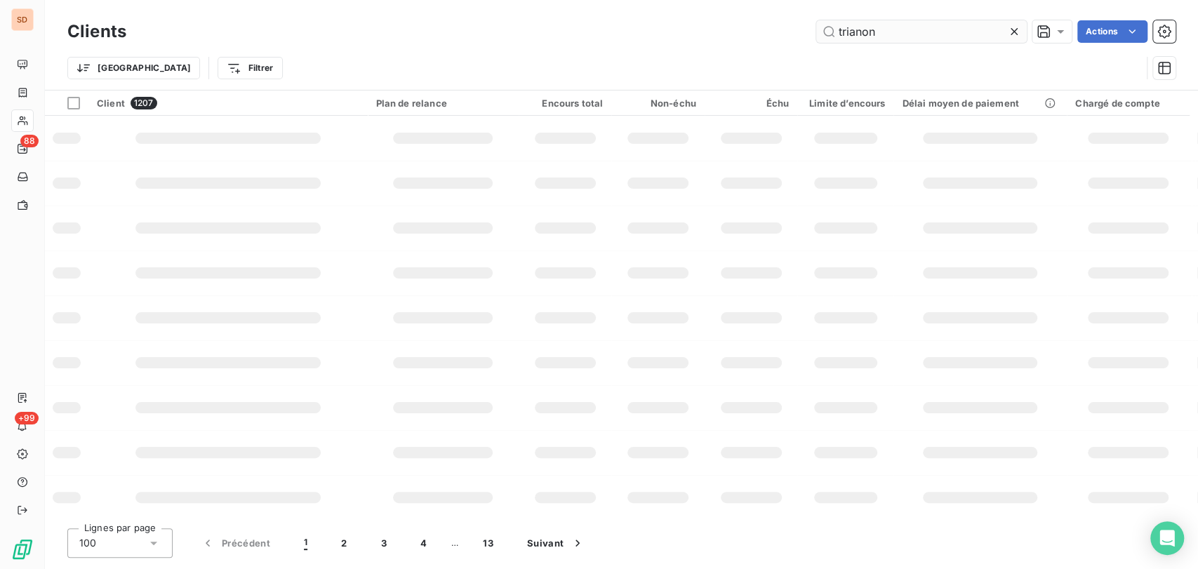
type input "trianon"
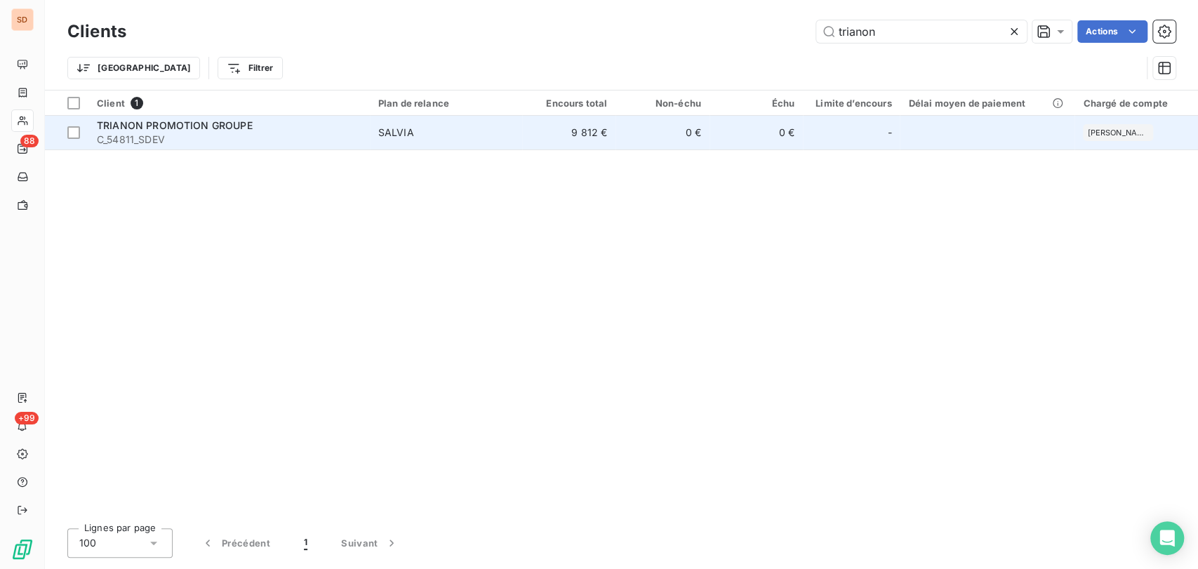
click at [156, 124] on span "TRIANON PROMOTION GROUPE" at bounding box center [175, 125] width 156 height 12
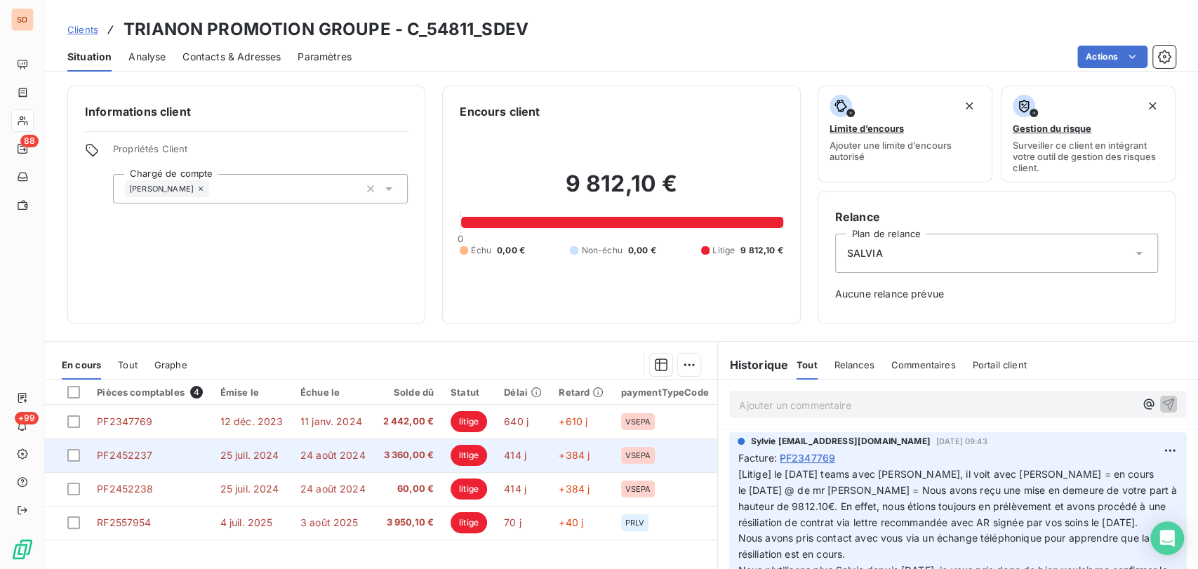
click at [138, 451] on span "PF2452237" at bounding box center [124, 455] width 55 height 12
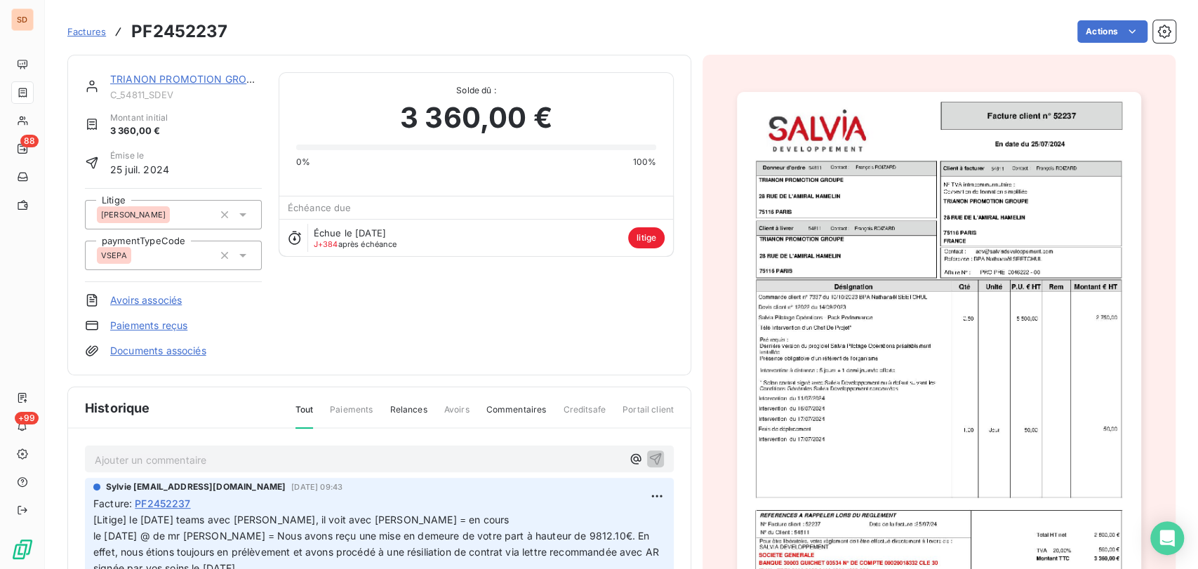
click at [824, 448] on img "button" at bounding box center [939, 377] width 404 height 571
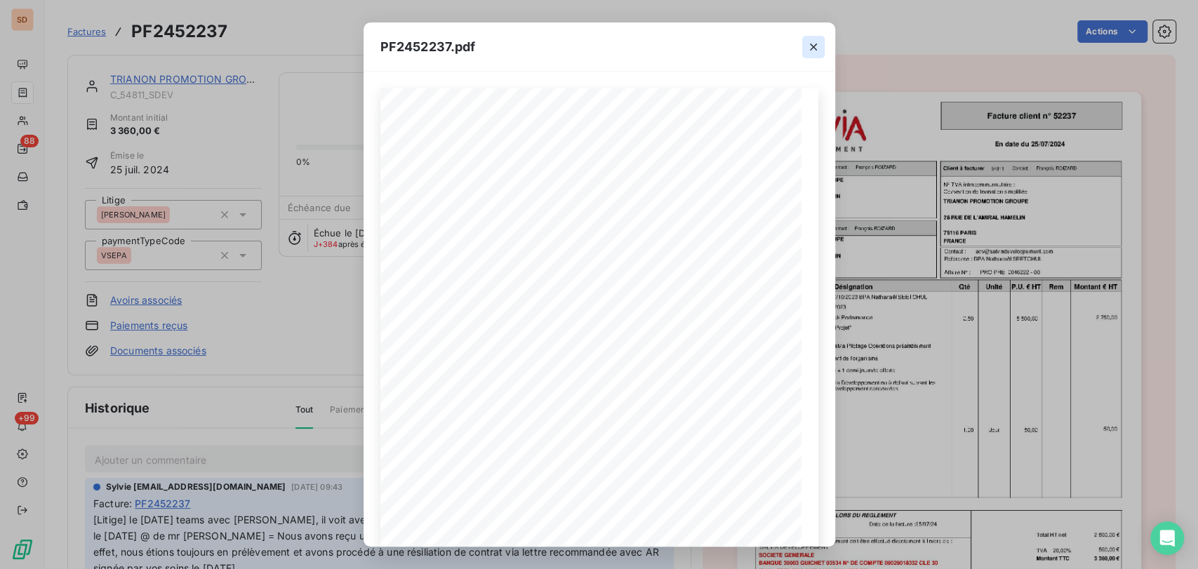
click at [813, 46] on icon "button" at bounding box center [813, 47] width 7 height 7
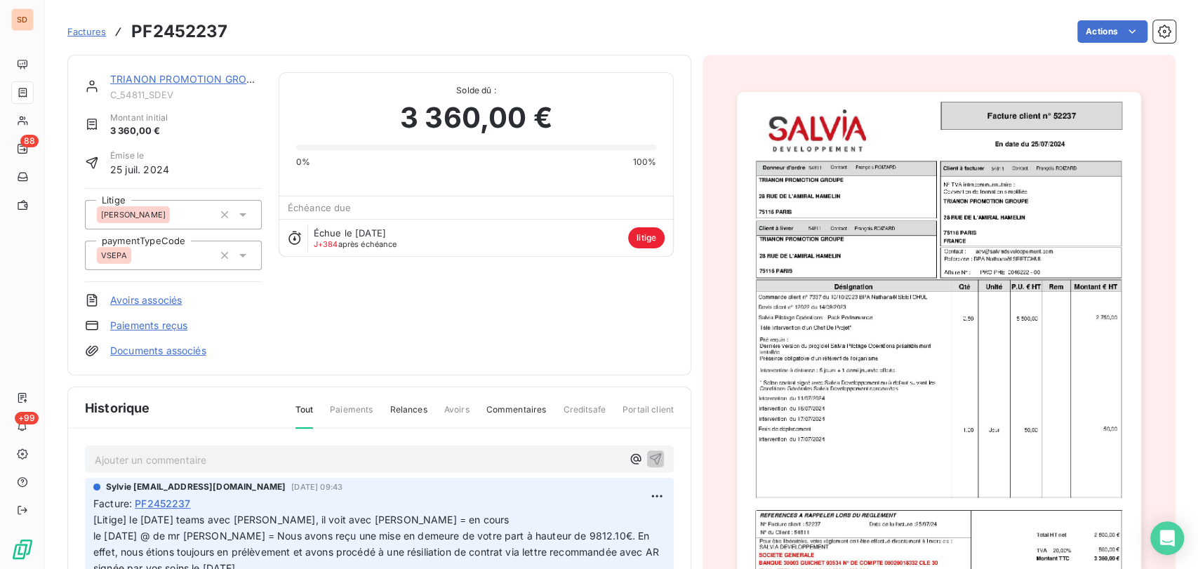
click at [149, 345] on link "Documents associés" at bounding box center [158, 351] width 96 height 14
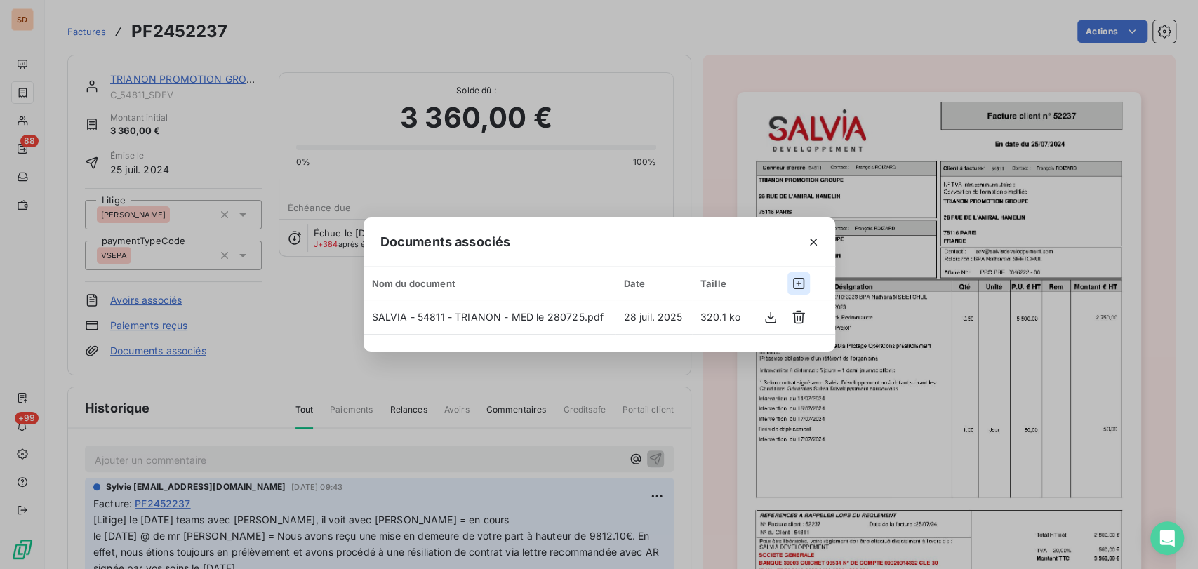
click at [797, 285] on icon "button" at bounding box center [799, 284] width 14 height 14
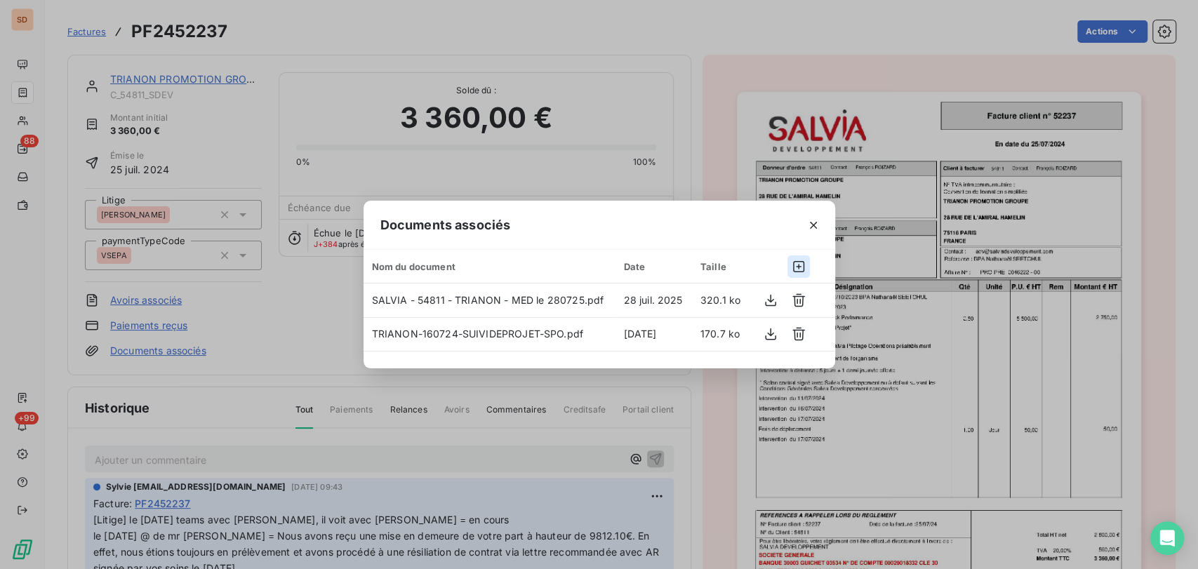
click at [794, 262] on icon "button" at bounding box center [799, 267] width 14 height 14
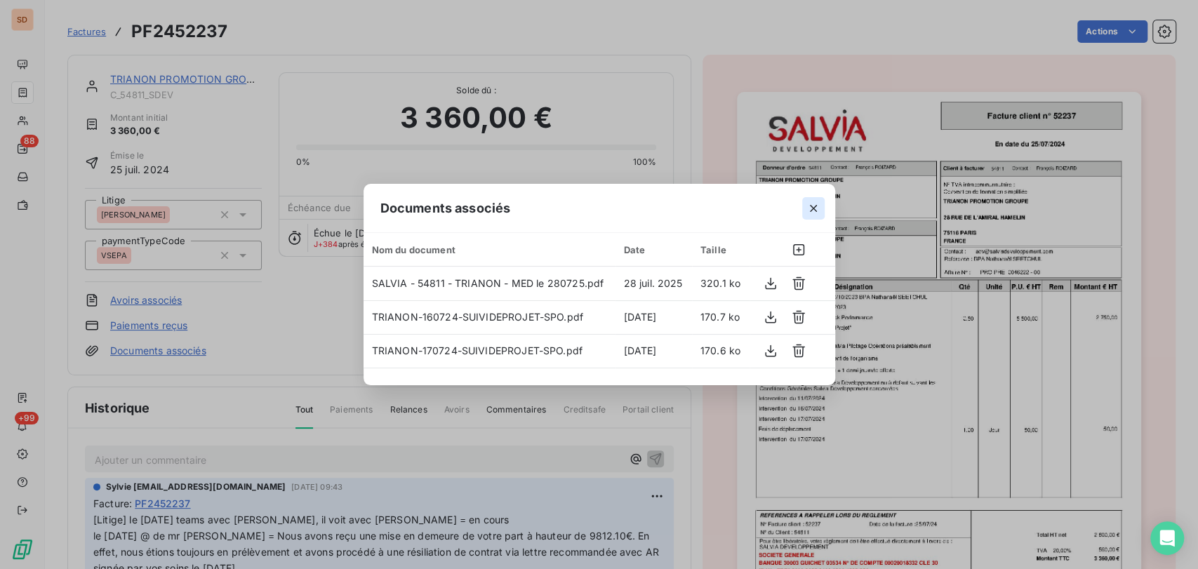
click at [811, 209] on icon "button" at bounding box center [813, 208] width 14 height 14
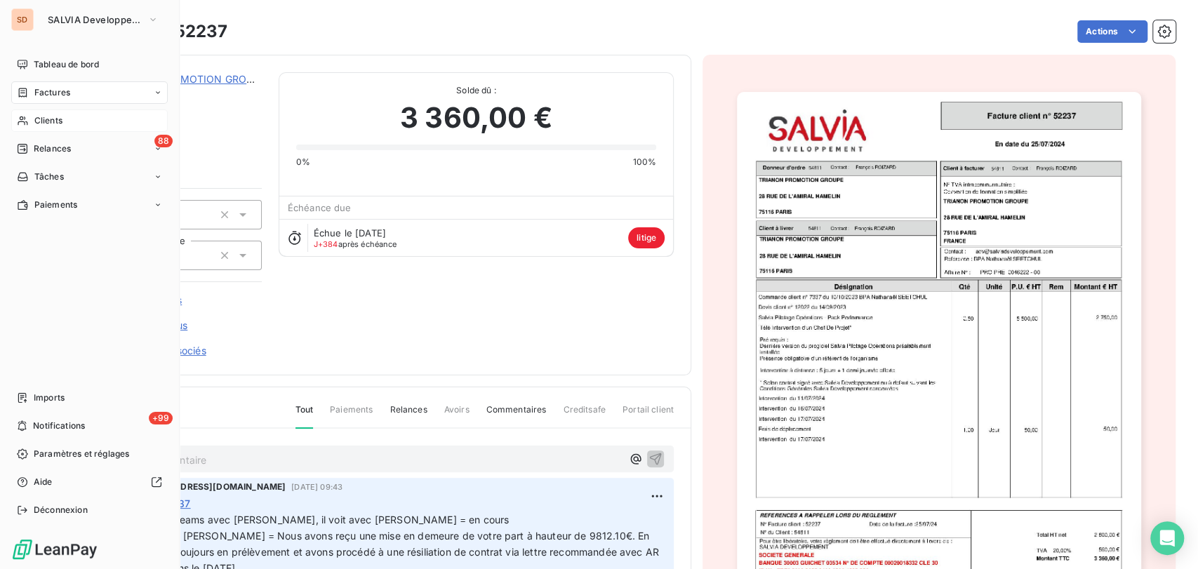
click at [51, 124] on span "Clients" at bounding box center [48, 120] width 28 height 13
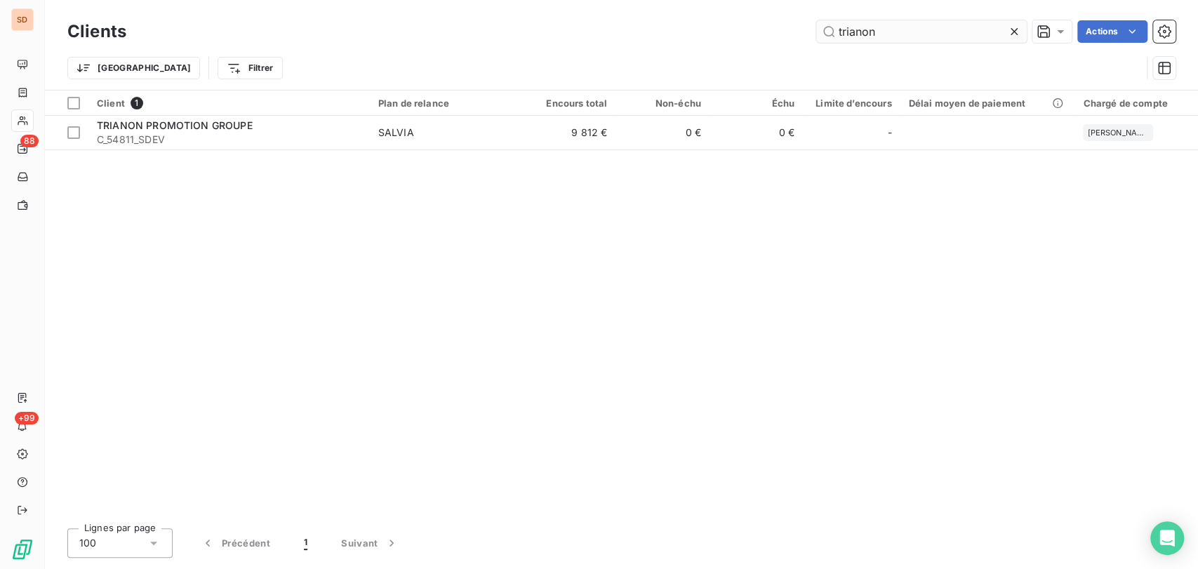
drag, startPoint x: 880, startPoint y: 30, endPoint x: 804, endPoint y: 25, distance: 76.7
click at [818, 27] on input "trianon" at bounding box center [921, 31] width 211 height 22
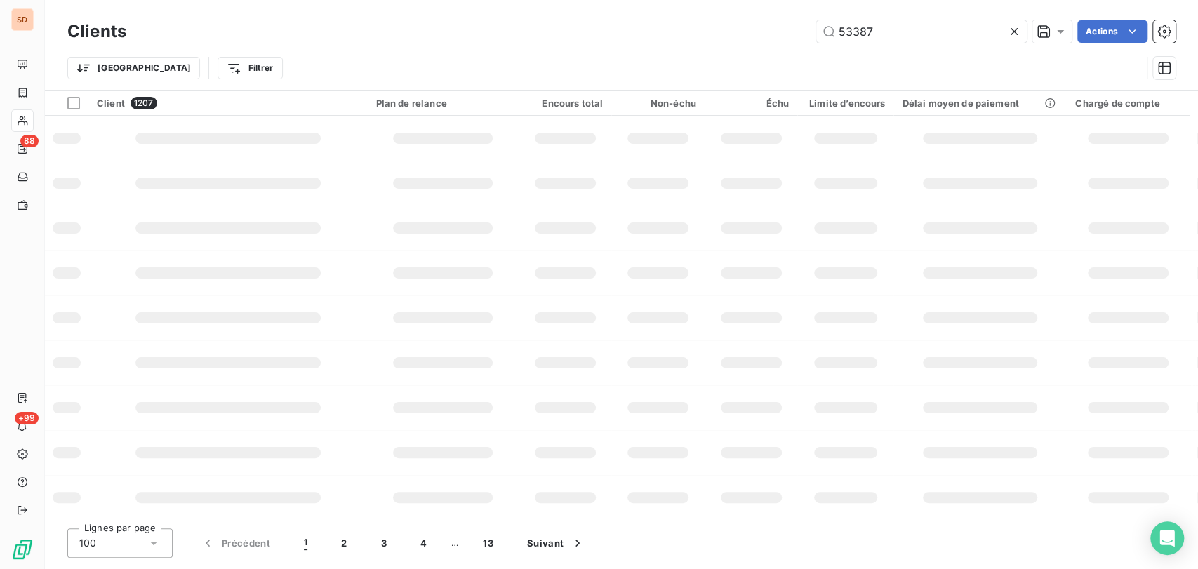
type input "53387"
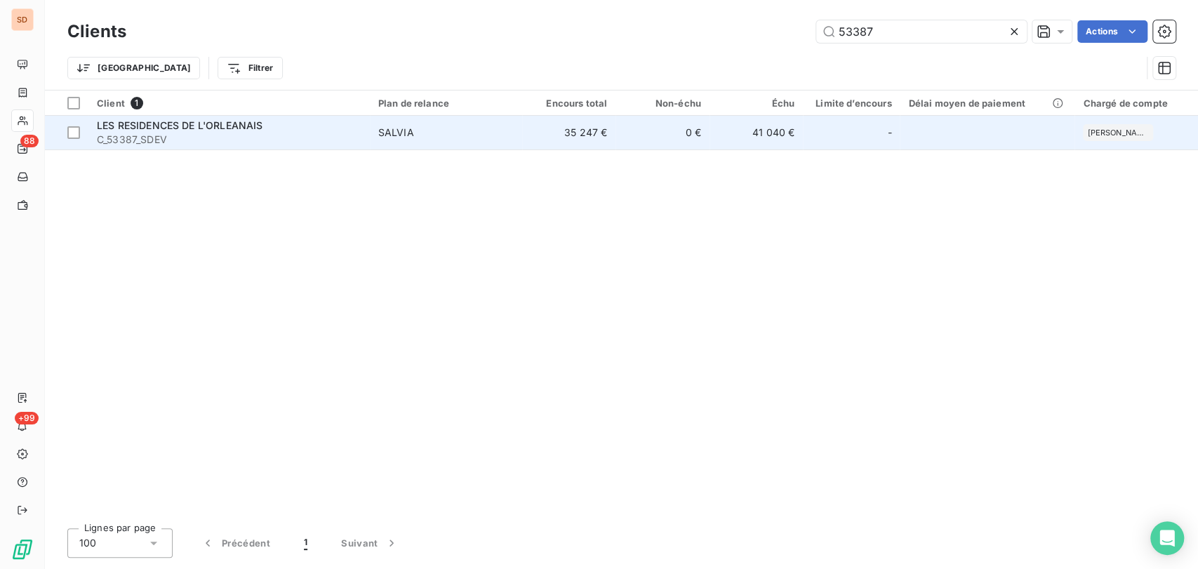
click at [133, 122] on span "LES RESIDENCES DE L'ORLEANAIS" at bounding box center [180, 125] width 166 height 12
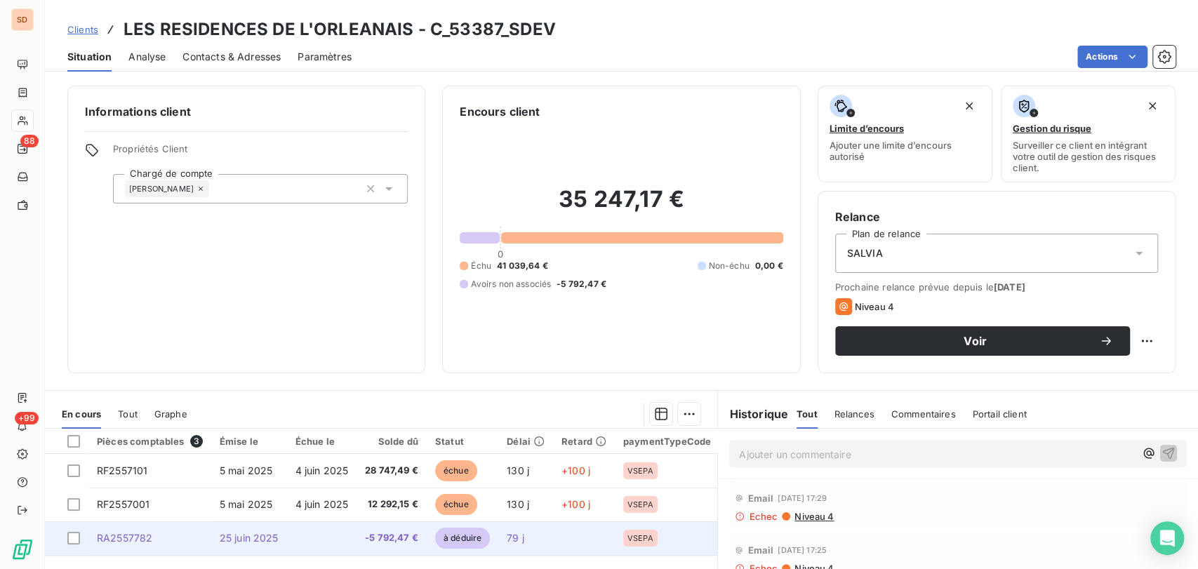
click at [249, 538] on span "25 juin 2025" at bounding box center [249, 538] width 59 height 12
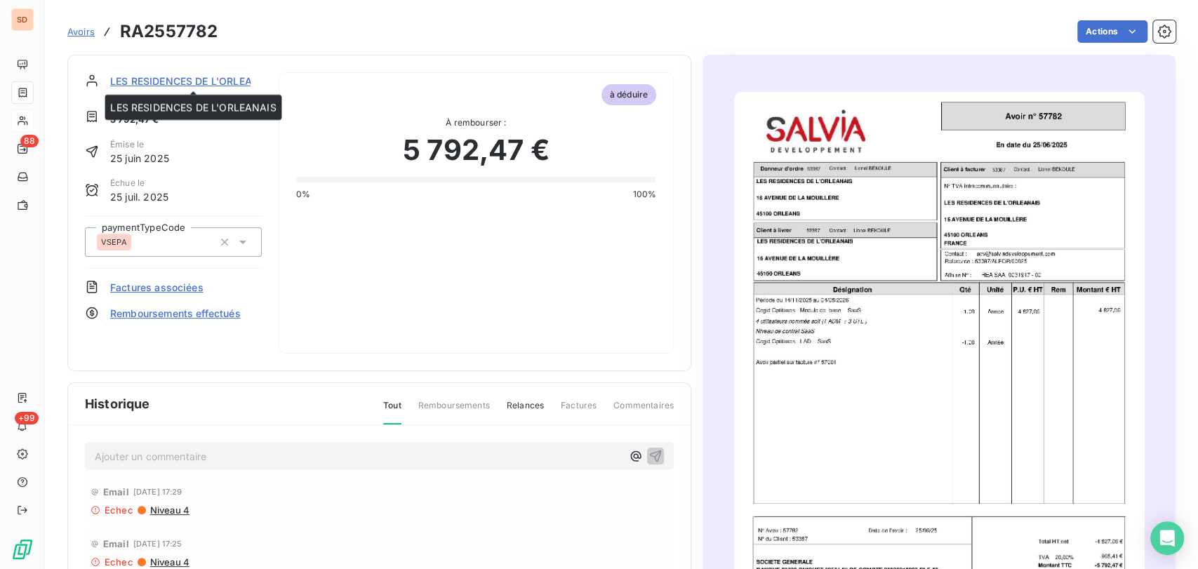
click at [194, 79] on span "LES RESIDENCES DE L'ORLEANAIS" at bounding box center [193, 81] width 166 height 15
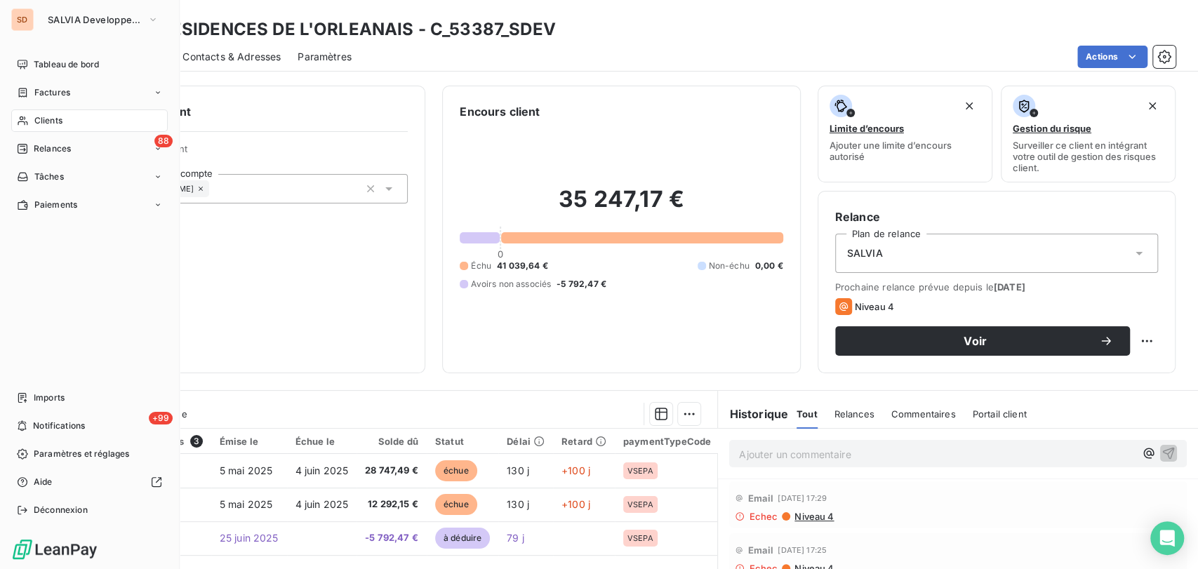
click at [32, 117] on div "Clients" at bounding box center [89, 120] width 157 height 22
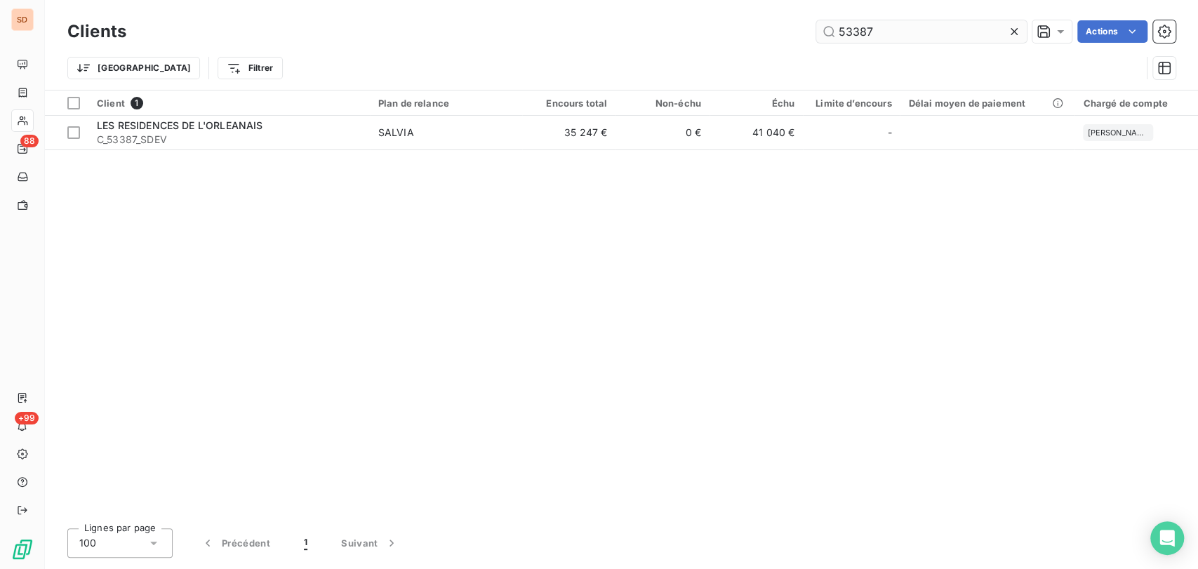
drag, startPoint x: 887, startPoint y: 32, endPoint x: 818, endPoint y: 32, distance: 68.8
click at [818, 32] on input "53387" at bounding box center [921, 31] width 211 height 22
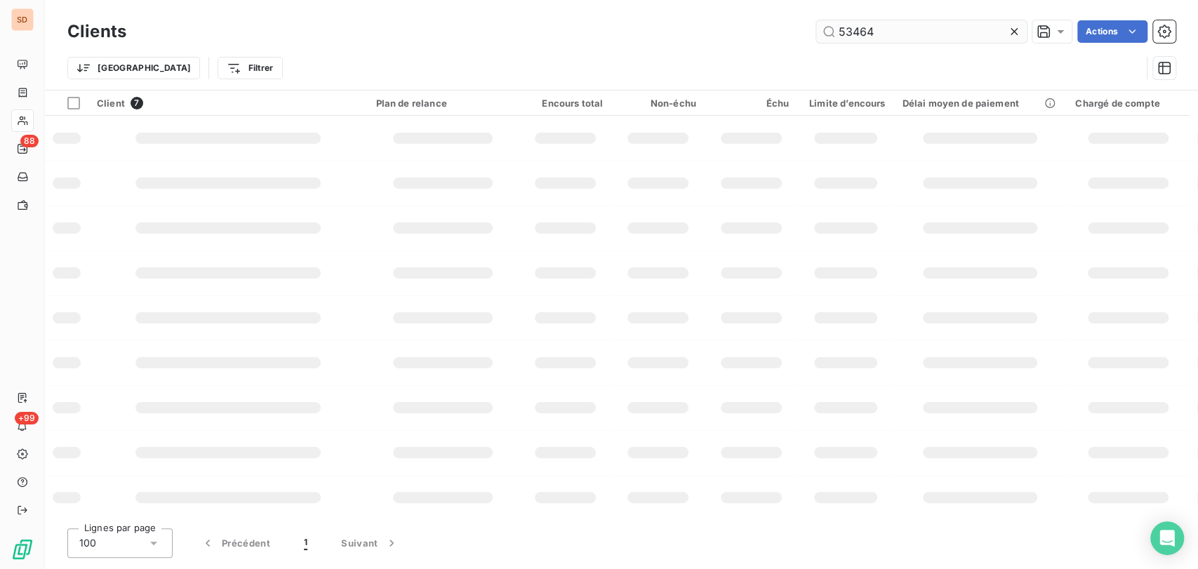
type input "53464"
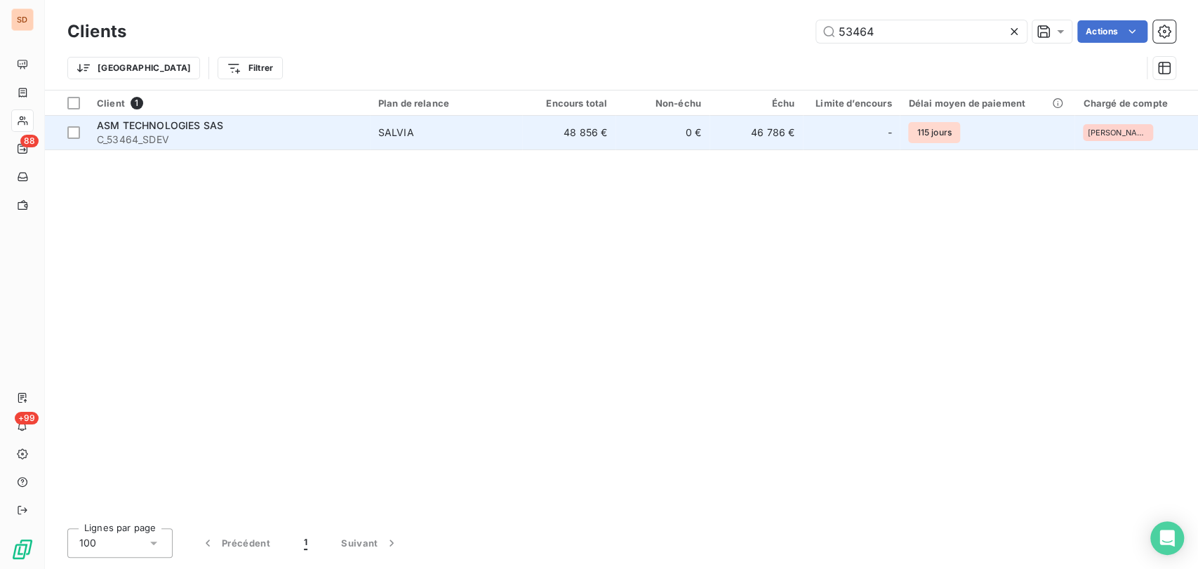
click at [120, 127] on span "ASM TECHNOLOGIES SAS" at bounding box center [160, 125] width 126 height 12
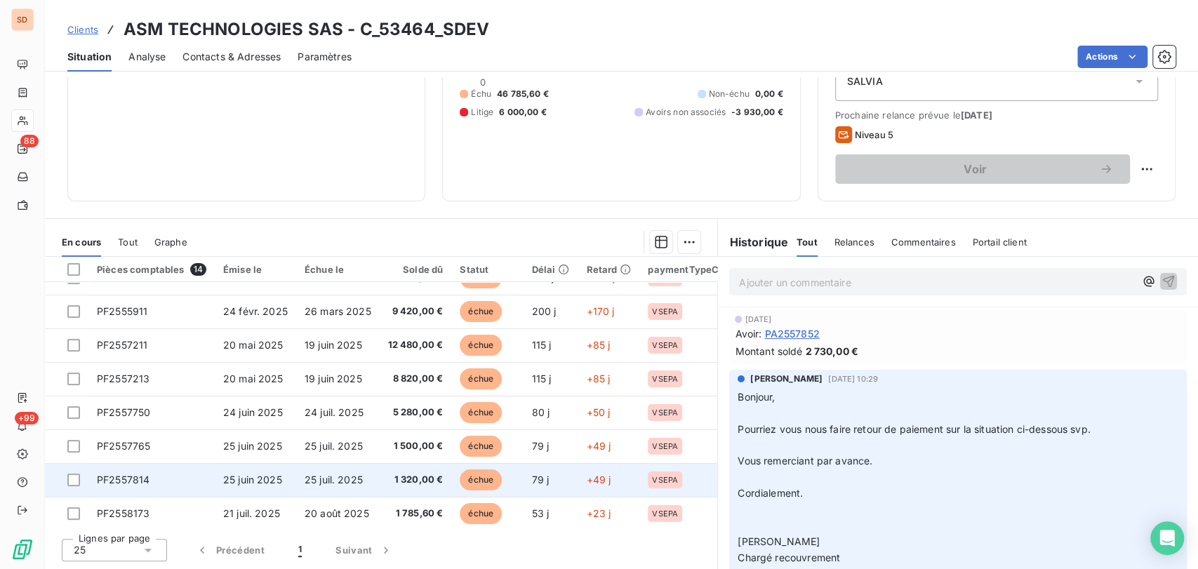
scroll to position [232, 0]
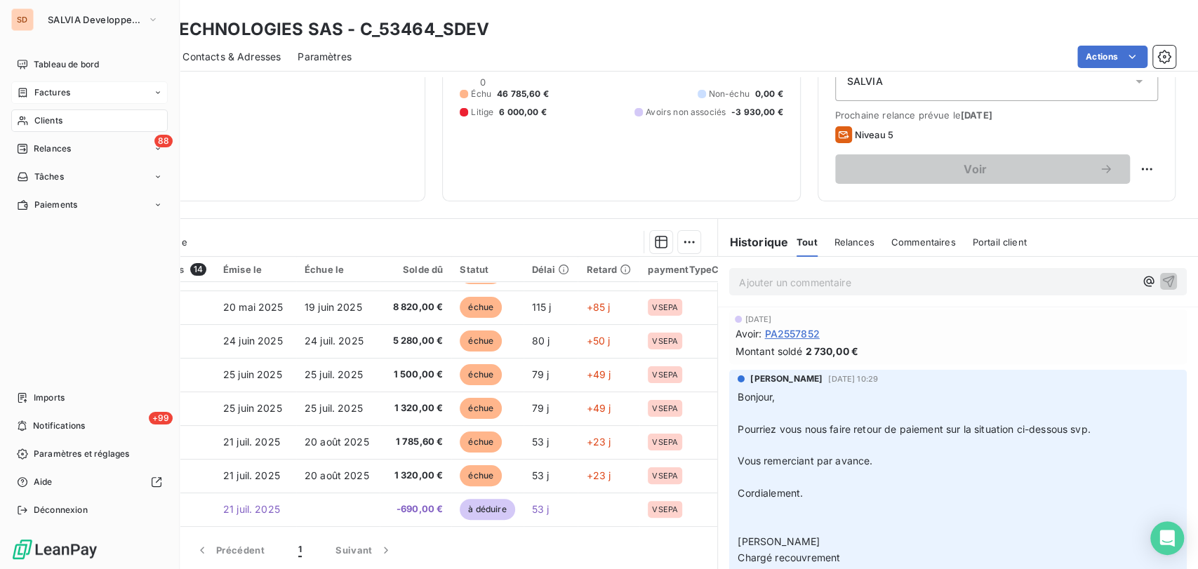
click at [54, 94] on span "Factures" at bounding box center [52, 92] width 36 height 13
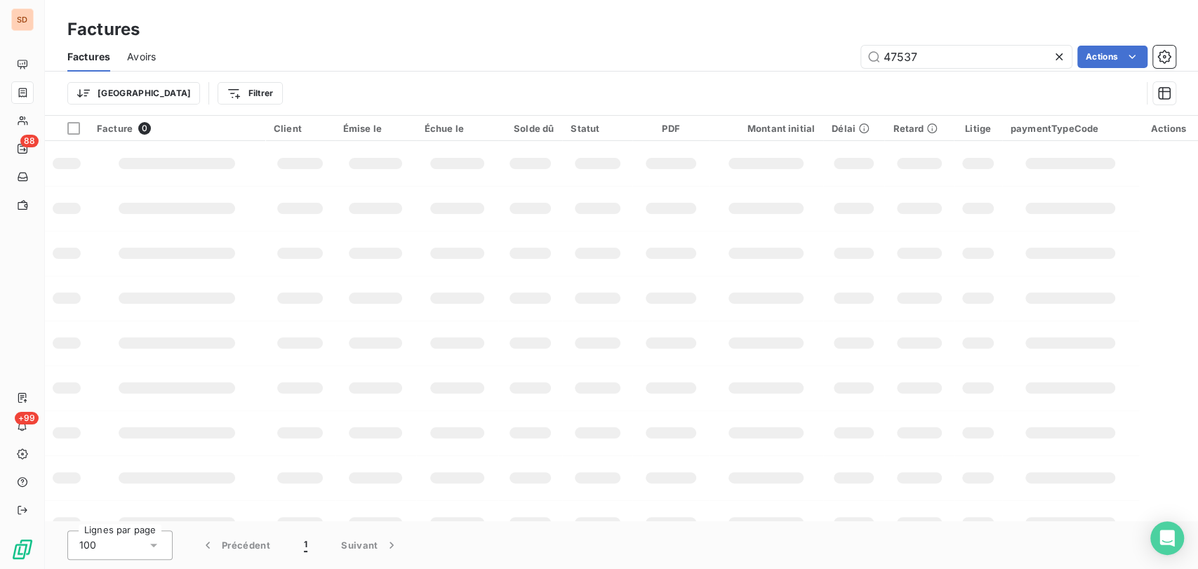
drag, startPoint x: 845, startPoint y: 45, endPoint x: 830, endPoint y: 45, distance: 14.7
click at [831, 46] on div "47537 Actions" at bounding box center [674, 57] width 1003 height 22
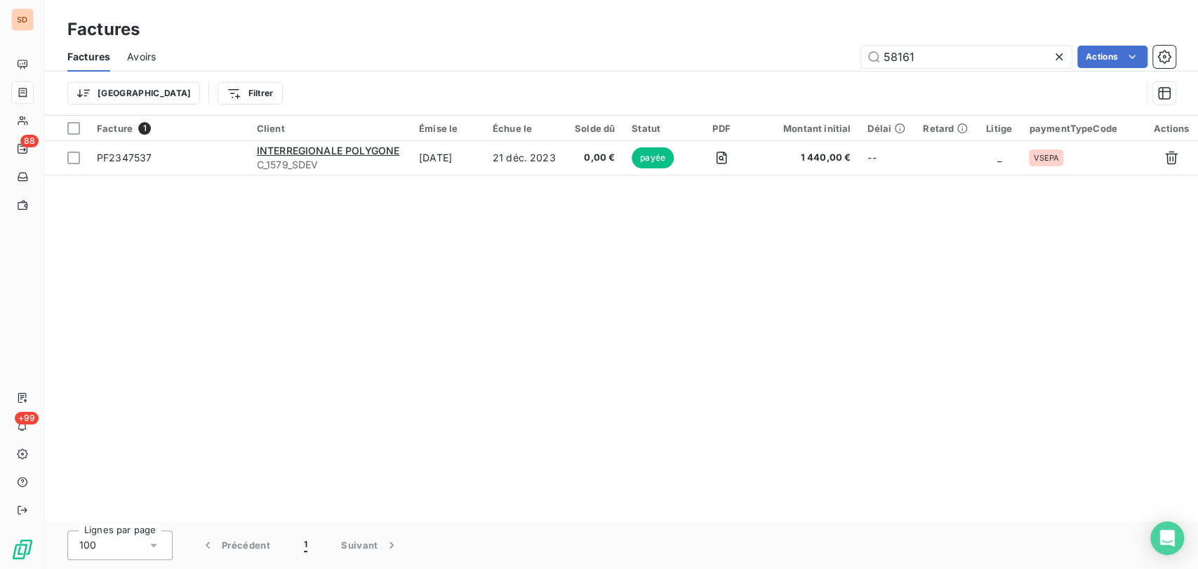
type input "58161"
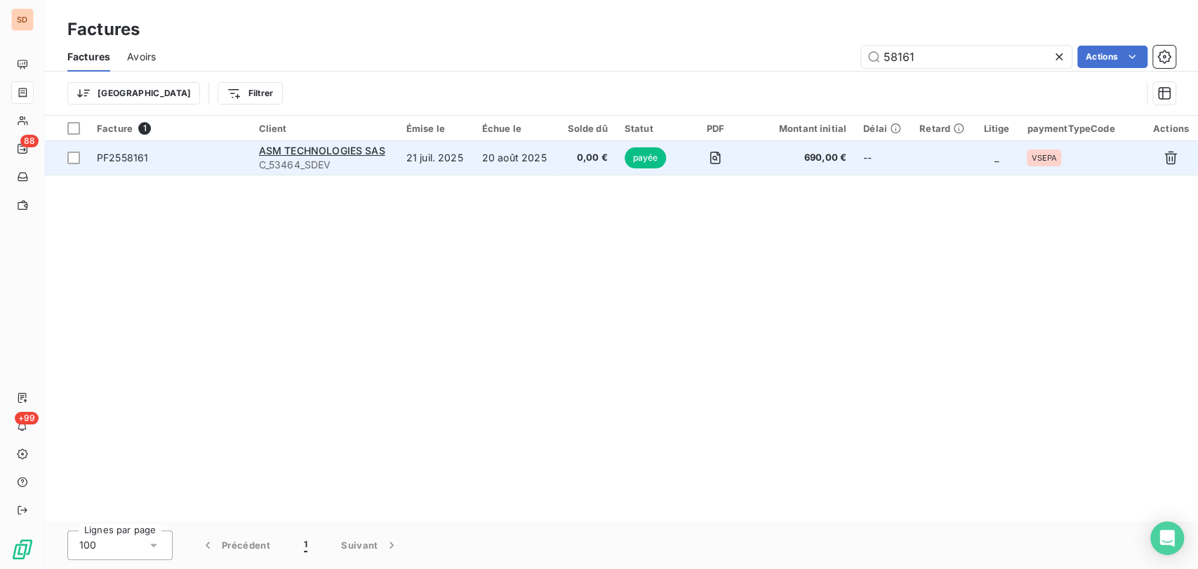
click at [133, 154] on span "PF2558161" at bounding box center [122, 158] width 51 height 12
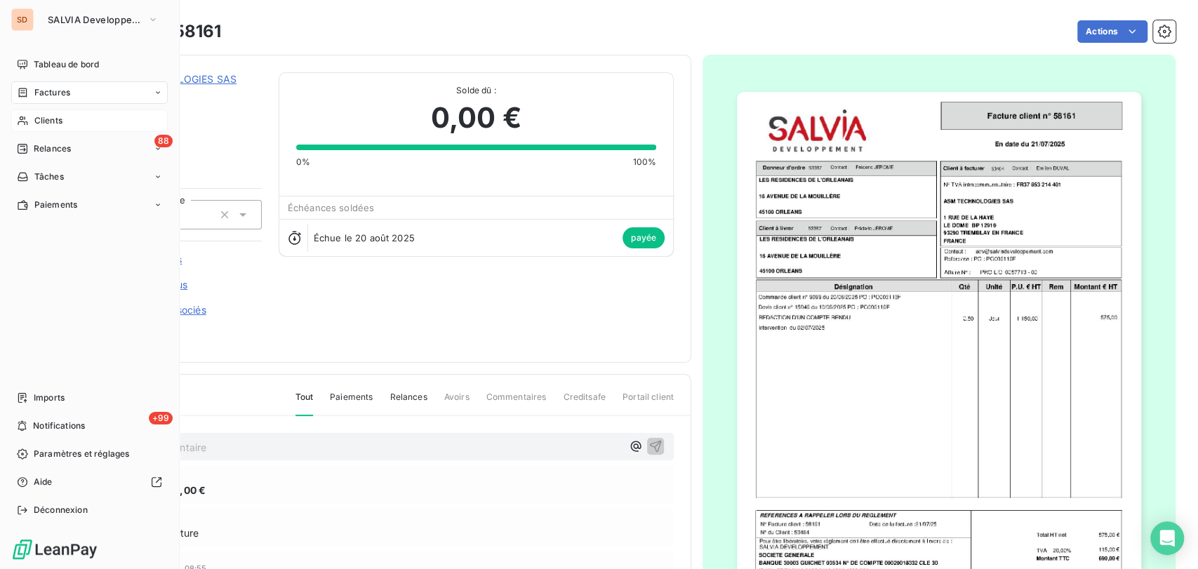
click at [62, 119] on div "Clients" at bounding box center [89, 120] width 157 height 22
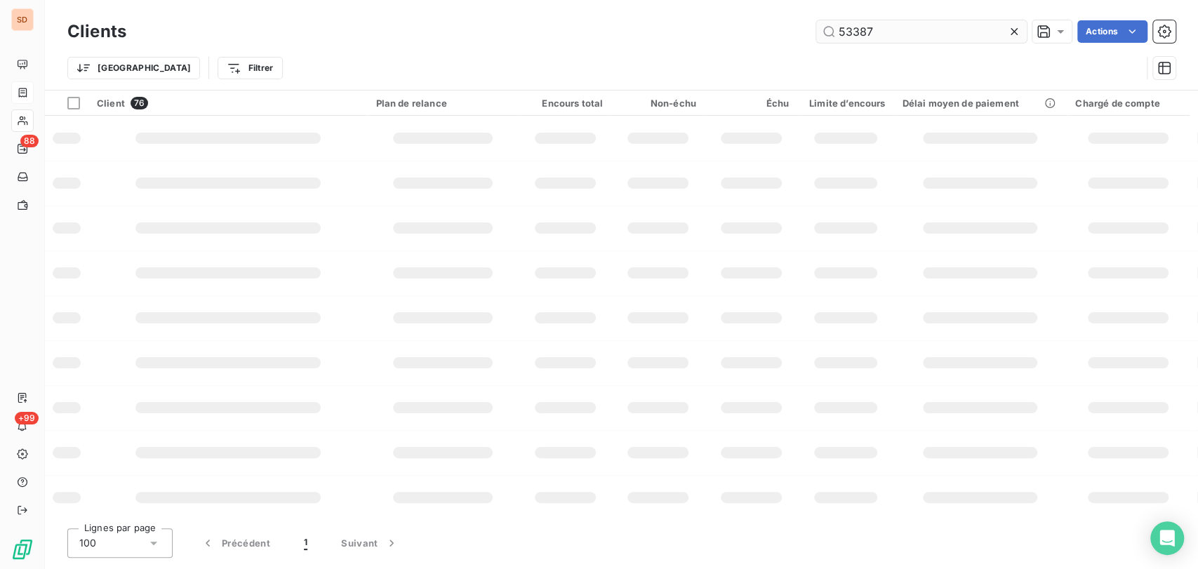
type input "53387"
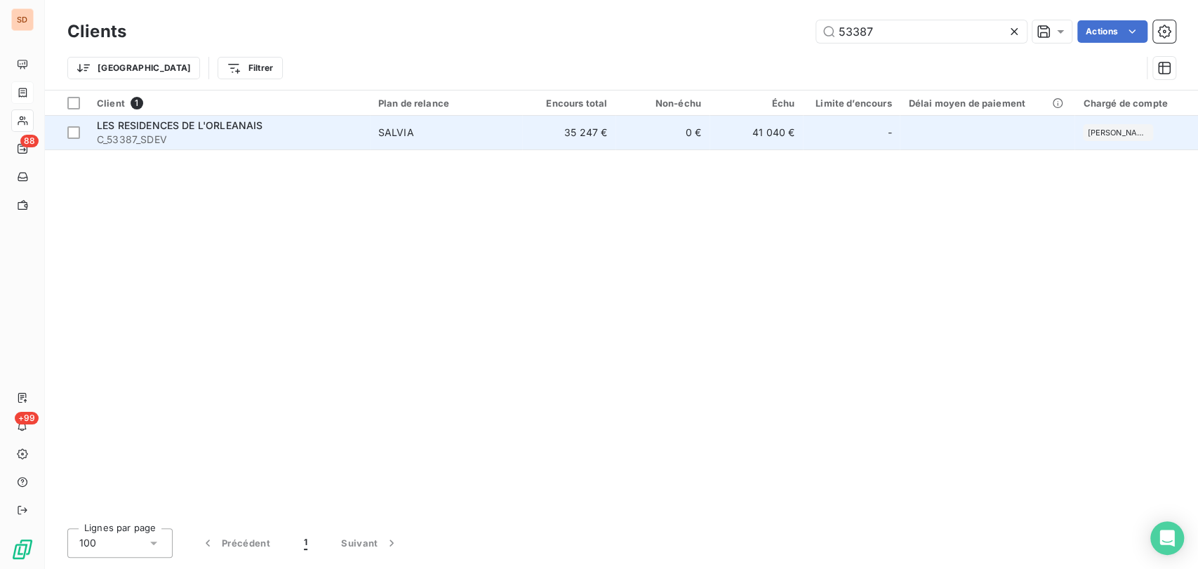
click at [124, 133] on span "C_53387_SDEV" at bounding box center [229, 140] width 265 height 14
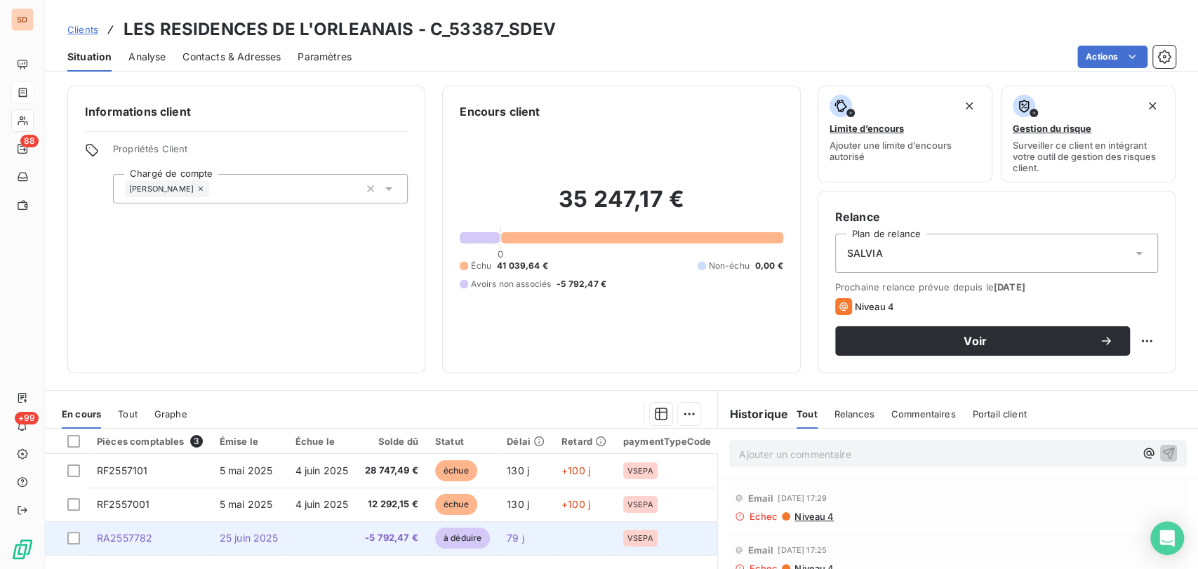
click at [128, 532] on span "RA2557782" at bounding box center [124, 538] width 55 height 12
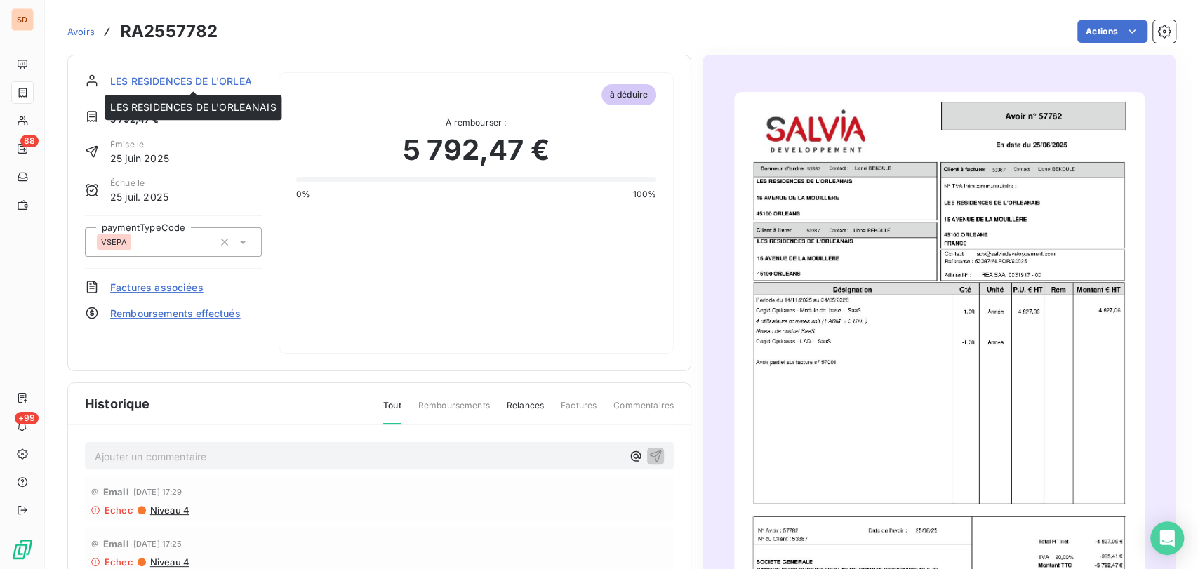
click at [156, 78] on span "LES RESIDENCES DE L'ORLEANAIS" at bounding box center [193, 81] width 166 height 15
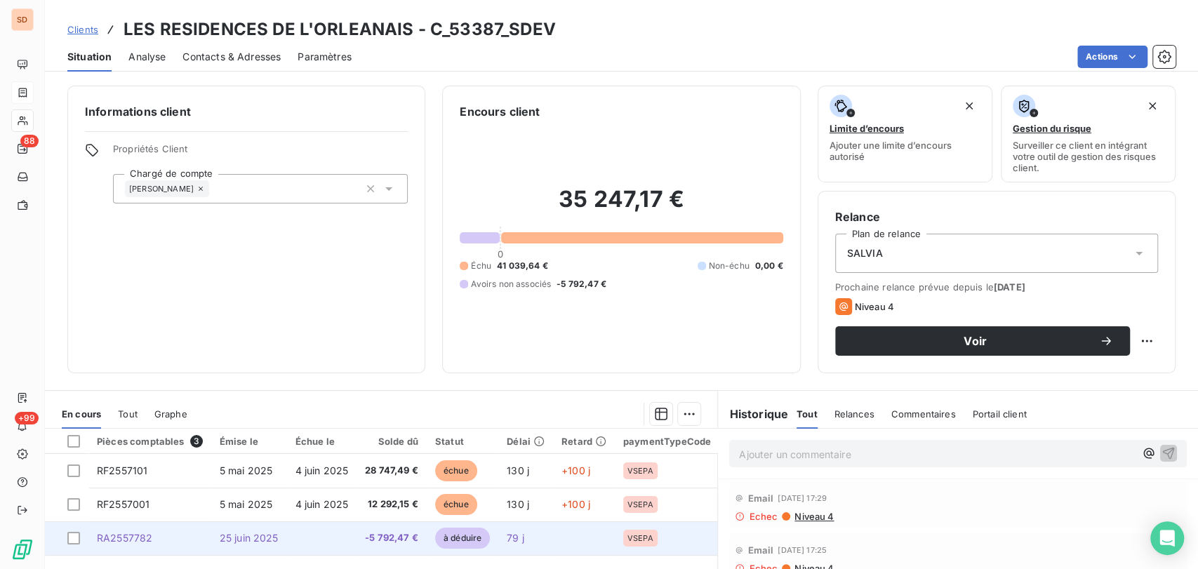
click at [129, 533] on span "RA2557782" at bounding box center [124, 538] width 55 height 12
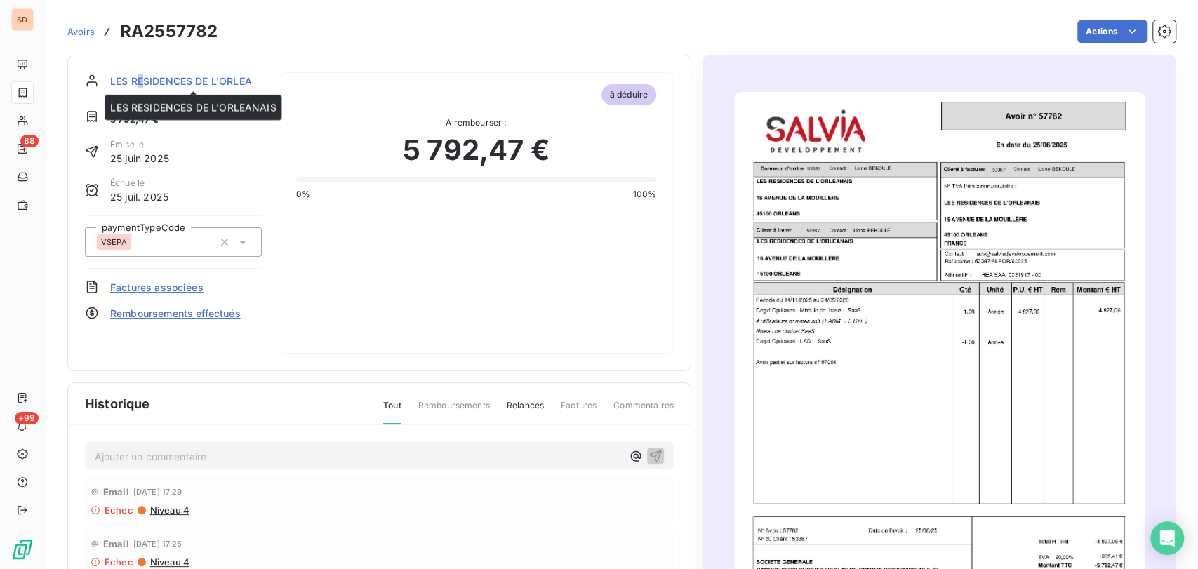
click at [141, 76] on span "LES RESIDENCES DE L'ORLEANAIS" at bounding box center [193, 81] width 166 height 15
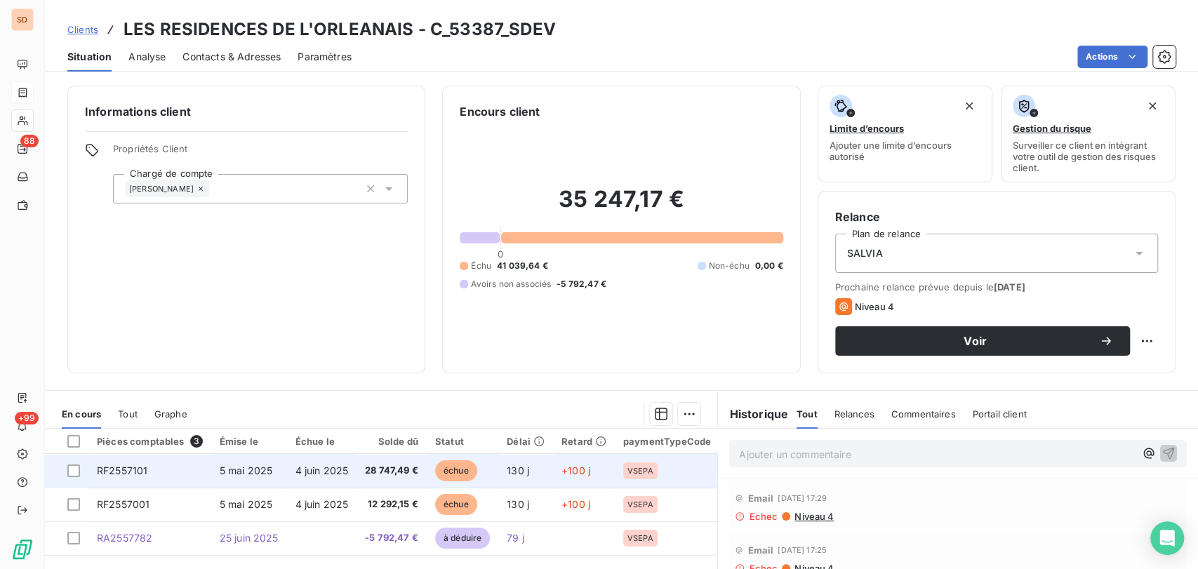
click at [130, 468] on span "RF2557101" at bounding box center [122, 471] width 51 height 12
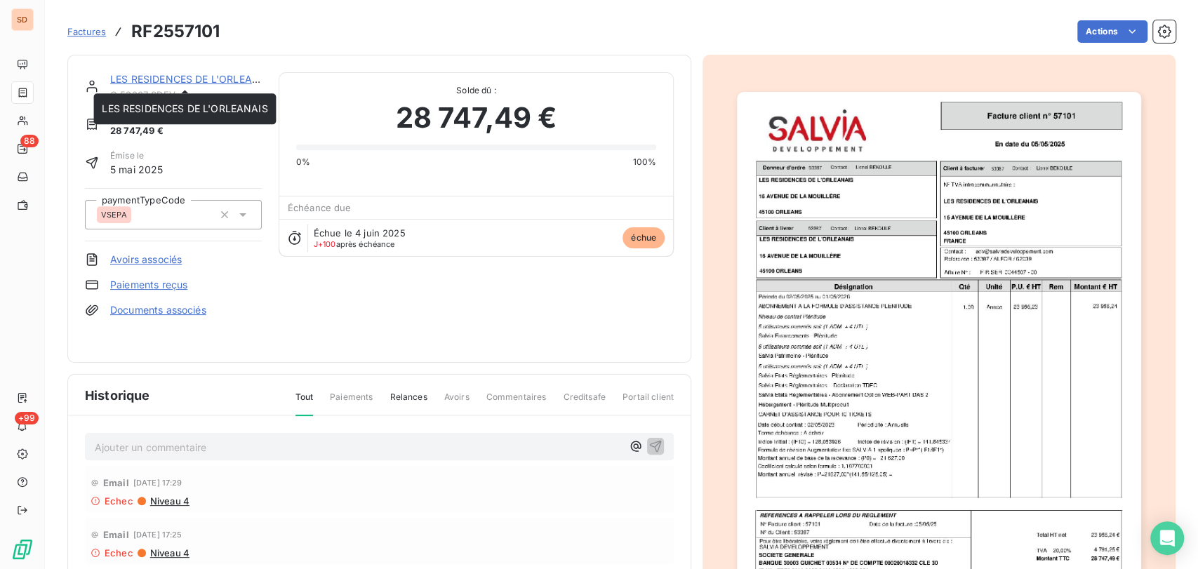
click at [136, 76] on link "LES RESIDENCES DE L'ORLEANAIS" at bounding box center [193, 79] width 166 height 12
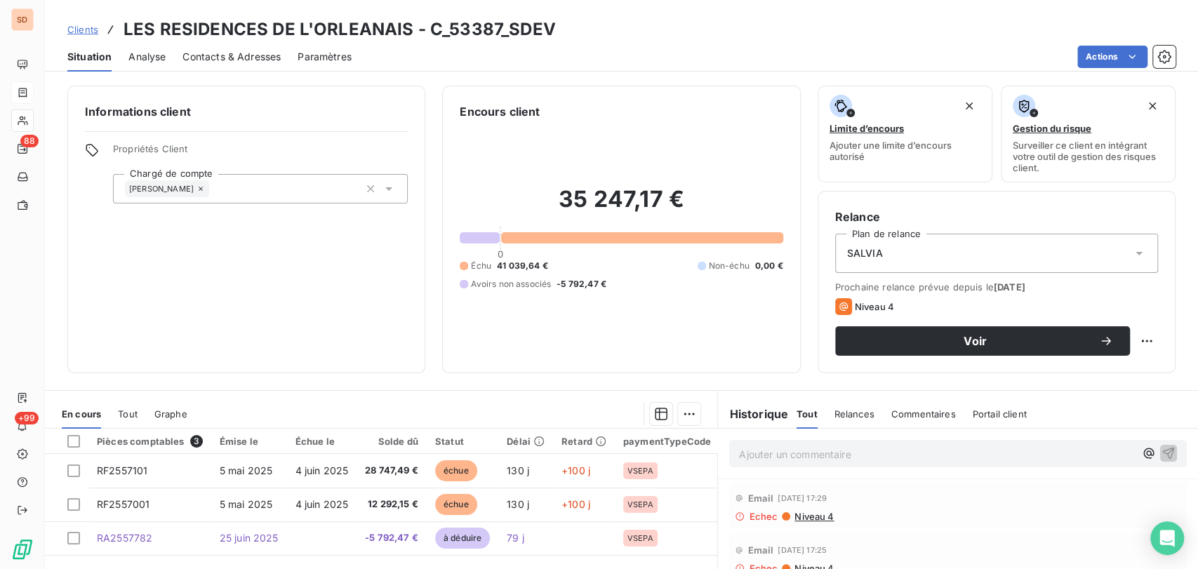
click at [257, 59] on span "Contacts & Adresses" at bounding box center [231, 57] width 98 height 14
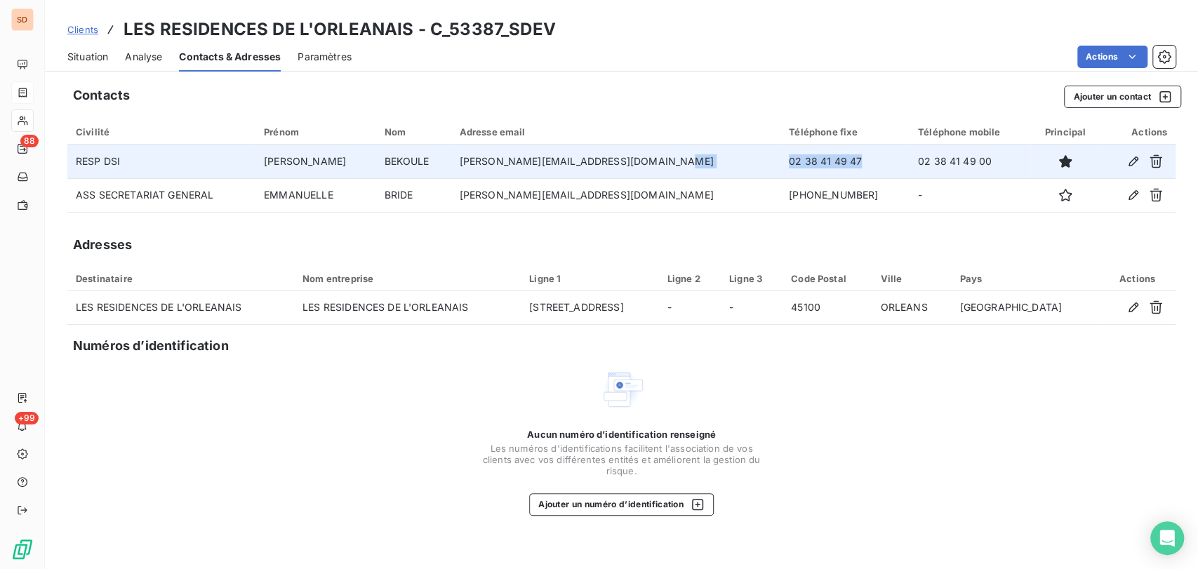
drag, startPoint x: 848, startPoint y: 164, endPoint x: 727, endPoint y: 164, distance: 121.4
click at [738, 167] on tr "RESP DSI [PERSON_NAME] [PERSON_NAME][EMAIL_ADDRESS][DOMAIN_NAME] 02 38 41 49 47…" at bounding box center [621, 162] width 1108 height 34
copy tr "02 38 41 49 47"
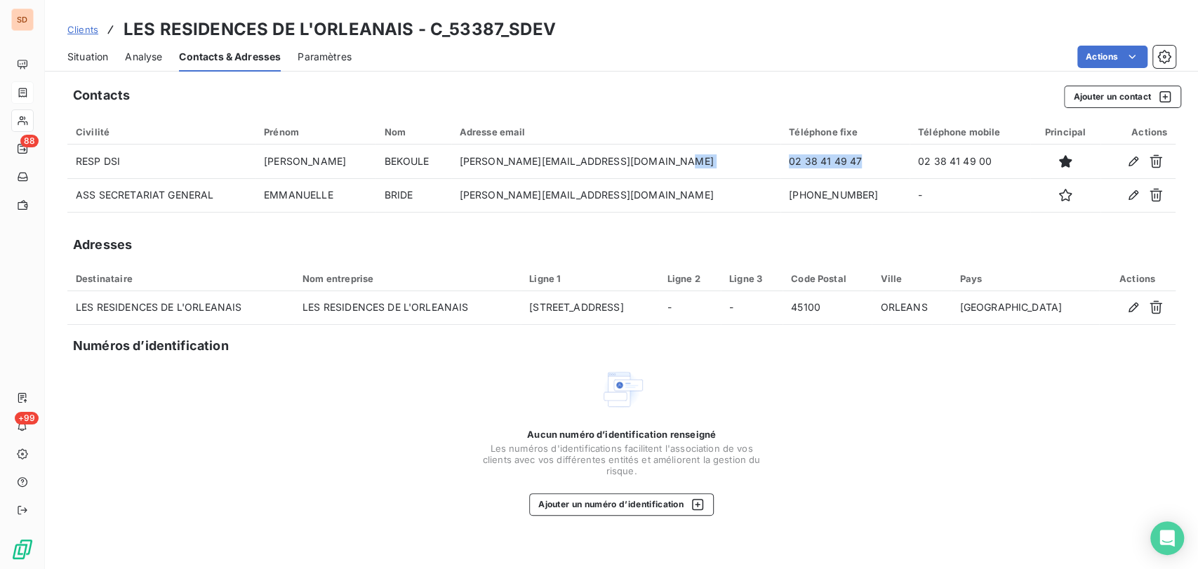
click at [82, 55] on span "Situation" at bounding box center [87, 57] width 41 height 14
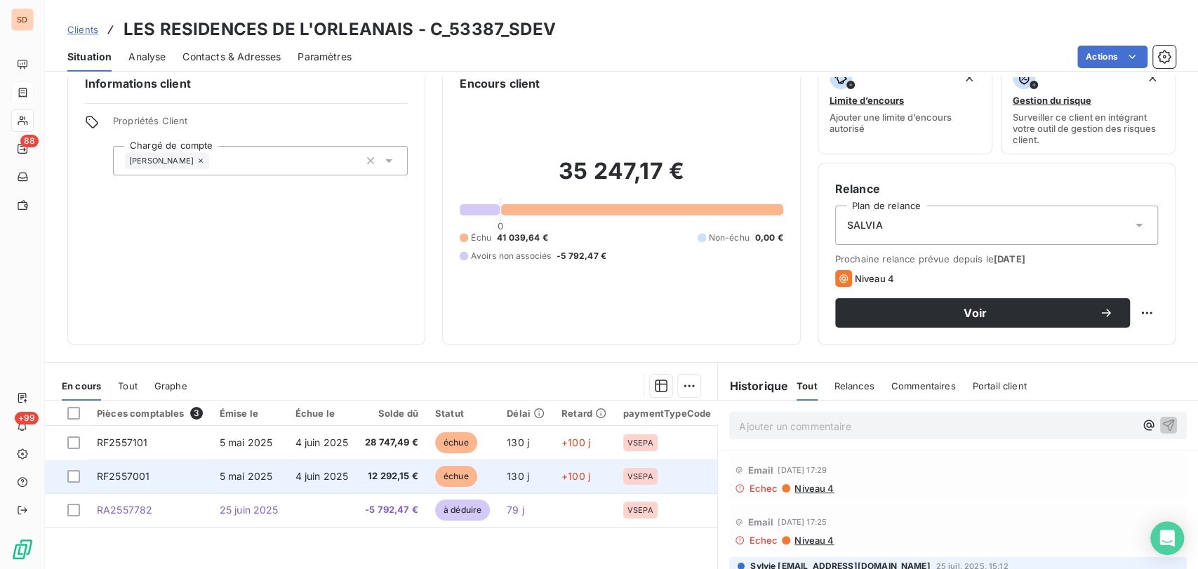
scroll to position [78, 0]
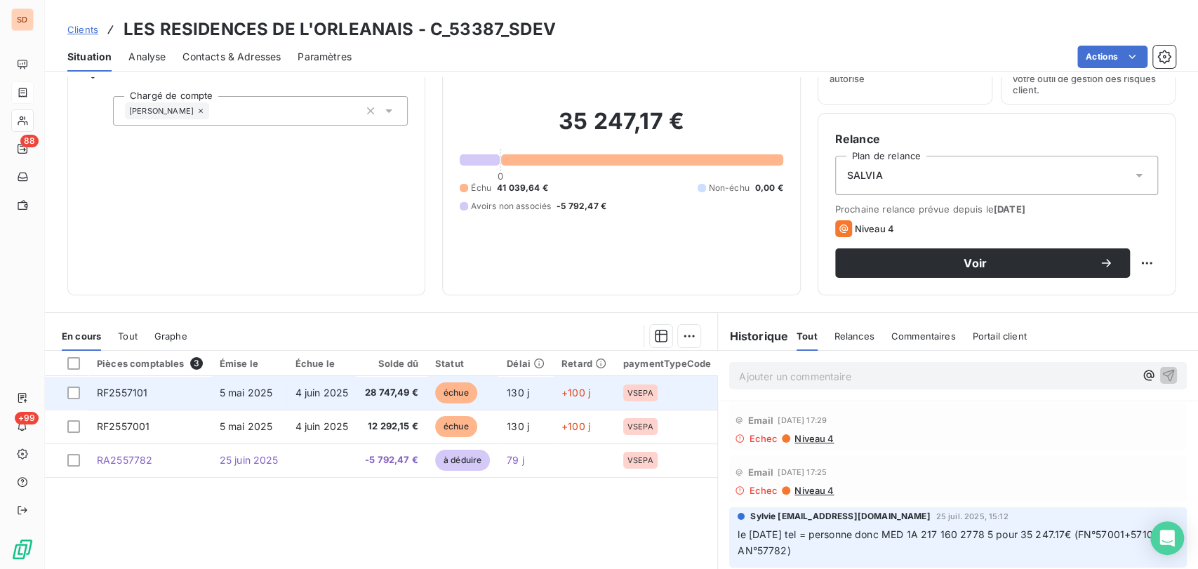
click at [135, 394] on span "RF2557101" at bounding box center [122, 393] width 51 height 12
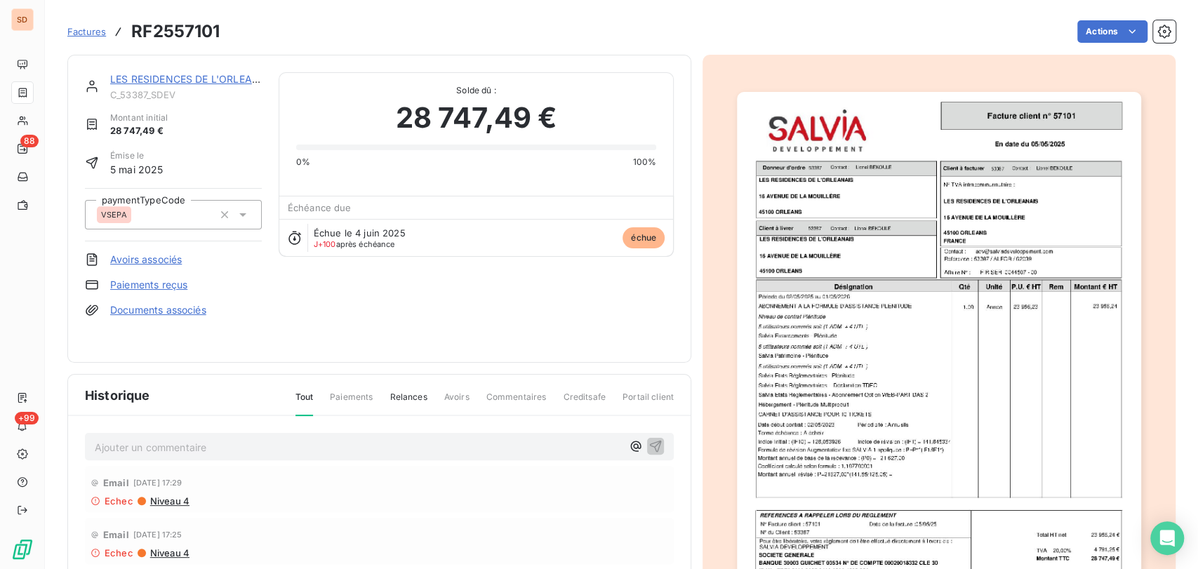
click at [154, 86] on div "LES RESIDENCES DE L'ORLEANAIS" at bounding box center [186, 79] width 152 height 14
click at [172, 80] on link "LES RESIDENCES DE L'ORLEANAIS" at bounding box center [193, 79] width 166 height 12
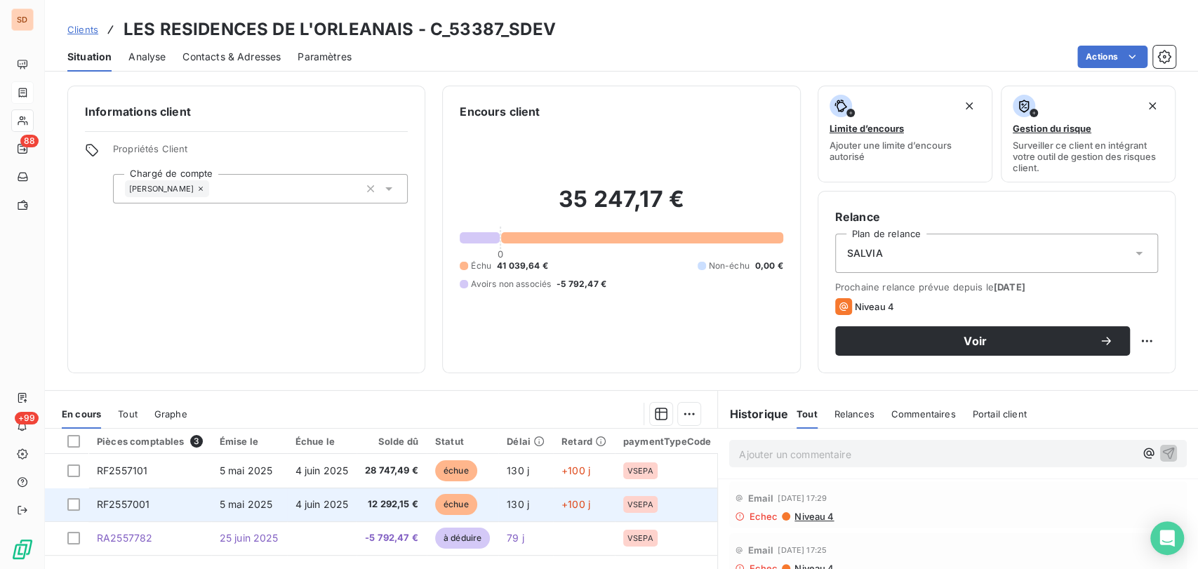
click at [149, 502] on span "RF2557001" at bounding box center [123, 504] width 53 height 12
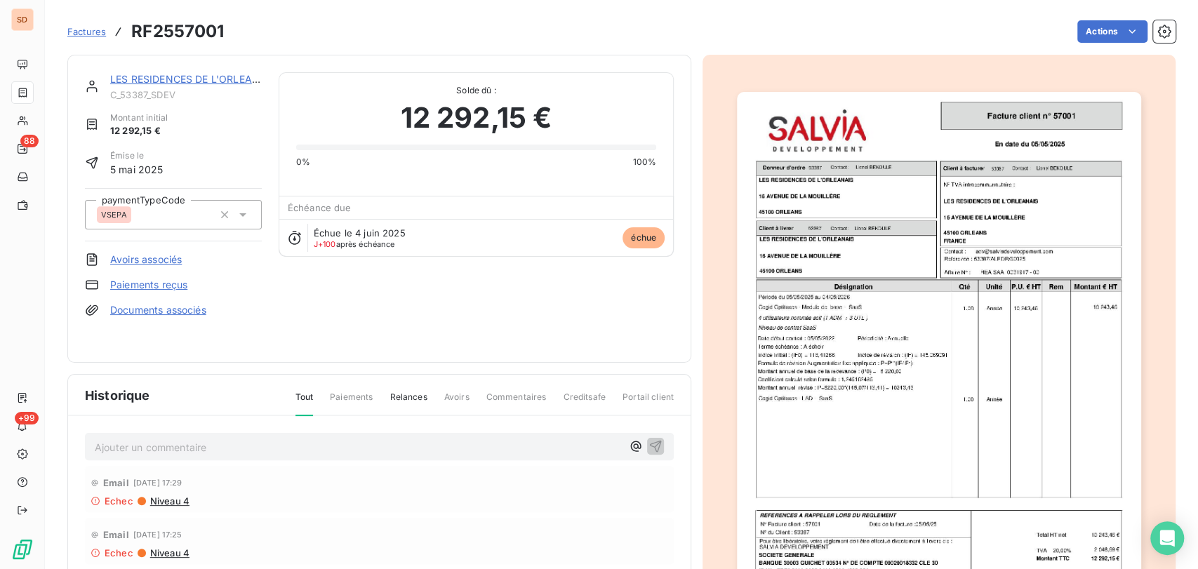
click at [815, 399] on img "button" at bounding box center [939, 377] width 404 height 571
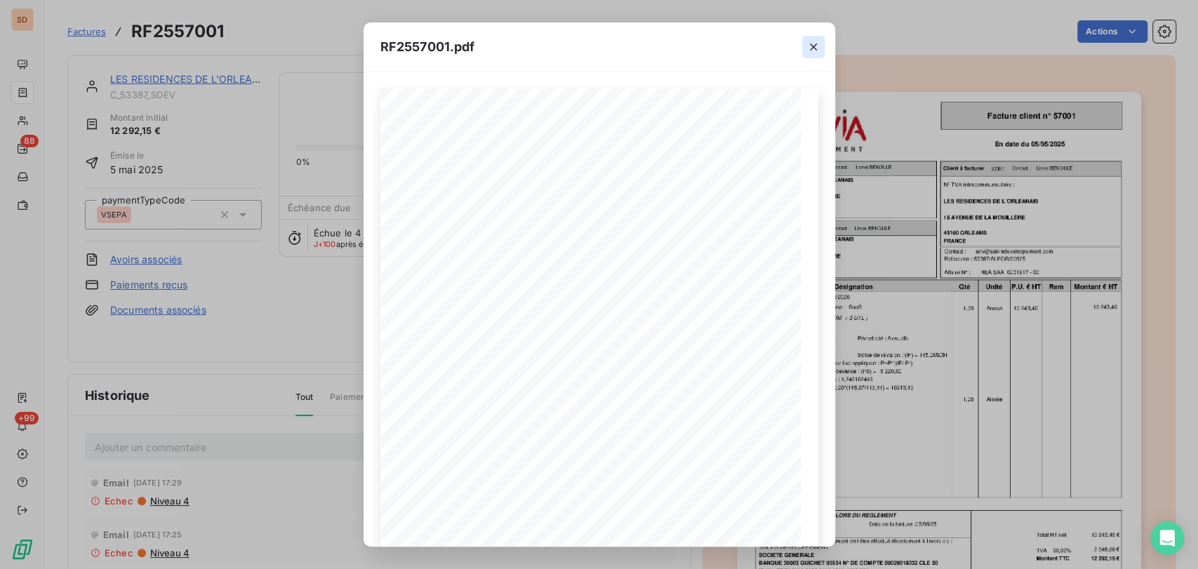
click at [811, 44] on icon "button" at bounding box center [813, 47] width 14 height 14
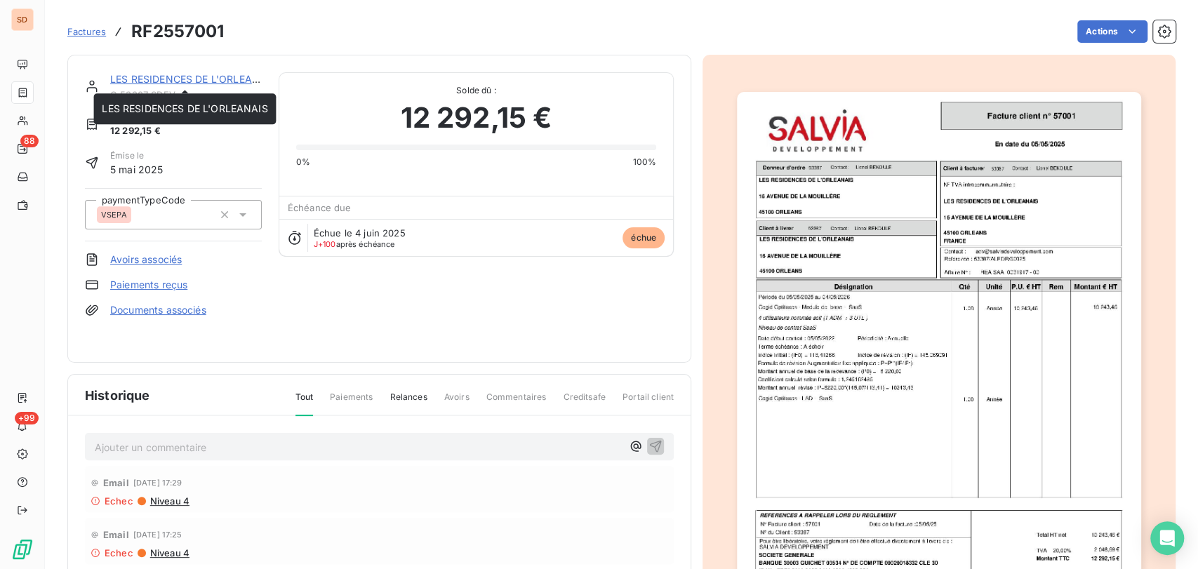
click at [178, 82] on link "LES RESIDENCES DE L'ORLEANAIS" at bounding box center [193, 79] width 166 height 12
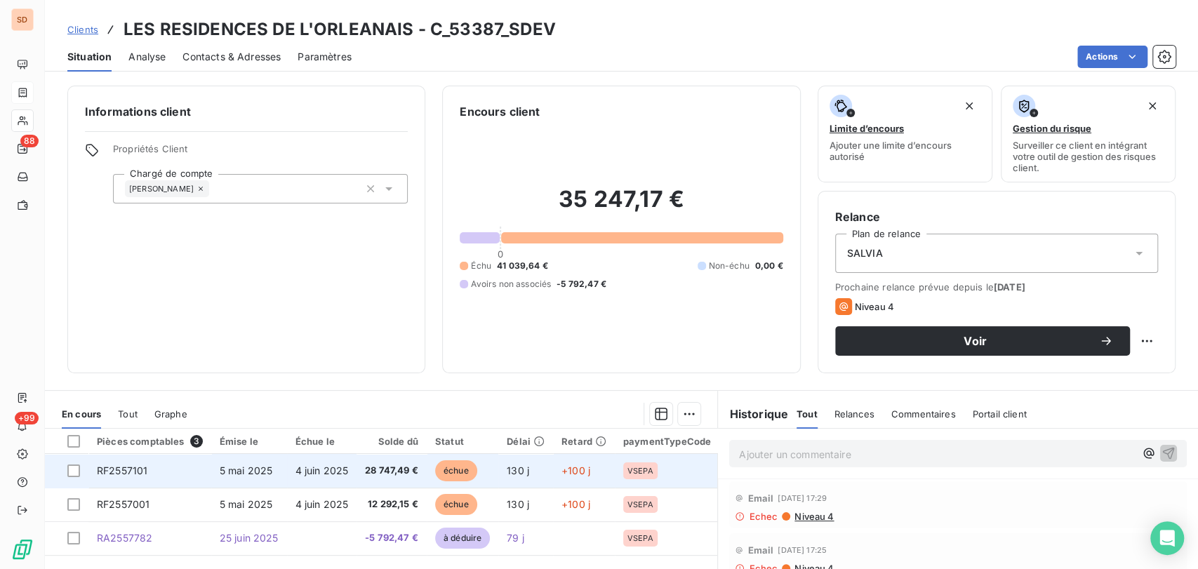
click at [135, 467] on span "RF2557101" at bounding box center [122, 471] width 51 height 12
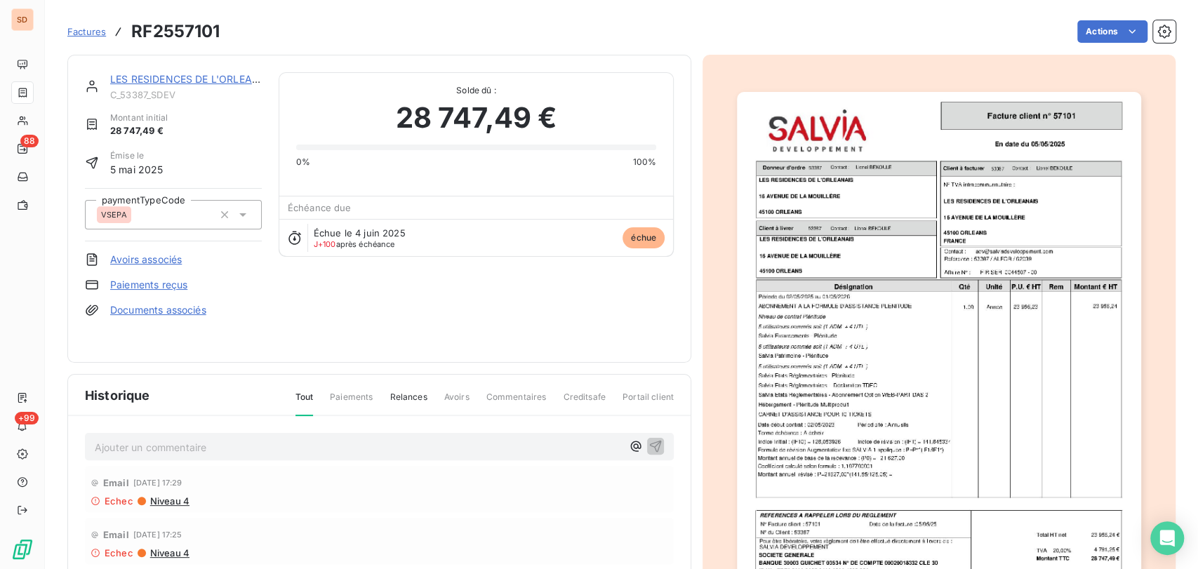
click at [881, 308] on img "button" at bounding box center [939, 377] width 404 height 571
